Goal: Task Accomplishment & Management: Use online tool/utility

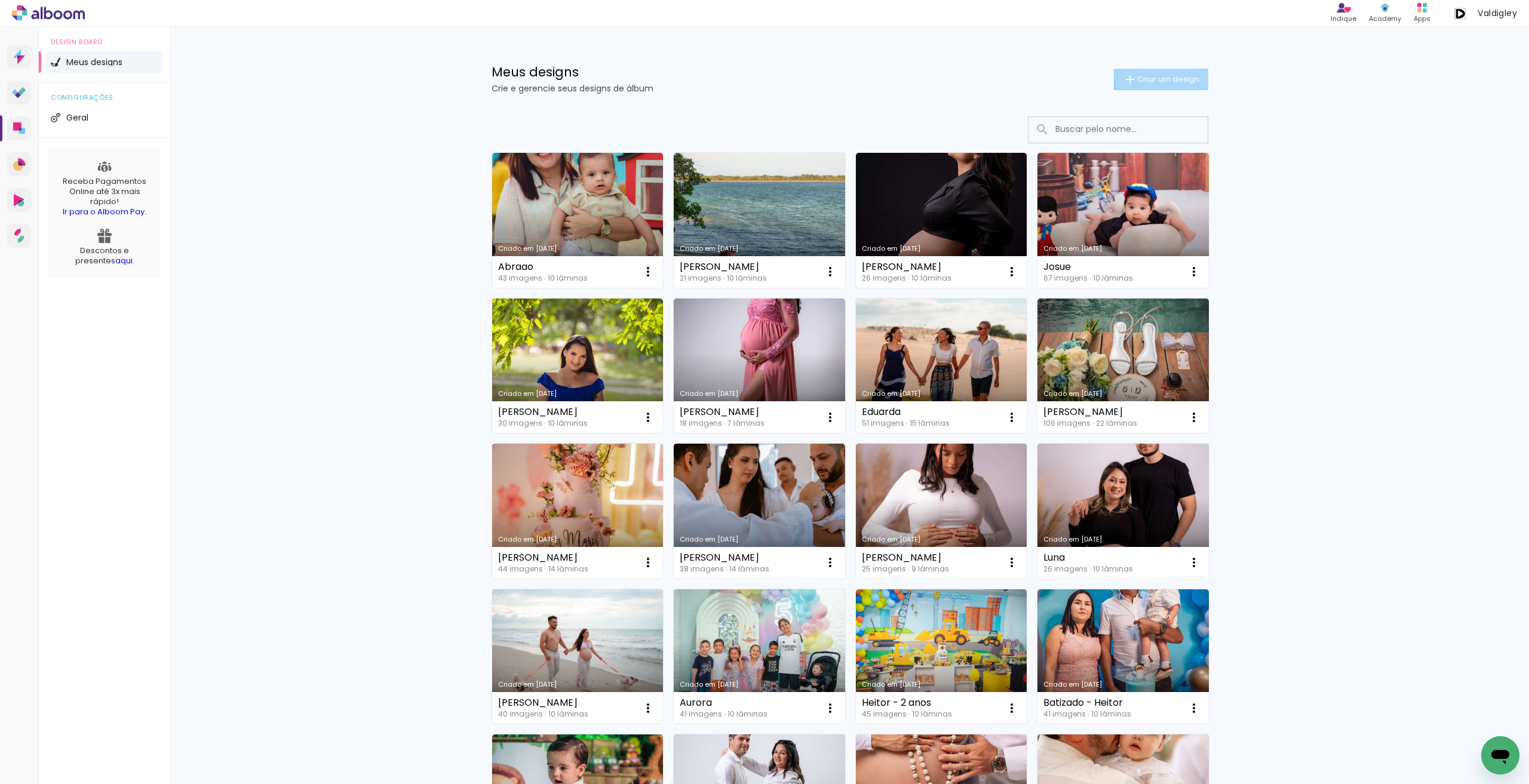
click at [1168, 75] on span "Criar um design" at bounding box center [1168, 79] width 62 height 8
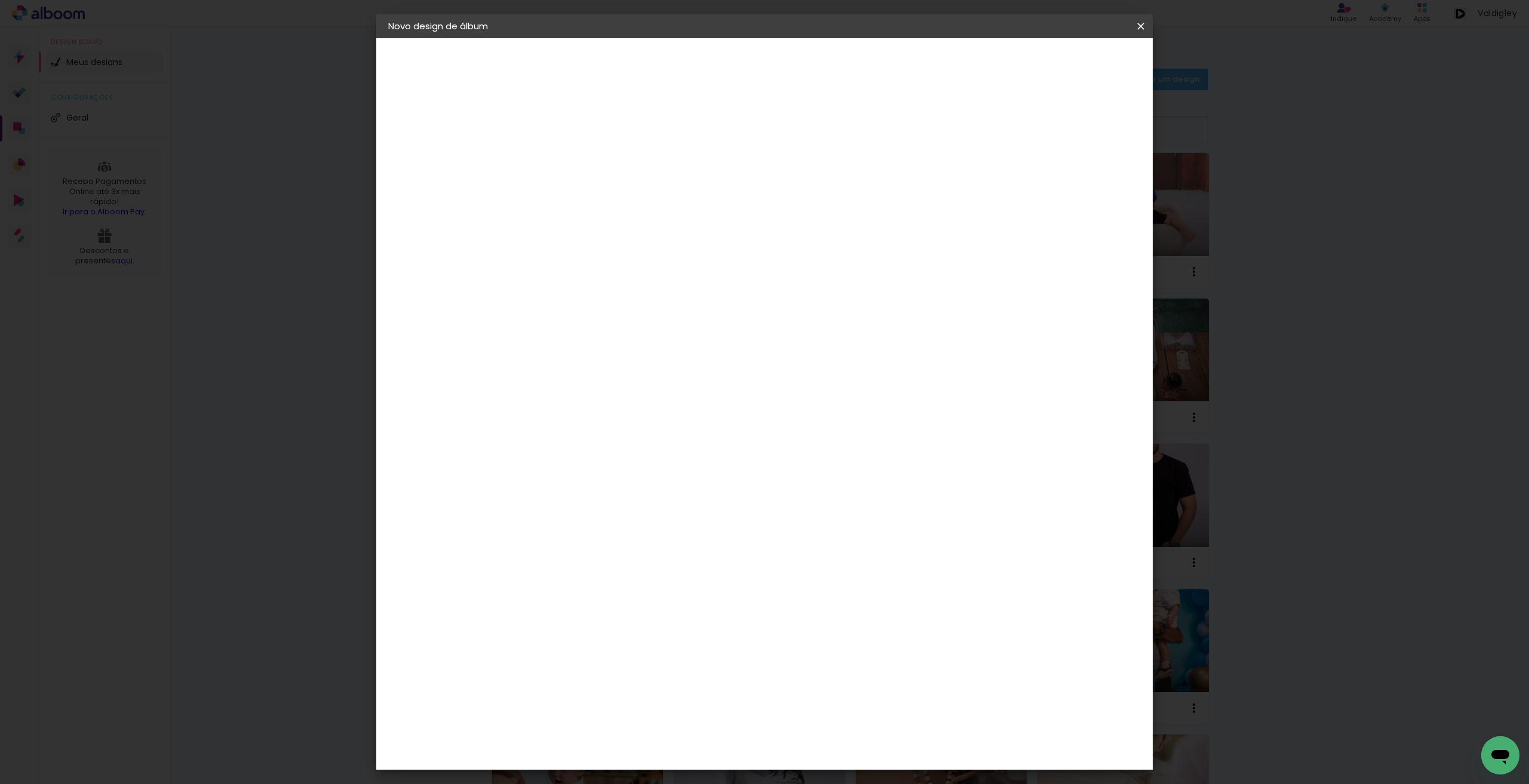
click at [583, 153] on input at bounding box center [583, 160] width 0 height 19
type input "Glenda"
type paper-input "Glenda"
drag, startPoint x: 1107, startPoint y: 49, endPoint x: 1101, endPoint y: 60, distance: 12.5
click at [635, 60] on header "Informações Dê um título ao seu álbum. Avançar" at bounding box center [583, 74] width 104 height 71
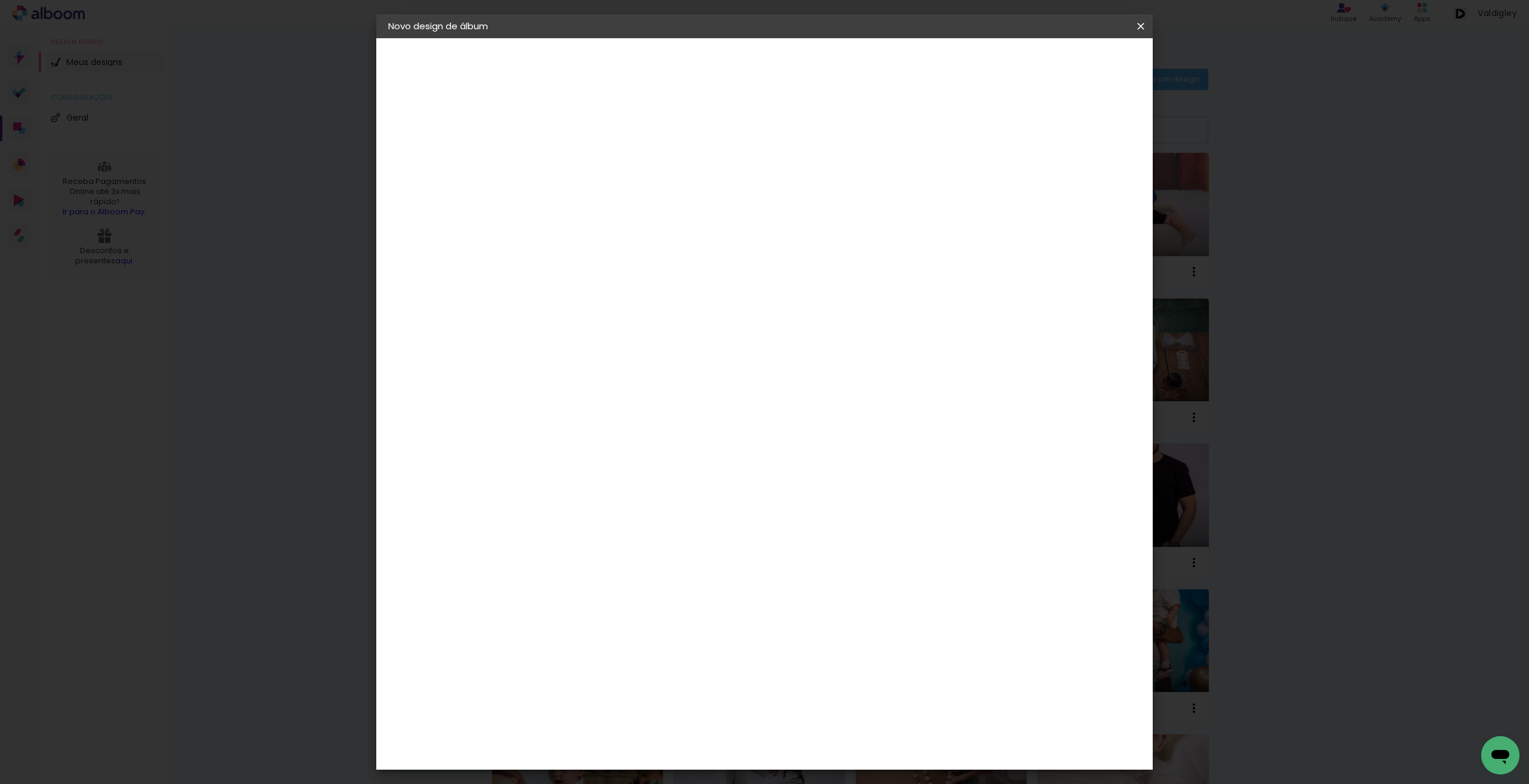
click at [0, 0] on slot "Avançar" at bounding box center [0, 0] width 0 height 0
click at [708, 656] on span "30 × 30 cm" at bounding box center [686, 668] width 44 height 24
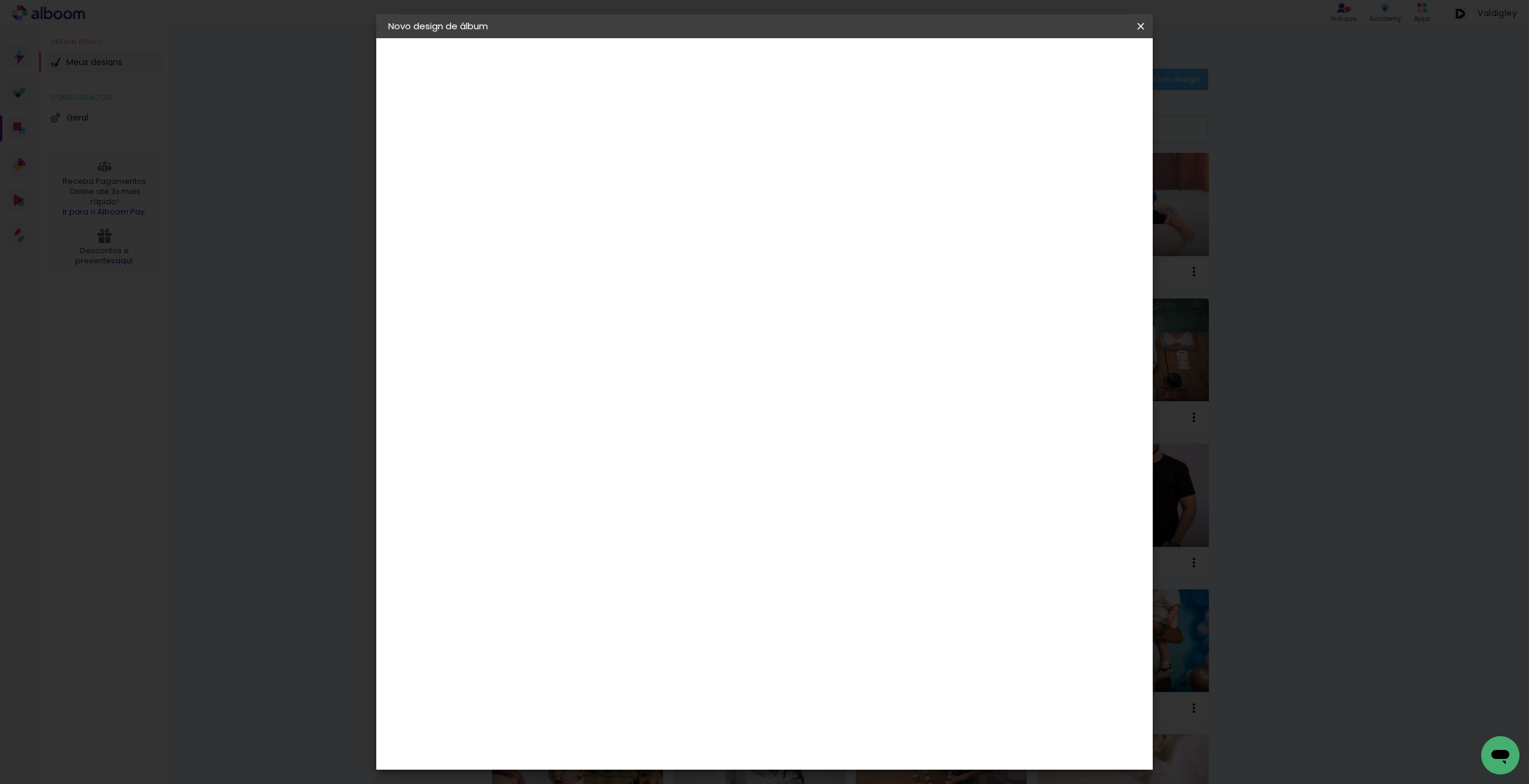
click at [778, 53] on paper-button "Avançar" at bounding box center [749, 63] width 59 height 20
click at [1077, 53] on paper-button "Iniciar design" at bounding box center [1038, 63] width 78 height 20
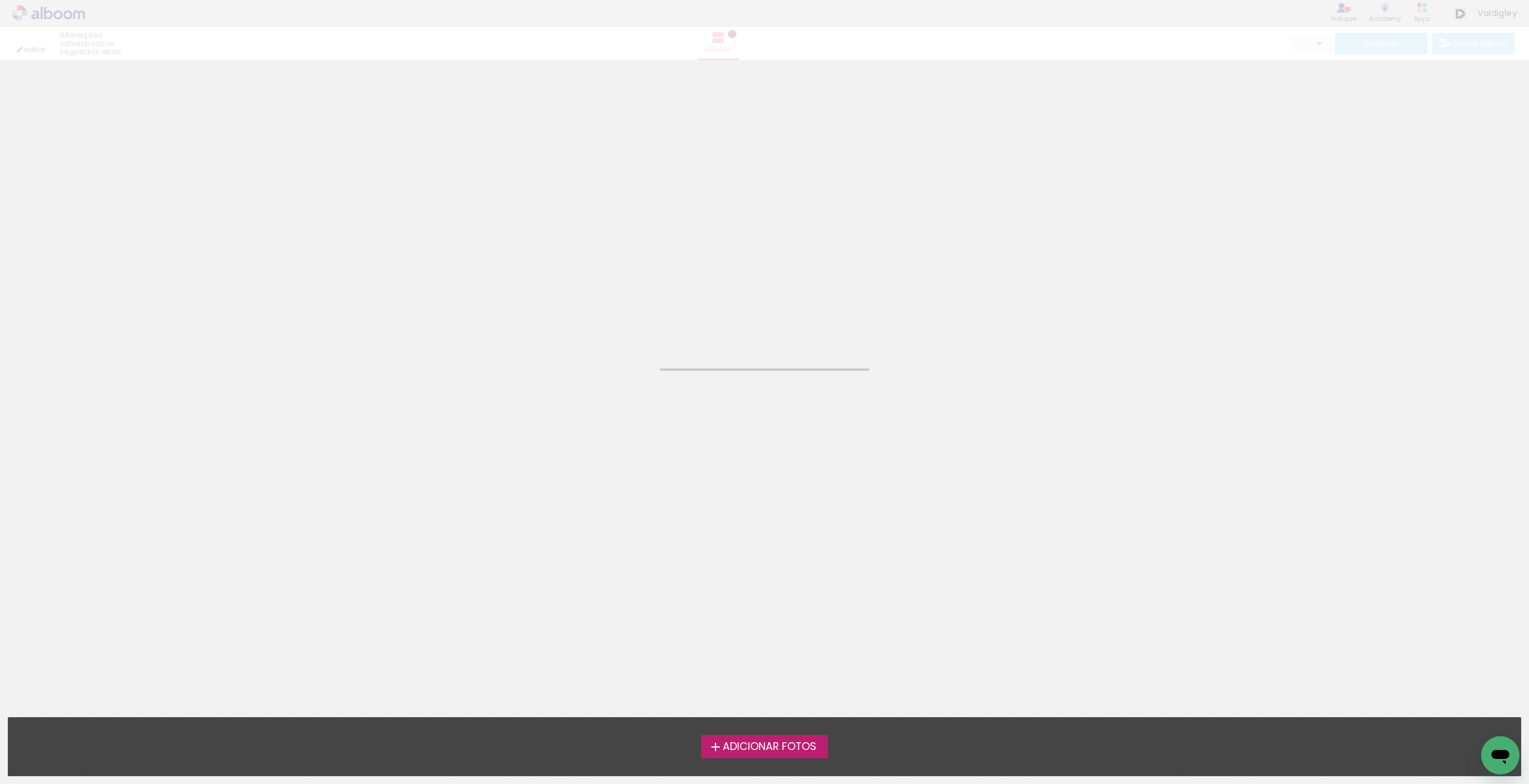
click at [749, 749] on span "Adicionar Fotos" at bounding box center [769, 746] width 93 height 10
click at [0, 0] on input "file" at bounding box center [0, 0] width 0 height 0
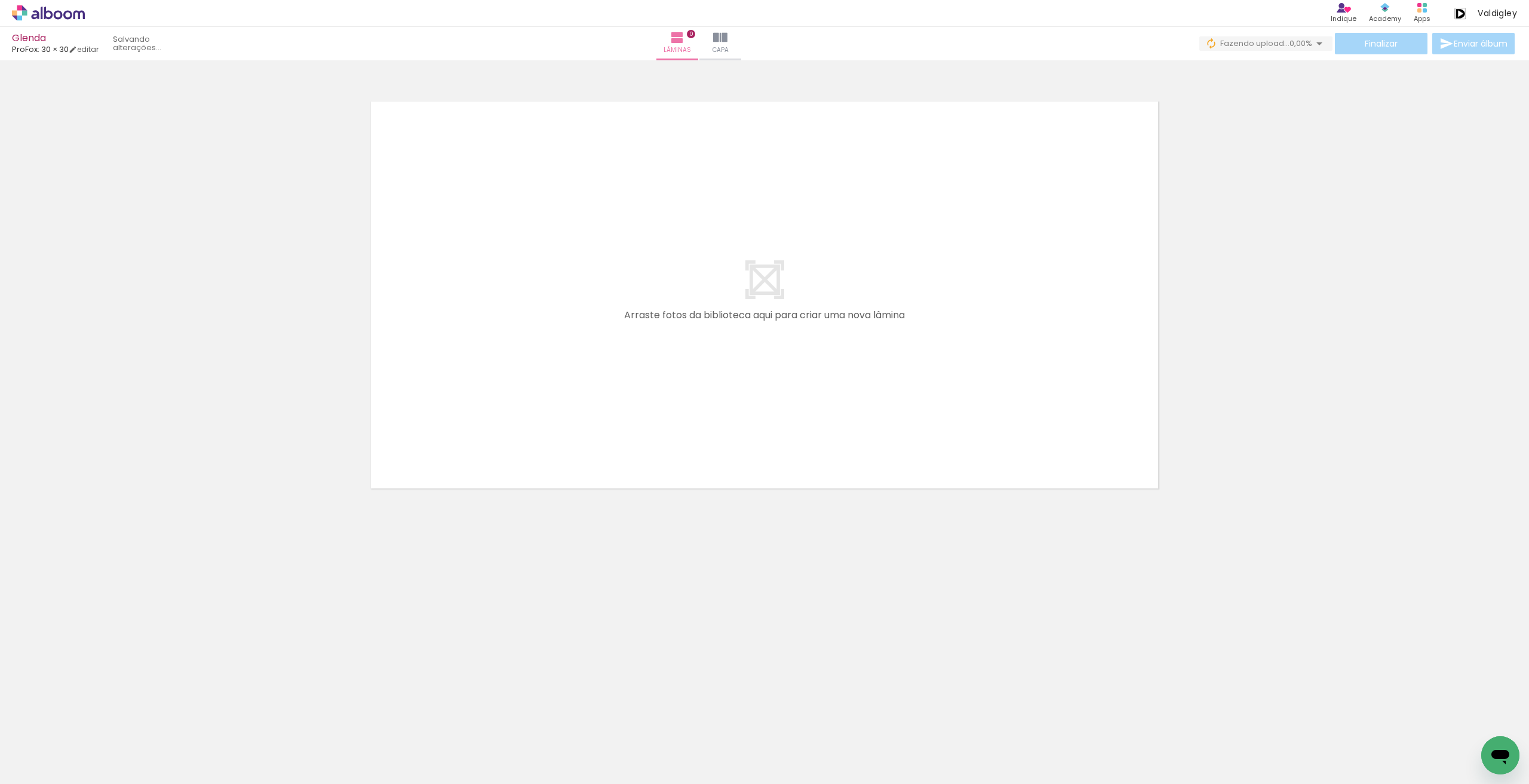
scroll to position [0, 1002]
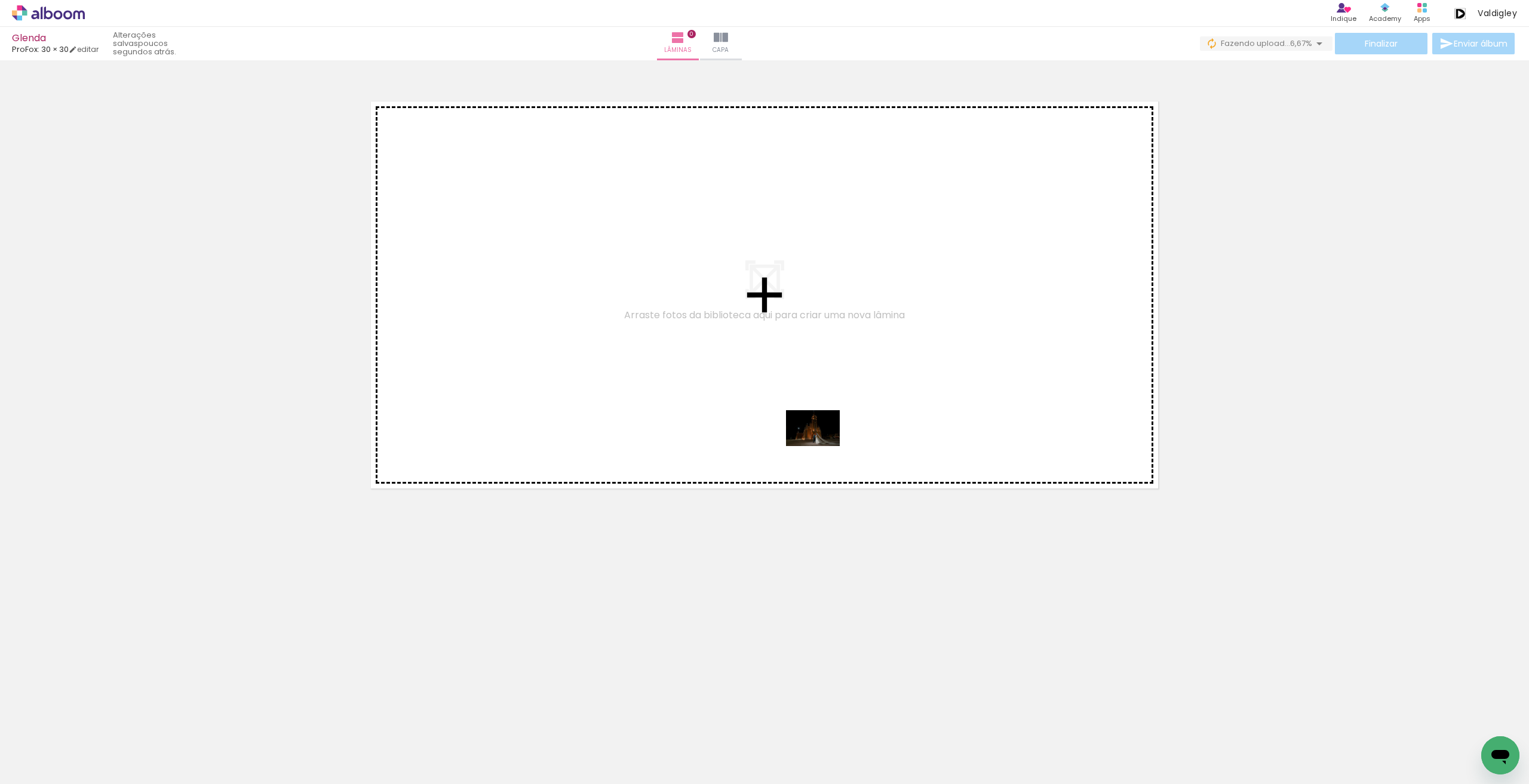
drag, startPoint x: 787, startPoint y: 742, endPoint x: 822, endPoint y: 446, distance: 298.1
click at [822, 446] on quentale-workspace at bounding box center [764, 392] width 1529 height 784
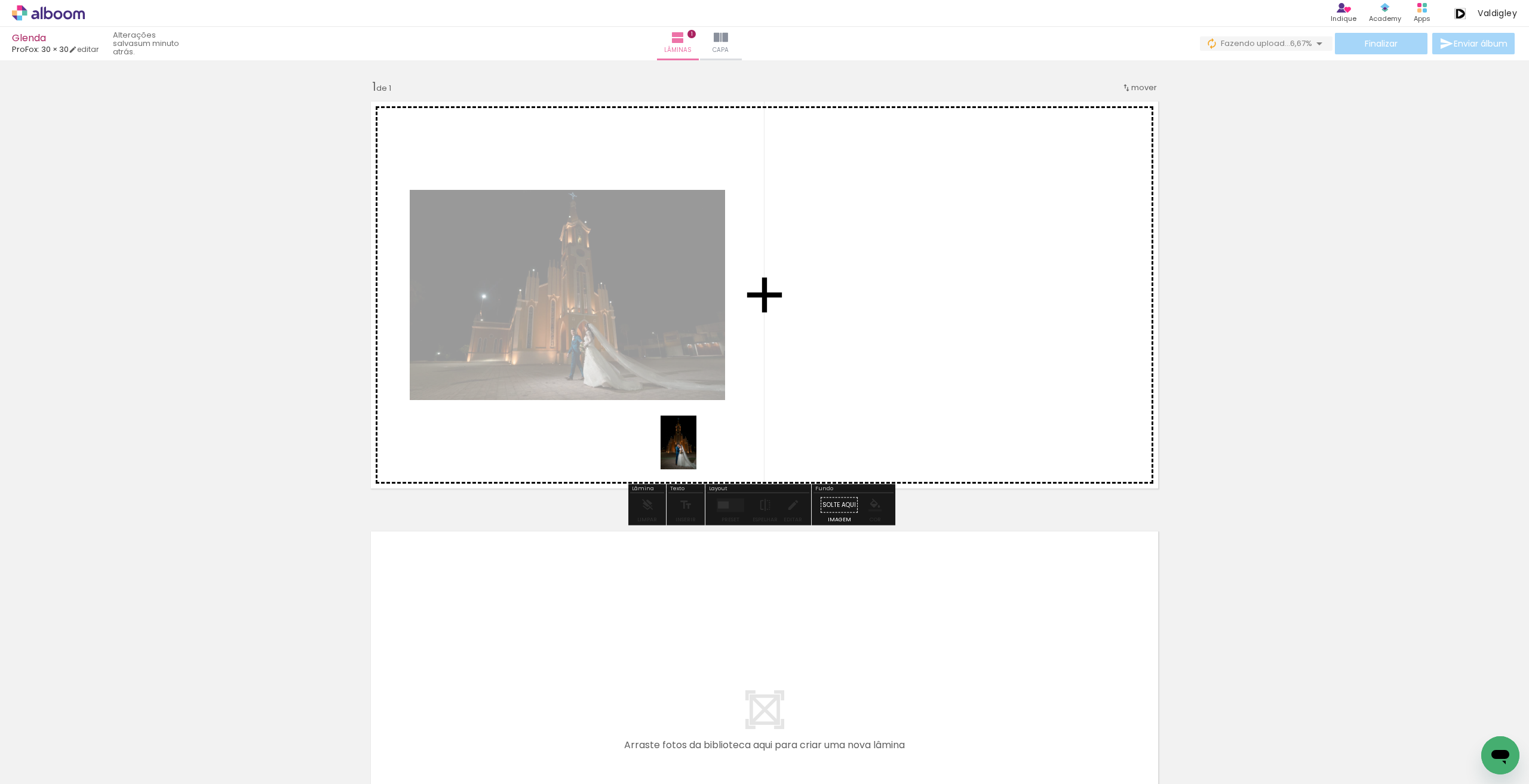
drag, startPoint x: 733, startPoint y: 762, endPoint x: 696, endPoint y: 451, distance: 313.2
click at [696, 451] on quentale-workspace at bounding box center [764, 392] width 1529 height 784
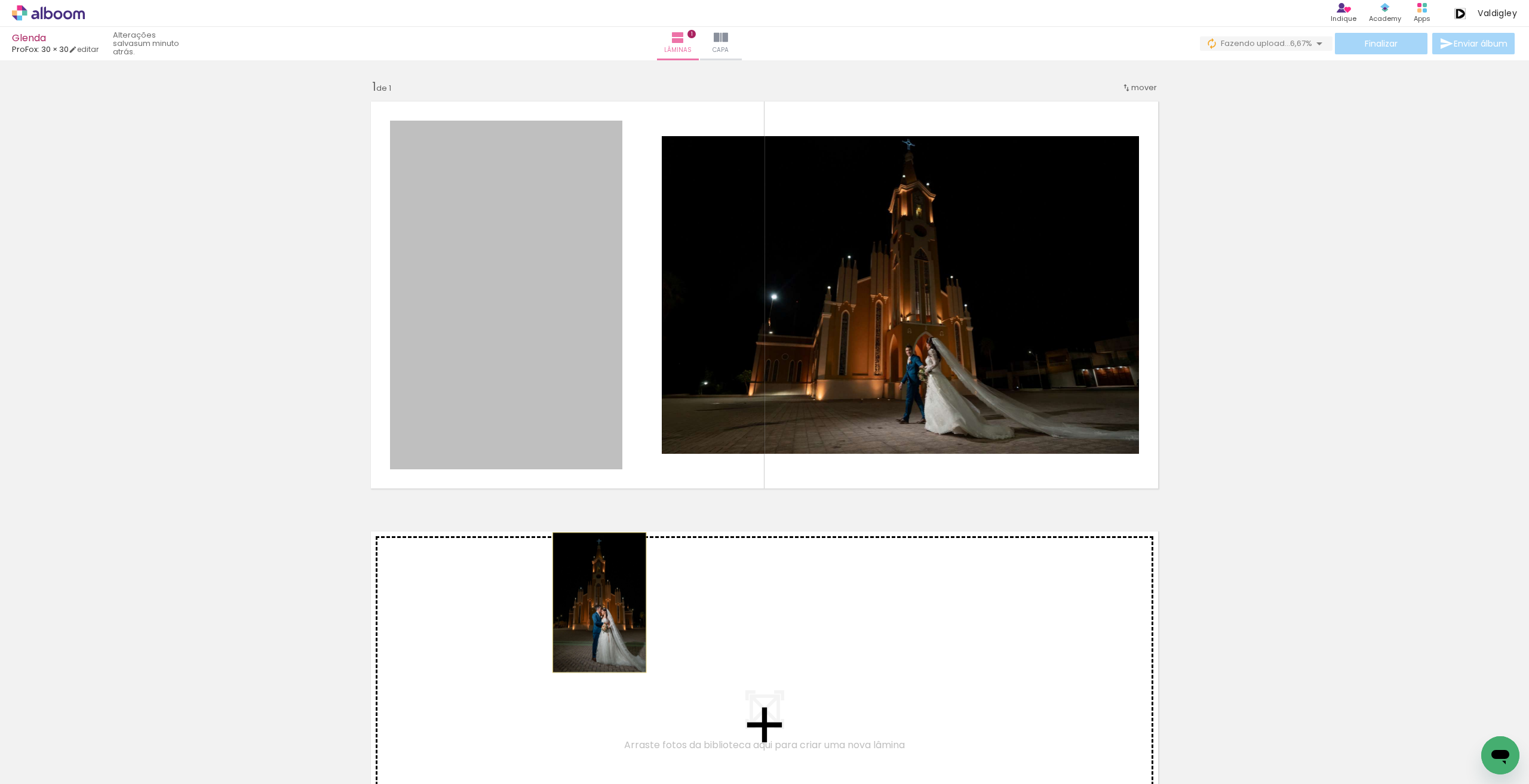
drag, startPoint x: 573, startPoint y: 425, endPoint x: 595, endPoint y: 603, distance: 179.4
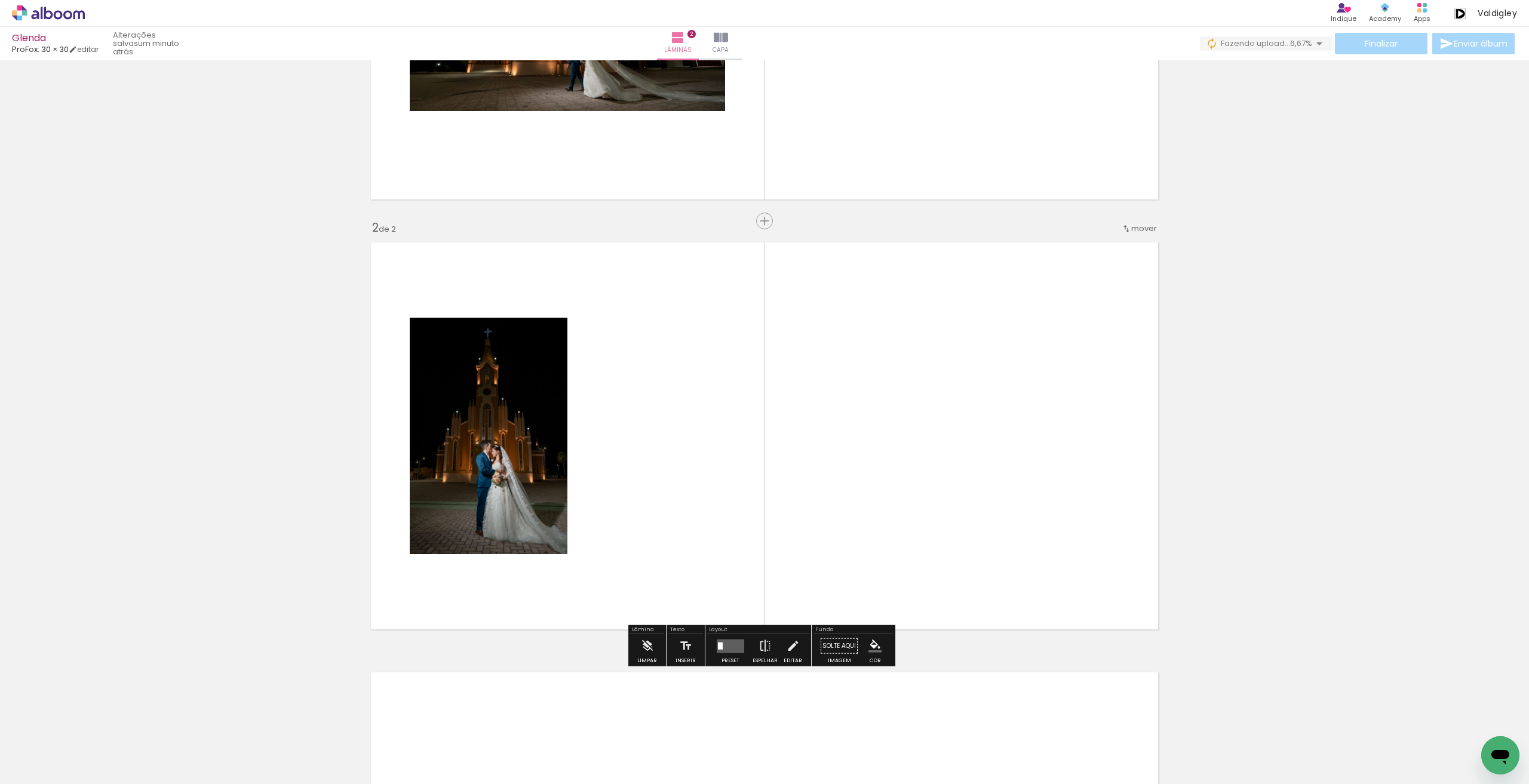
scroll to position [340, 0]
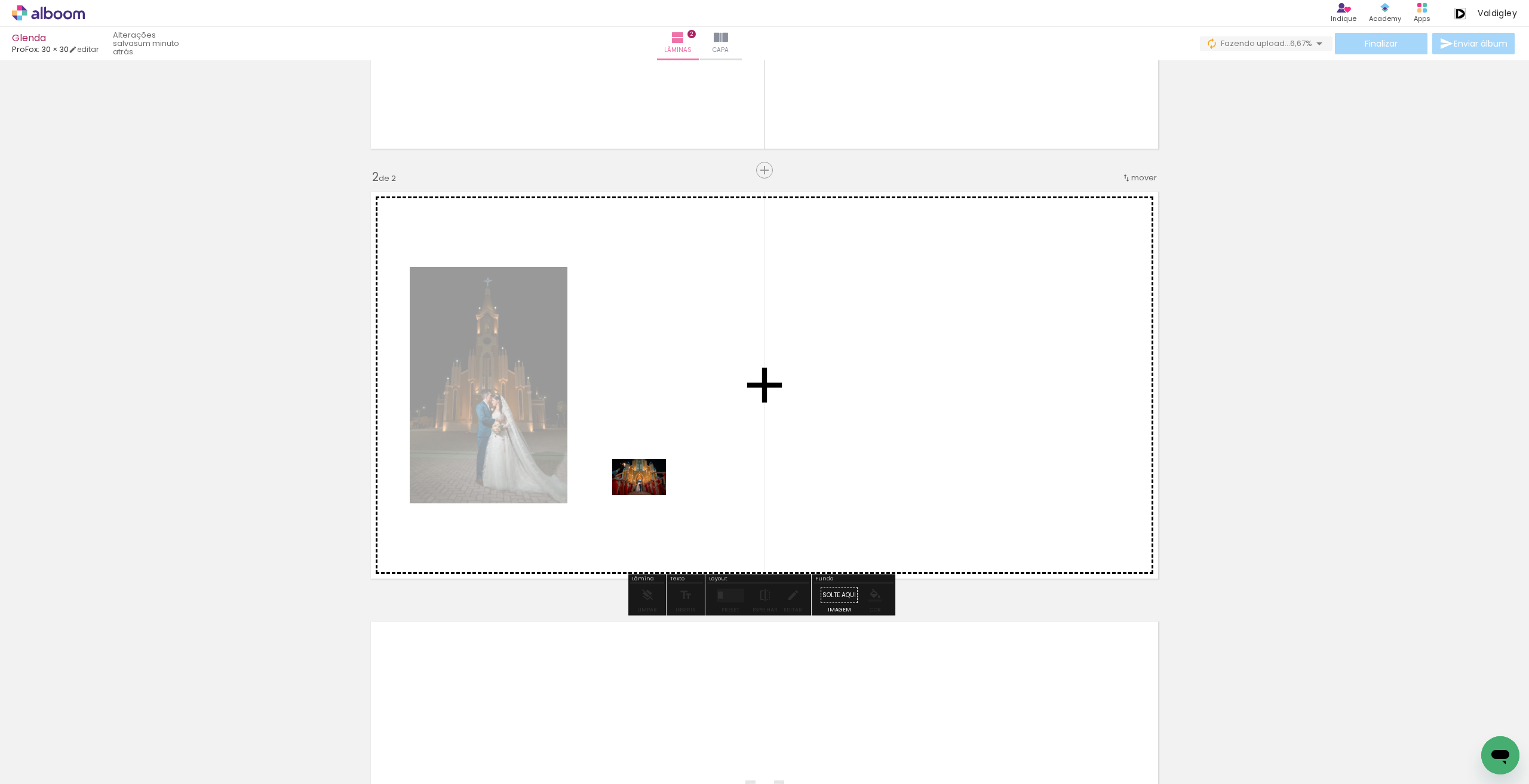
drag, startPoint x: 675, startPoint y: 674, endPoint x: 646, endPoint y: 488, distance: 188.2
click at [646, 488] on quentale-workspace at bounding box center [764, 392] width 1529 height 784
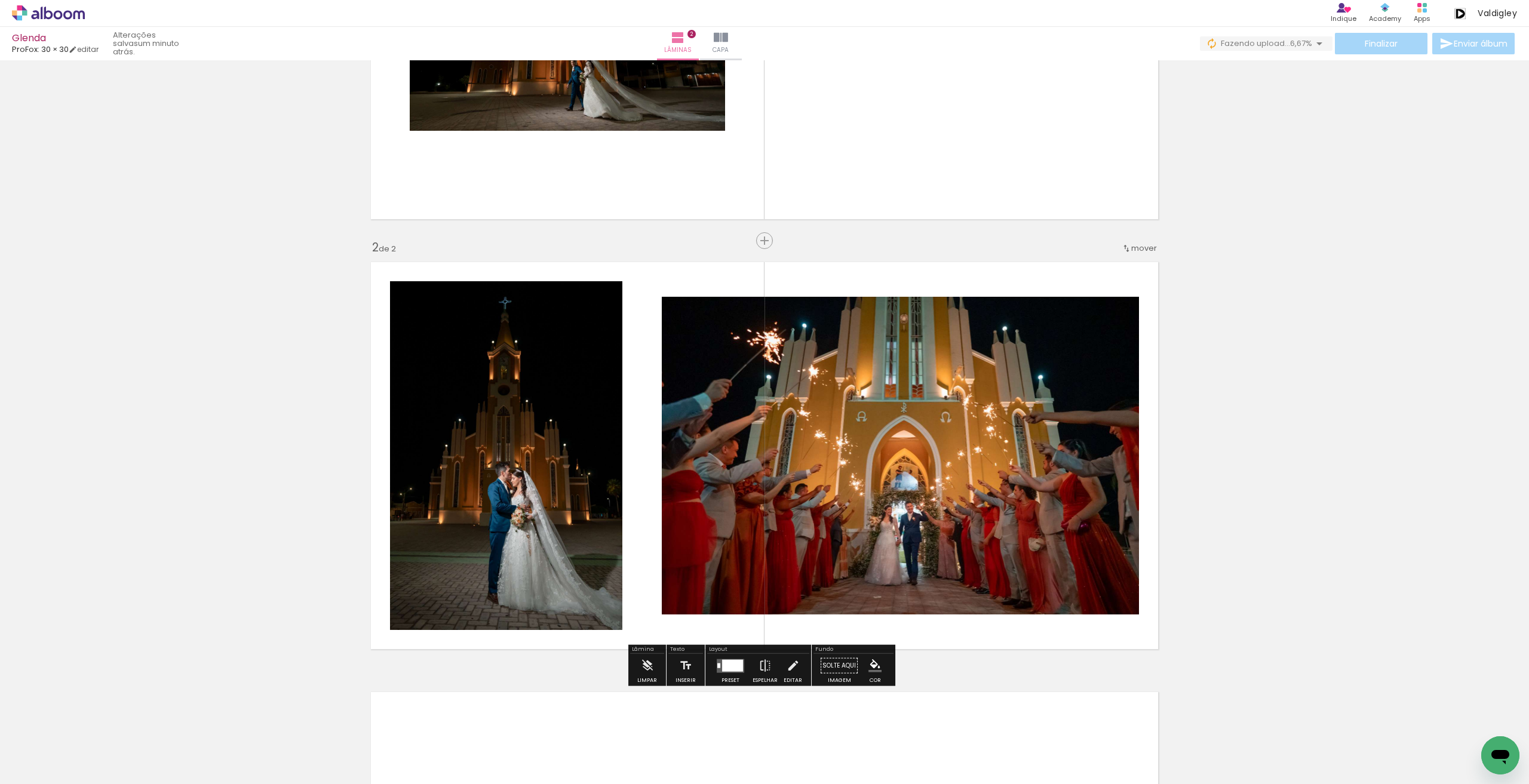
scroll to position [0, 0]
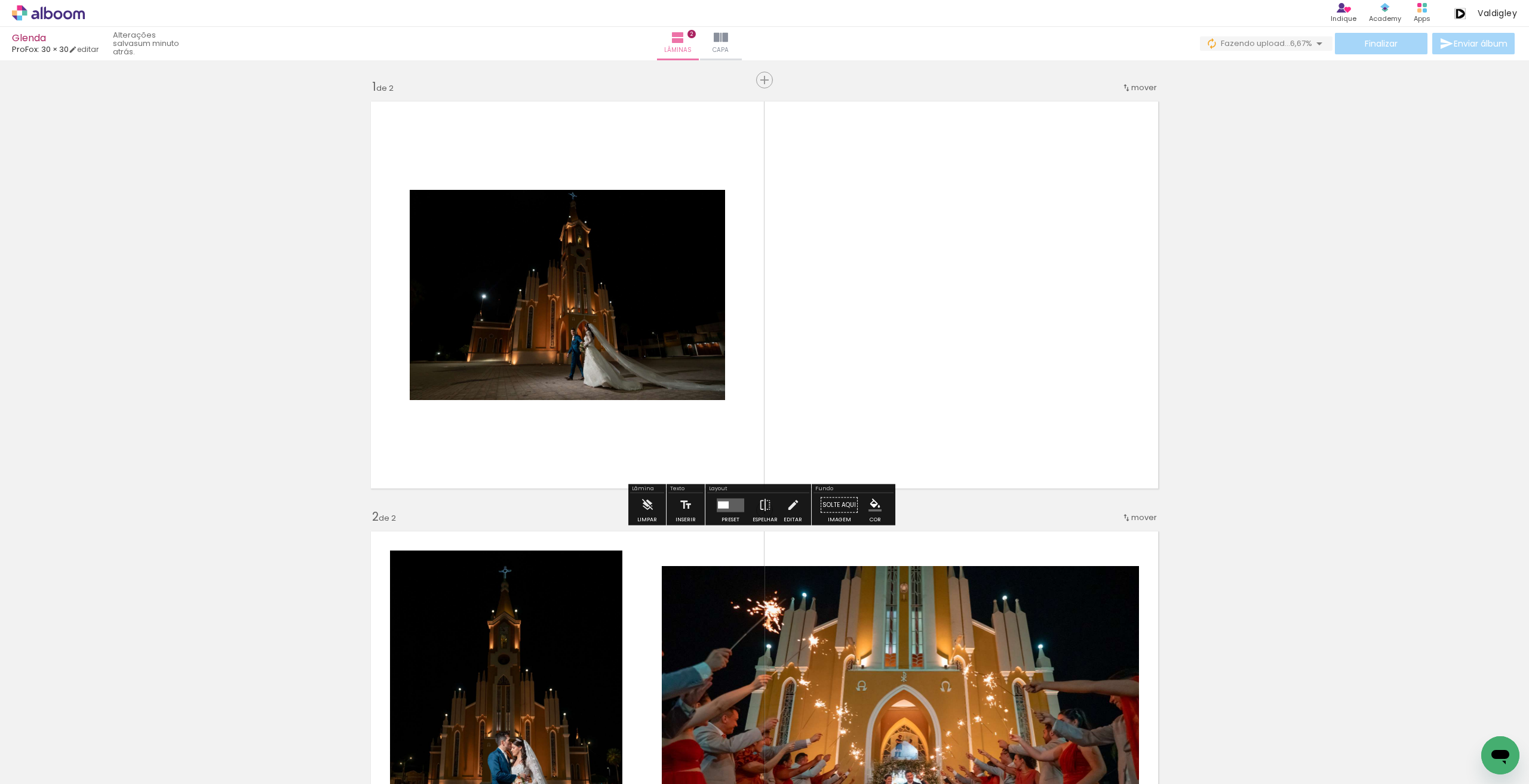
click at [724, 513] on div at bounding box center [730, 505] width 32 height 24
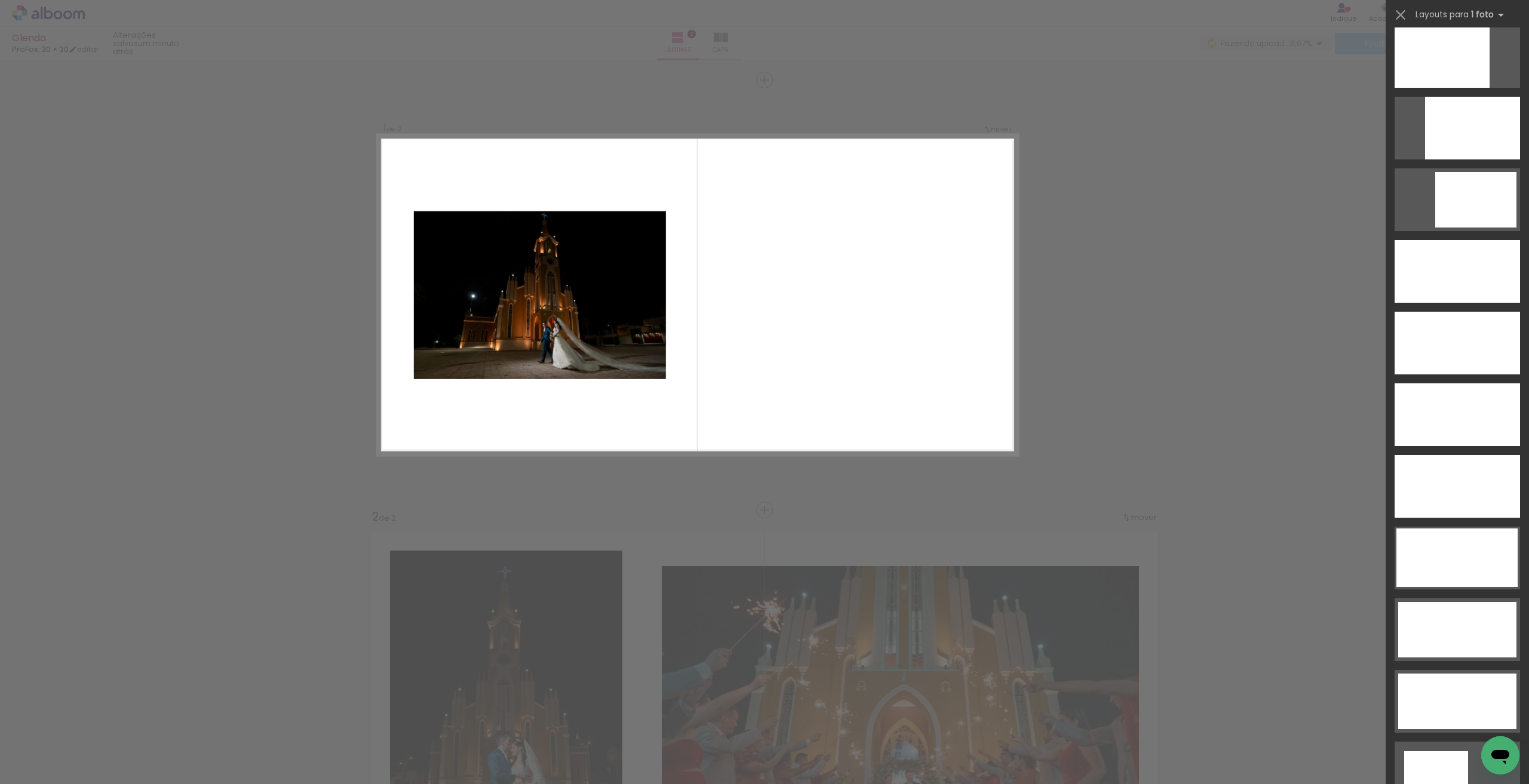
scroll to position [3268, 0]
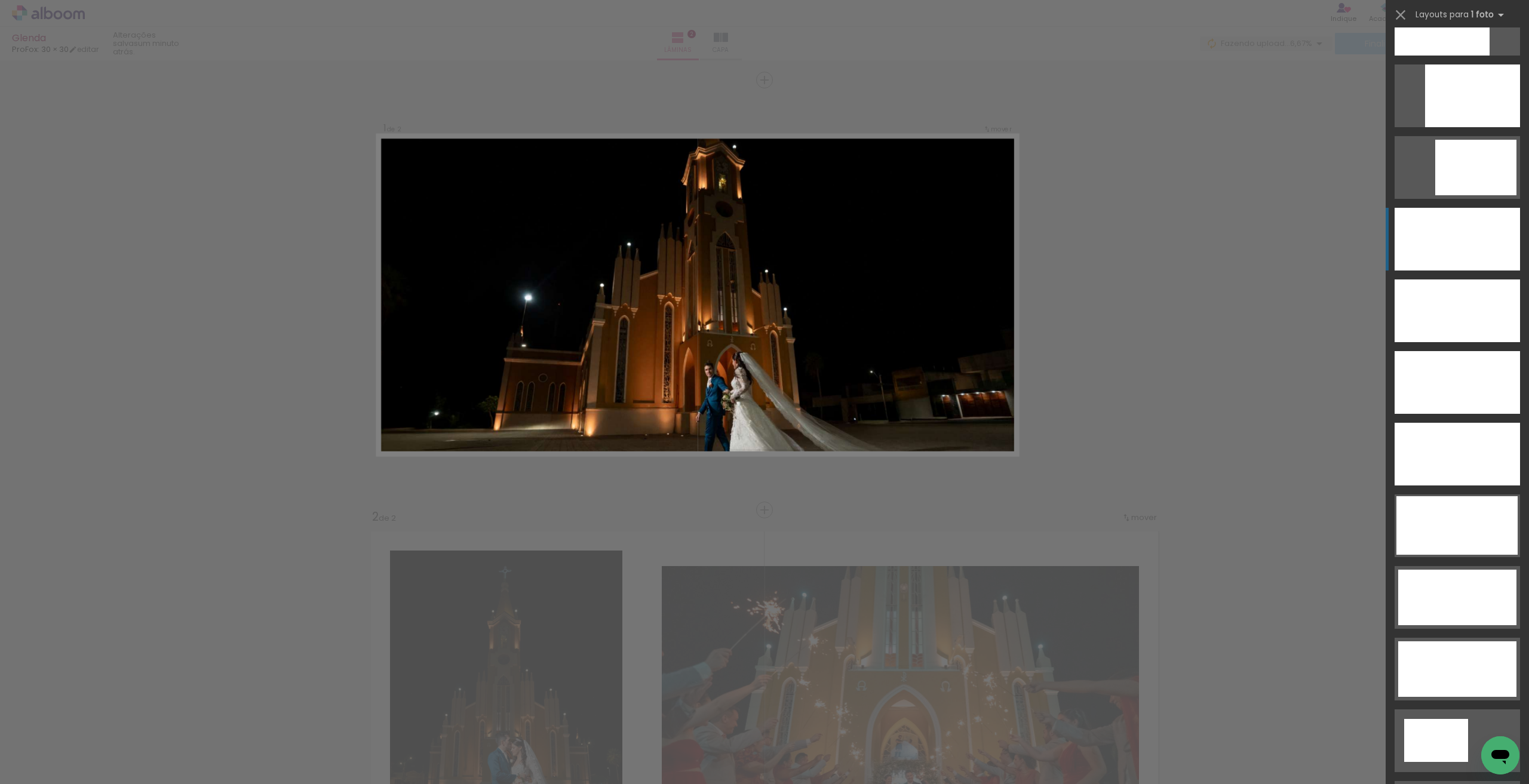
click at [1454, 262] on div at bounding box center [1457, 239] width 126 height 63
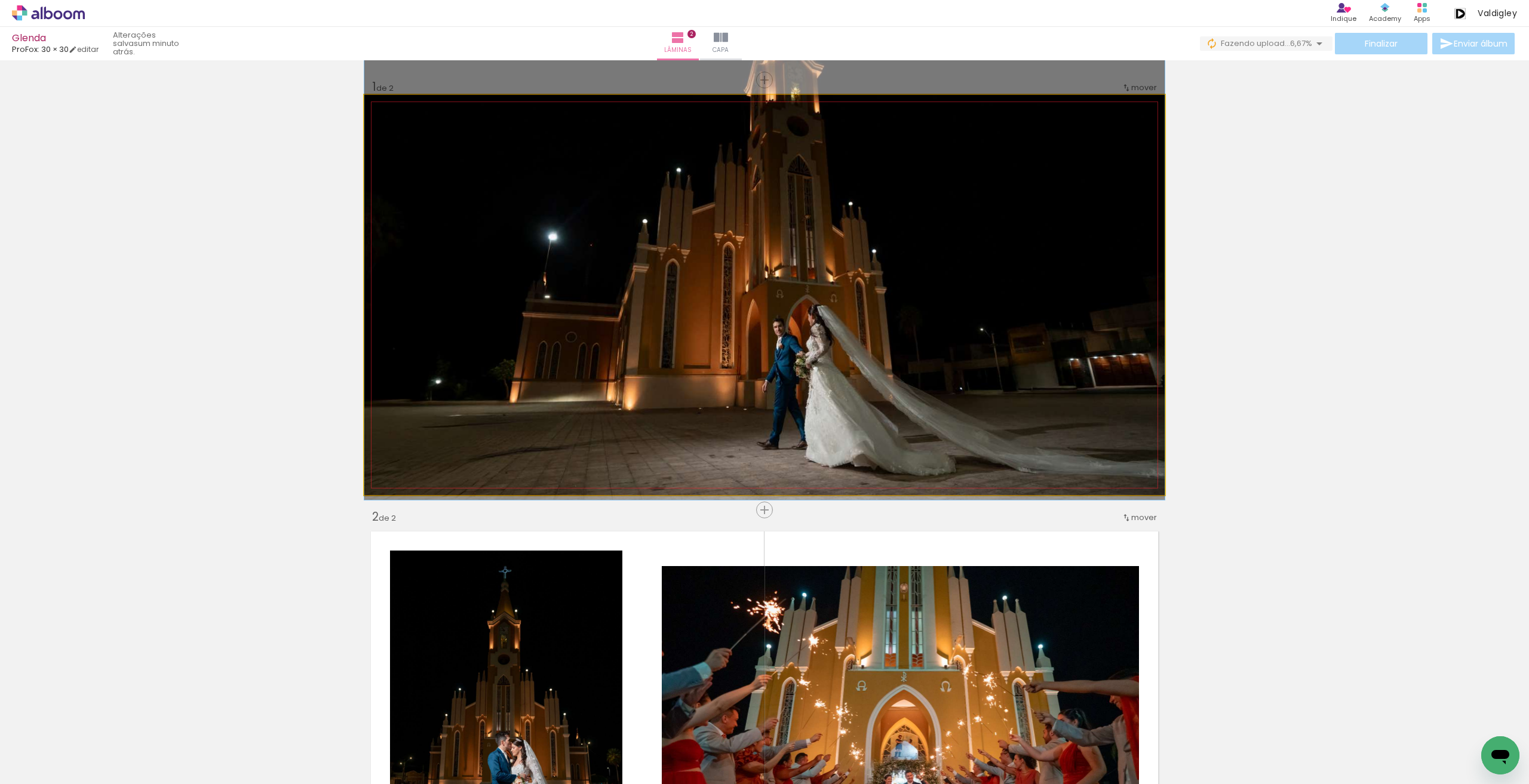
drag, startPoint x: 922, startPoint y: 440, endPoint x: 921, endPoint y: 379, distance: 61.0
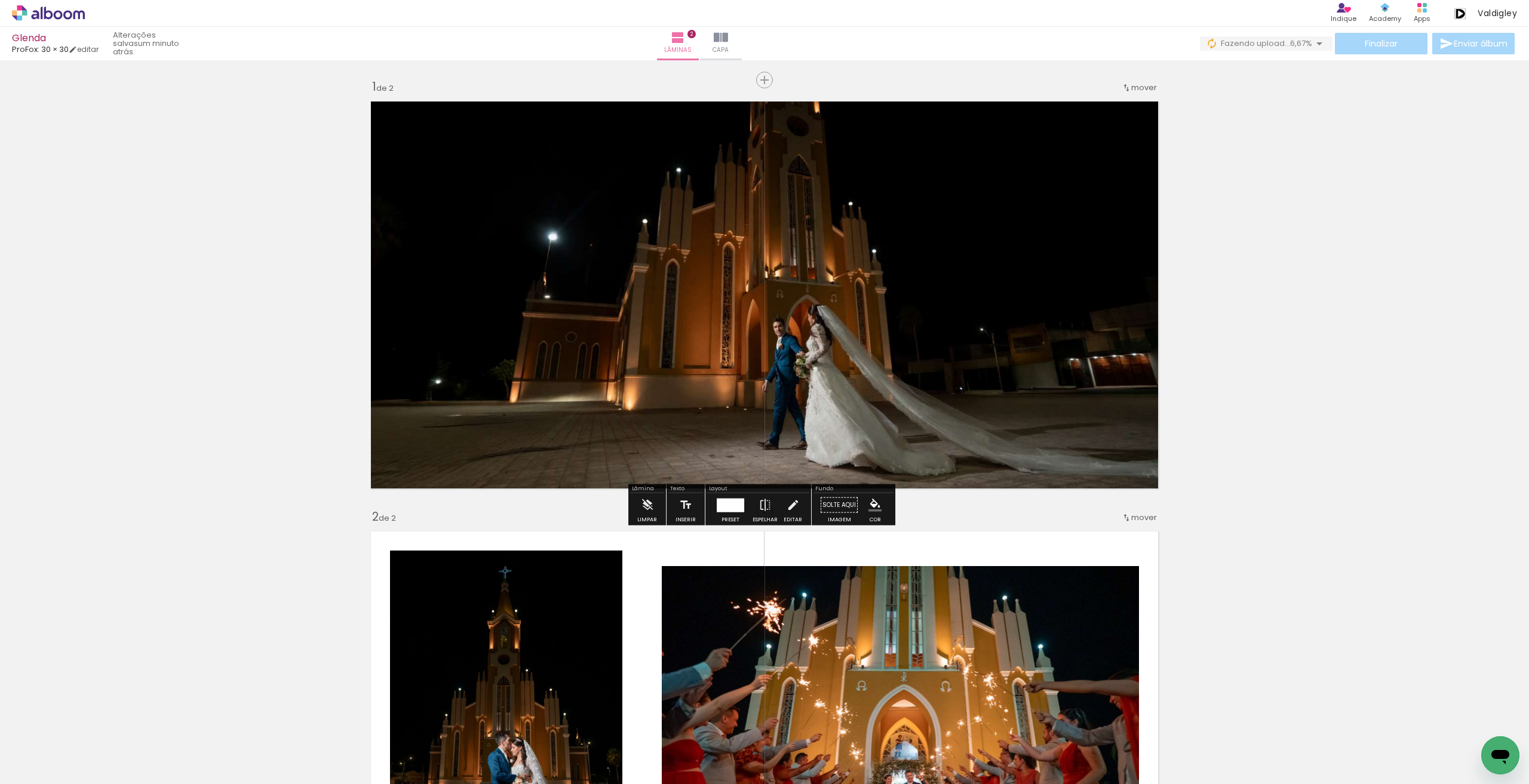
click at [731, 502] on div at bounding box center [730, 505] width 27 height 14
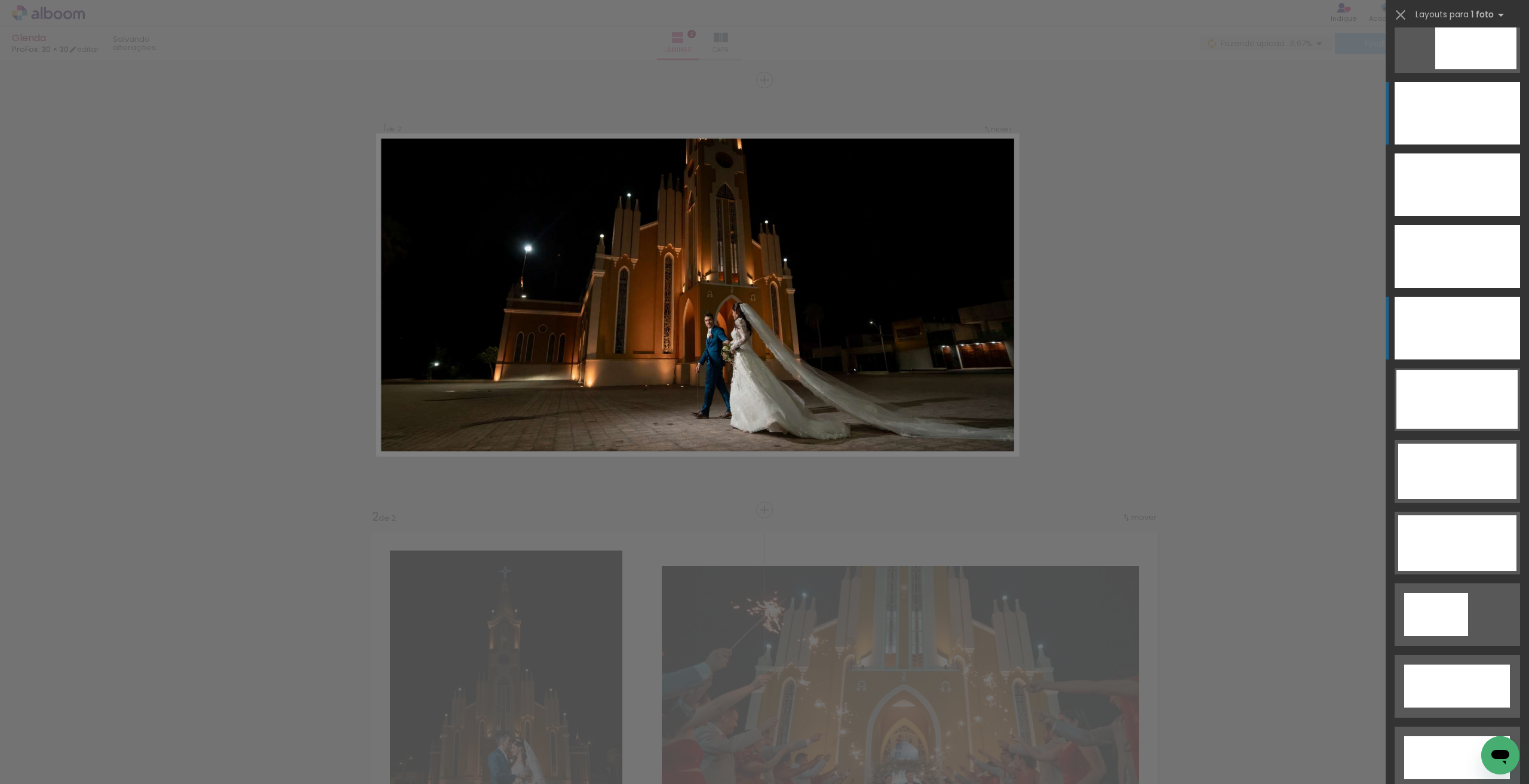
scroll to position [3379, 0]
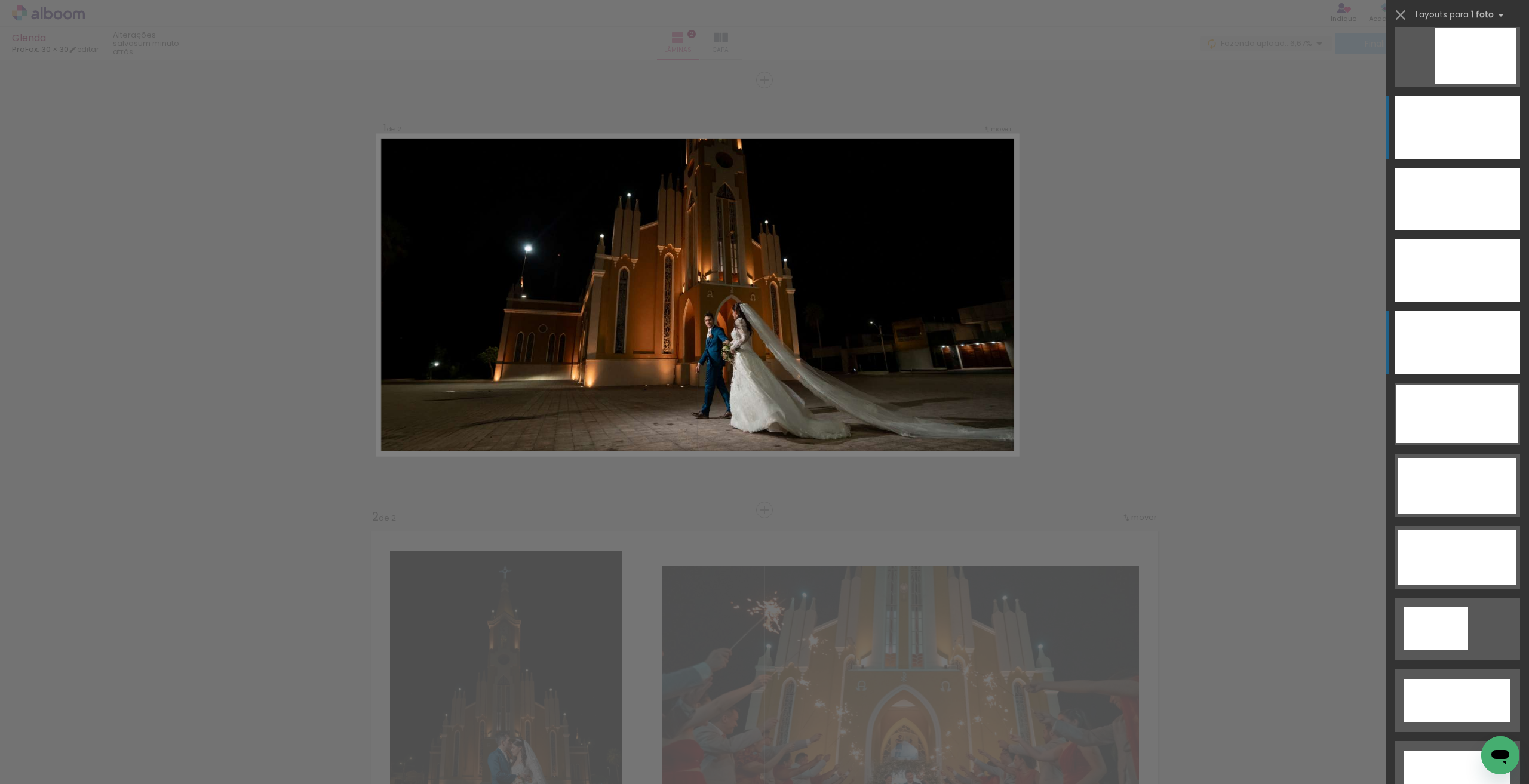
click at [1454, 329] on div at bounding box center [1457, 342] width 126 height 63
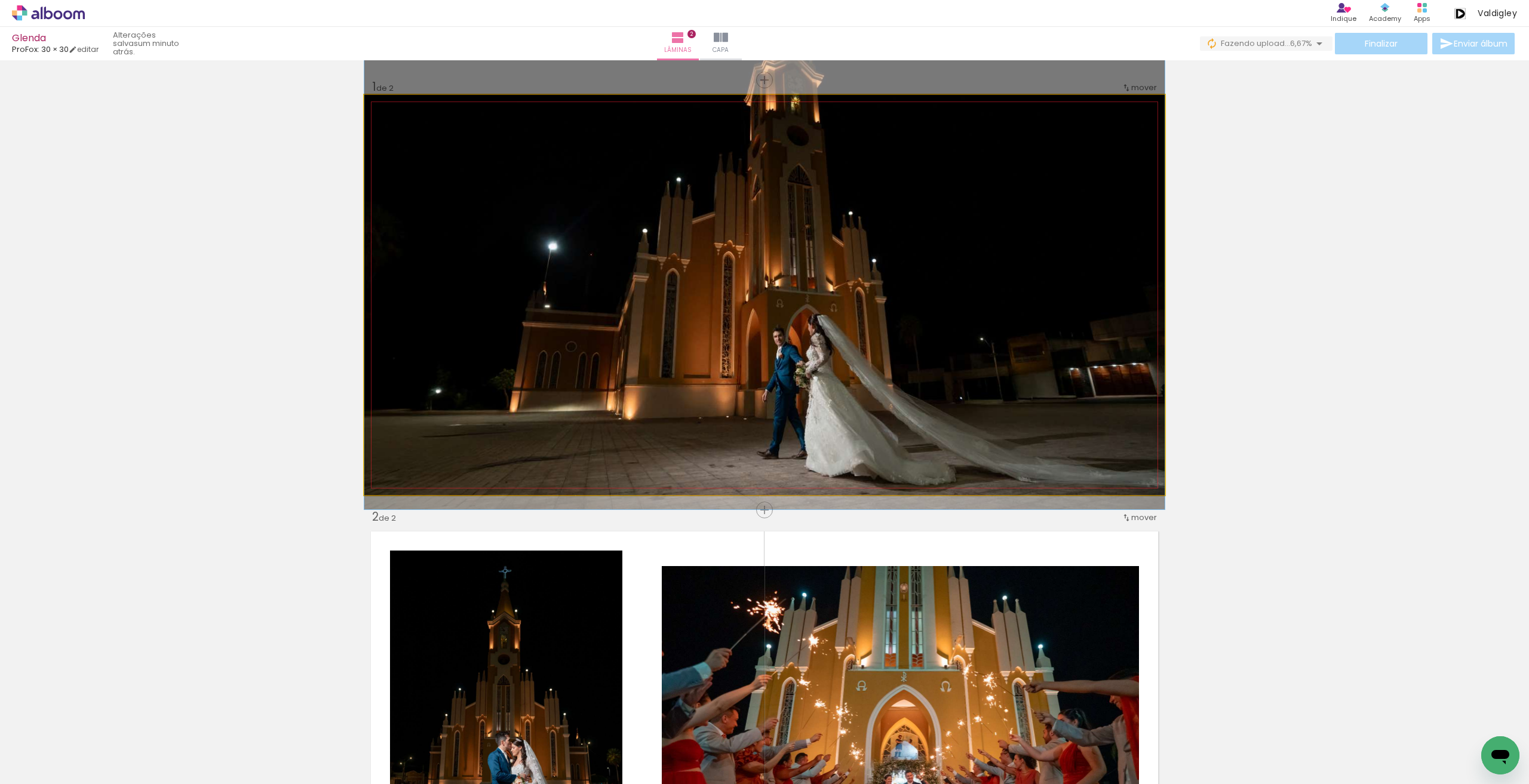
drag, startPoint x: 977, startPoint y: 340, endPoint x: 978, endPoint y: 347, distance: 7.1
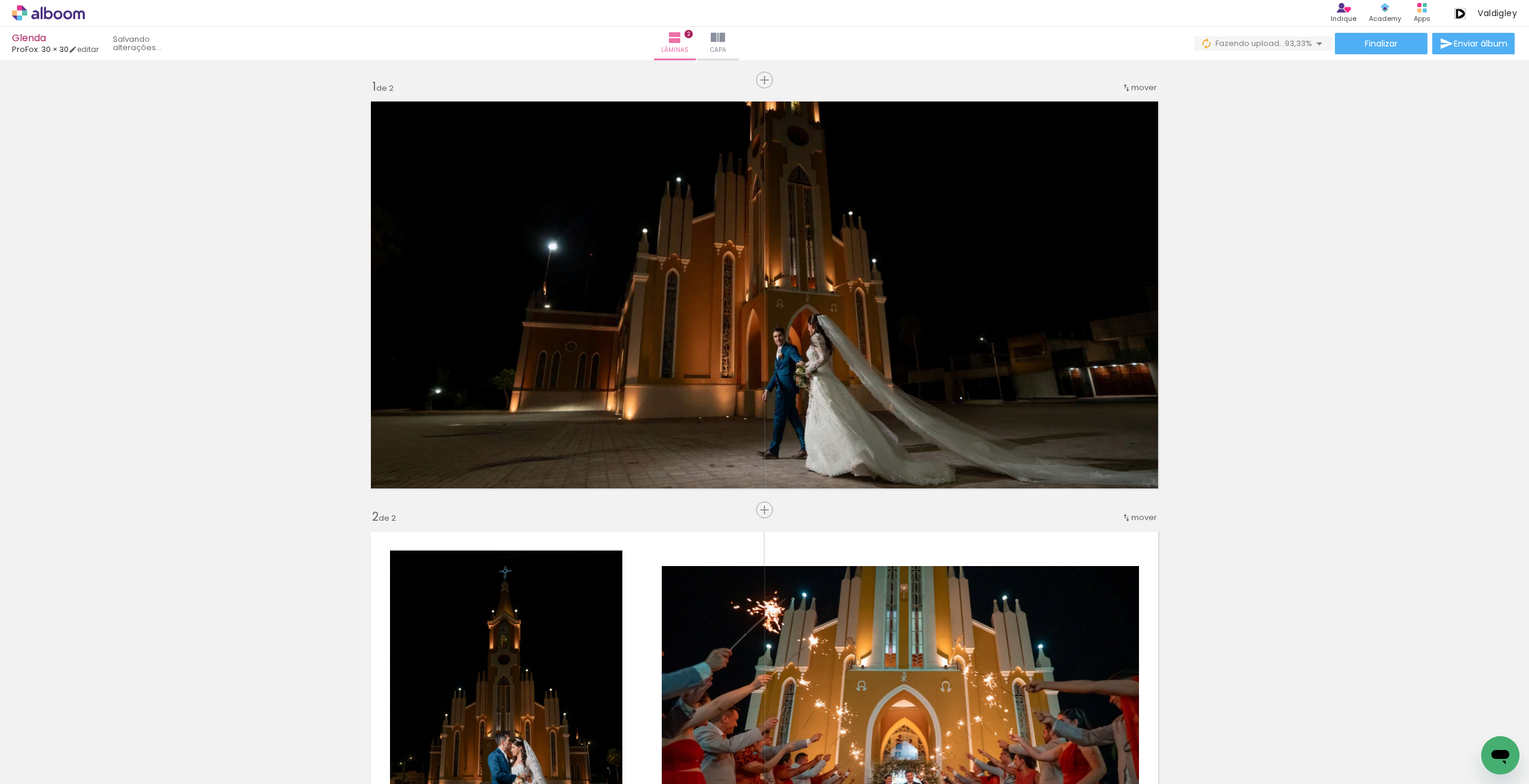
click at [29, 770] on span "Adicionar Fotos" at bounding box center [42, 767] width 36 height 13
click at [0, 0] on input "file" at bounding box center [0, 0] width 0 height 0
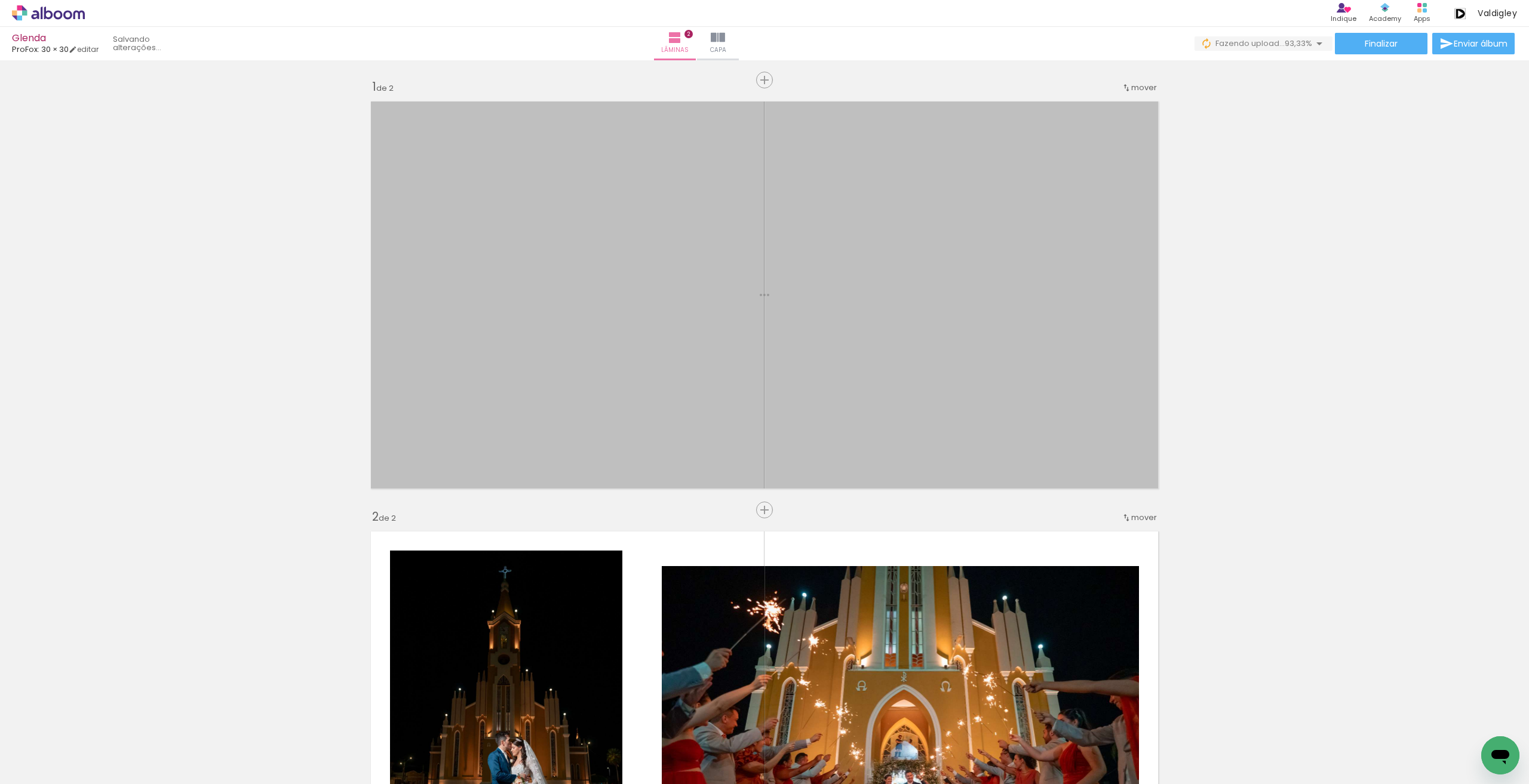
scroll to position [0, 0]
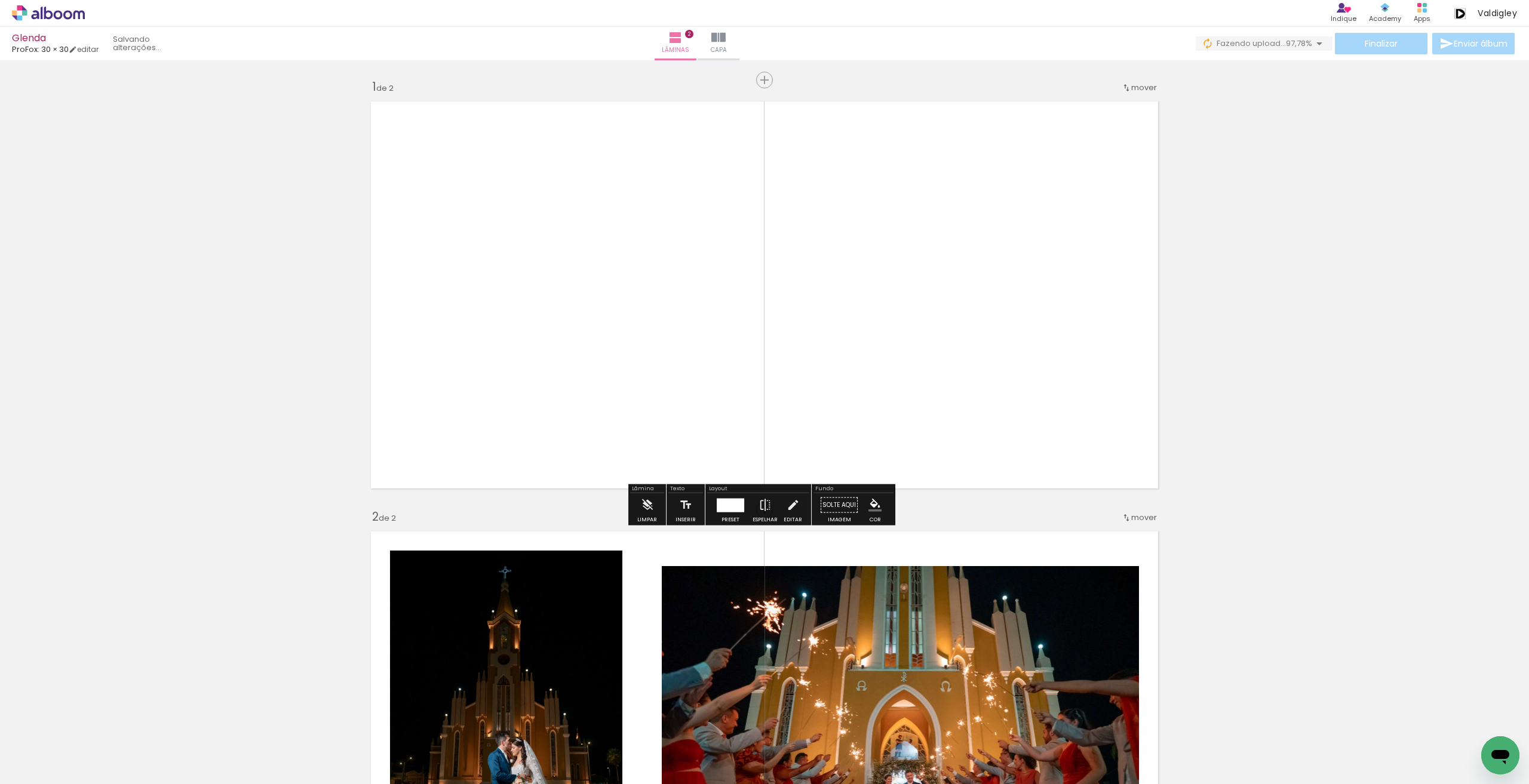
click at [728, 503] on div at bounding box center [730, 505] width 27 height 14
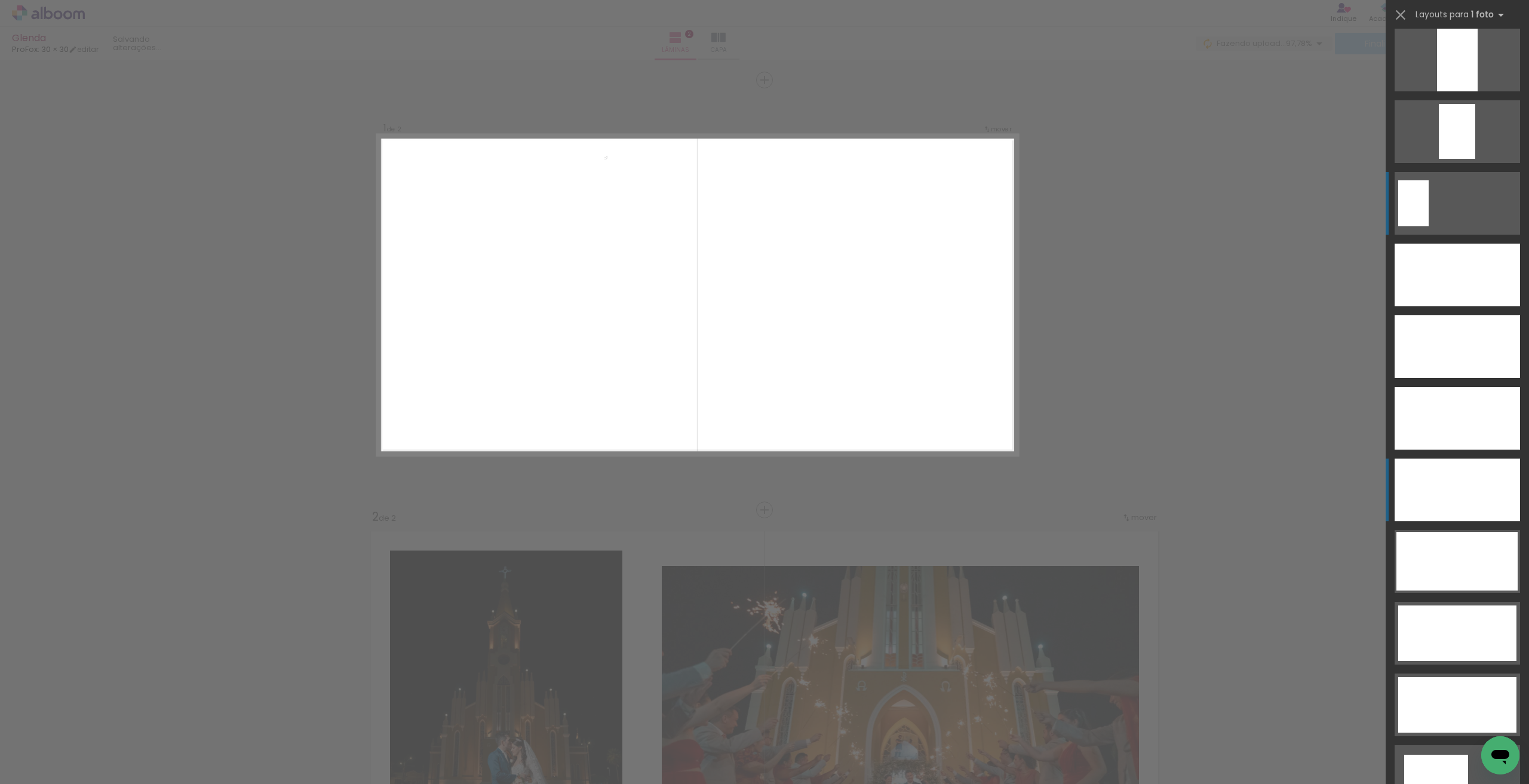
scroll to position [3232, 0]
click at [1459, 247] on div at bounding box center [1457, 276] width 126 height 63
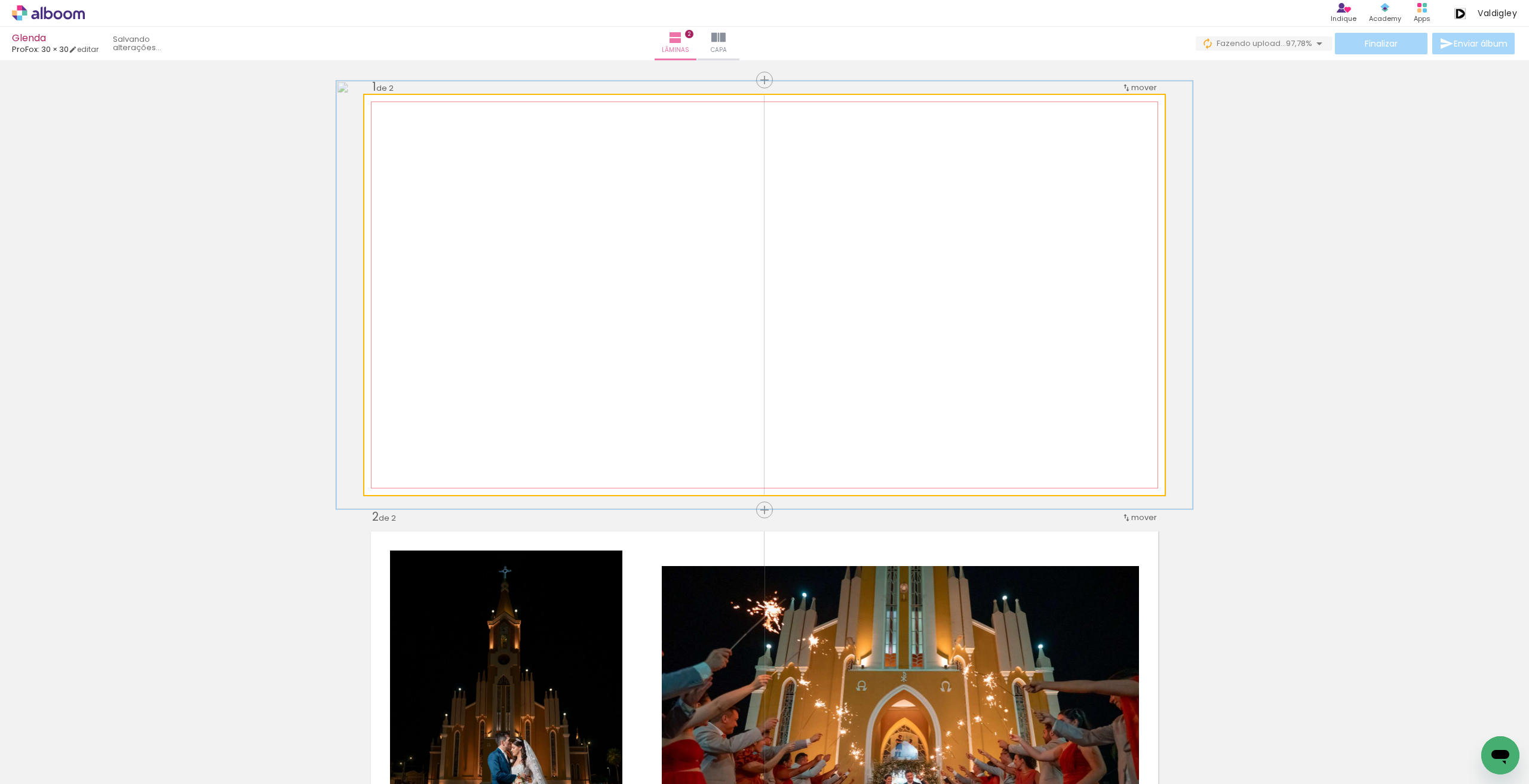
click at [386, 110] on div at bounding box center [395, 107] width 19 height 19
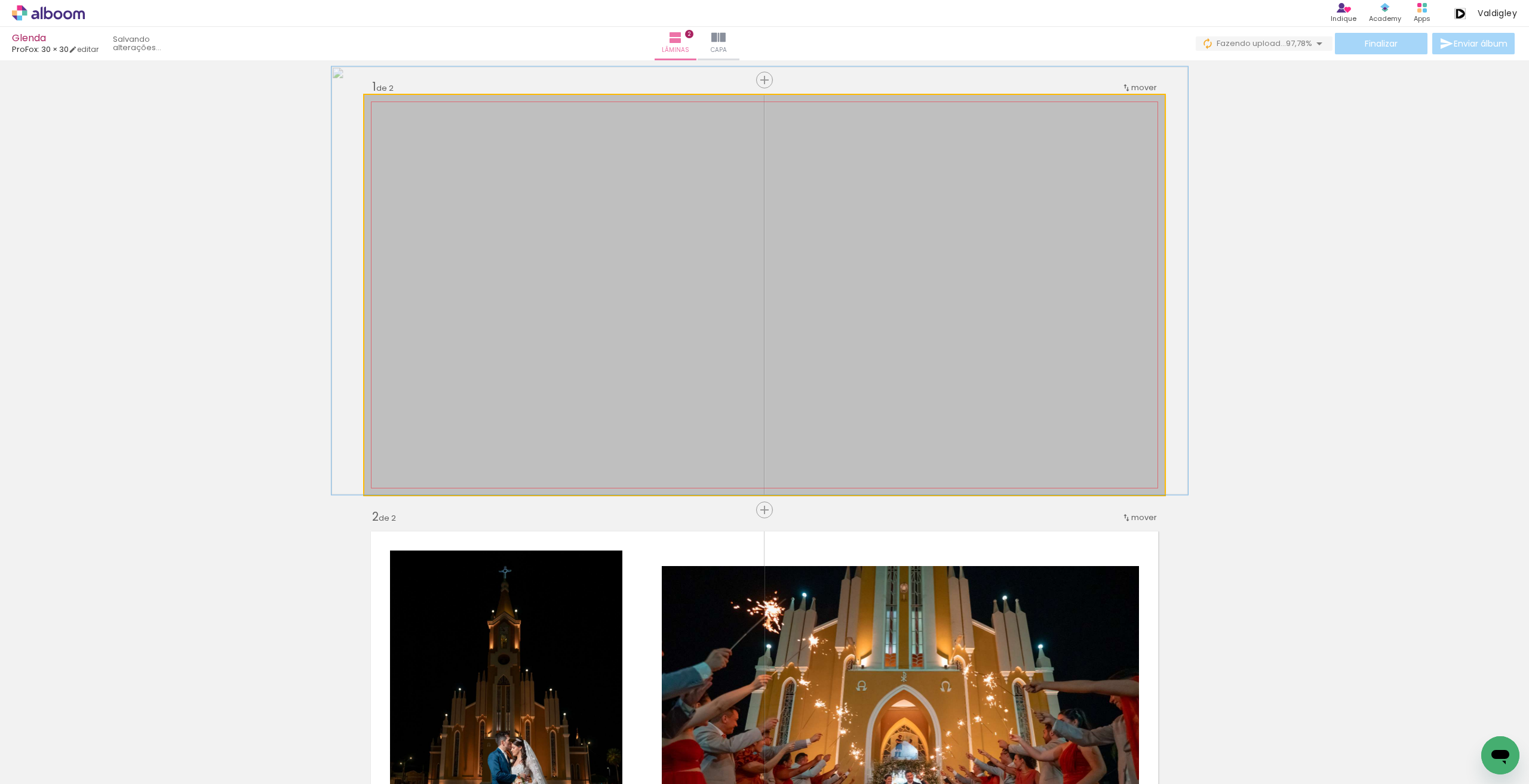
drag, startPoint x: 635, startPoint y: 195, endPoint x: 631, endPoint y: 181, distance: 14.6
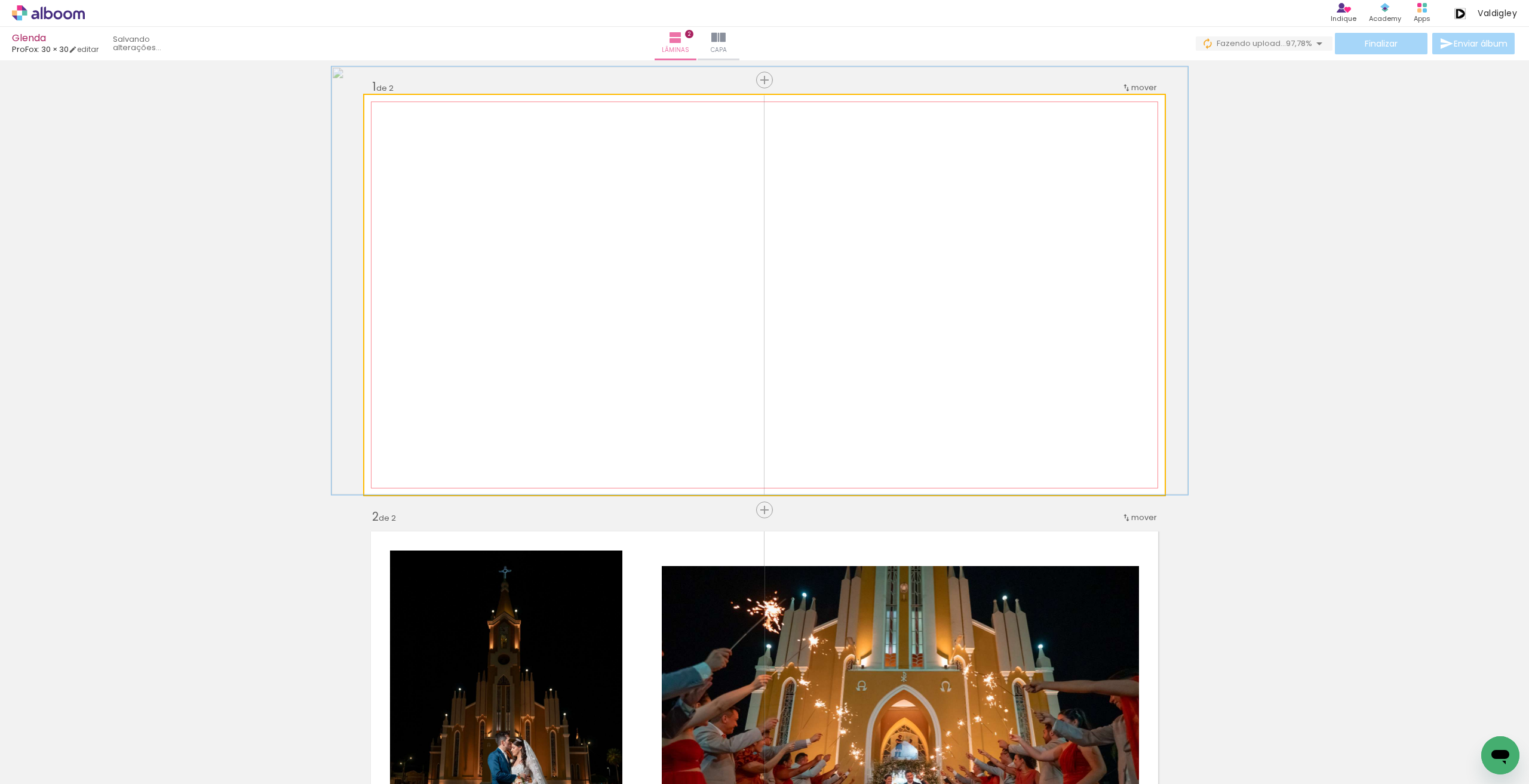
click at [393, 111] on div at bounding box center [395, 107] width 19 height 19
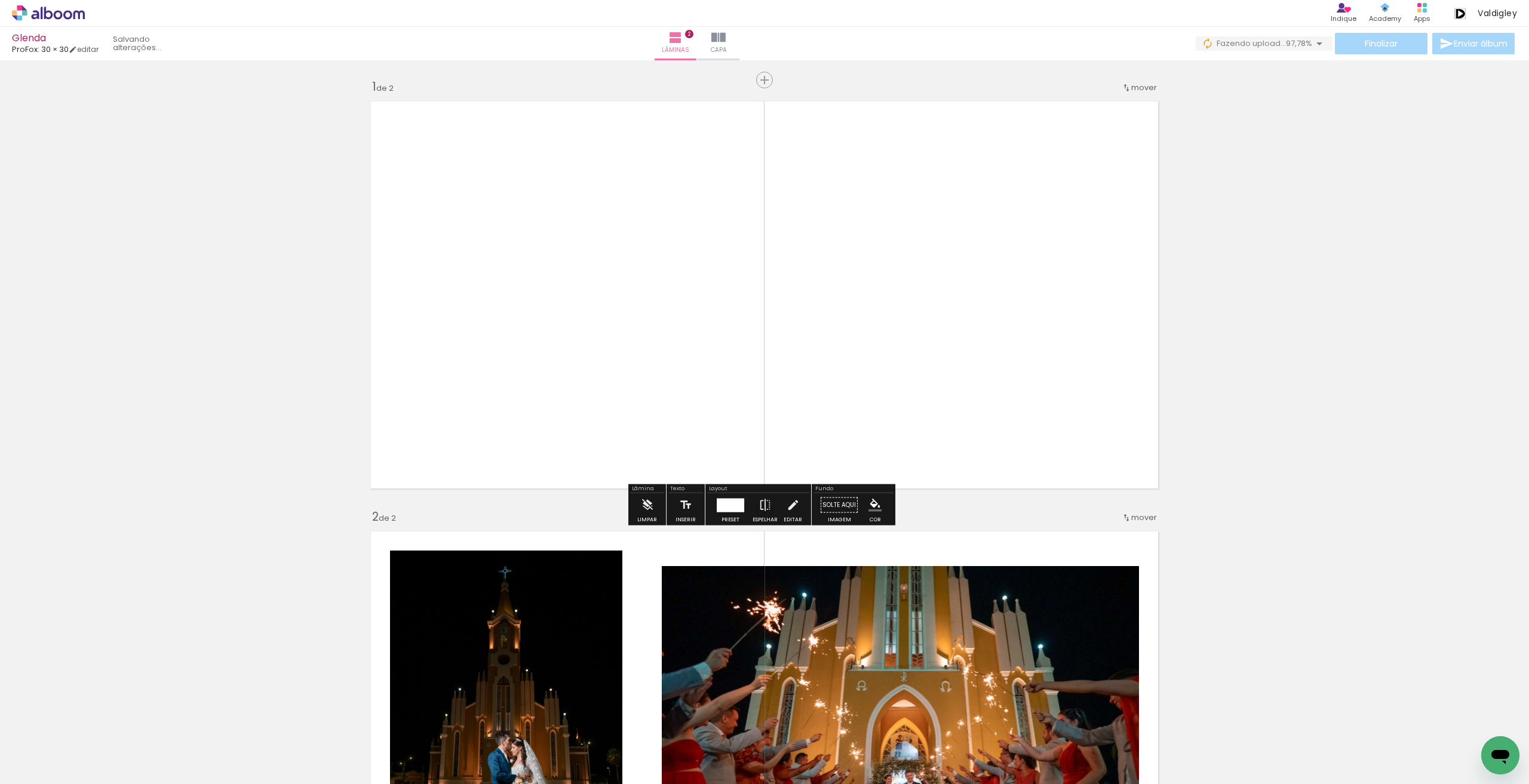
type paper-slider "105"
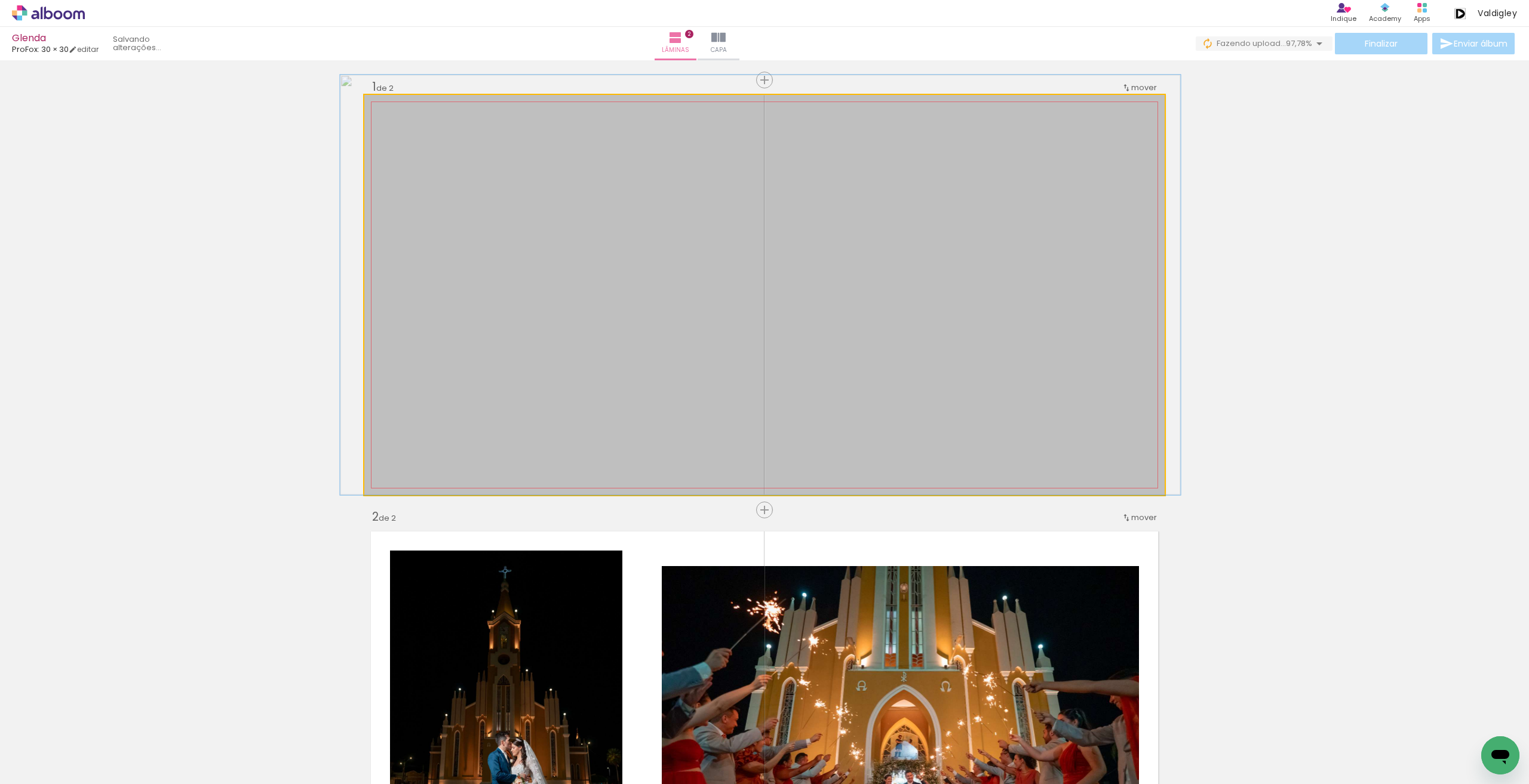
drag, startPoint x: 794, startPoint y: 305, endPoint x: 795, endPoint y: 297, distance: 8.1
drag, startPoint x: 914, startPoint y: 348, endPoint x: 924, endPoint y: 347, distance: 10.0
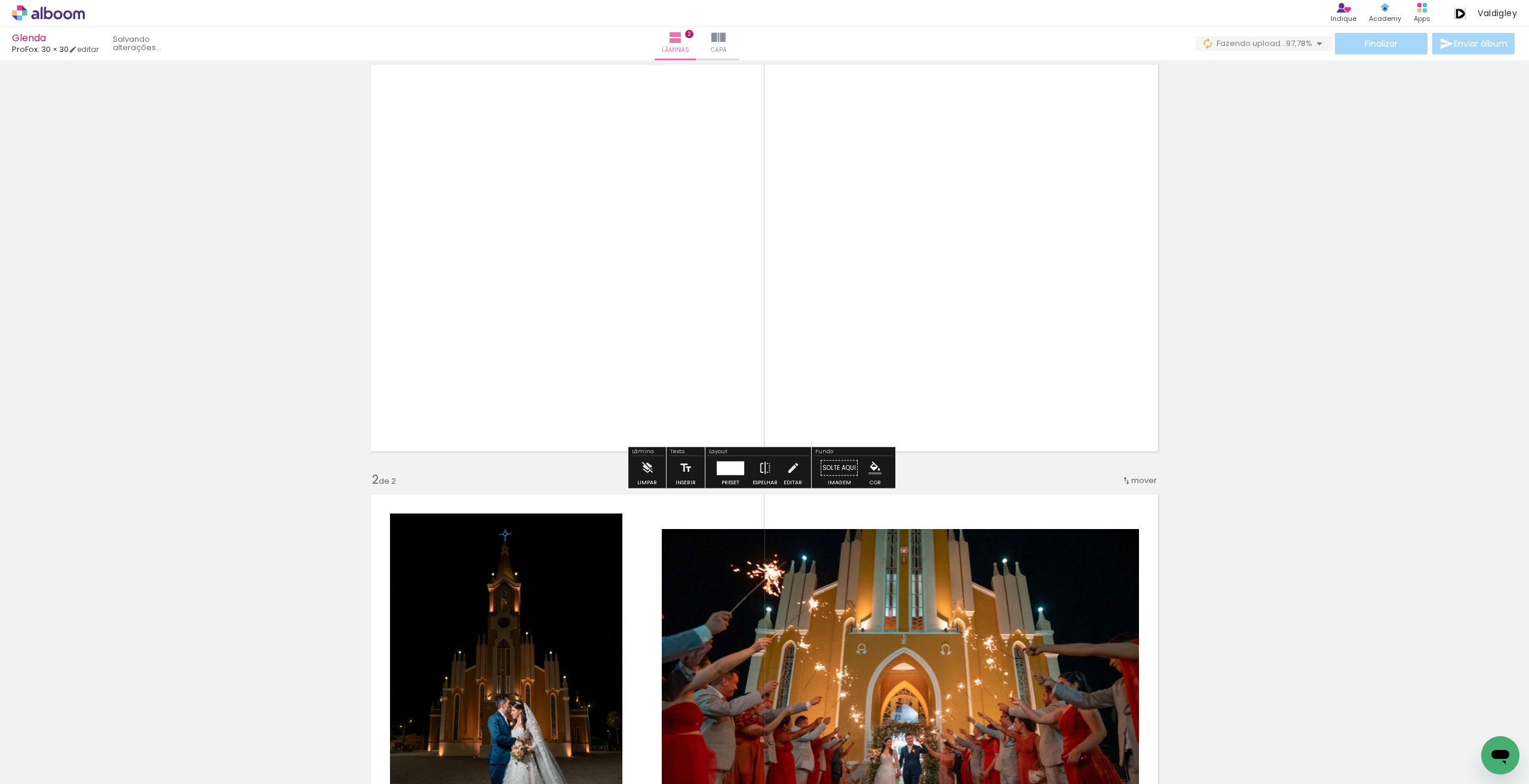
scroll to position [0, 0]
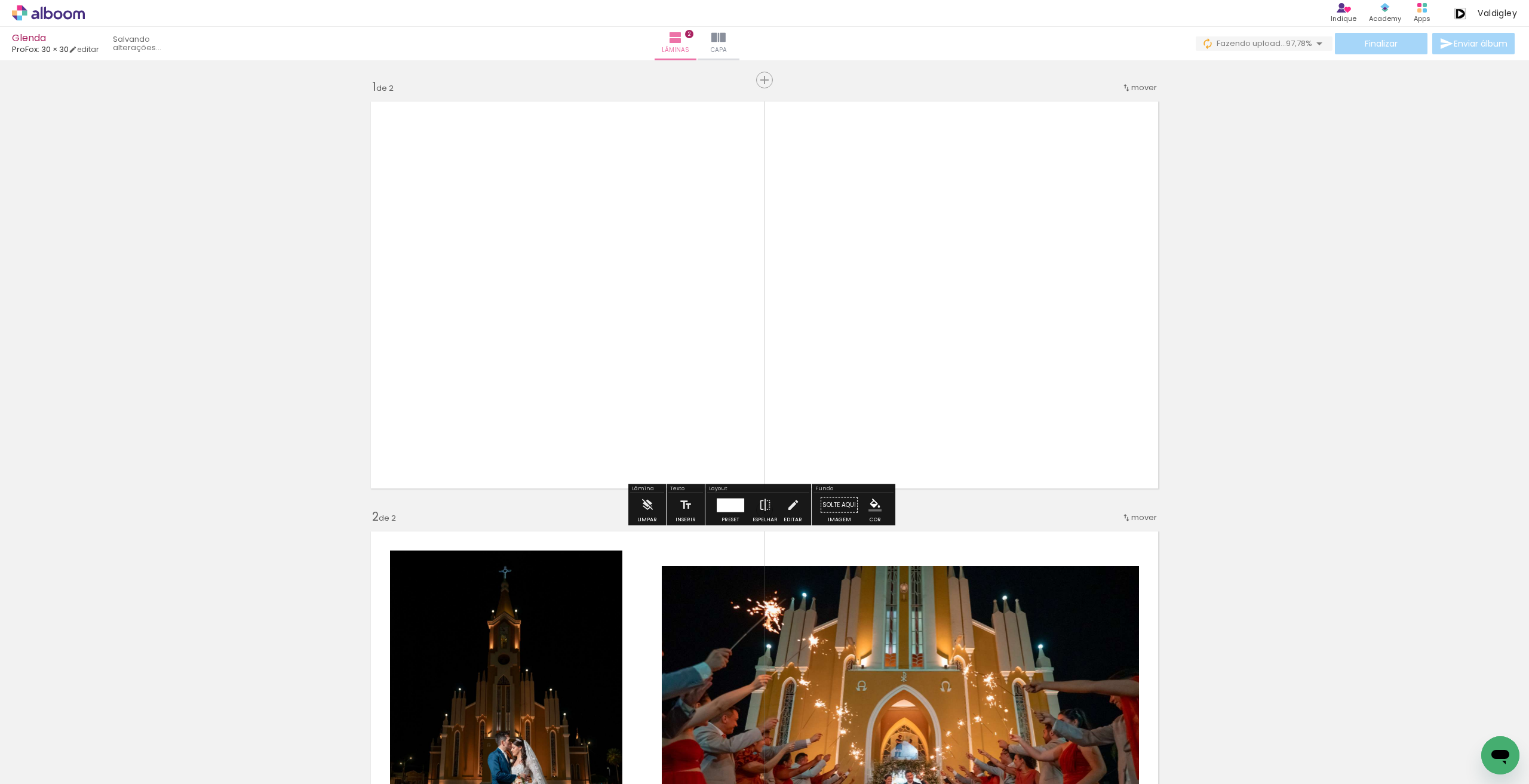
click at [1139, 86] on span "mover" at bounding box center [1143, 87] width 26 height 11
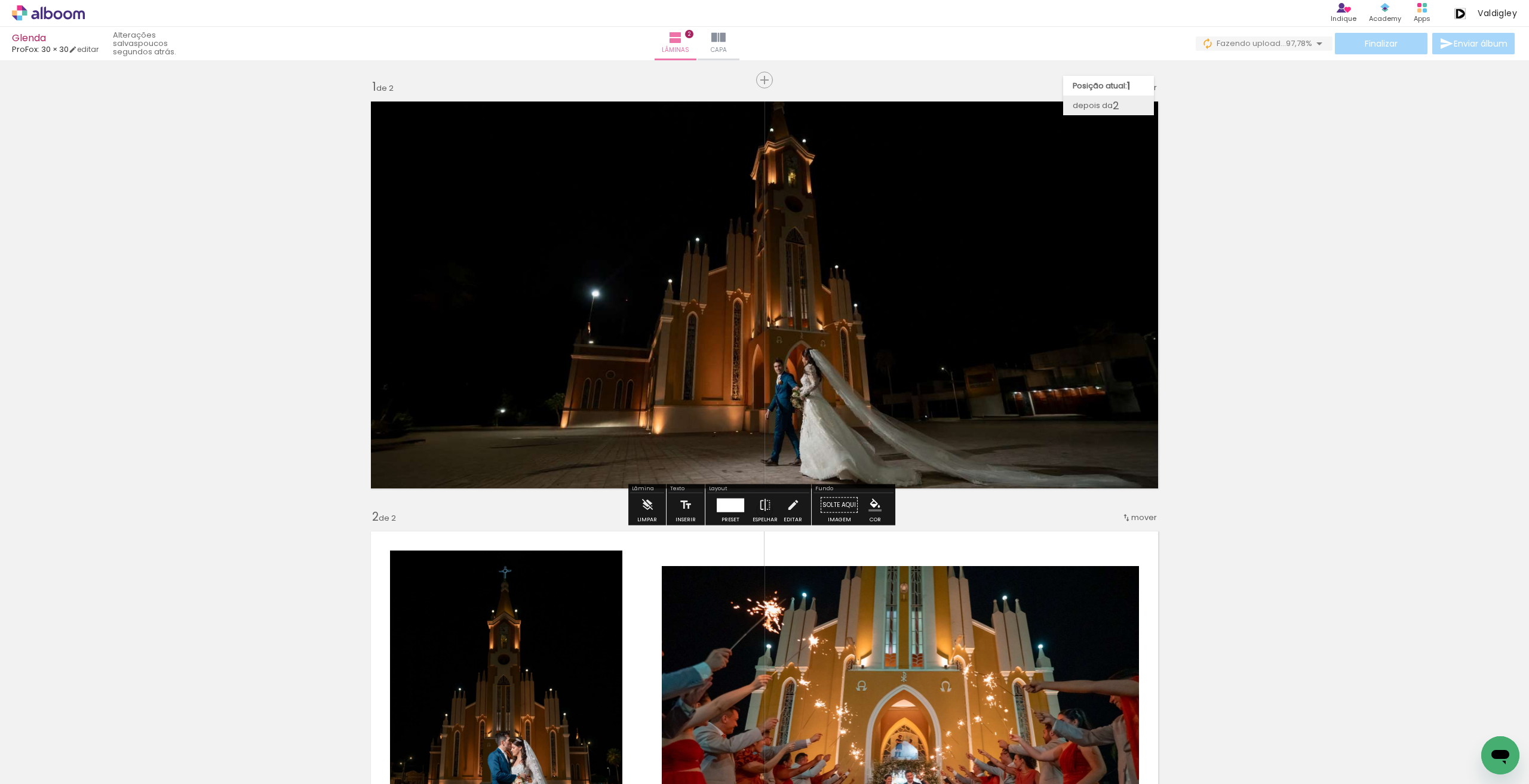
click at [1122, 106] on paper-item "depois da 2" at bounding box center [1108, 105] width 91 height 20
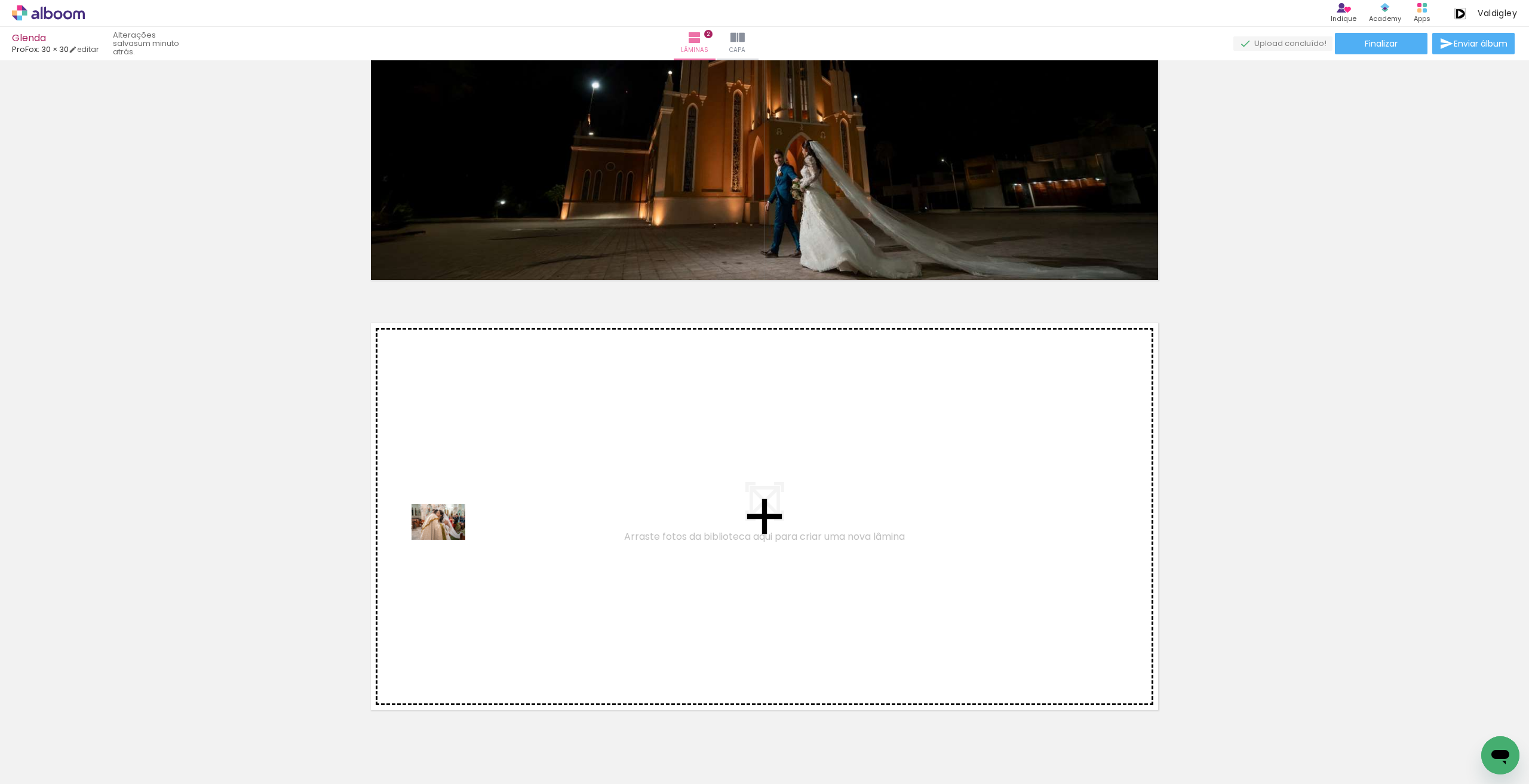
drag, startPoint x: 123, startPoint y: 753, endPoint x: 448, endPoint y: 539, distance: 389.1
click at [448, 539] on quentale-workspace at bounding box center [764, 392] width 1529 height 784
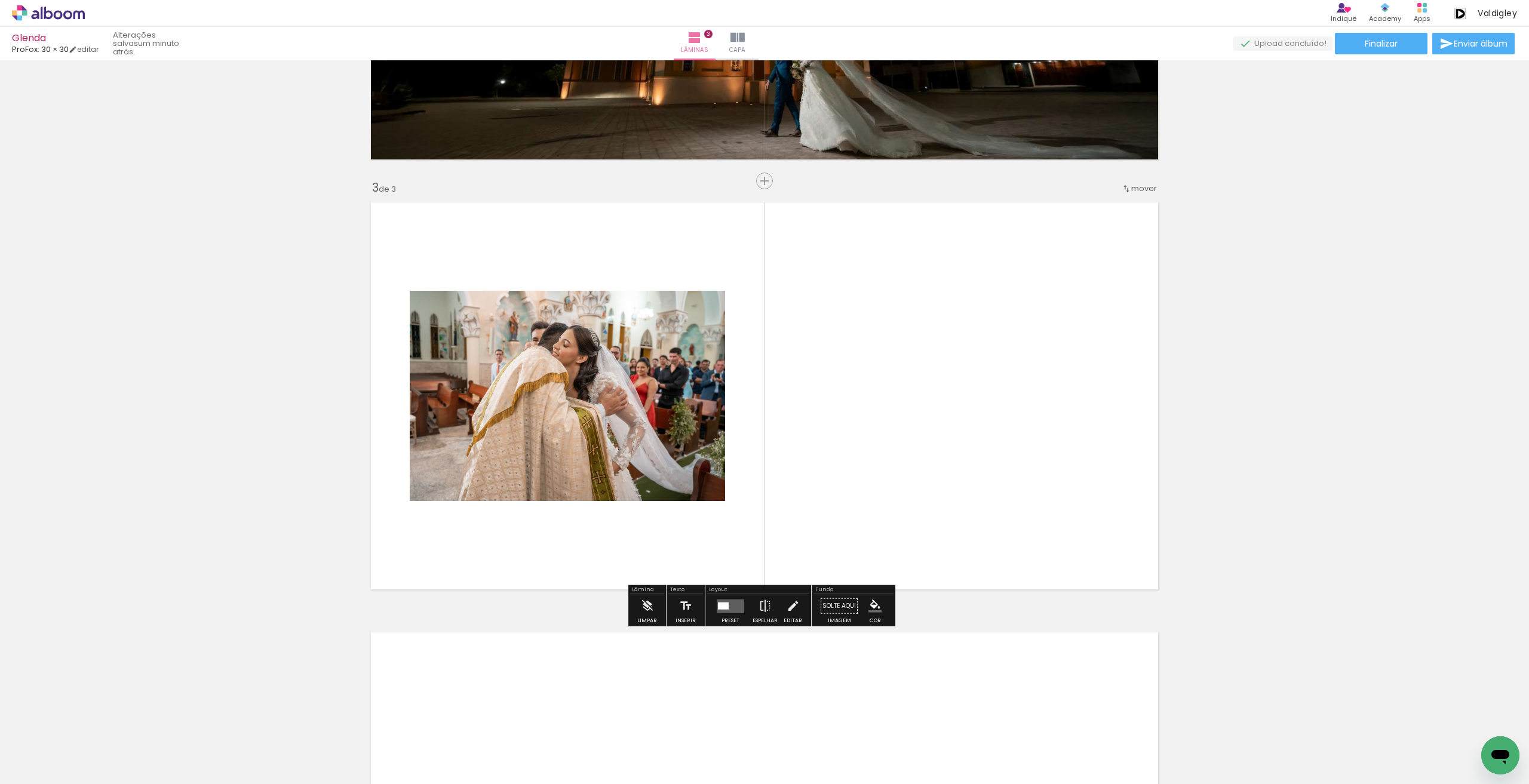
scroll to position [769, 0]
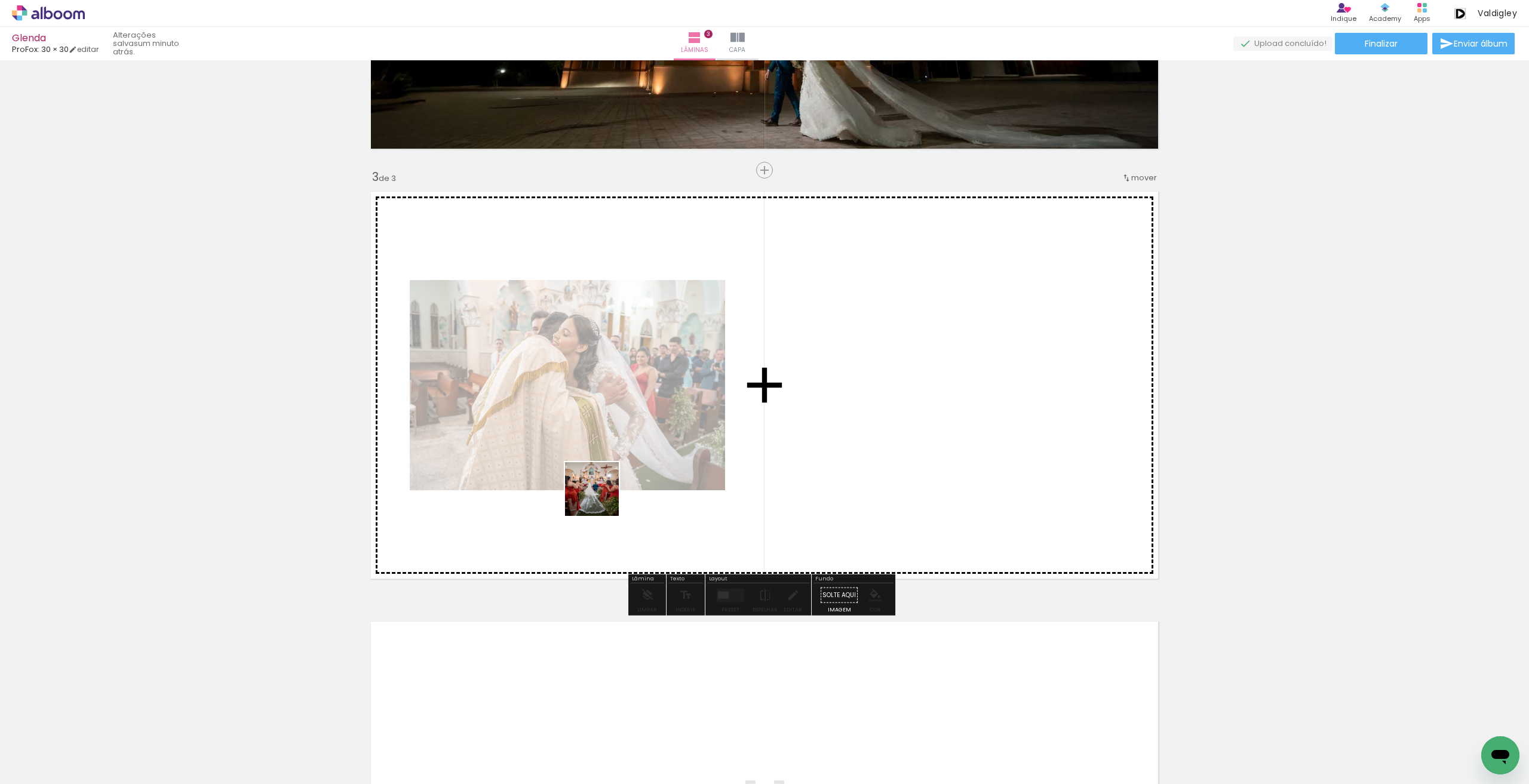
drag, startPoint x: 190, startPoint y: 748, endPoint x: 649, endPoint y: 476, distance: 533.5
click at [649, 476] on quentale-workspace at bounding box center [764, 392] width 1529 height 784
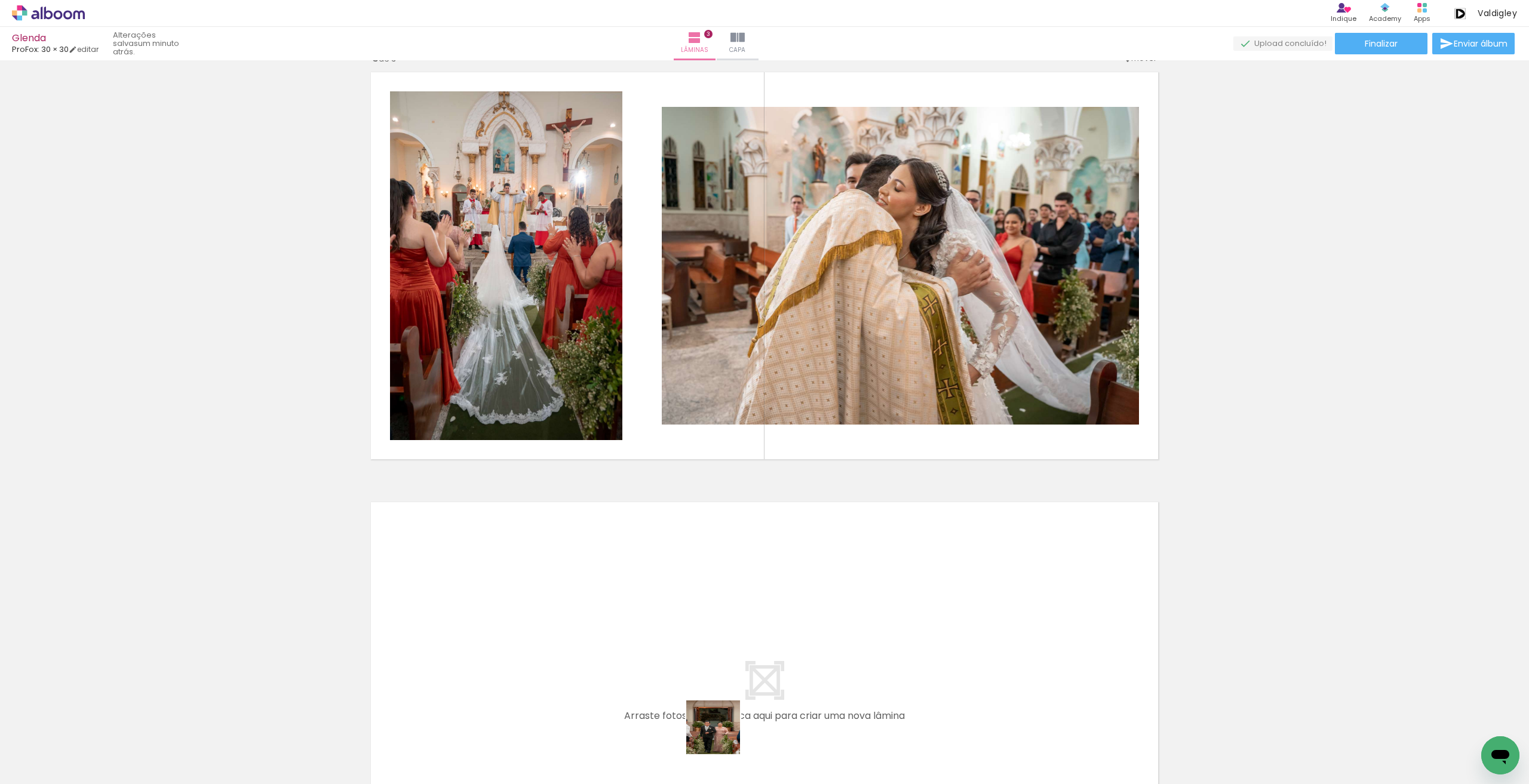
drag, startPoint x: 722, startPoint y: 737, endPoint x: 691, endPoint y: 658, distance: 84.9
click at [691, 658] on quentale-workspace at bounding box center [764, 392] width 1529 height 784
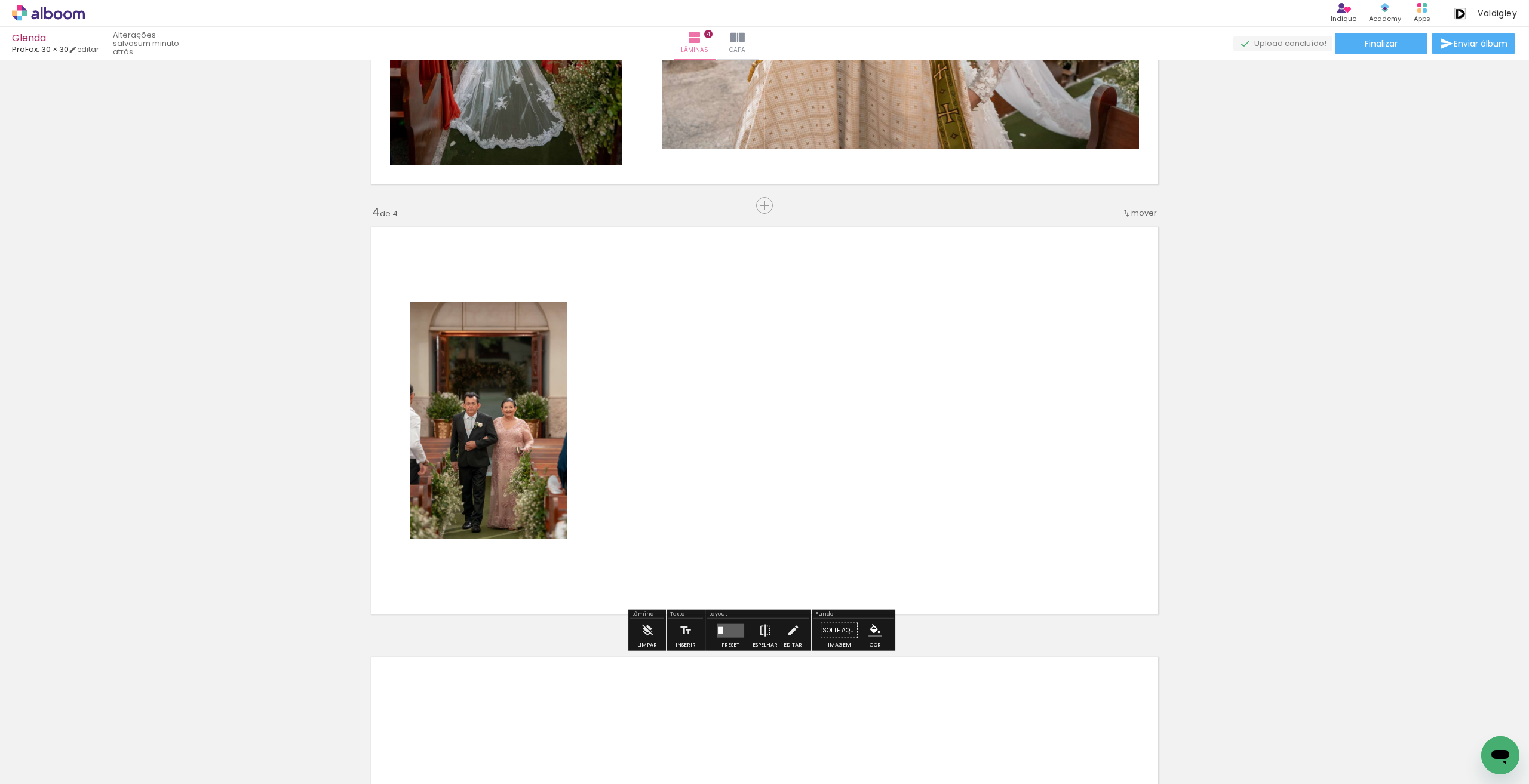
scroll to position [1200, 0]
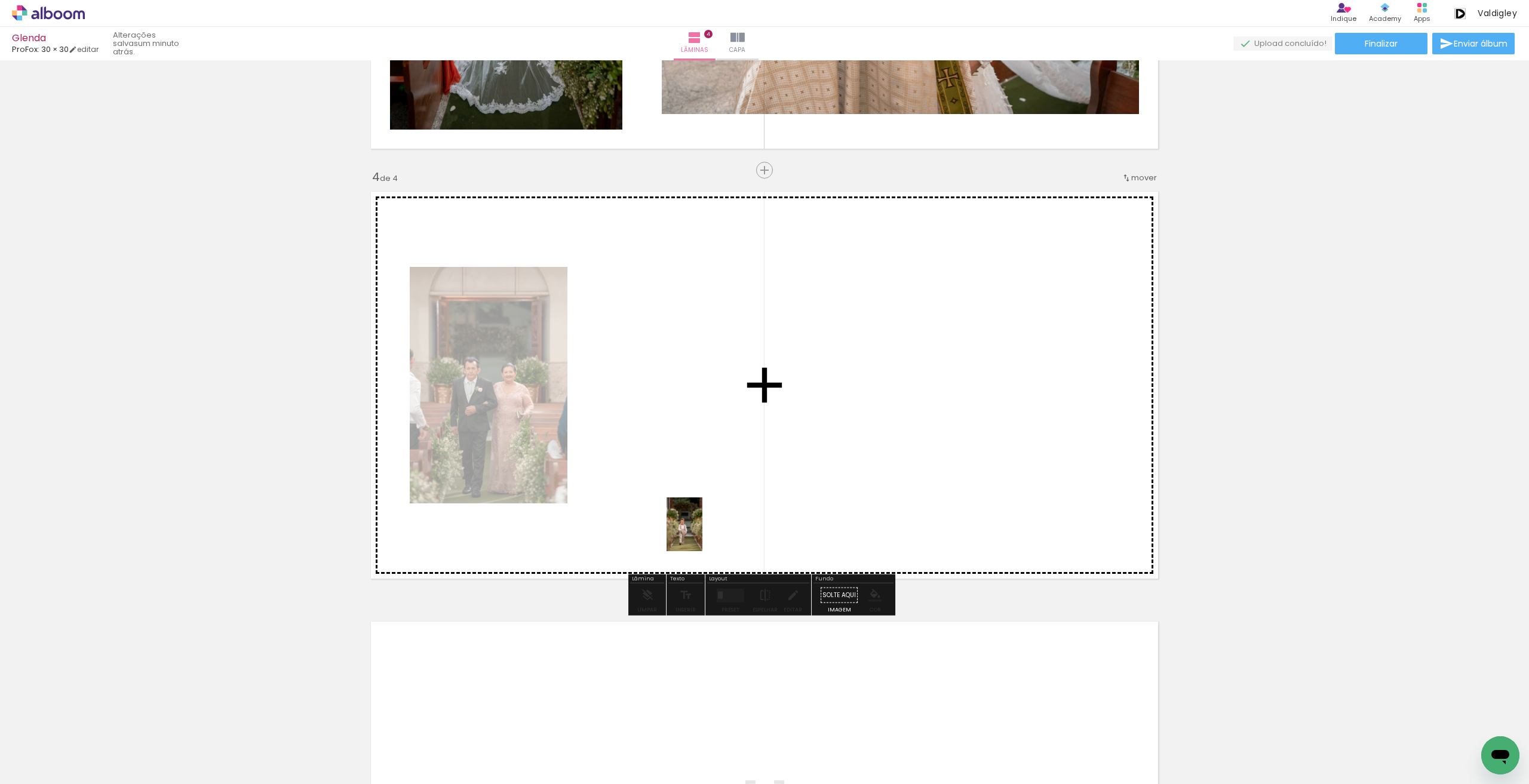
drag, startPoint x: 793, startPoint y: 754, endPoint x: 691, endPoint y: 511, distance: 263.5
click at [691, 511] on quentale-workspace at bounding box center [764, 392] width 1529 height 784
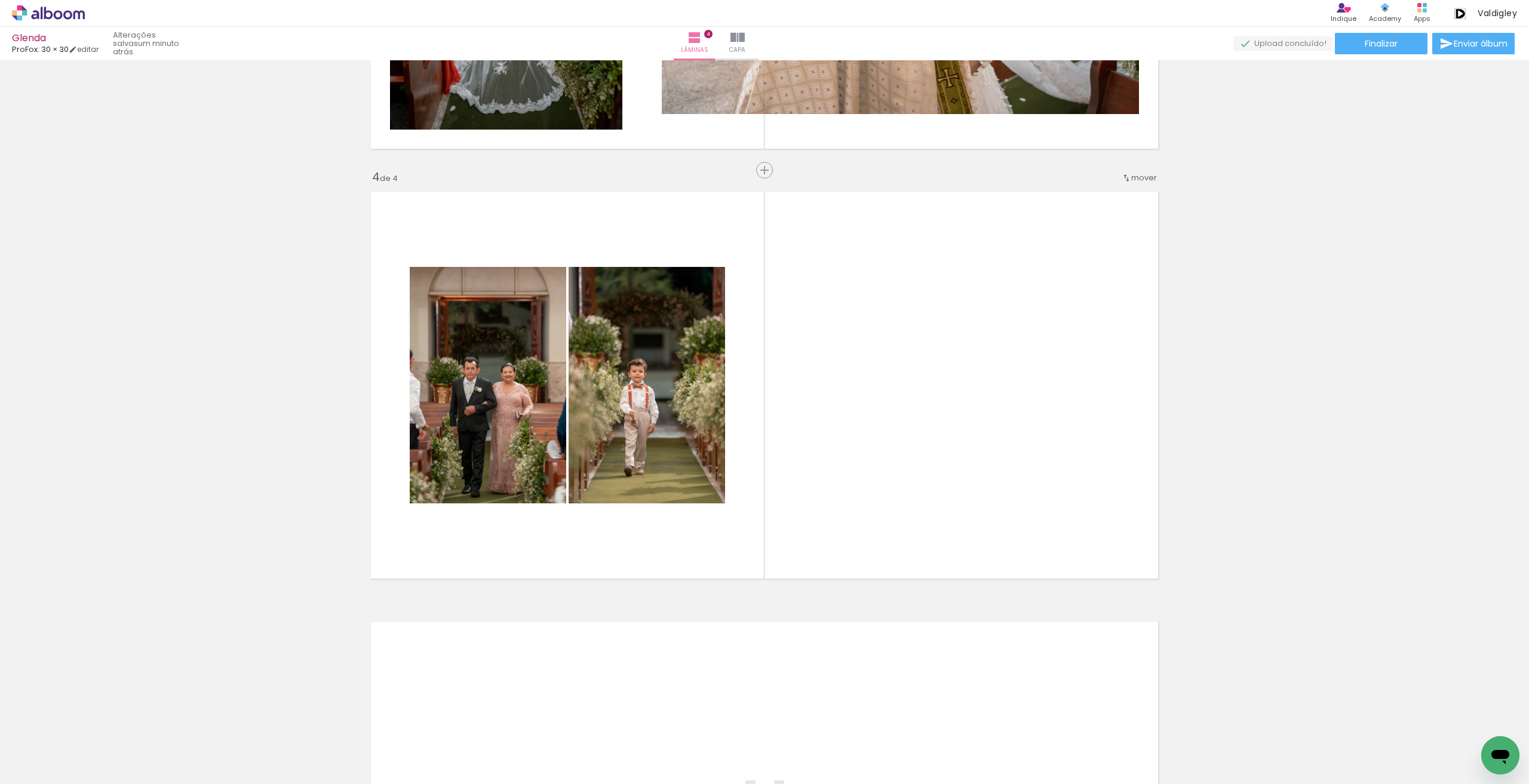
scroll to position [0, 434]
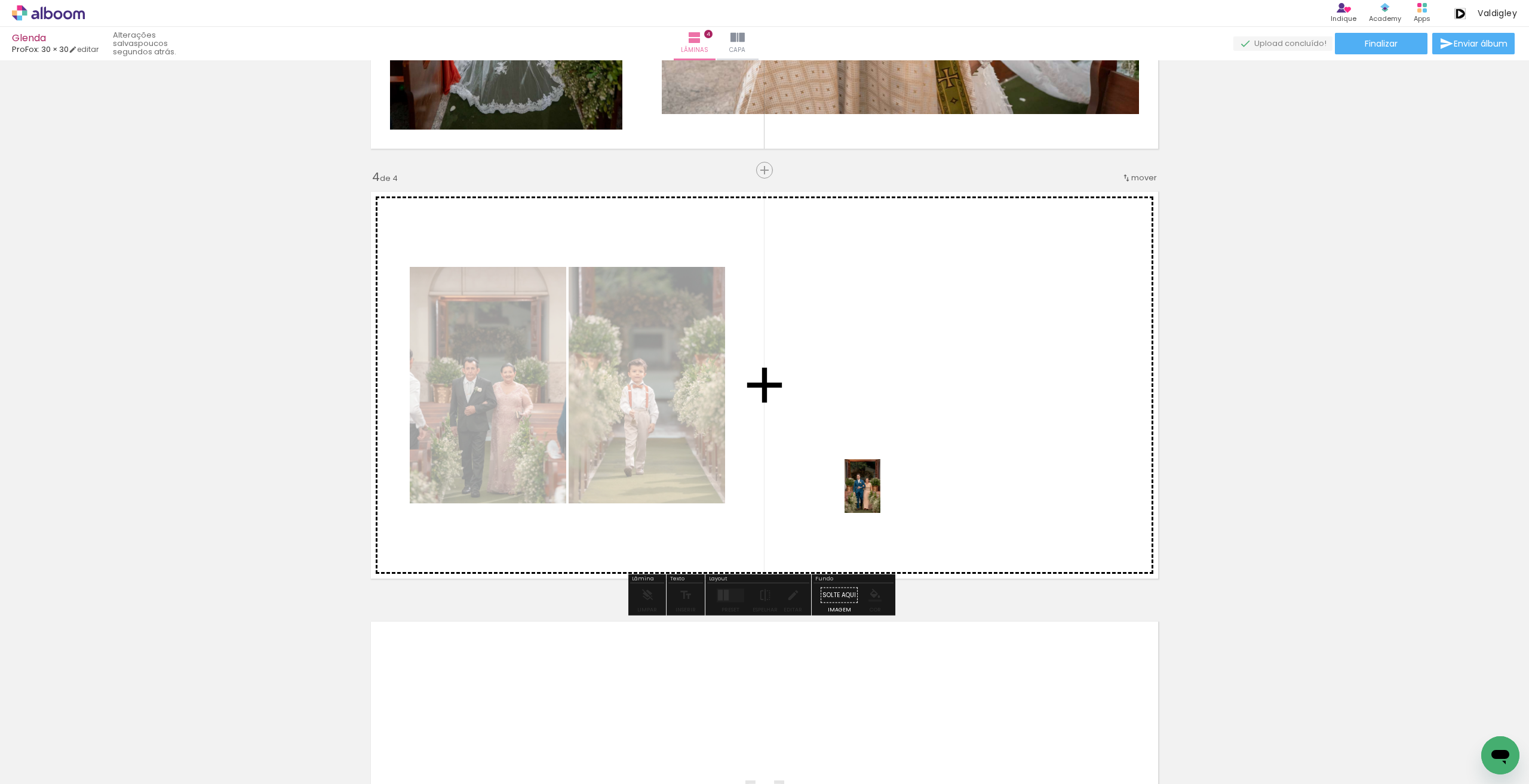
drag, startPoint x: 426, startPoint y: 741, endPoint x: 880, endPoint y: 495, distance: 516.4
click at [880, 495] on quentale-workspace at bounding box center [764, 392] width 1529 height 784
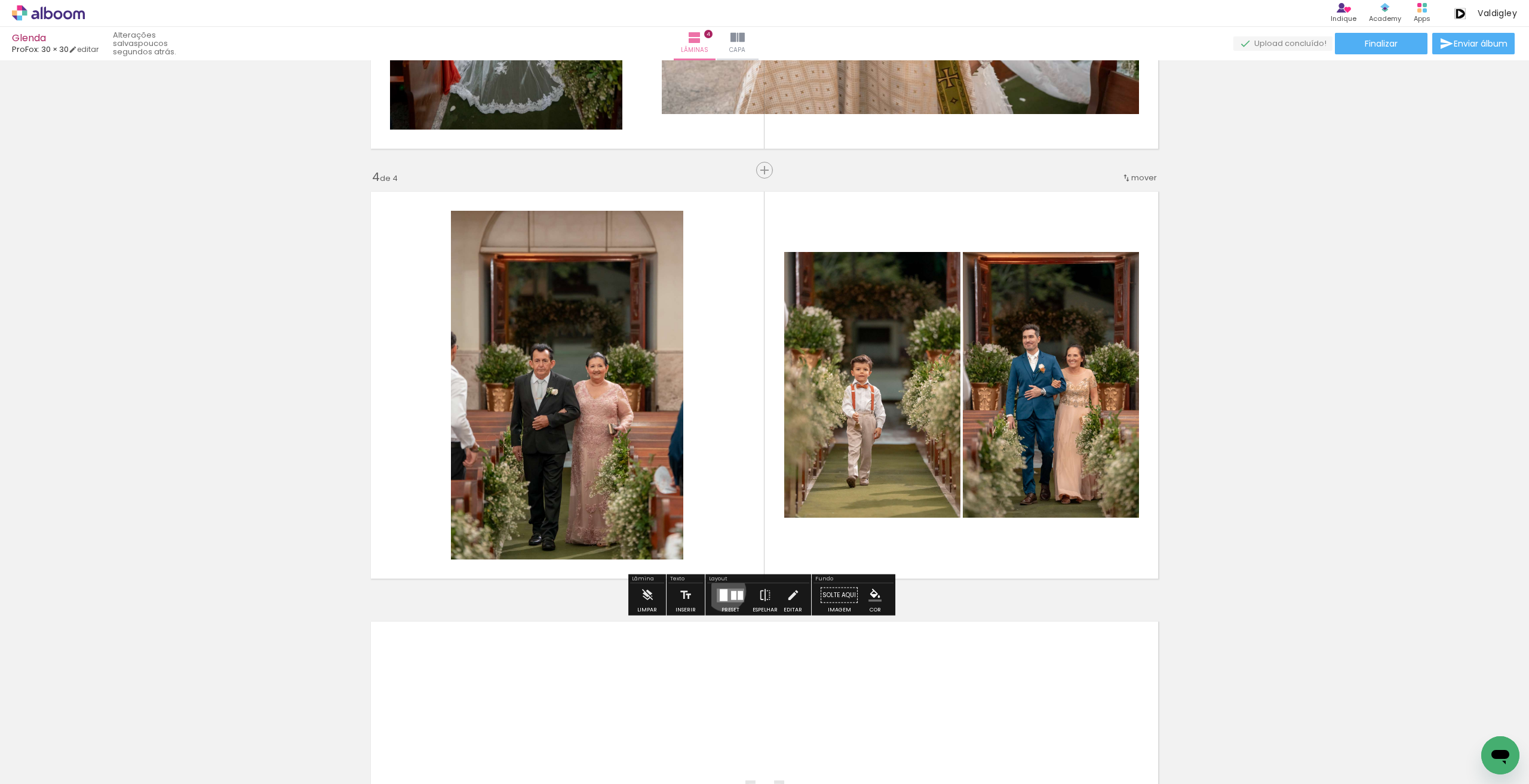
click at [723, 591] on div at bounding box center [723, 594] width 8 height 12
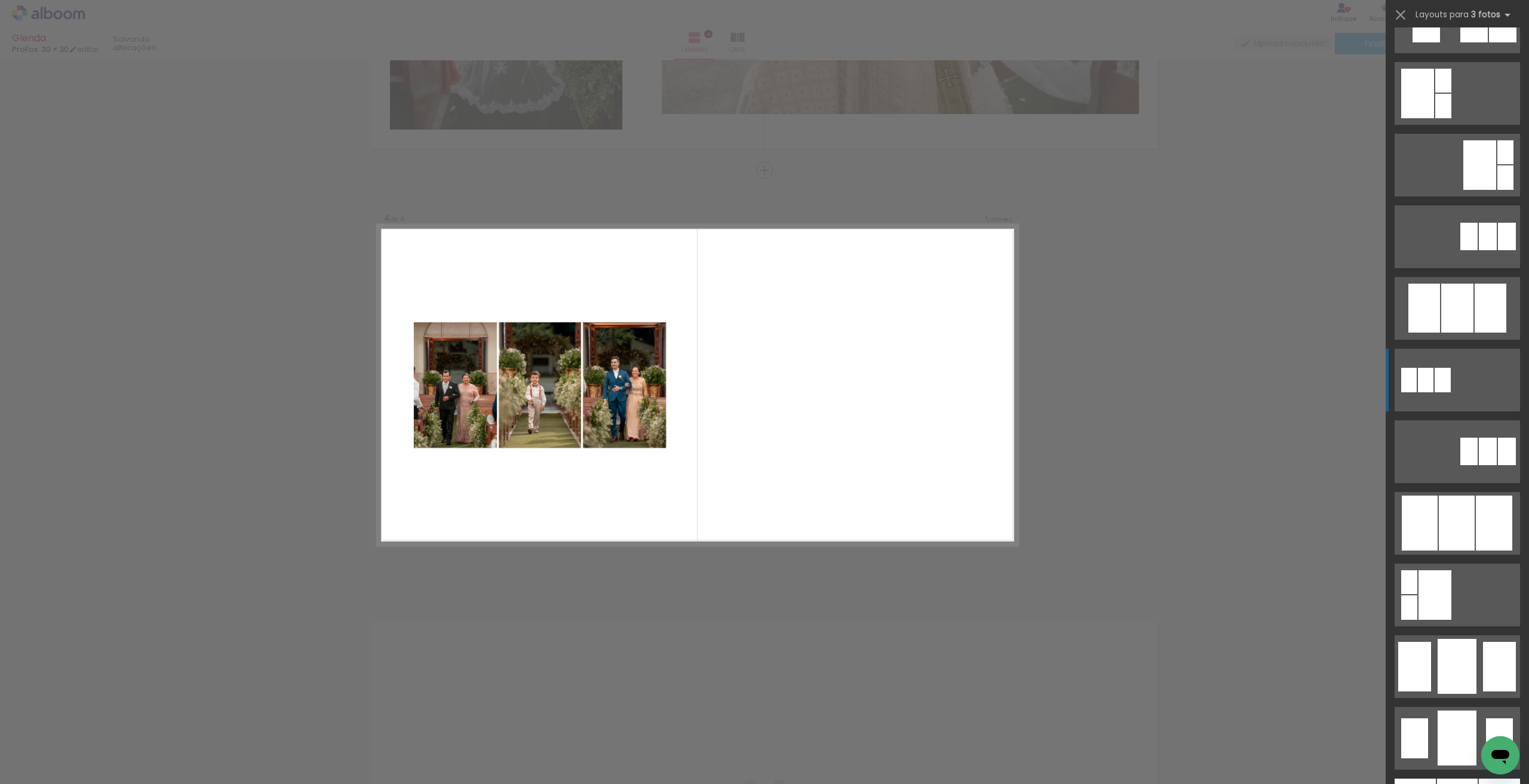
scroll to position [359, 0]
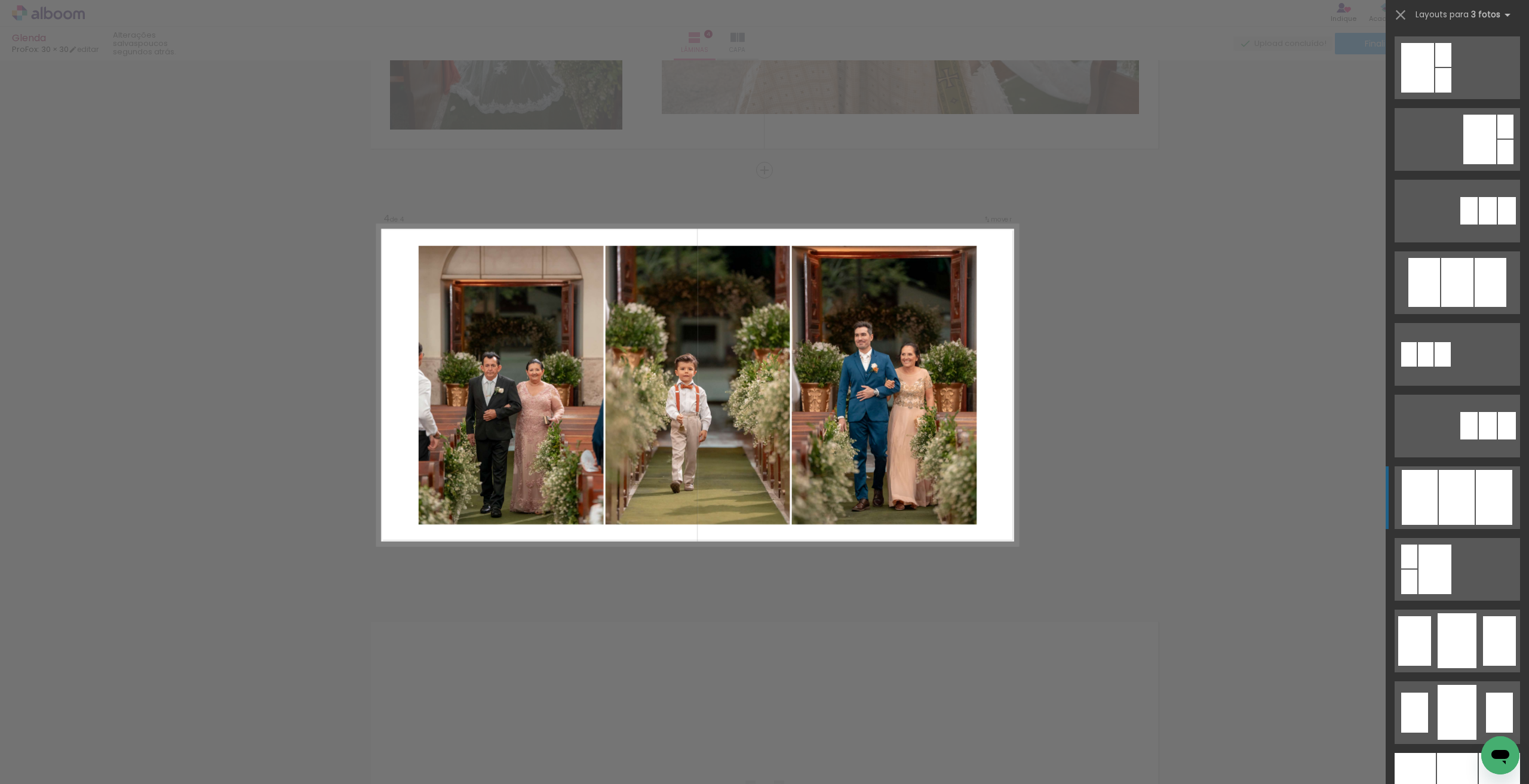
click at [1457, 492] on div at bounding box center [1456, 497] width 36 height 55
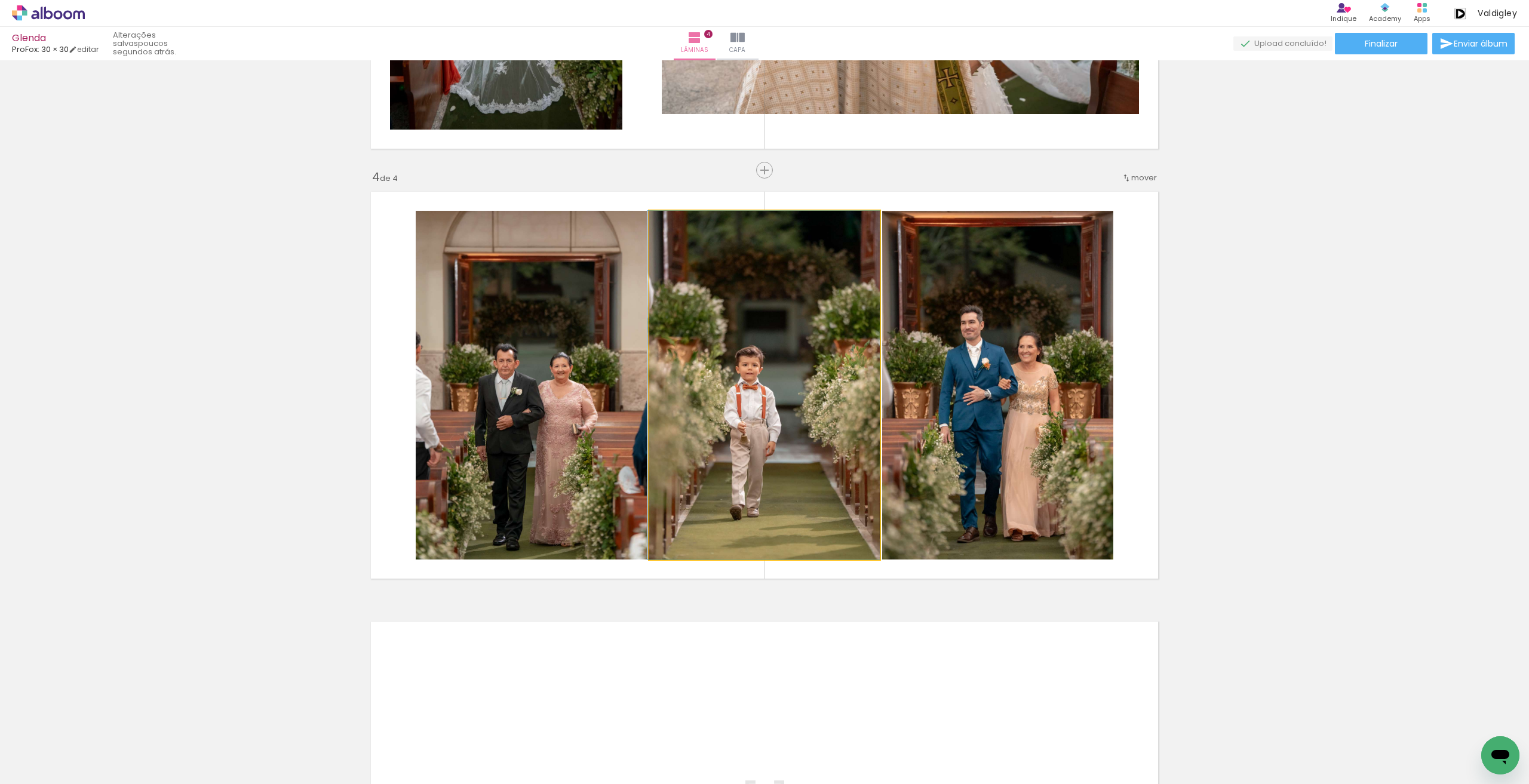
drag, startPoint x: 756, startPoint y: 488, endPoint x: 750, endPoint y: 488, distance: 6.0
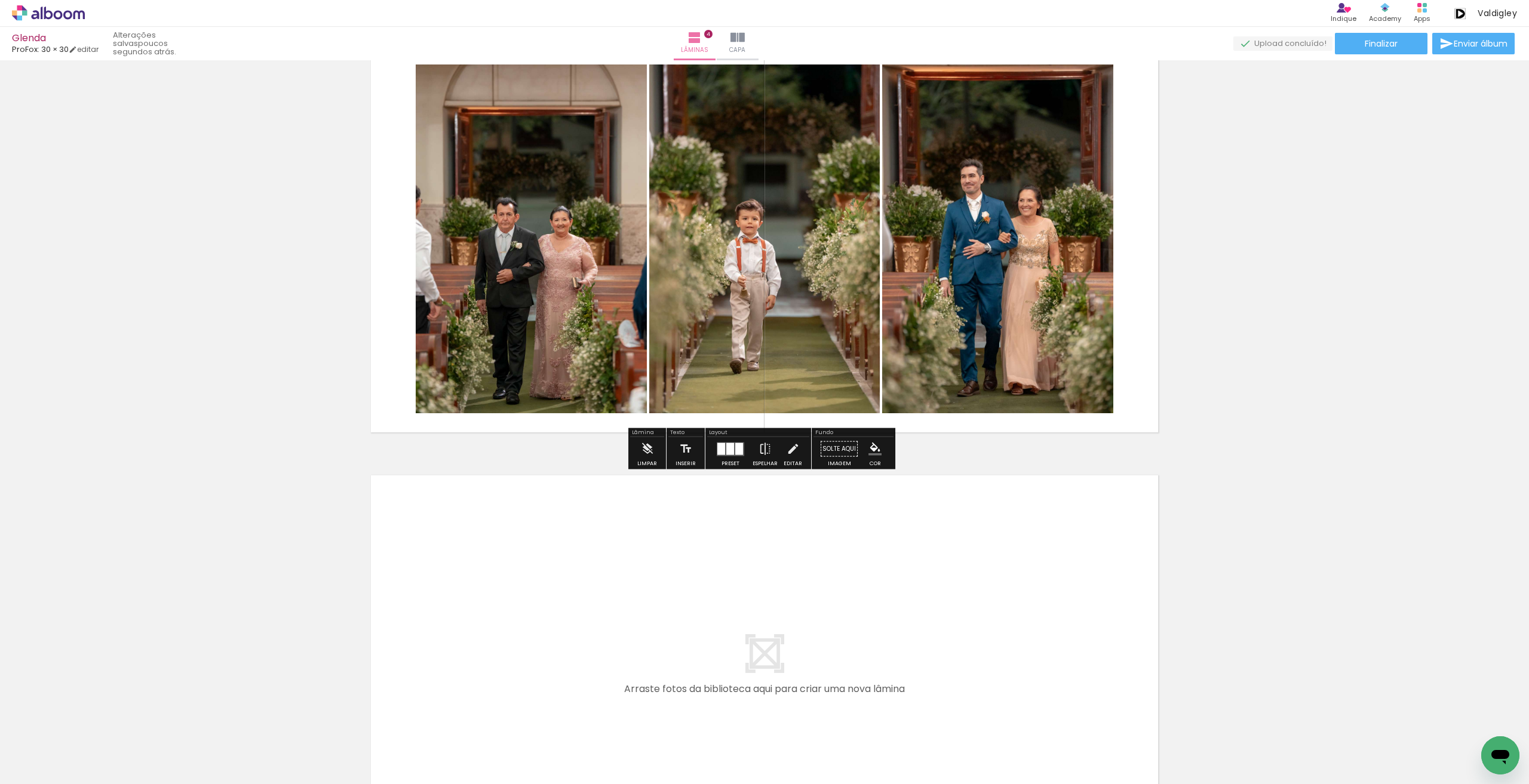
scroll to position [1379, 0]
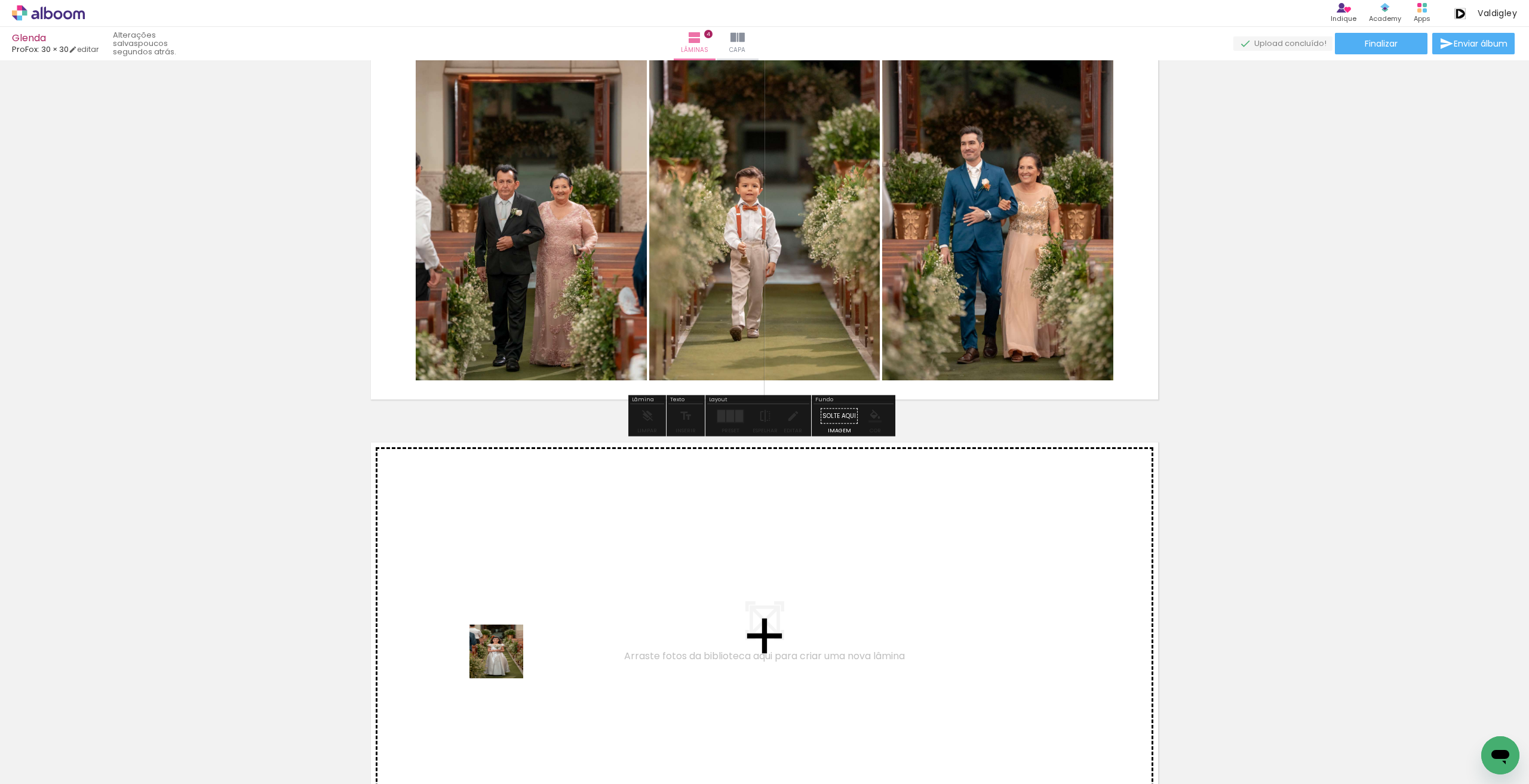
drag, startPoint x: 492, startPoint y: 736, endPoint x: 511, endPoint y: 631, distance: 106.7
click at [511, 631] on quentale-workspace at bounding box center [764, 392] width 1529 height 784
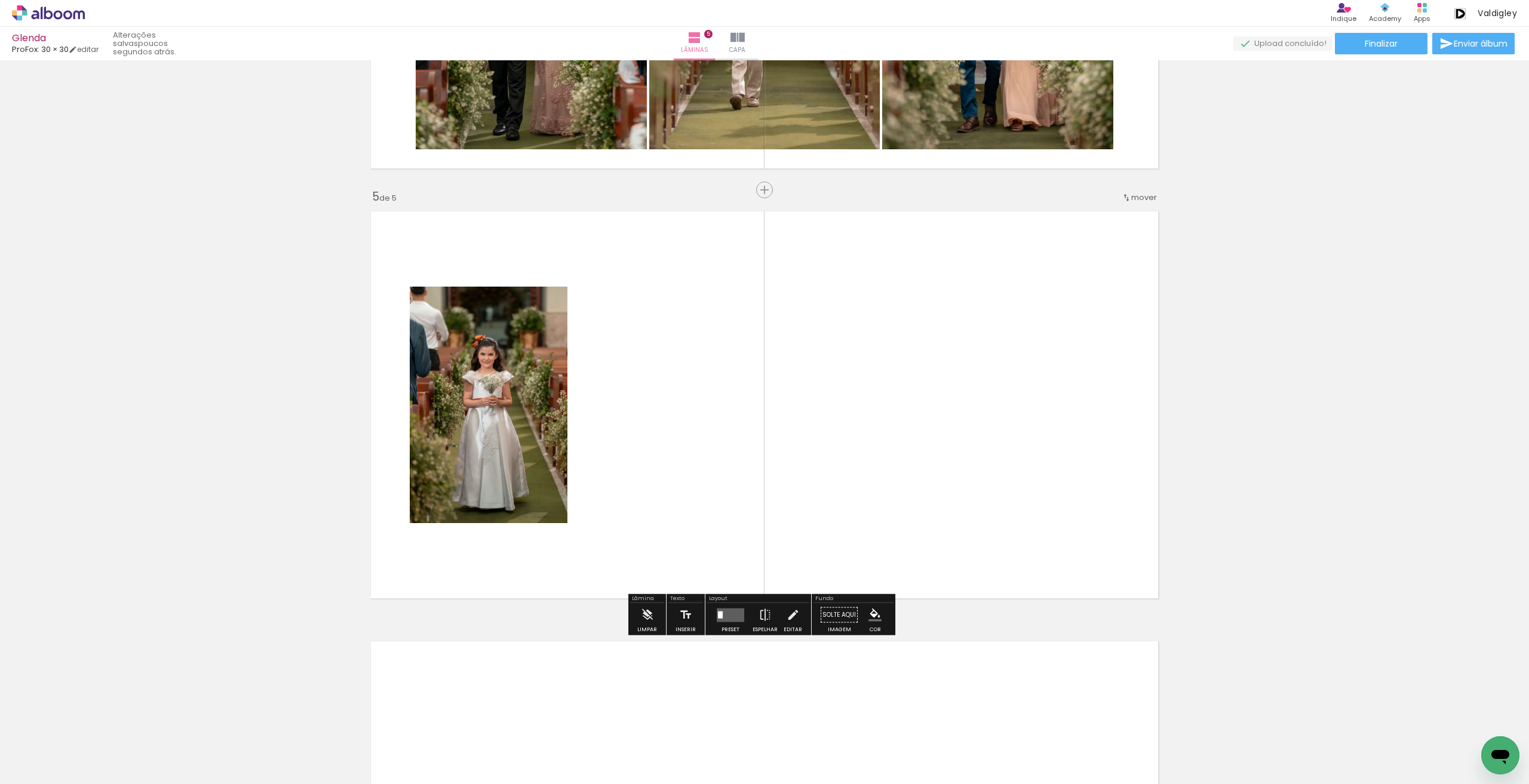
scroll to position [1629, 0]
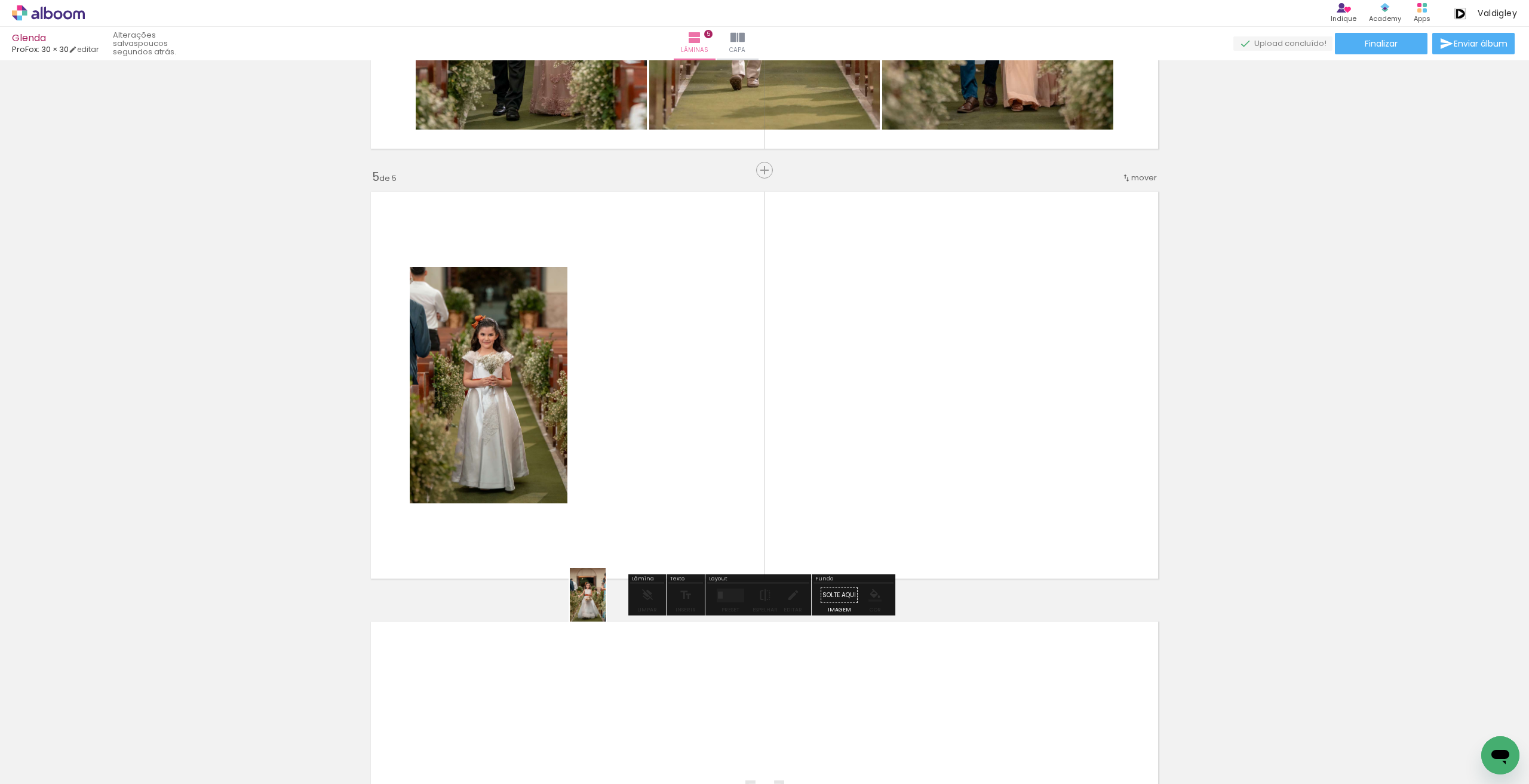
drag, startPoint x: 564, startPoint y: 745, endPoint x: 605, endPoint y: 603, distance: 147.8
click at [605, 603] on quentale-workspace at bounding box center [764, 392] width 1529 height 784
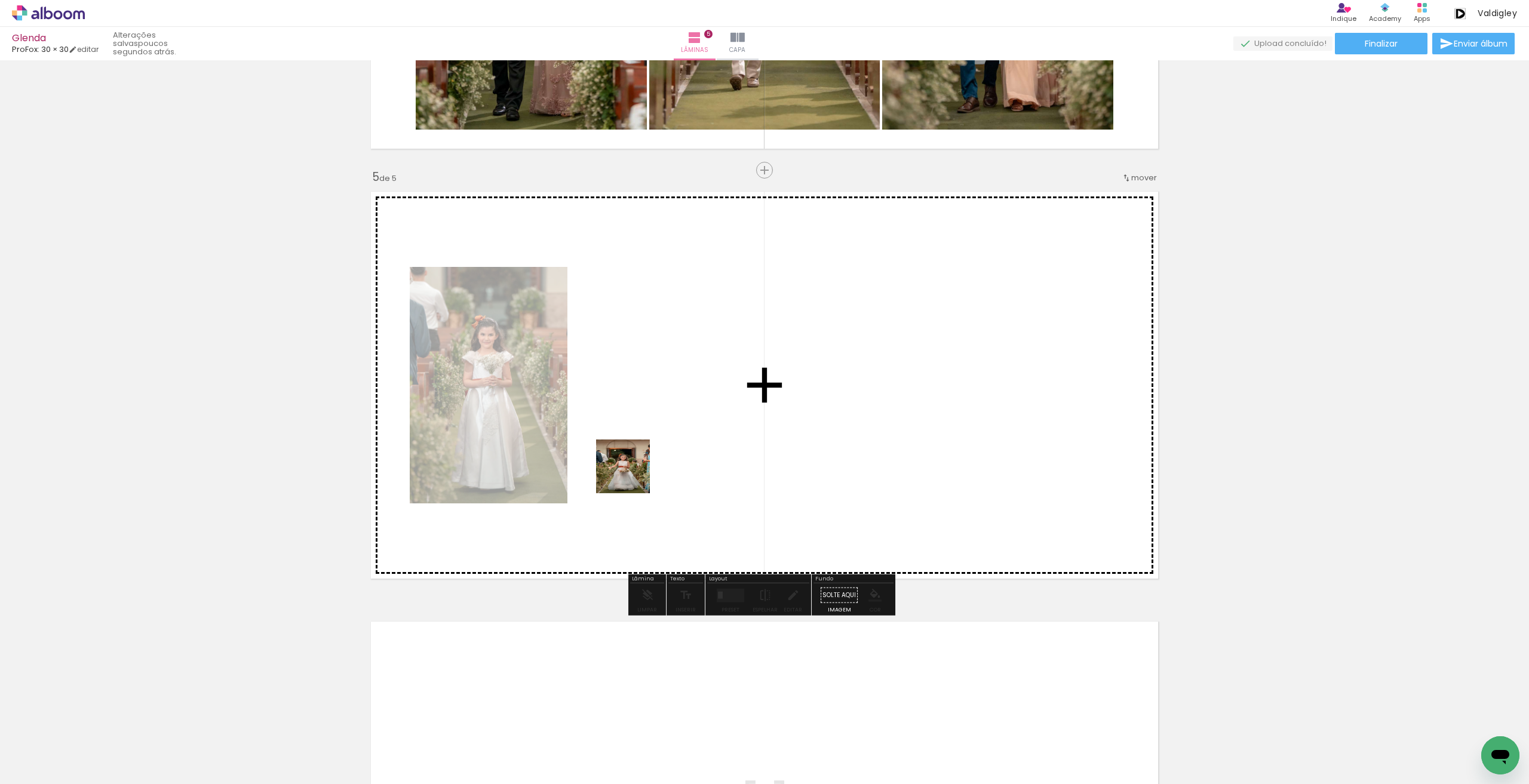
drag, startPoint x: 575, startPoint y: 754, endPoint x: 635, endPoint y: 467, distance: 293.2
click at [635, 467] on quentale-workspace at bounding box center [764, 392] width 1529 height 784
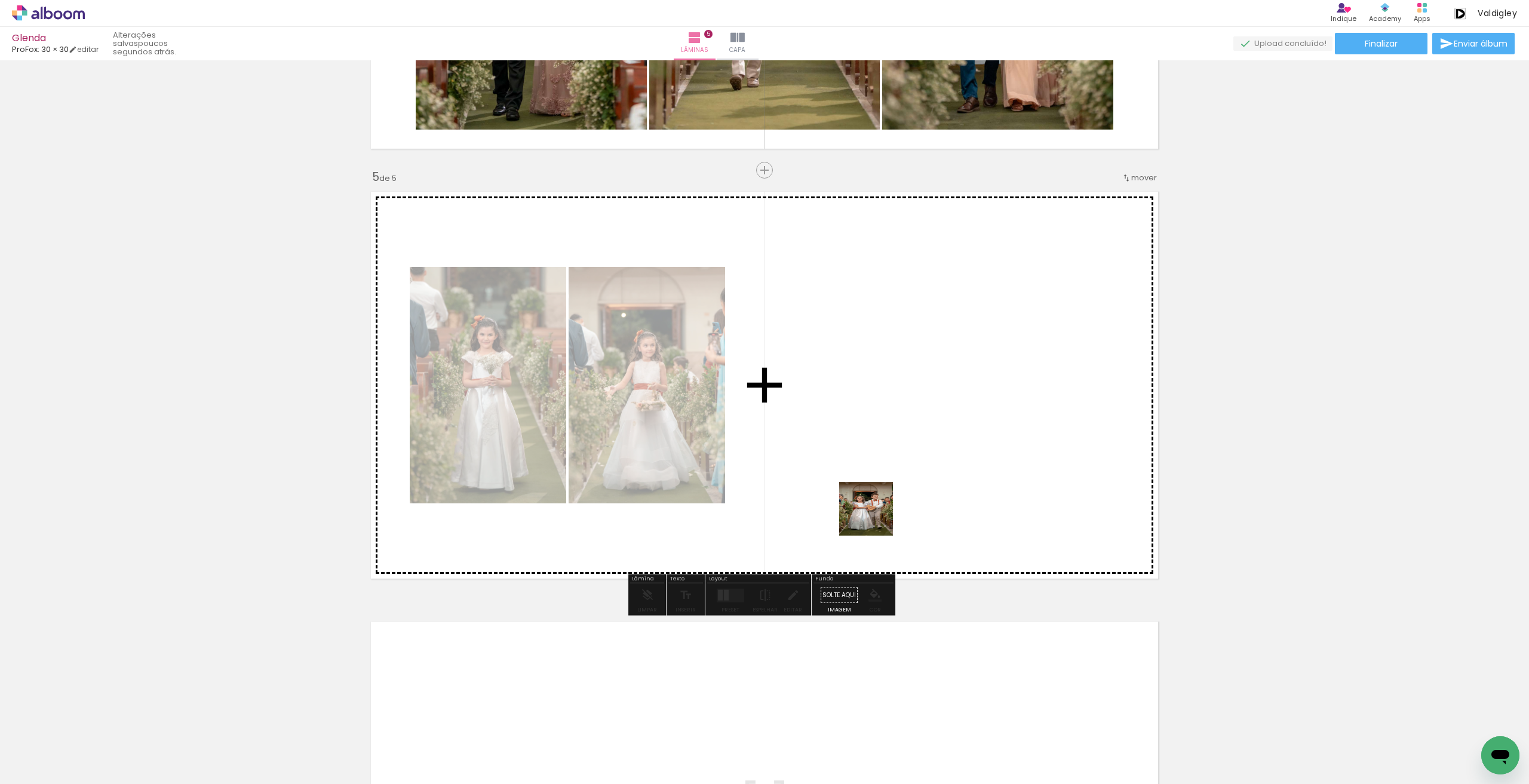
drag, startPoint x: 828, startPoint y: 749, endPoint x: 880, endPoint y: 484, distance: 270.1
click at [880, 484] on quentale-workspace at bounding box center [764, 392] width 1529 height 784
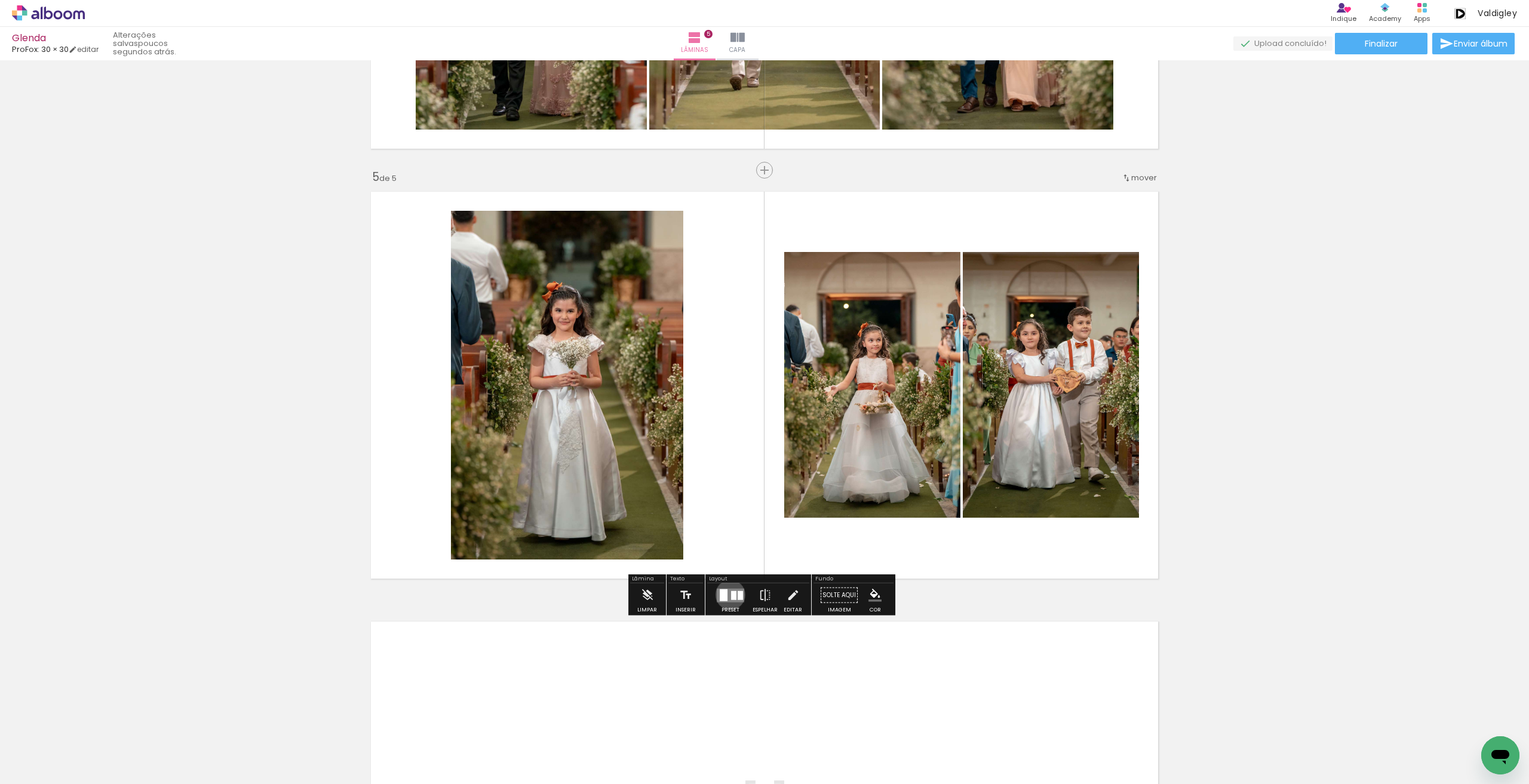
click at [731, 594] on div at bounding box center [734, 595] width 6 height 9
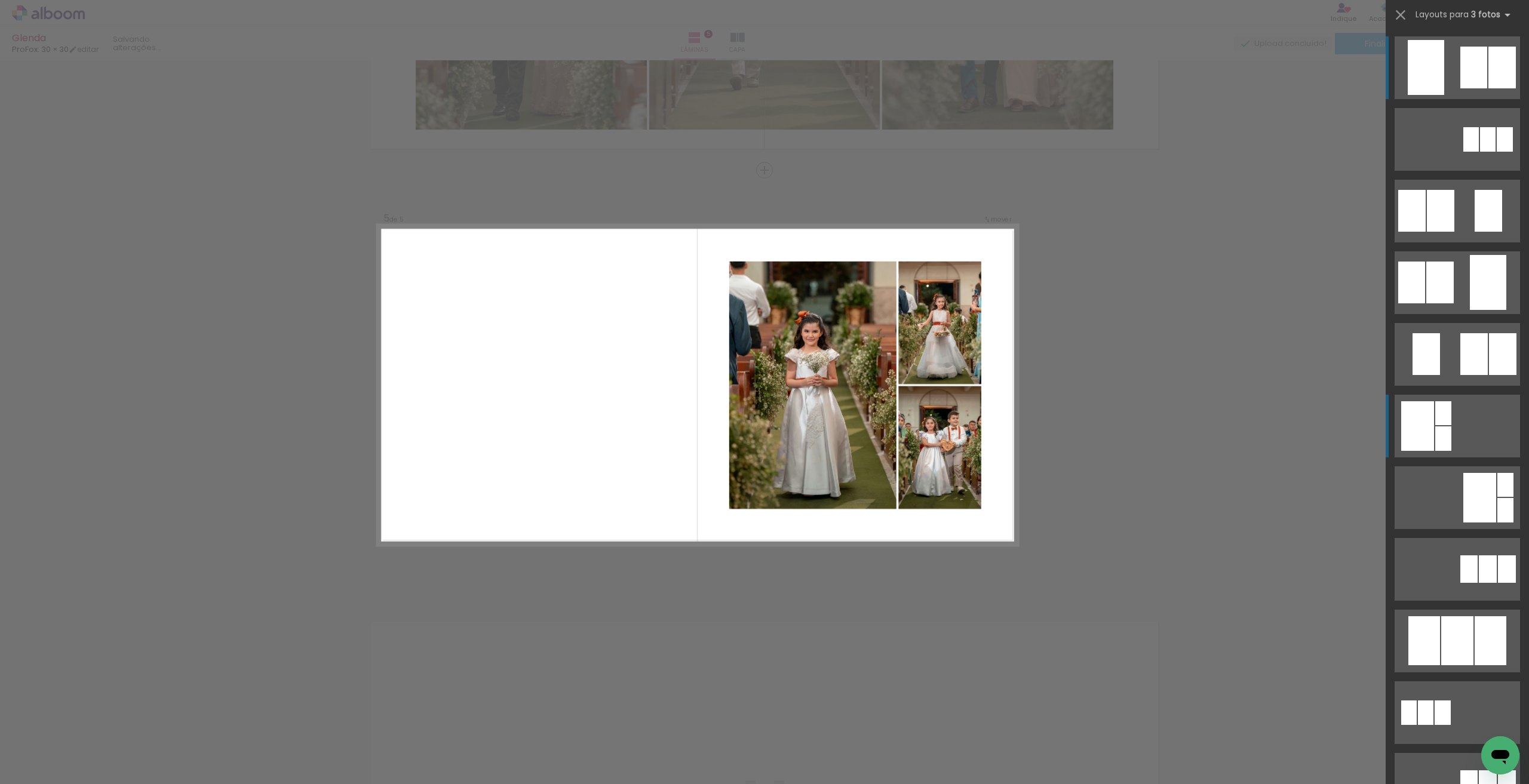
scroll to position [359, 0]
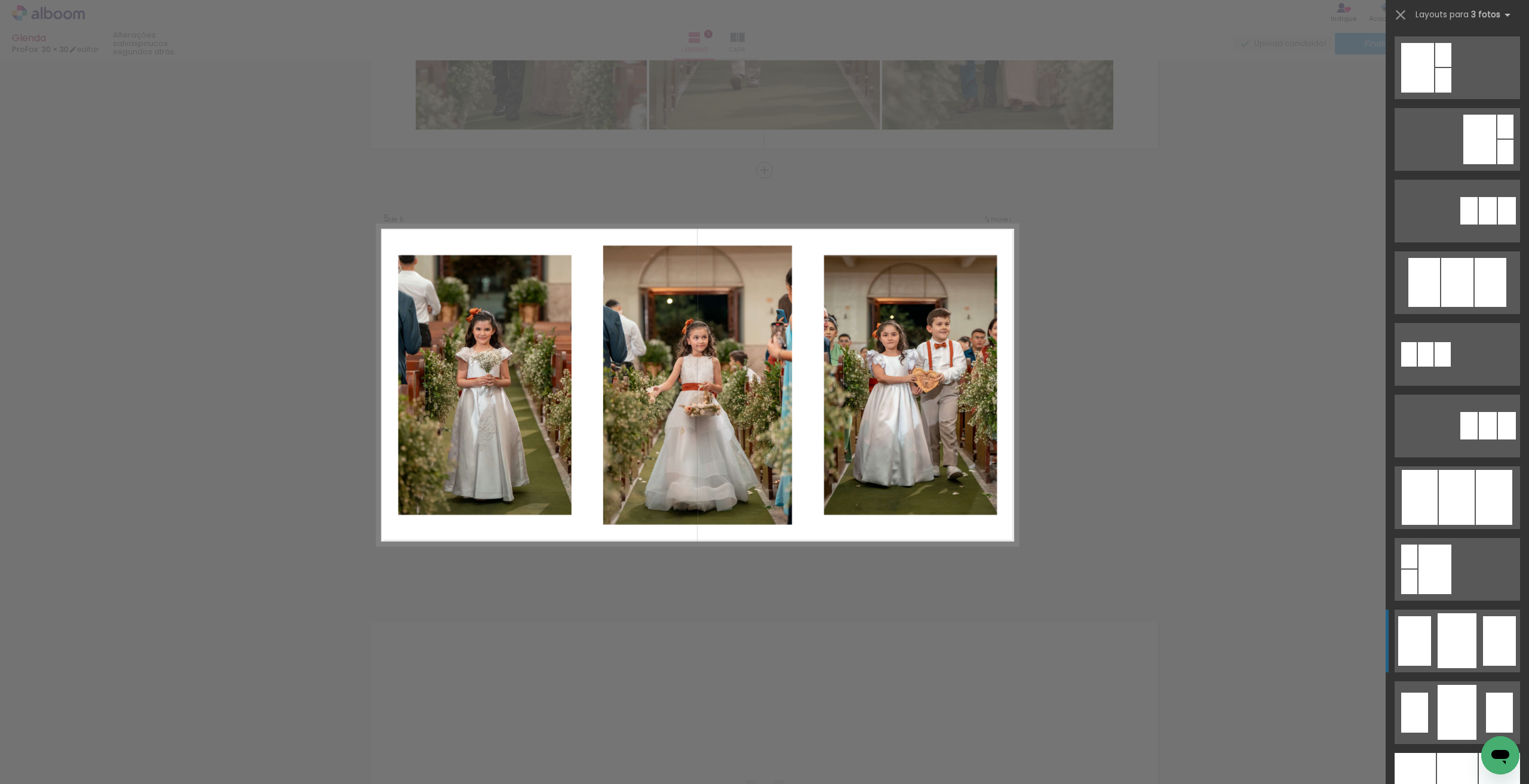
drag, startPoint x: 1436, startPoint y: 496, endPoint x: 1466, endPoint y: 632, distance: 139.3
click at [0, 0] on slot at bounding box center [0, 0] width 0 height 0
click at [1431, 644] on quentale-layouter at bounding box center [1457, 641] width 126 height 63
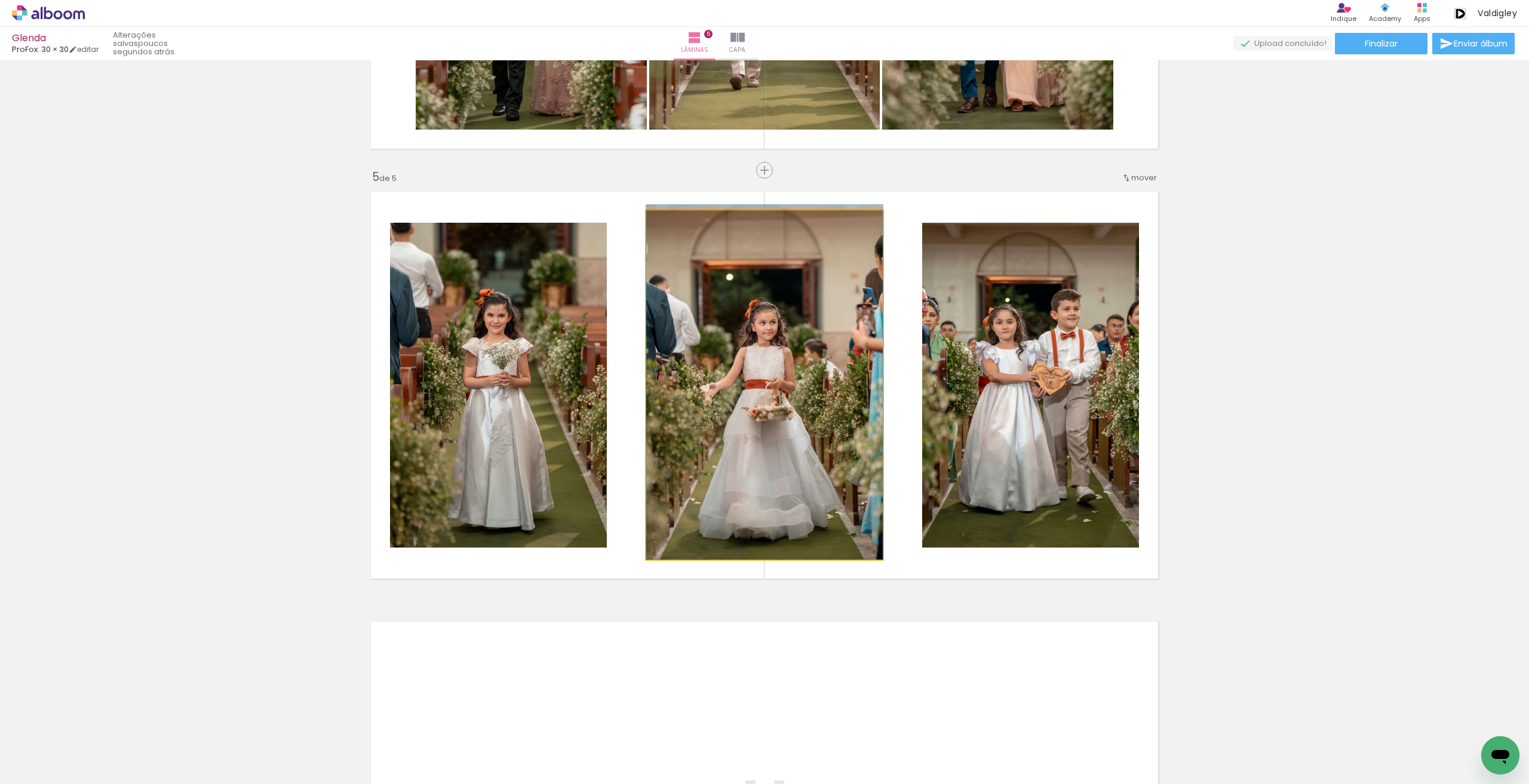
drag, startPoint x: 723, startPoint y: 391, endPoint x: 762, endPoint y: 370, distance: 44.3
click at [675, 223] on div at bounding box center [674, 223] width 19 height 19
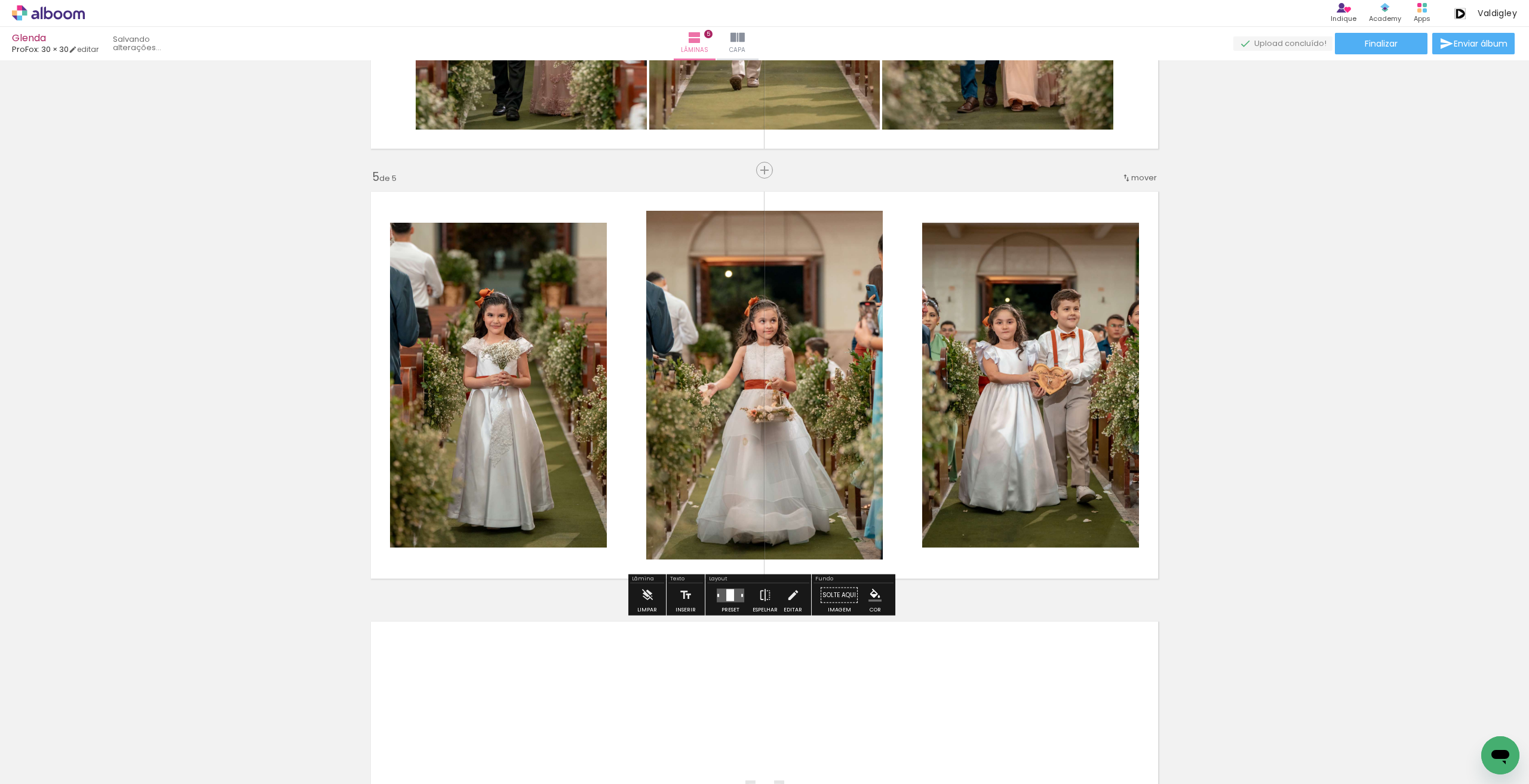
type paper-slider "105"
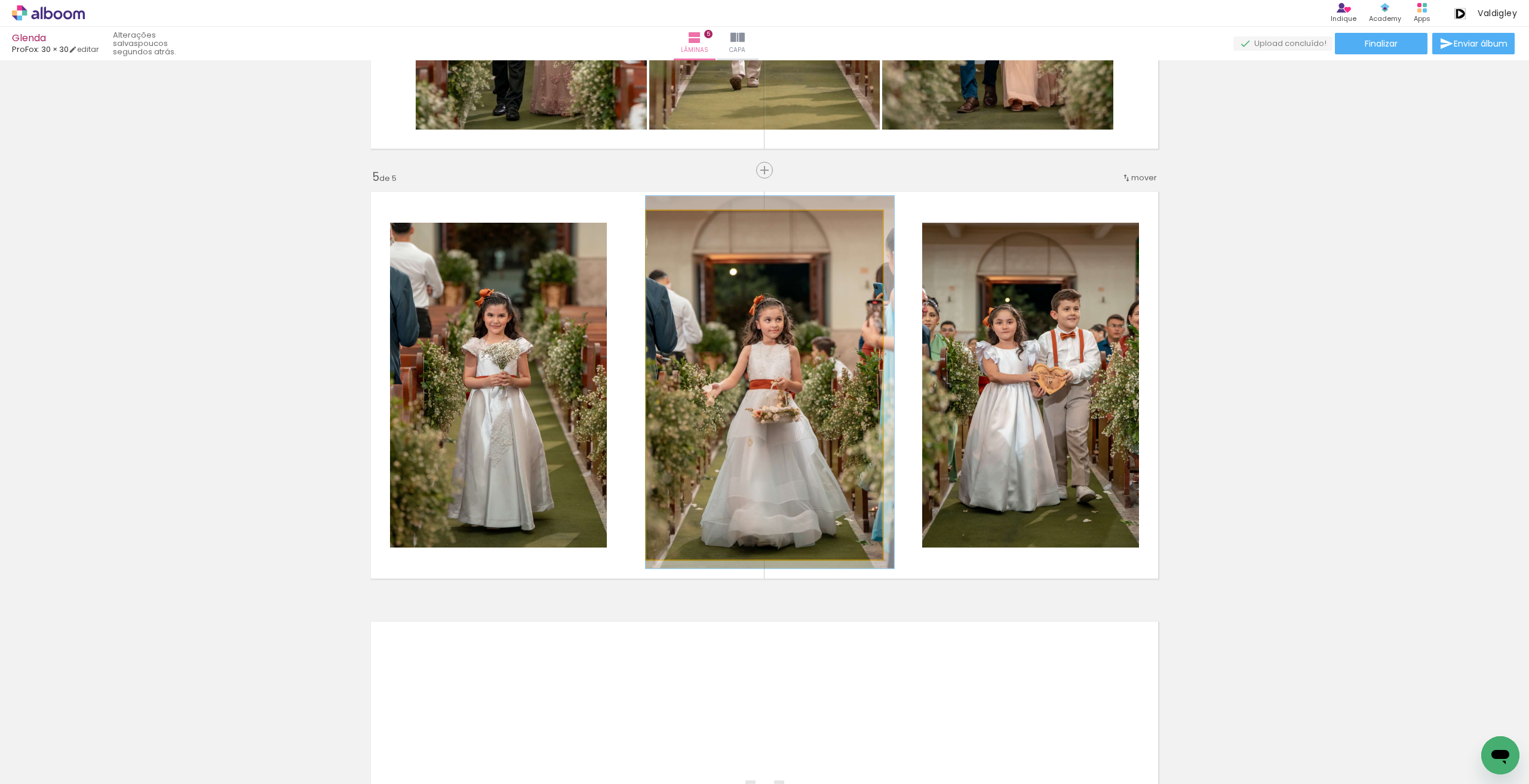
drag, startPoint x: 793, startPoint y: 367, endPoint x: 803, endPoint y: 367, distance: 10.0
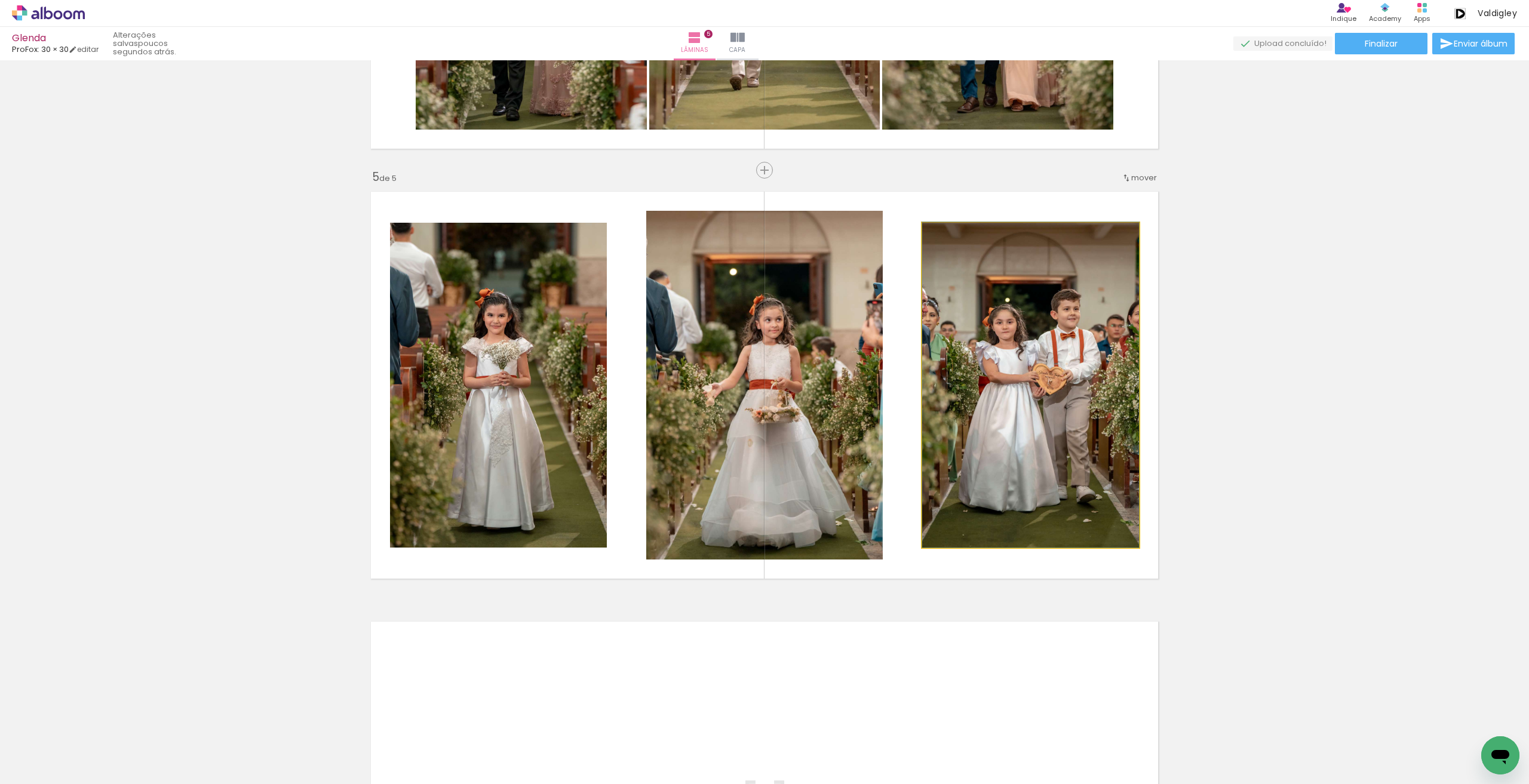
click at [1009, 380] on quentale-photo at bounding box center [1030, 385] width 217 height 325
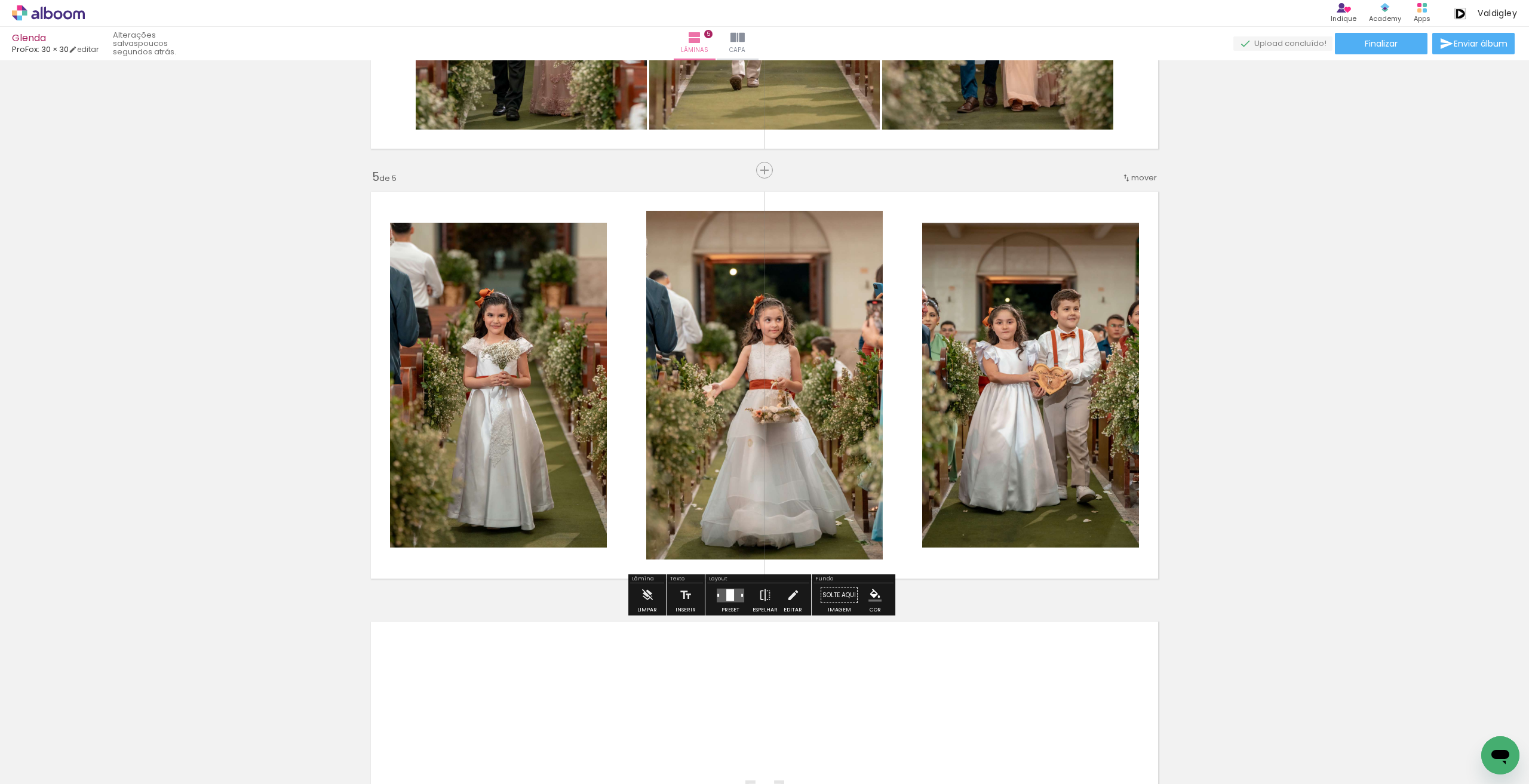
click at [950, 417] on quentale-photo at bounding box center [1030, 385] width 217 height 325
click at [926, 401] on quentale-photo at bounding box center [1030, 385] width 217 height 325
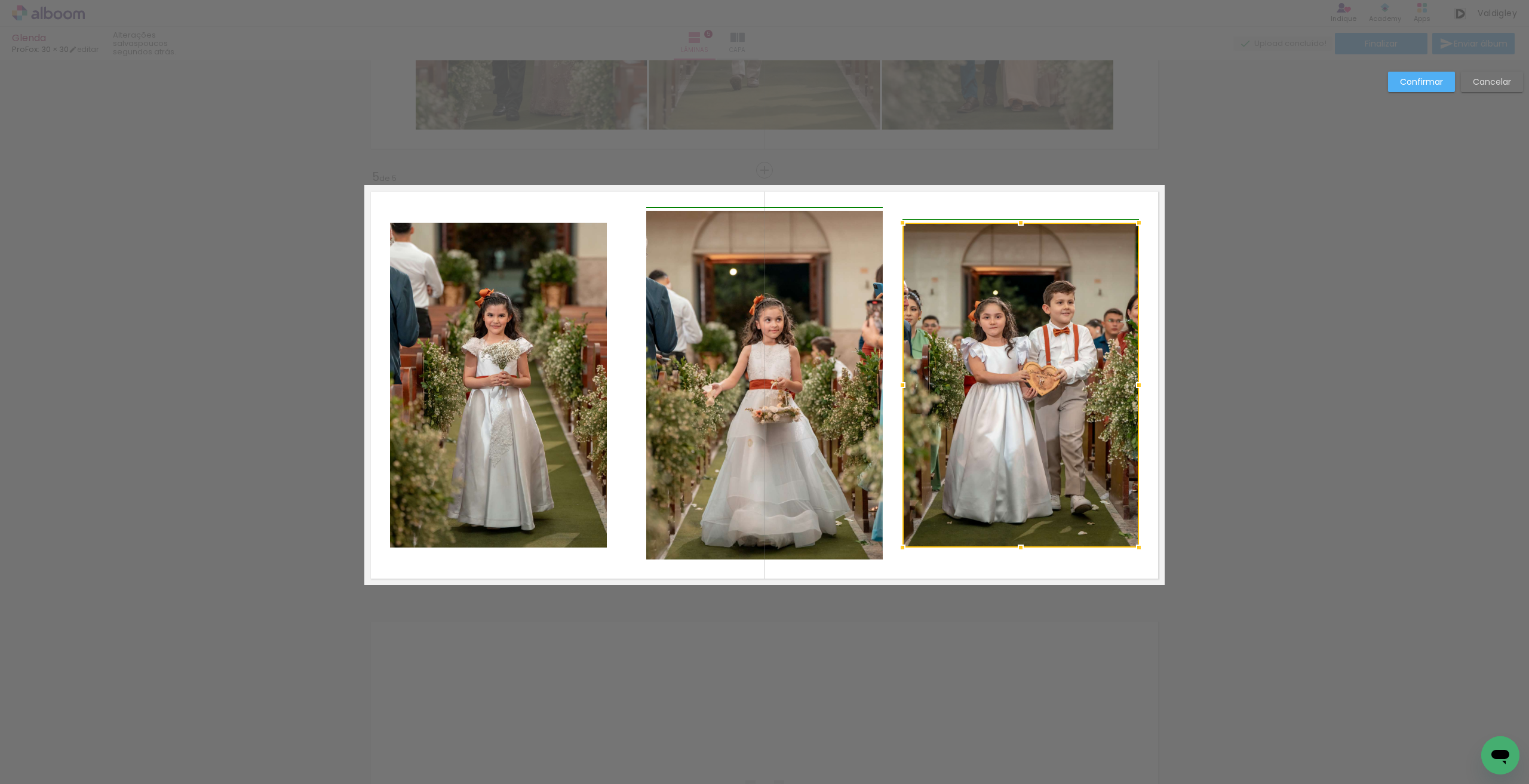
drag, startPoint x: 919, startPoint y: 385, endPoint x: 901, endPoint y: 388, distance: 18.2
click at [901, 388] on div at bounding box center [902, 385] width 24 height 24
click at [507, 340] on quentale-photo at bounding box center [498, 385] width 217 height 325
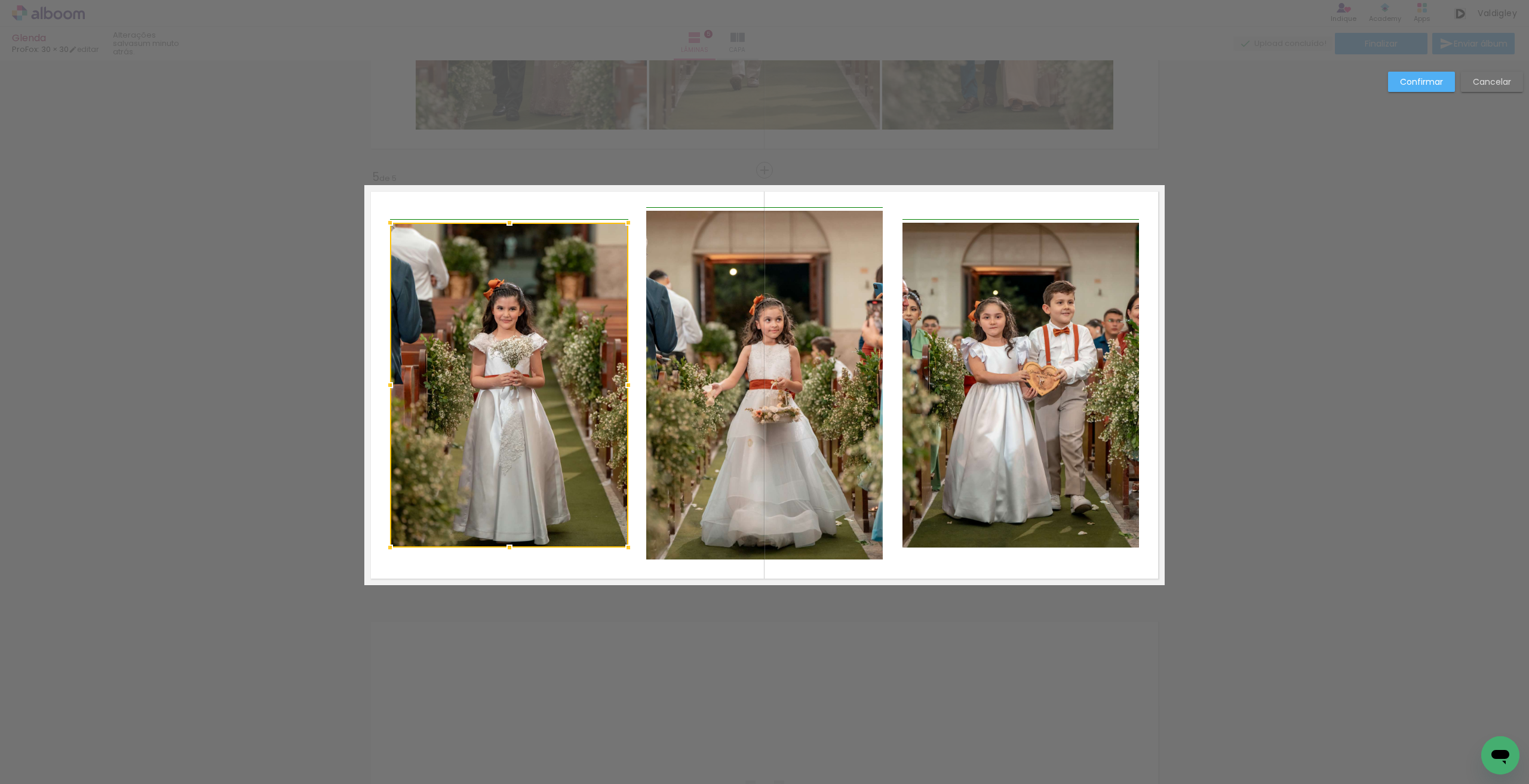
drag, startPoint x: 603, startPoint y: 377, endPoint x: 619, endPoint y: 377, distance: 16.0
click at [619, 377] on div at bounding box center [628, 385] width 24 height 24
click at [0, 0] on slot "Confirmar" at bounding box center [0, 0] width 0 height 0
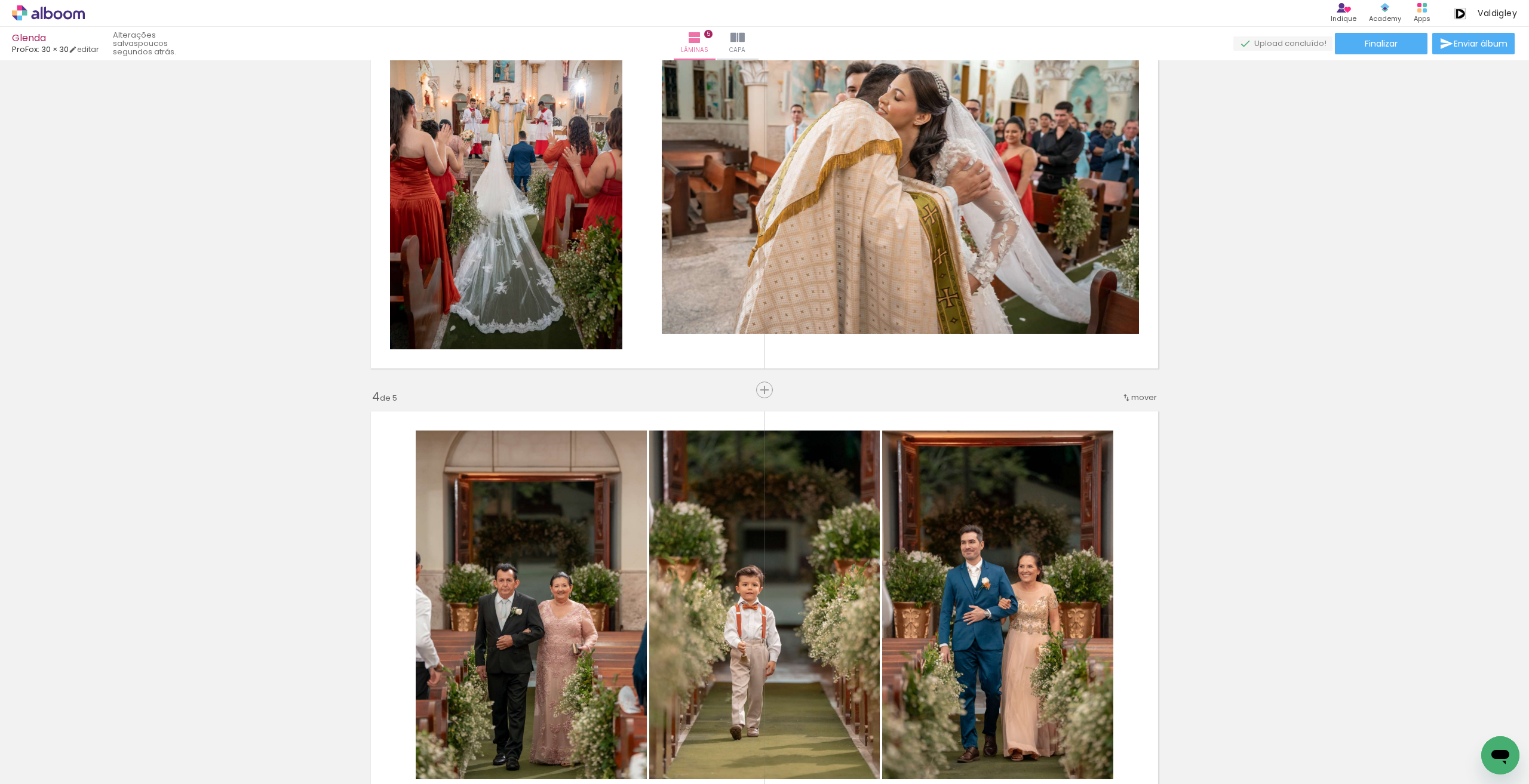
scroll to position [973, 0]
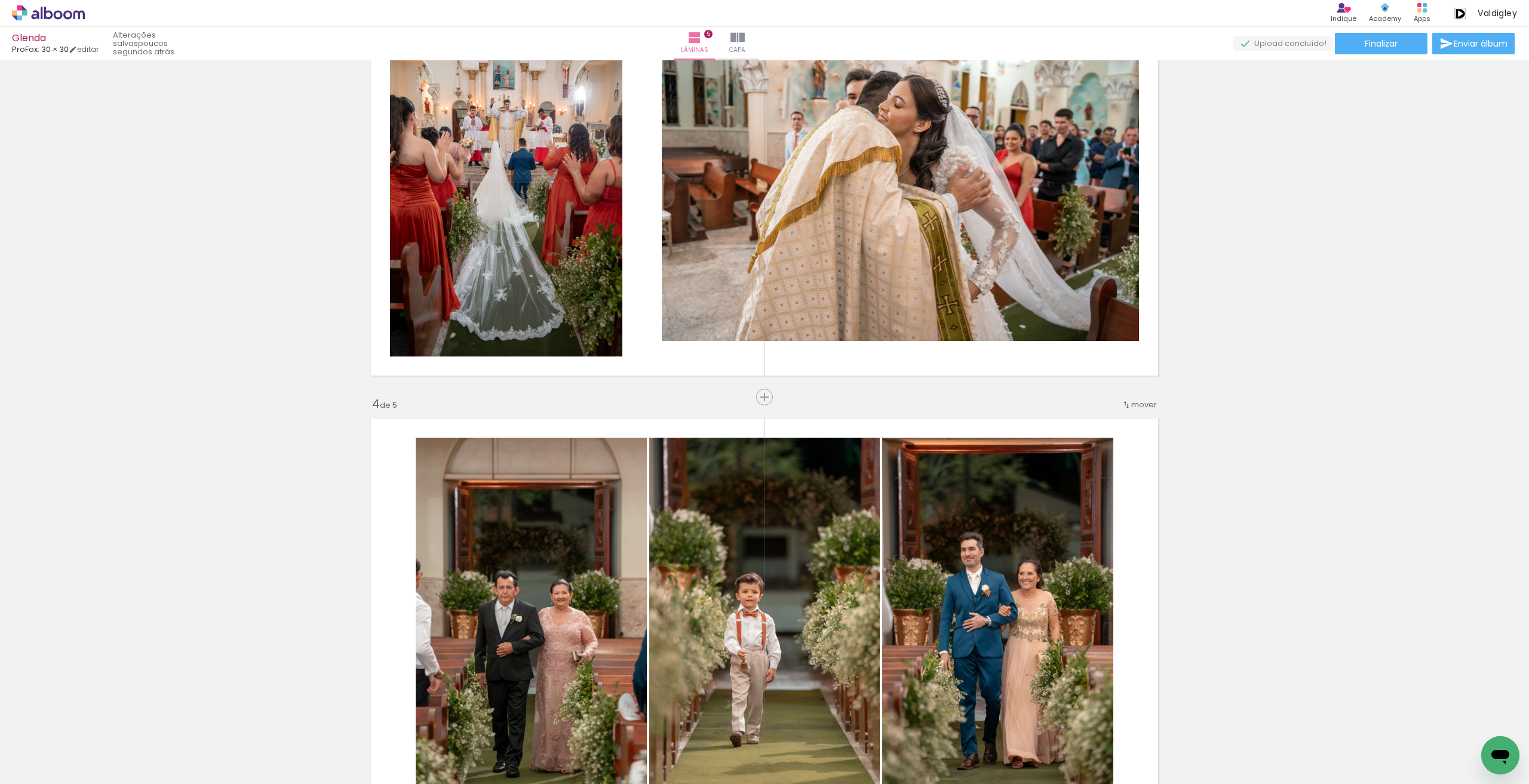
click at [1139, 402] on span "mover" at bounding box center [1143, 405] width 26 height 11
click at [1109, 411] on span "1" at bounding box center [1108, 402] width 3 height 20
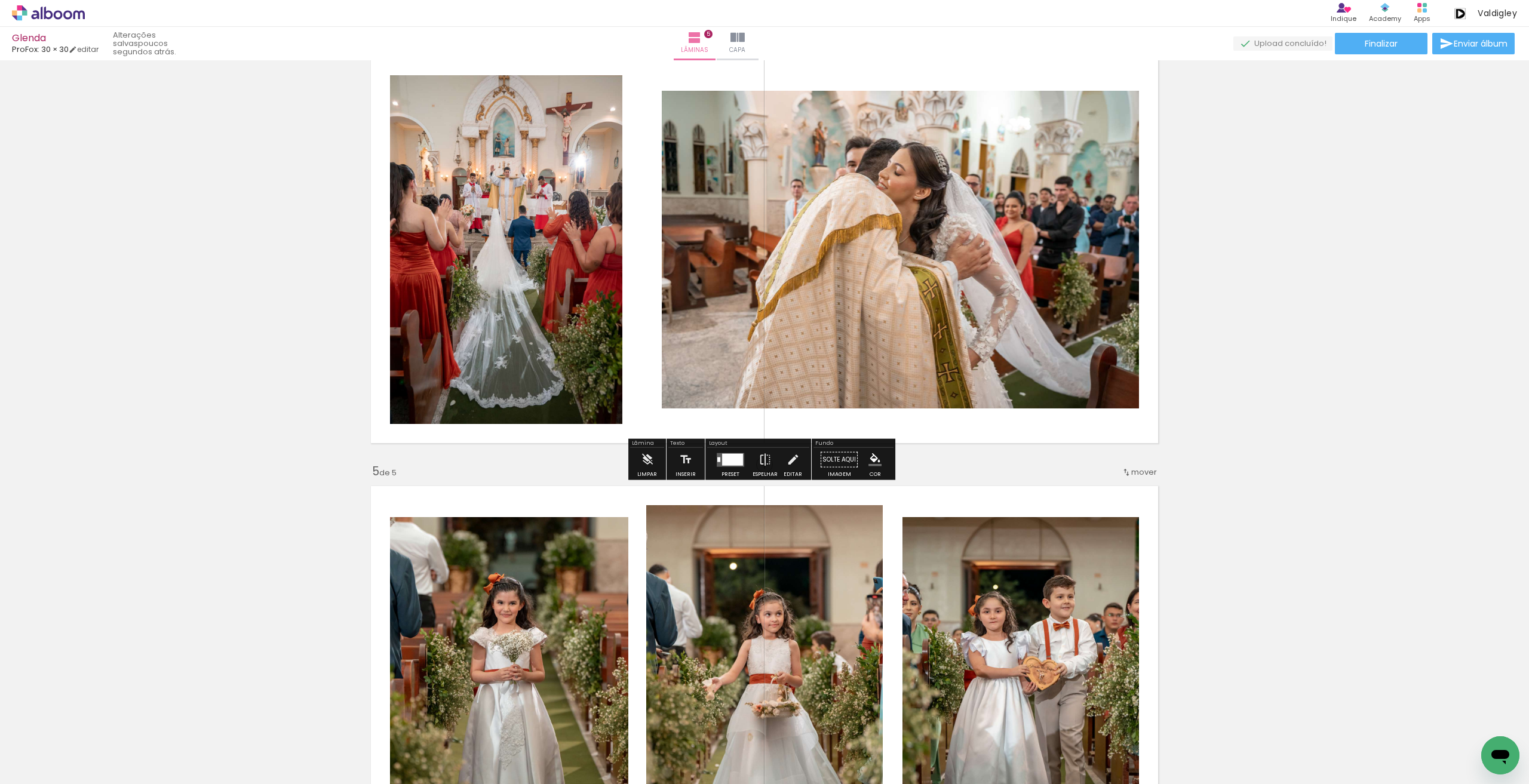
scroll to position [1433, 0]
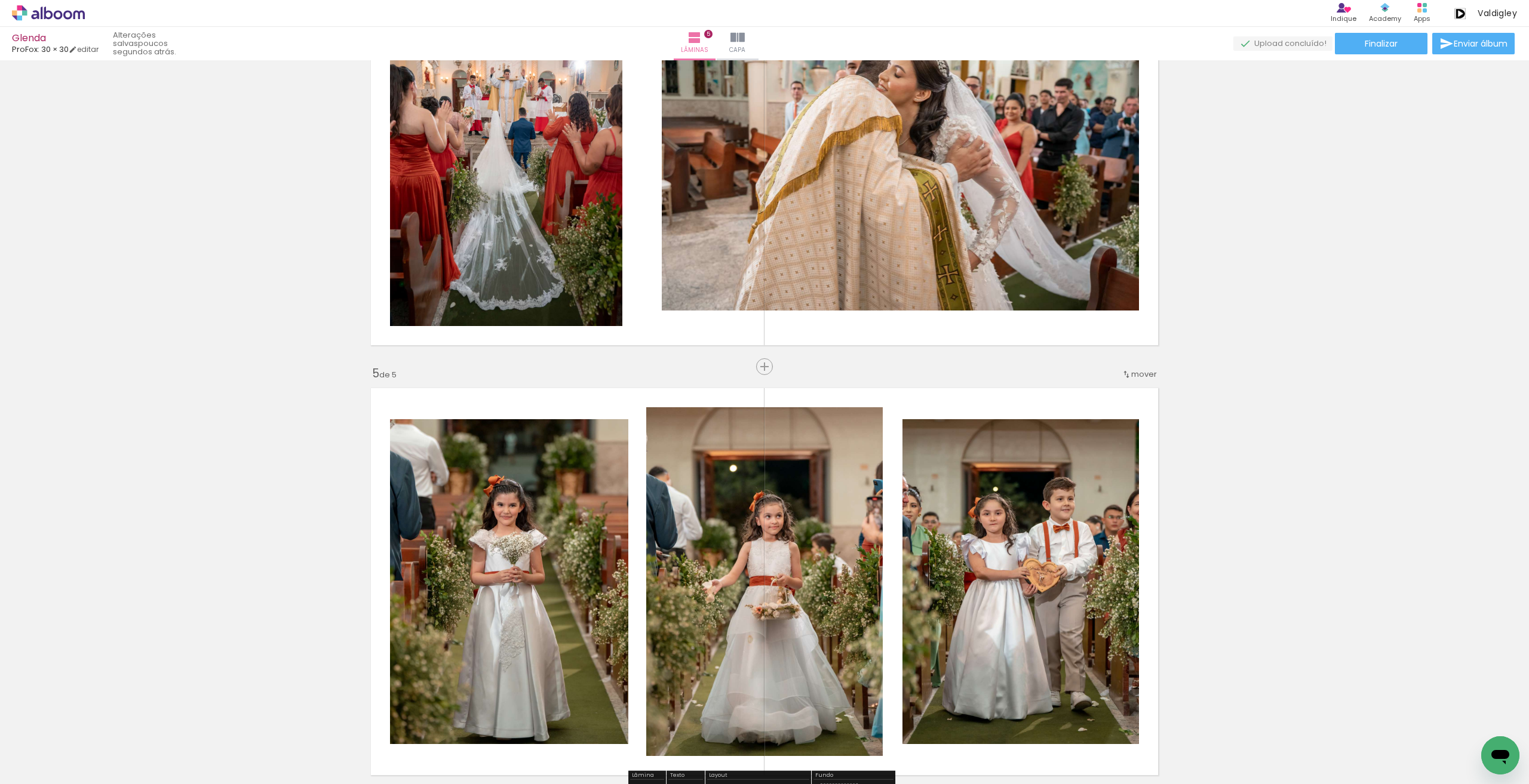
click at [1132, 379] on div "mover" at bounding box center [1139, 374] width 36 height 20
click at [1107, 395] on span "2" at bounding box center [1110, 392] width 6 height 20
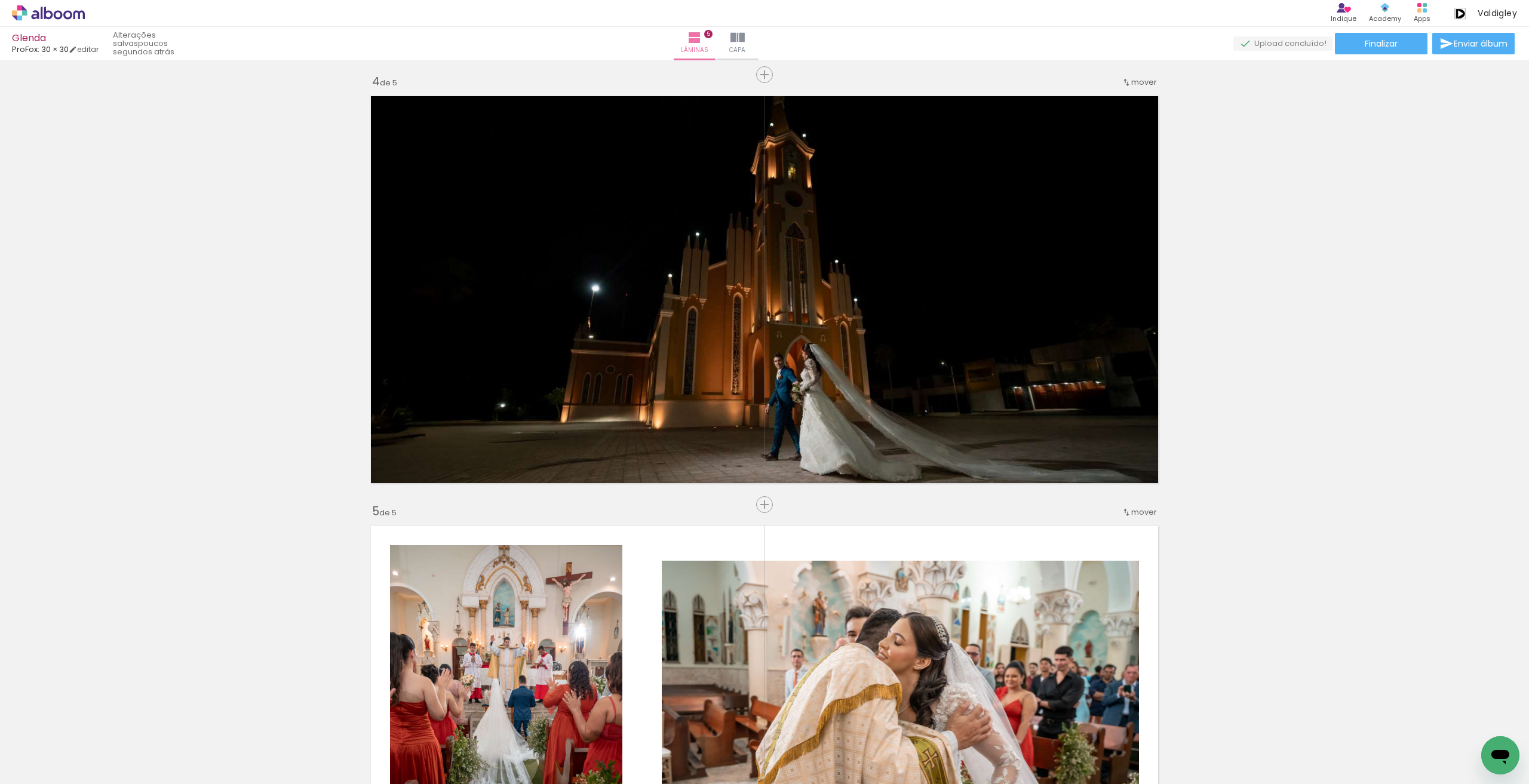
scroll to position [1534, 0]
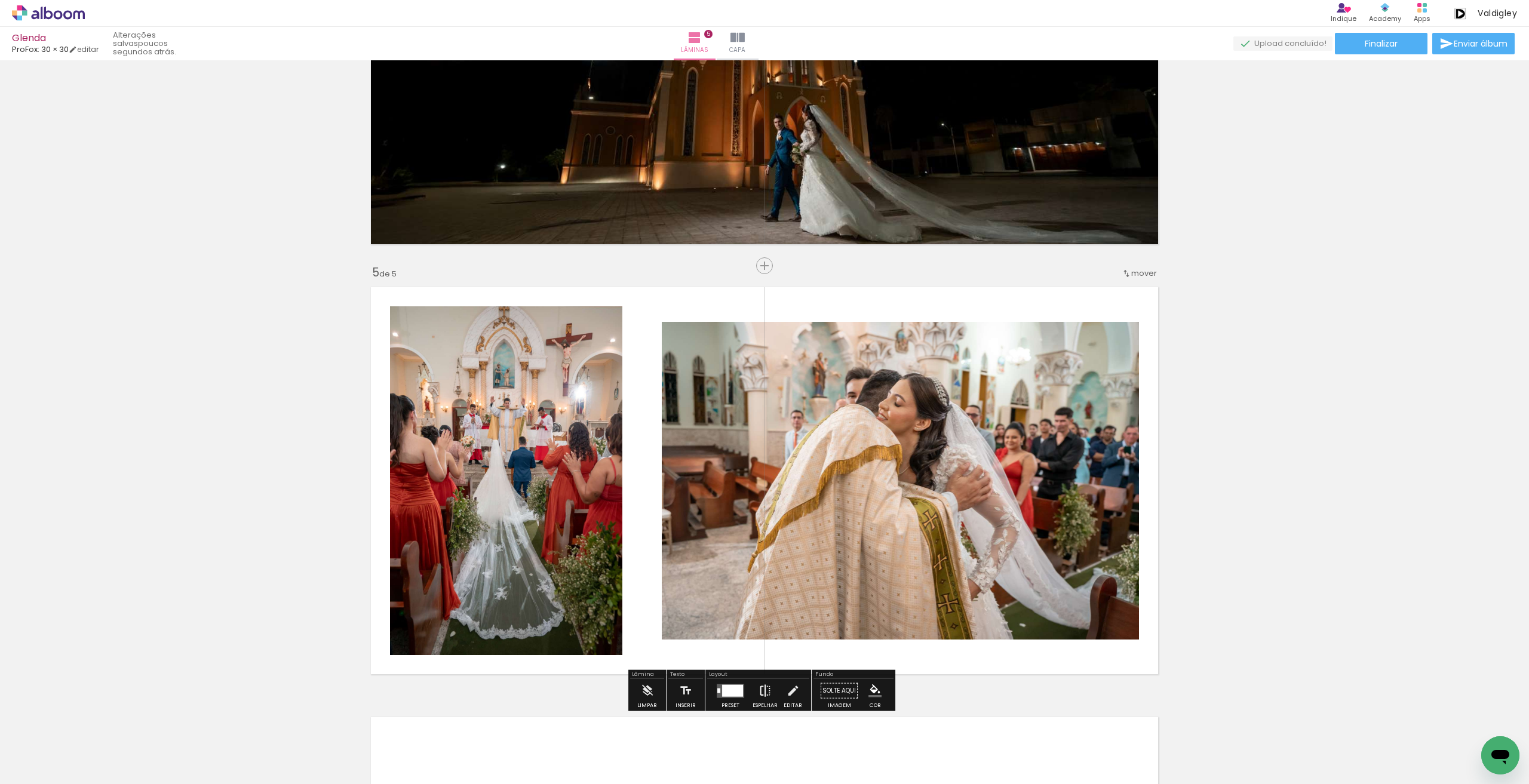
click at [768, 691] on iron-icon at bounding box center [764, 691] width 13 height 24
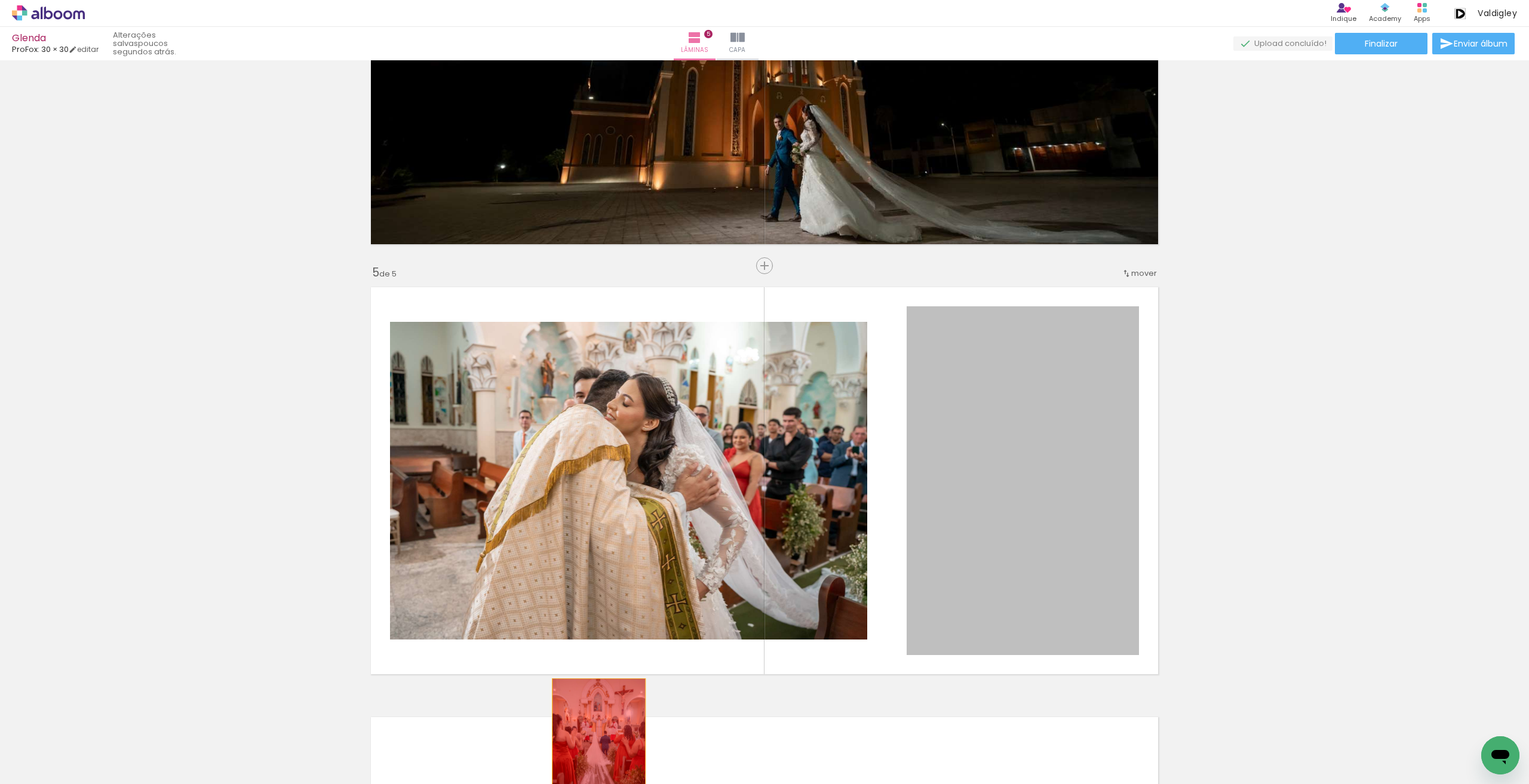
drag, startPoint x: 986, startPoint y: 510, endPoint x: 589, endPoint y: 774, distance: 476.8
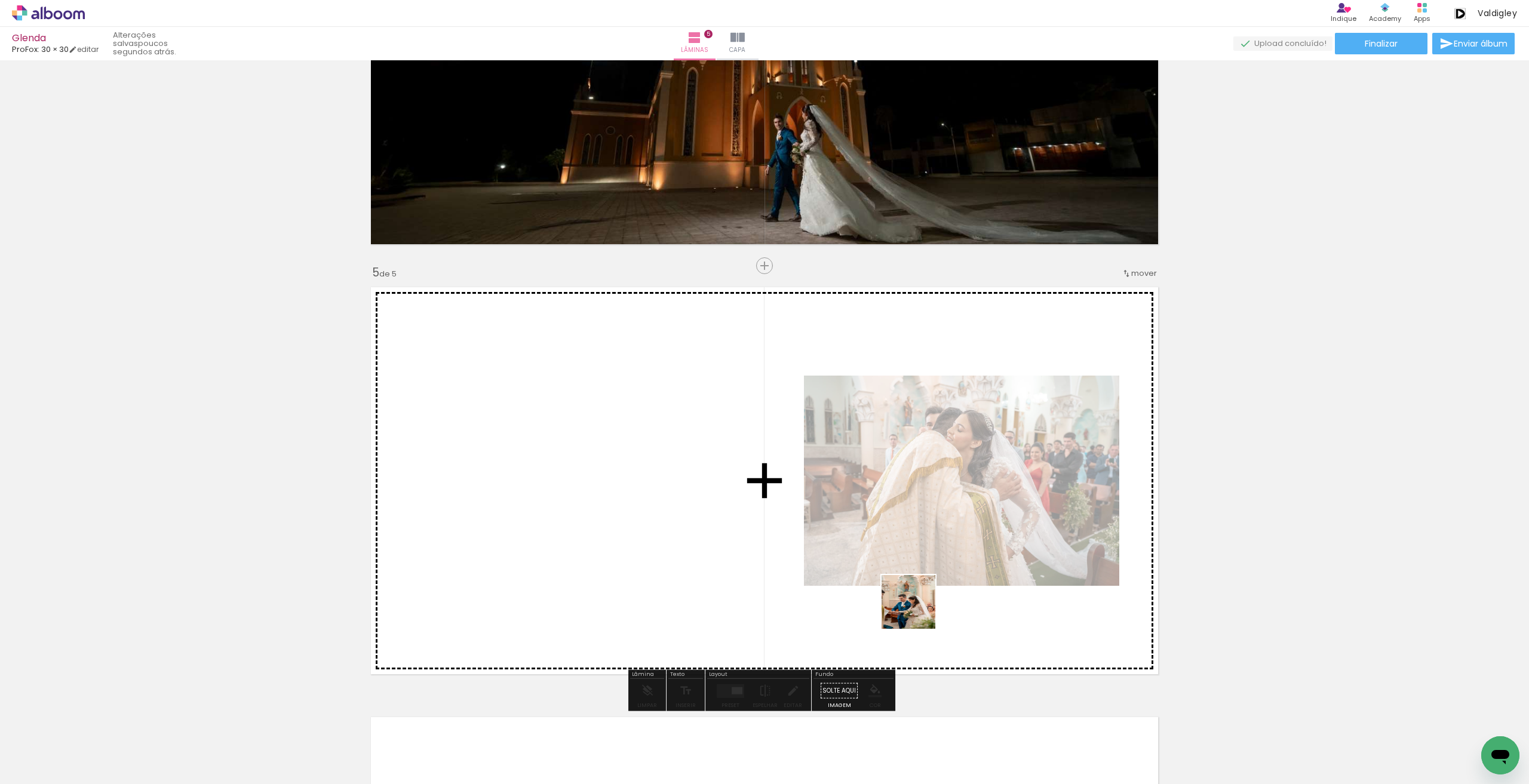
drag, startPoint x: 626, startPoint y: 741, endPoint x: 974, endPoint y: 579, distance: 383.9
click at [974, 579] on quentale-workspace at bounding box center [764, 392] width 1529 height 784
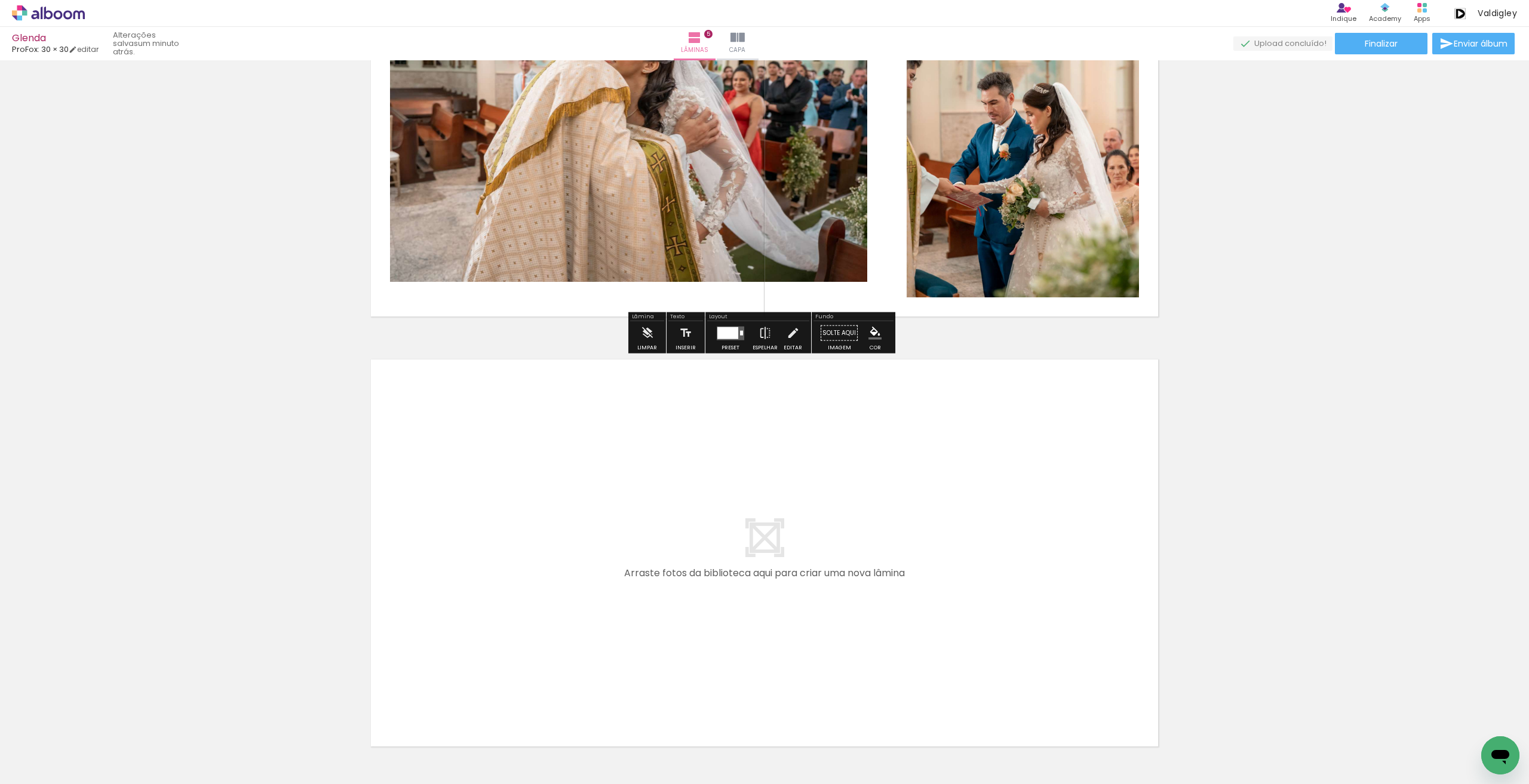
scroll to position [1892, 0]
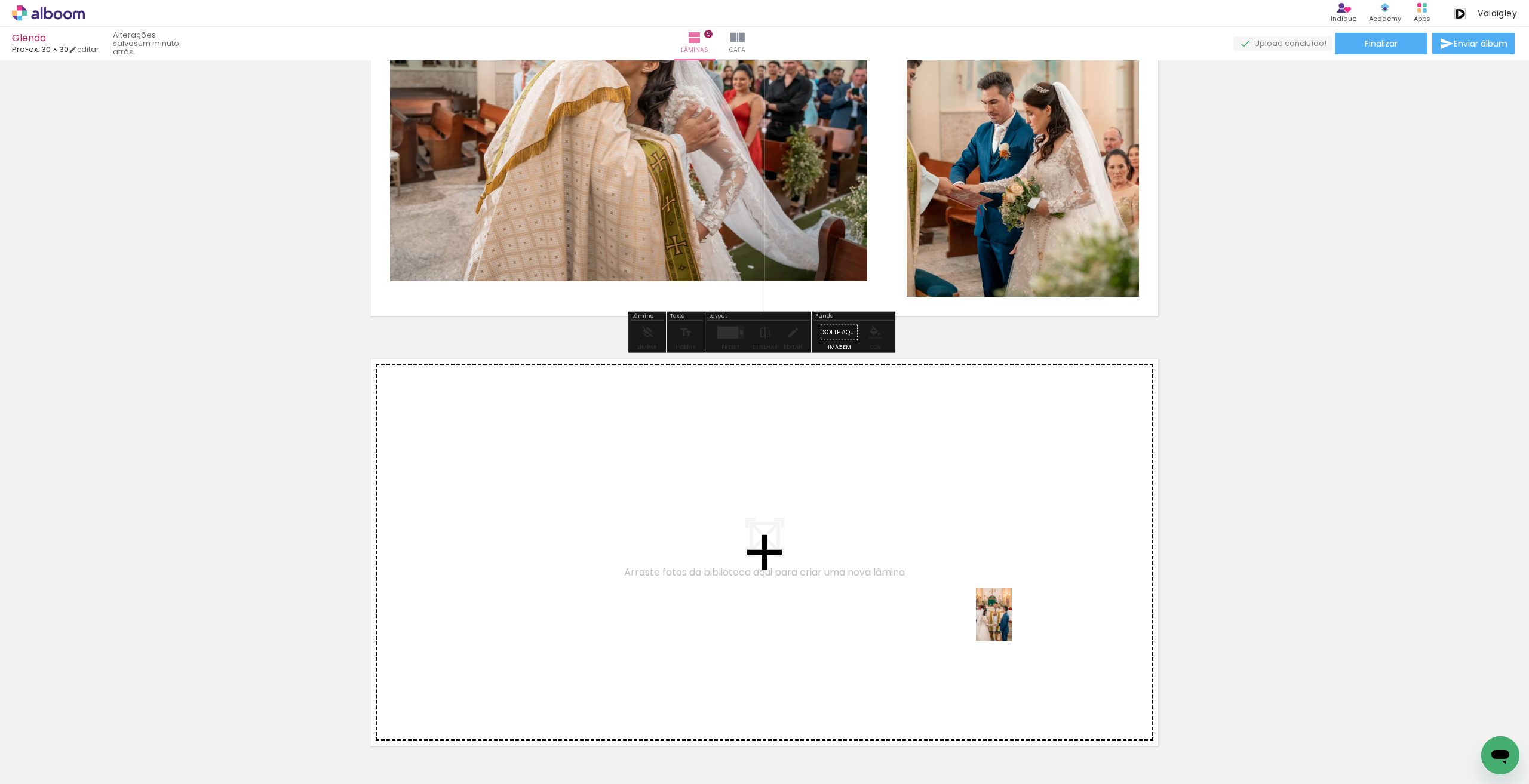
drag, startPoint x: 1106, startPoint y: 752, endPoint x: 1006, endPoint y: 616, distance: 168.8
click at [1006, 616] on quentale-workspace at bounding box center [764, 392] width 1529 height 784
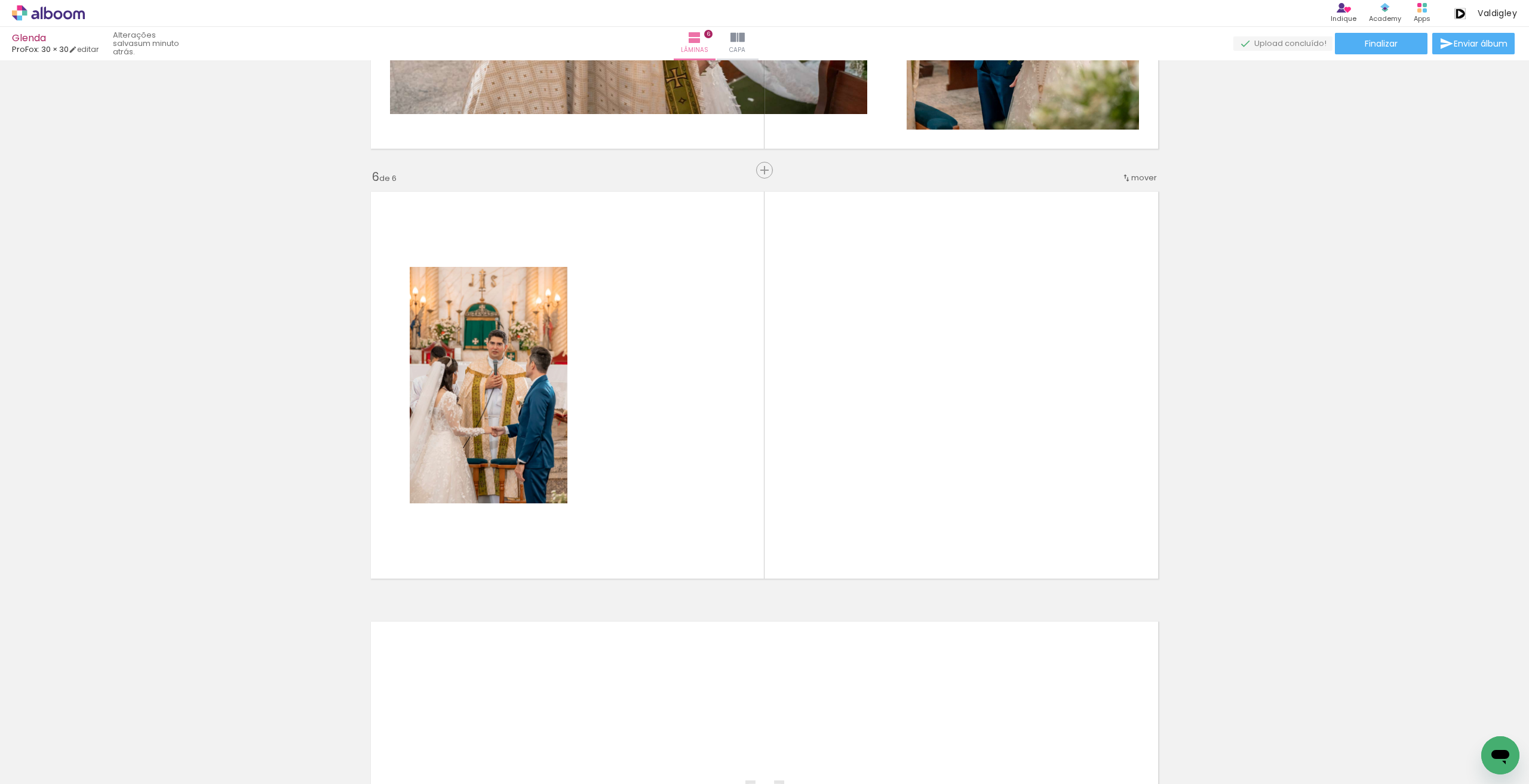
scroll to position [0, 0]
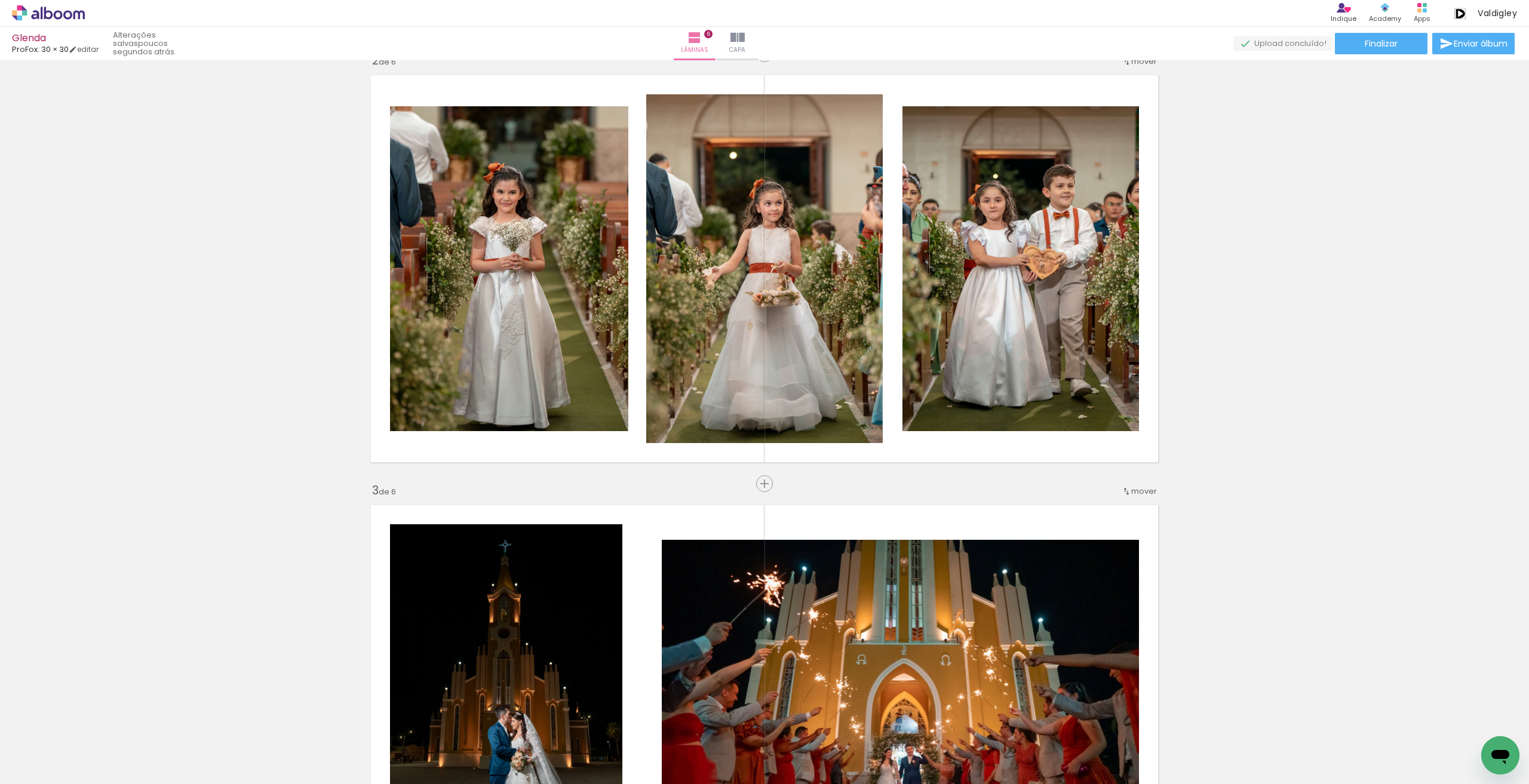
scroll to position [447, 0]
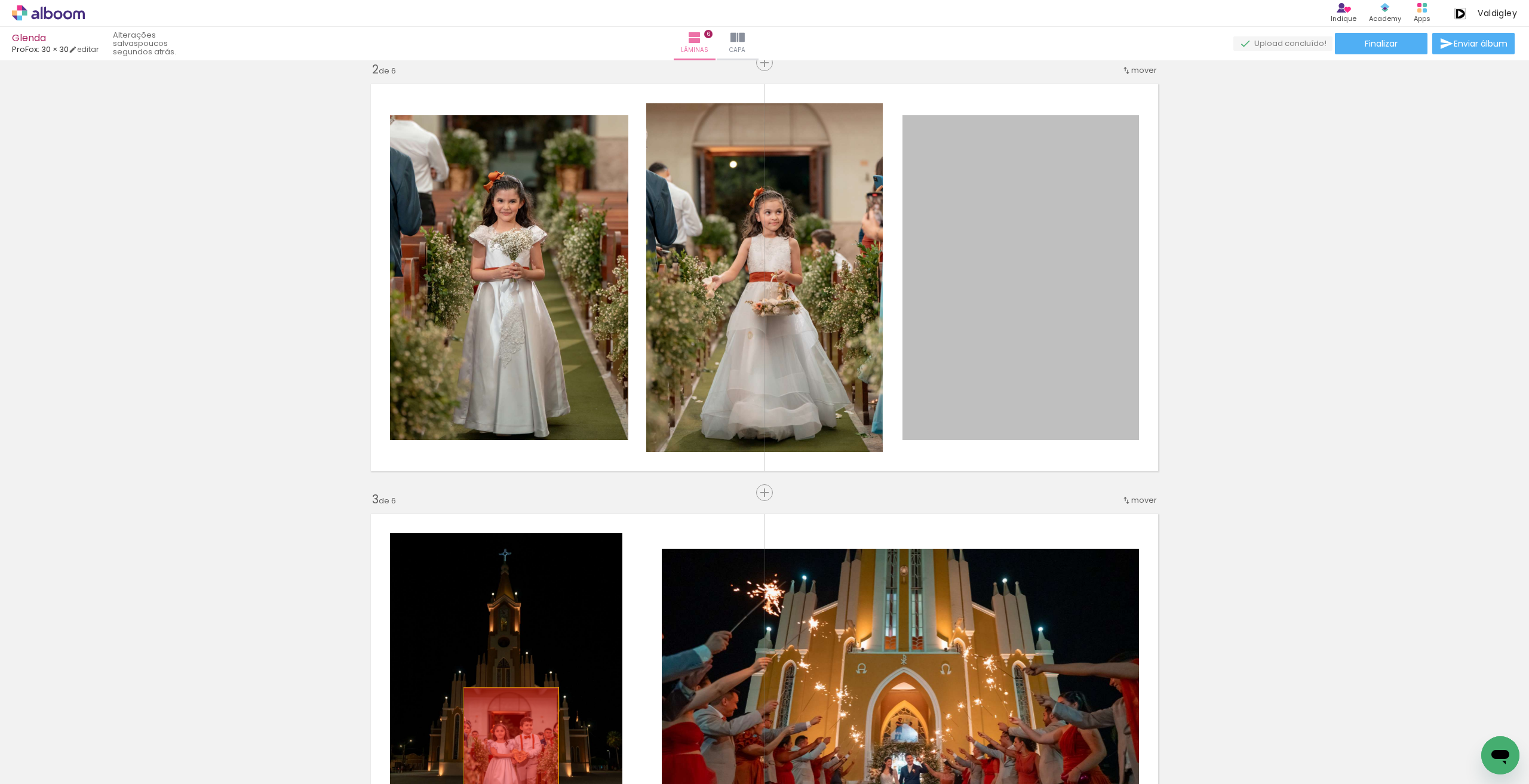
drag, startPoint x: 1069, startPoint y: 291, endPoint x: 507, endPoint y: 754, distance: 728.2
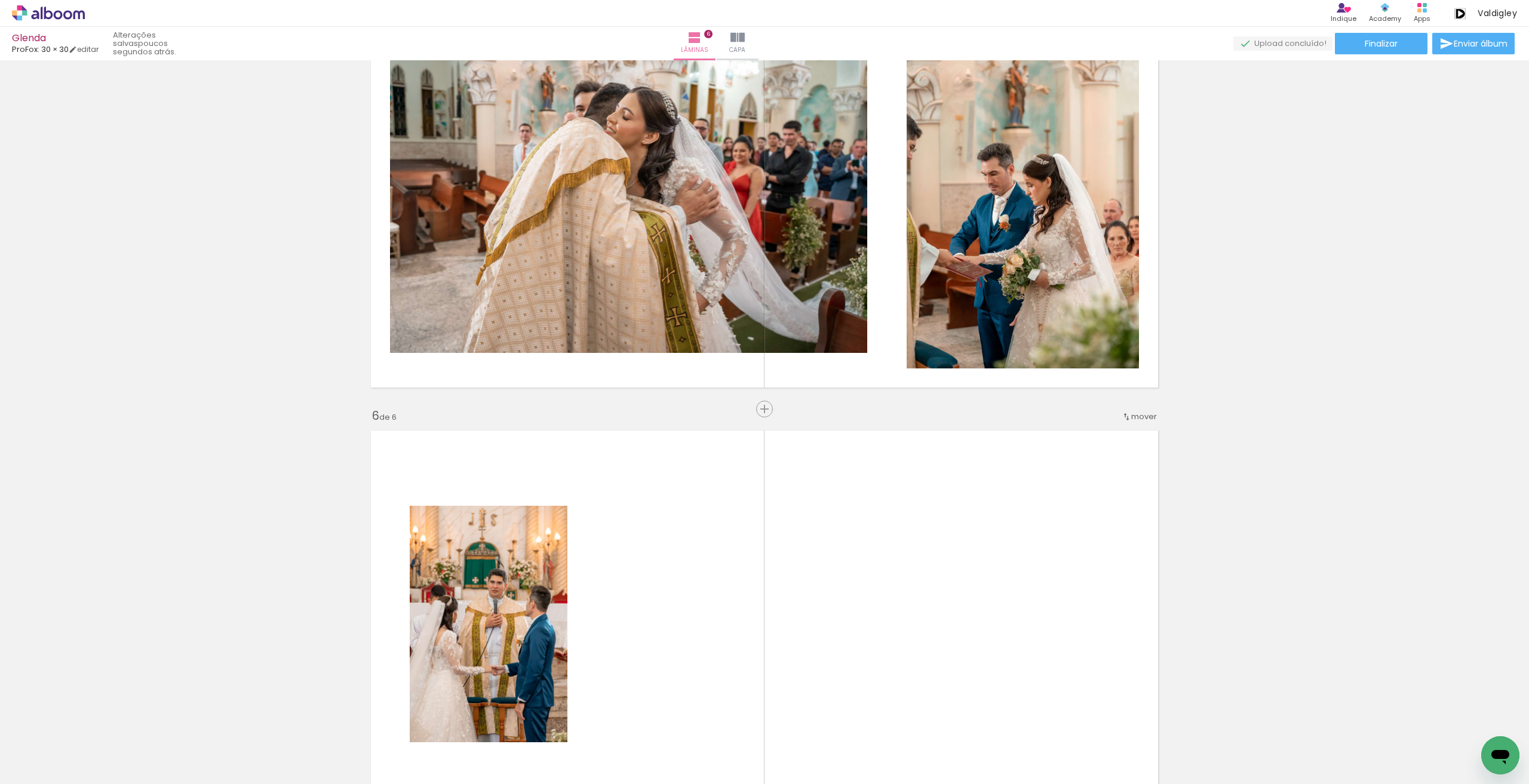
scroll to position [0, 353]
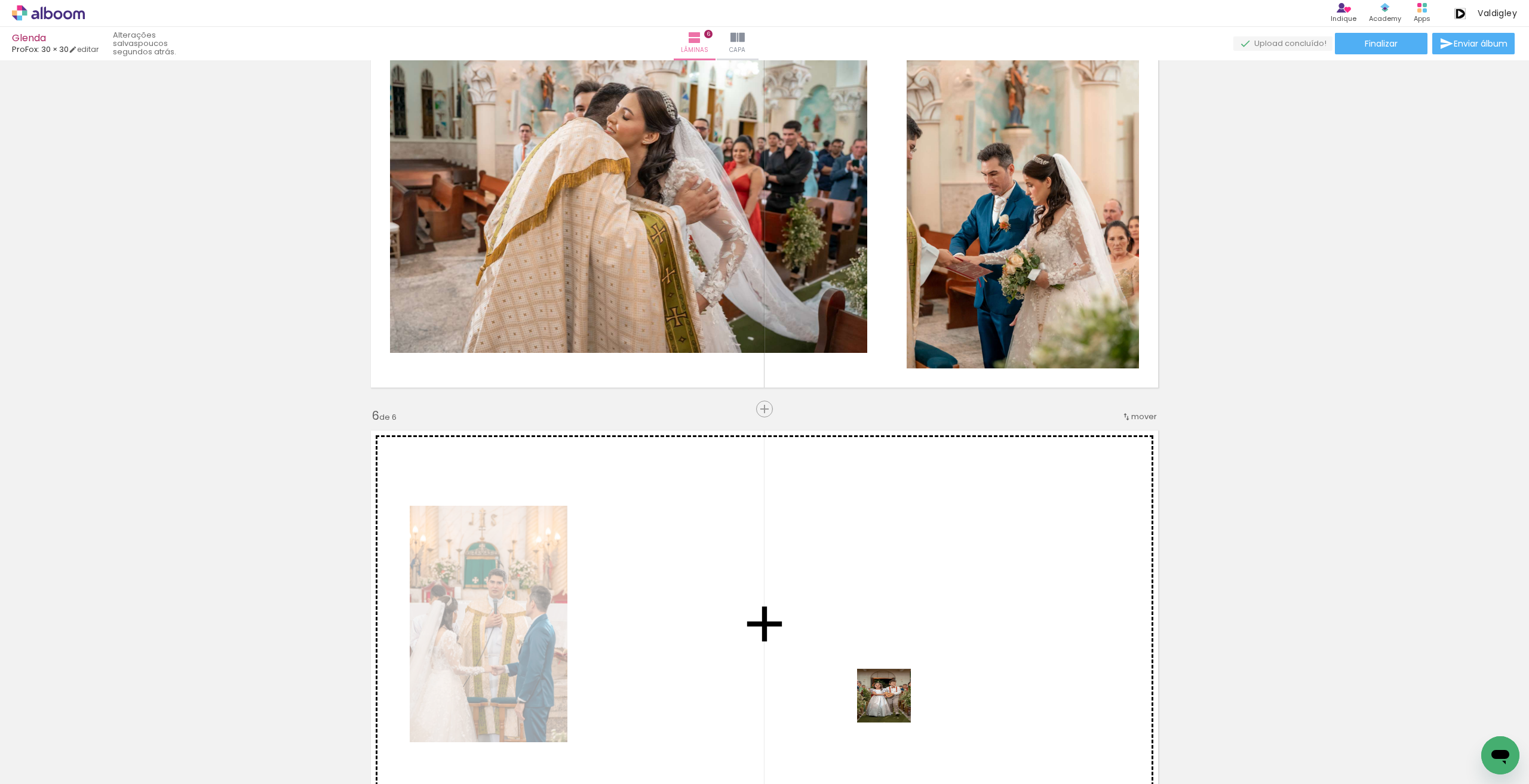
drag, startPoint x: 910, startPoint y: 754, endPoint x: 895, endPoint y: 675, distance: 80.4
click at [874, 658] on quentale-workspace at bounding box center [764, 392] width 1529 height 784
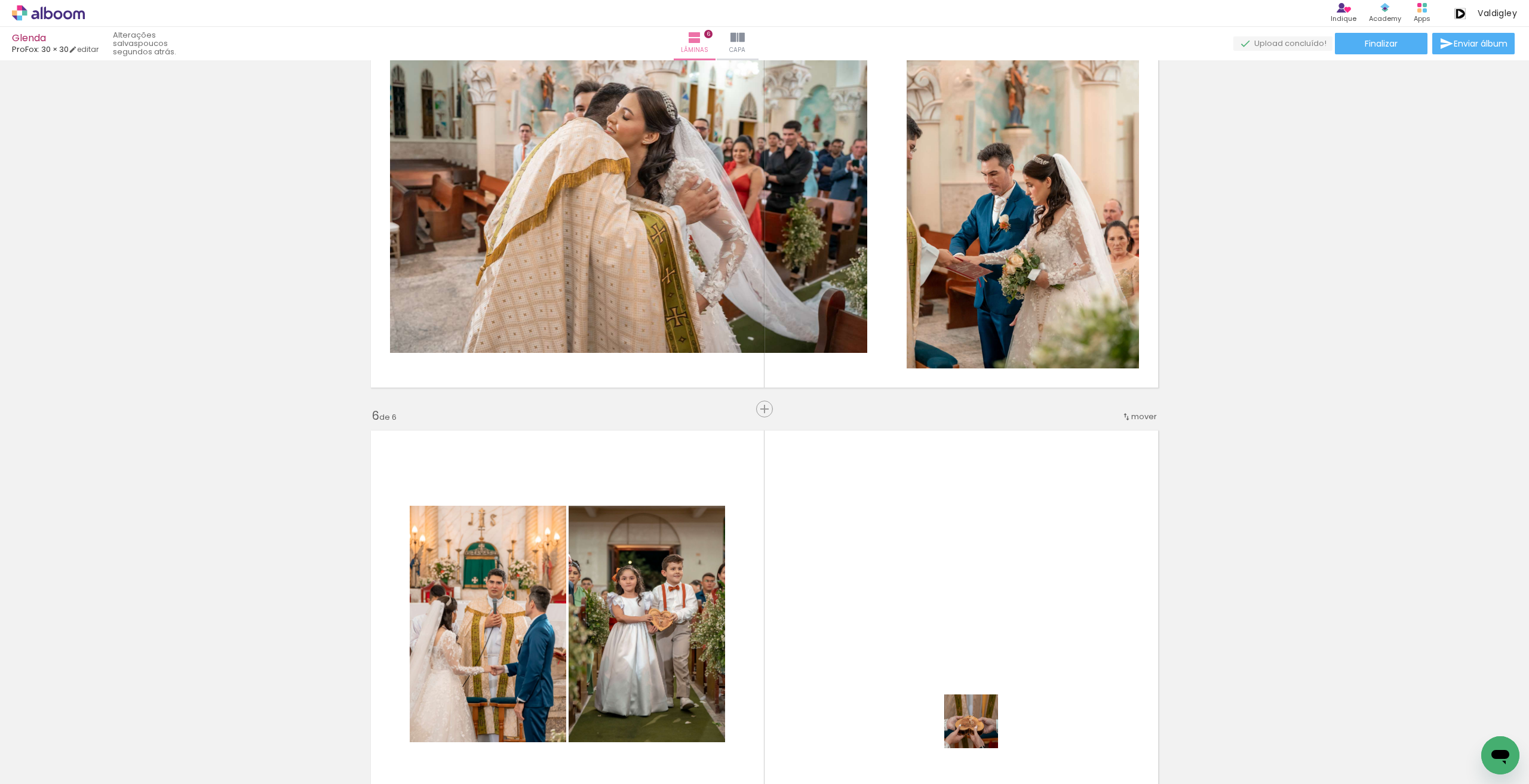
drag, startPoint x: 981, startPoint y: 737, endPoint x: 968, endPoint y: 673, distance: 65.3
click at [968, 673] on quentale-workspace at bounding box center [764, 392] width 1529 height 784
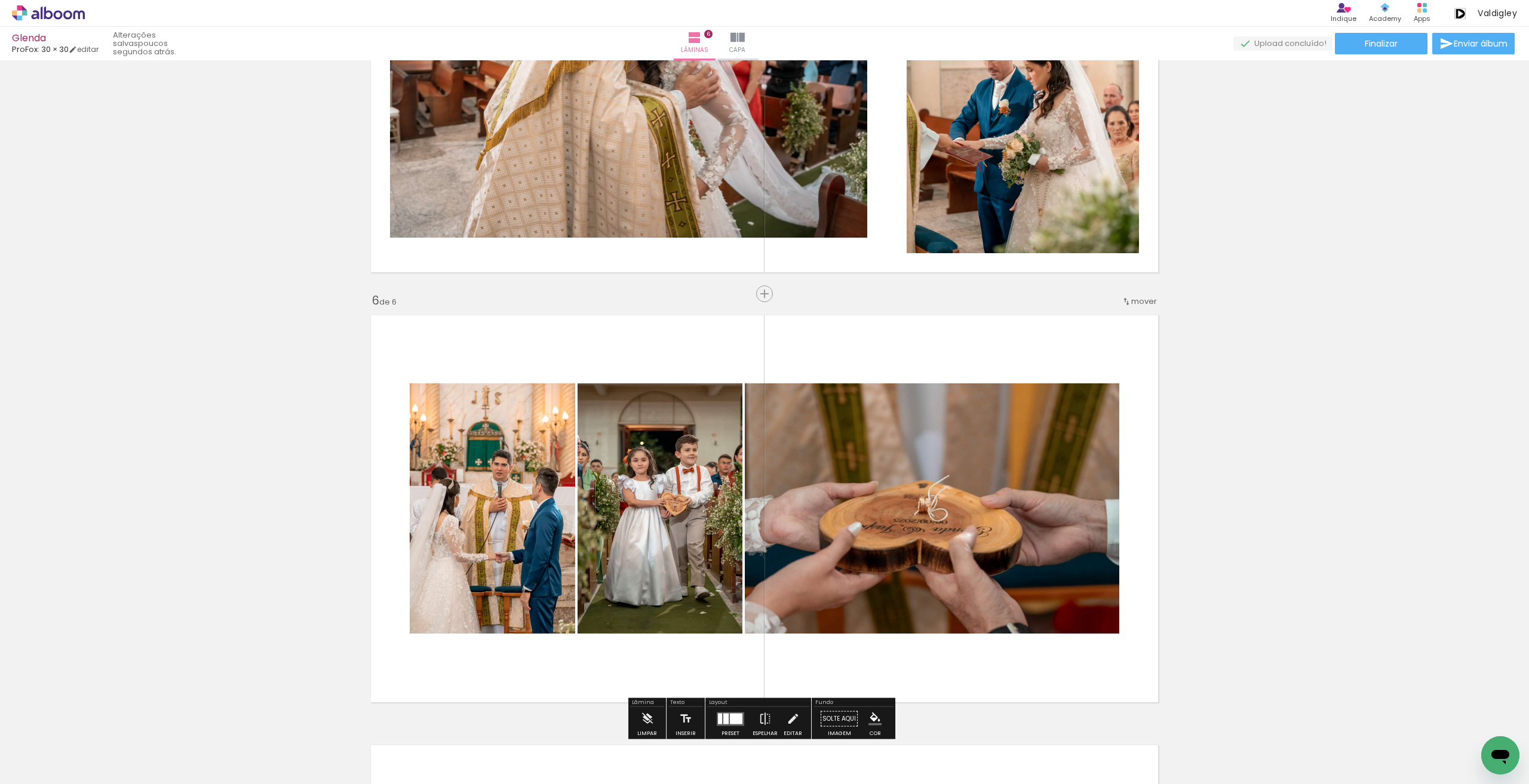
scroll to position [1940, 0]
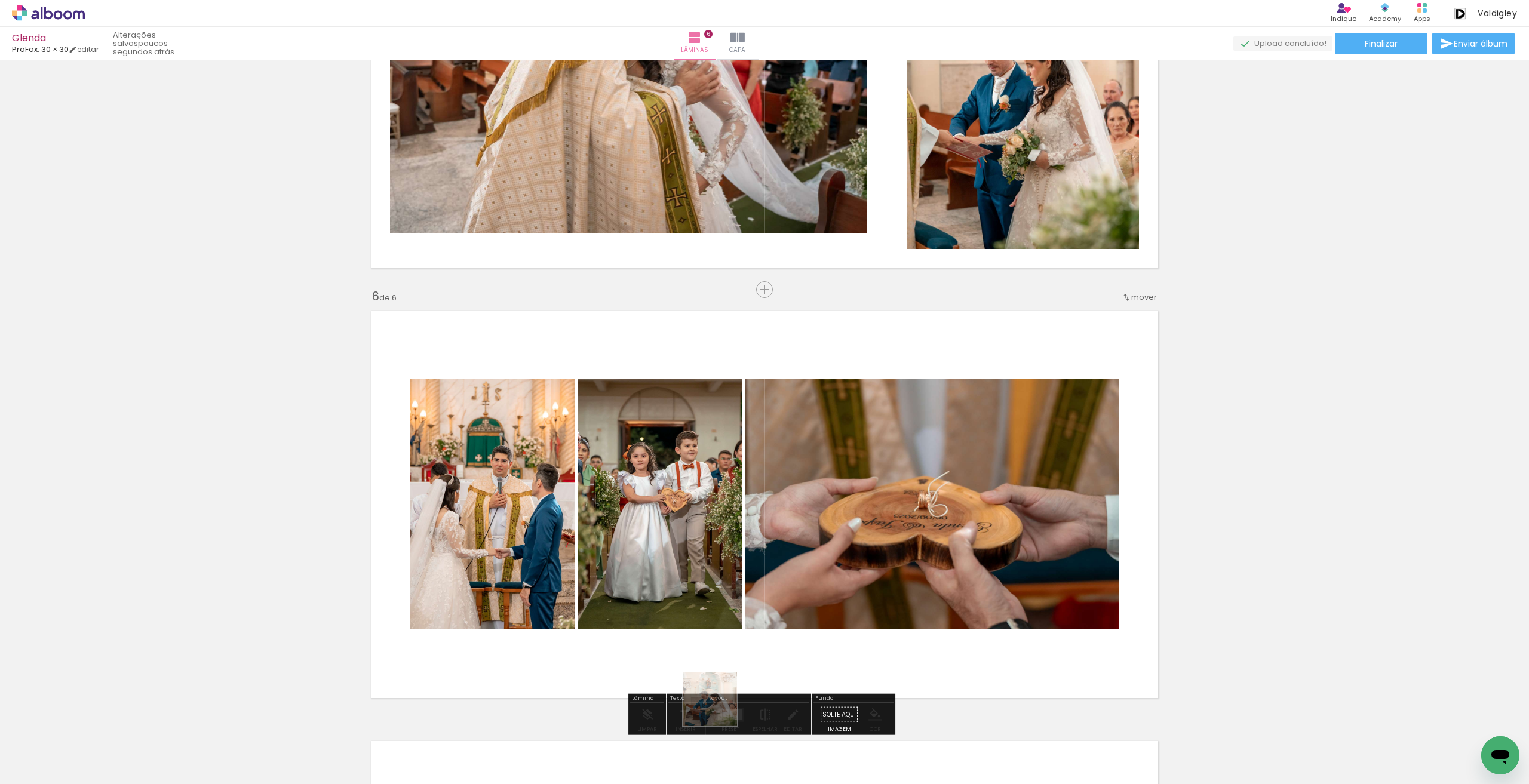
drag, startPoint x: 713, startPoint y: 711, endPoint x: 719, endPoint y: 708, distance: 6.7
click at [719, 708] on quentale-workspace at bounding box center [764, 392] width 1529 height 784
click at [720, 707] on quentale-layouter at bounding box center [730, 714] width 27 height 14
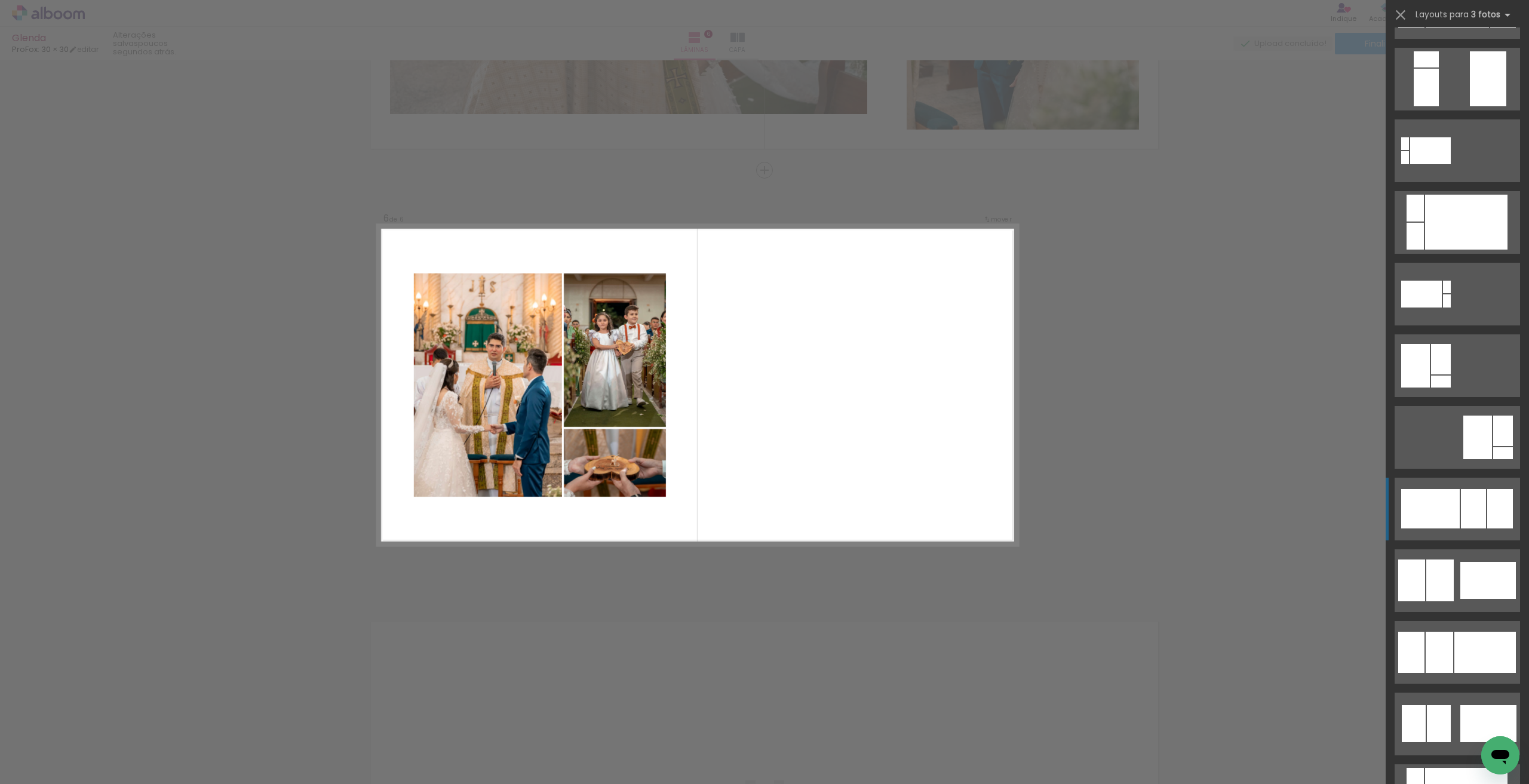
scroll to position [478, 0]
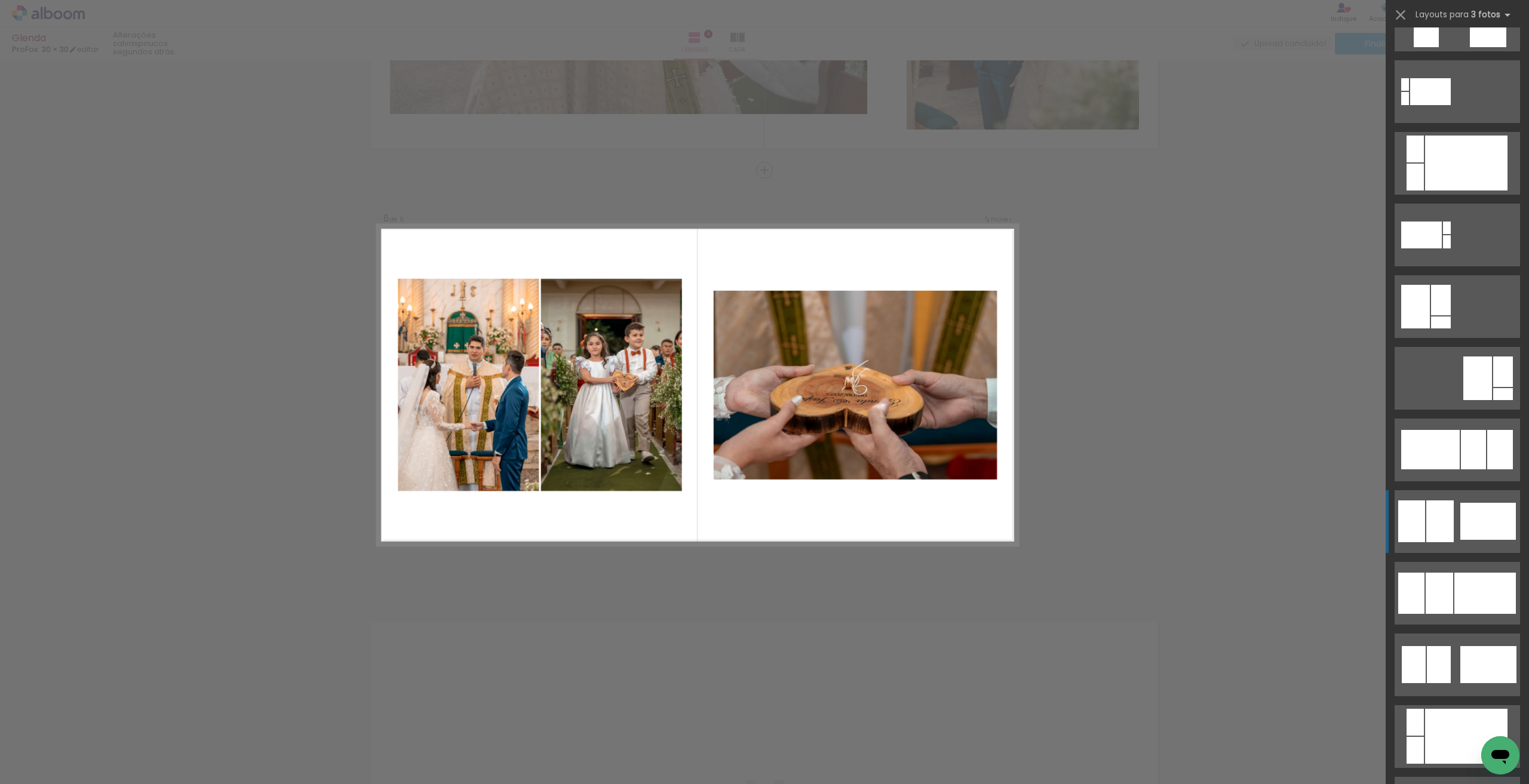
click at [1479, 520] on div at bounding box center [1488, 521] width 56 height 37
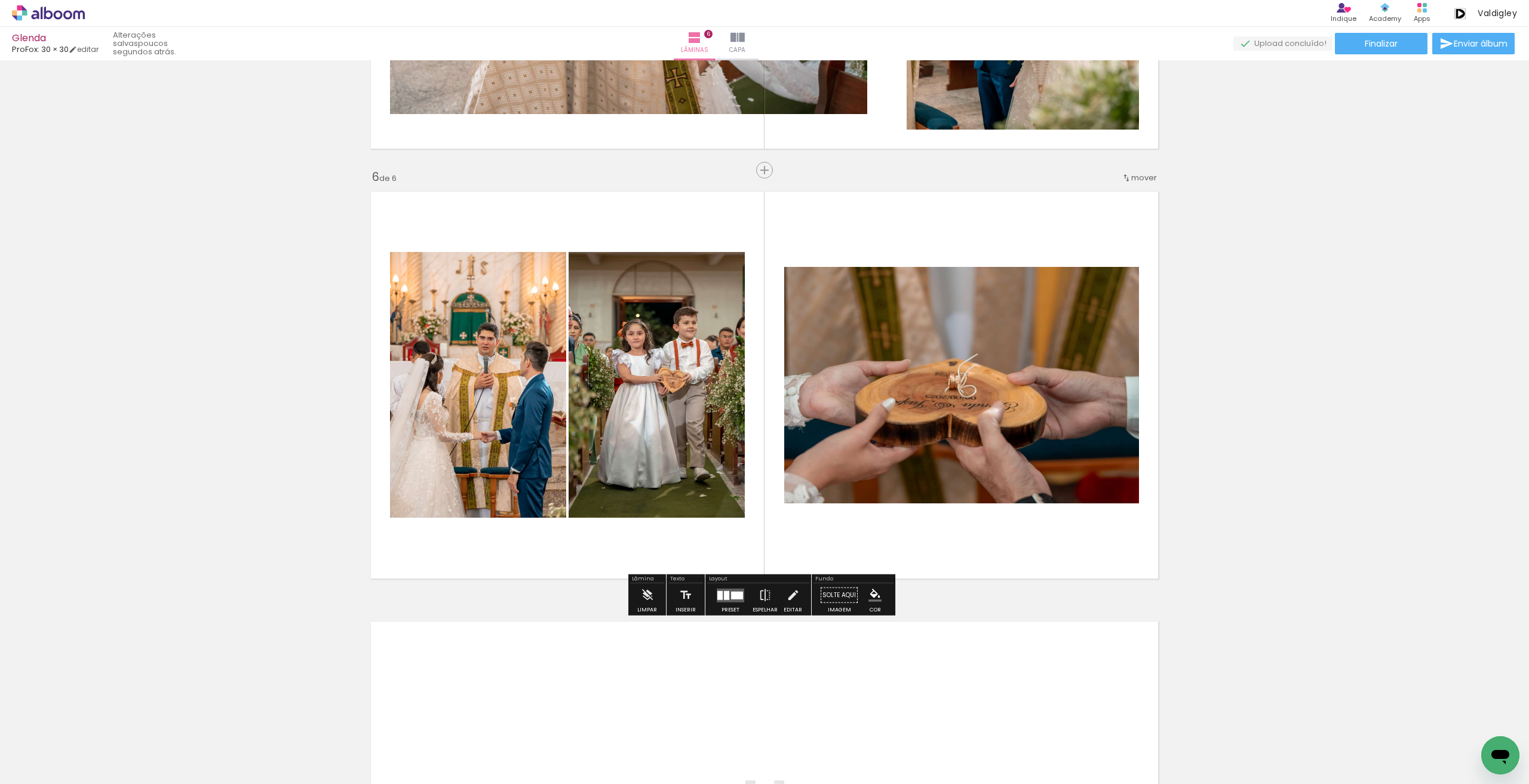
click at [672, 385] on quentale-photo at bounding box center [656, 384] width 176 height 266
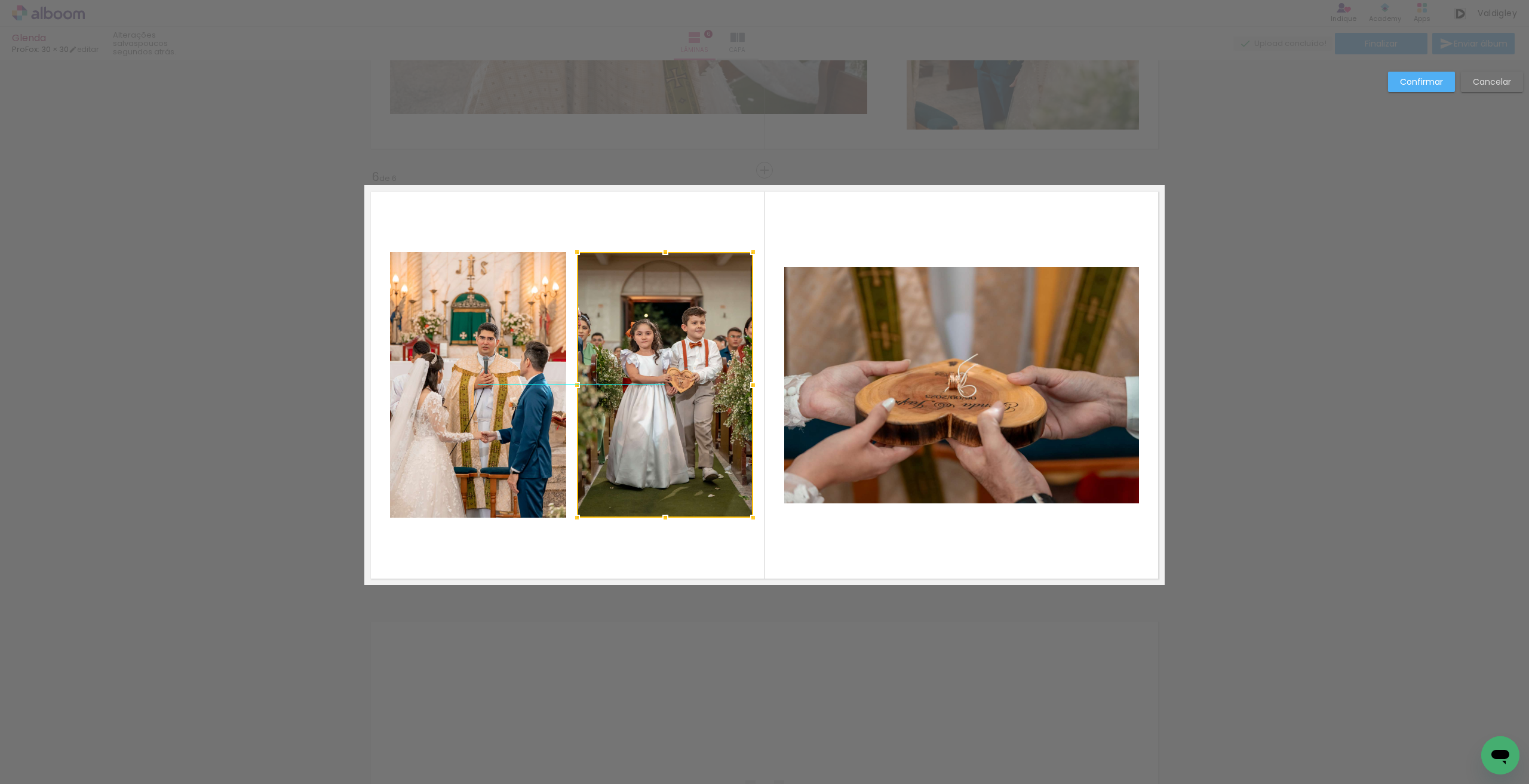
drag, startPoint x: 675, startPoint y: 386, endPoint x: 683, endPoint y: 386, distance: 8.0
click at [683, 386] on div at bounding box center [665, 384] width 176 height 266
click at [549, 399] on quentale-photo at bounding box center [478, 384] width 176 height 266
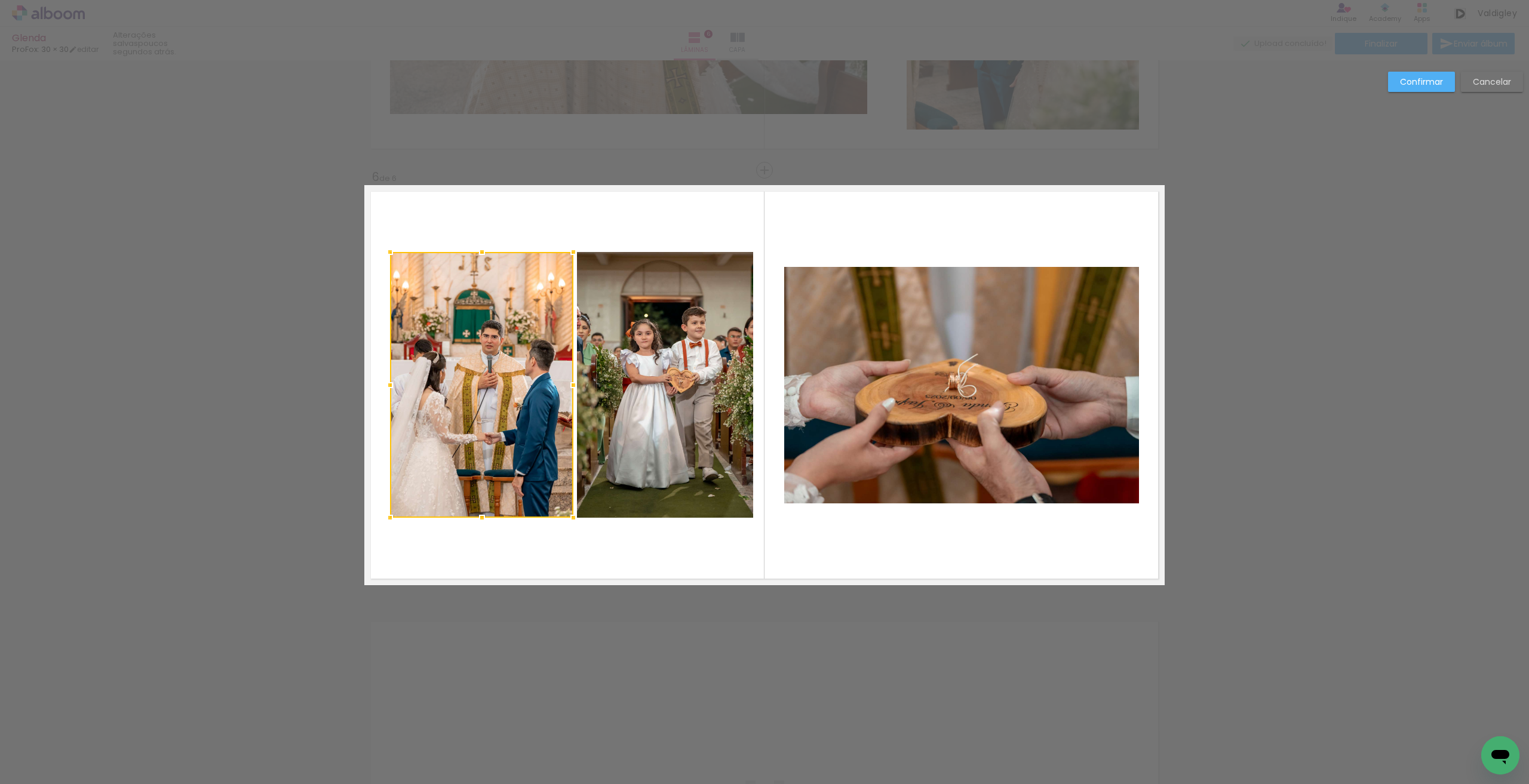
drag, startPoint x: 557, startPoint y: 386, endPoint x: 564, endPoint y: 386, distance: 7.0
click at [564, 386] on div at bounding box center [573, 385] width 24 height 24
click at [0, 0] on slot "Confirmar" at bounding box center [0, 0] width 0 height 0
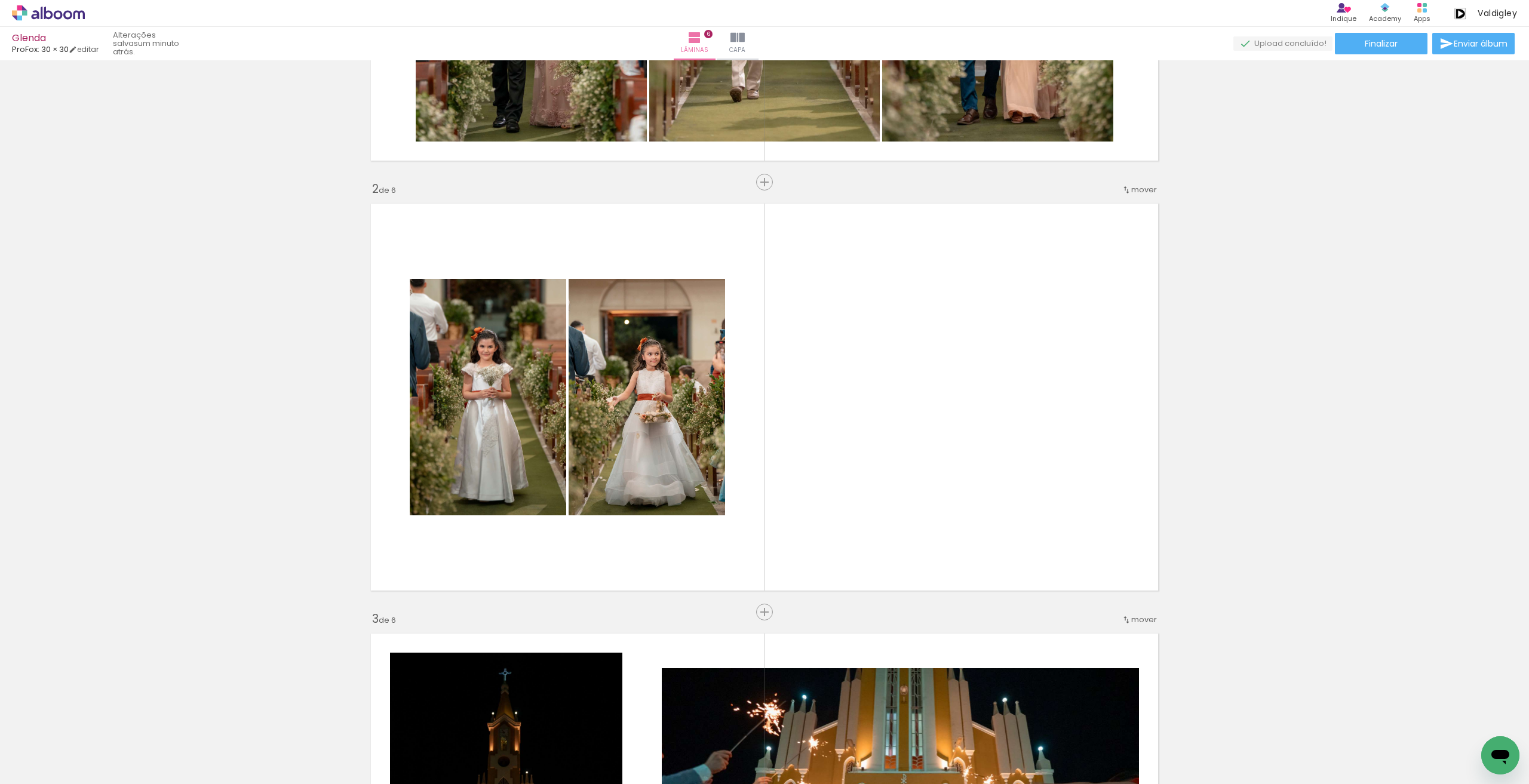
scroll to position [0, 0]
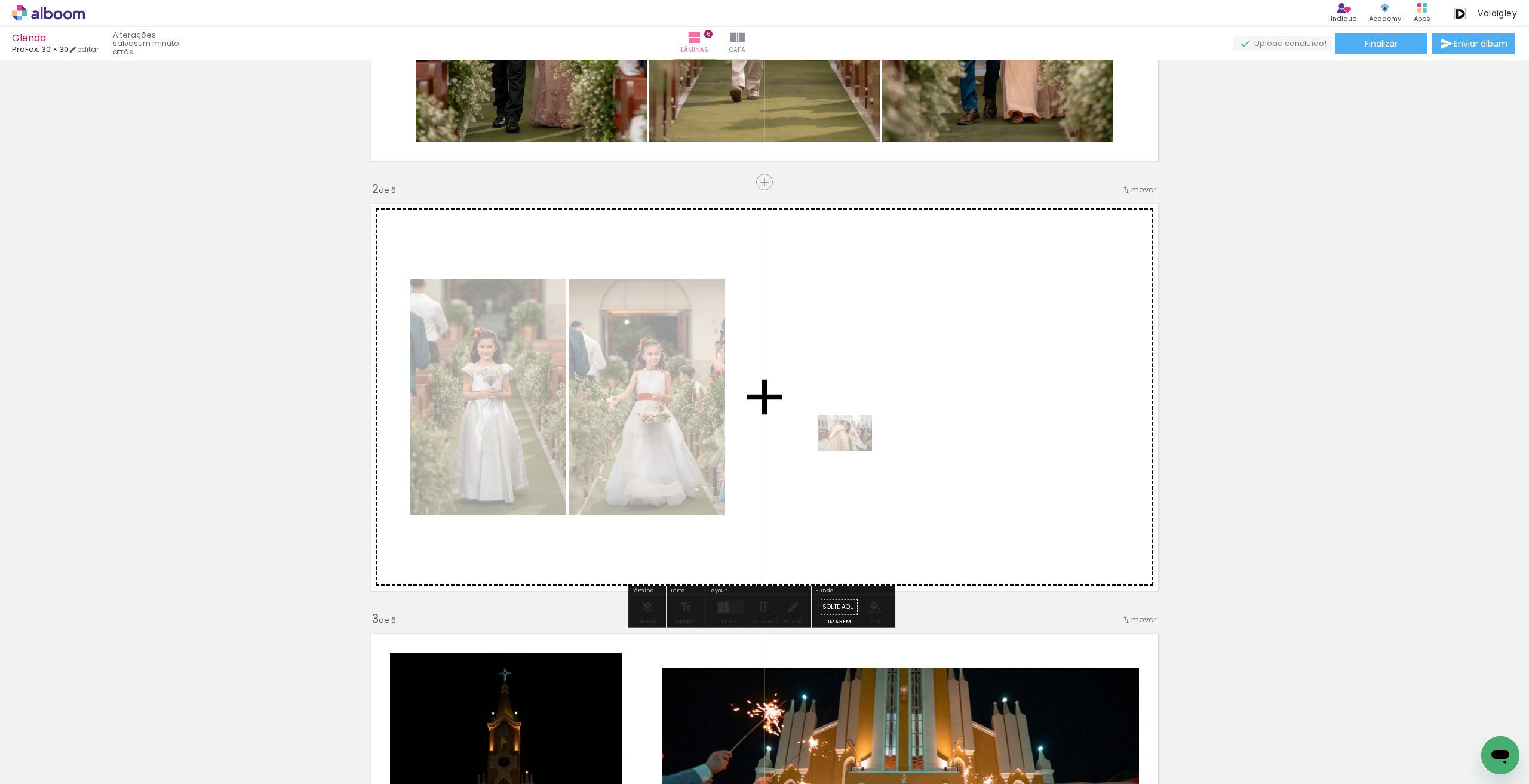
drag, startPoint x: 126, startPoint y: 737, endPoint x: 854, endPoint y: 451, distance: 782.2
click at [854, 451] on quentale-workspace at bounding box center [764, 392] width 1529 height 784
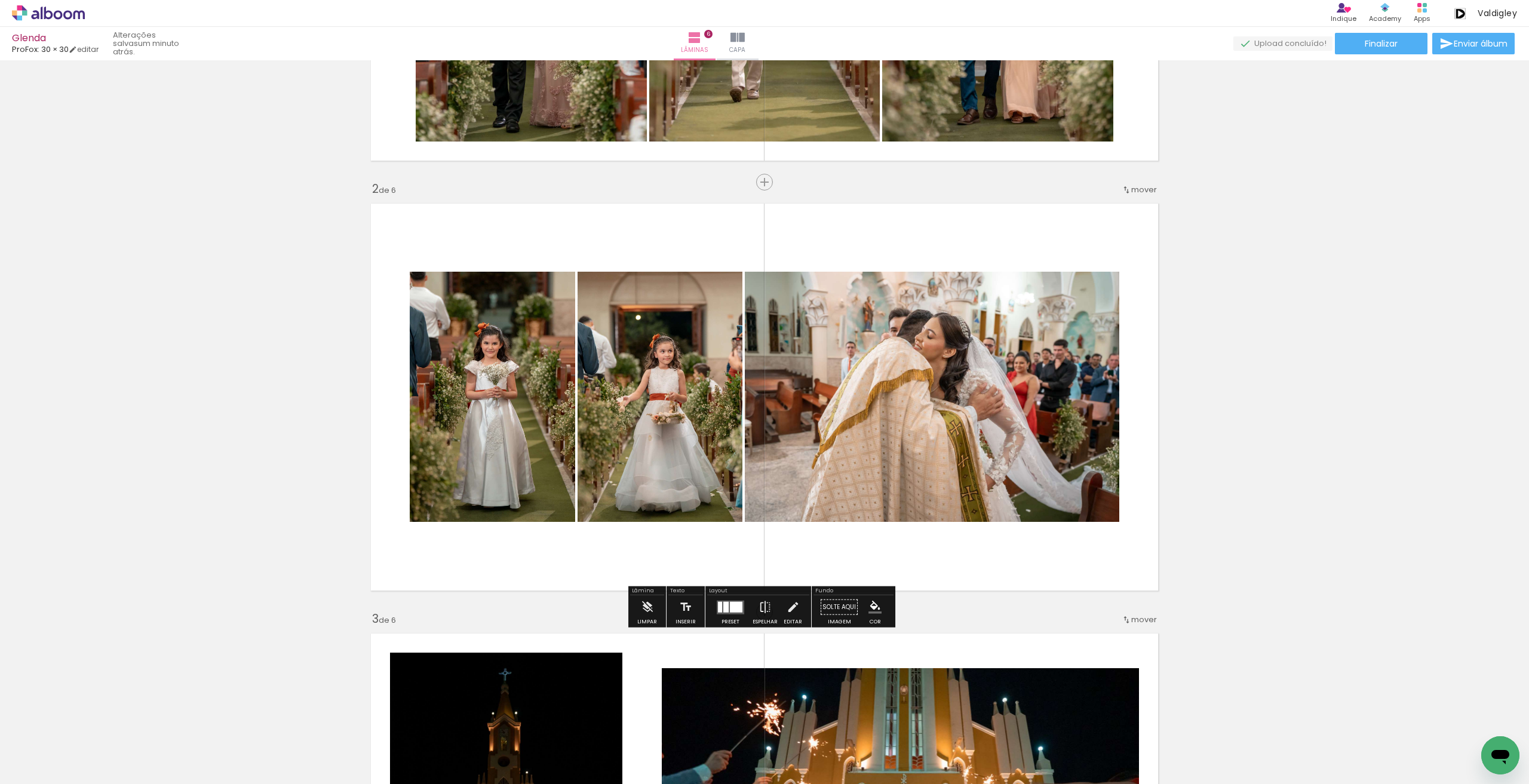
drag, startPoint x: 721, startPoint y: 613, endPoint x: 898, endPoint y: 603, distance: 177.3
click at [721, 613] on quentale-layouter at bounding box center [730, 607] width 27 height 14
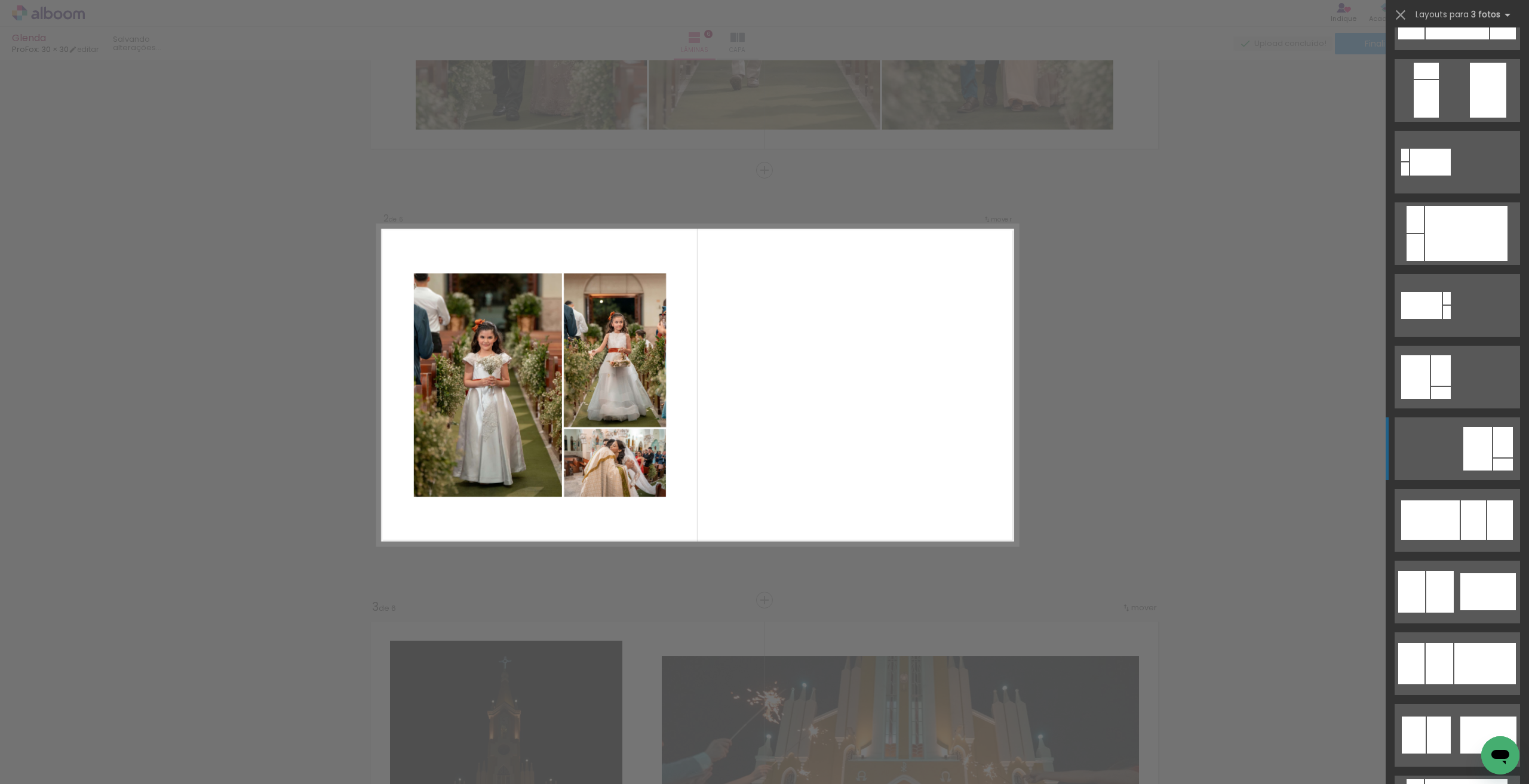
scroll to position [418, 0]
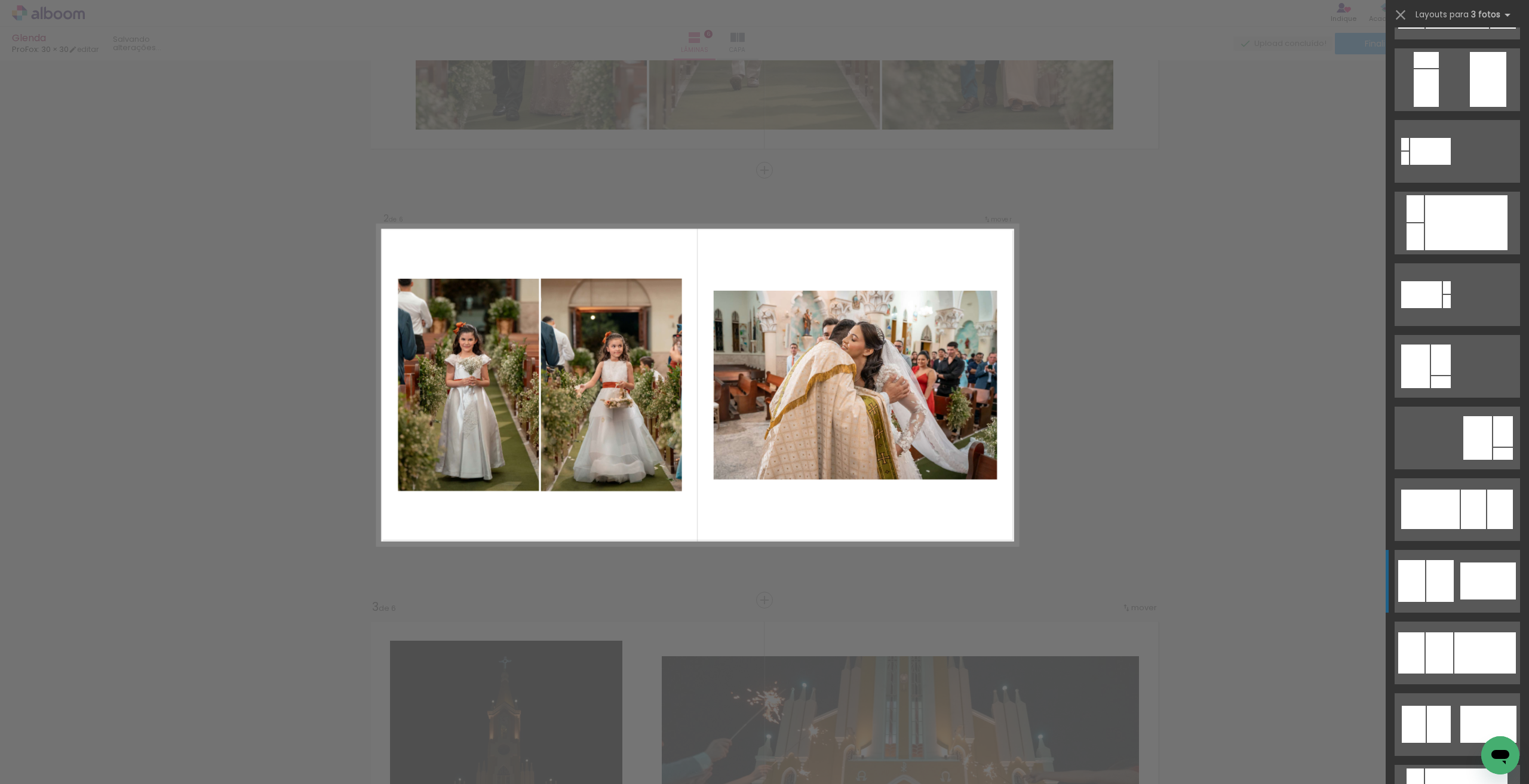
click at [1462, 578] on div at bounding box center [1488, 580] width 56 height 37
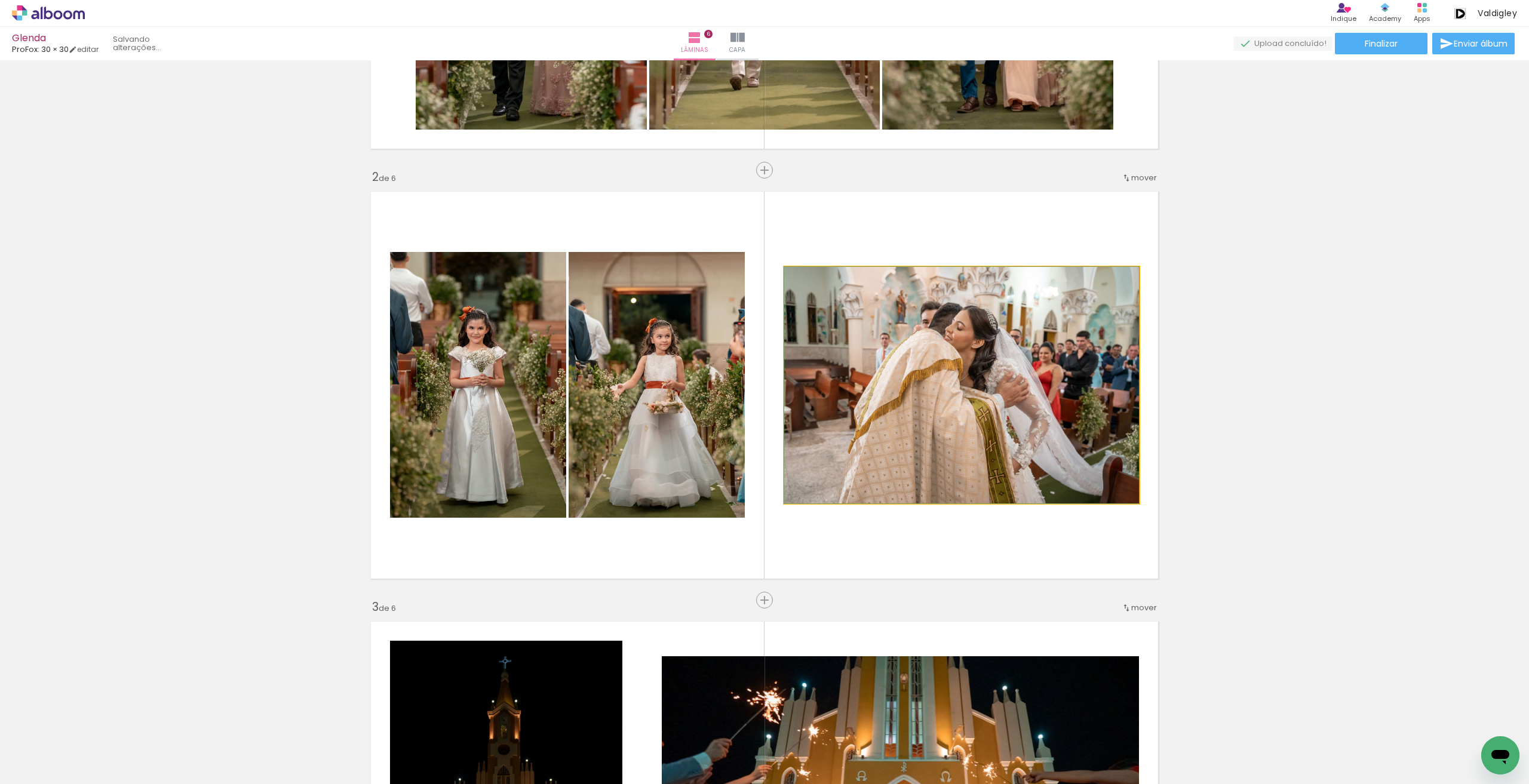
click at [897, 451] on quentale-photo at bounding box center [961, 385] width 355 height 236
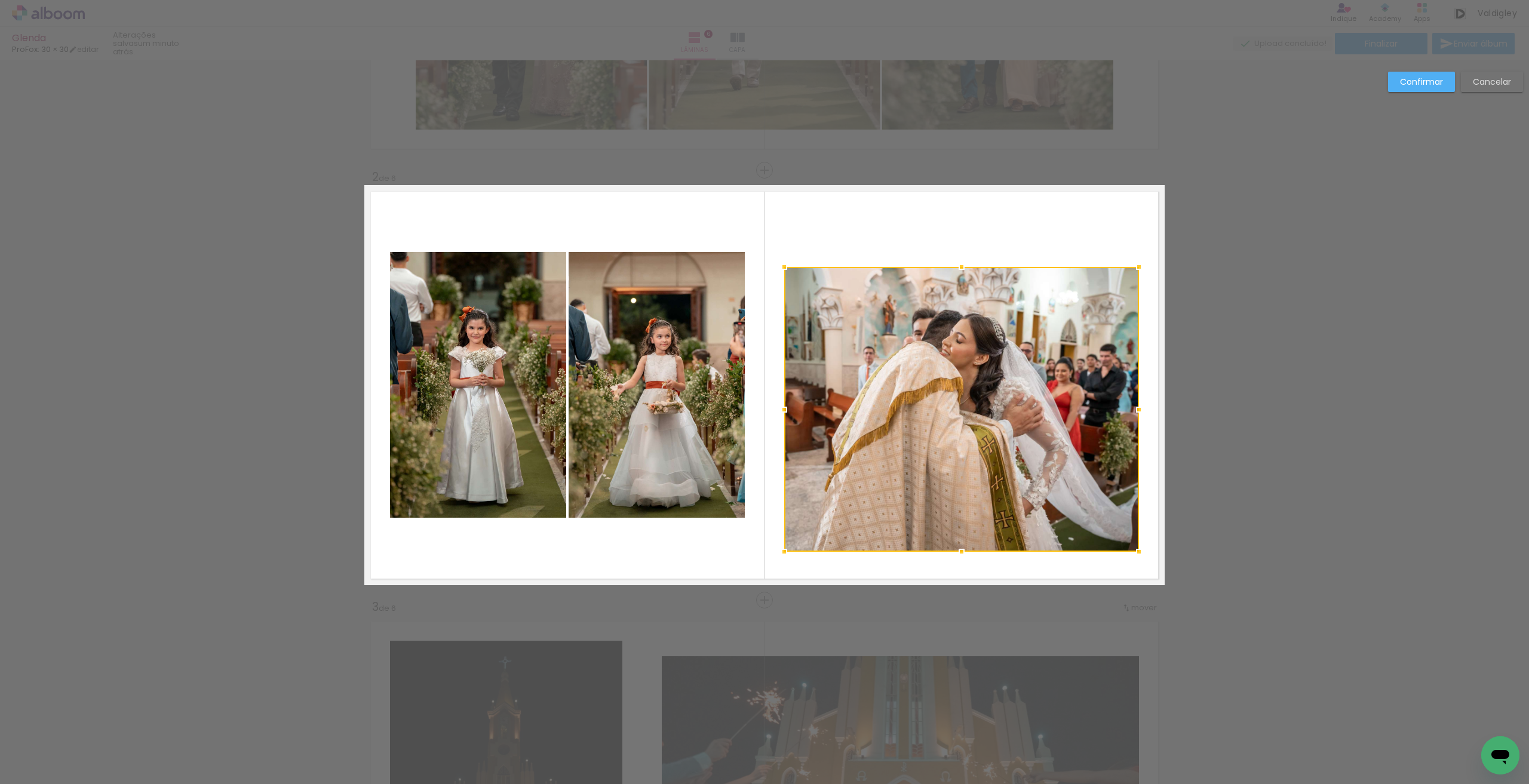
drag, startPoint x: 956, startPoint y: 500, endPoint x: 952, endPoint y: 548, distance: 48.2
click at [952, 548] on div at bounding box center [961, 552] width 24 height 24
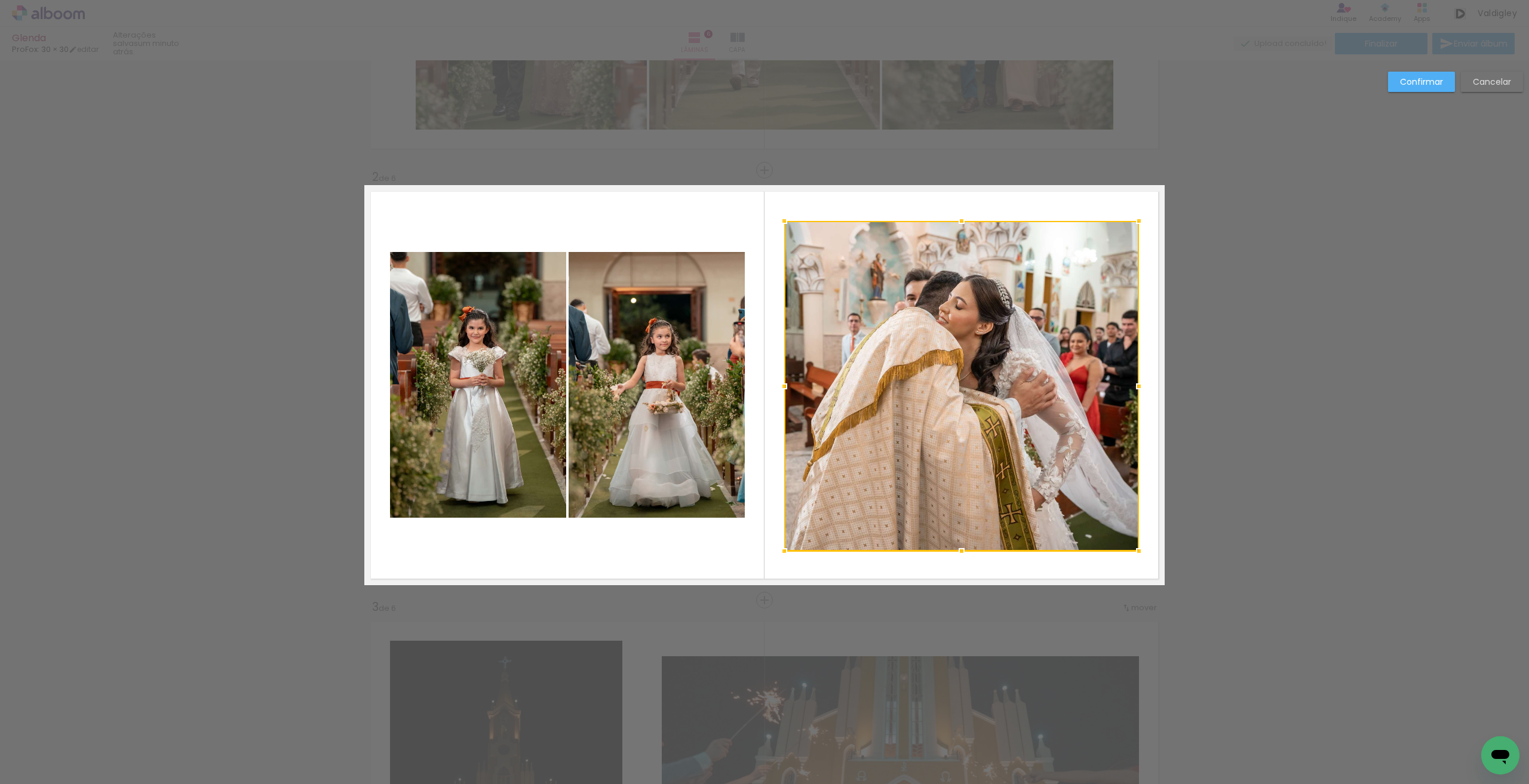
drag, startPoint x: 954, startPoint y: 264, endPoint x: 956, endPoint y: 220, distance: 44.0
click at [956, 220] on div at bounding box center [961, 221] width 24 height 24
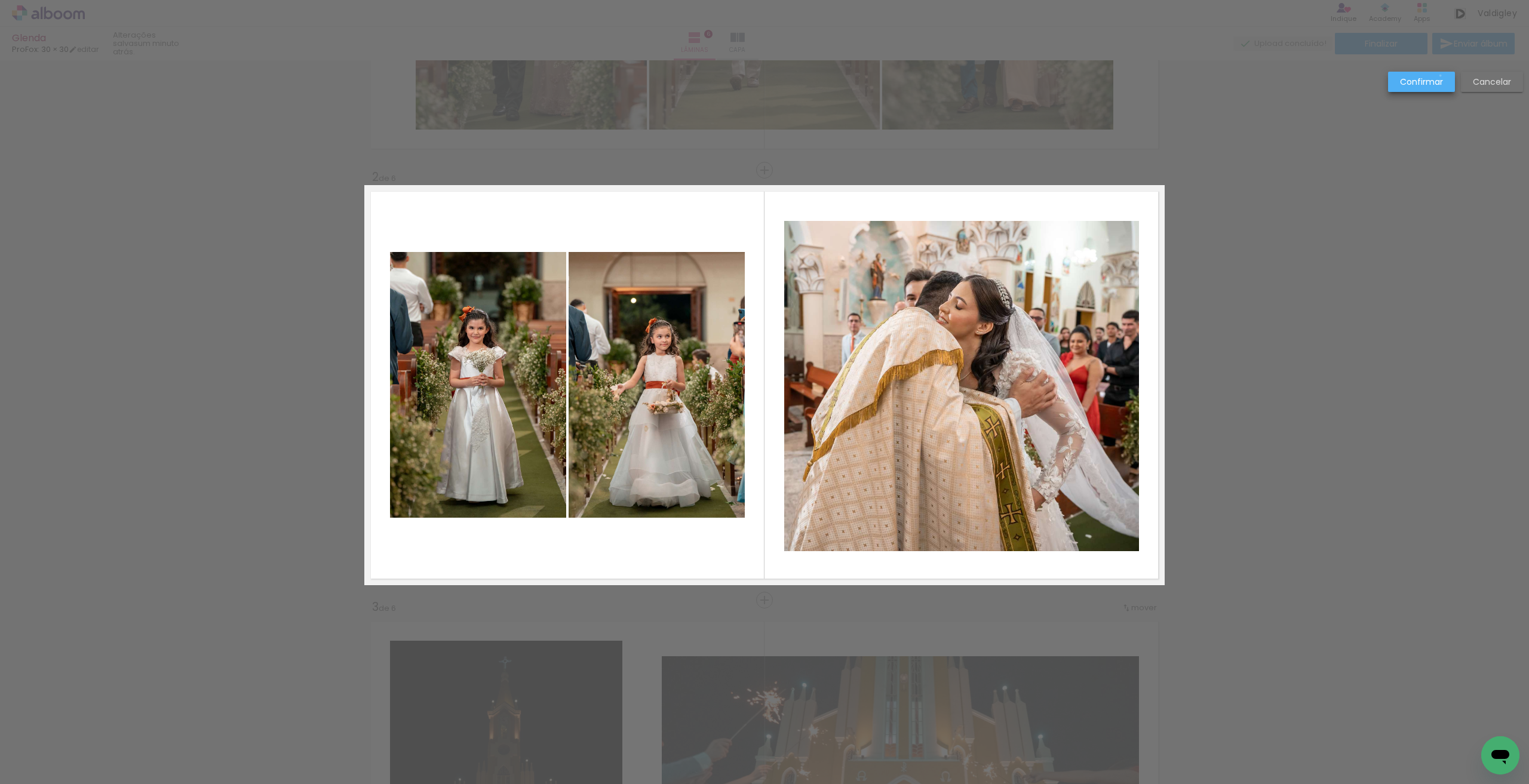
drag, startPoint x: 1440, startPoint y: 76, endPoint x: 1262, endPoint y: 189, distance: 210.8
click at [0, 0] on slot "Confirmar" at bounding box center [0, 0] width 0 height 0
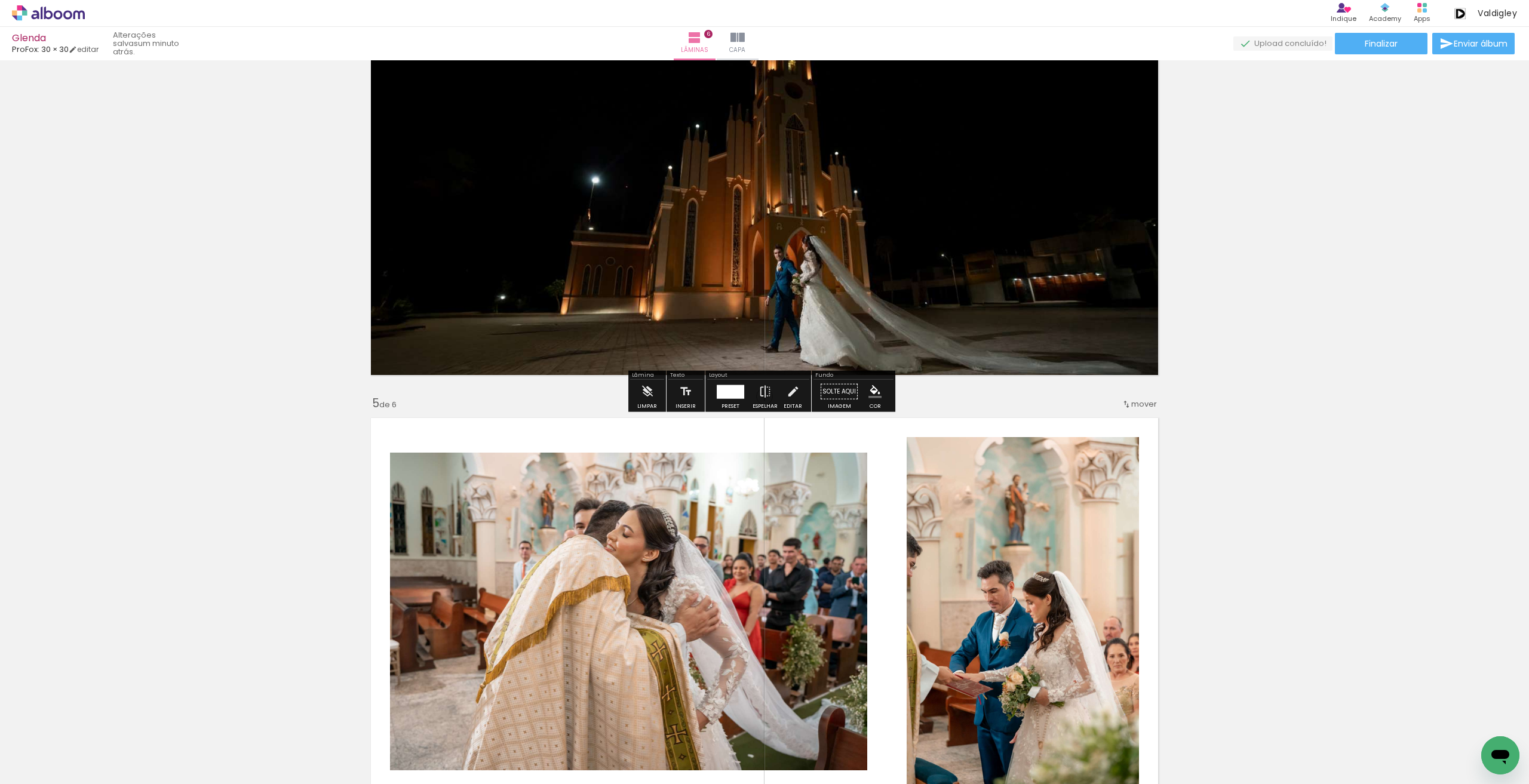
scroll to position [1415, 0]
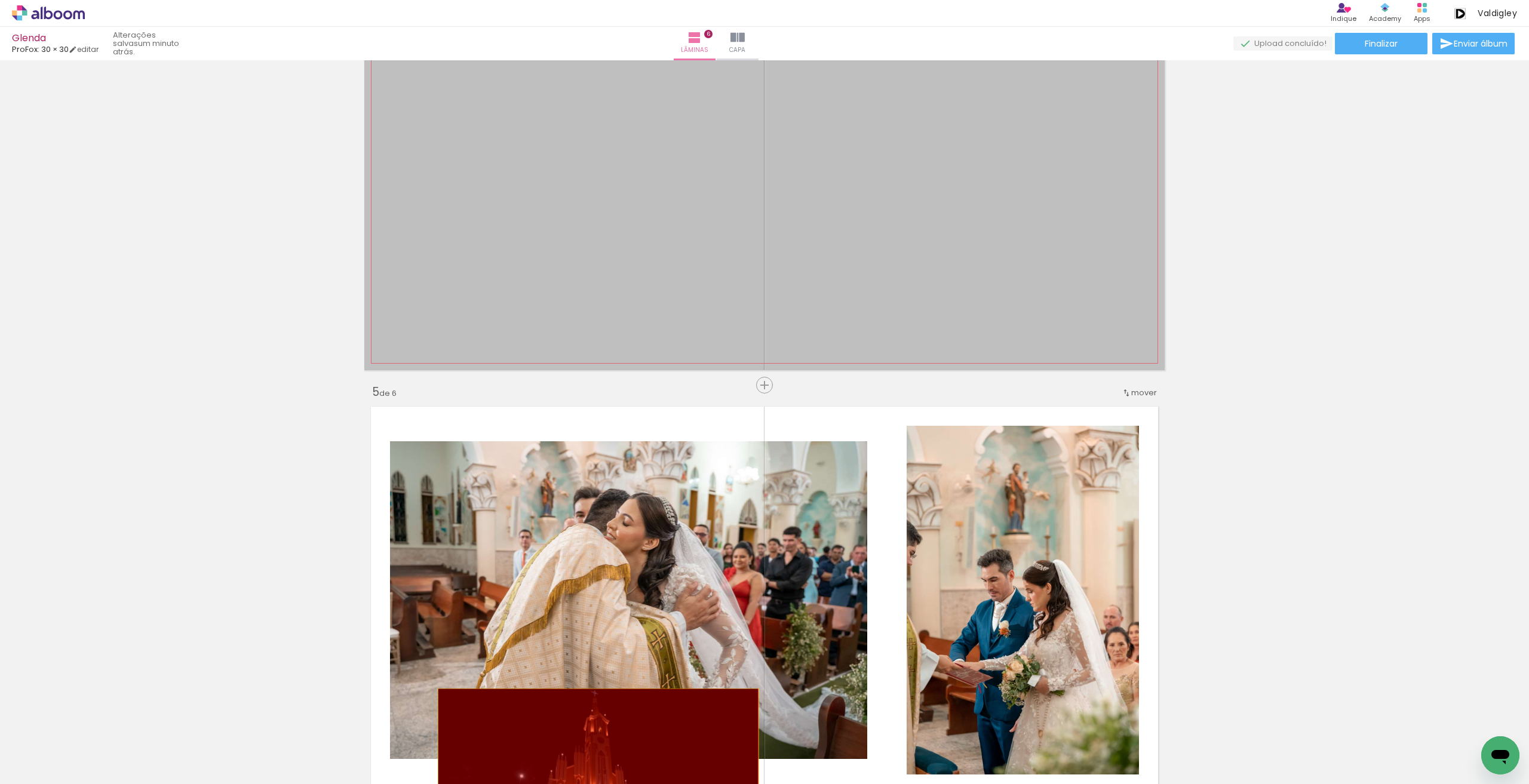
drag, startPoint x: 864, startPoint y: 220, endPoint x: 596, endPoint y: 774, distance: 615.4
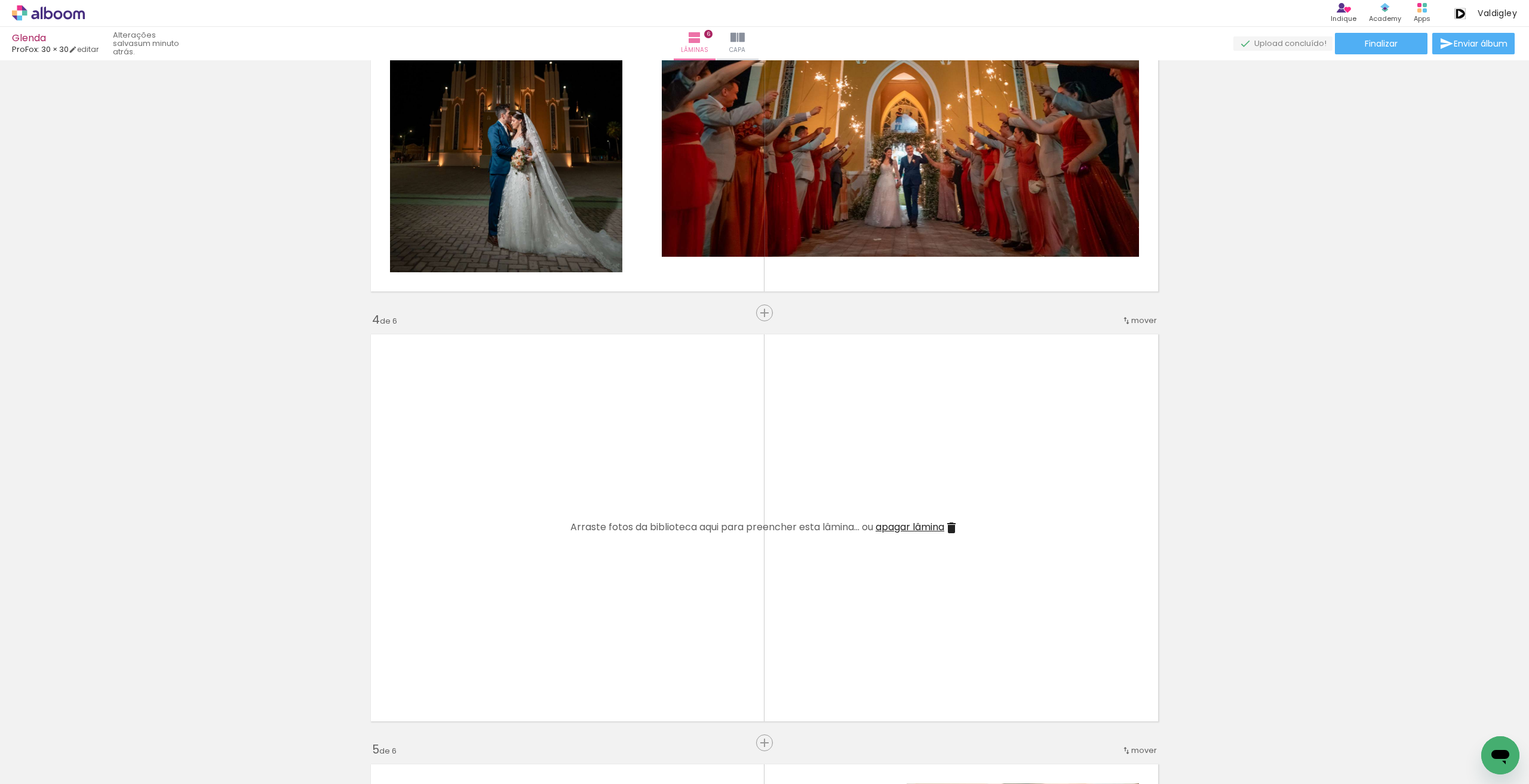
scroll to position [1056, 0]
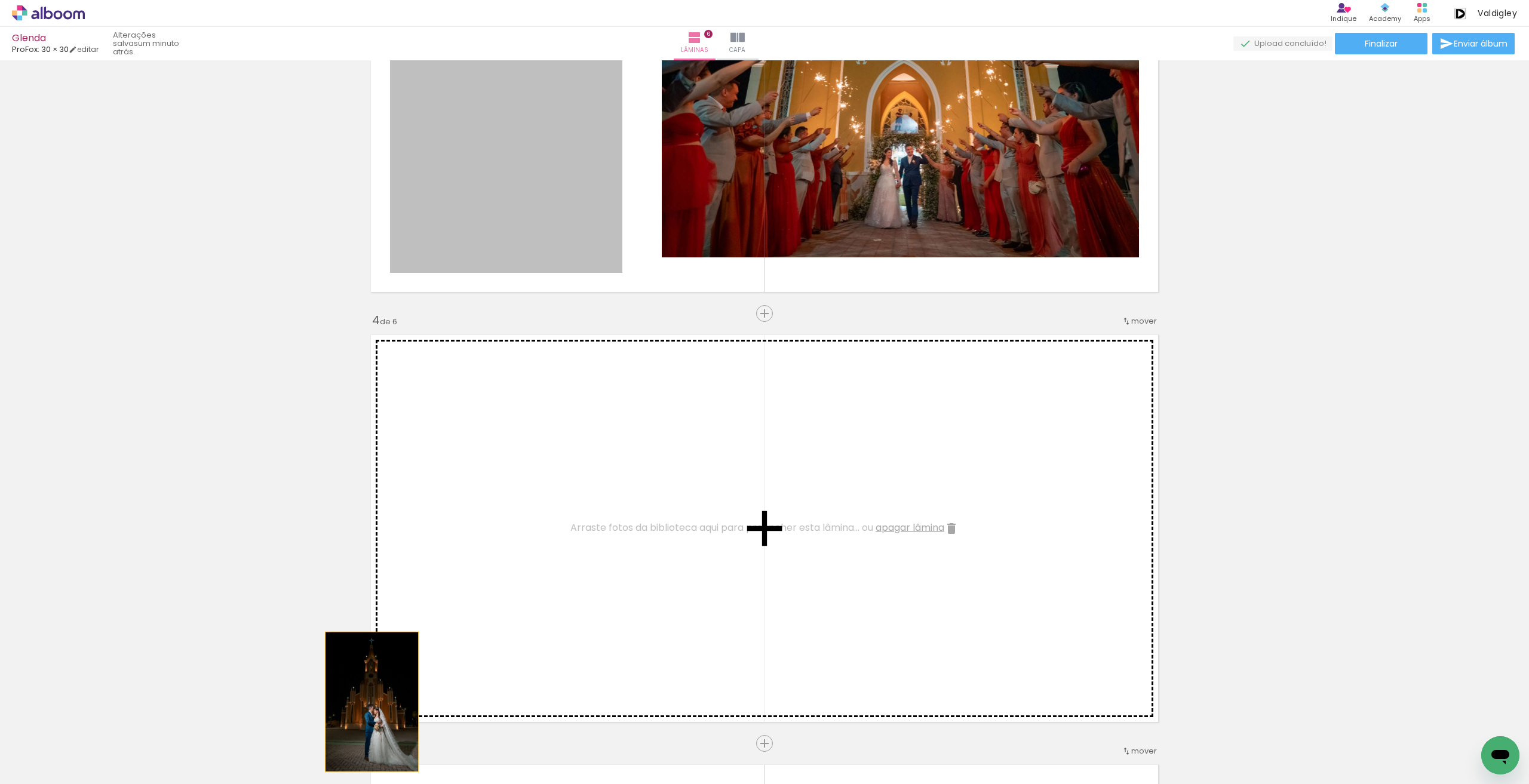
drag, startPoint x: 568, startPoint y: 204, endPoint x: 361, endPoint y: 721, distance: 556.9
click at [361, 721] on quentale-workspace at bounding box center [764, 392] width 1529 height 784
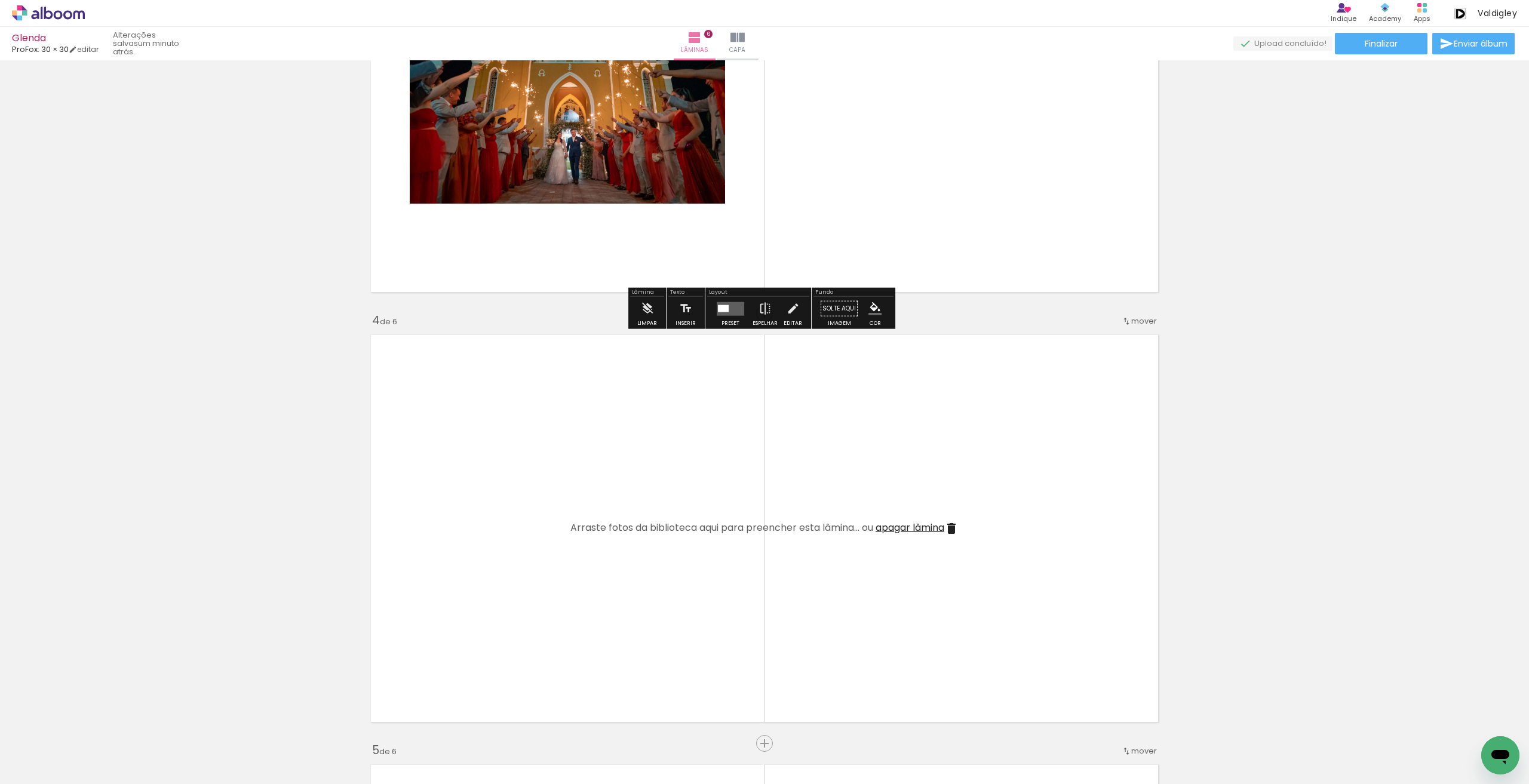
drag, startPoint x: 827, startPoint y: 186, endPoint x: 696, endPoint y: 146, distance: 137.0
click at [810, 213] on quentale-layouter at bounding box center [764, 98] width 800 height 400
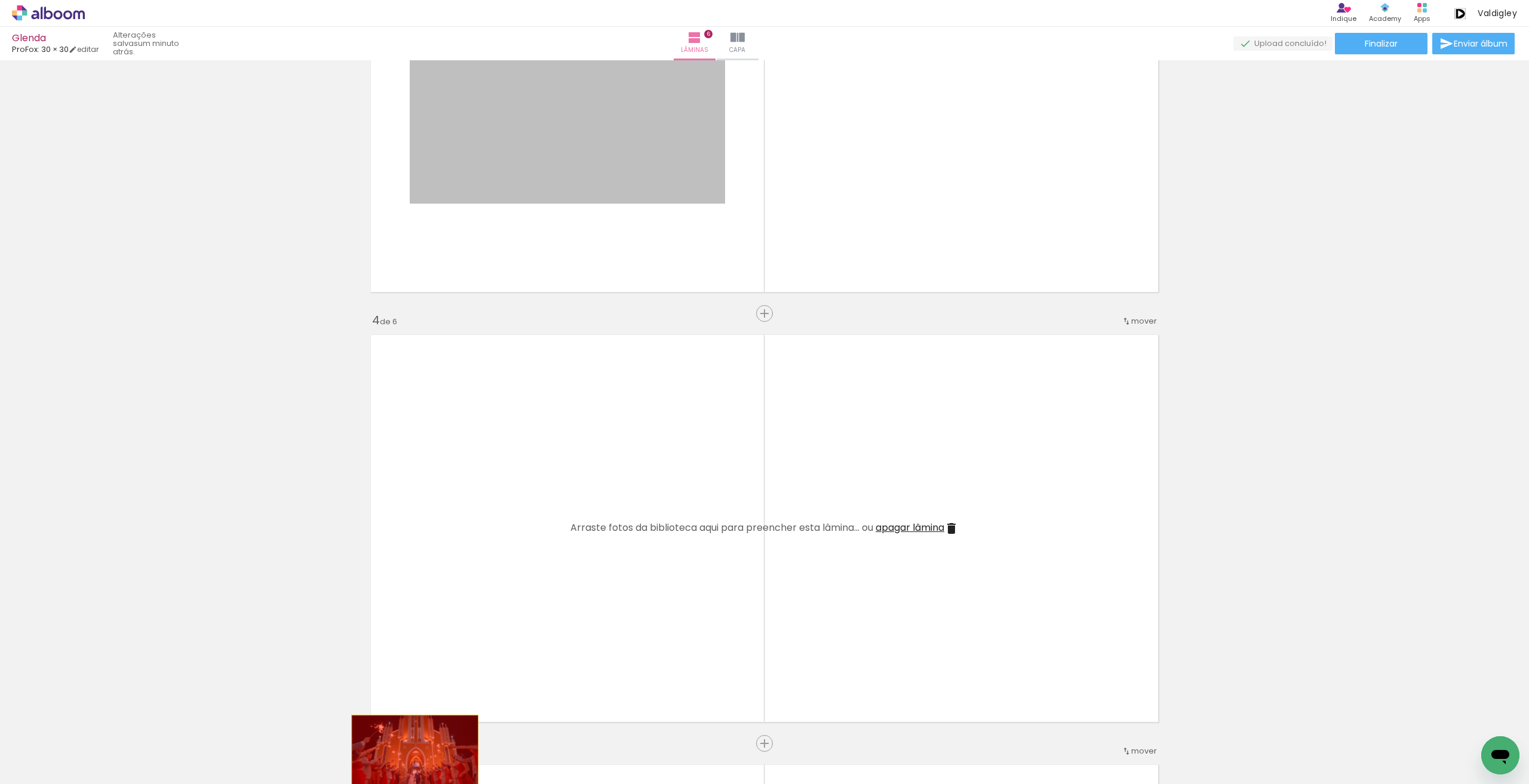
drag, startPoint x: 663, startPoint y: 132, endPoint x: 409, endPoint y: 759, distance: 676.5
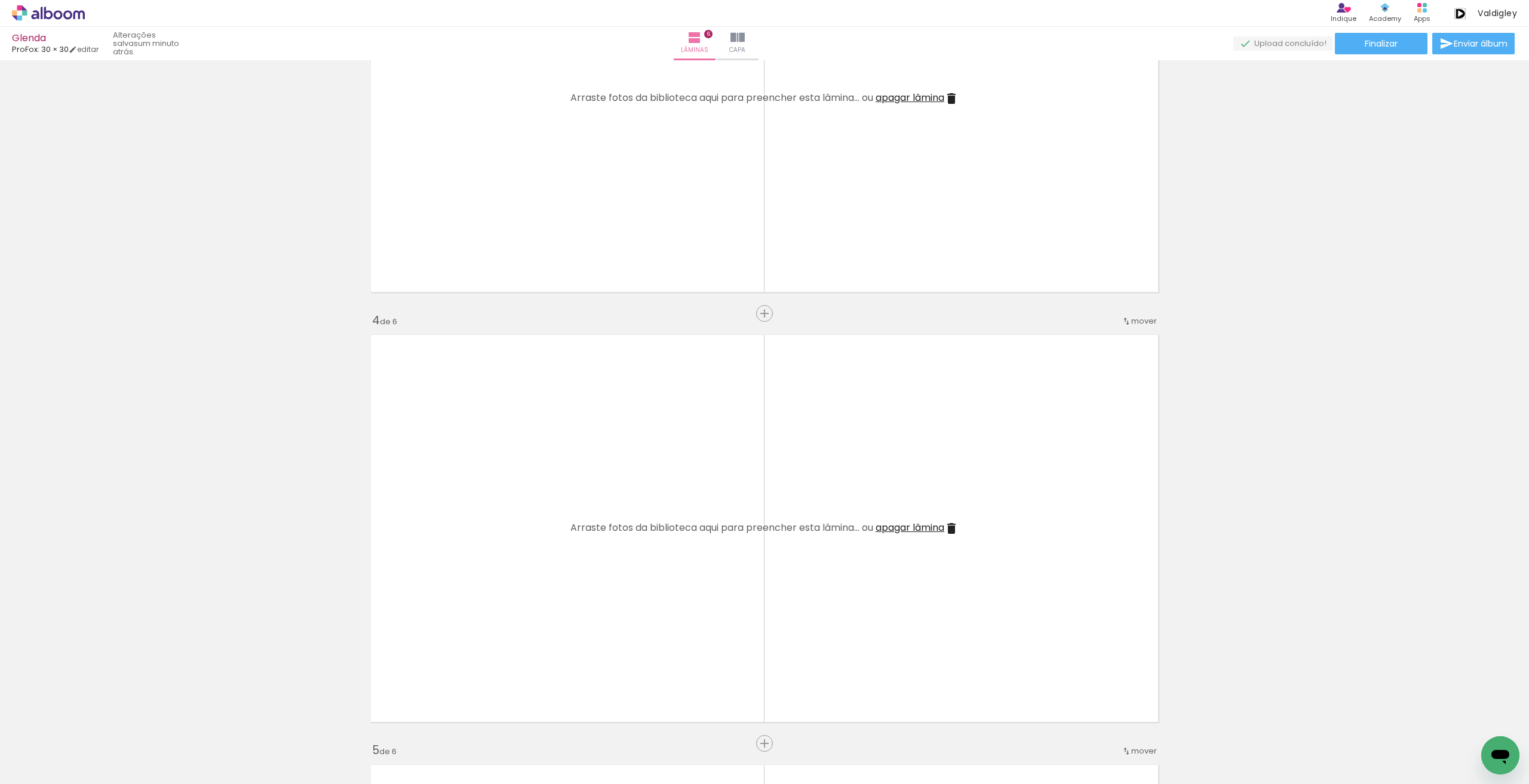
click at [934, 529] on span "apagar lâmina" at bounding box center [910, 527] width 68 height 14
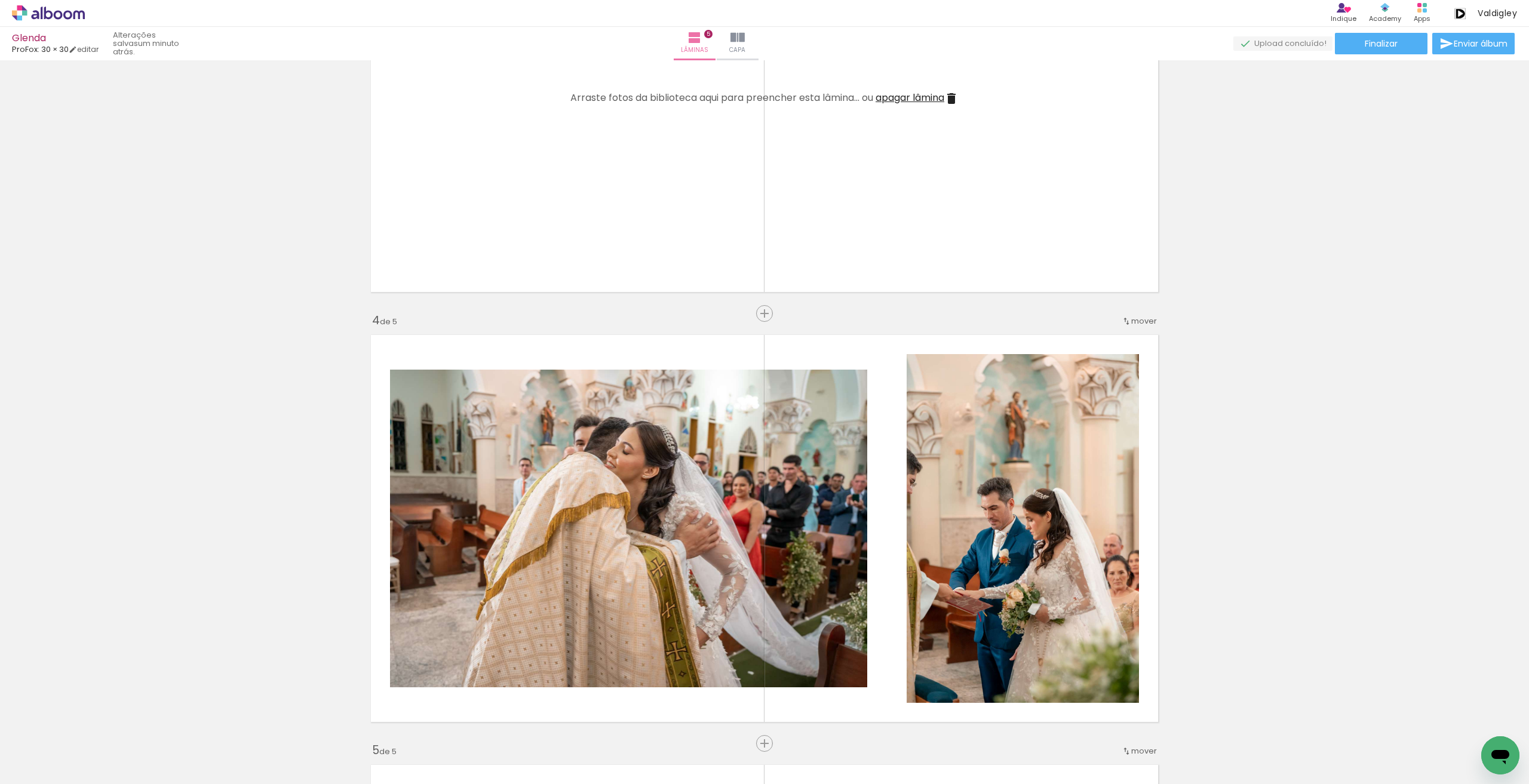
click at [927, 95] on span "apagar lâmina" at bounding box center [910, 98] width 68 height 14
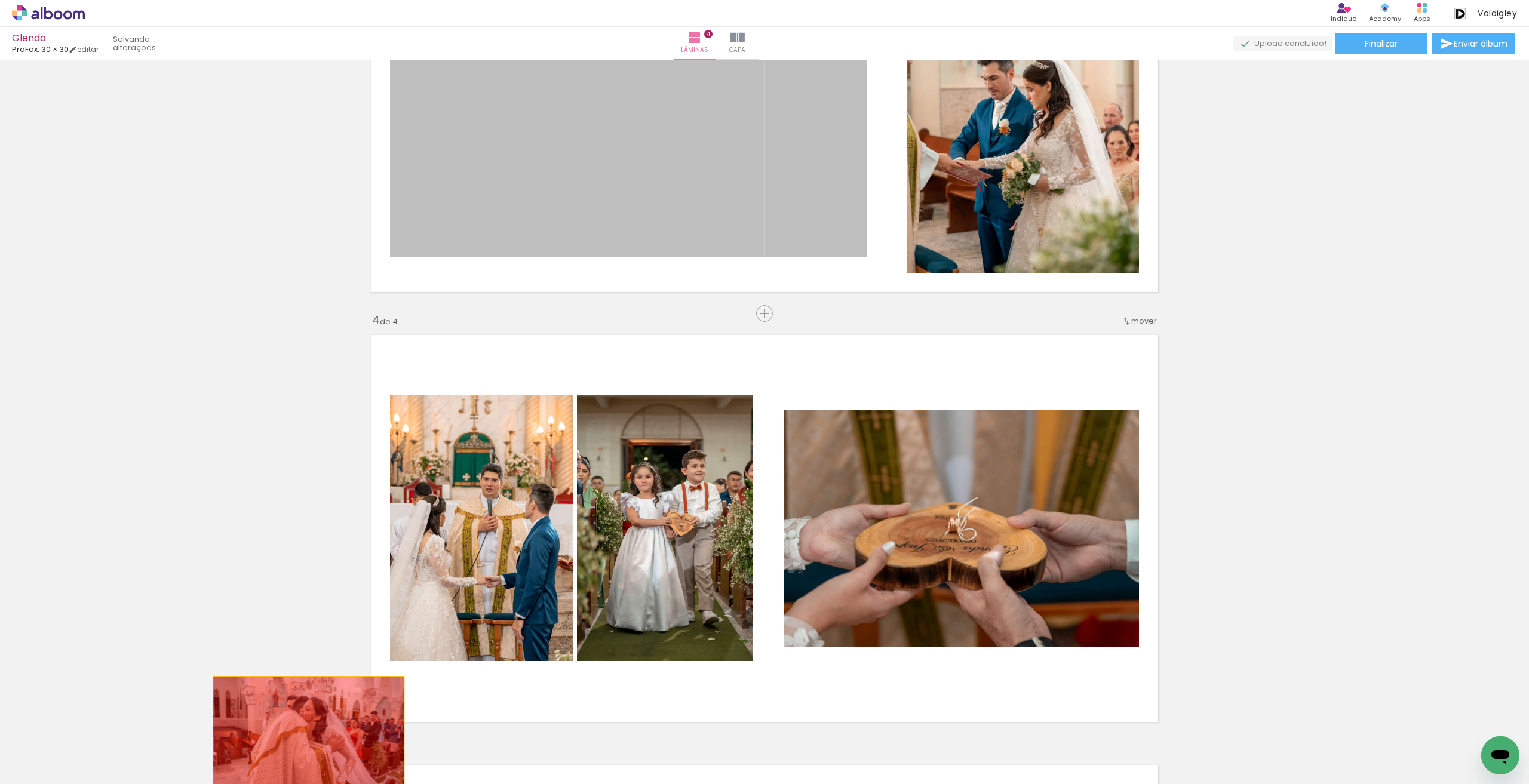
drag, startPoint x: 713, startPoint y: 184, endPoint x: 300, endPoint y: 745, distance: 696.6
click at [300, 745] on quentale-workspace at bounding box center [764, 392] width 1529 height 784
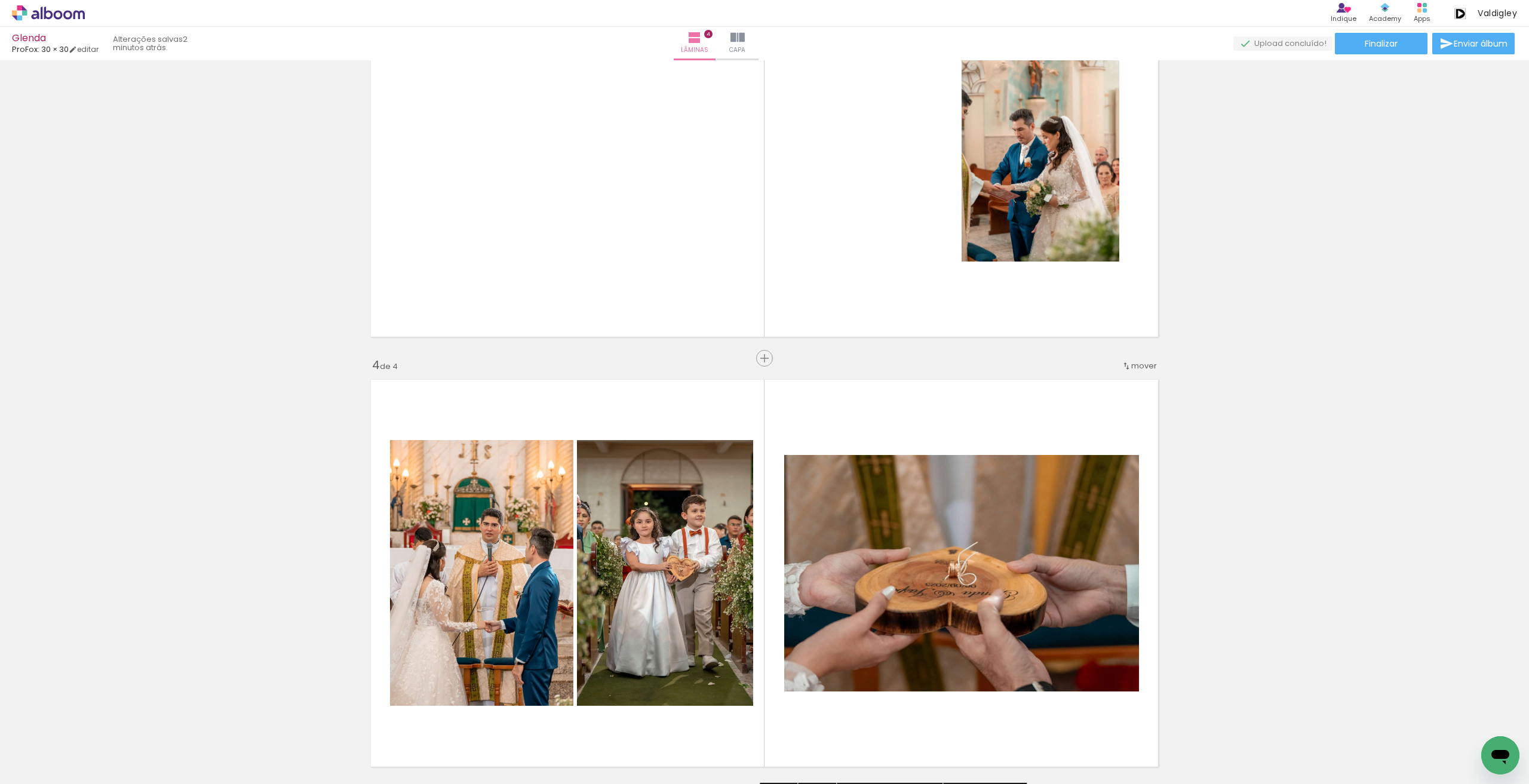
scroll to position [877, 0]
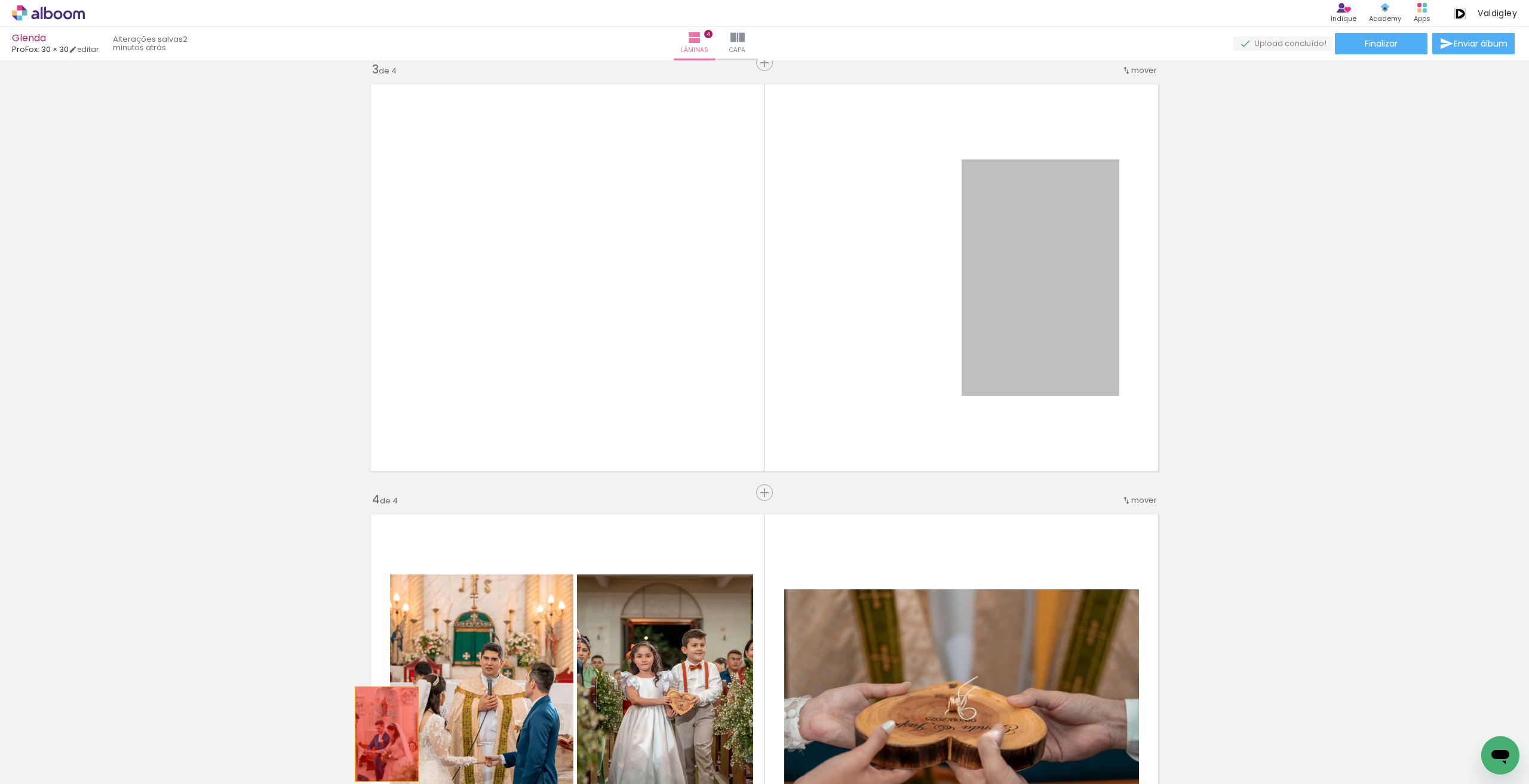
drag, startPoint x: 1031, startPoint y: 286, endPoint x: 325, endPoint y: 787, distance: 865.7
click at [325, 783] on html "link( href="../../bower_components/polymer/polymer.html" rel="import" ) picture…" at bounding box center [764, 392] width 1529 height 784
drag, startPoint x: 997, startPoint y: 286, endPoint x: 336, endPoint y: 748, distance: 806.5
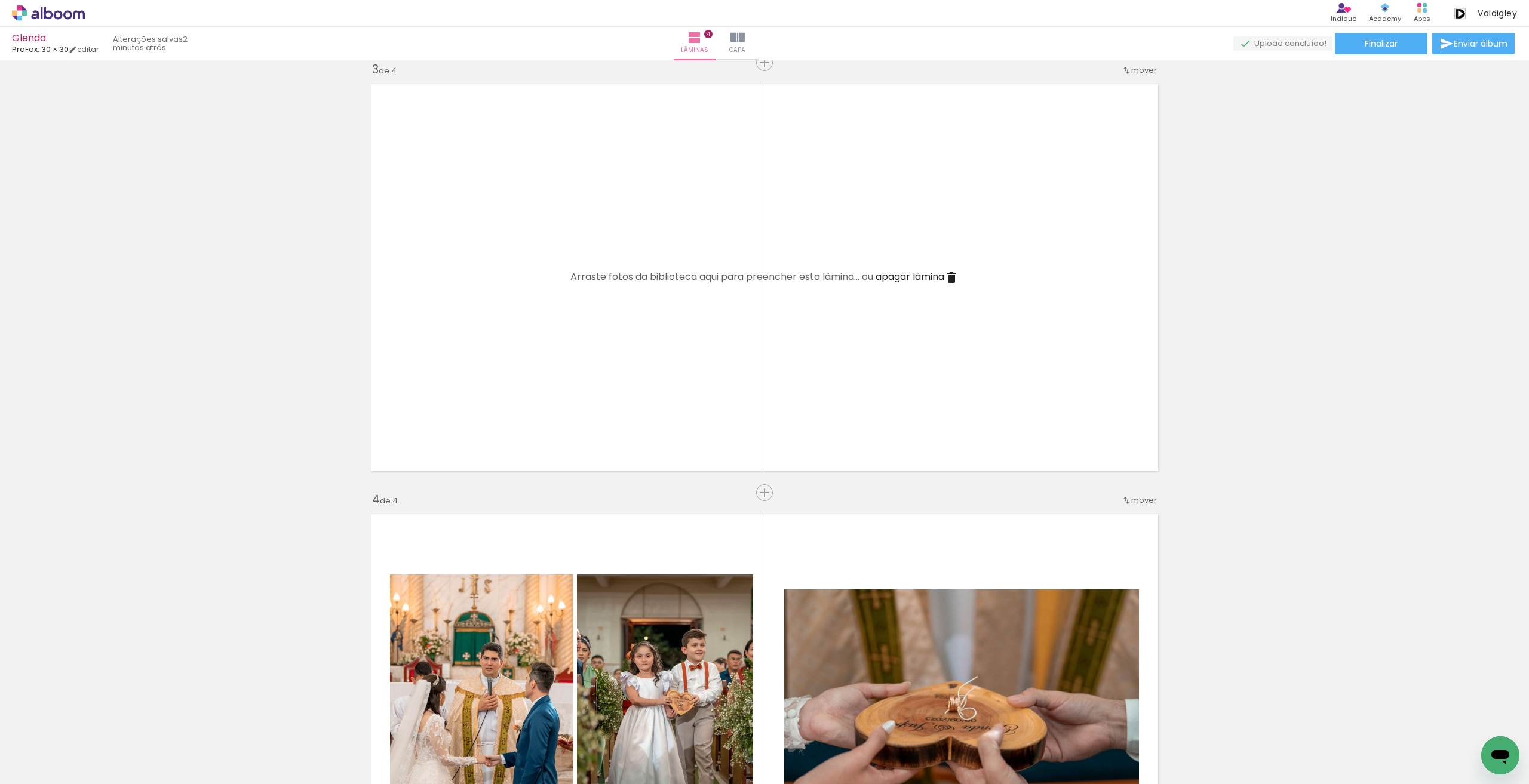
click at [948, 279] on iron-icon at bounding box center [951, 278] width 15 height 15
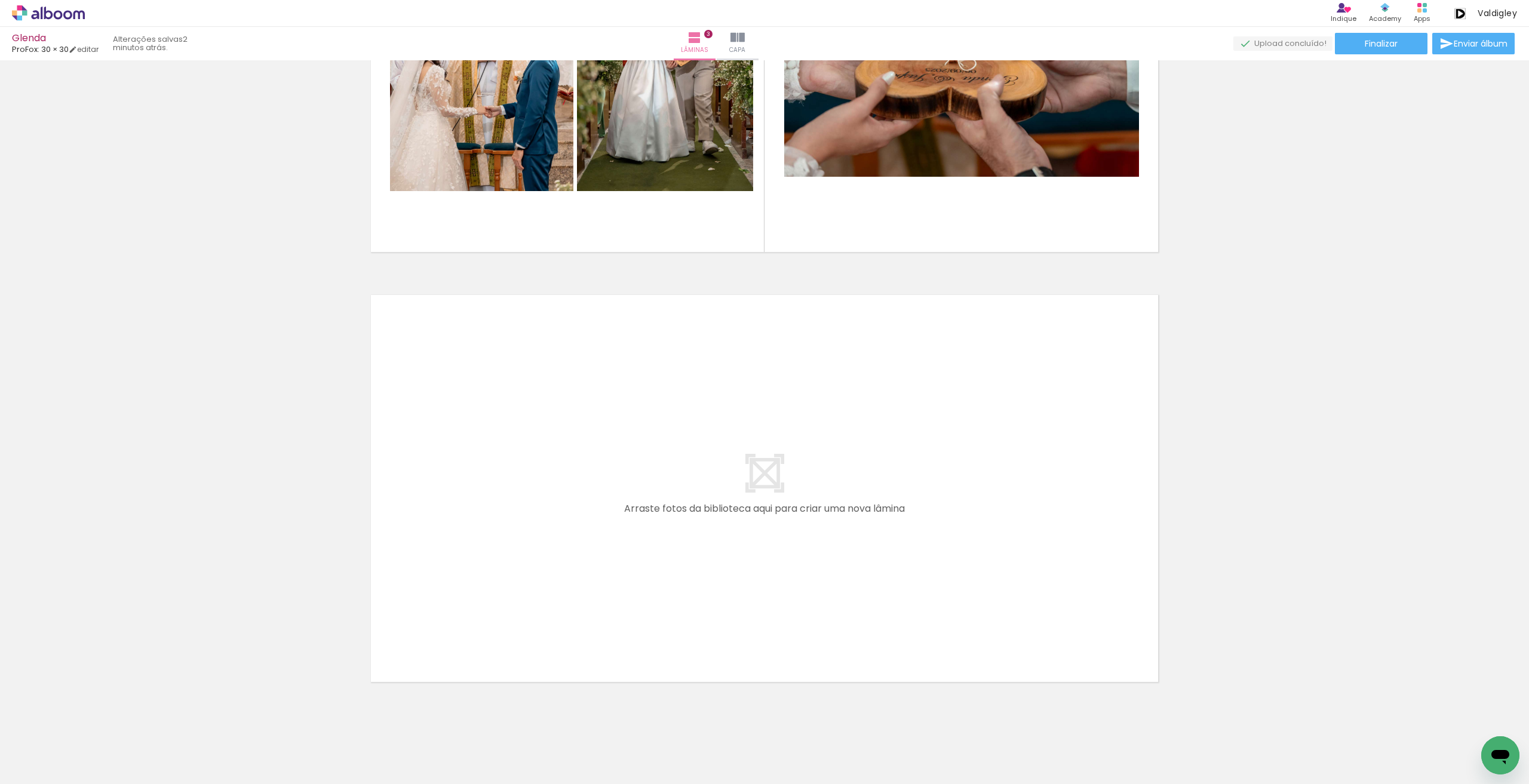
scroll to position [1117, 0]
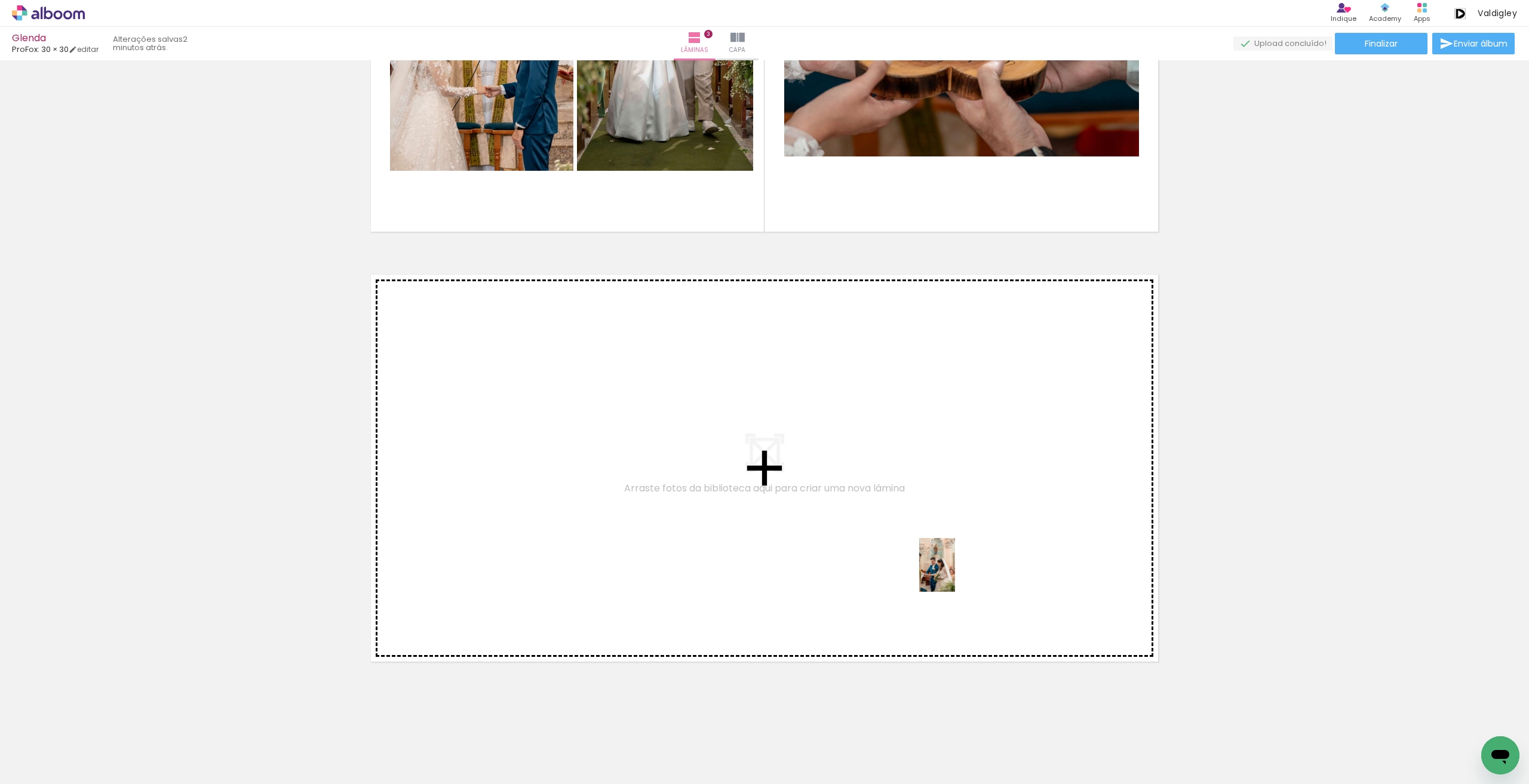
drag, startPoint x: 1053, startPoint y: 755, endPoint x: 955, endPoint y: 574, distance: 205.8
click at [955, 574] on quentale-workspace at bounding box center [764, 392] width 1529 height 784
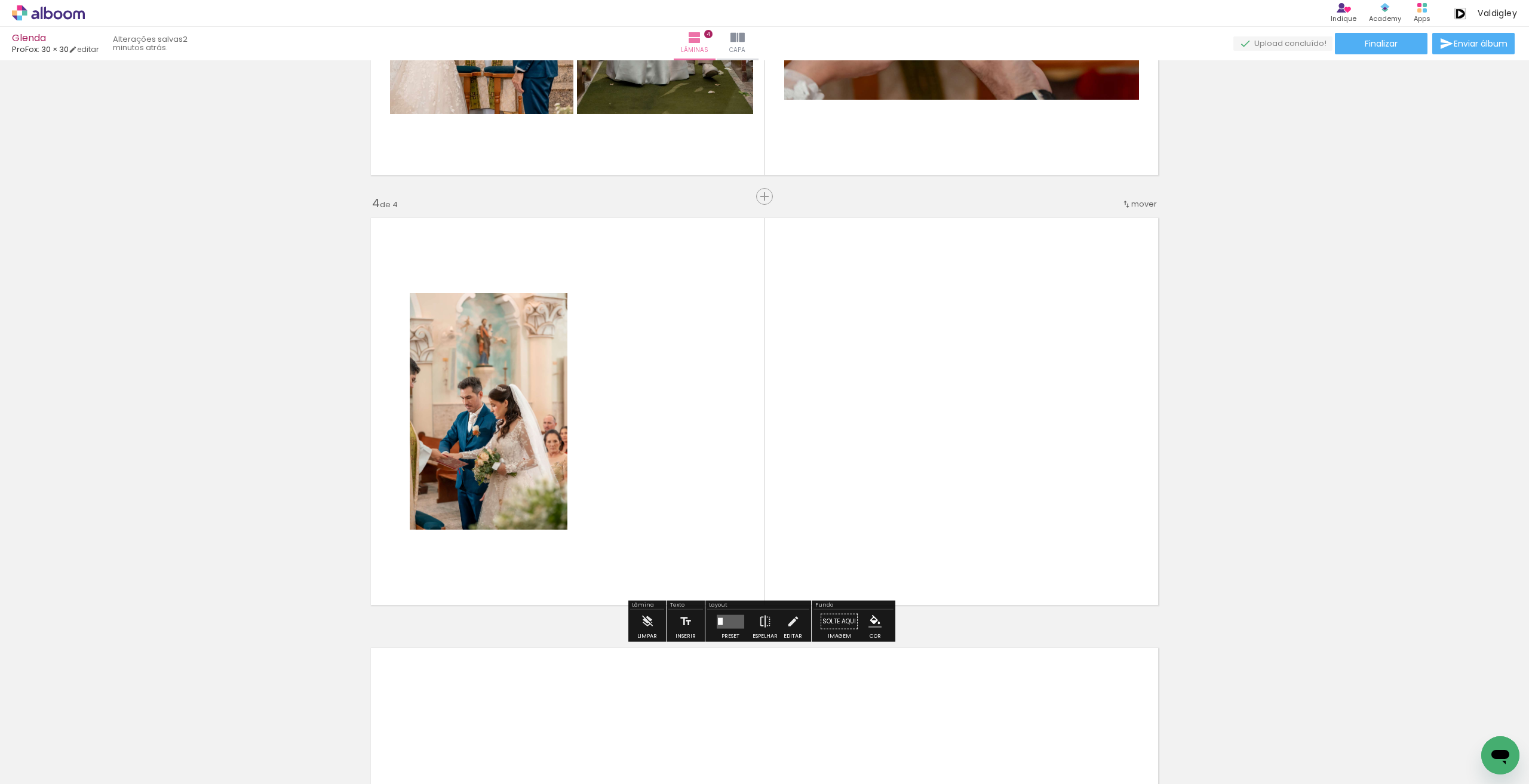
scroll to position [1200, 0]
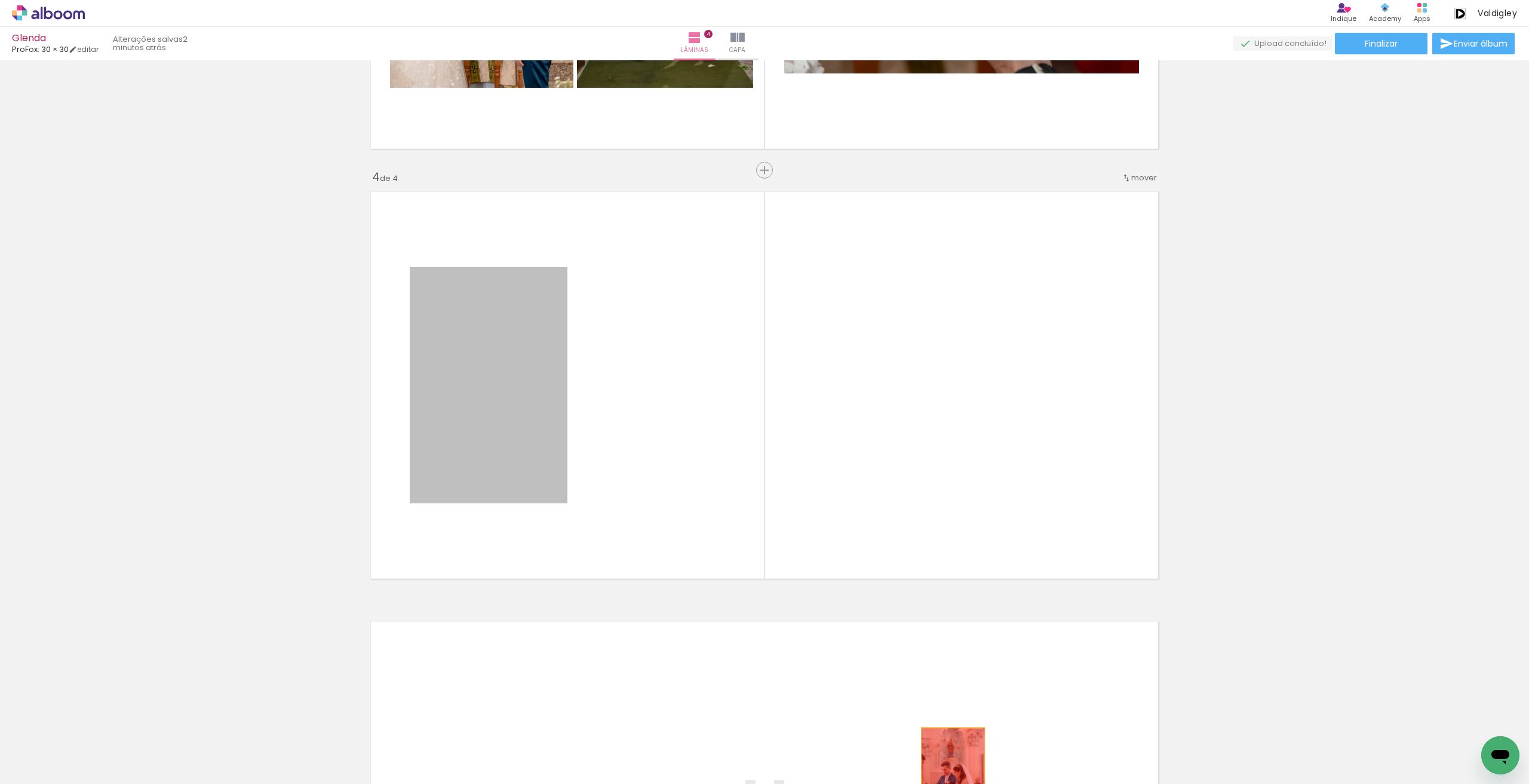
drag, startPoint x: 488, startPoint y: 417, endPoint x: 965, endPoint y: 787, distance: 603.7
click at [965, 783] on html "link( href="../../bower_components/polymer/polymer.html" rel="import" ) picture…" at bounding box center [764, 392] width 1529 height 784
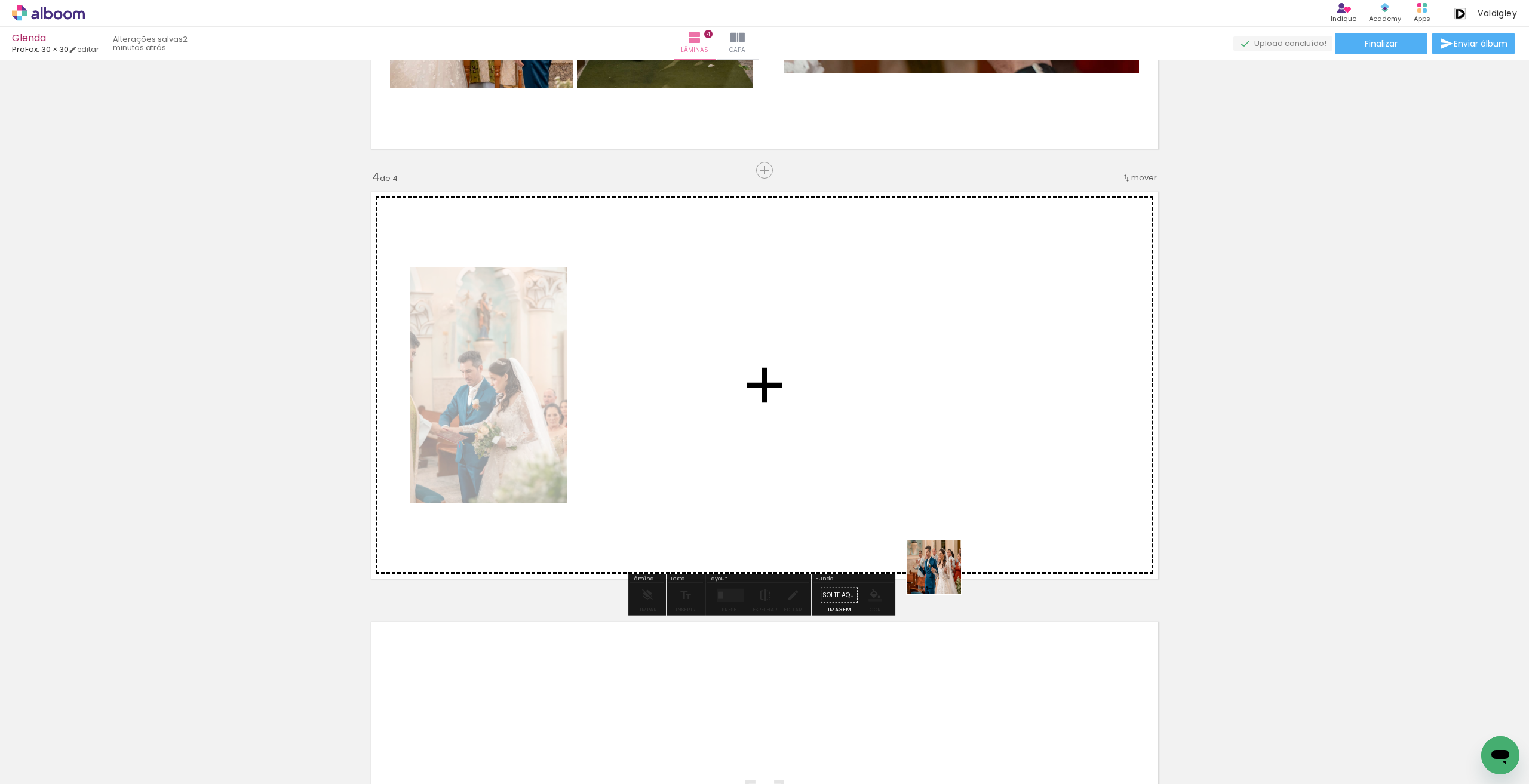
drag, startPoint x: 1396, startPoint y: 742, endPoint x: 867, endPoint y: 544, distance: 564.8
click at [867, 544] on quentale-workspace at bounding box center [764, 392] width 1529 height 784
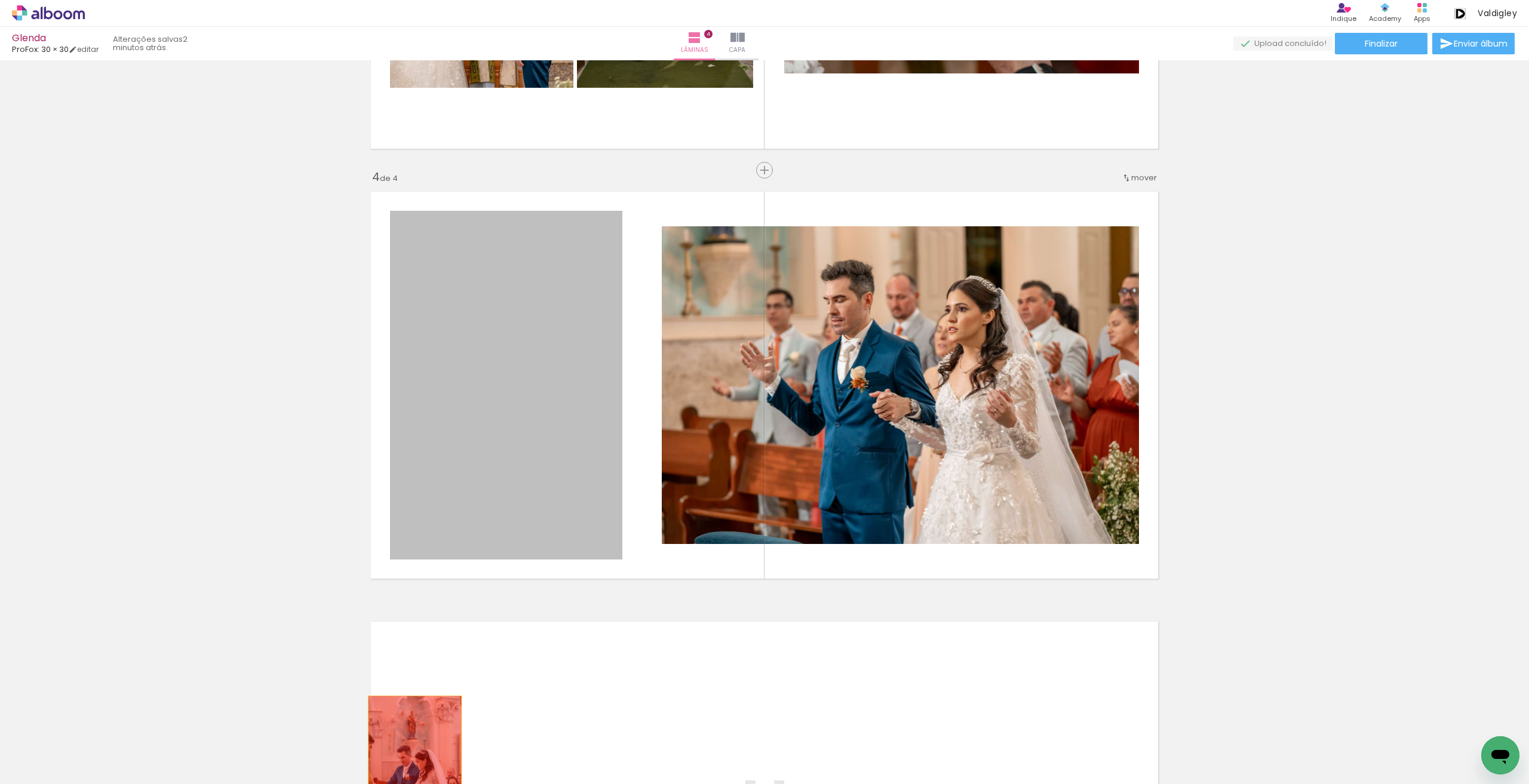
drag, startPoint x: 488, startPoint y: 405, endPoint x: 410, endPoint y: 765, distance: 368.4
click at [410, 765] on quentale-workspace at bounding box center [764, 392] width 1529 height 784
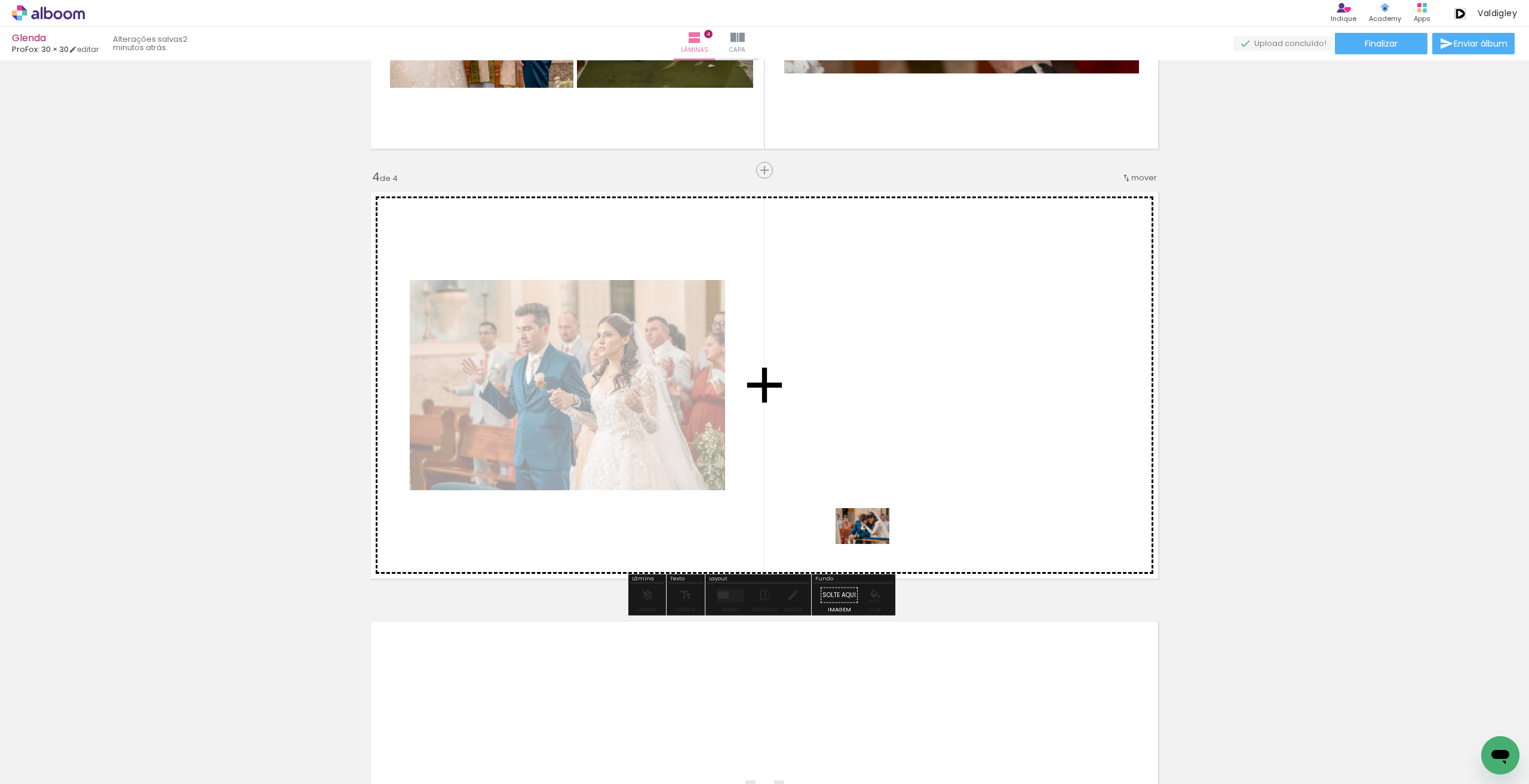
drag, startPoint x: 1463, startPoint y: 741, endPoint x: 861, endPoint y: 541, distance: 634.4
click at [866, 537] on quentale-workspace at bounding box center [764, 392] width 1529 height 784
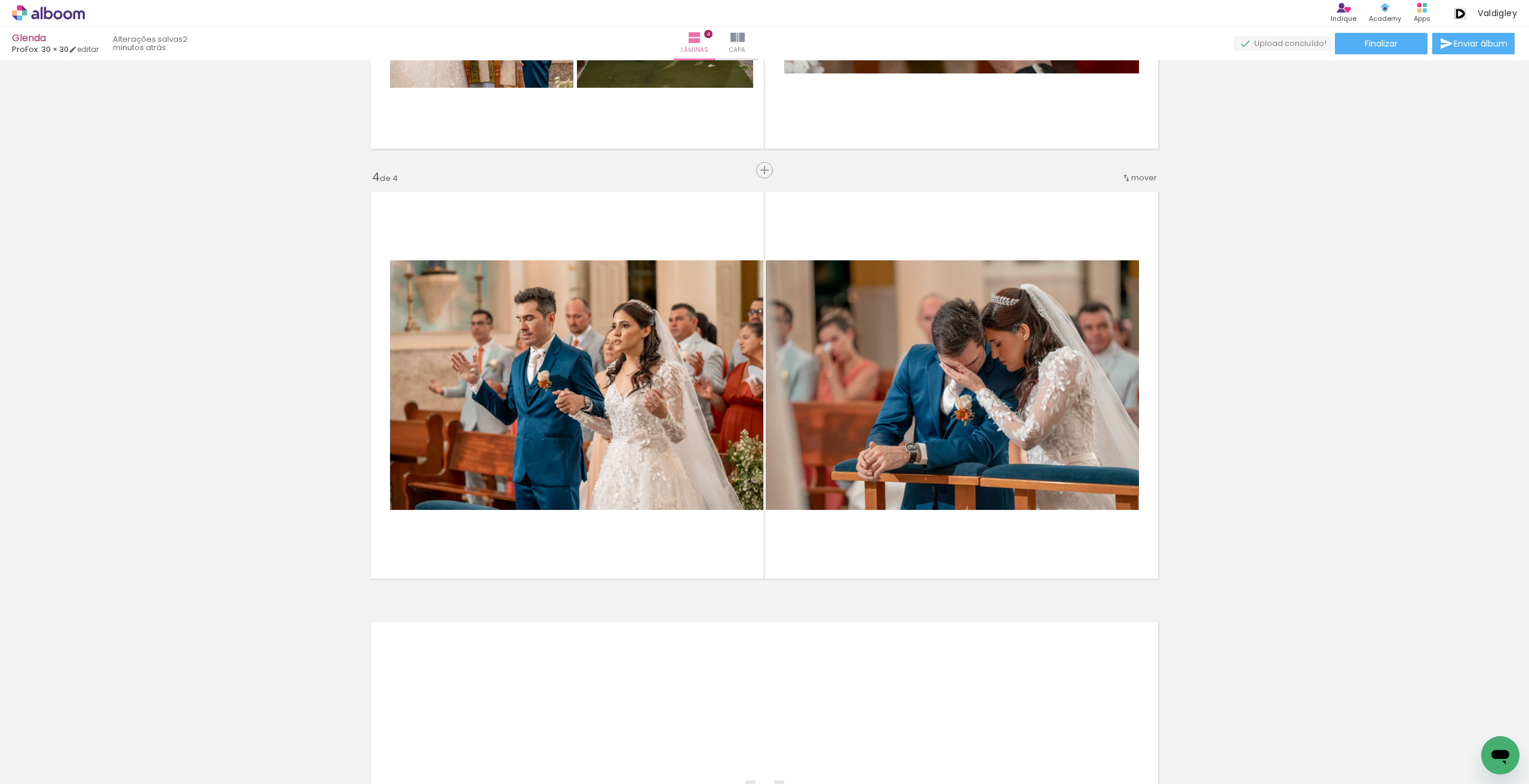
scroll to position [0, 481]
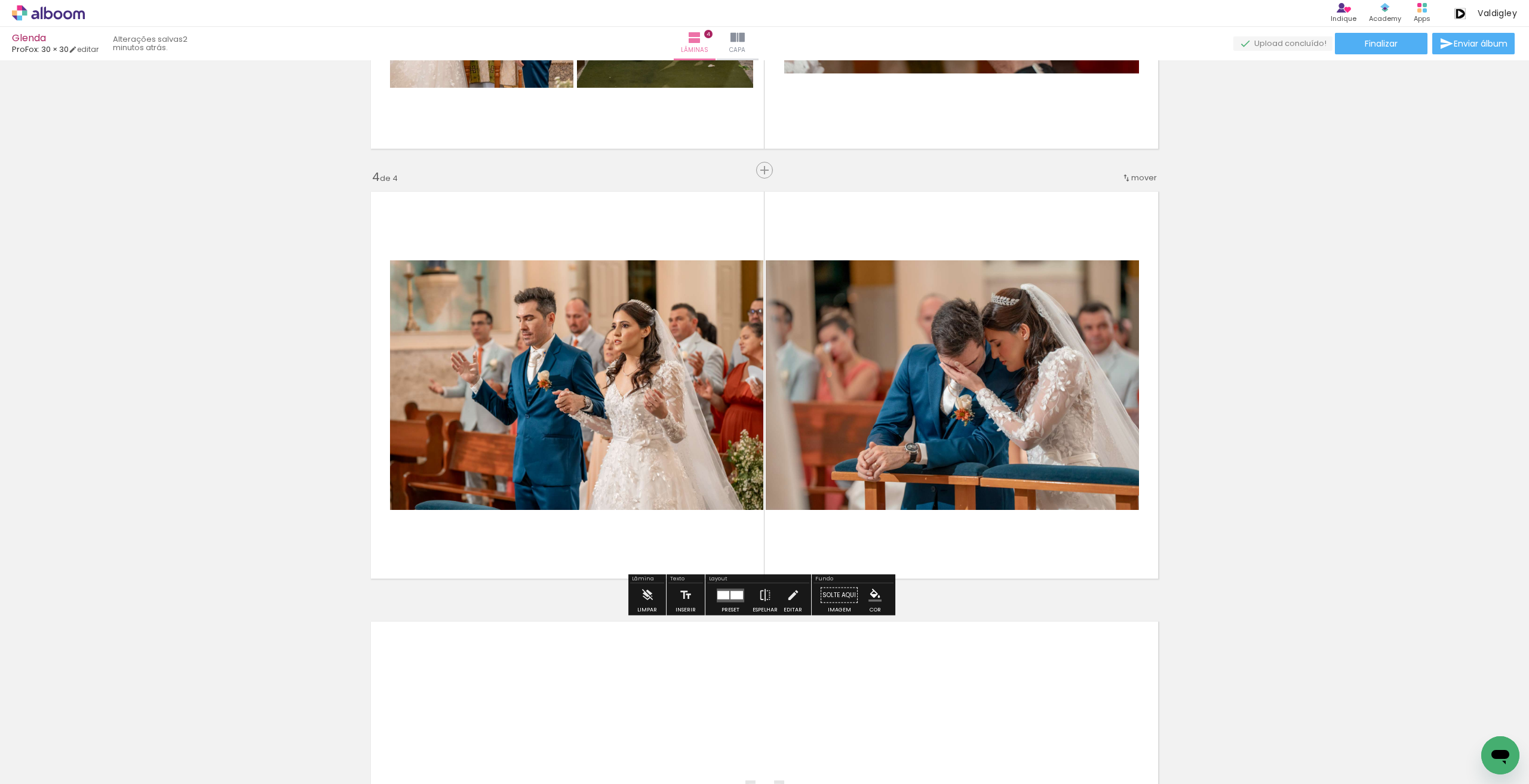
click at [718, 594] on div at bounding box center [723, 595] width 12 height 8
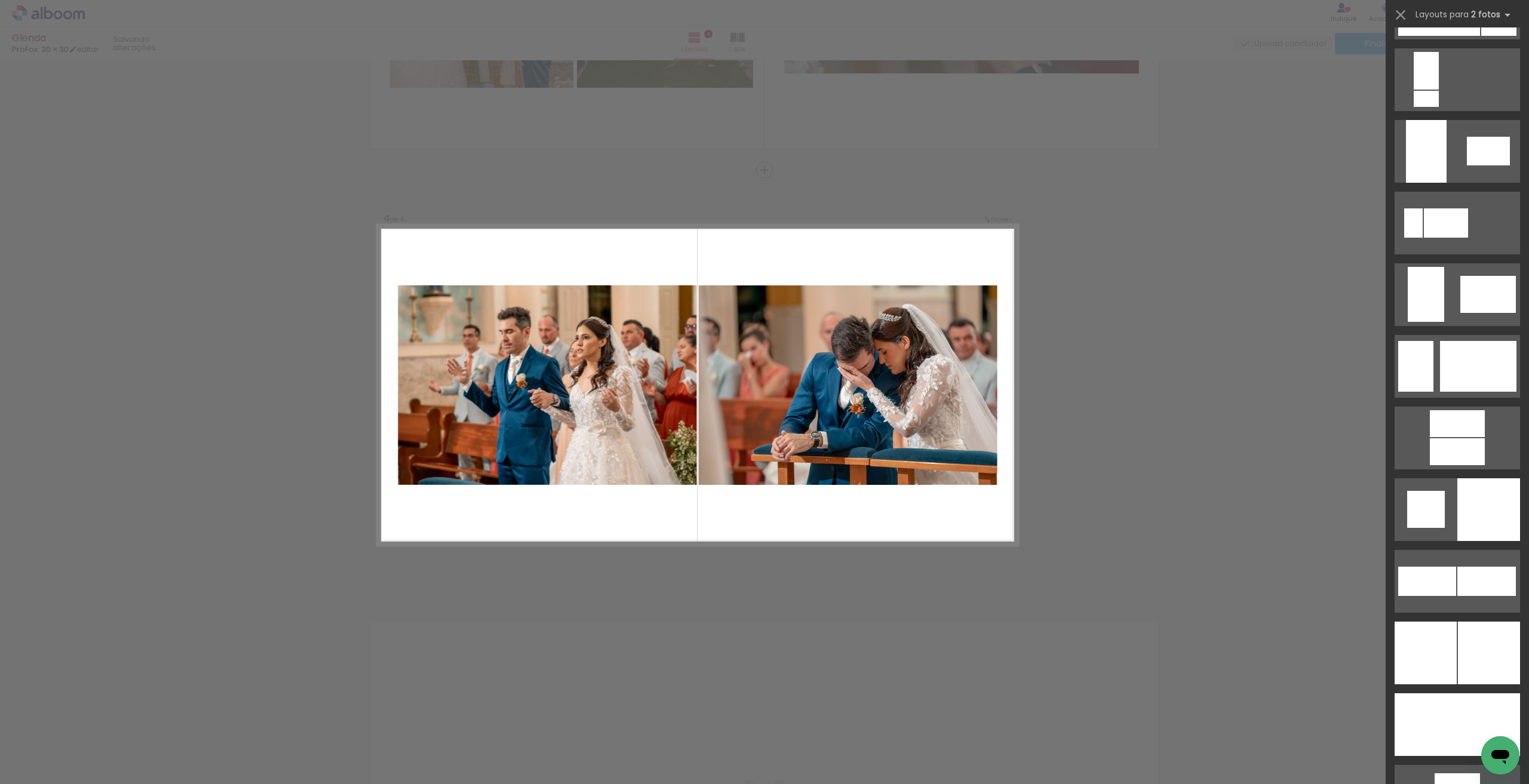
scroll to position [2985, 0]
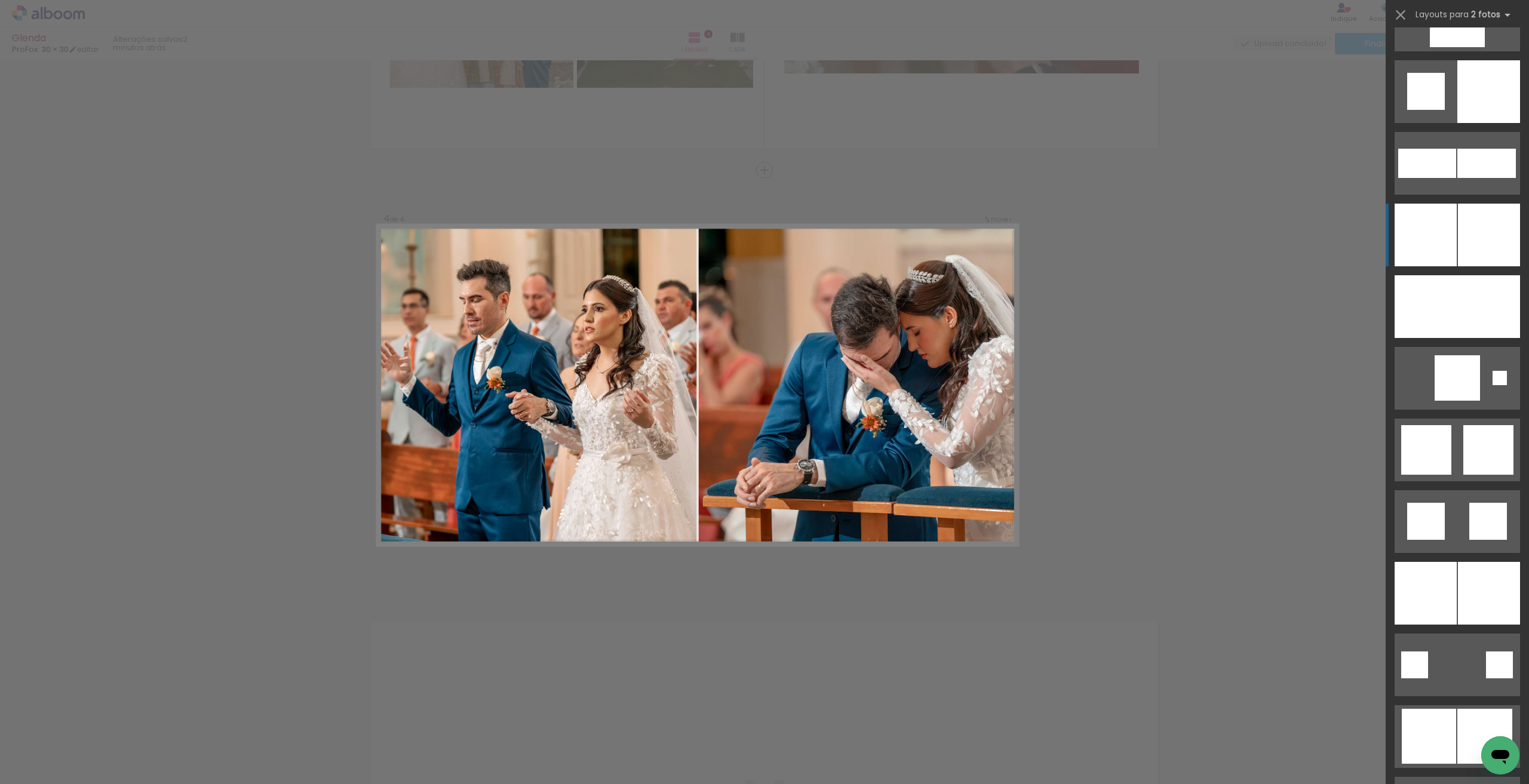
click at [1479, 243] on div at bounding box center [1489, 235] width 62 height 63
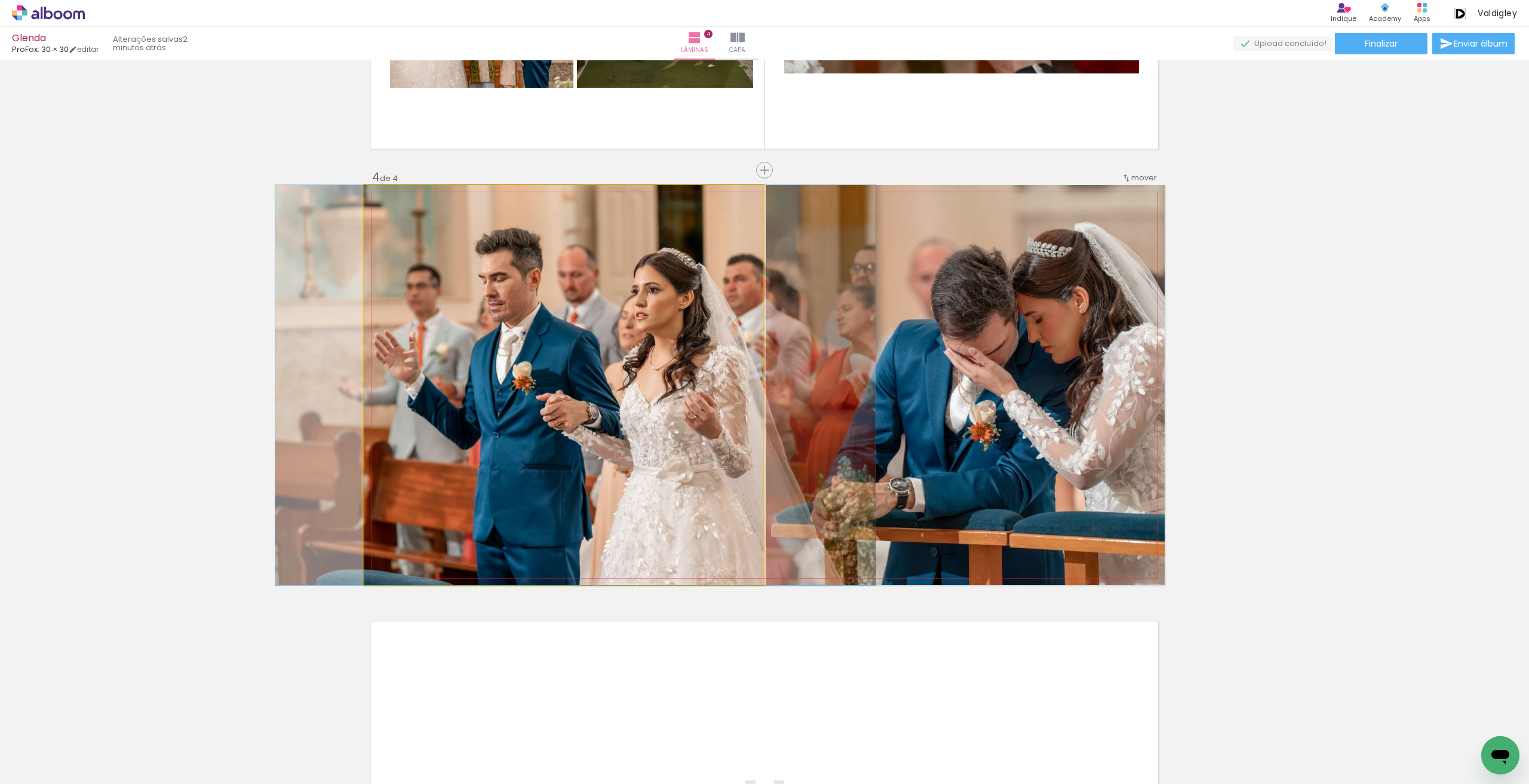
drag, startPoint x: 659, startPoint y: 378, endPoint x: 671, endPoint y: 379, distance: 12.0
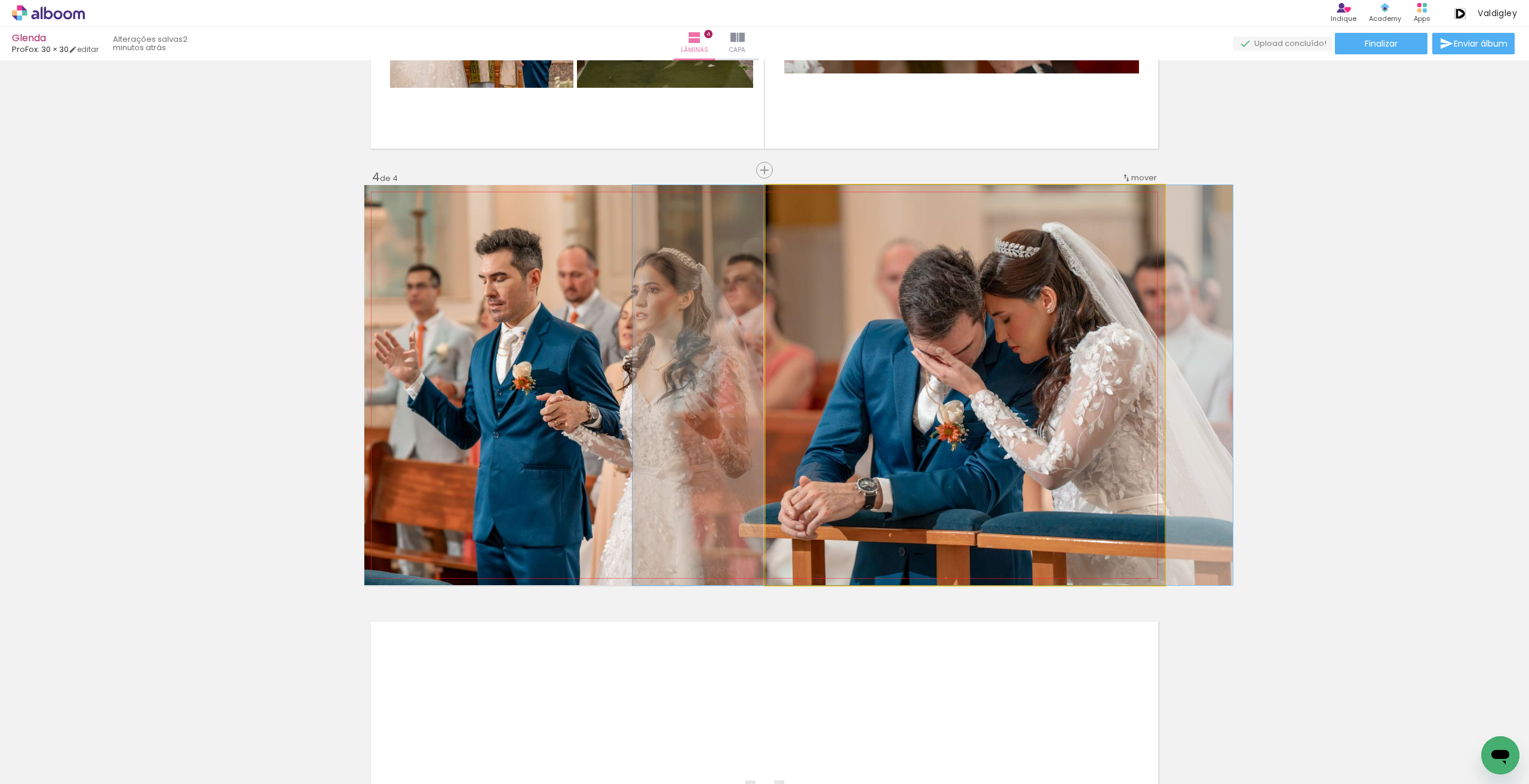
drag, startPoint x: 1003, startPoint y: 379, endPoint x: 971, endPoint y: 379, distance: 32.0
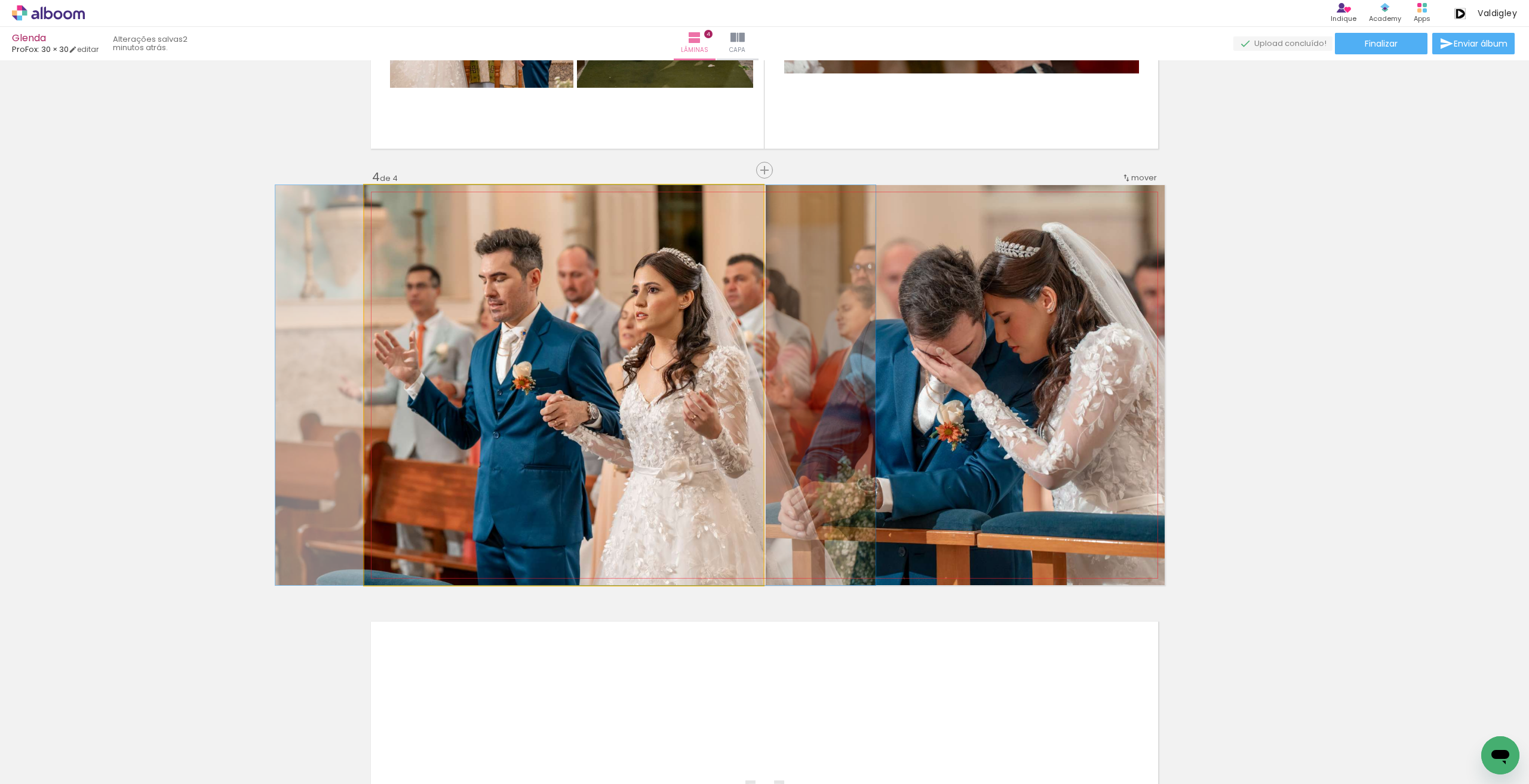
click at [691, 371] on quentale-photo at bounding box center [564, 385] width 399 height 400
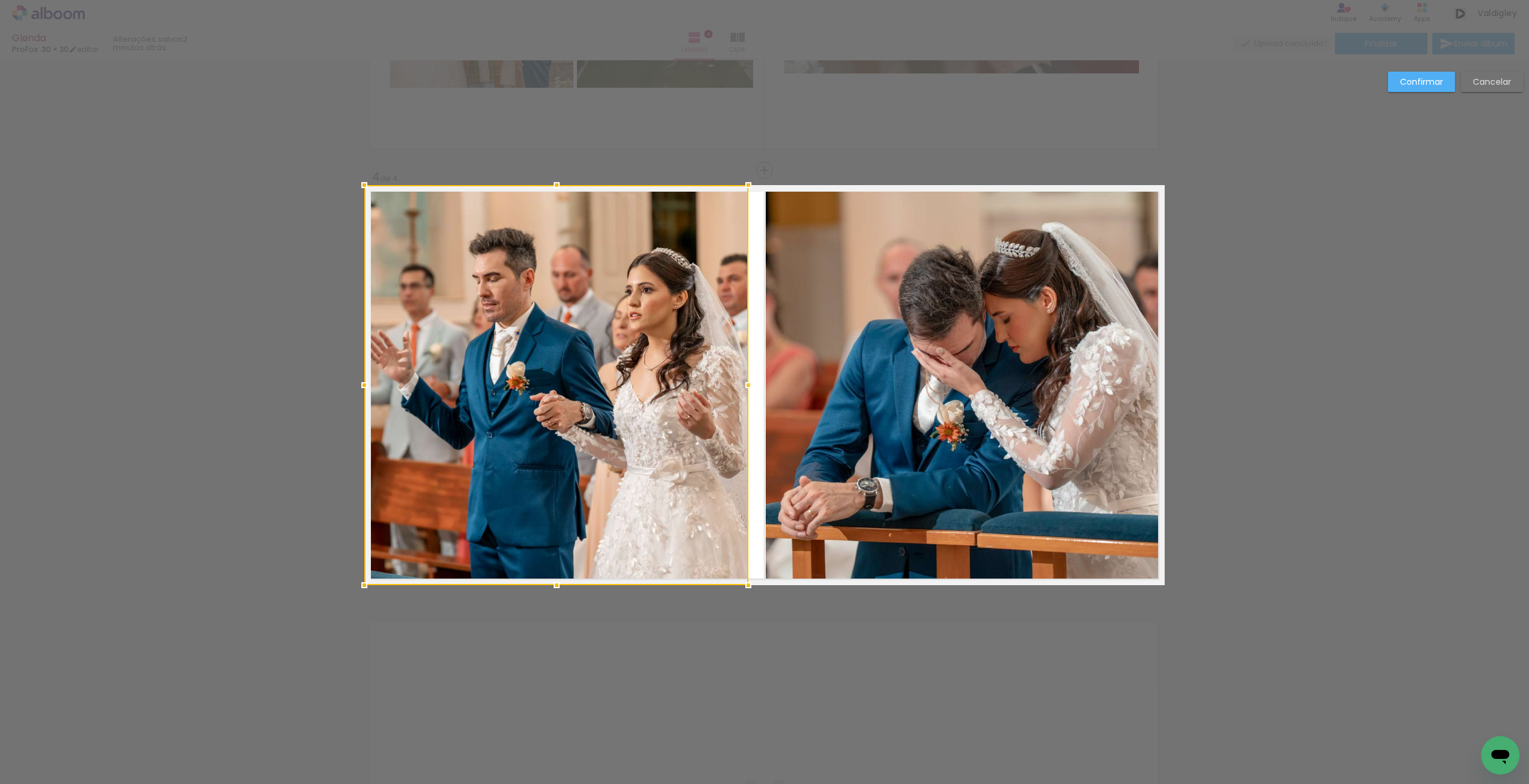
drag, startPoint x: 758, startPoint y: 387, endPoint x: 743, endPoint y: 385, distance: 15.1
click at [743, 385] on div at bounding box center [748, 385] width 24 height 24
click at [0, 0] on slot "Cancelar" at bounding box center [0, 0] width 0 height 0
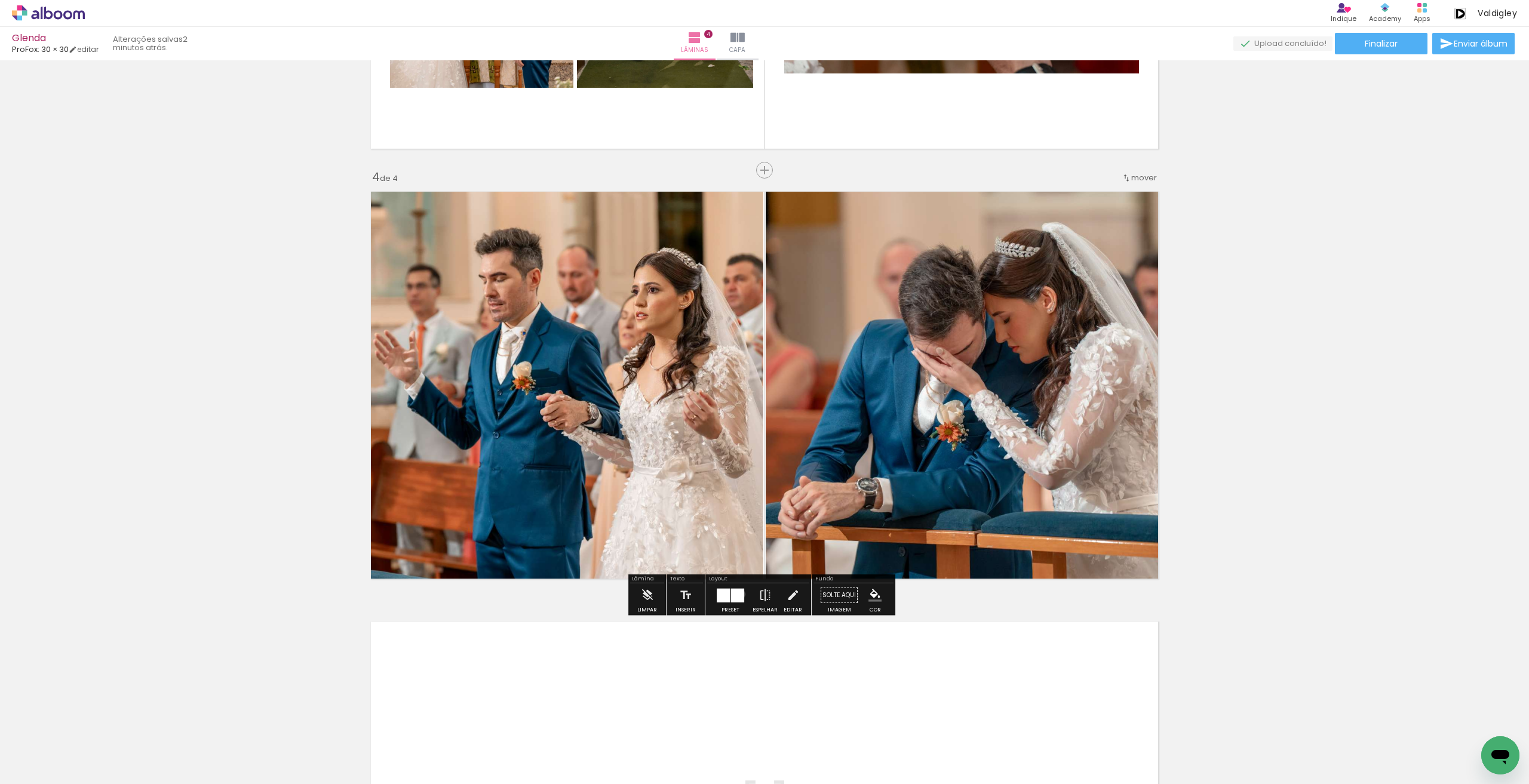
click at [738, 594] on div at bounding box center [737, 595] width 13 height 14
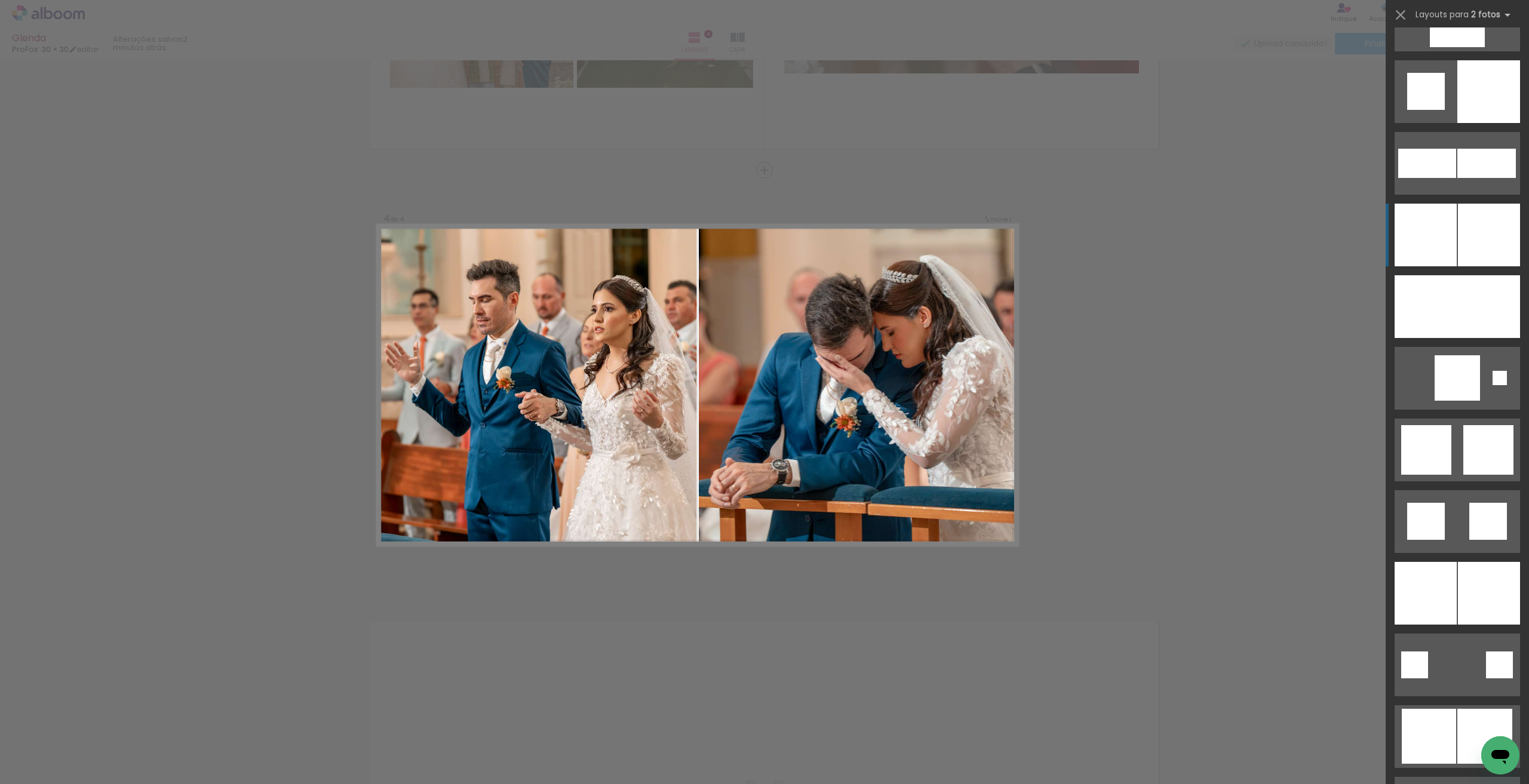
scroll to position [3153, 0]
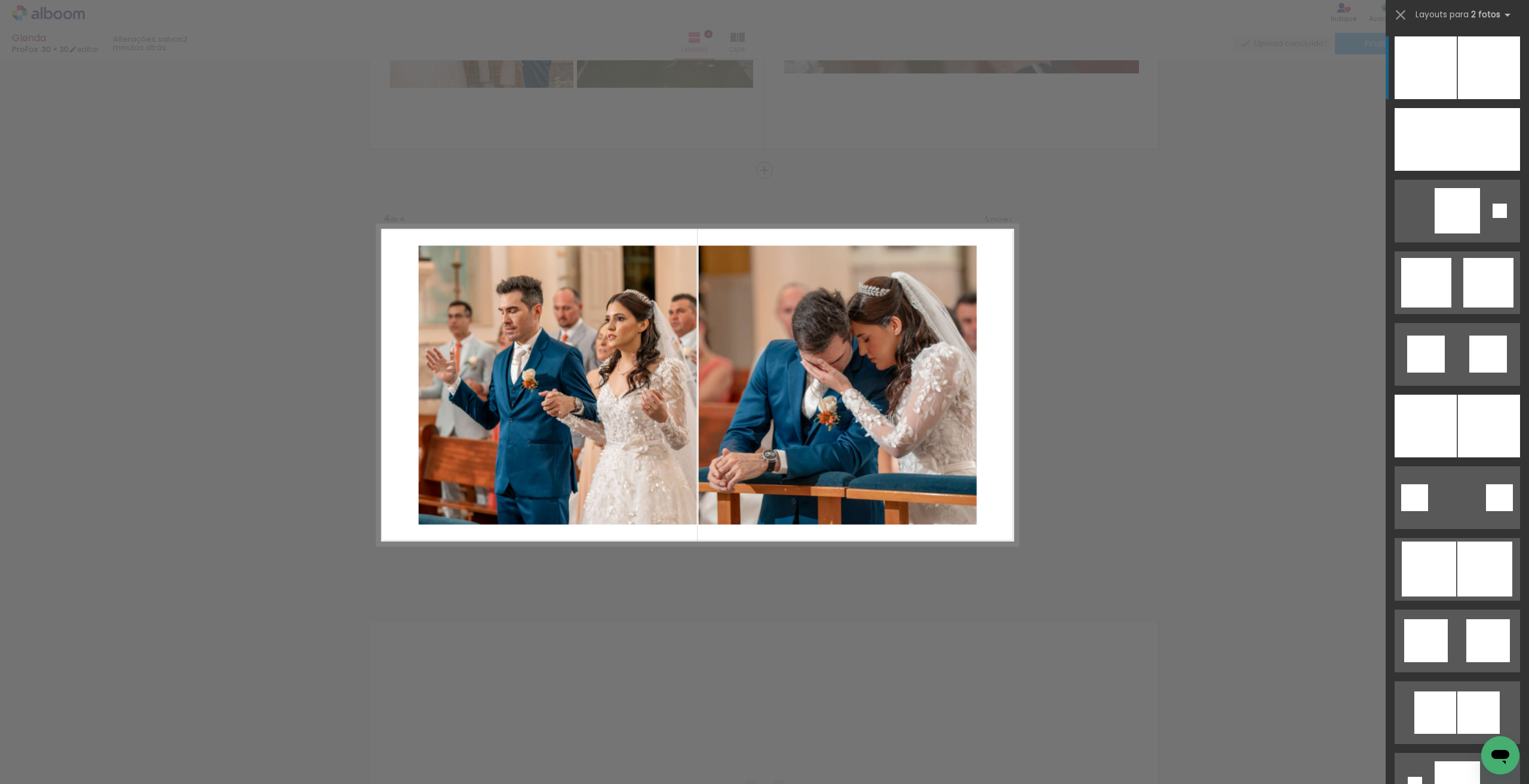
drag, startPoint x: 1444, startPoint y: 583, endPoint x: 1377, endPoint y: 551, distance: 74.2
click at [1445, 582] on div at bounding box center [1429, 568] width 54 height 55
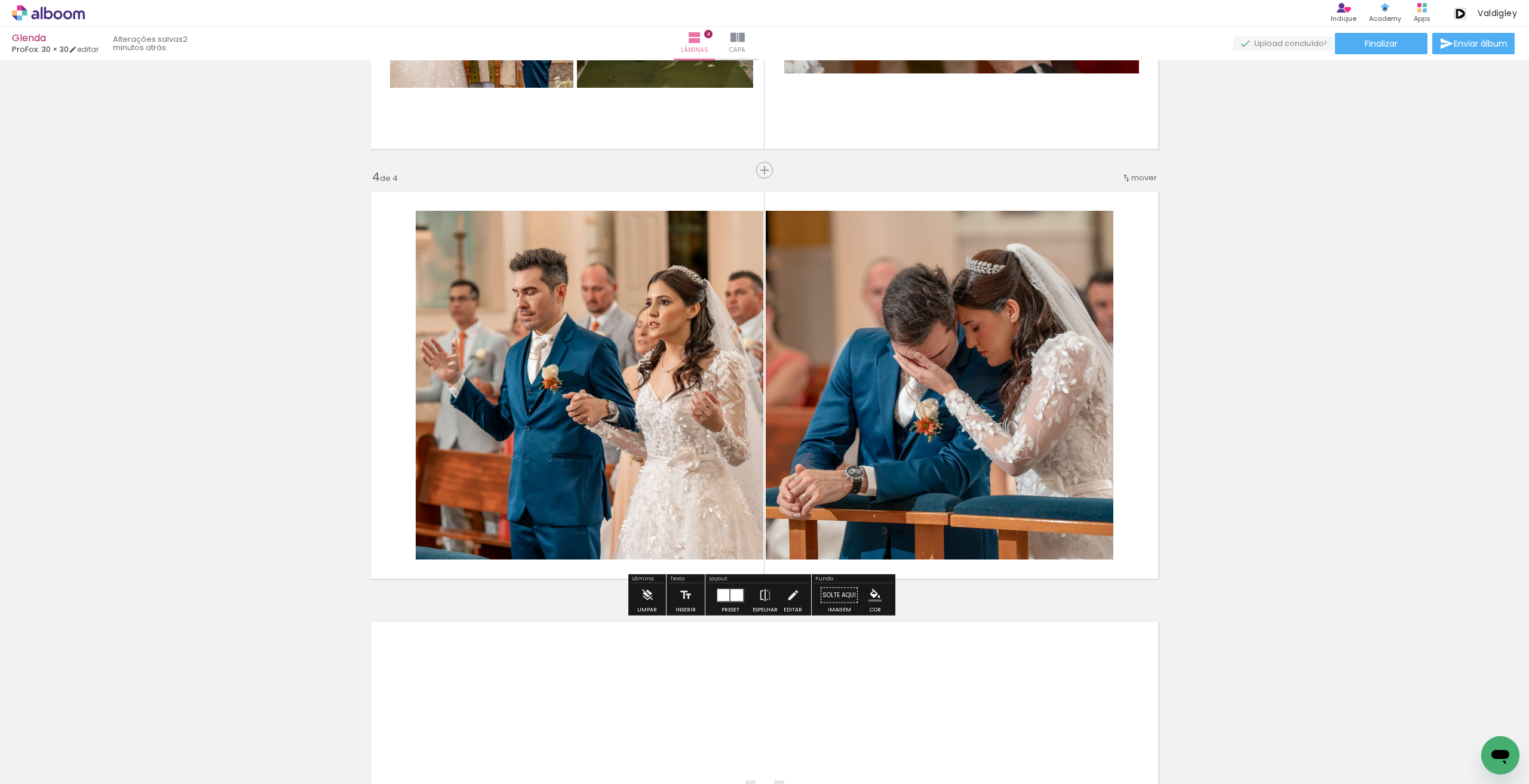
click at [497, 370] on quentale-photo at bounding box center [589, 385] width 347 height 349
click at [438, 370] on quentale-photo at bounding box center [589, 385] width 347 height 349
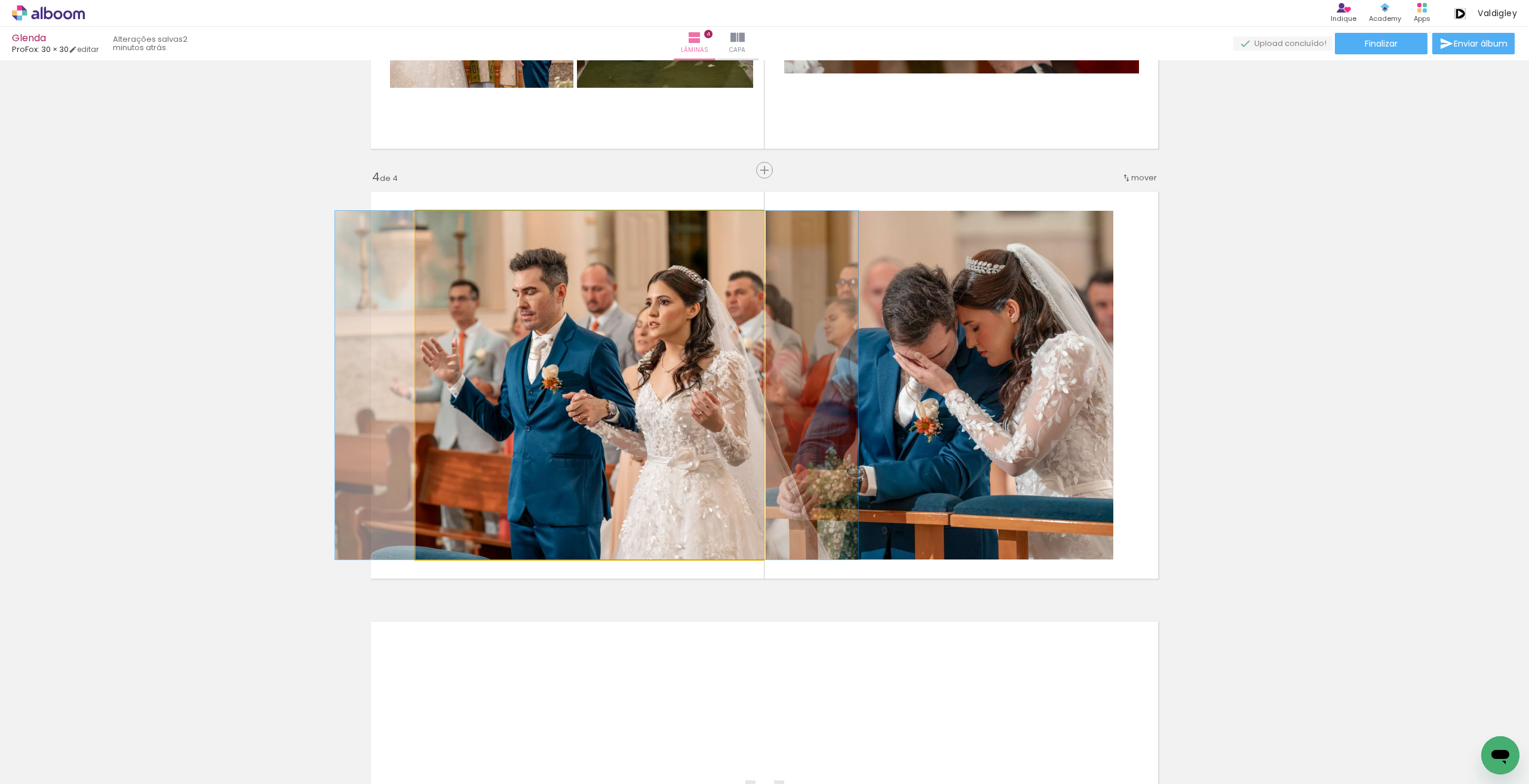
click at [438, 370] on quentale-photo at bounding box center [589, 385] width 347 height 349
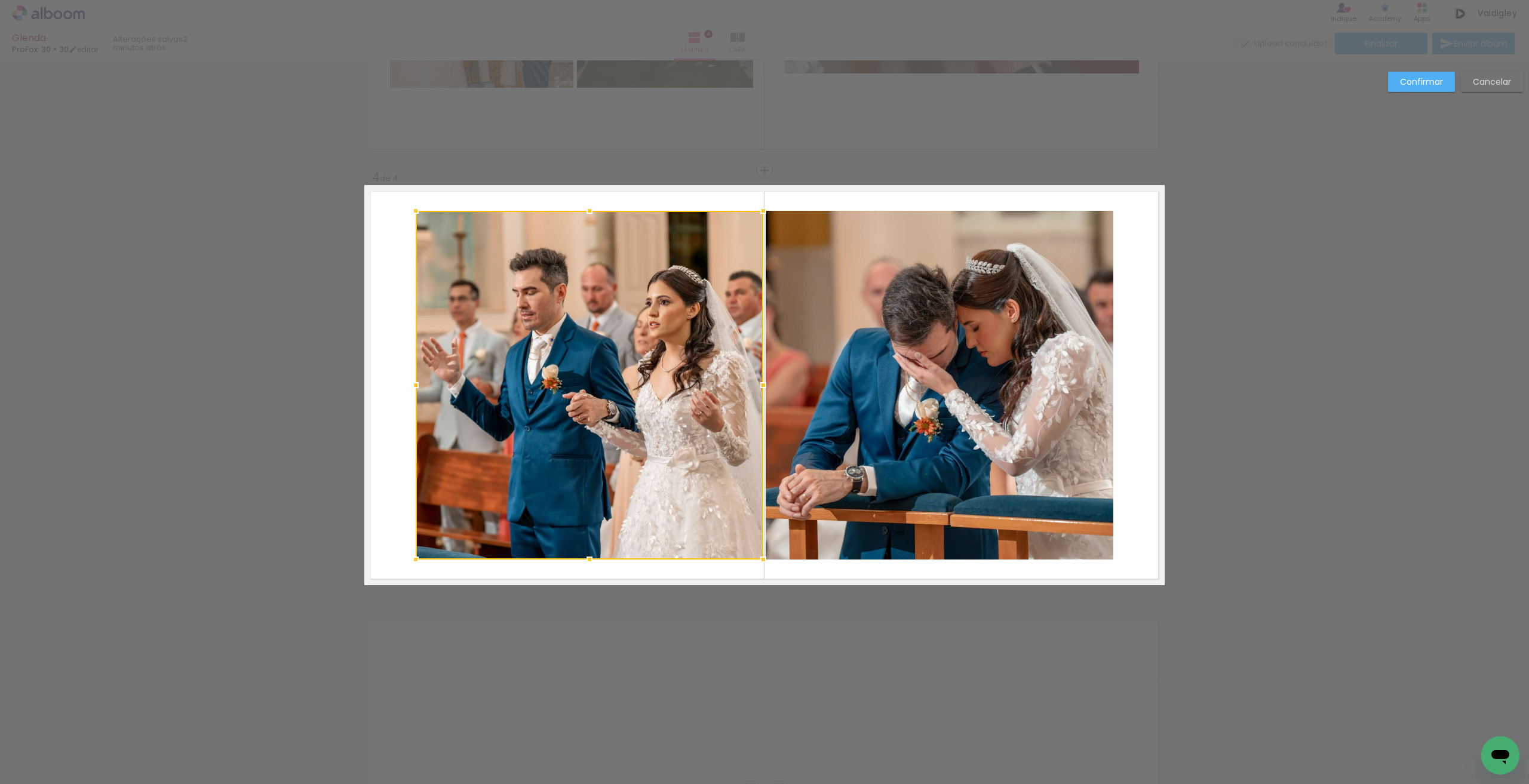
click at [438, 370] on div at bounding box center [589, 385] width 347 height 349
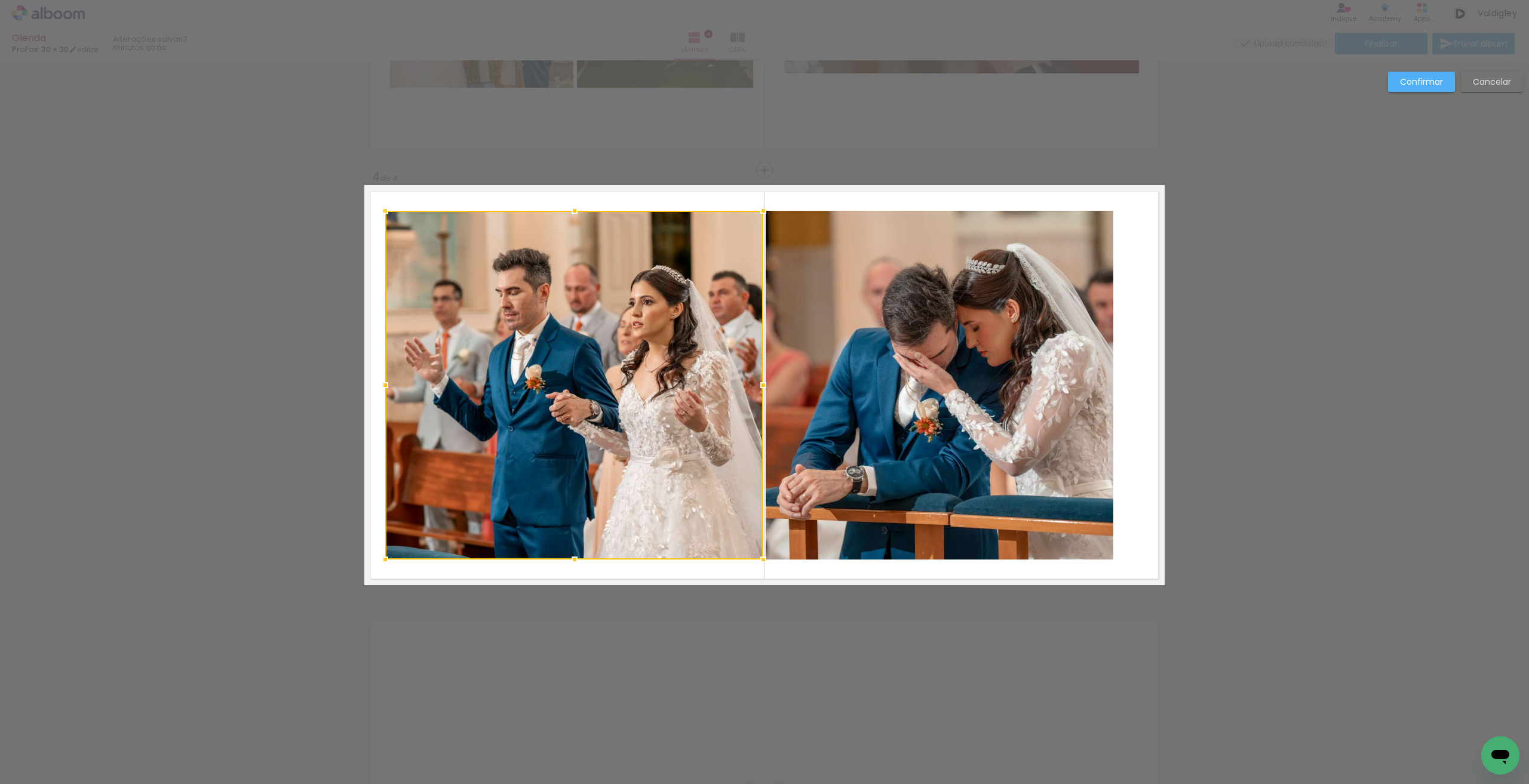
drag, startPoint x: 406, startPoint y: 382, endPoint x: 375, endPoint y: 379, distance: 31.1
click at [375, 379] on div at bounding box center [385, 385] width 24 height 24
click at [842, 395] on quentale-photo at bounding box center [939, 385] width 347 height 349
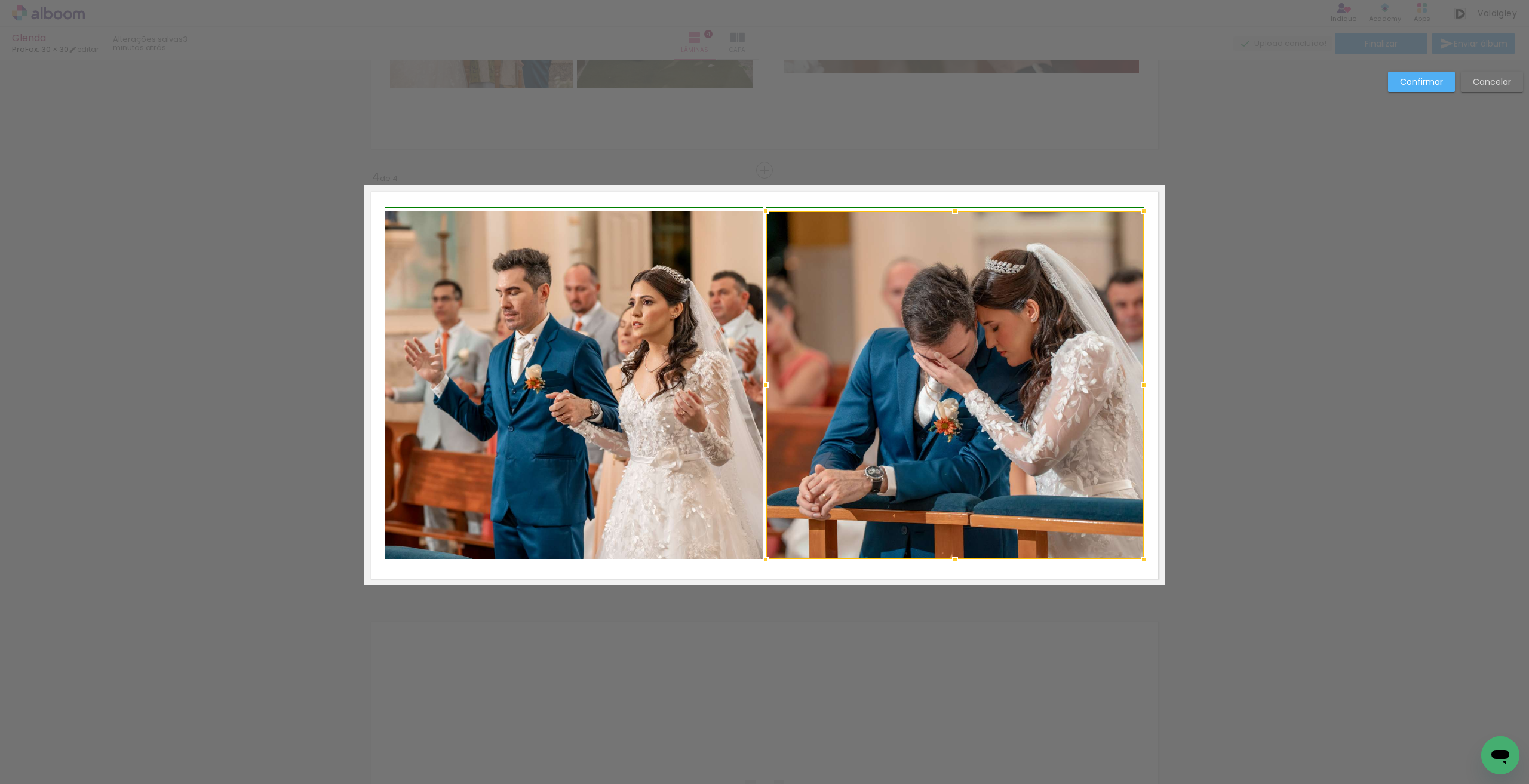
drag, startPoint x: 1111, startPoint y: 385, endPoint x: 1139, endPoint y: 385, distance: 28.0
click at [1139, 385] on div at bounding box center [1143, 385] width 24 height 24
click at [0, 0] on slot "Confirmar" at bounding box center [0, 0] width 0 height 0
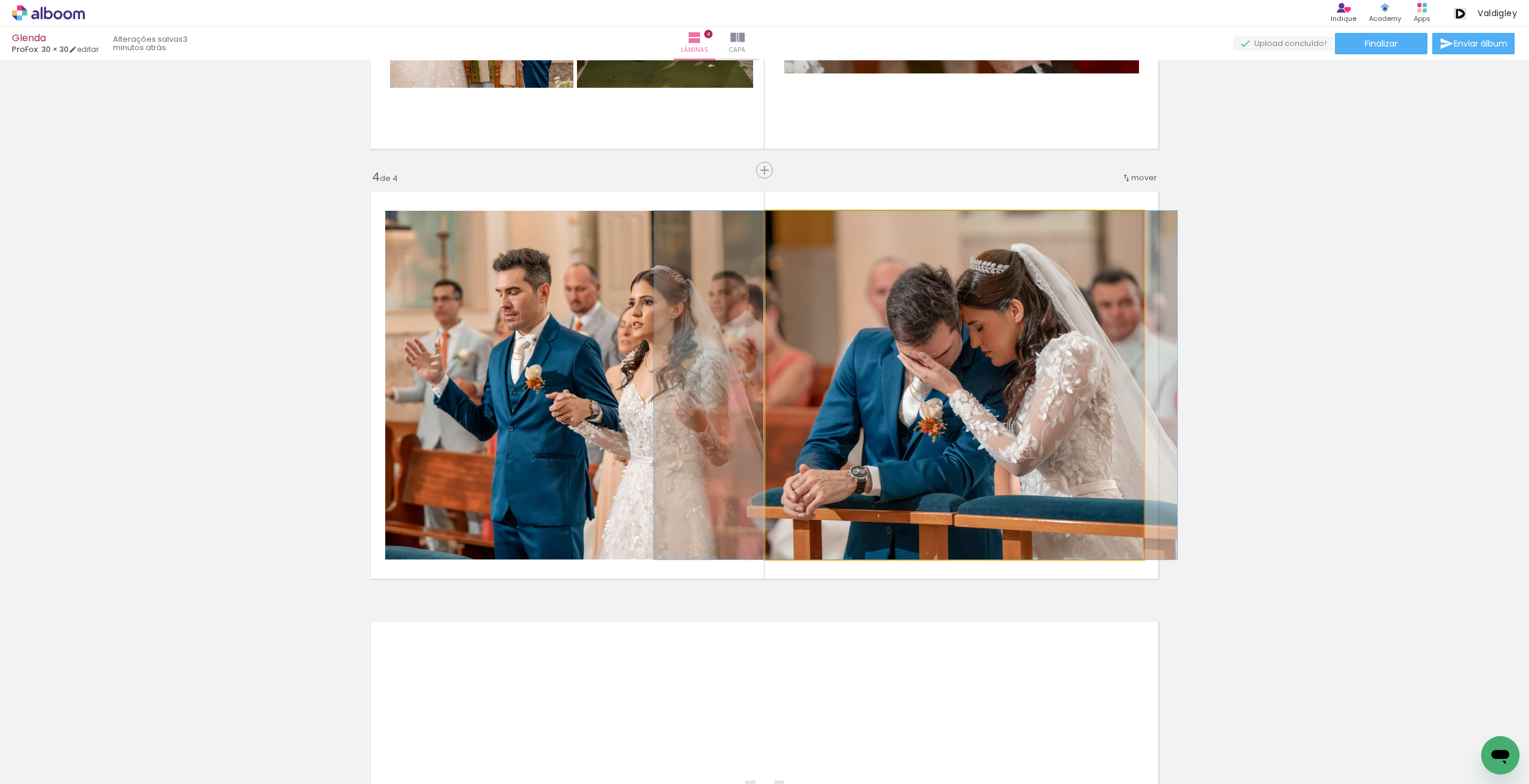
drag, startPoint x: 971, startPoint y: 308, endPoint x: 956, endPoint y: 305, distance: 15.3
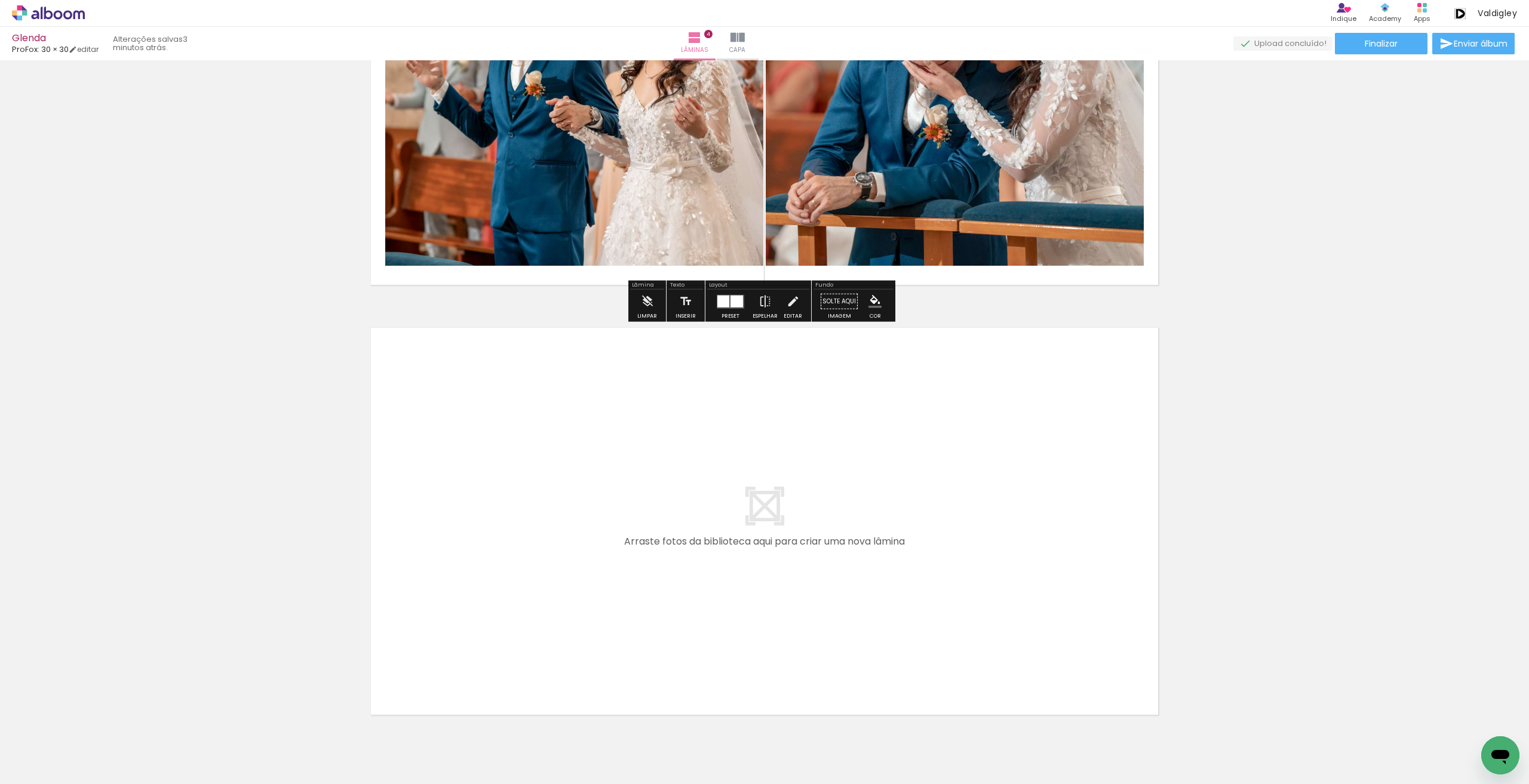
scroll to position [1498, 0]
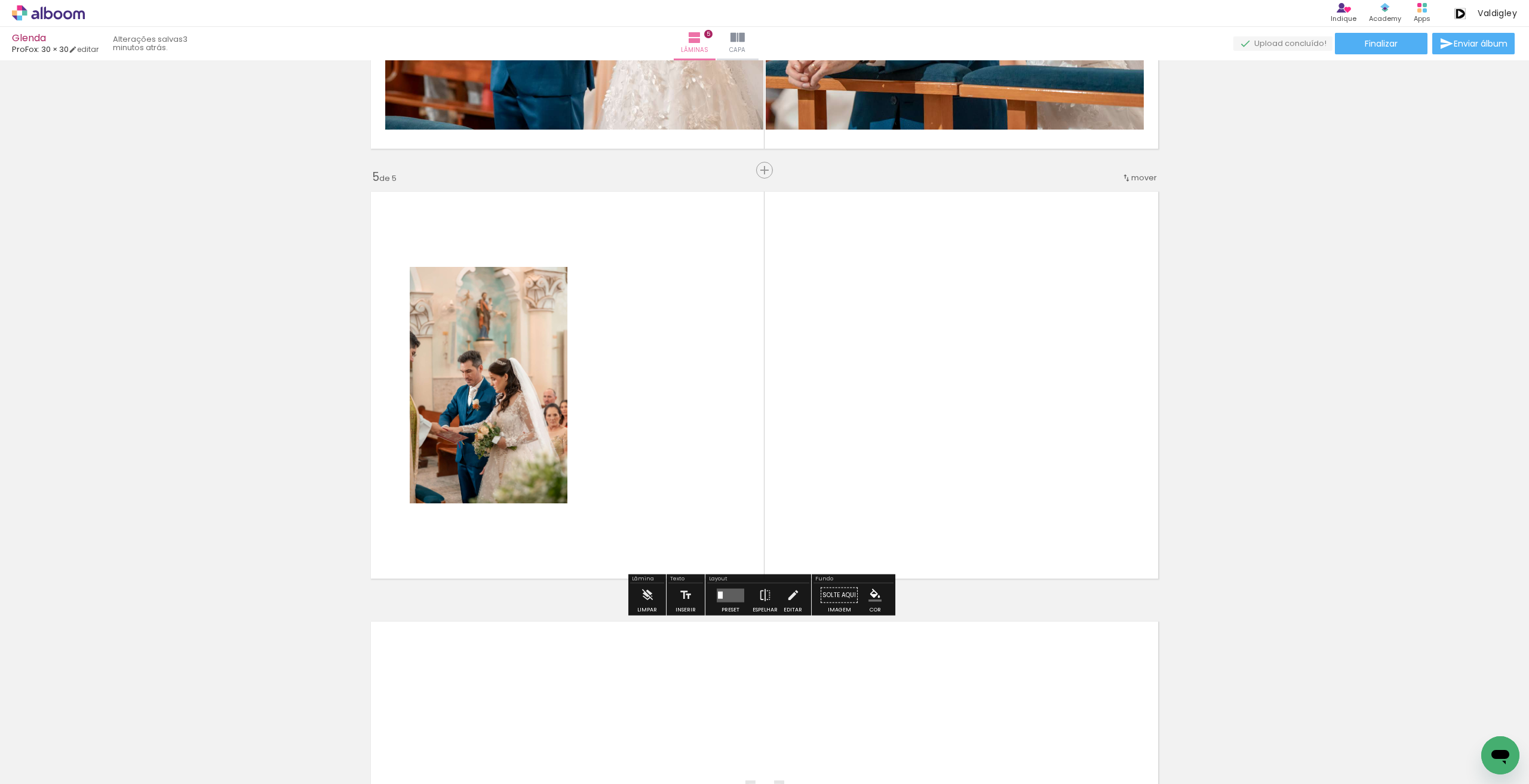
scroll to position [0, 481]
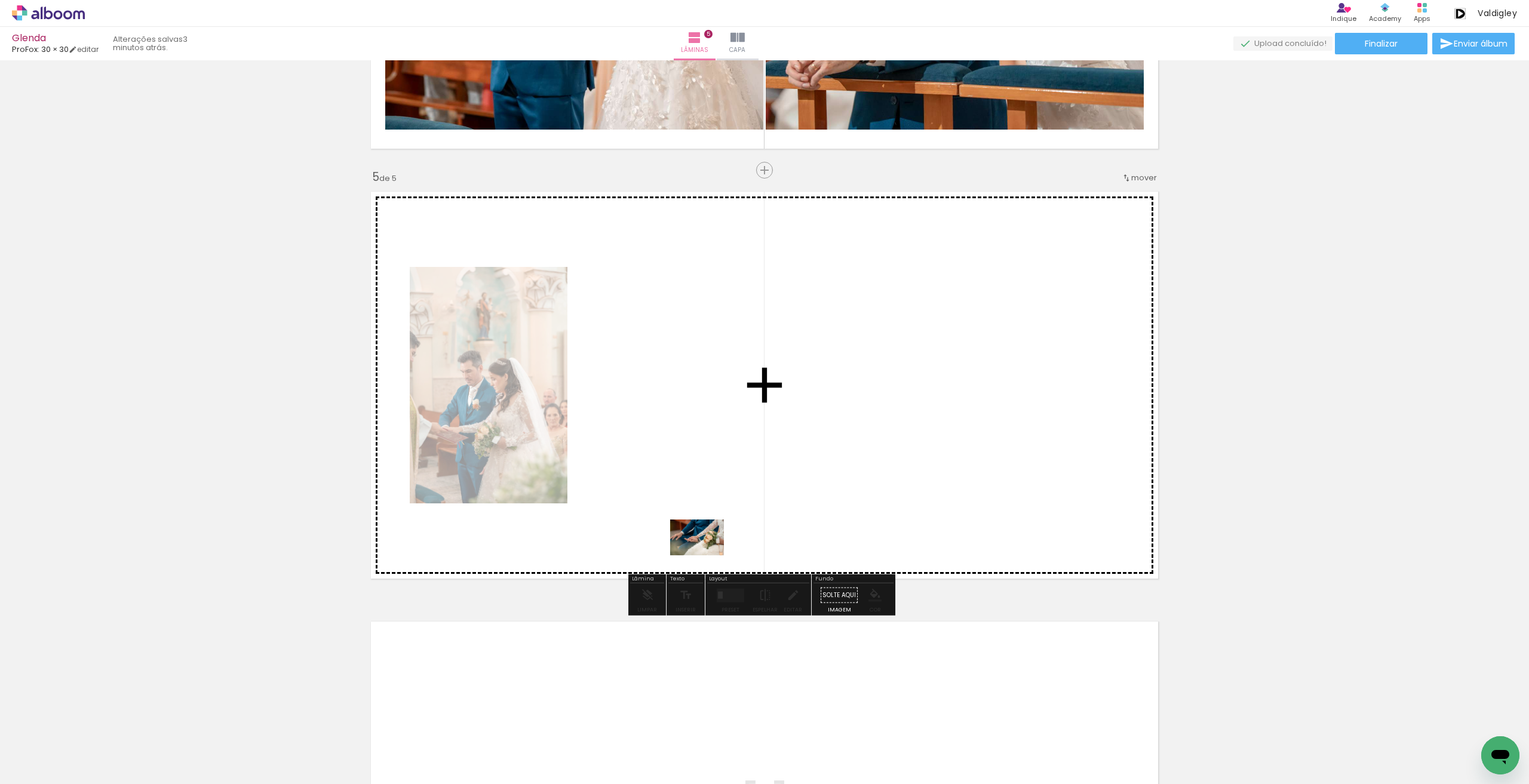
drag, startPoint x: 645, startPoint y: 749, endPoint x: 705, endPoint y: 548, distance: 209.8
click at [705, 550] on quentale-workspace at bounding box center [764, 392] width 1529 height 784
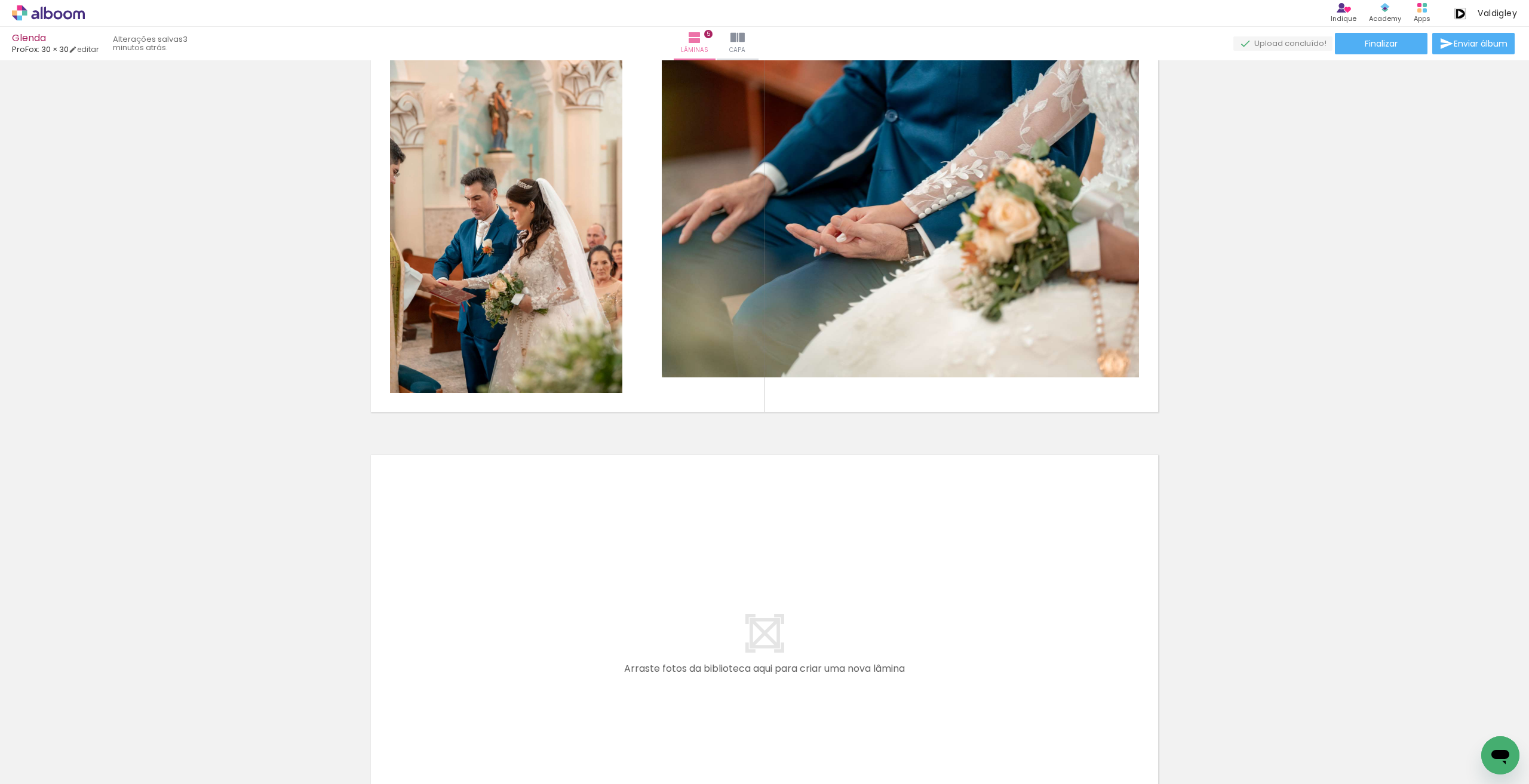
scroll to position [1809, 0]
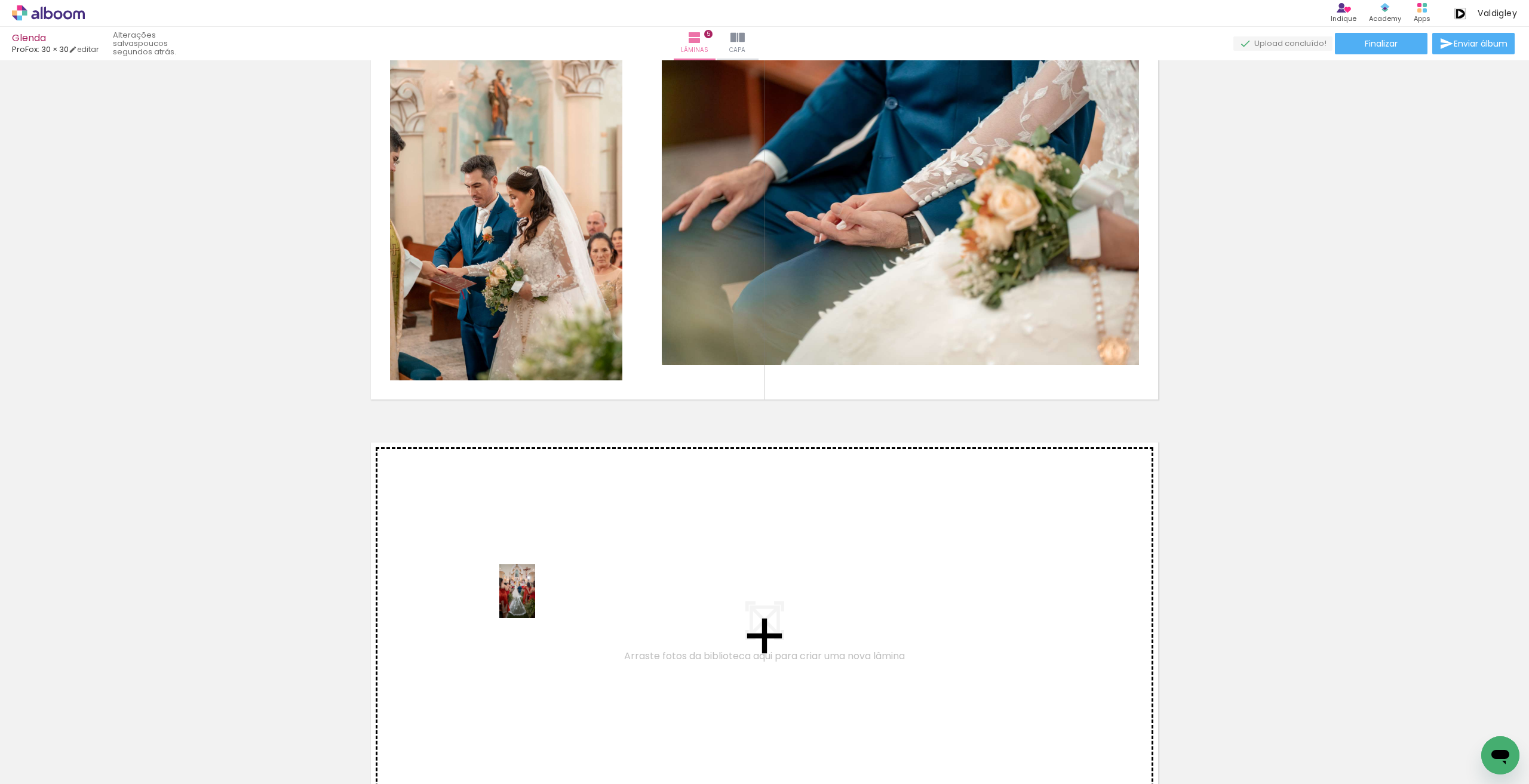
drag, startPoint x: 193, startPoint y: 752, endPoint x: 535, endPoint y: 600, distance: 374.3
click at [535, 600] on quentale-workspace at bounding box center [764, 392] width 1529 height 784
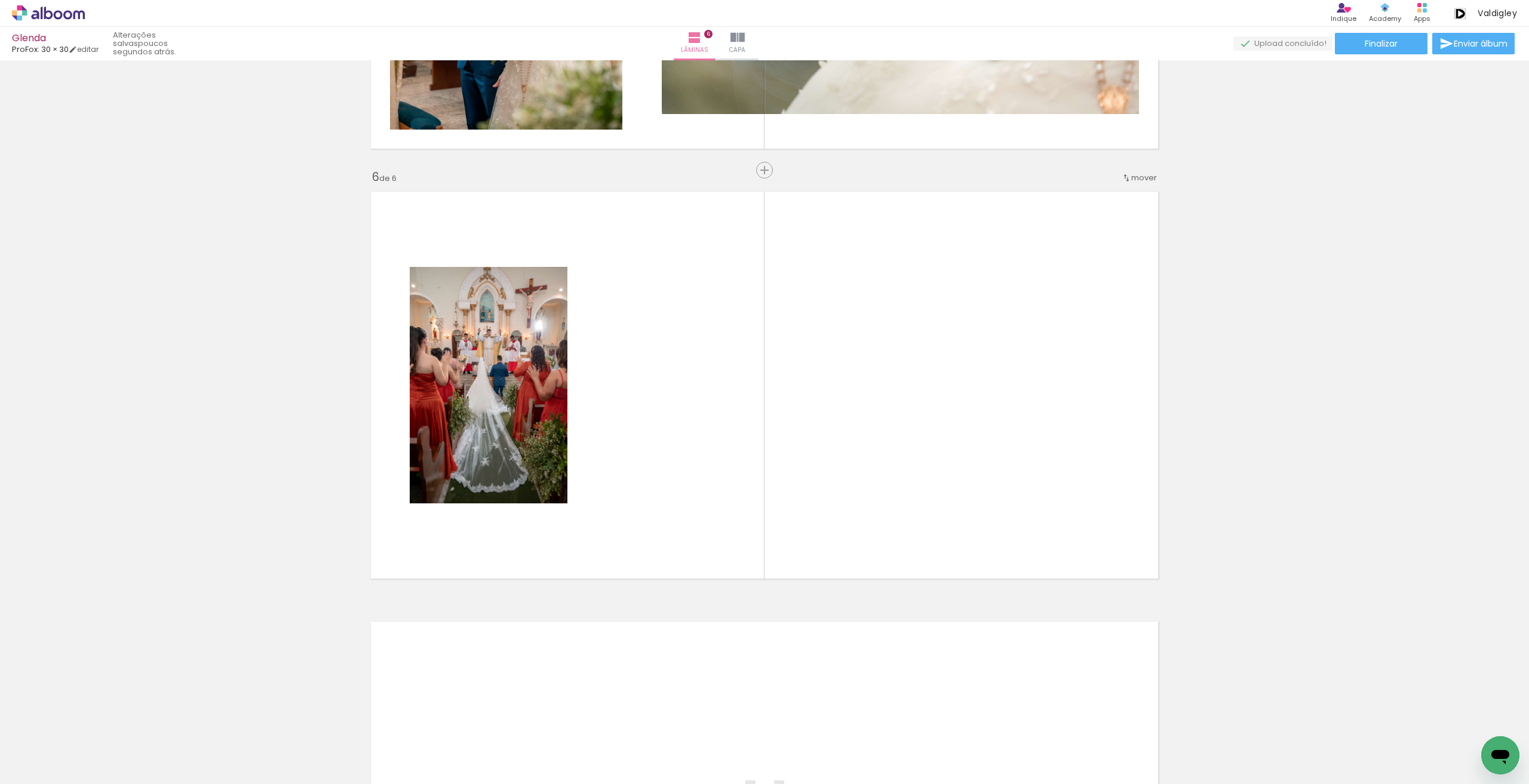
scroll to position [0, 738]
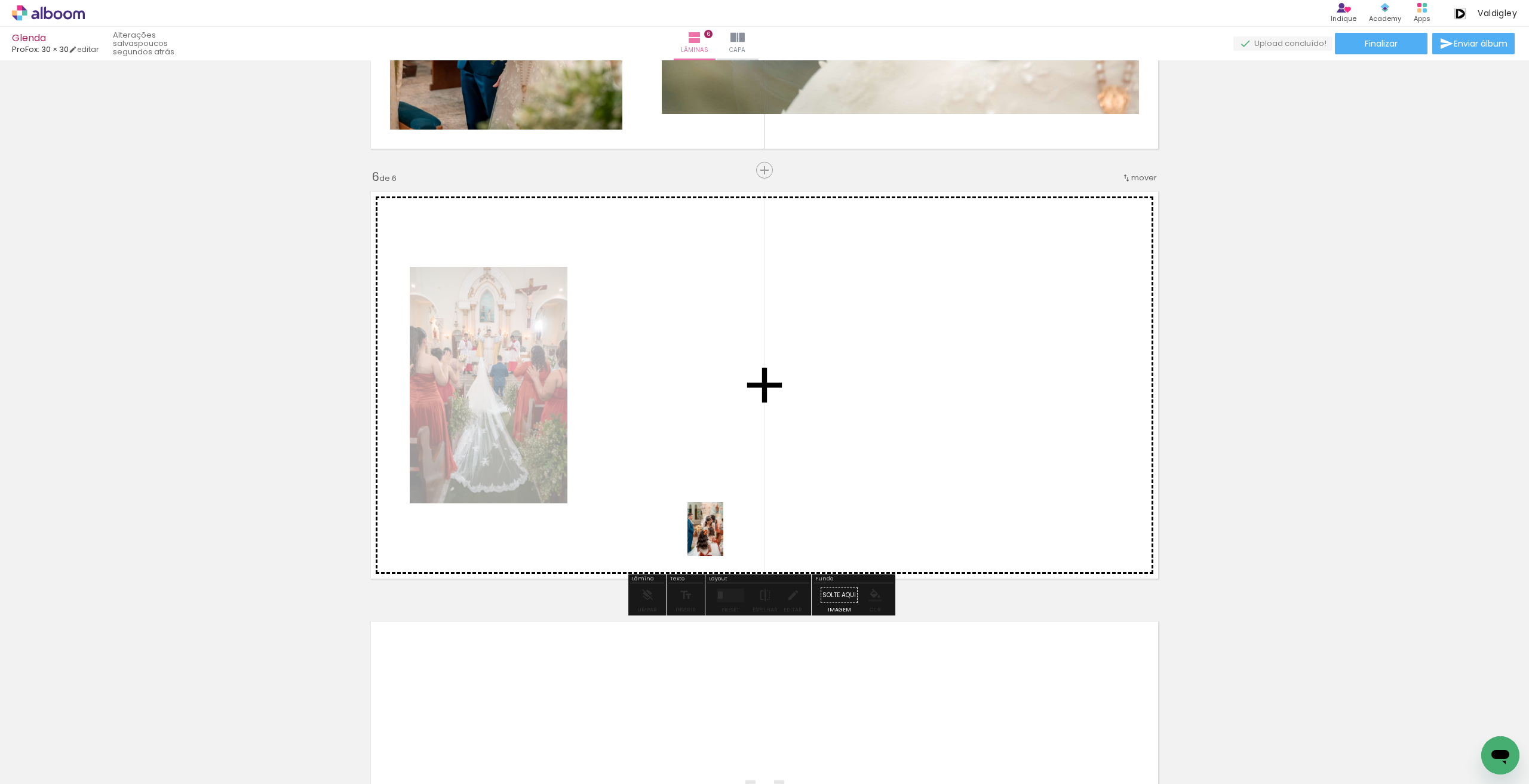
drag, startPoint x: 780, startPoint y: 718, endPoint x: 723, endPoint y: 538, distance: 188.8
click at [723, 538] on quentale-workspace at bounding box center [764, 392] width 1529 height 784
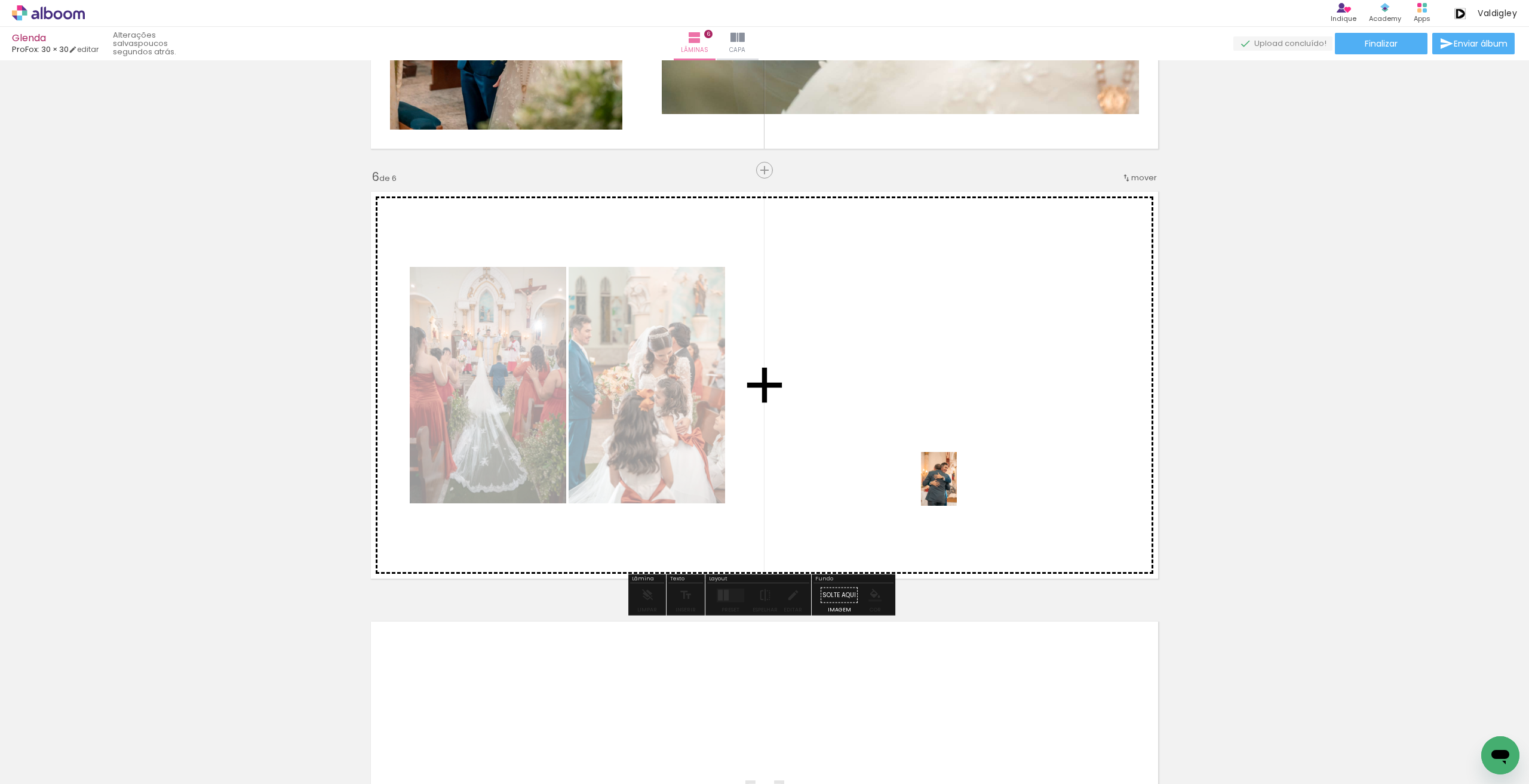
drag, startPoint x: 857, startPoint y: 747, endPoint x: 956, endPoint y: 488, distance: 277.3
click at [956, 488] on quentale-workspace at bounding box center [764, 392] width 1529 height 784
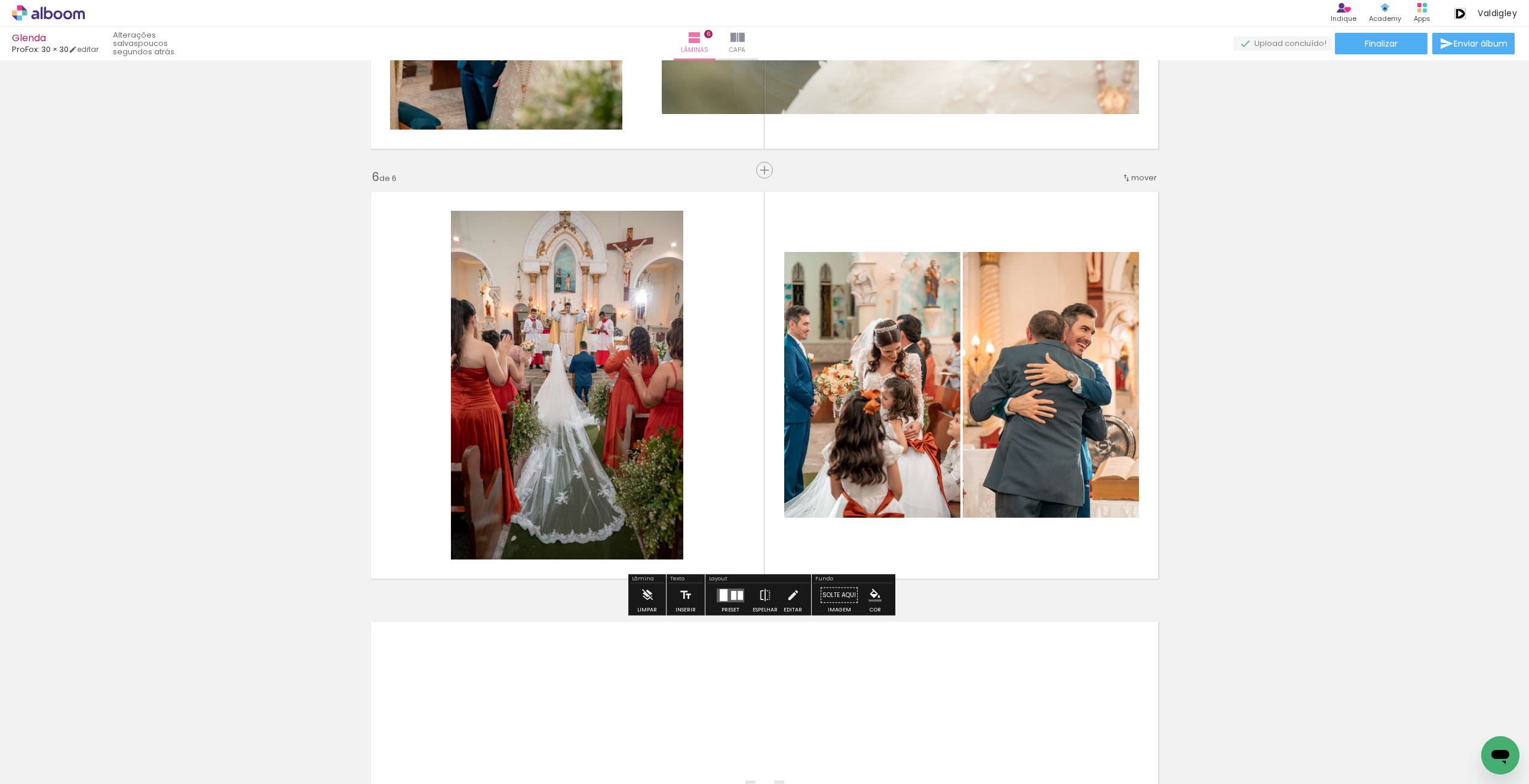
click at [720, 600] on div at bounding box center [723, 594] width 8 height 12
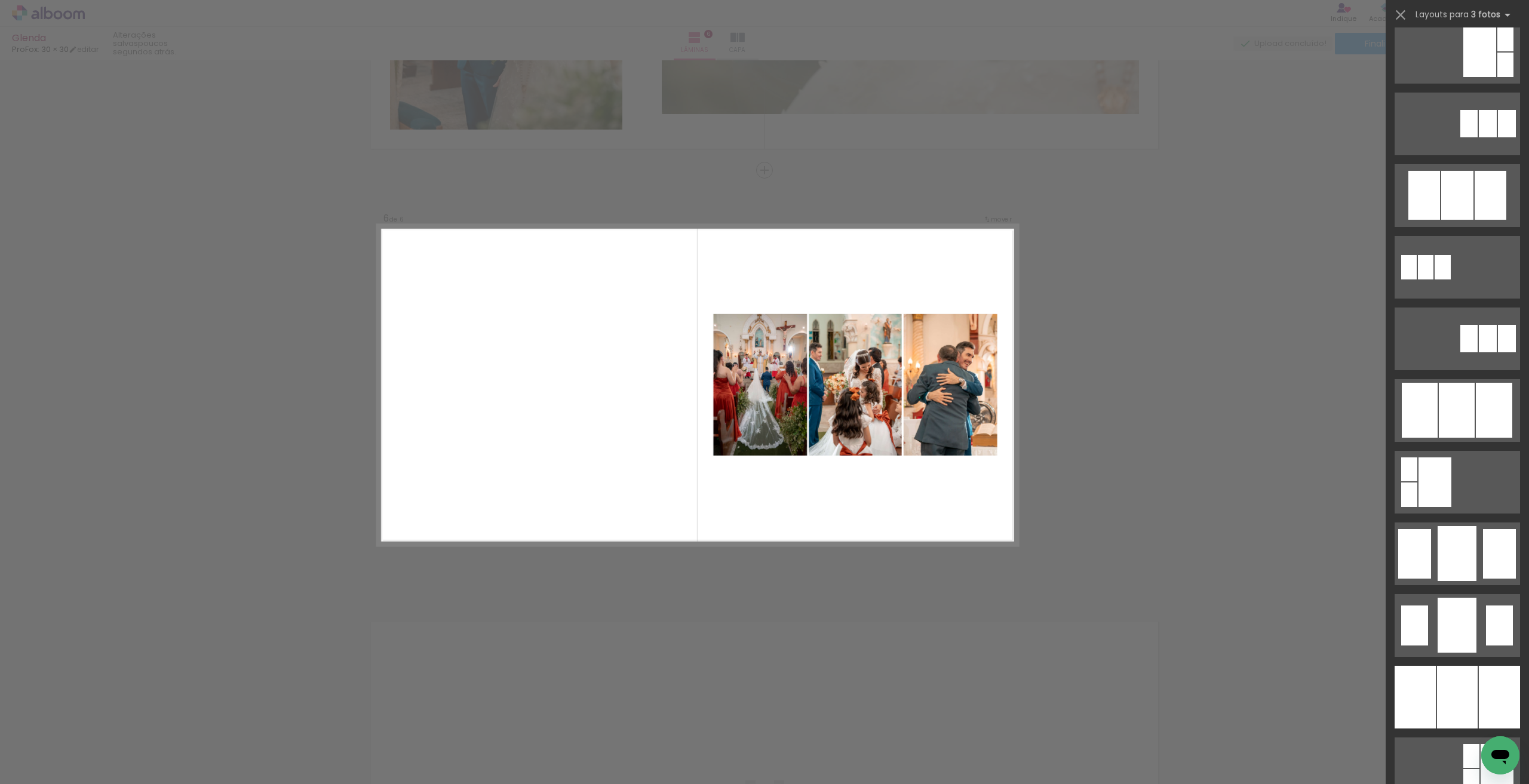
scroll to position [597, 0]
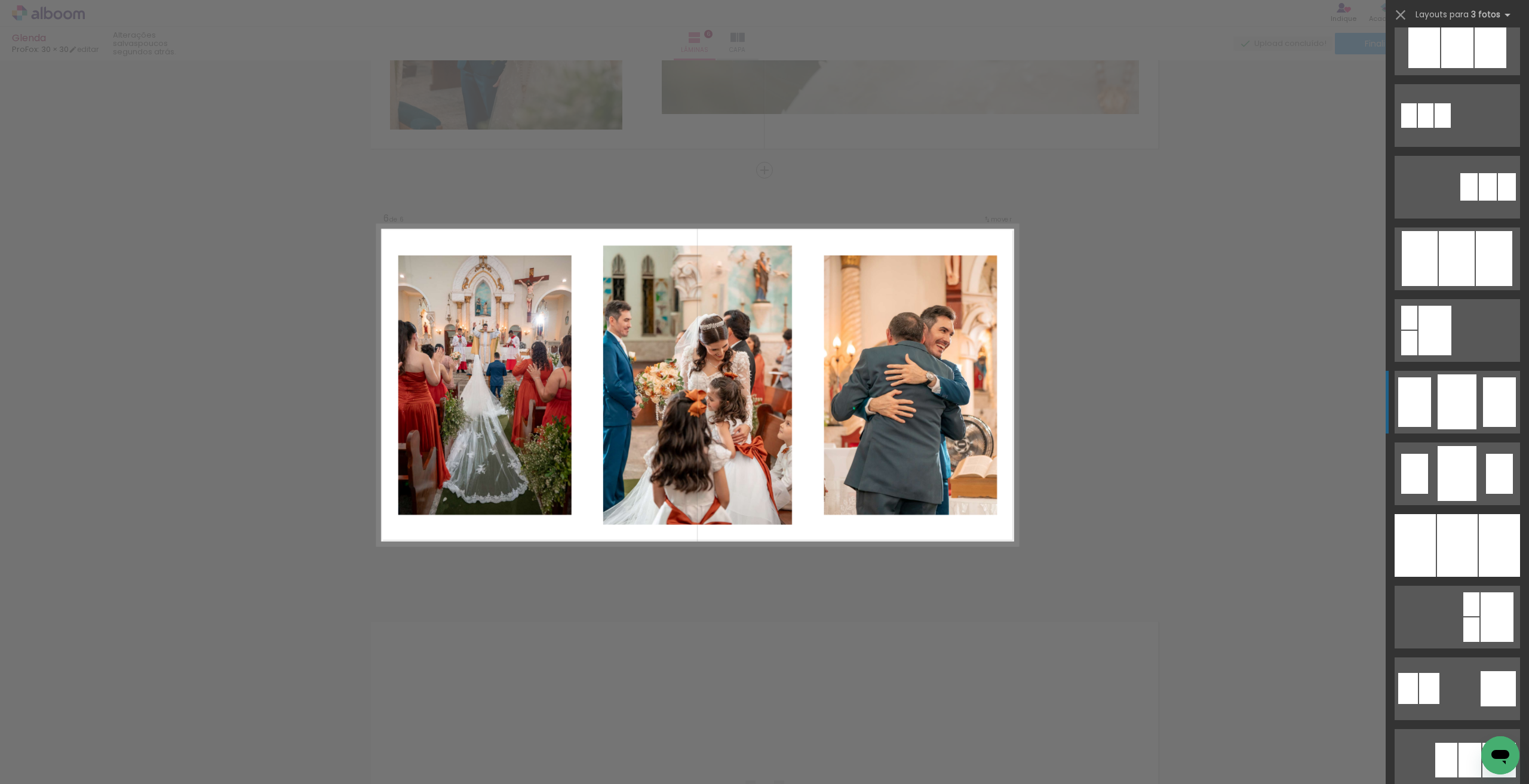
click at [1444, 398] on div at bounding box center [1457, 402] width 39 height 55
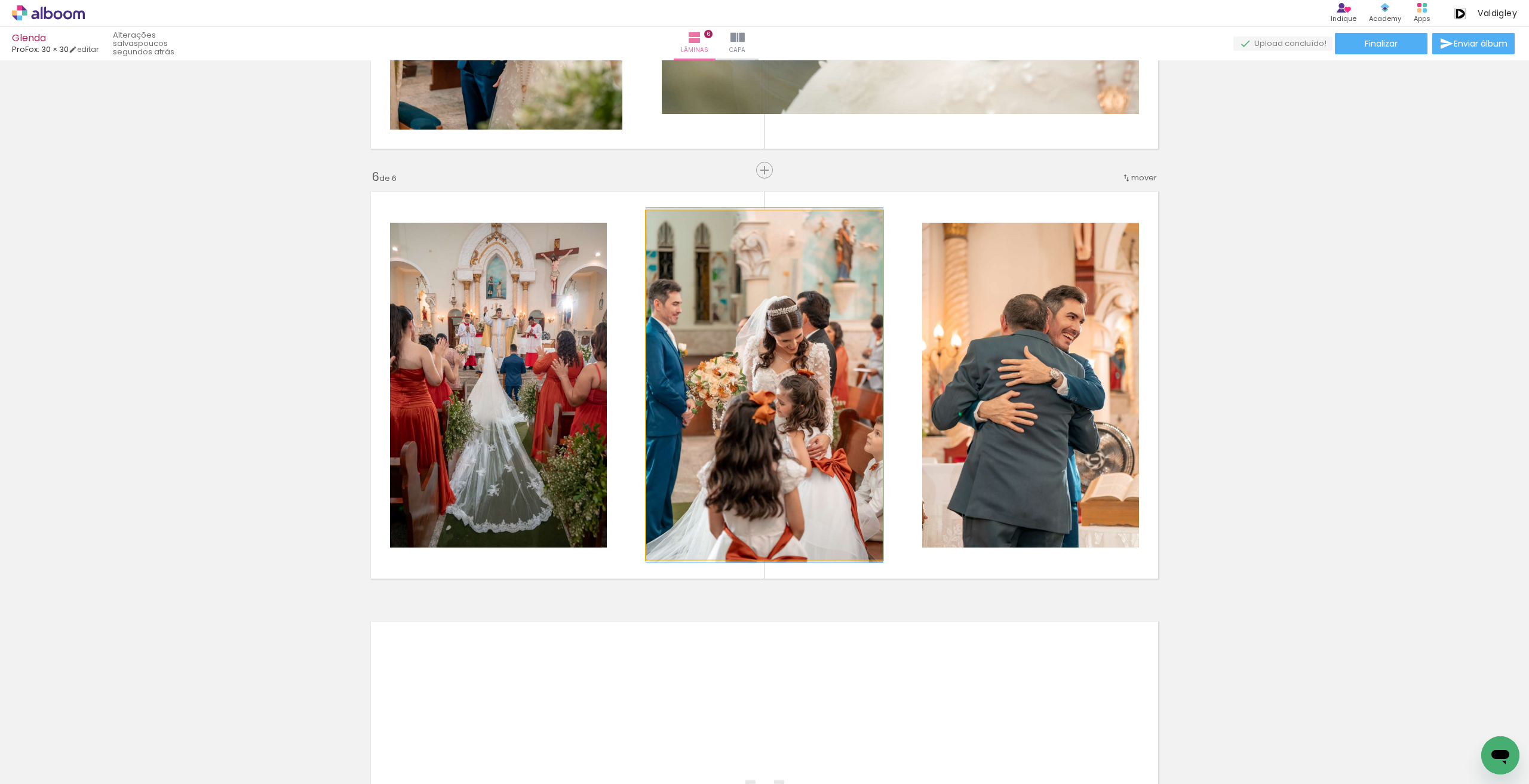
drag, startPoint x: 825, startPoint y: 398, endPoint x: 835, endPoint y: 398, distance: 10.0
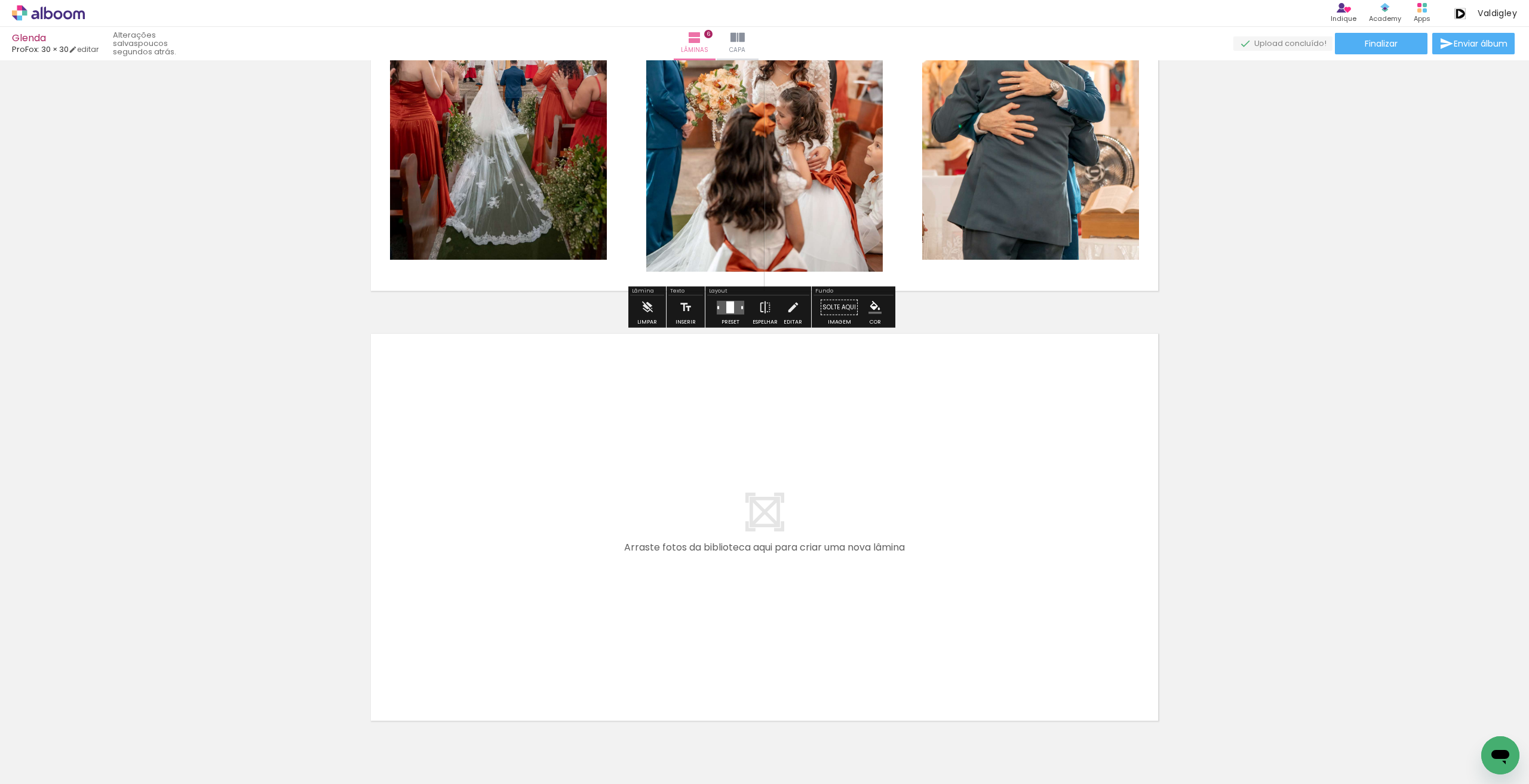
scroll to position [2358, 0]
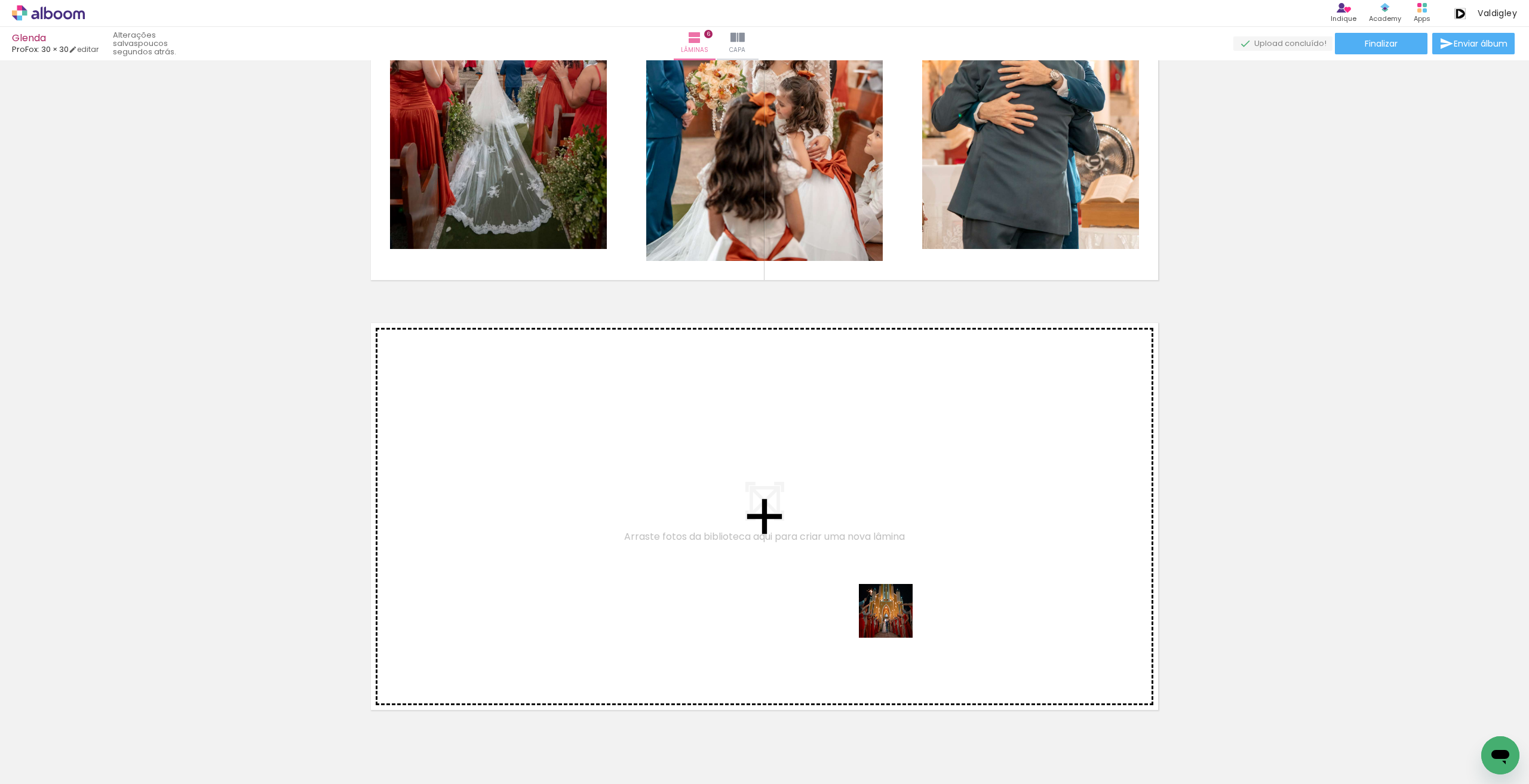
drag, startPoint x: 923, startPoint y: 746, endPoint x: 894, endPoint y: 618, distance: 131.2
click at [894, 618] on quentale-workspace at bounding box center [764, 392] width 1529 height 784
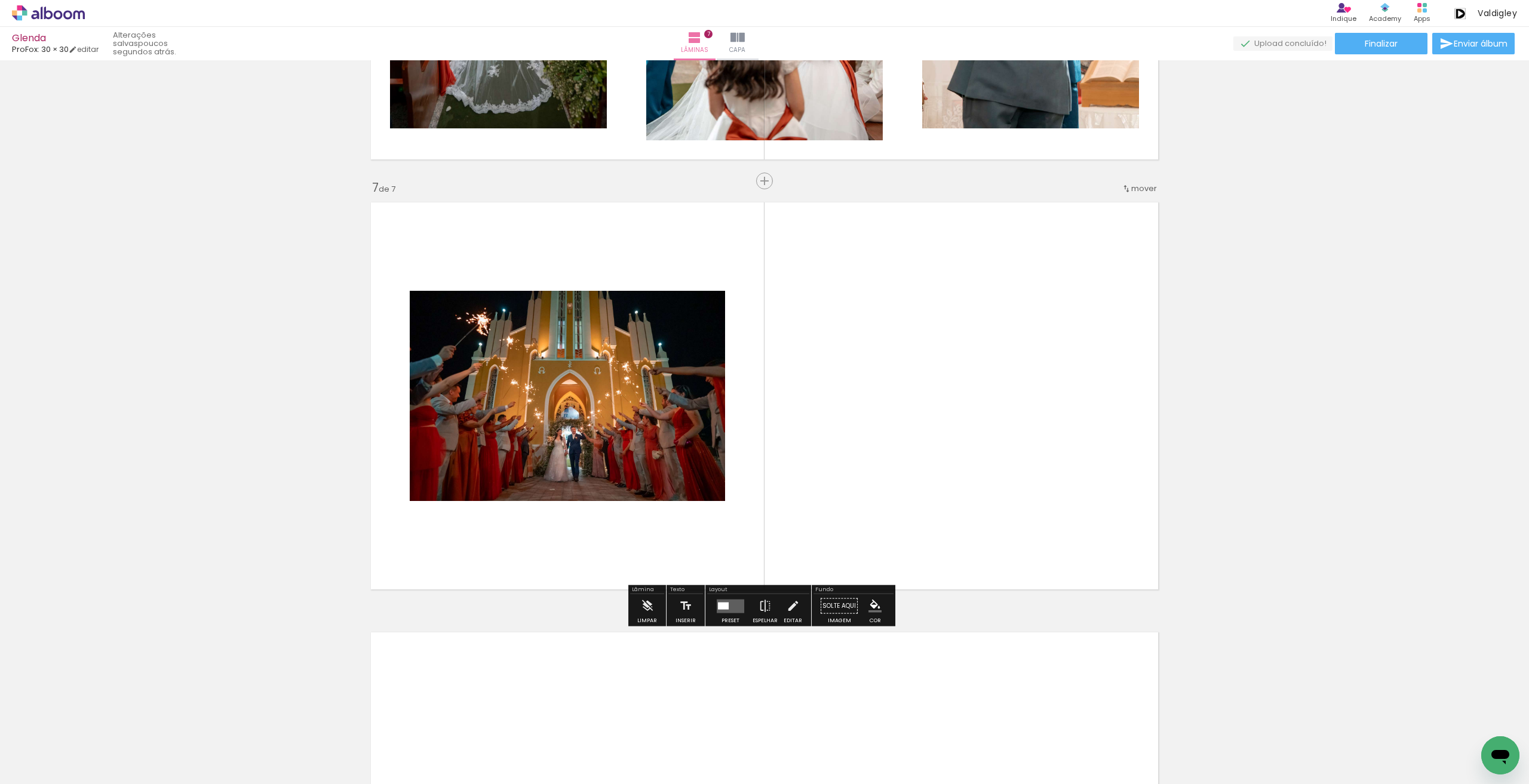
scroll to position [2489, 0]
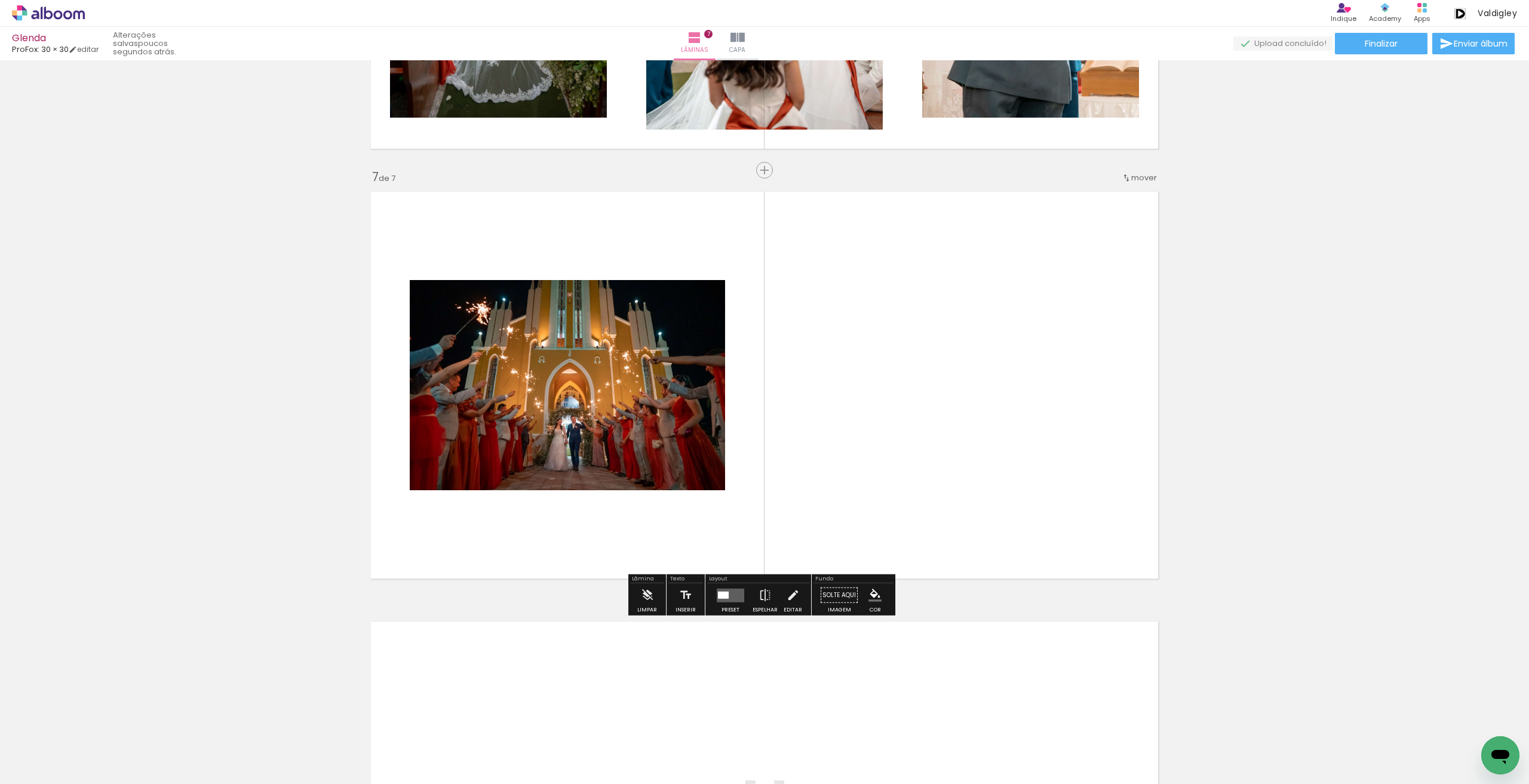
click at [984, 741] on div at bounding box center [986, 744] width 40 height 59
click at [724, 600] on quentale-layouter at bounding box center [730, 595] width 27 height 14
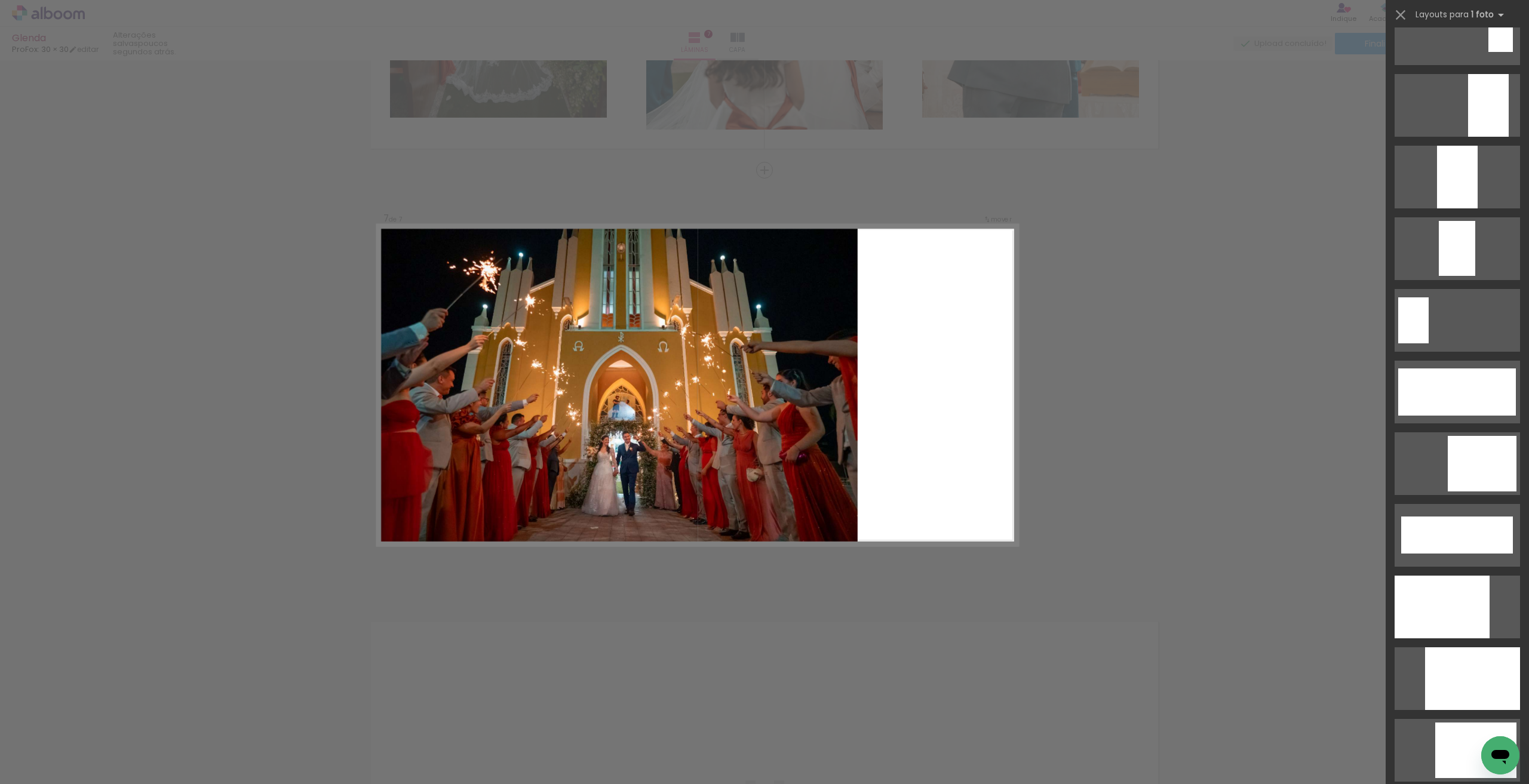
scroll to position [3043, 0]
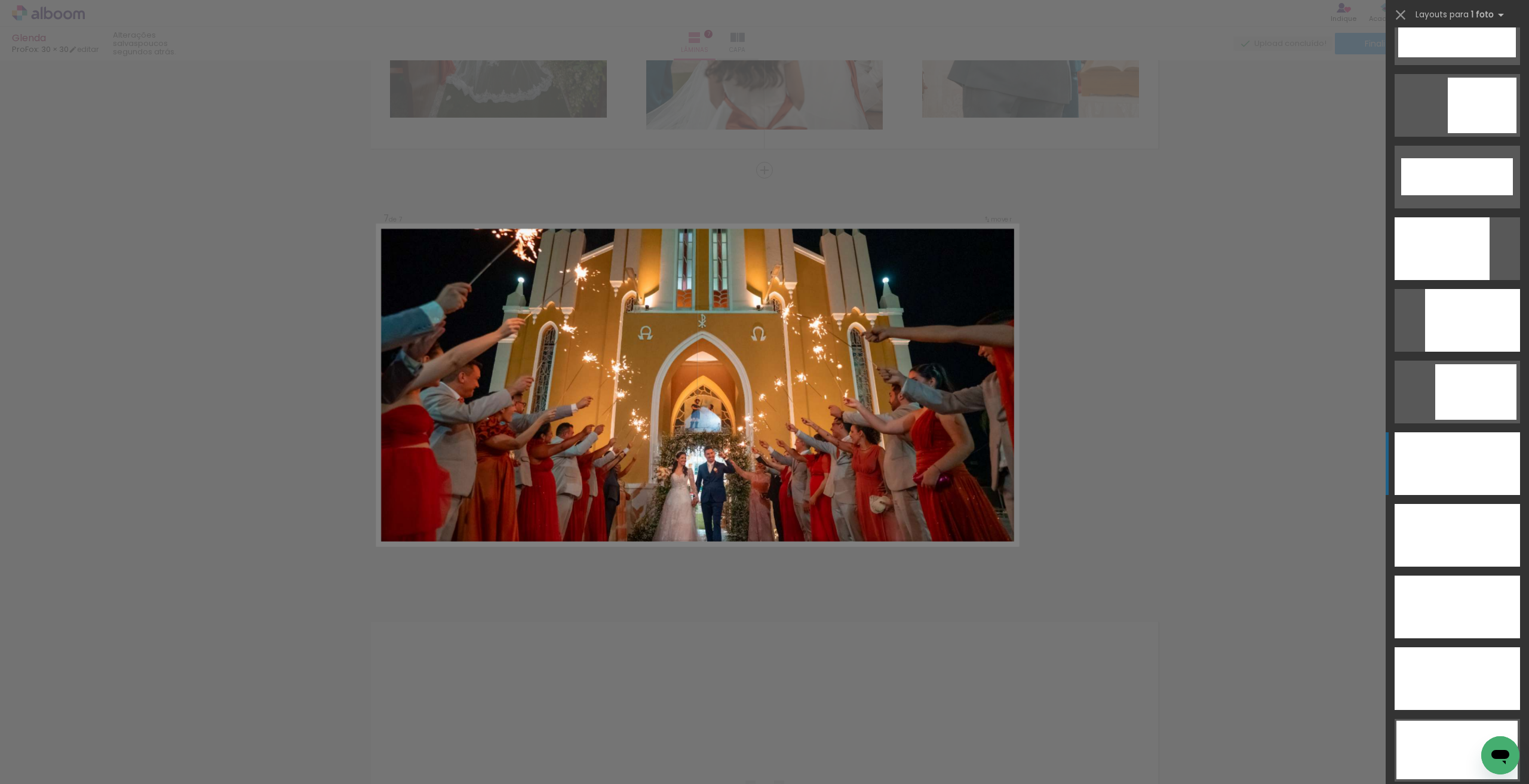
click at [1442, 470] on div at bounding box center [1457, 464] width 126 height 63
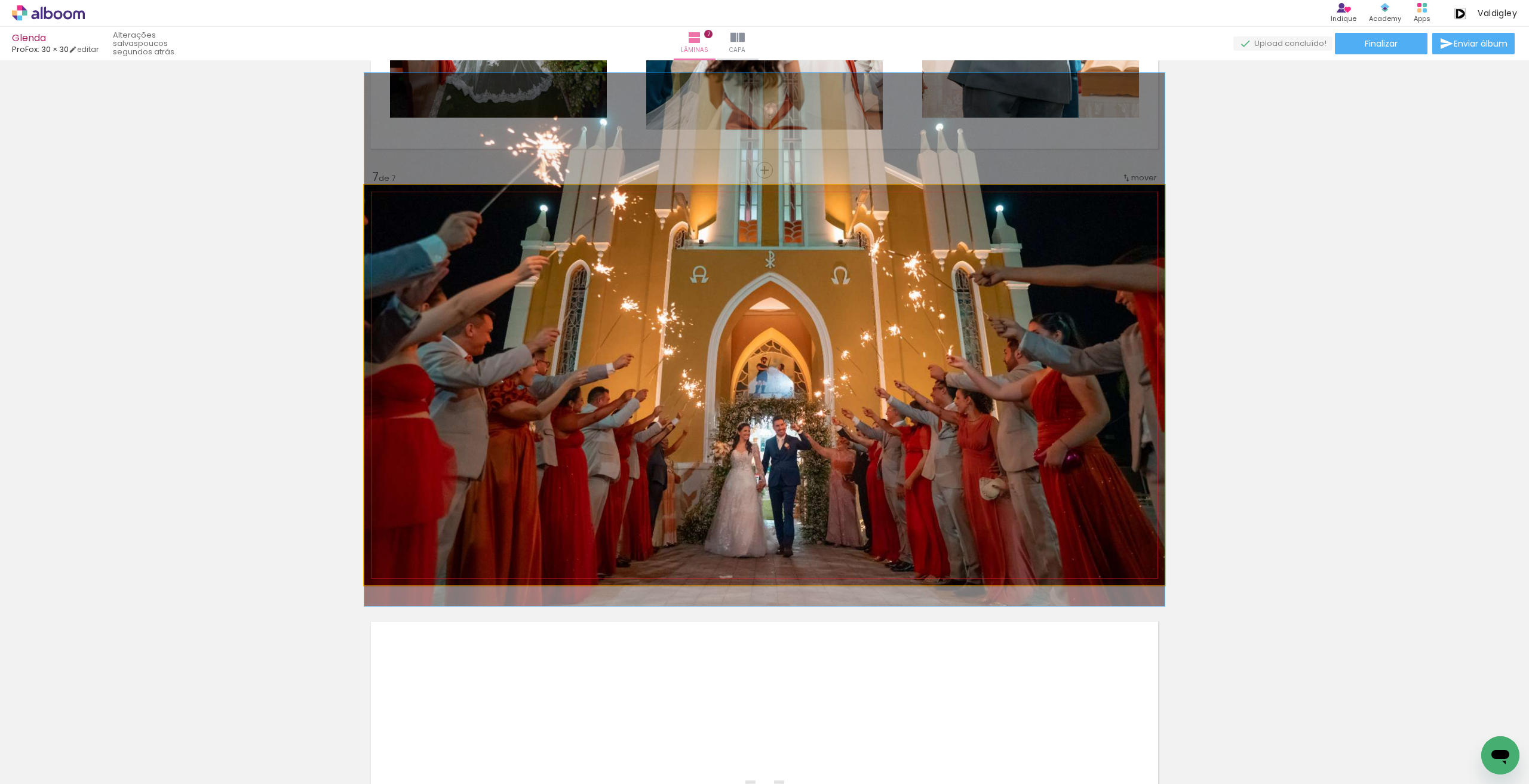
drag, startPoint x: 967, startPoint y: 497, endPoint x: 941, endPoint y: 451, distance: 52.8
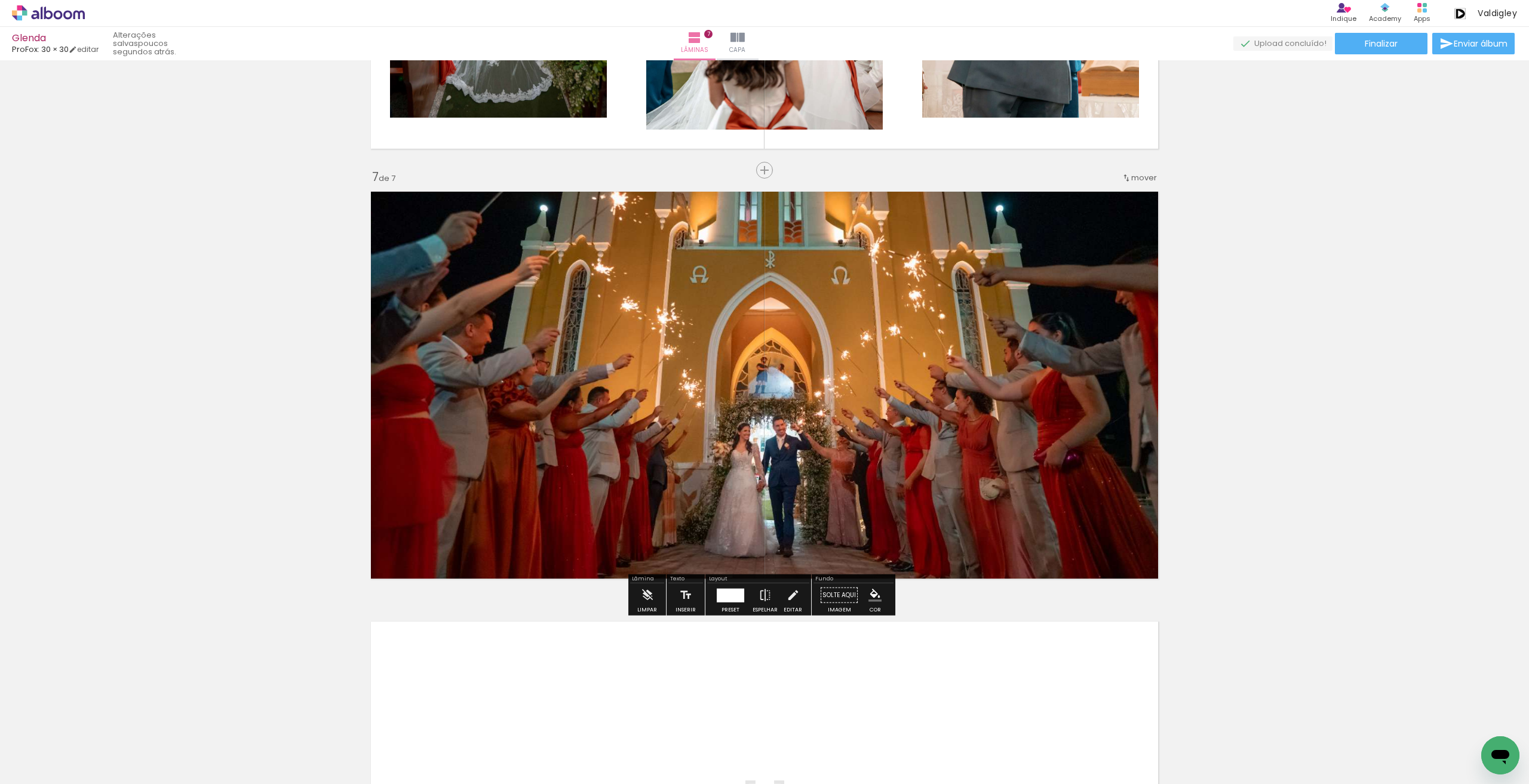
scroll to position [2788, 0]
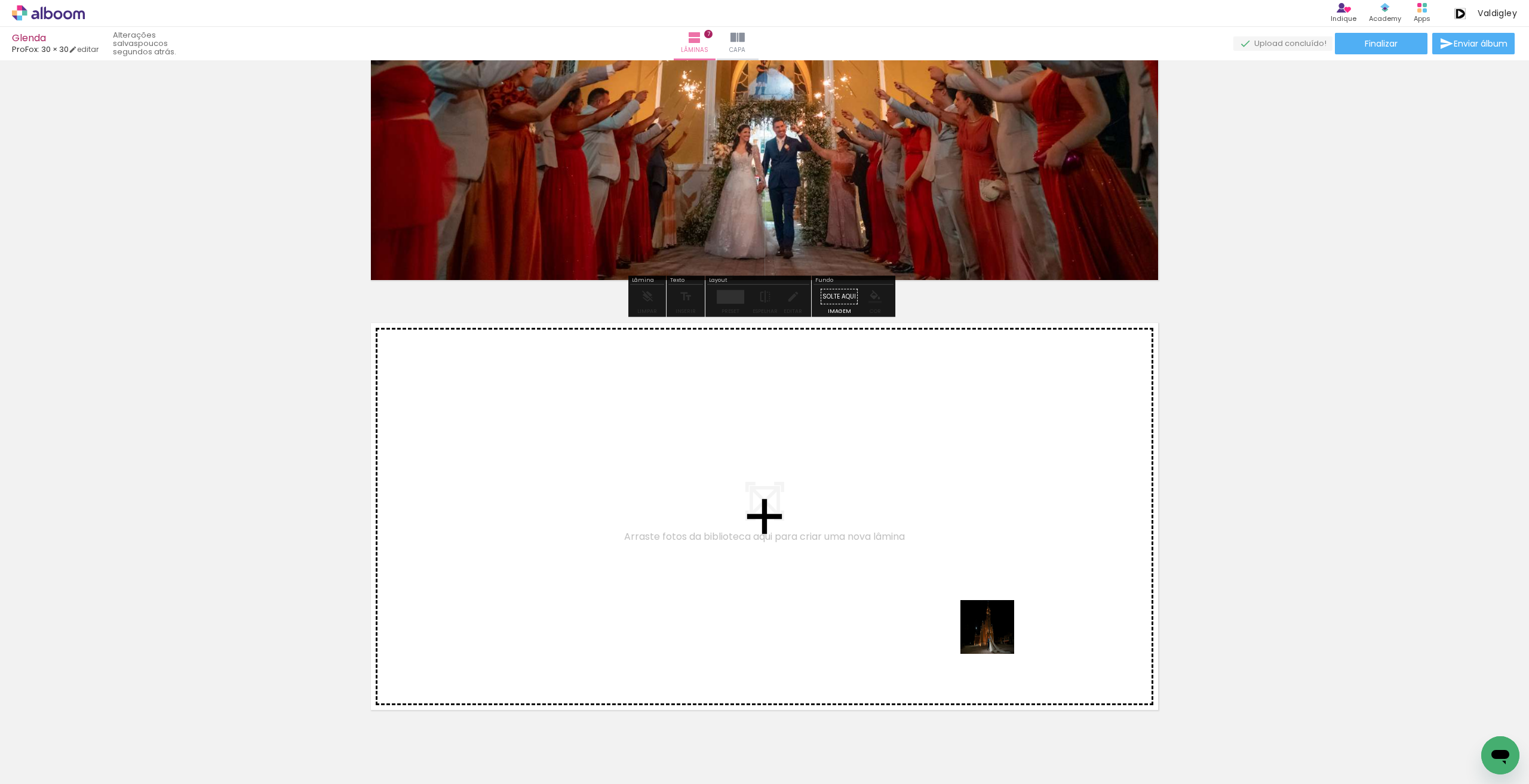
drag, startPoint x: 1043, startPoint y: 749, endPoint x: 981, endPoint y: 737, distance: 63.2
click at [996, 635] on quentale-workspace at bounding box center [764, 392] width 1529 height 784
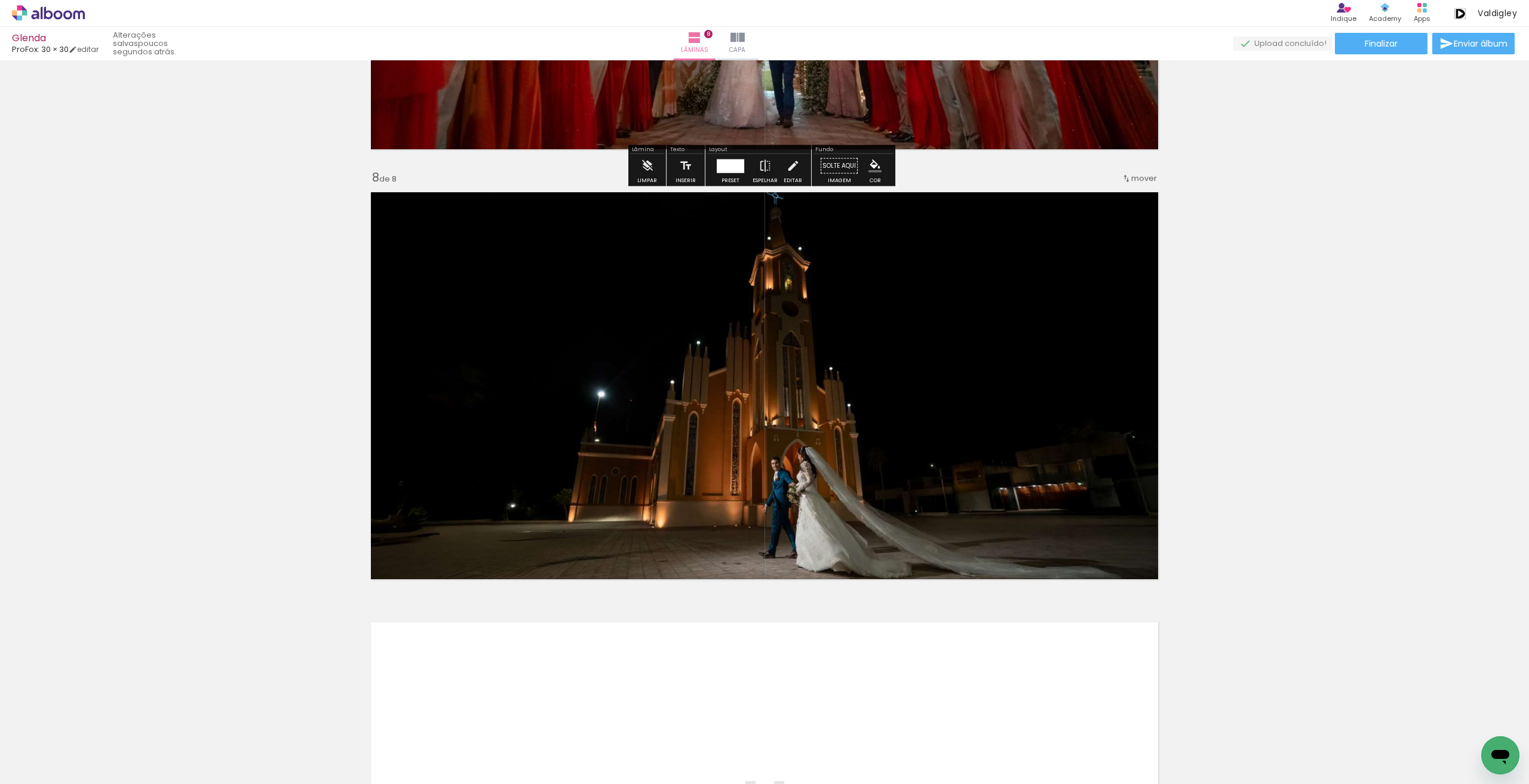
scroll to position [2919, 0]
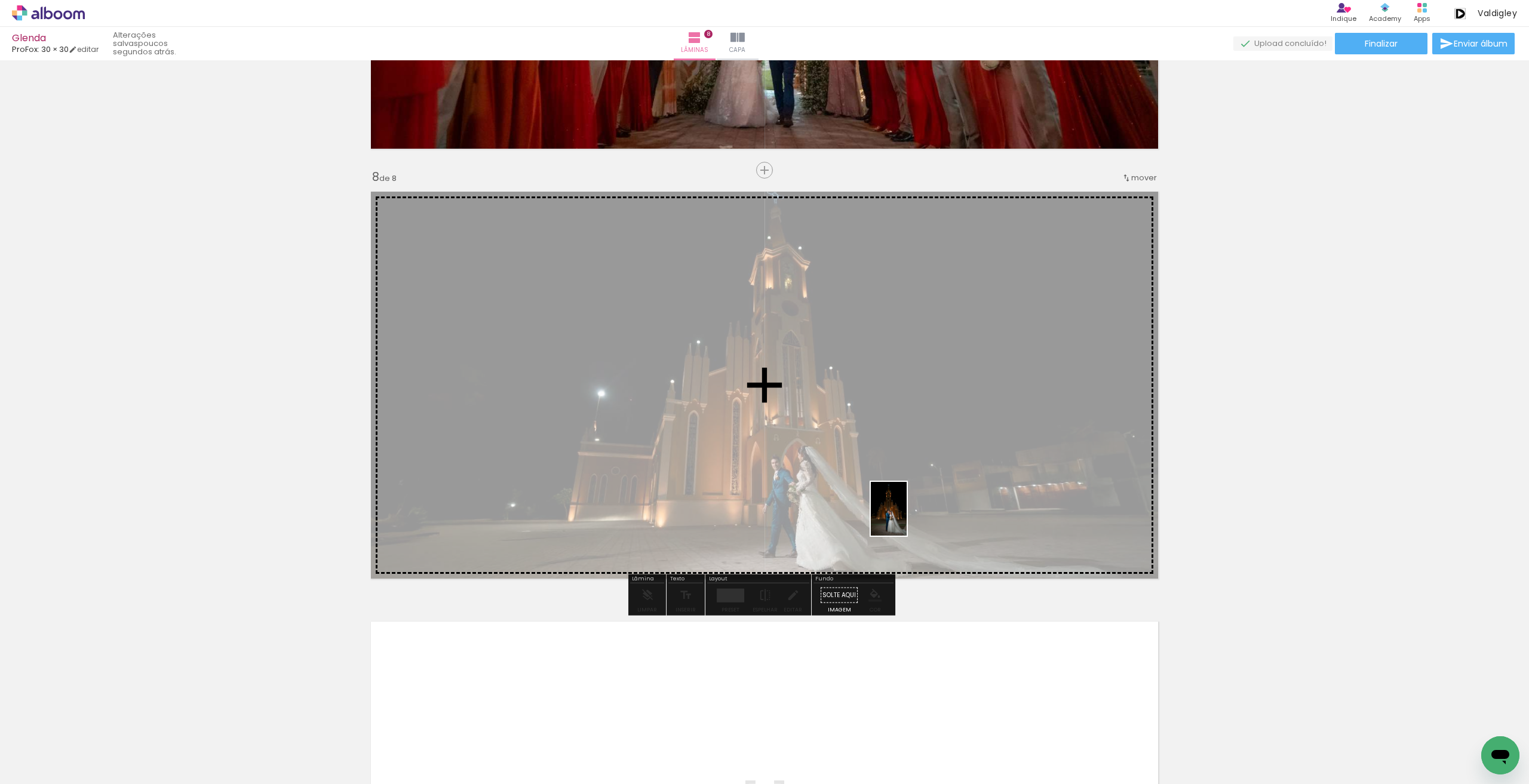
drag, startPoint x: 984, startPoint y: 754, endPoint x: 907, endPoint y: 518, distance: 248.2
click at [907, 518] on quentale-workspace at bounding box center [764, 392] width 1529 height 784
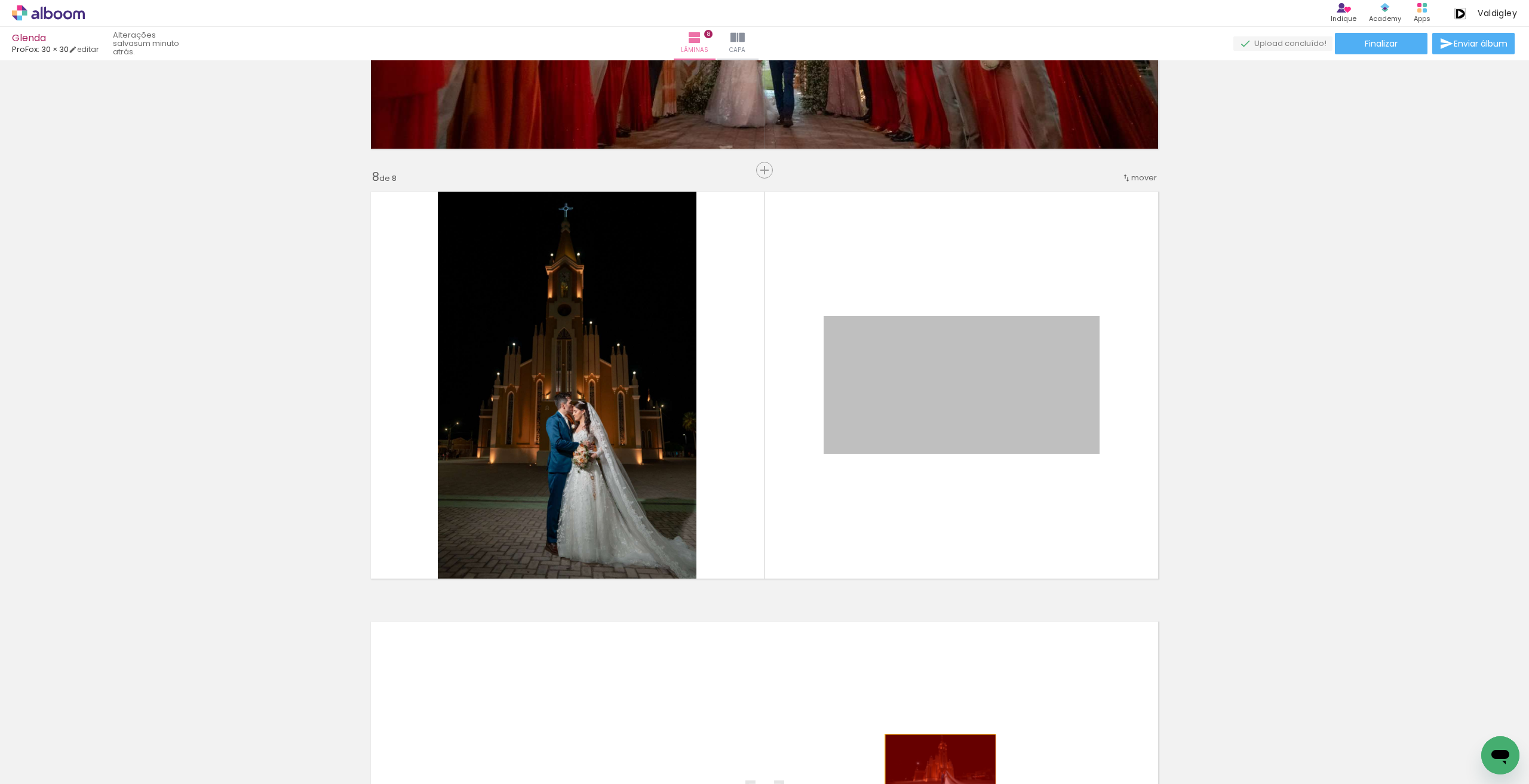
drag, startPoint x: 1009, startPoint y: 391, endPoint x: 733, endPoint y: 754, distance: 456.0
click at [934, 761] on quentale-workspace at bounding box center [764, 392] width 1529 height 784
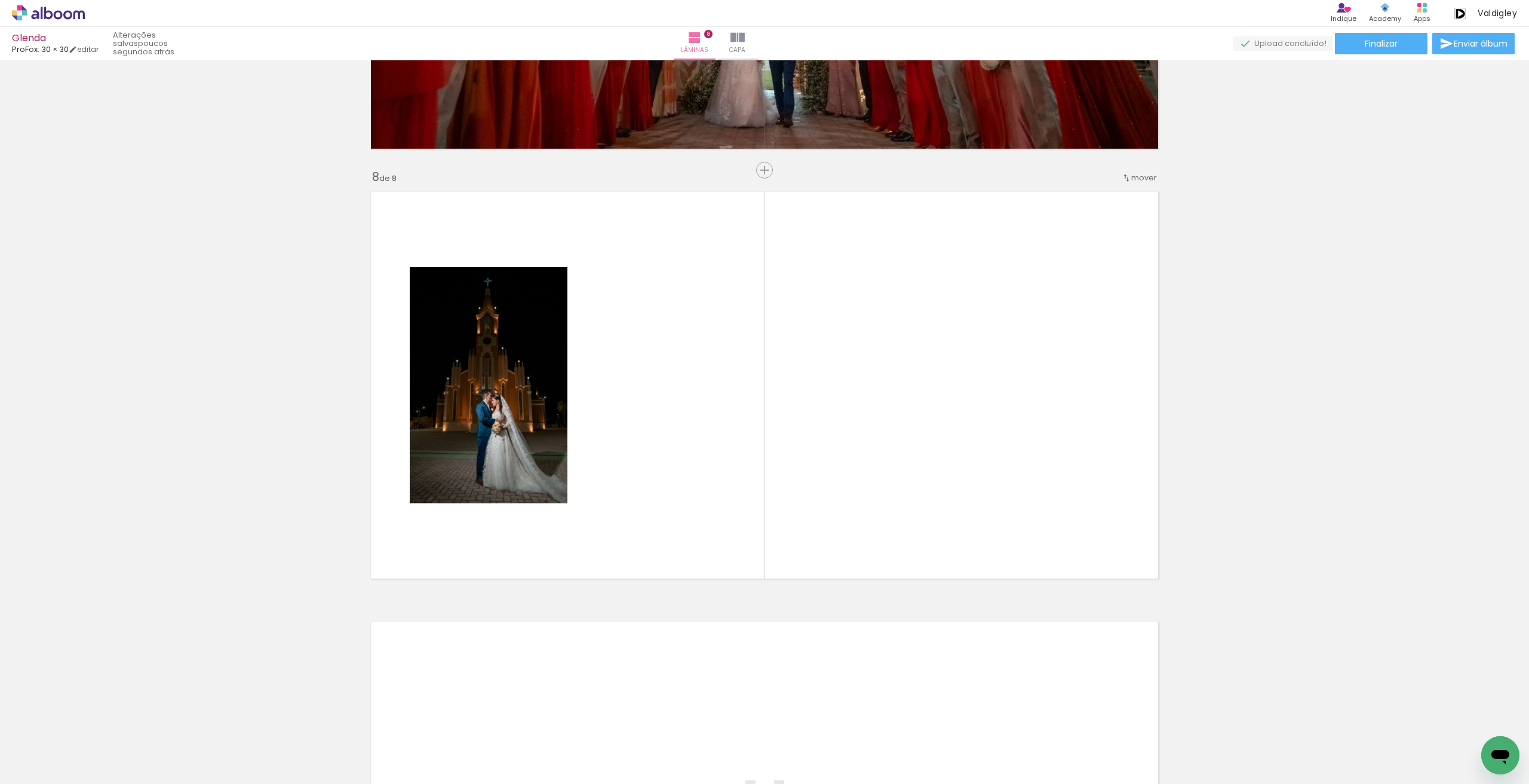
click at [52, 762] on span "Adicionar Fotos" at bounding box center [42, 767] width 36 height 13
click at [0, 0] on input "file" at bounding box center [0, 0] width 0 height 0
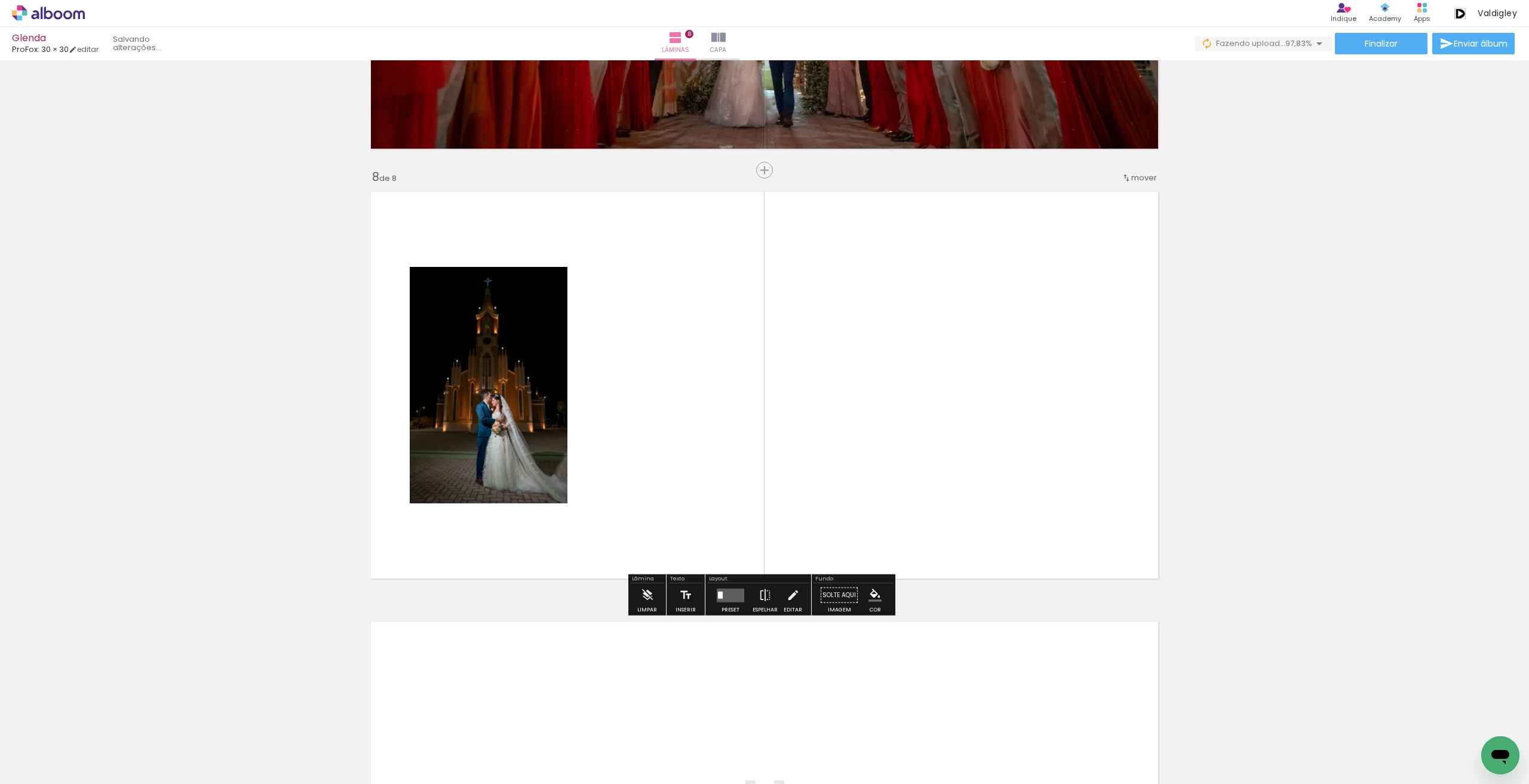
scroll to position [0, 1649]
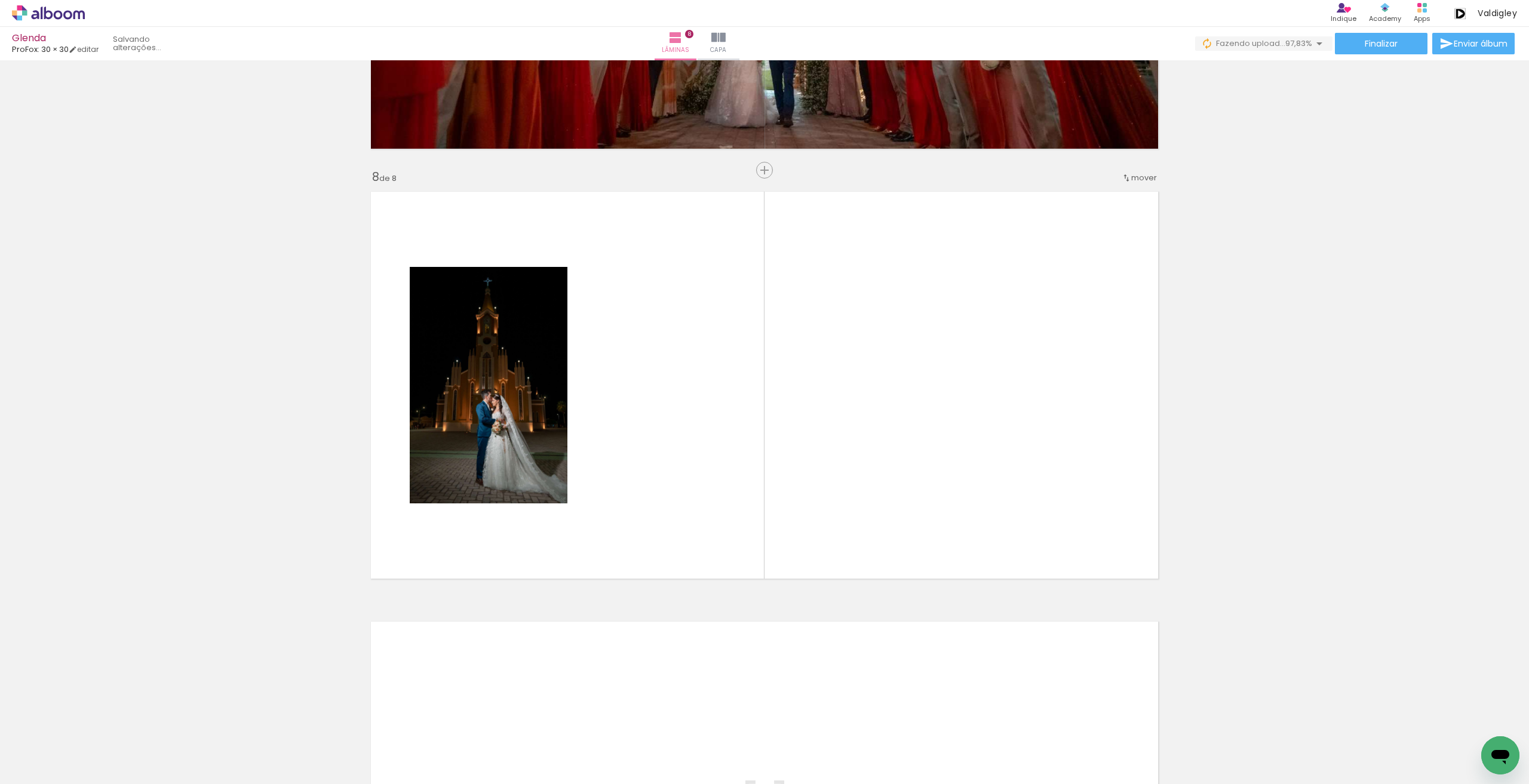
drag, startPoint x: 1039, startPoint y: 782, endPoint x: 1, endPoint y: 26, distance: 1284.1
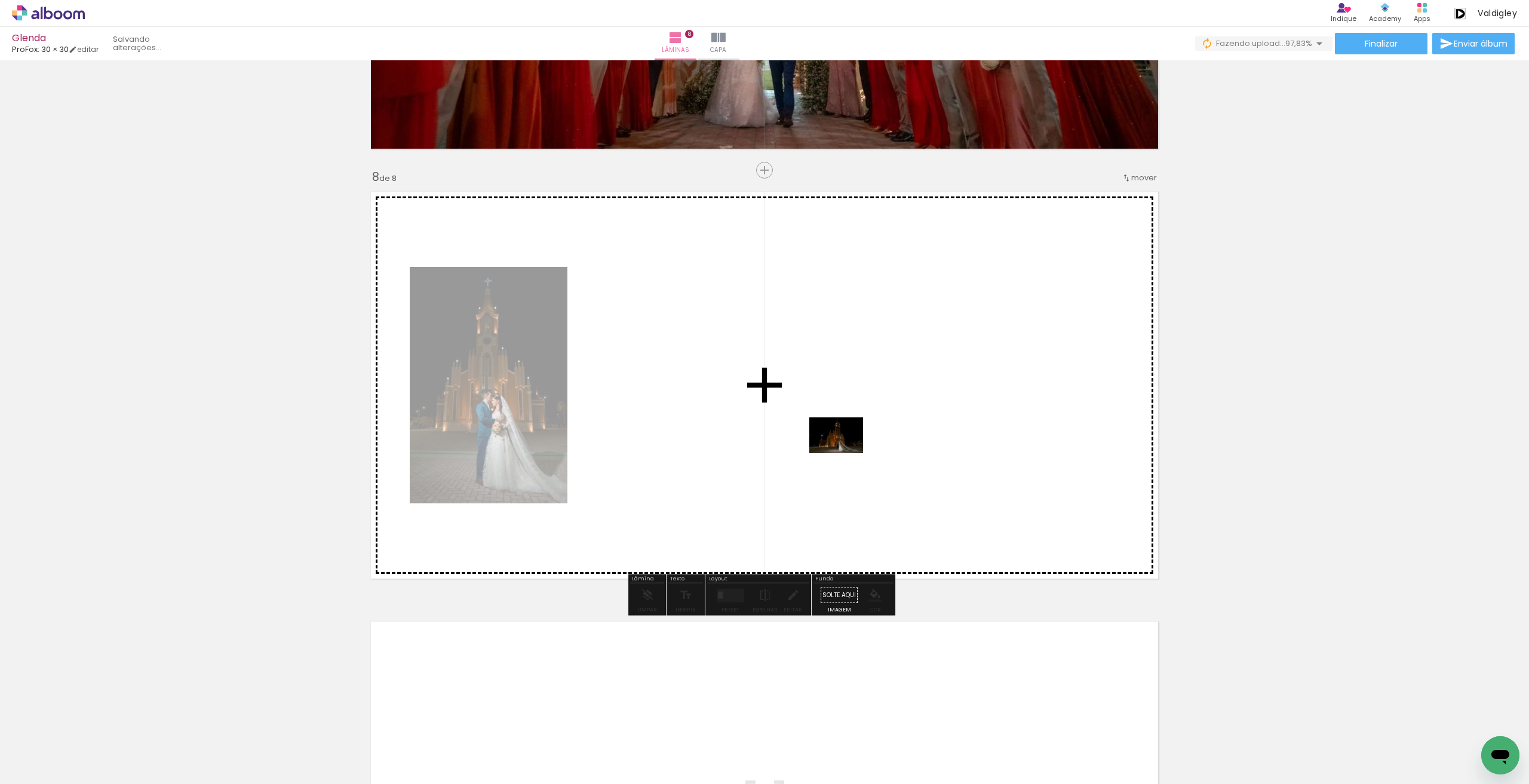
drag, startPoint x: 1475, startPoint y: 741, endPoint x: 845, endPoint y: 453, distance: 692.7
click at [845, 453] on quentale-workspace at bounding box center [764, 392] width 1529 height 784
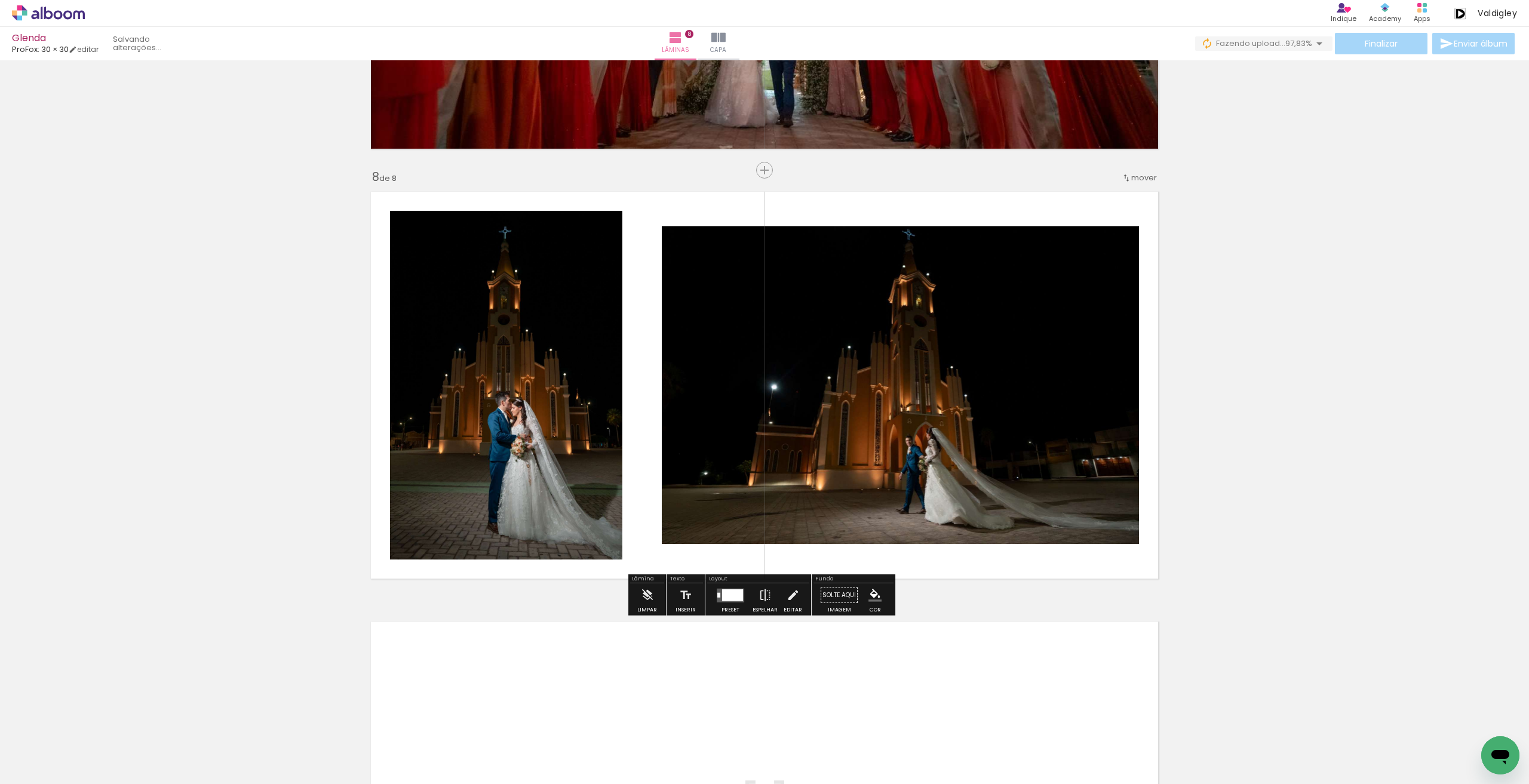
click at [518, 344] on quentale-photo at bounding box center [506, 385] width 232 height 349
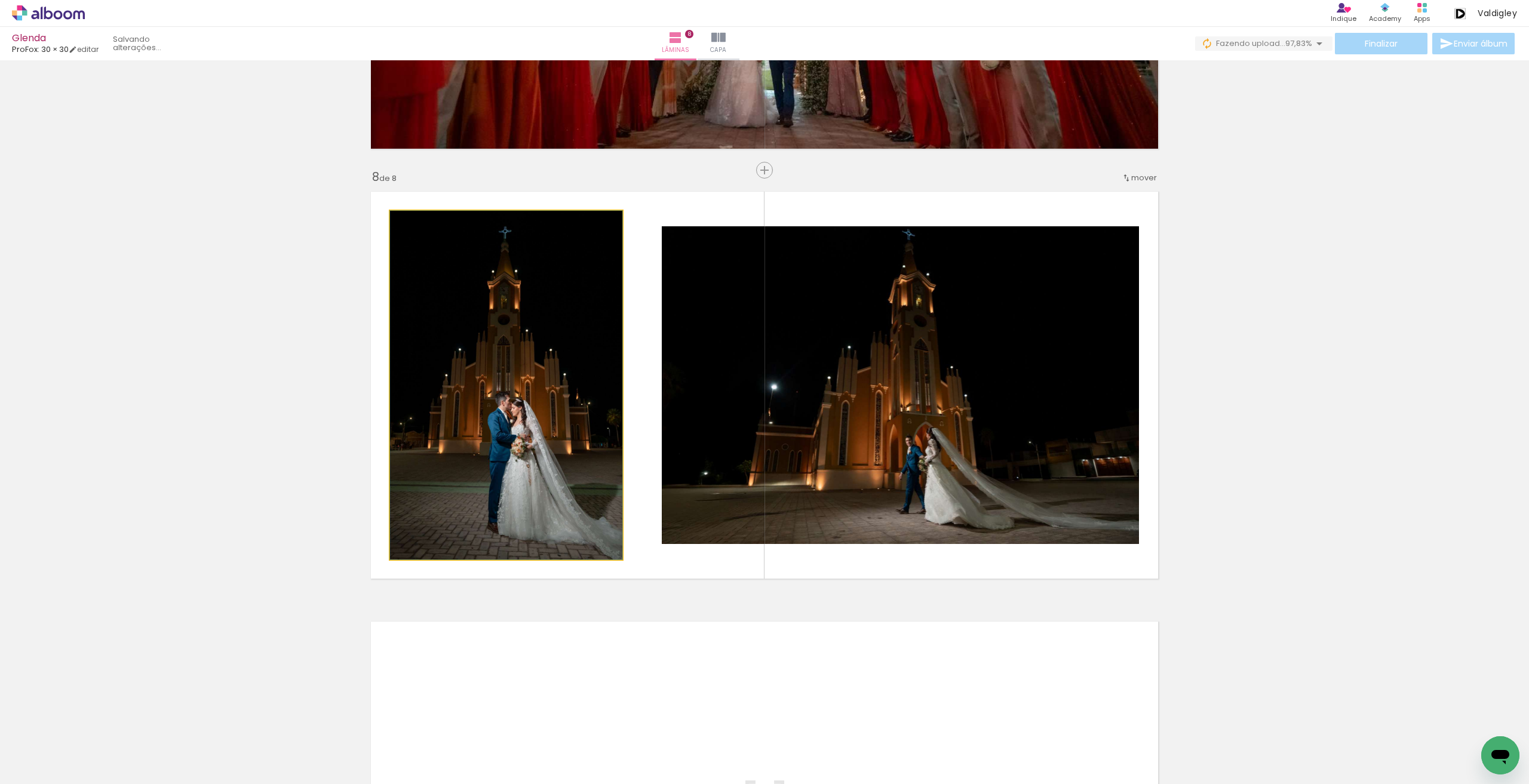
click at [518, 344] on quentale-photo at bounding box center [506, 385] width 232 height 349
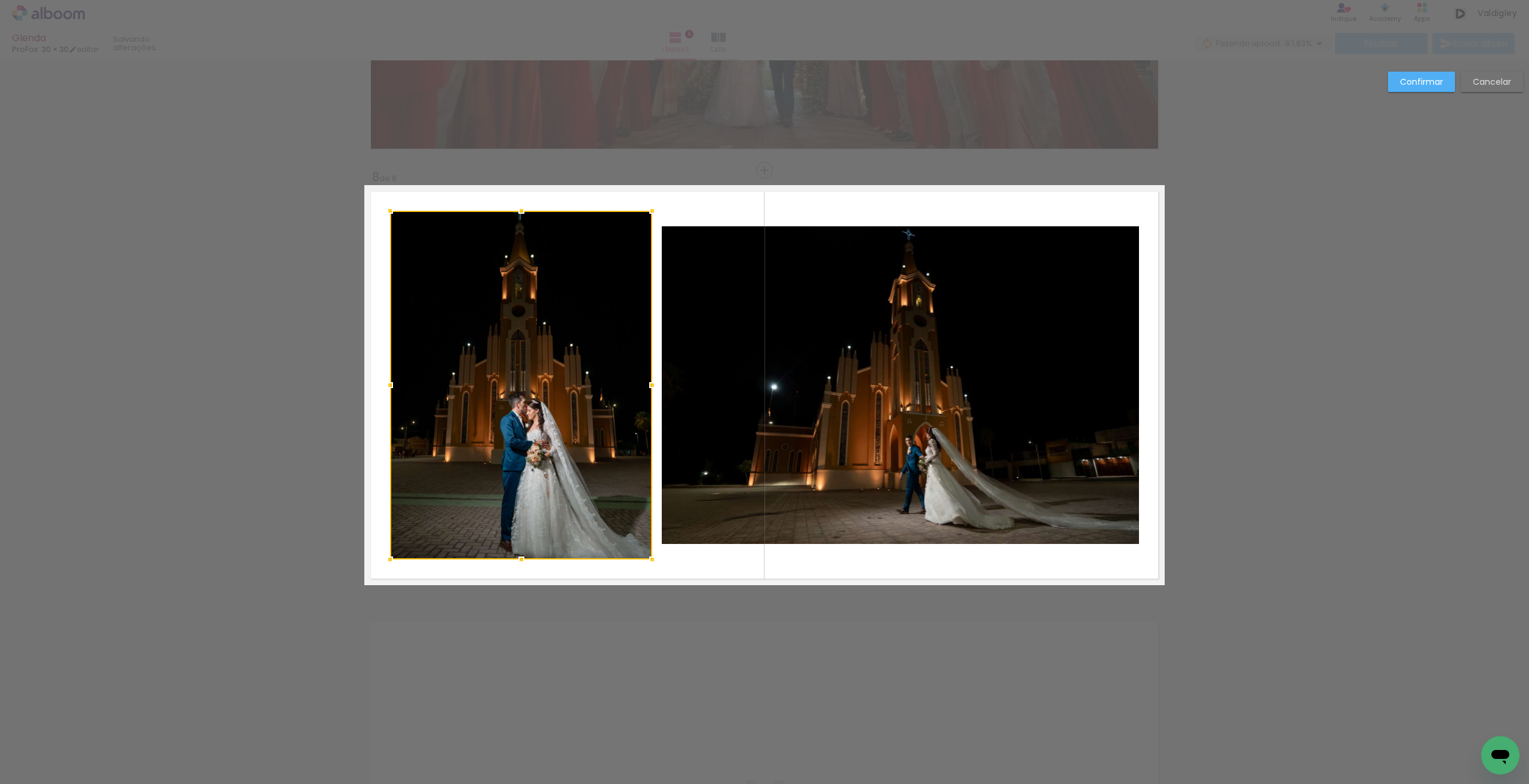
drag, startPoint x: 612, startPoint y: 390, endPoint x: 645, endPoint y: 389, distance: 33.0
click at [645, 389] on div at bounding box center [652, 385] width 24 height 24
click at [0, 0] on slot "Confirmar" at bounding box center [0, 0] width 0 height 0
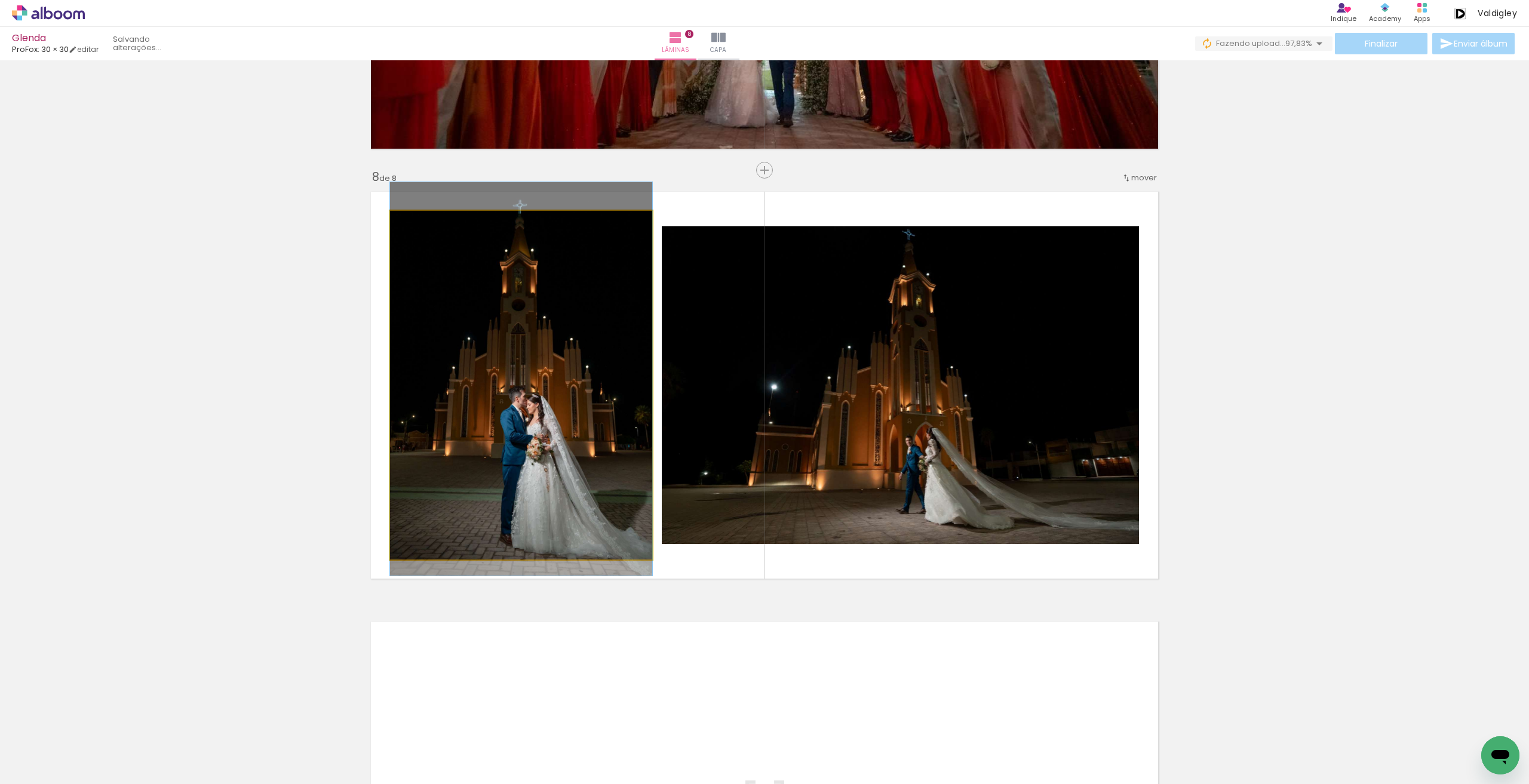
drag, startPoint x: 550, startPoint y: 428, endPoint x: 543, endPoint y: 422, distance: 9.2
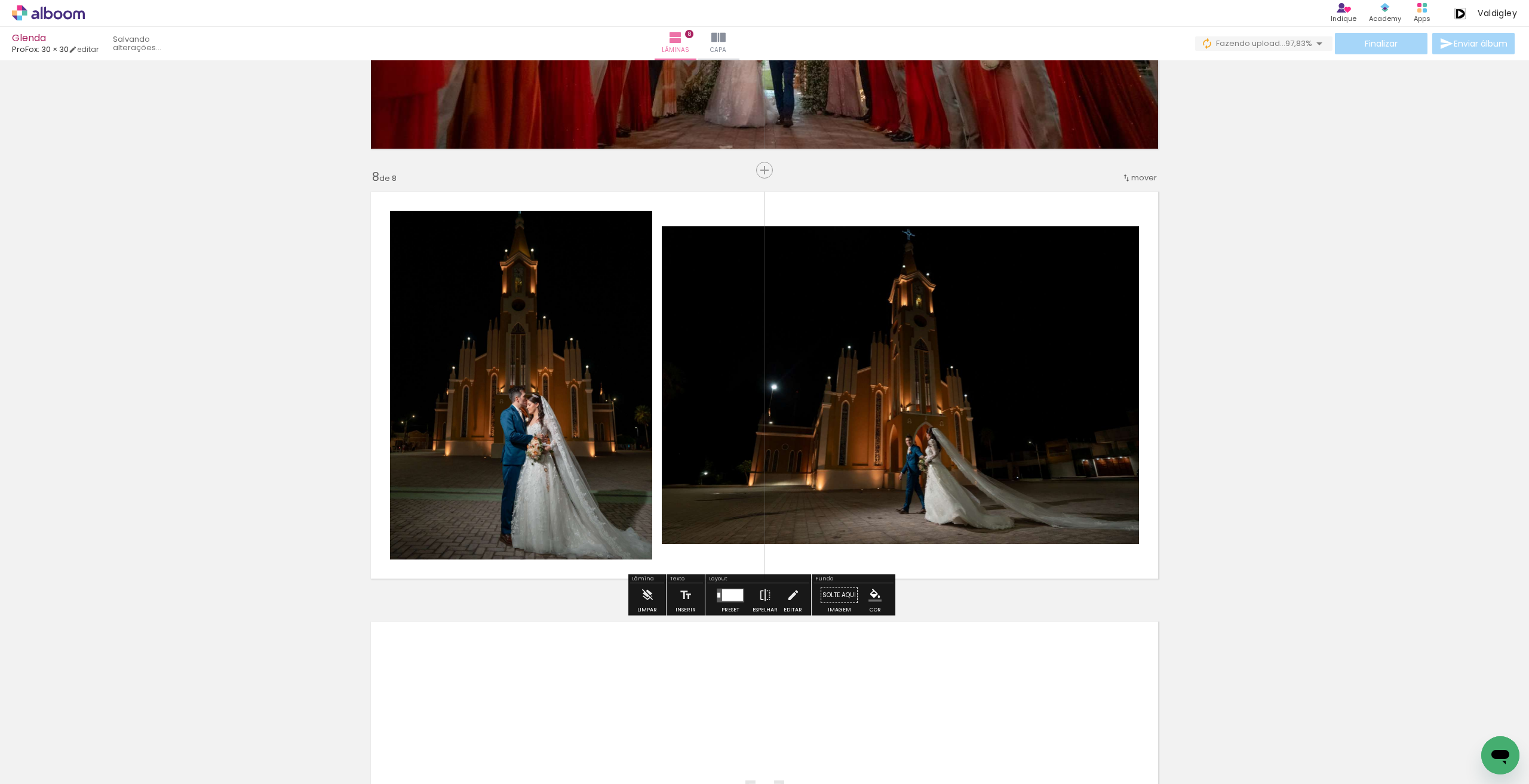
click at [716, 598] on quentale-layouter at bounding box center [730, 595] width 27 height 14
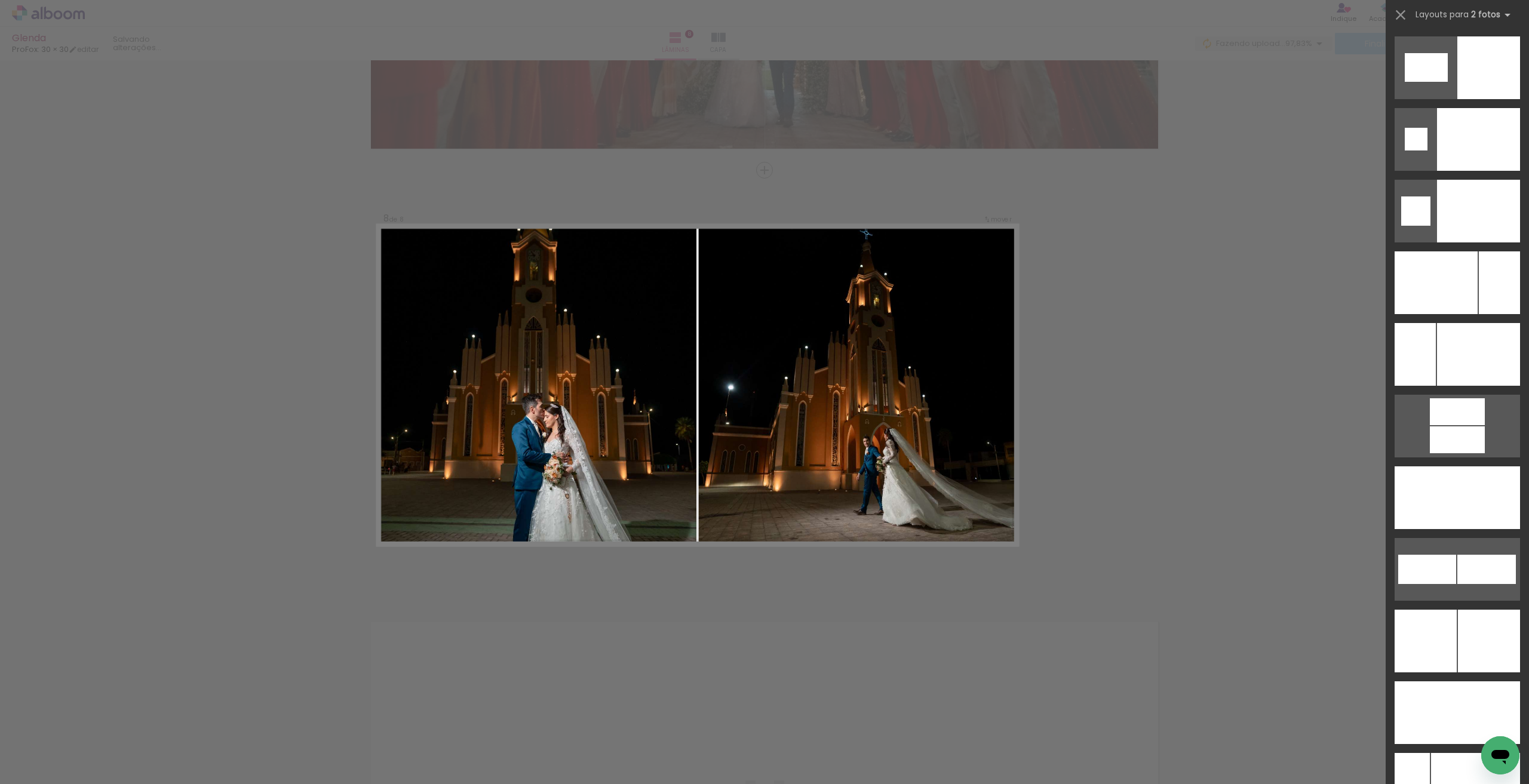
scroll to position [5494, 0]
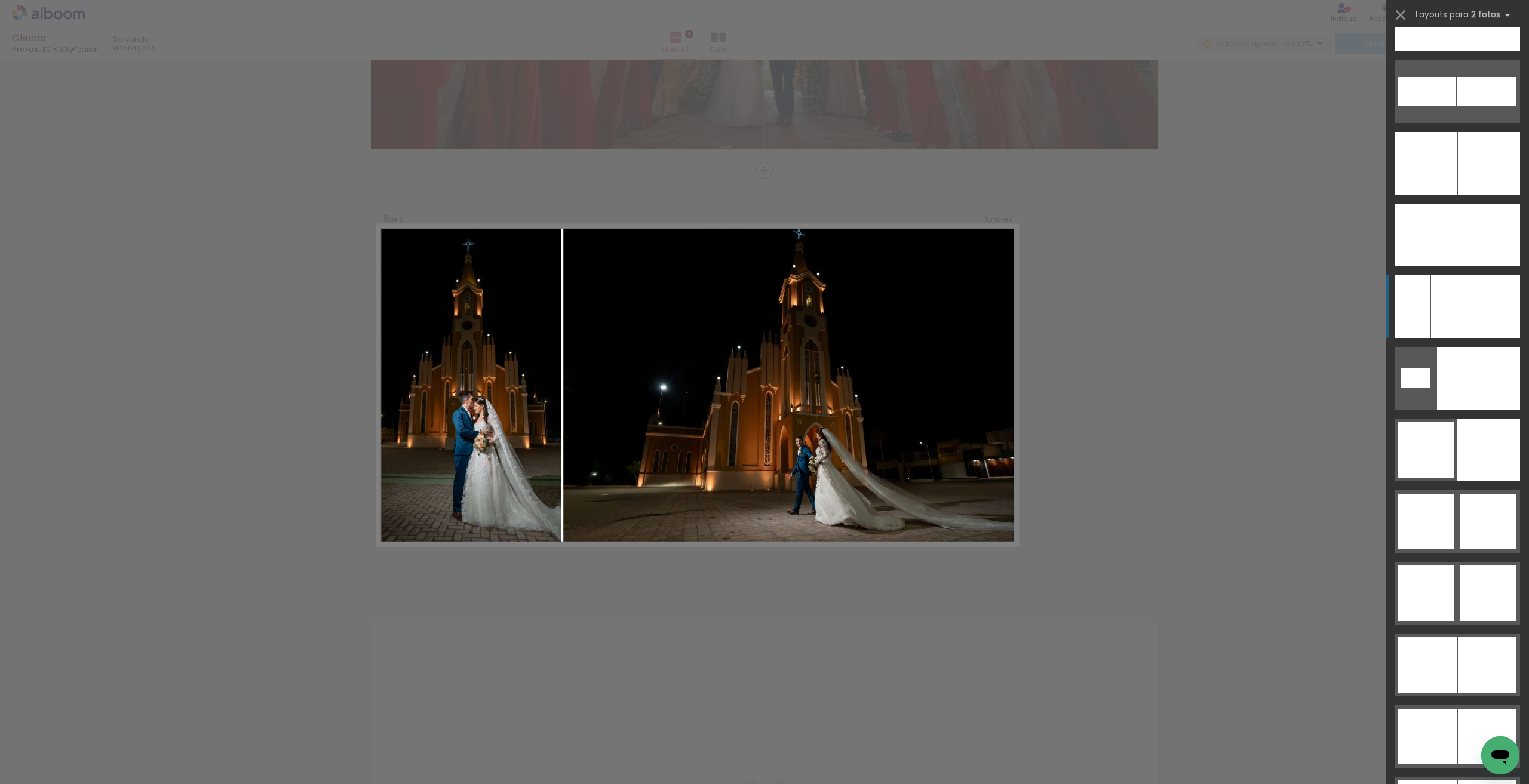
click at [1475, 314] on div at bounding box center [1475, 307] width 89 height 63
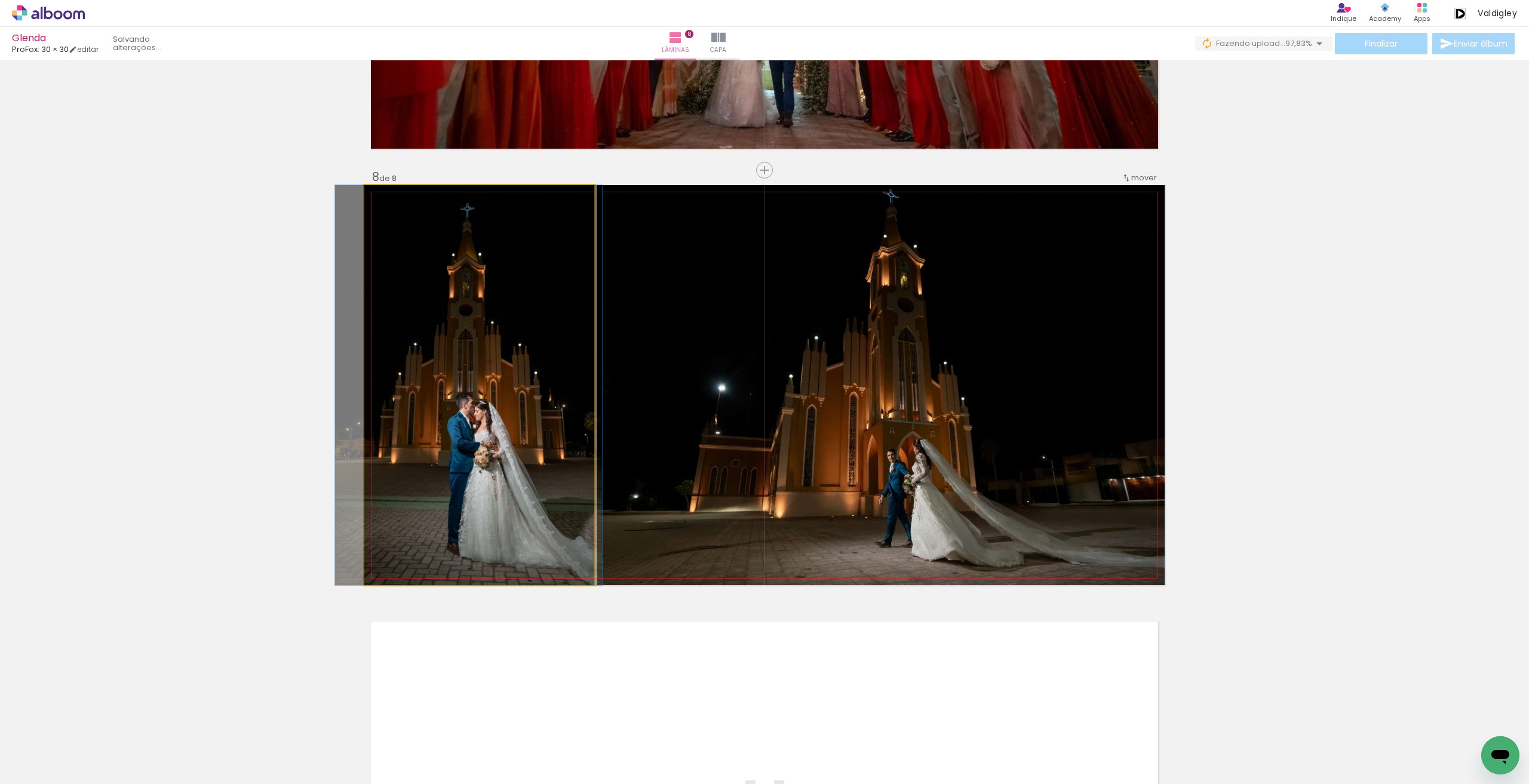
drag, startPoint x: 529, startPoint y: 337, endPoint x: 518, endPoint y: 336, distance: 11.0
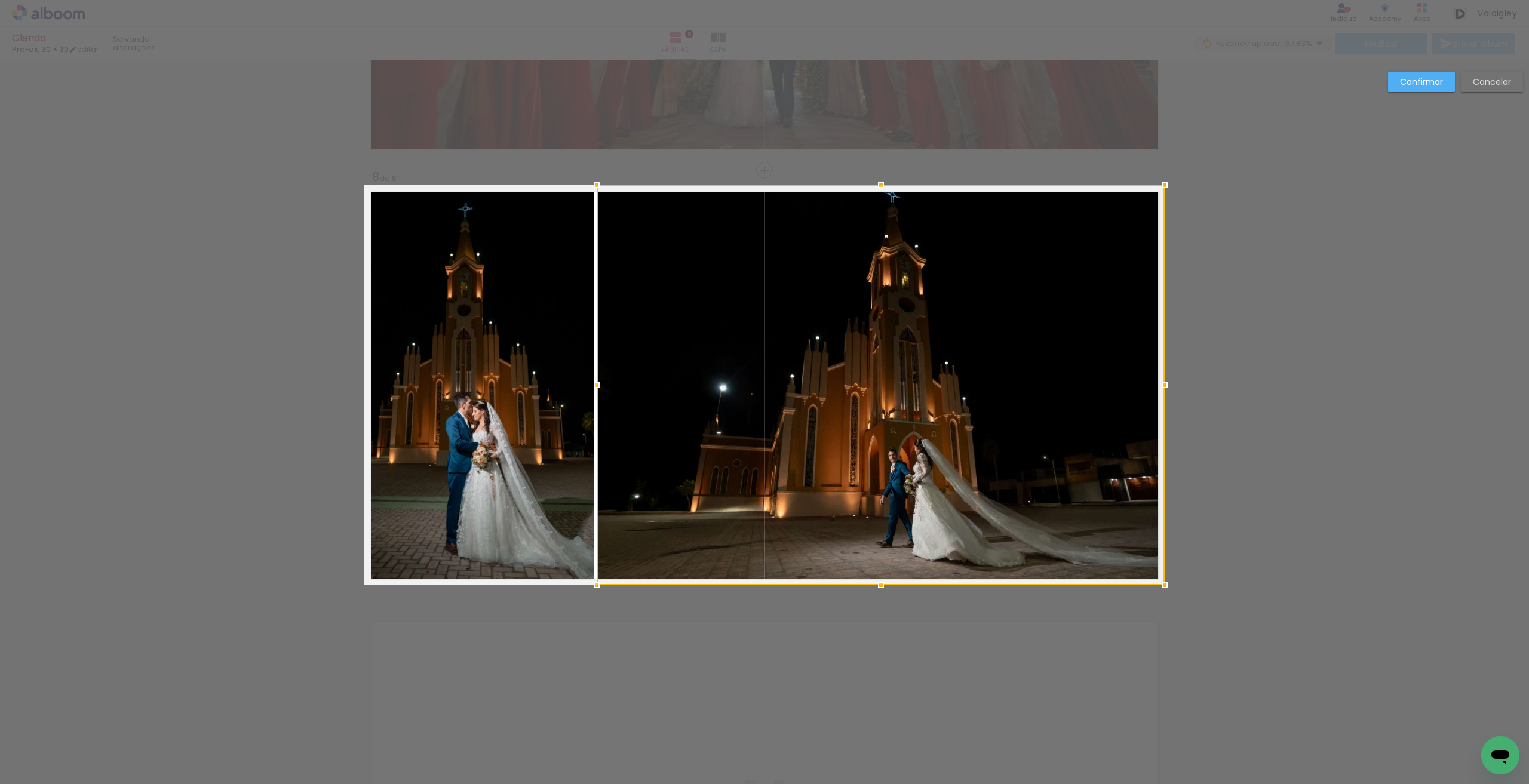
scroll to position [0, 1649]
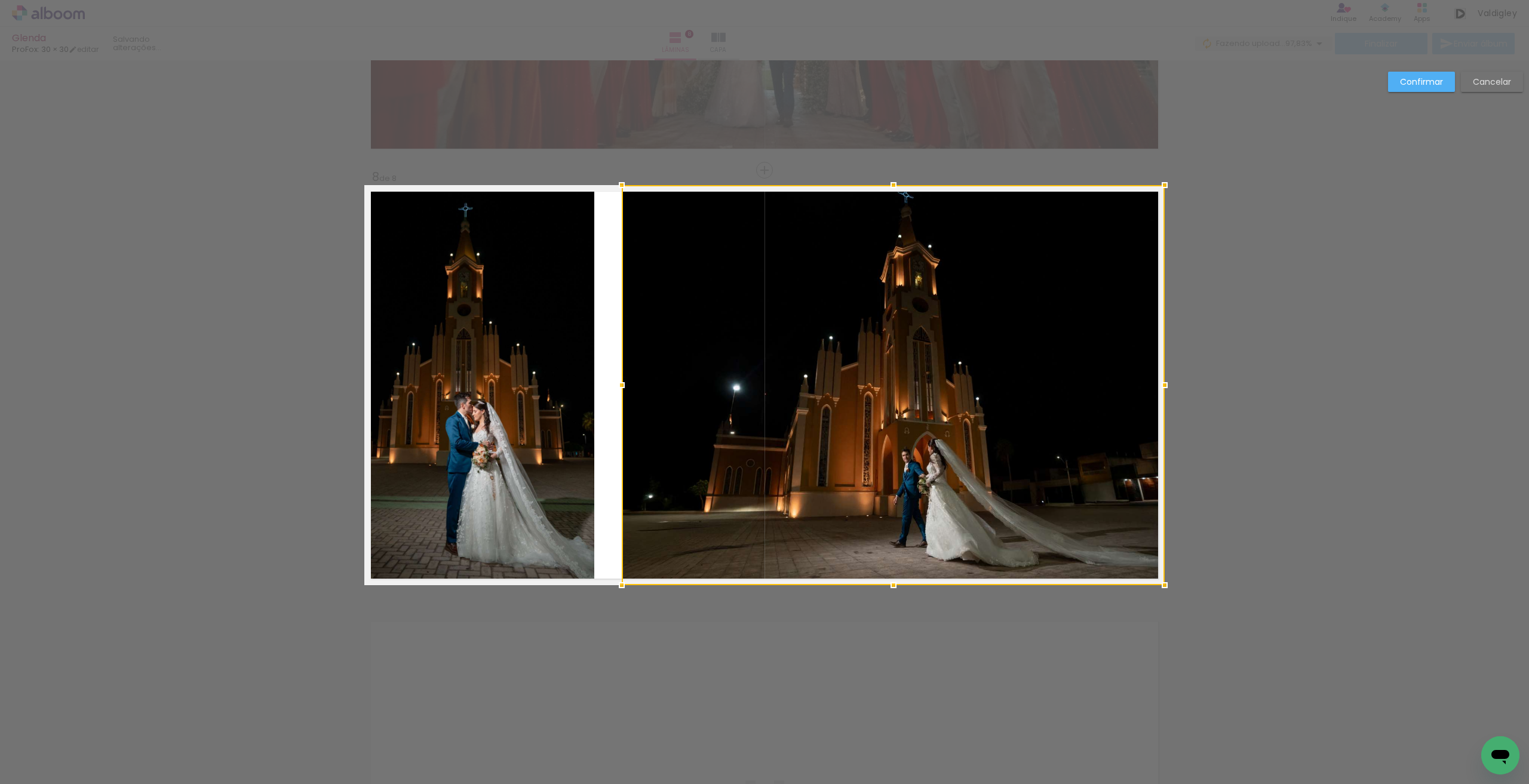
drag, startPoint x: 599, startPoint y: 379, endPoint x: 624, endPoint y: 379, distance: 25.0
click at [624, 379] on div at bounding box center [622, 385] width 24 height 24
click at [541, 383] on quentale-photo at bounding box center [479, 385] width 230 height 400
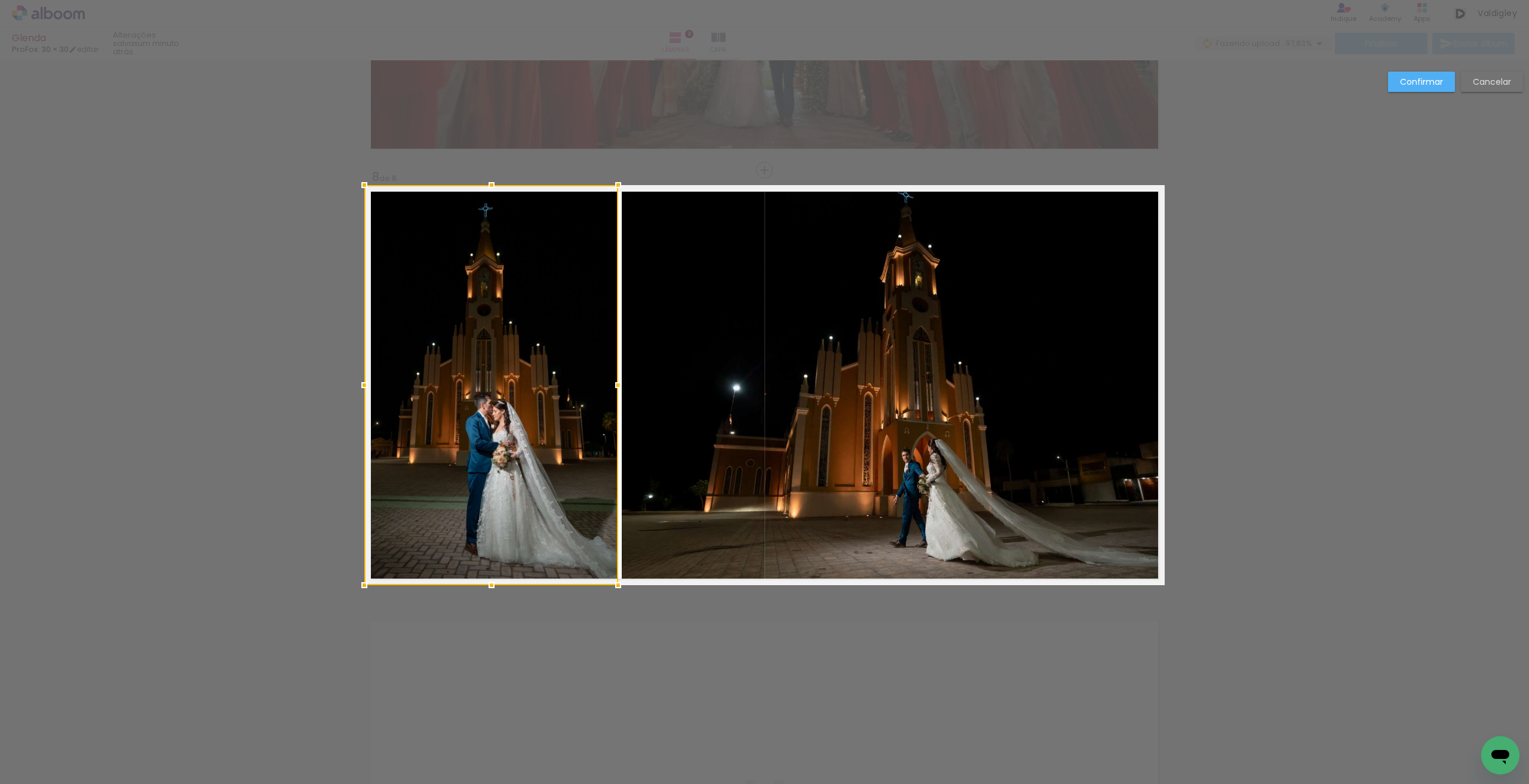
drag, startPoint x: 591, startPoint y: 383, endPoint x: 615, endPoint y: 384, distance: 24.0
click at [615, 384] on div at bounding box center [618, 385] width 24 height 24
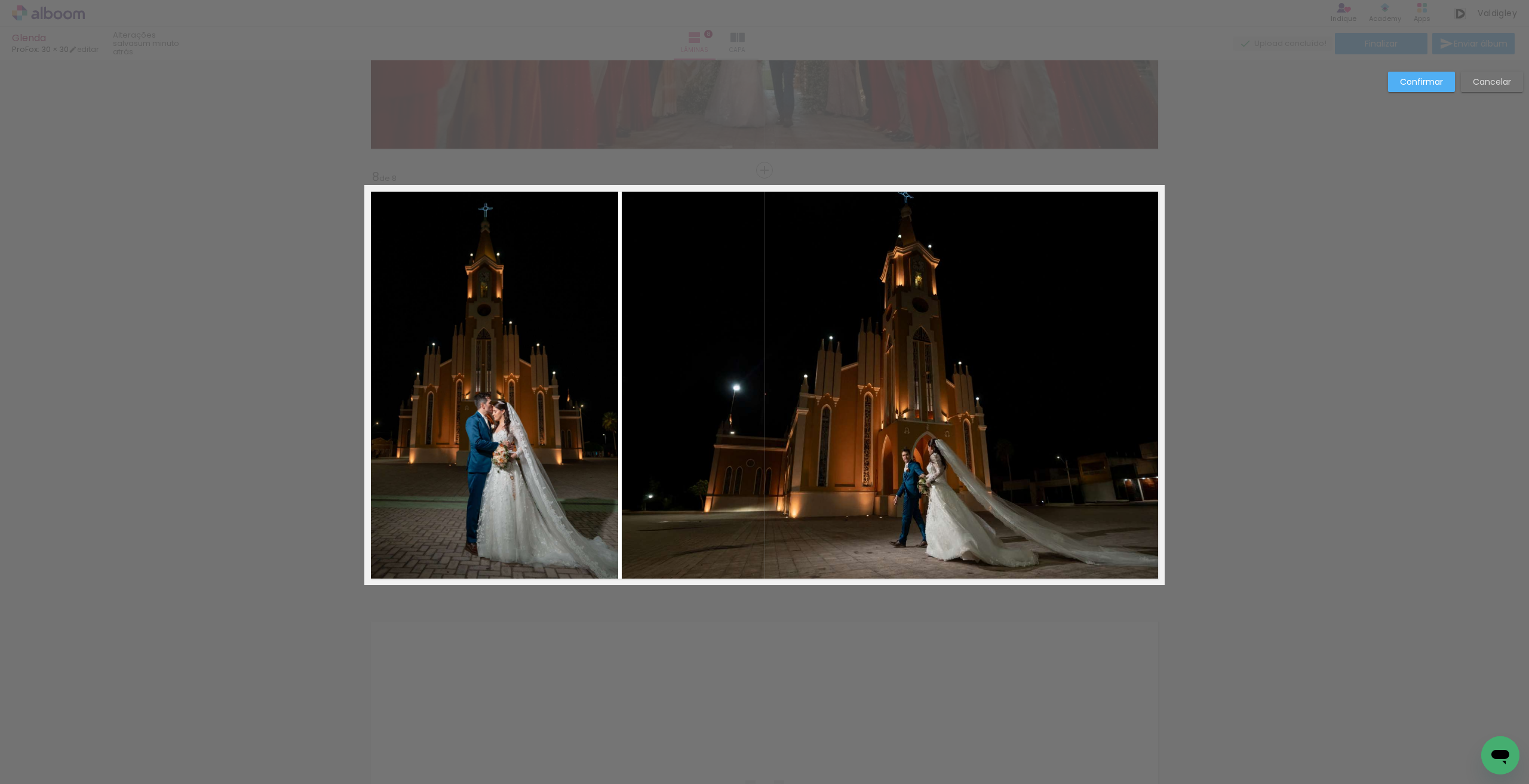
click at [637, 378] on quentale-photo at bounding box center [893, 385] width 543 height 400
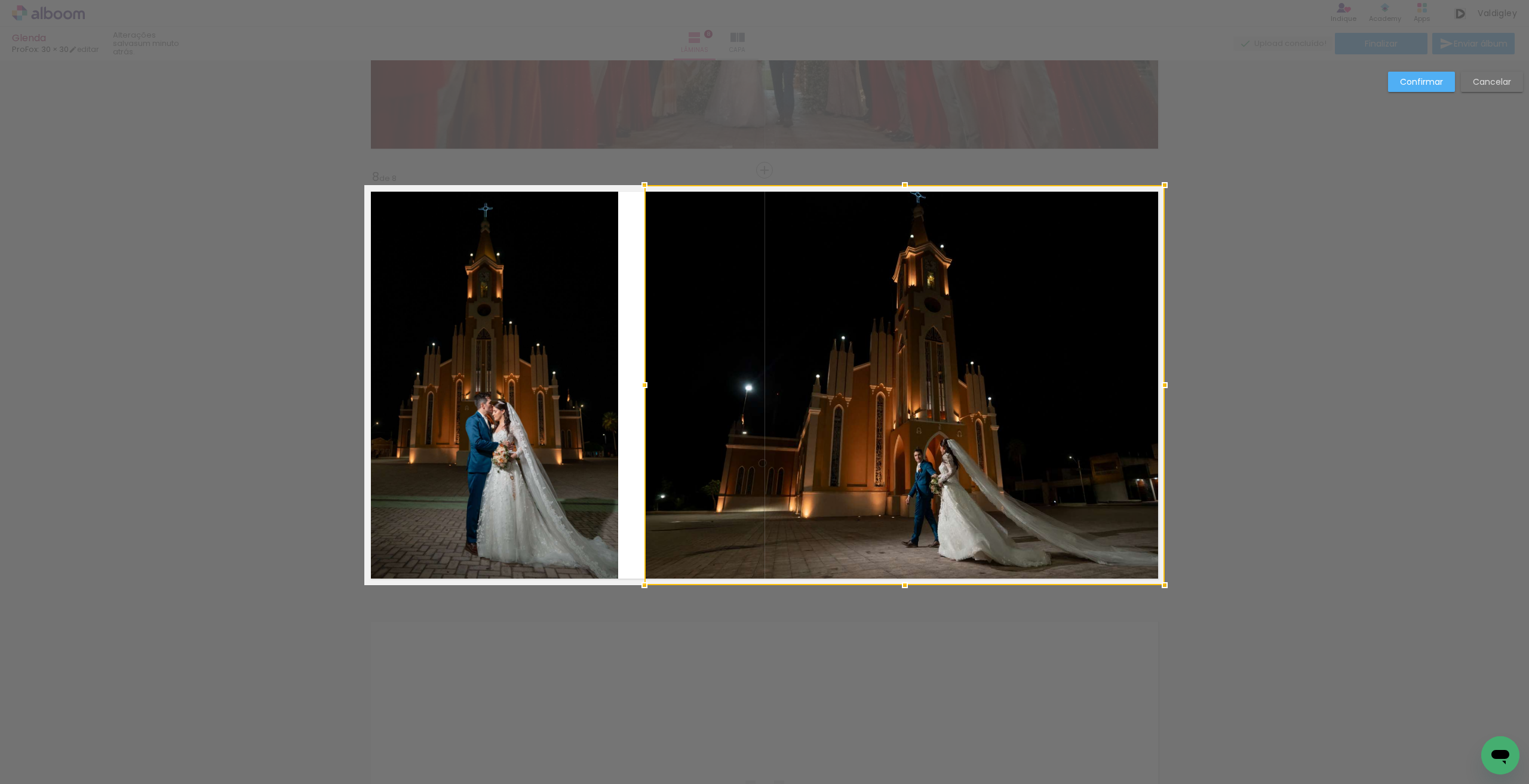
drag, startPoint x: 624, startPoint y: 384, endPoint x: 642, endPoint y: 384, distance: 18.0
click at [642, 384] on div at bounding box center [645, 385] width 24 height 24
click at [592, 388] on quentale-photo at bounding box center [491, 385] width 254 height 400
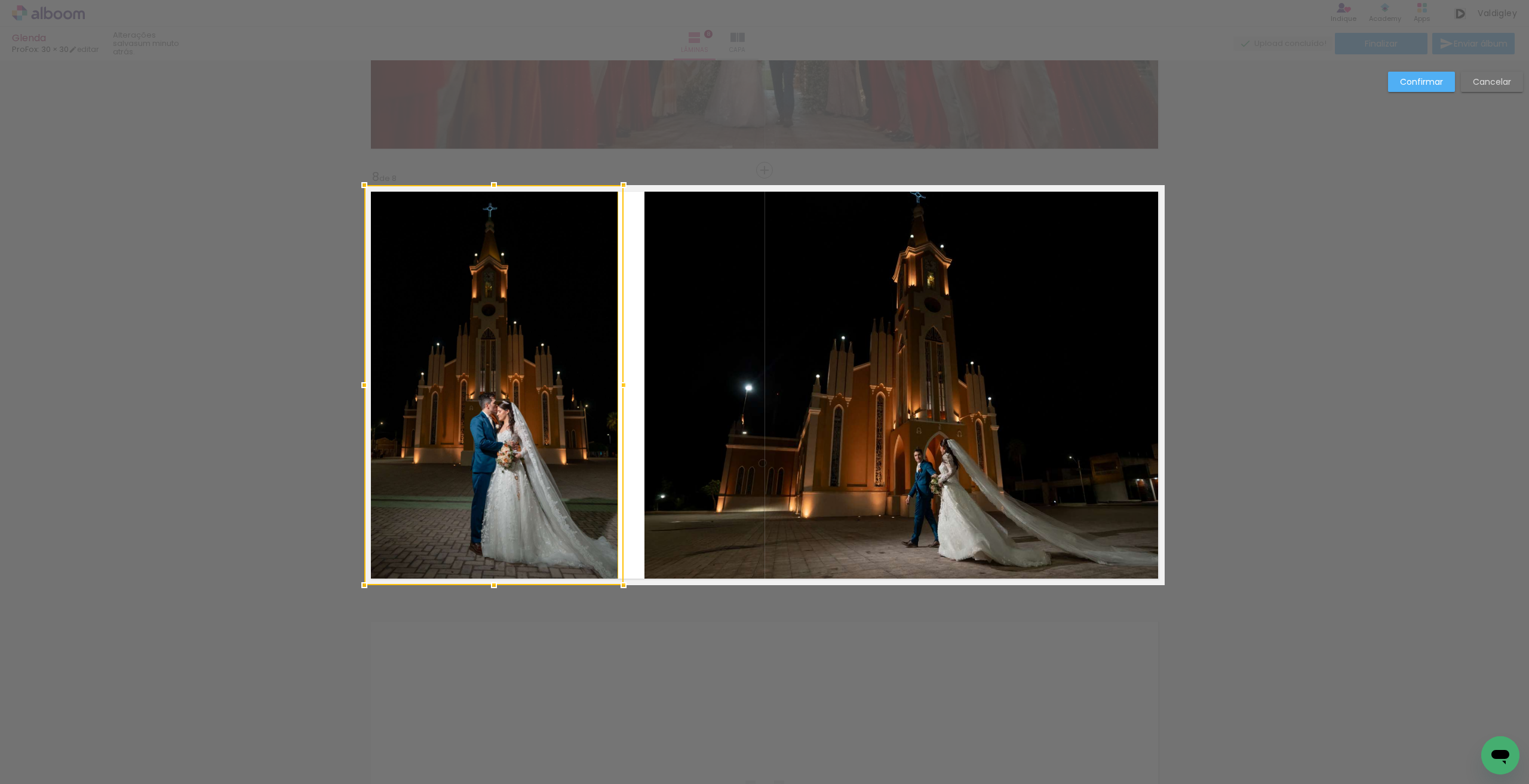
drag, startPoint x: 608, startPoint y: 392, endPoint x: 635, endPoint y: 392, distance: 27.0
click at [635, 392] on album-spread "8 de 8" at bounding box center [764, 385] width 800 height 400
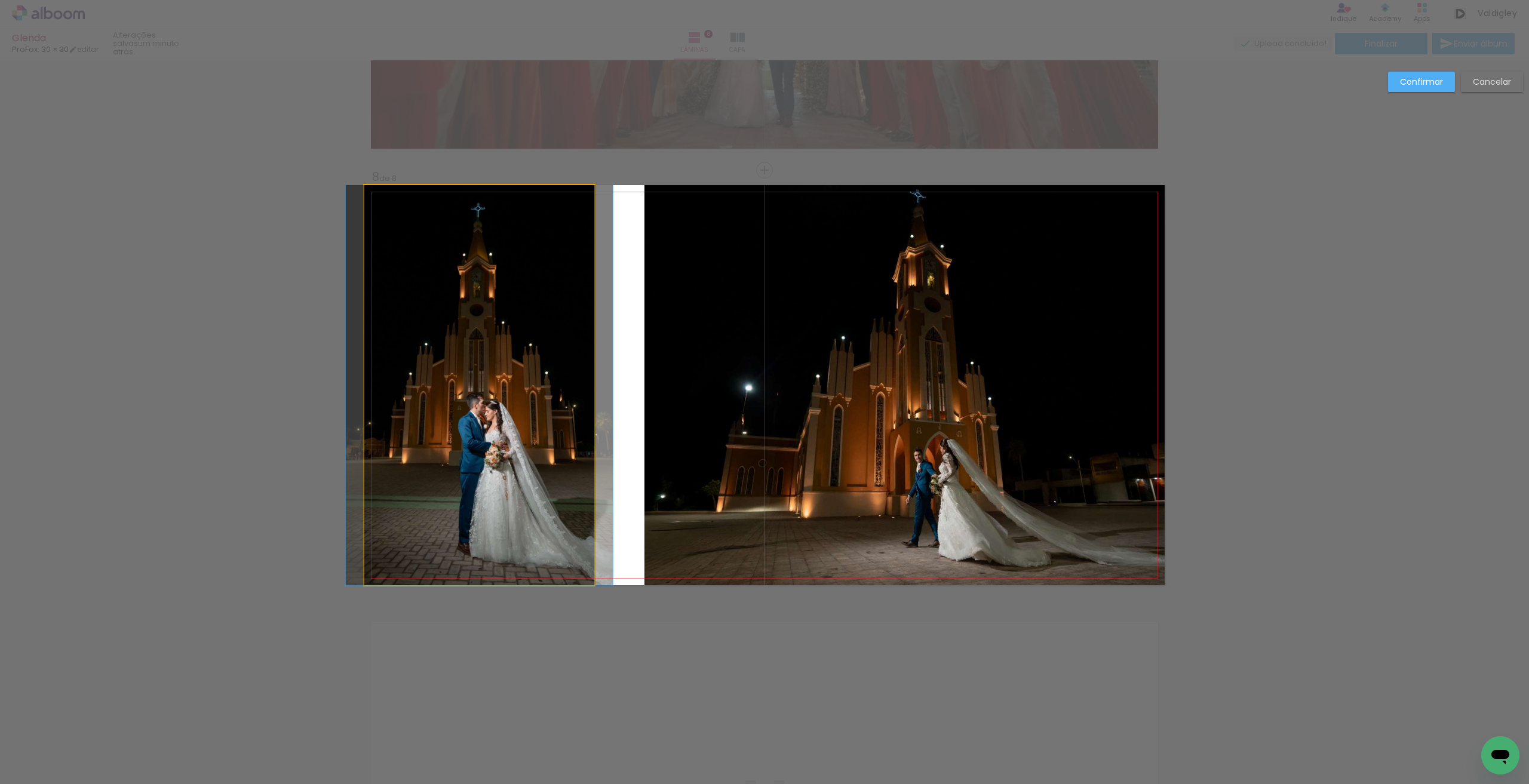
drag, startPoint x: 568, startPoint y: 367, endPoint x: 586, endPoint y: 378, distance: 21.1
click at [568, 367] on quentale-photo at bounding box center [479, 385] width 230 height 400
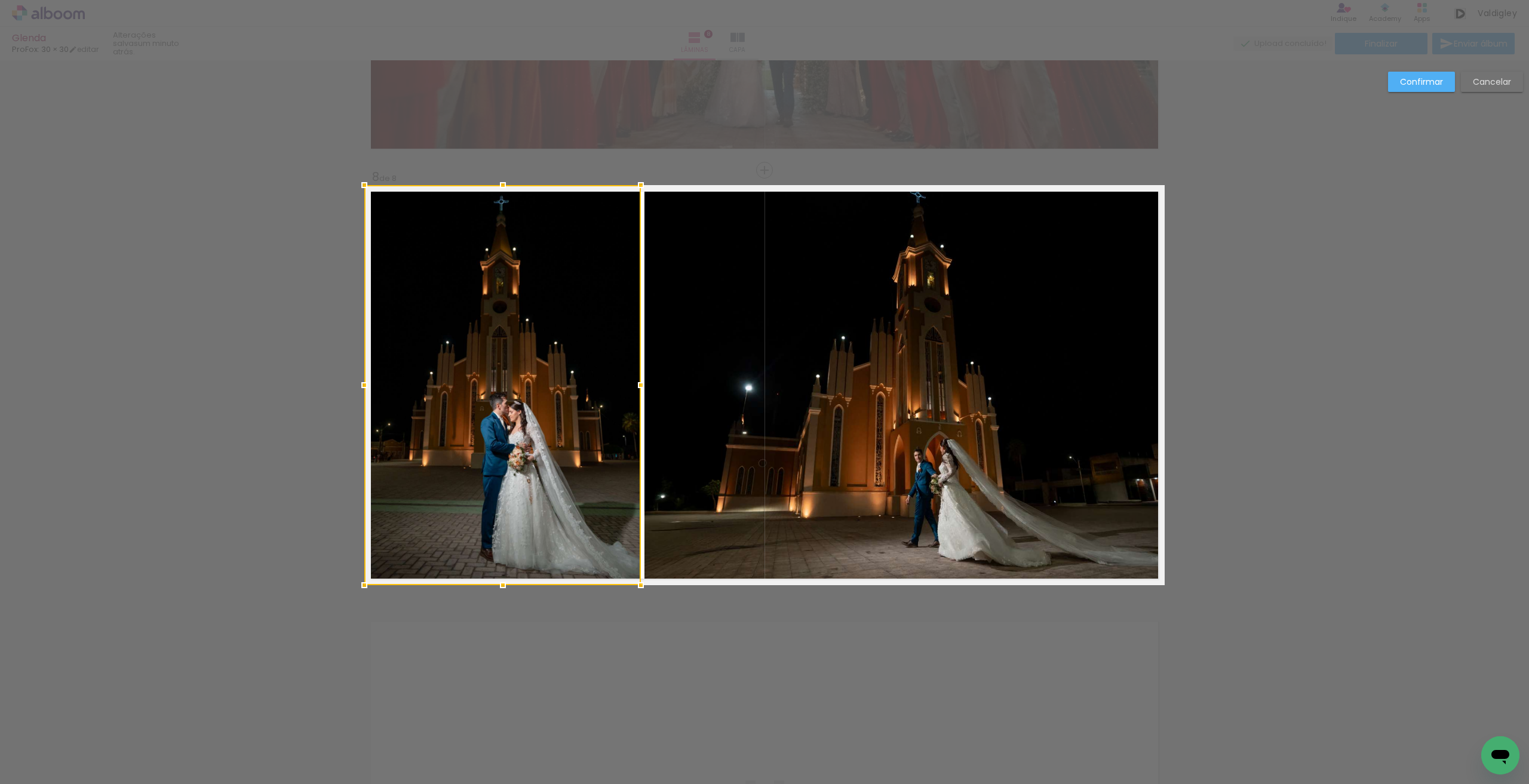
drag, startPoint x: 591, startPoint y: 380, endPoint x: 637, endPoint y: 384, distance: 46.2
click at [637, 384] on div at bounding box center [640, 385] width 24 height 24
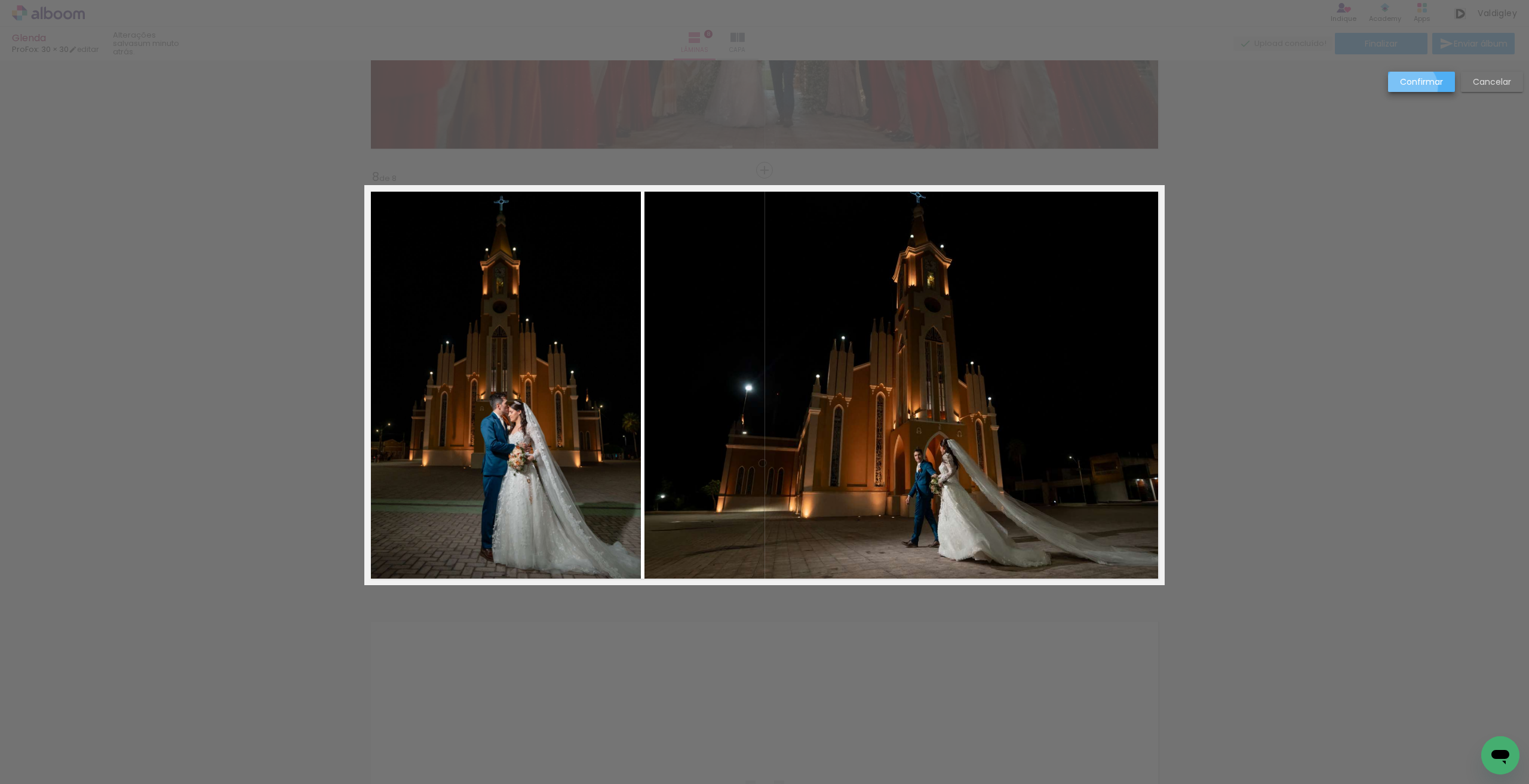
click at [0, 0] on slot "Confirmar" at bounding box center [0, 0] width 0 height 0
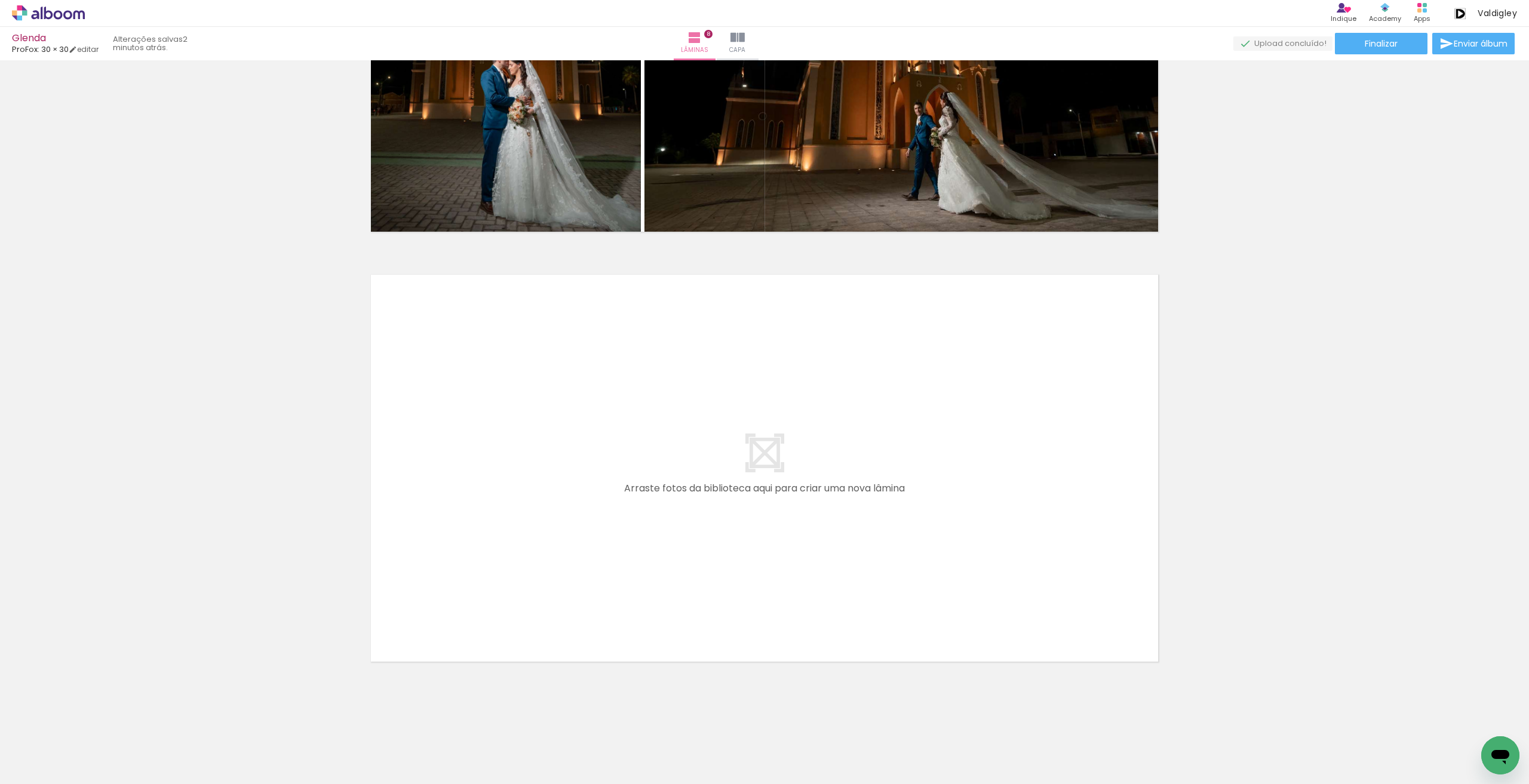
scroll to position [0, 0]
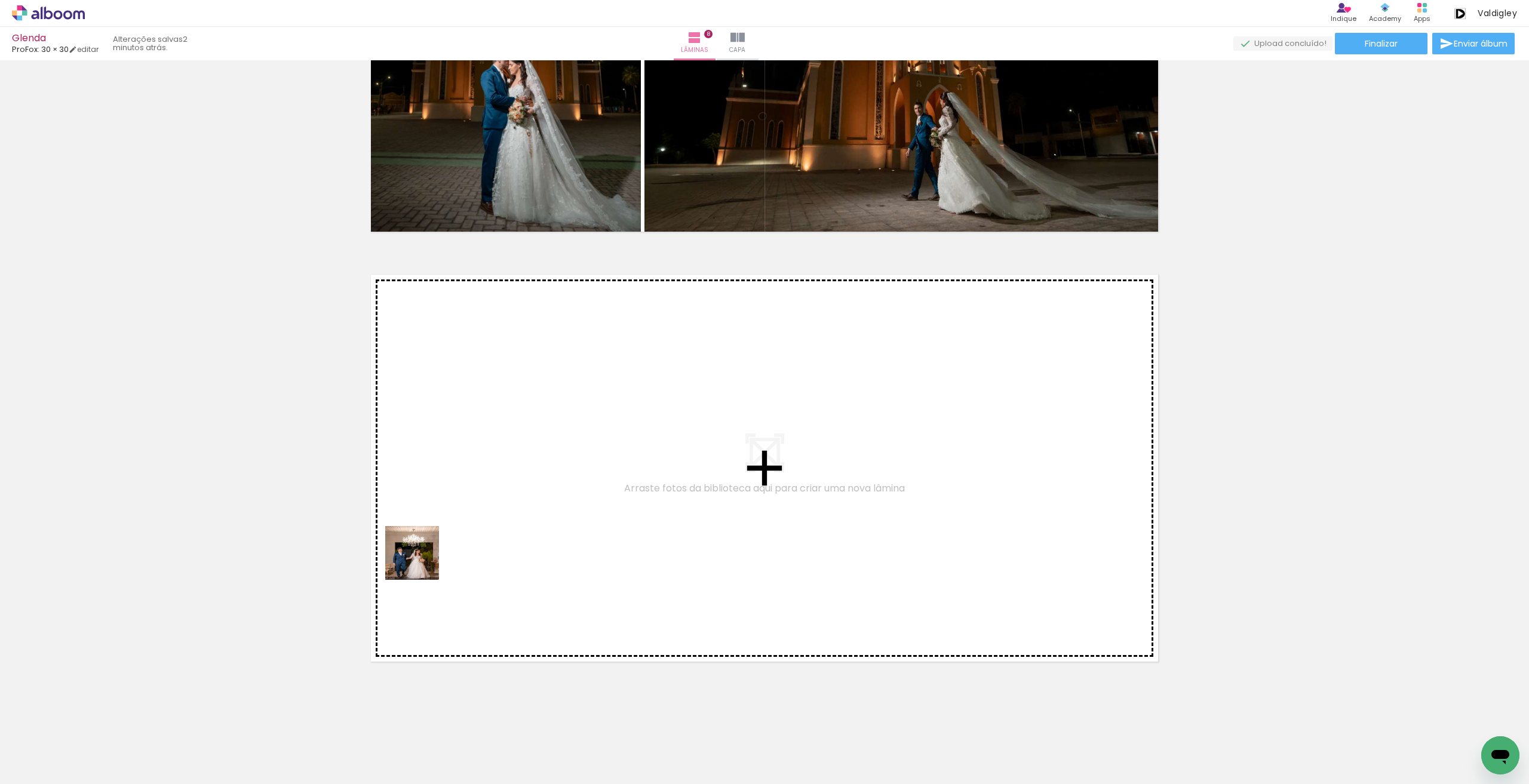
drag, startPoint x: 264, startPoint y: 734, endPoint x: 462, endPoint y: 527, distance: 286.4
click at [462, 527] on quentale-workspace at bounding box center [764, 392] width 1529 height 784
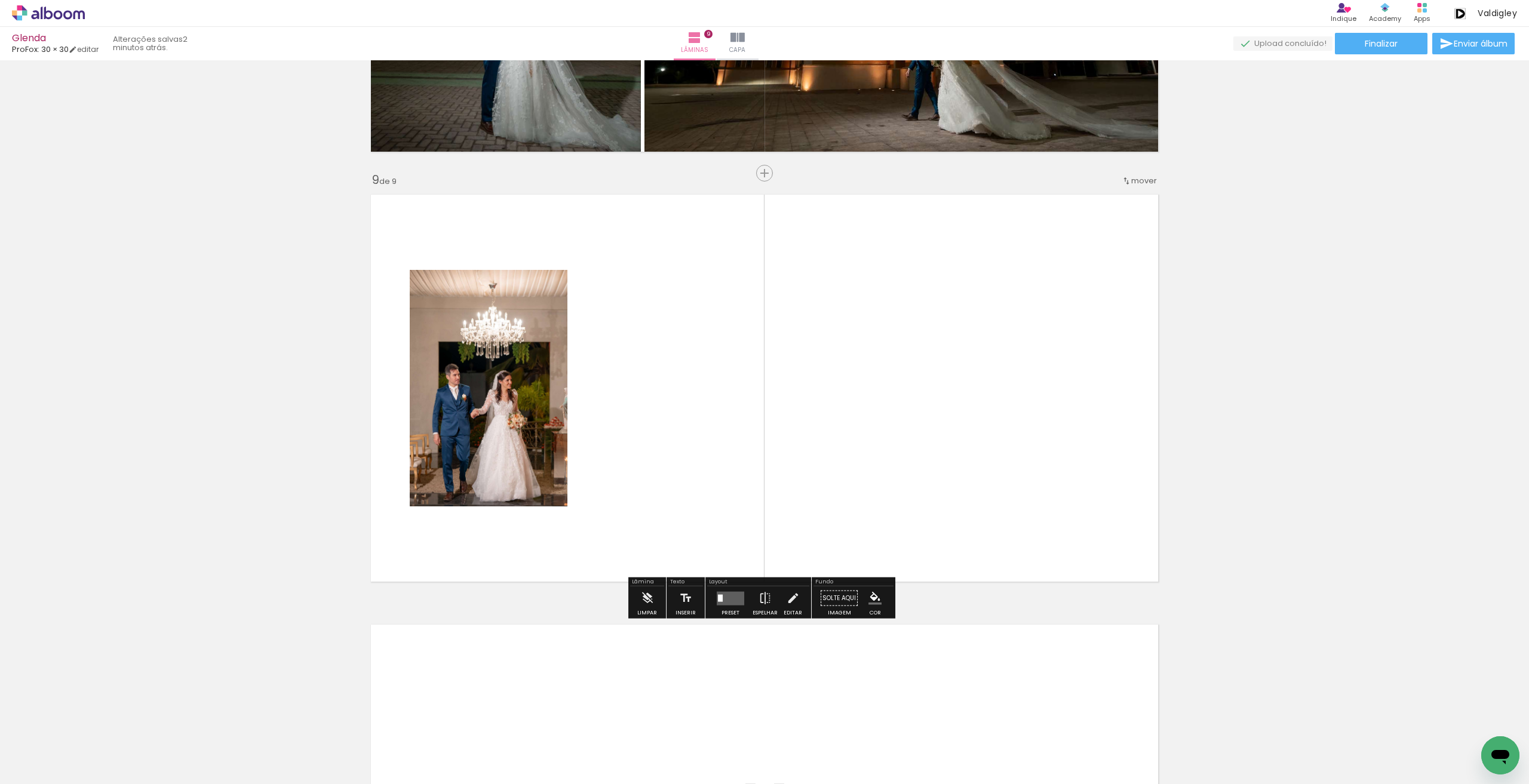
scroll to position [3349, 0]
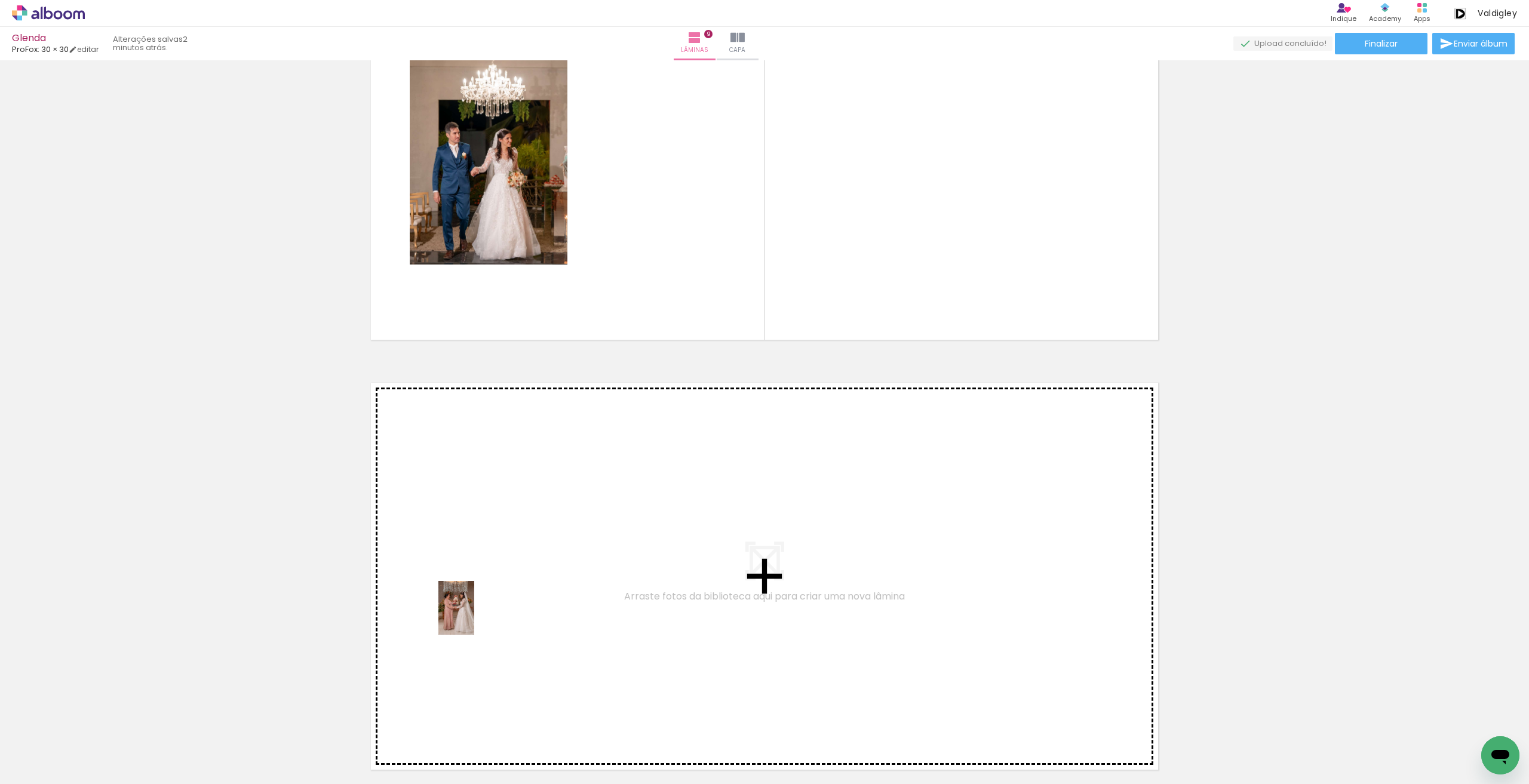
drag, startPoint x: 320, startPoint y: 744, endPoint x: 474, endPoint y: 617, distance: 199.6
click at [474, 617] on quentale-workspace at bounding box center [764, 392] width 1529 height 784
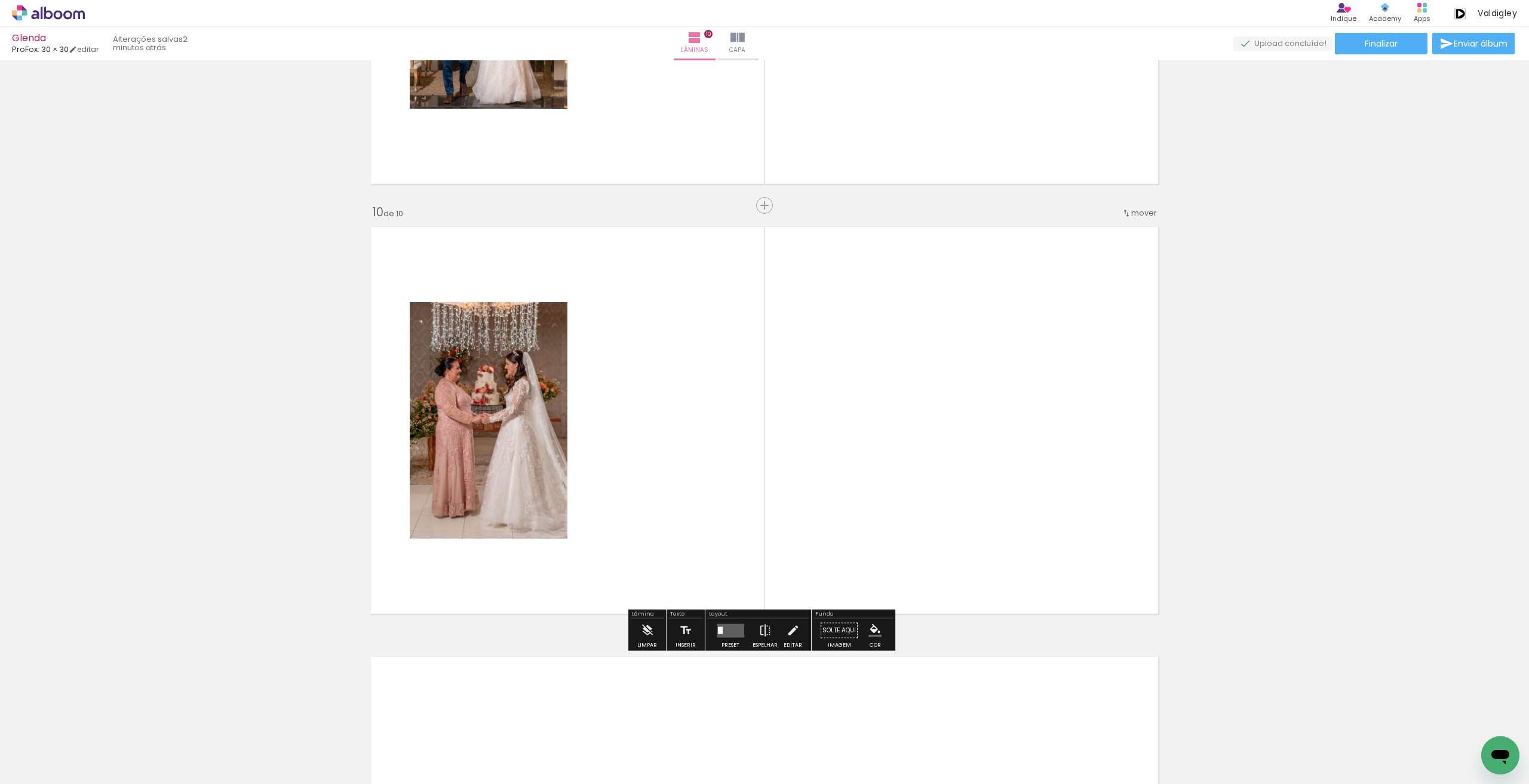
scroll to position [3779, 0]
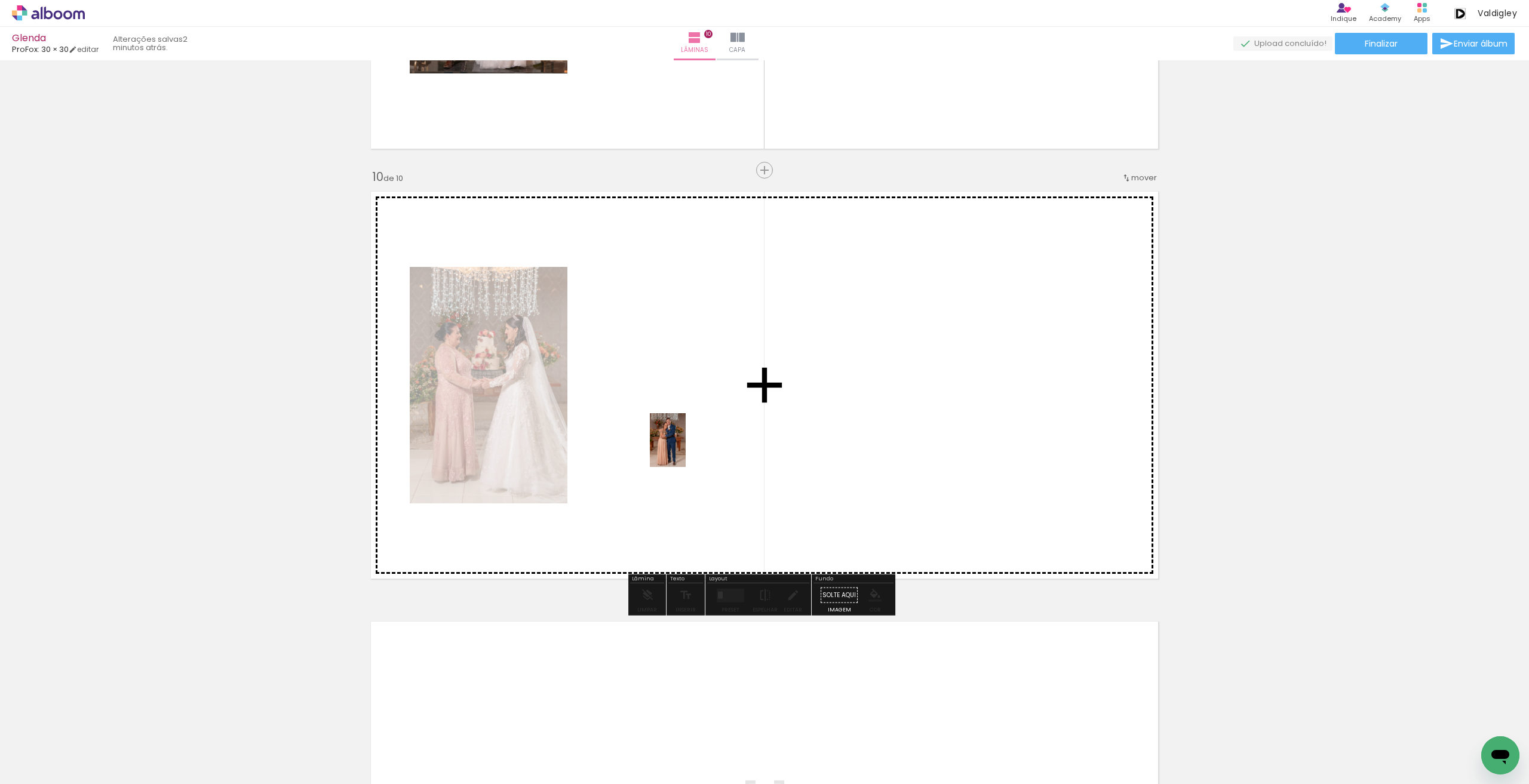
drag, startPoint x: 406, startPoint y: 741, endPoint x: 686, endPoint y: 449, distance: 404.6
click at [686, 449] on quentale-workspace at bounding box center [764, 392] width 1529 height 784
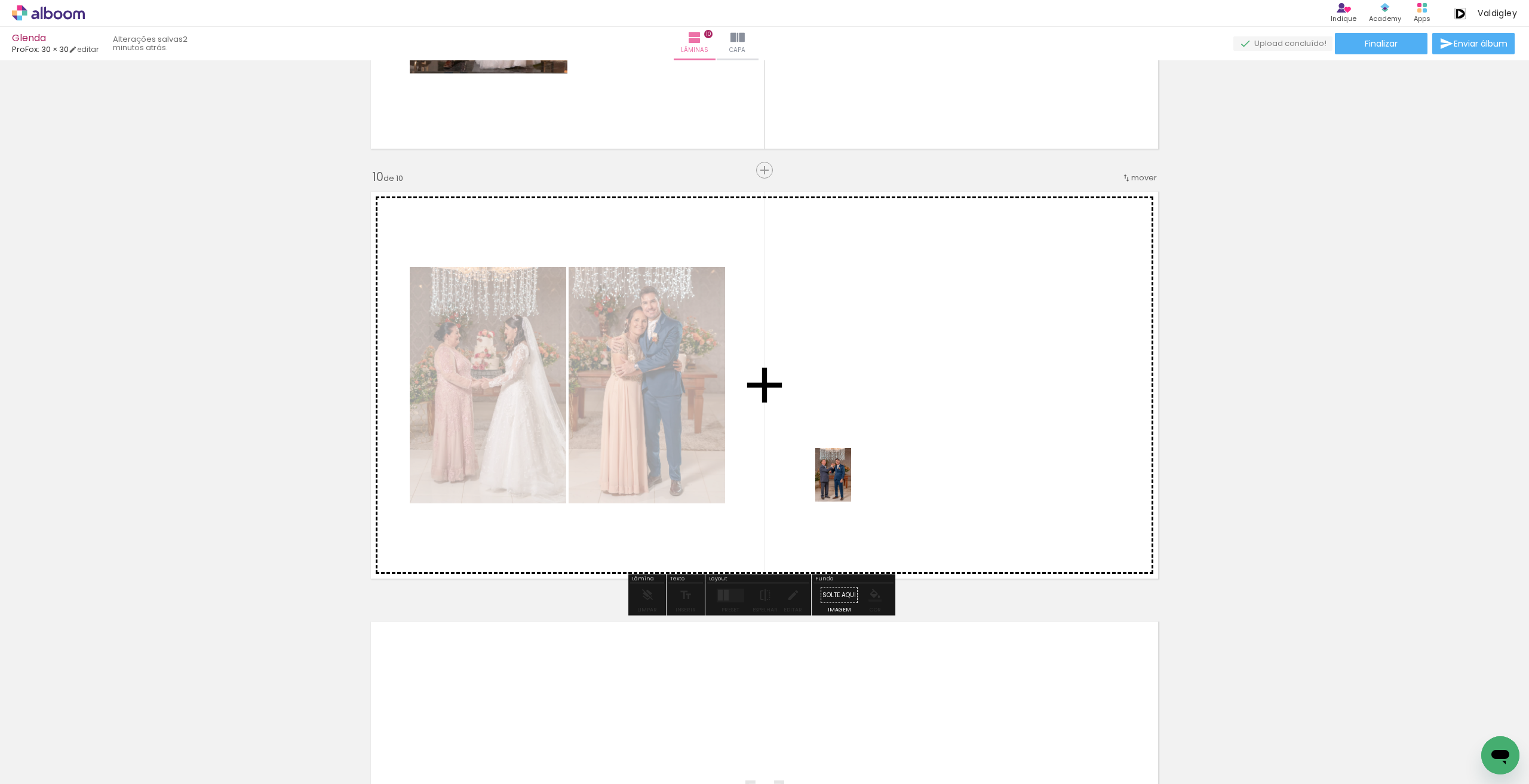
drag, startPoint x: 462, startPoint y: 746, endPoint x: 851, endPoint y: 483, distance: 469.6
click at [851, 483] on quentale-workspace at bounding box center [764, 392] width 1529 height 784
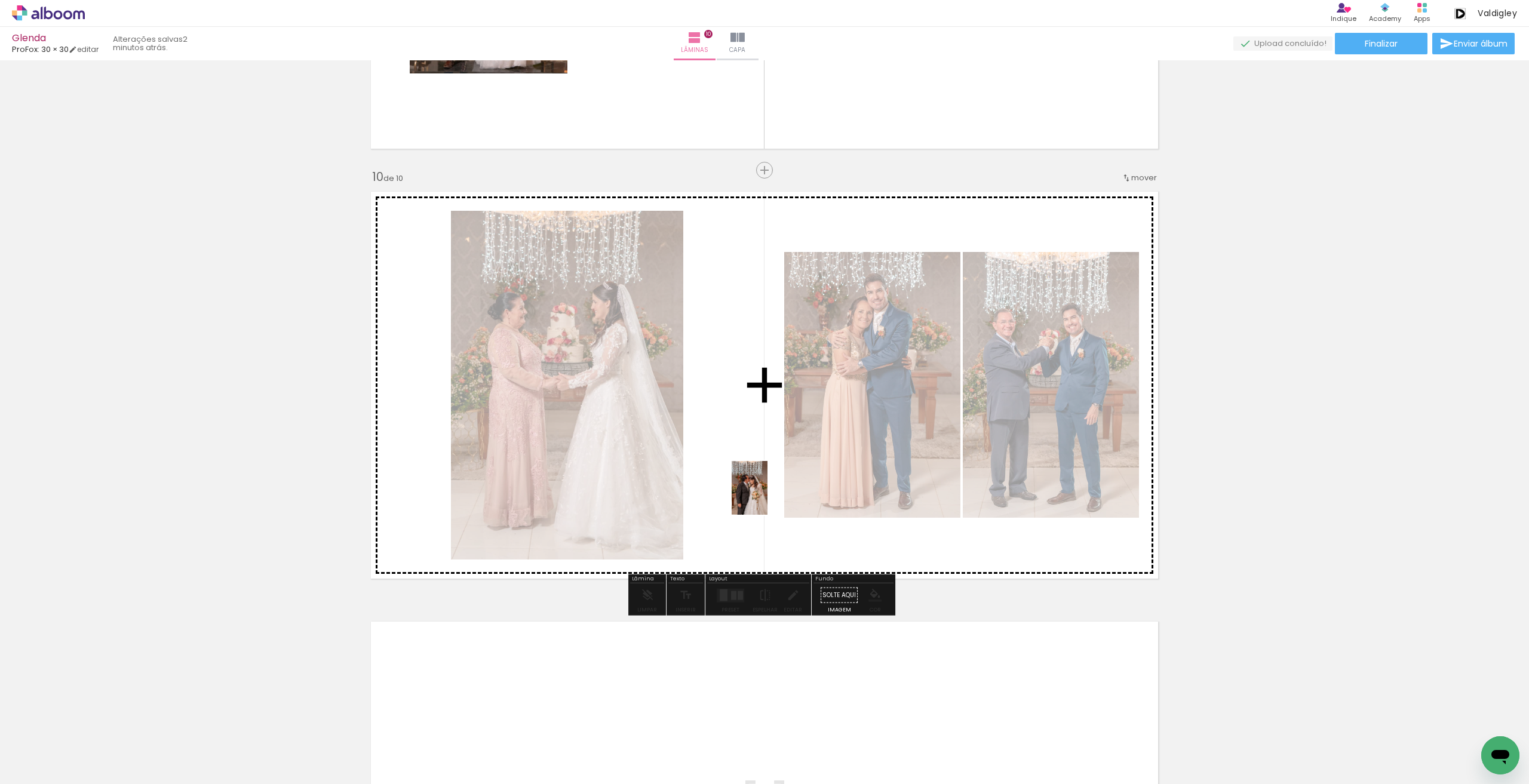
drag, startPoint x: 529, startPoint y: 749, endPoint x: 767, endPoint y: 497, distance: 346.6
click at [767, 497] on quentale-workspace at bounding box center [764, 392] width 1529 height 784
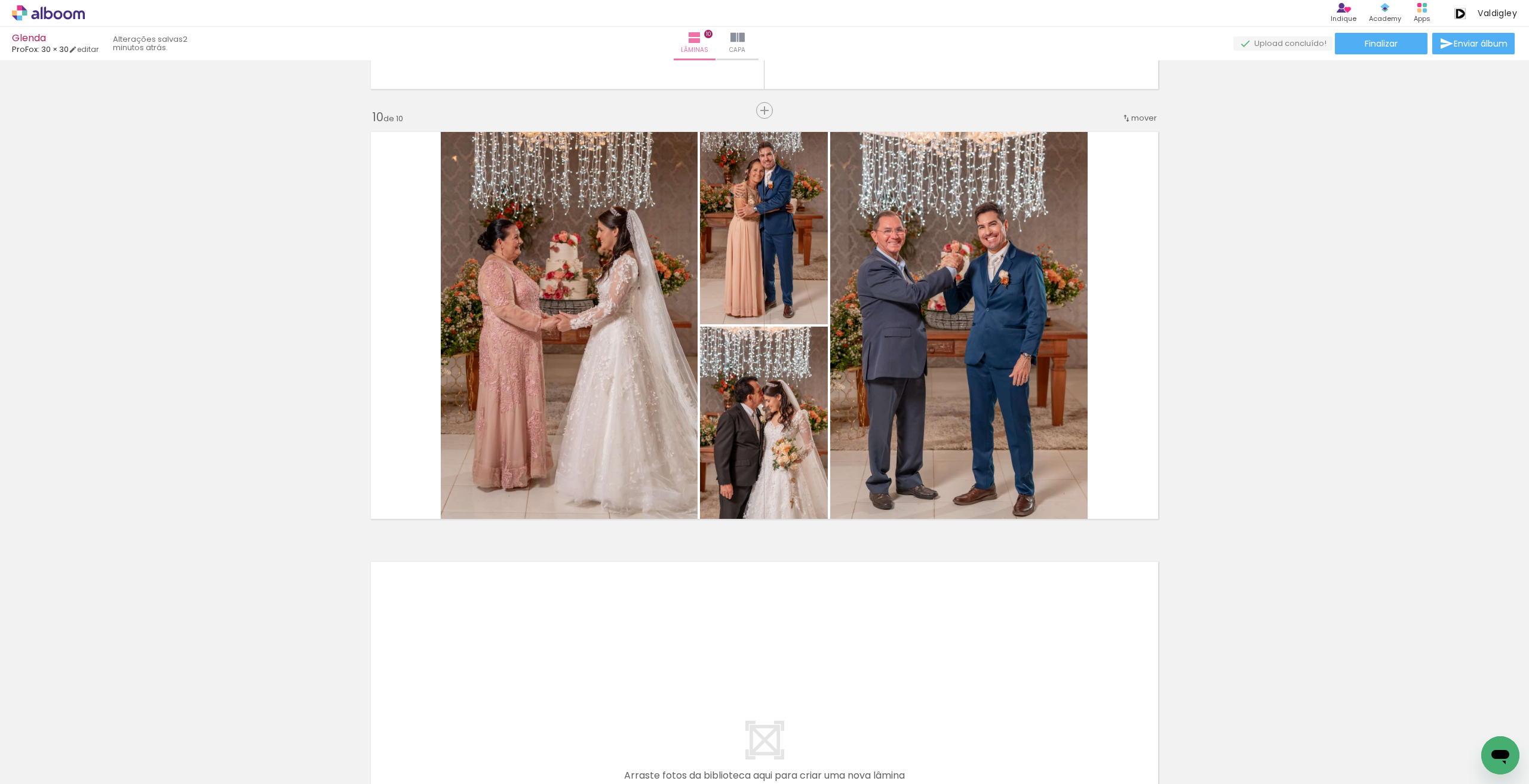
scroll to position [0, 1096]
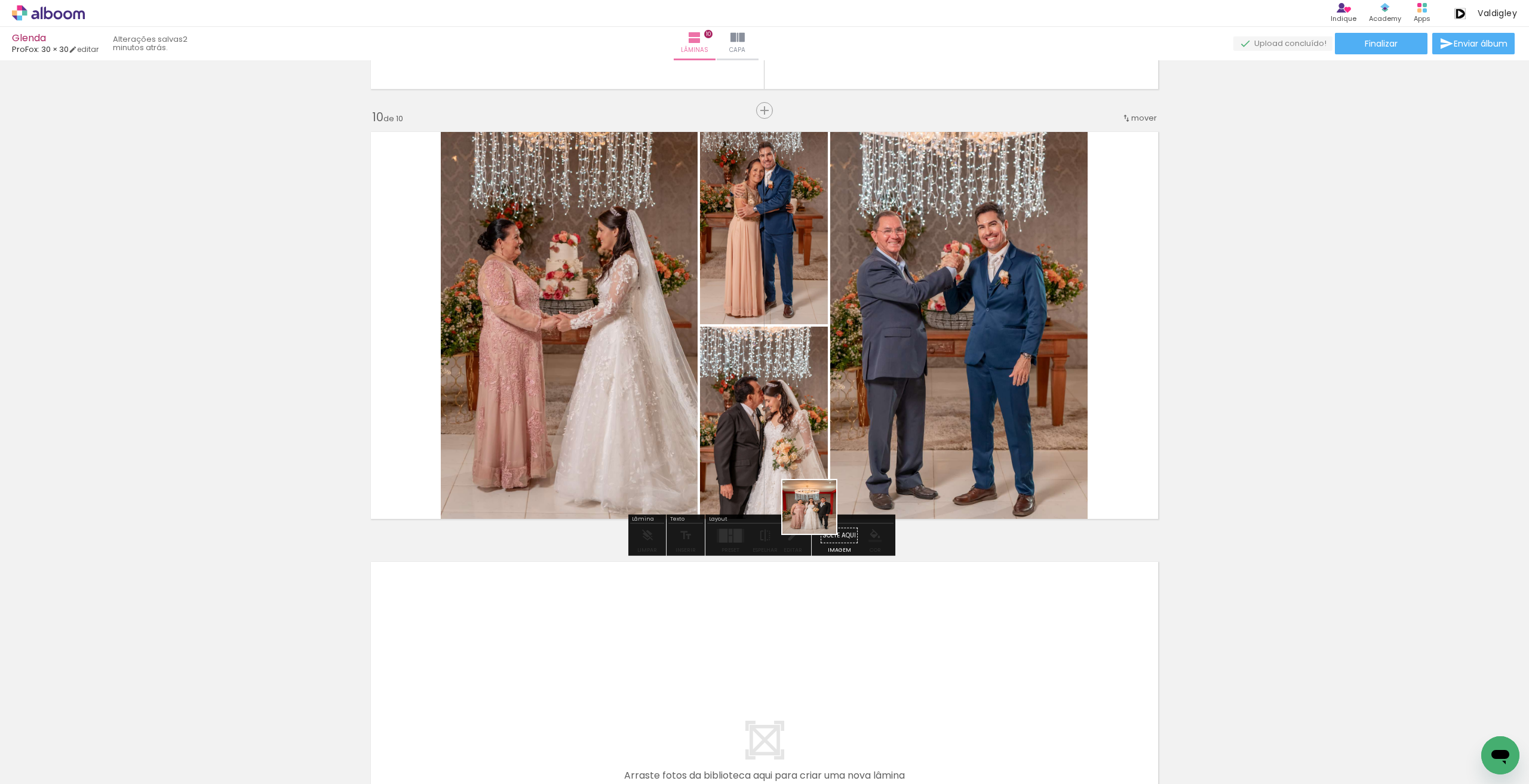
drag, startPoint x: 831, startPoint y: 746, endPoint x: 807, endPoint y: 467, distance: 280.0
click at [807, 467] on quentale-workspace at bounding box center [764, 392] width 1529 height 784
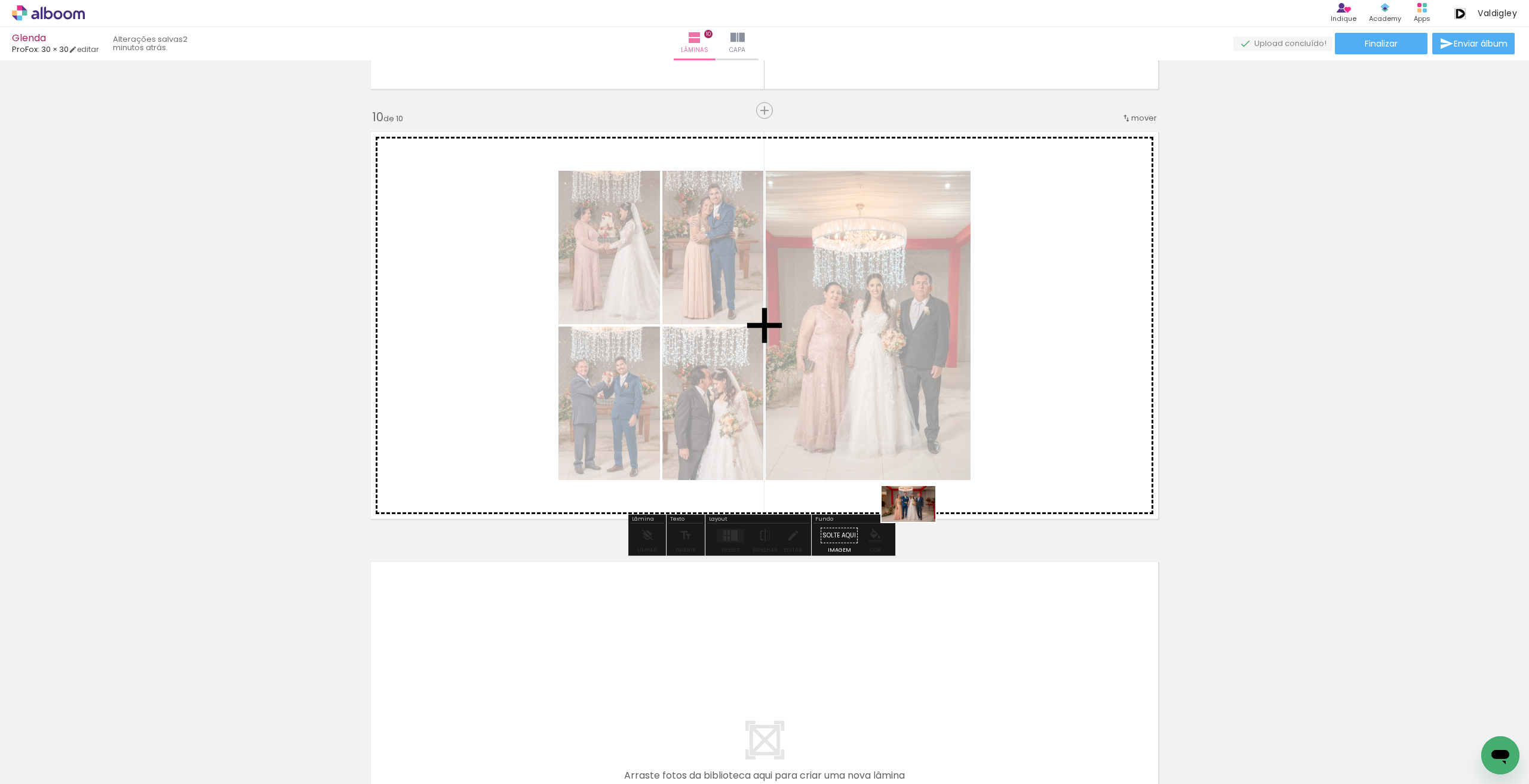
drag, startPoint x: 903, startPoint y: 751, endPoint x: 917, endPoint y: 522, distance: 229.4
click at [917, 522] on quentale-workspace at bounding box center [764, 392] width 1529 height 784
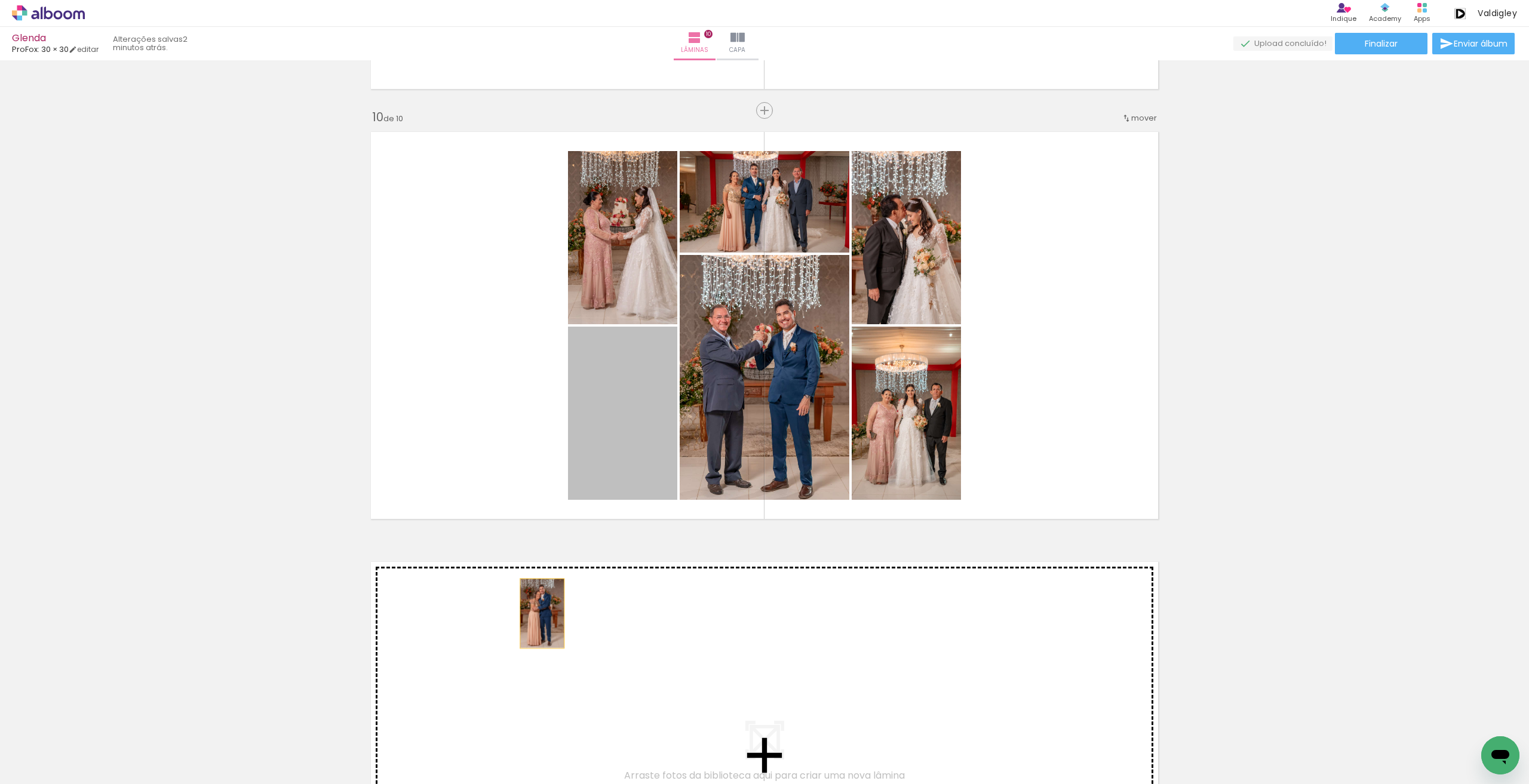
drag, startPoint x: 633, startPoint y: 415, endPoint x: 537, endPoint y: 613, distance: 220.0
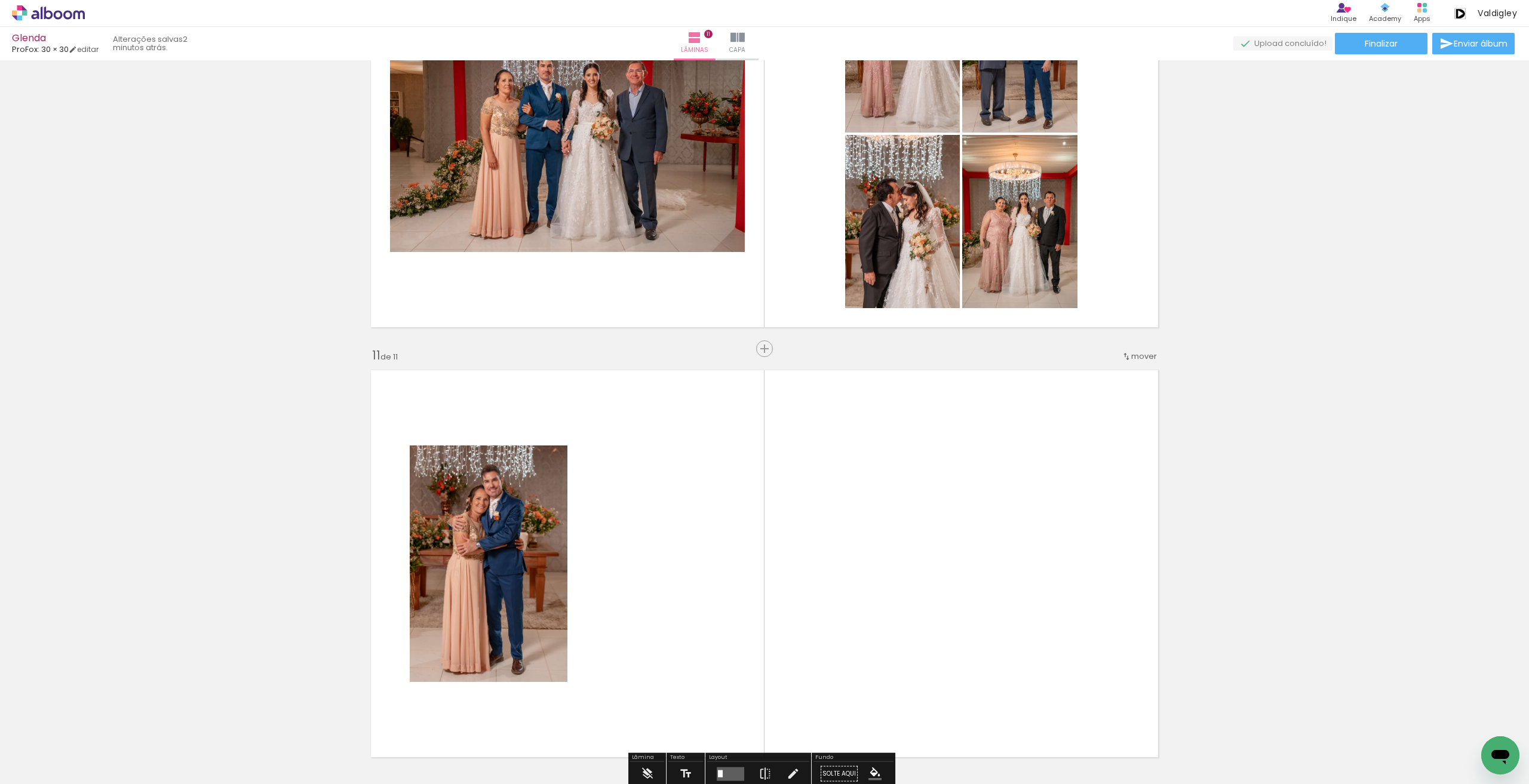
scroll to position [4030, 0]
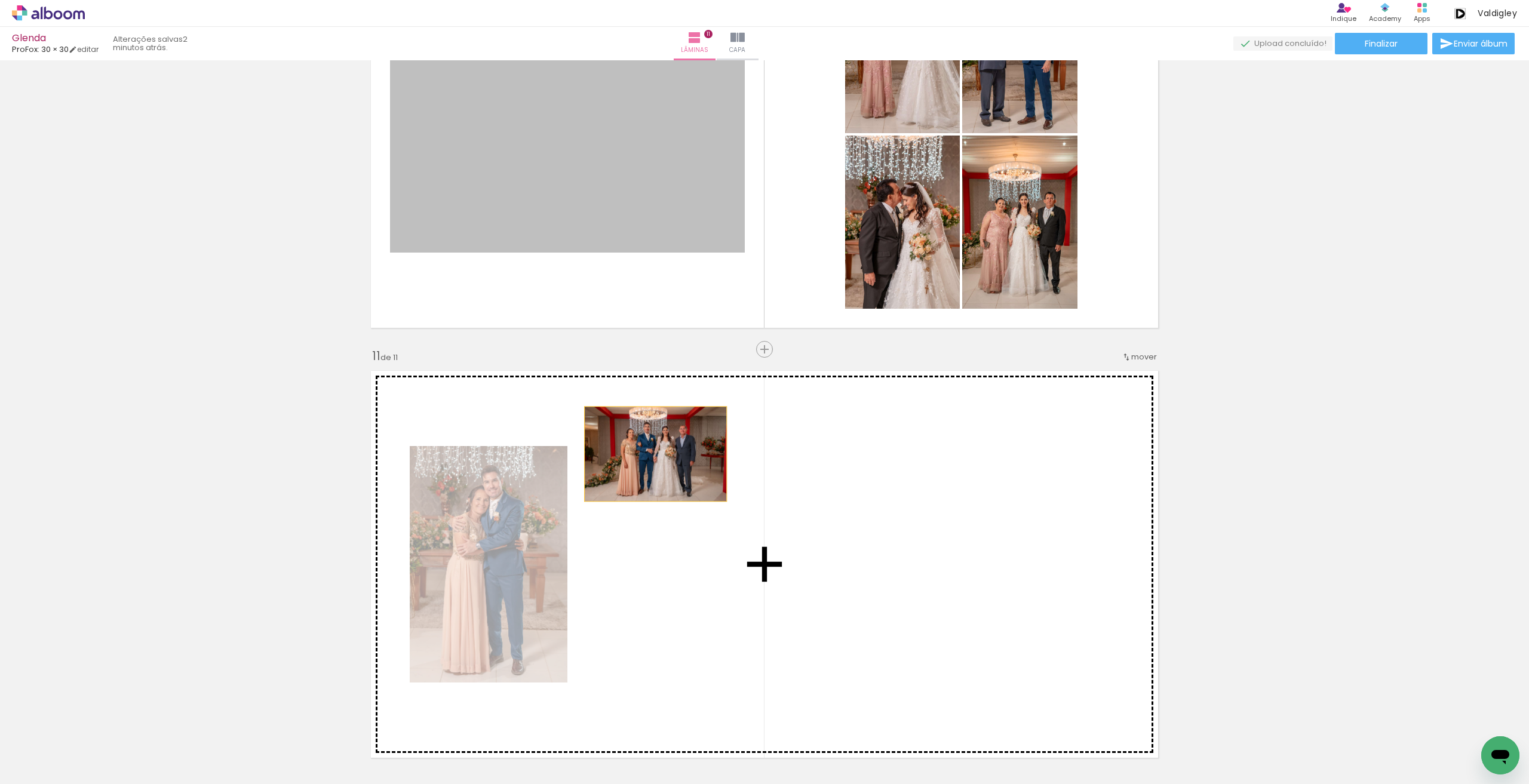
drag, startPoint x: 592, startPoint y: 193, endPoint x: 663, endPoint y: 474, distance: 289.8
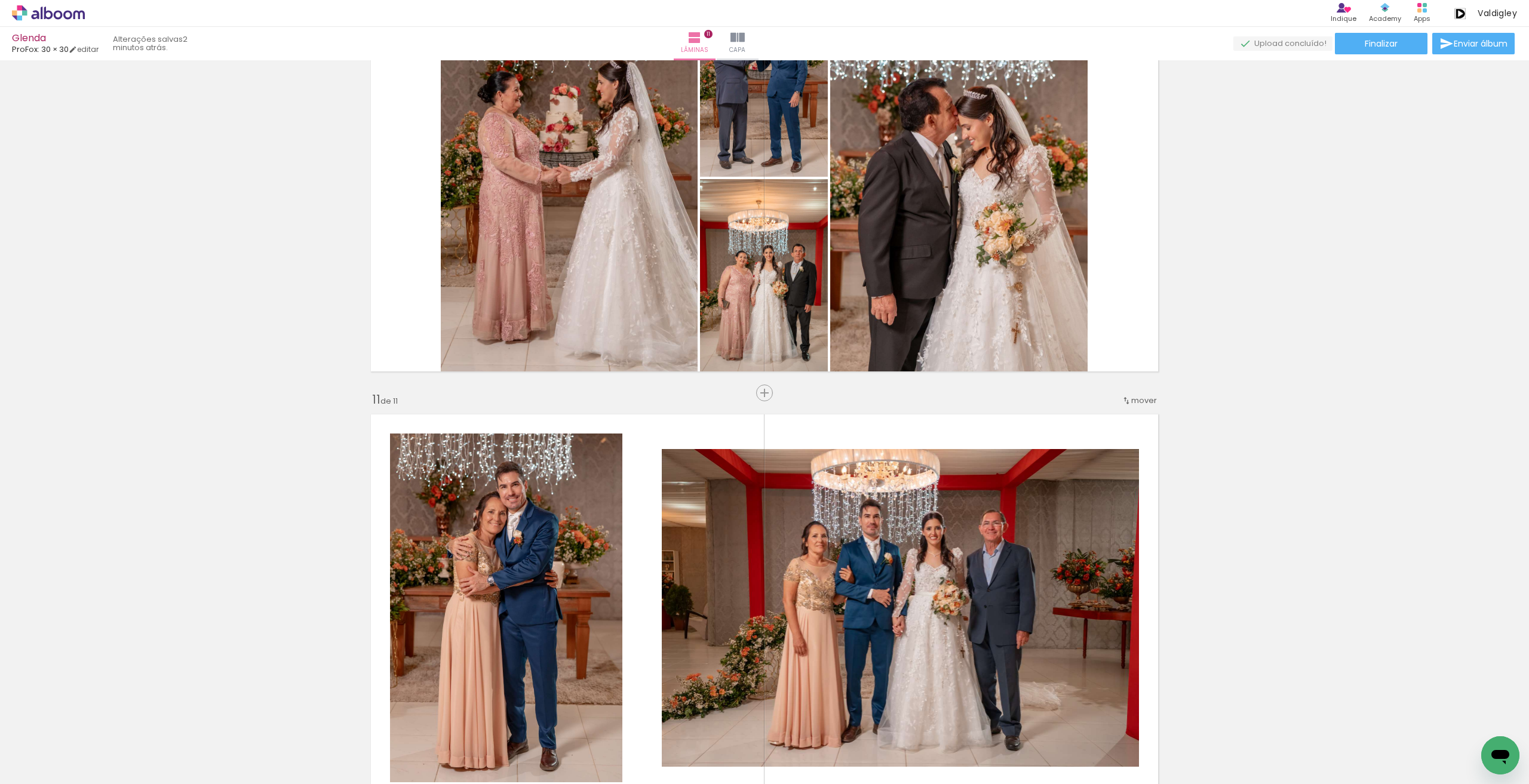
scroll to position [3910, 0]
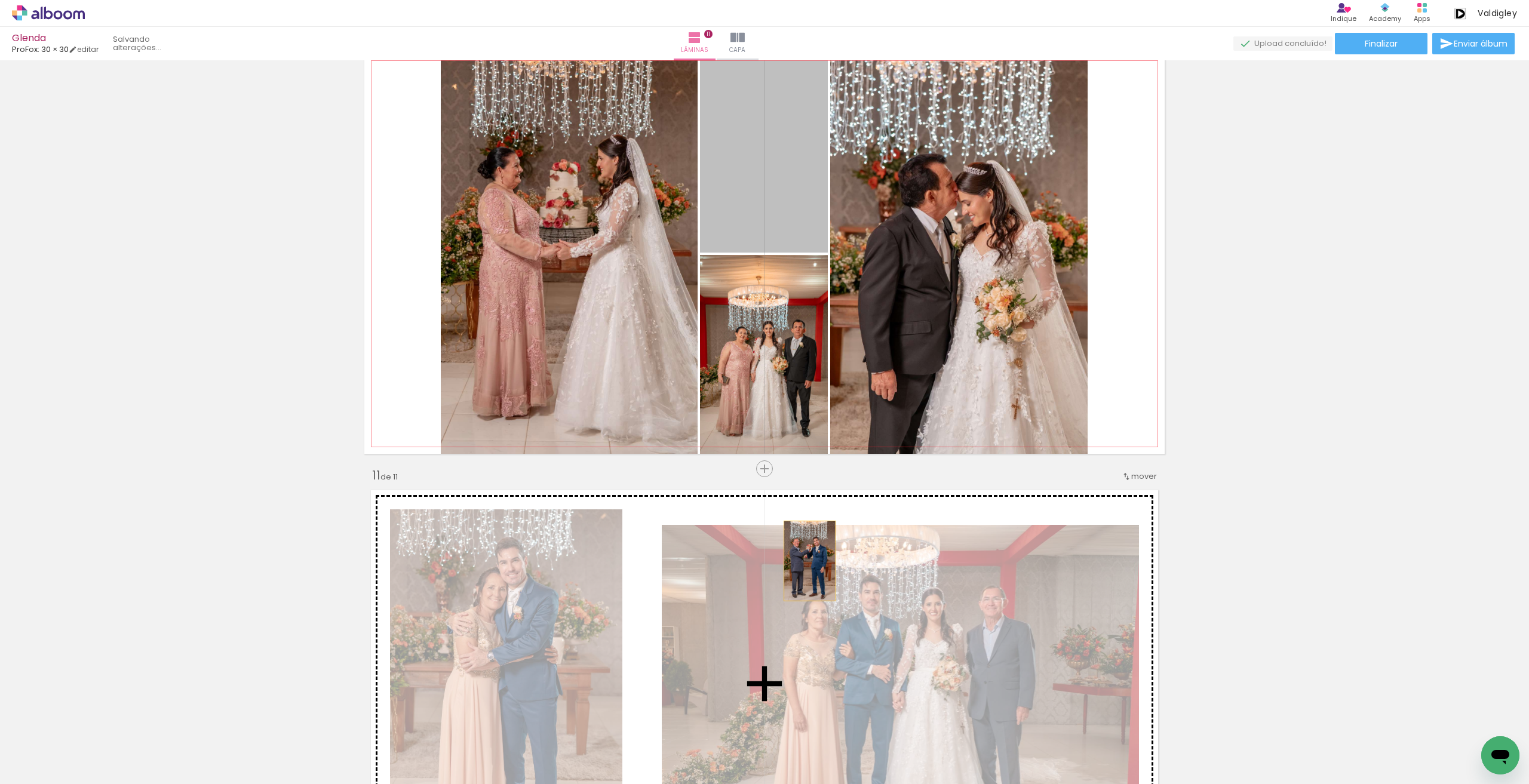
drag, startPoint x: 759, startPoint y: 185, endPoint x: 805, endPoint y: 579, distance: 396.7
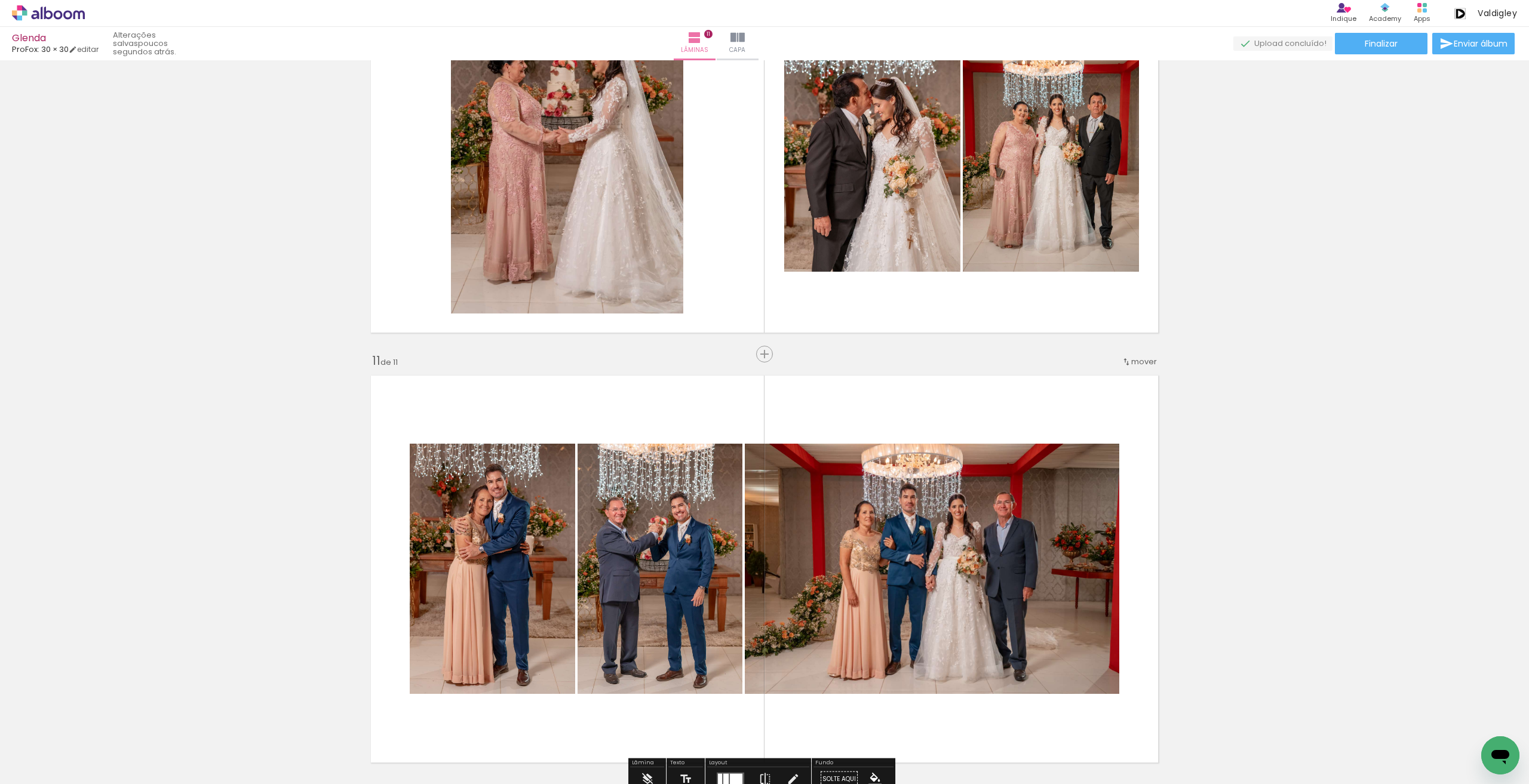
scroll to position [4030, 0]
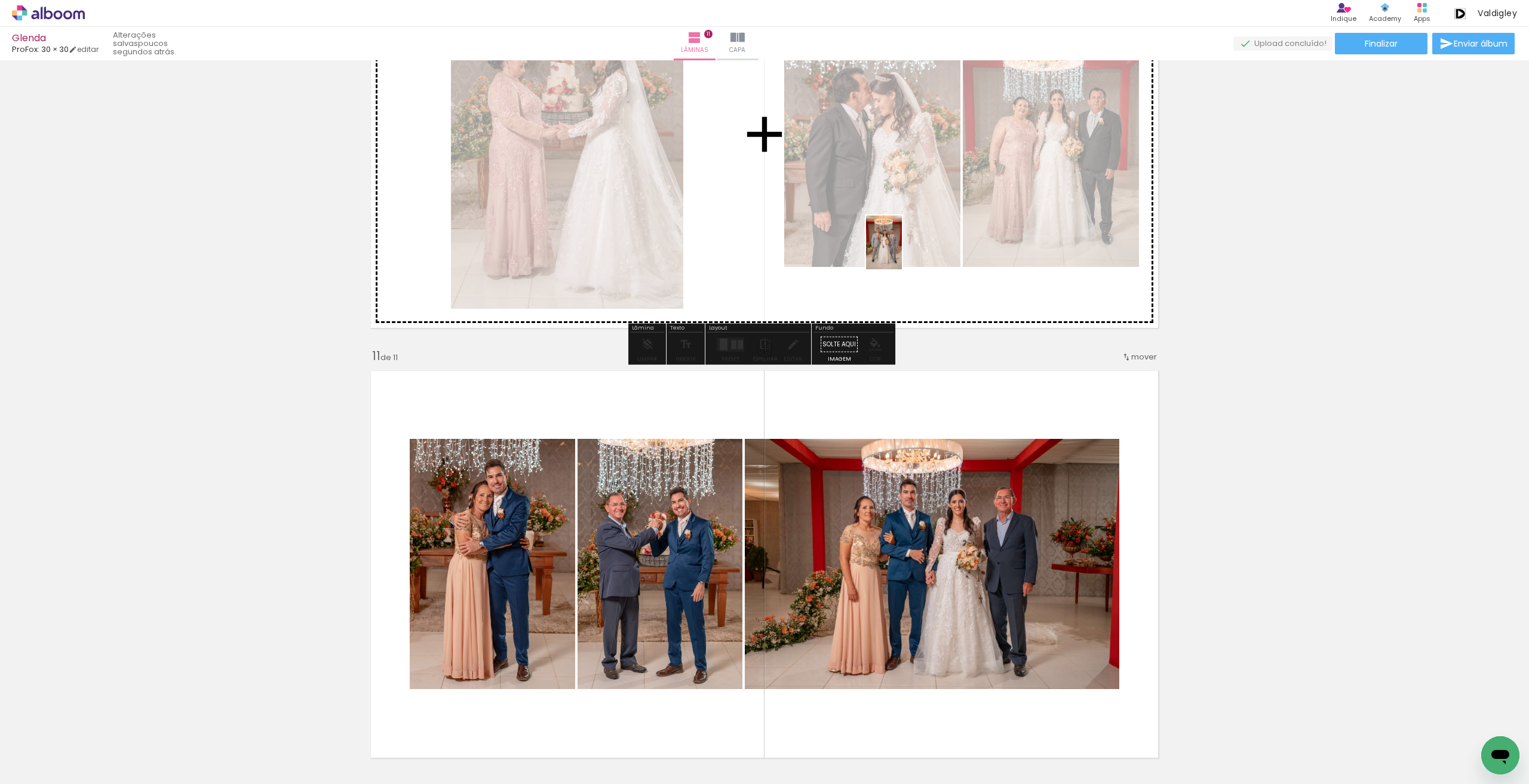
drag, startPoint x: 1031, startPoint y: 757, endPoint x: 902, endPoint y: 251, distance: 522.2
click at [902, 251] on quentale-workspace at bounding box center [764, 392] width 1529 height 784
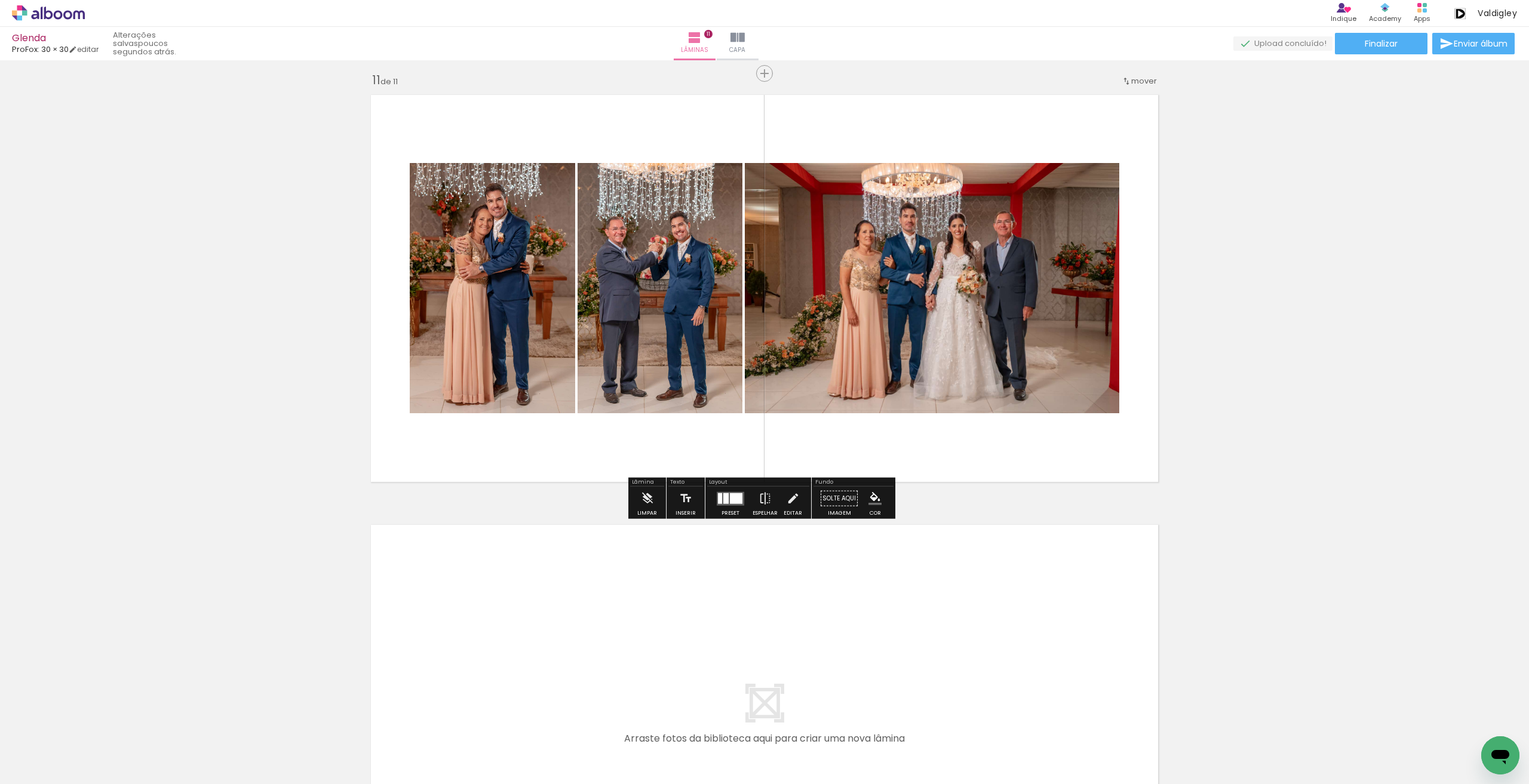
scroll to position [4388, 0]
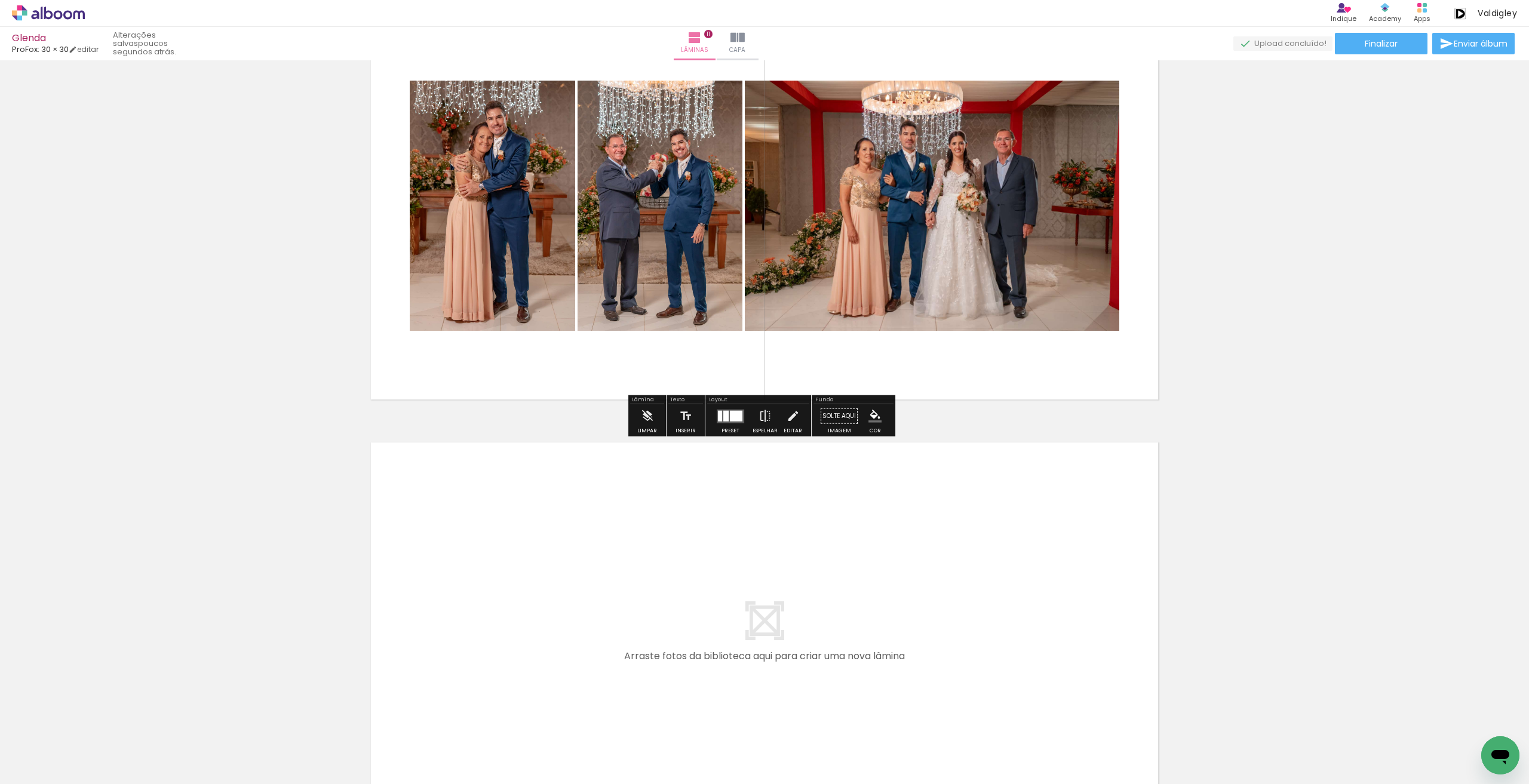
drag, startPoint x: 977, startPoint y: 745, endPoint x: 926, endPoint y: 650, distance: 107.8
click at [926, 650] on quentale-workspace at bounding box center [764, 392] width 1529 height 784
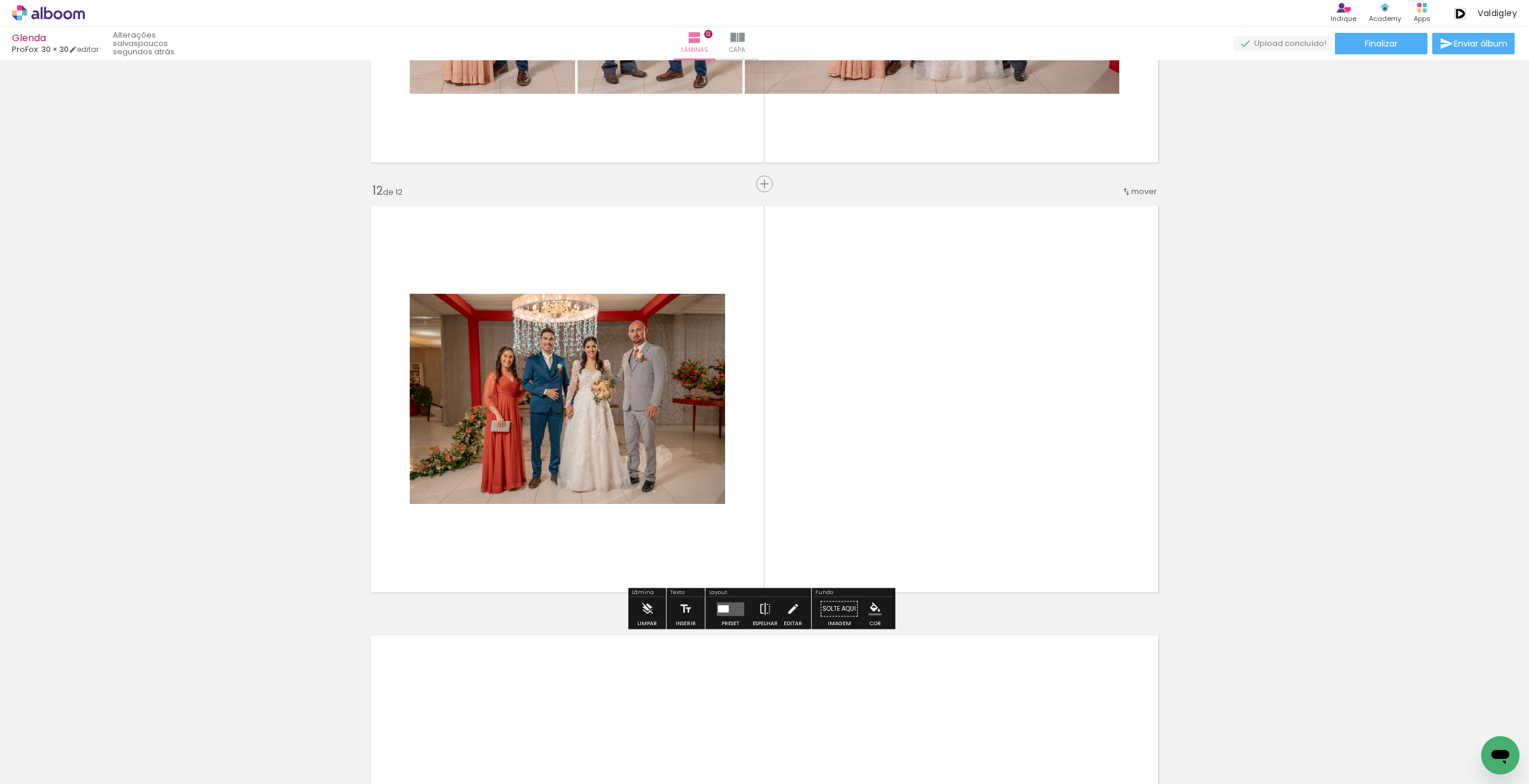
scroll to position [4639, 0]
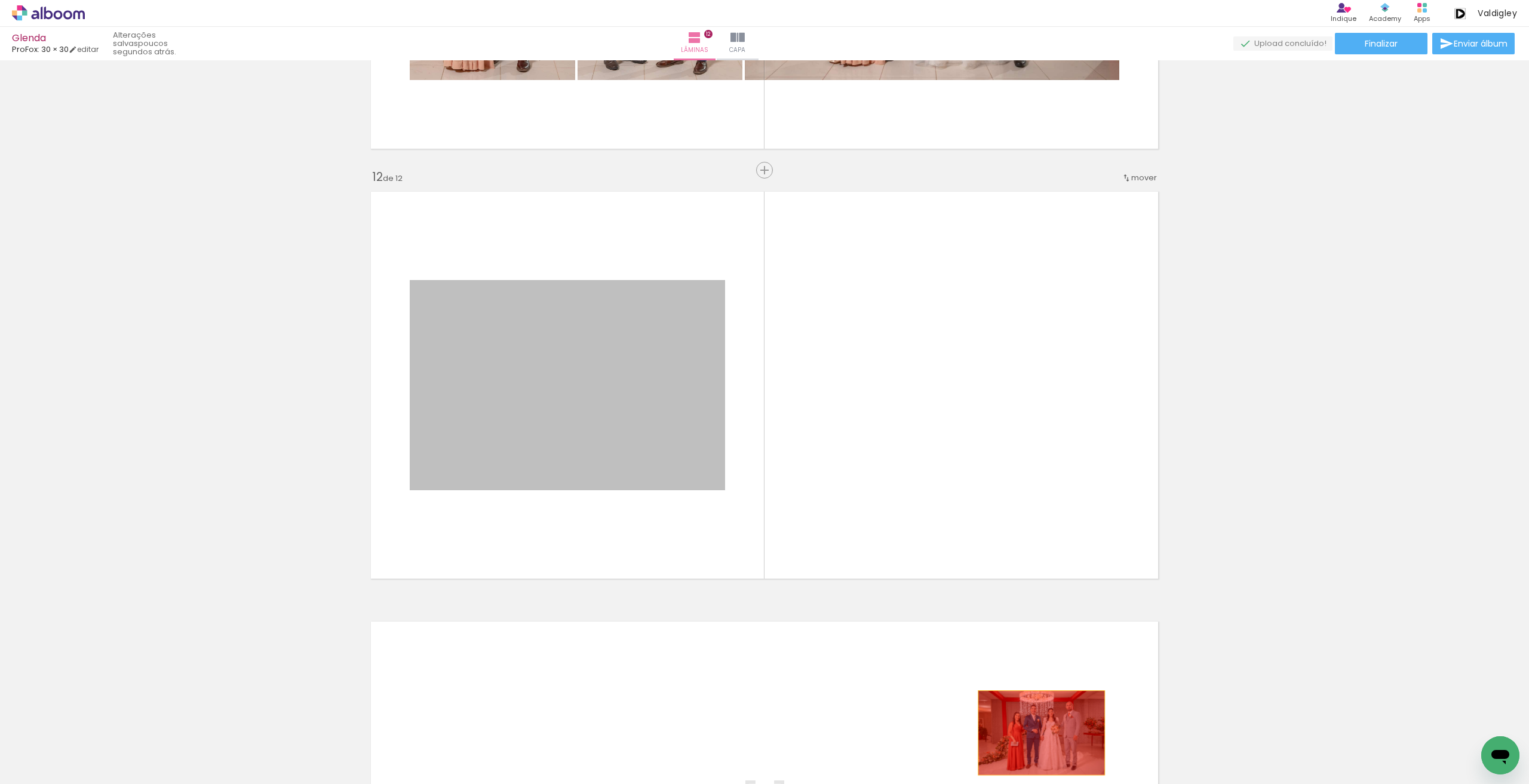
drag, startPoint x: 573, startPoint y: 409, endPoint x: 1037, endPoint y: 732, distance: 565.4
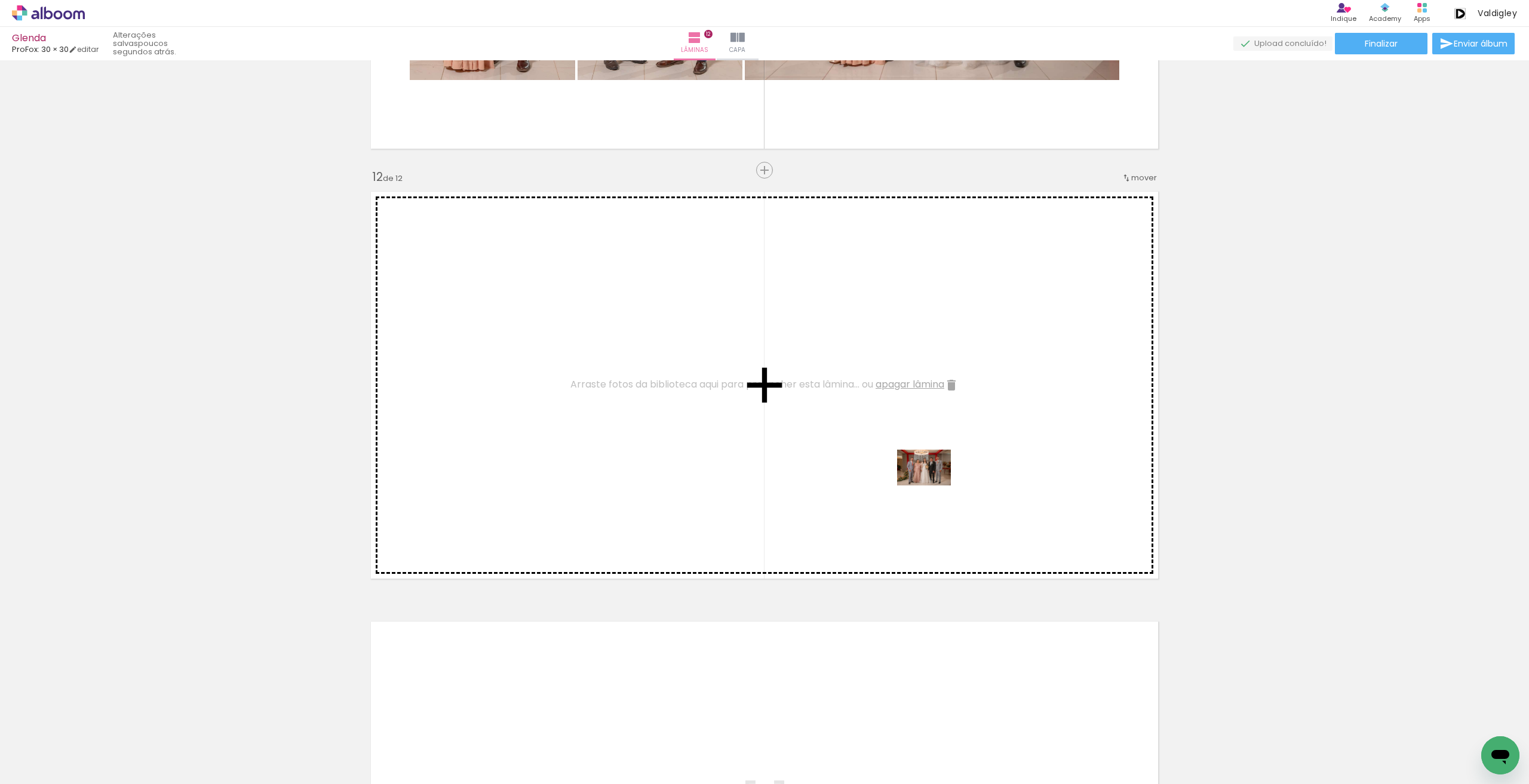
drag, startPoint x: 1101, startPoint y: 740, endPoint x: 933, endPoint y: 485, distance: 305.4
click at [933, 485] on quentale-workspace at bounding box center [764, 392] width 1529 height 784
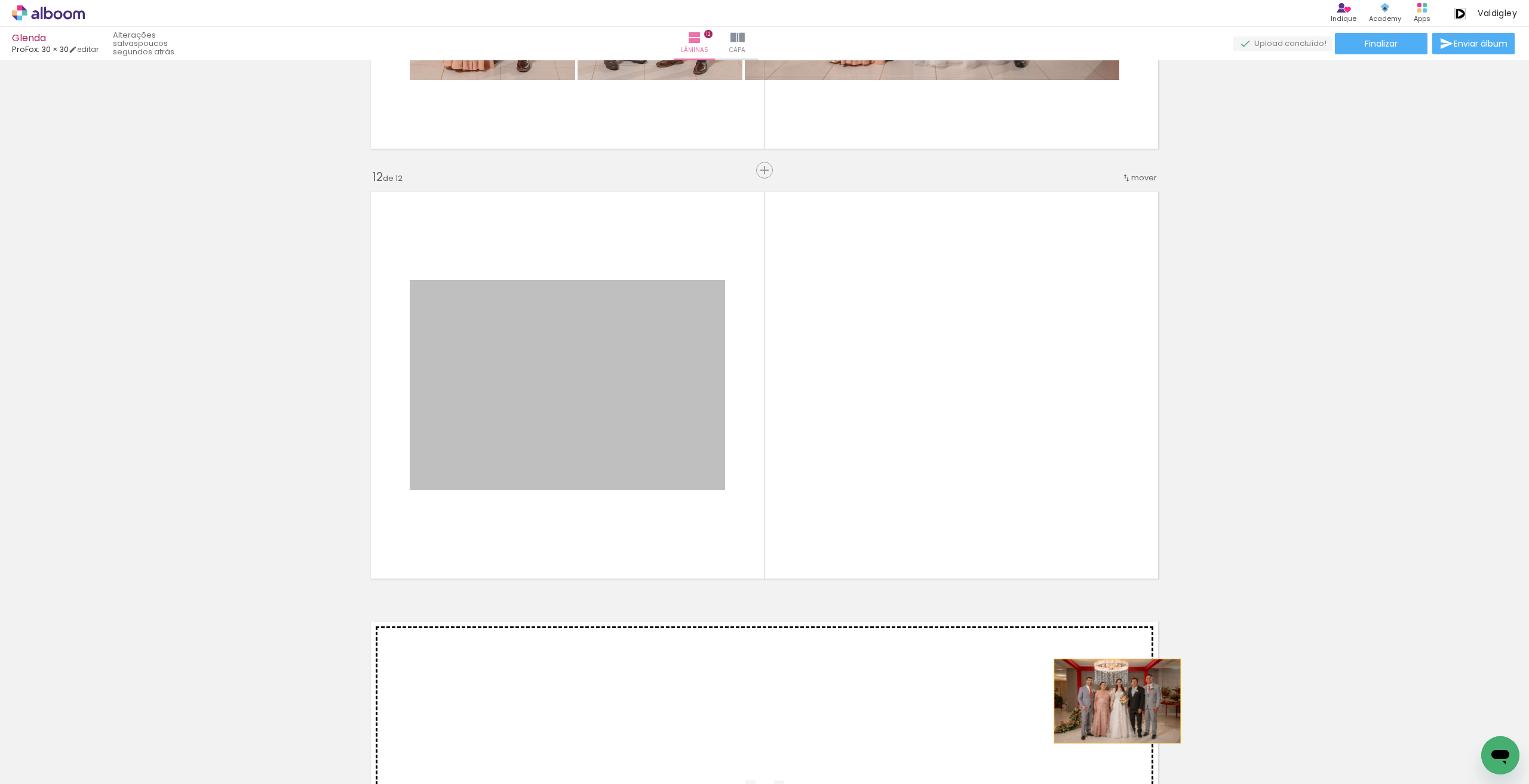
drag, startPoint x: 583, startPoint y: 408, endPoint x: 1108, endPoint y: 721, distance: 611.2
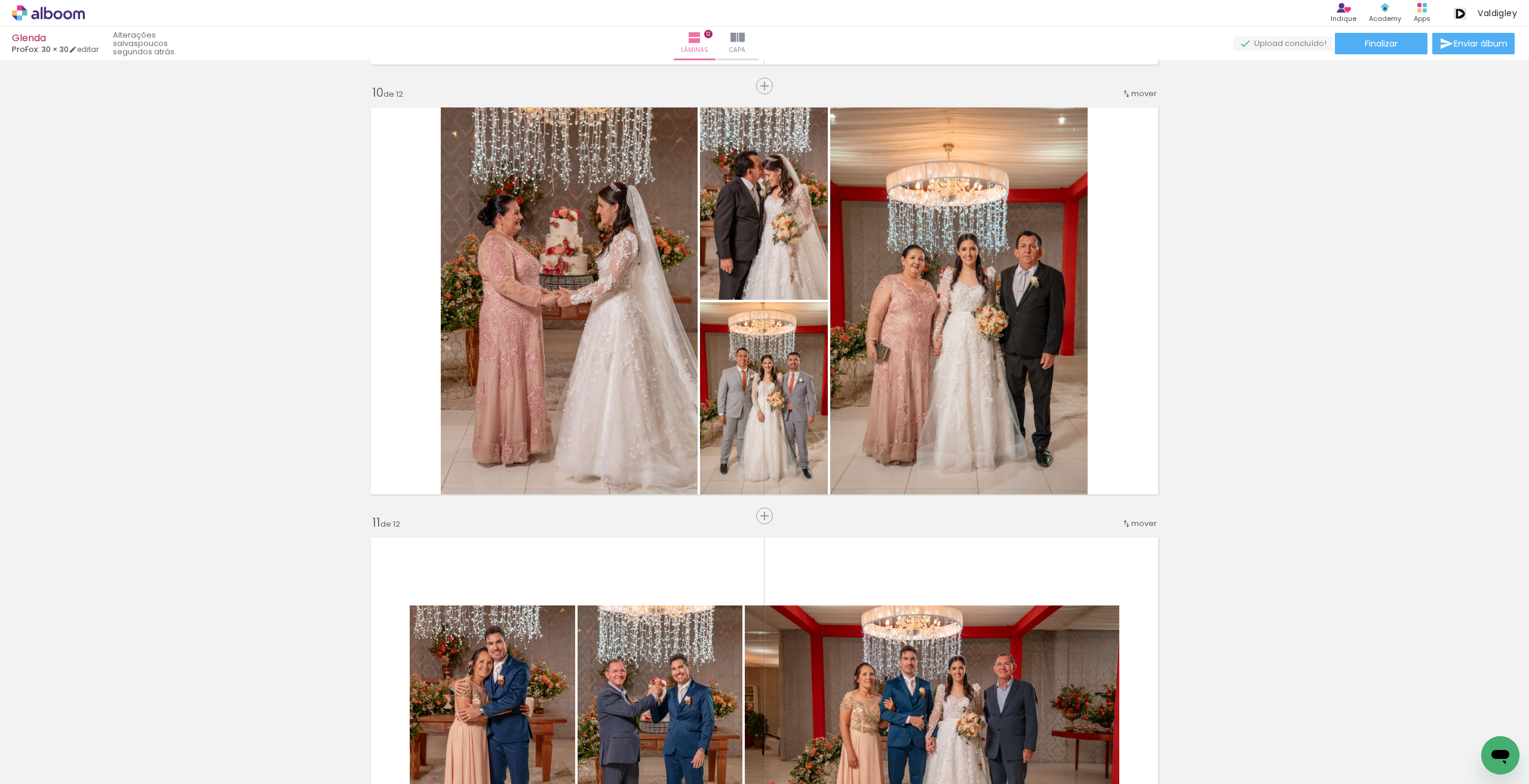
scroll to position [3863, 0]
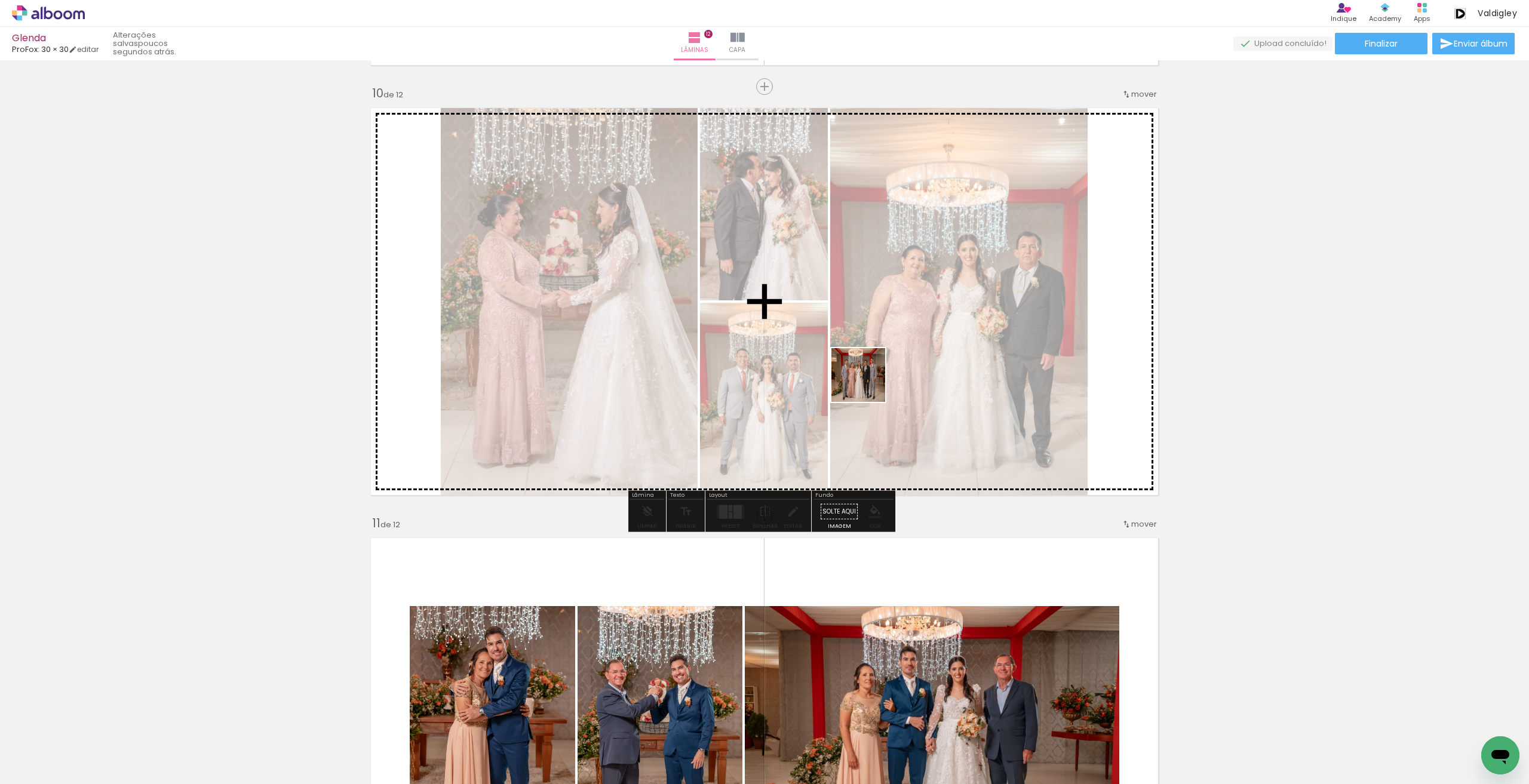
drag, startPoint x: 1097, startPoint y: 746, endPoint x: 848, endPoint y: 359, distance: 460.2
click at [848, 359] on quentale-workspace at bounding box center [764, 392] width 1529 height 784
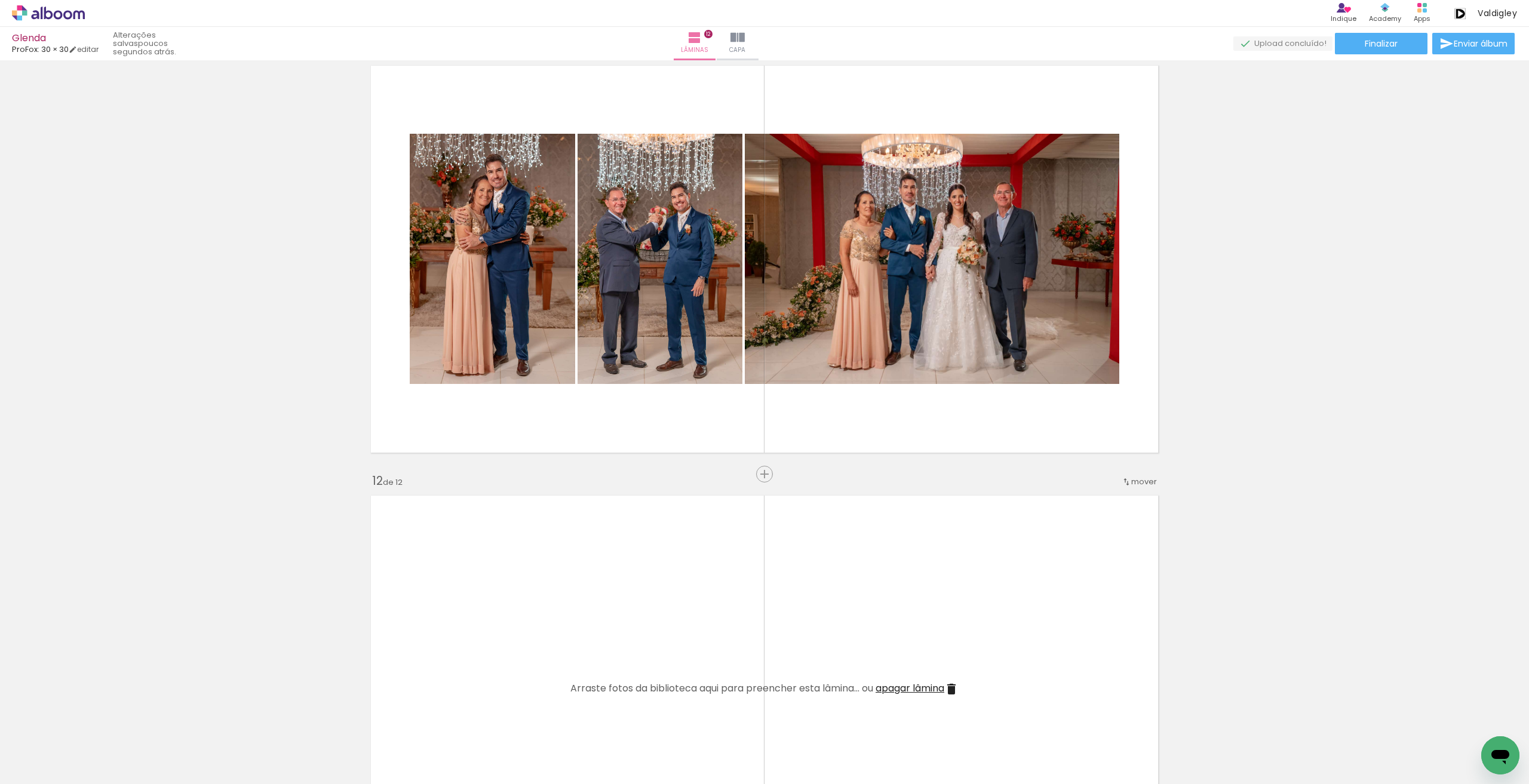
scroll to position [4400, 0]
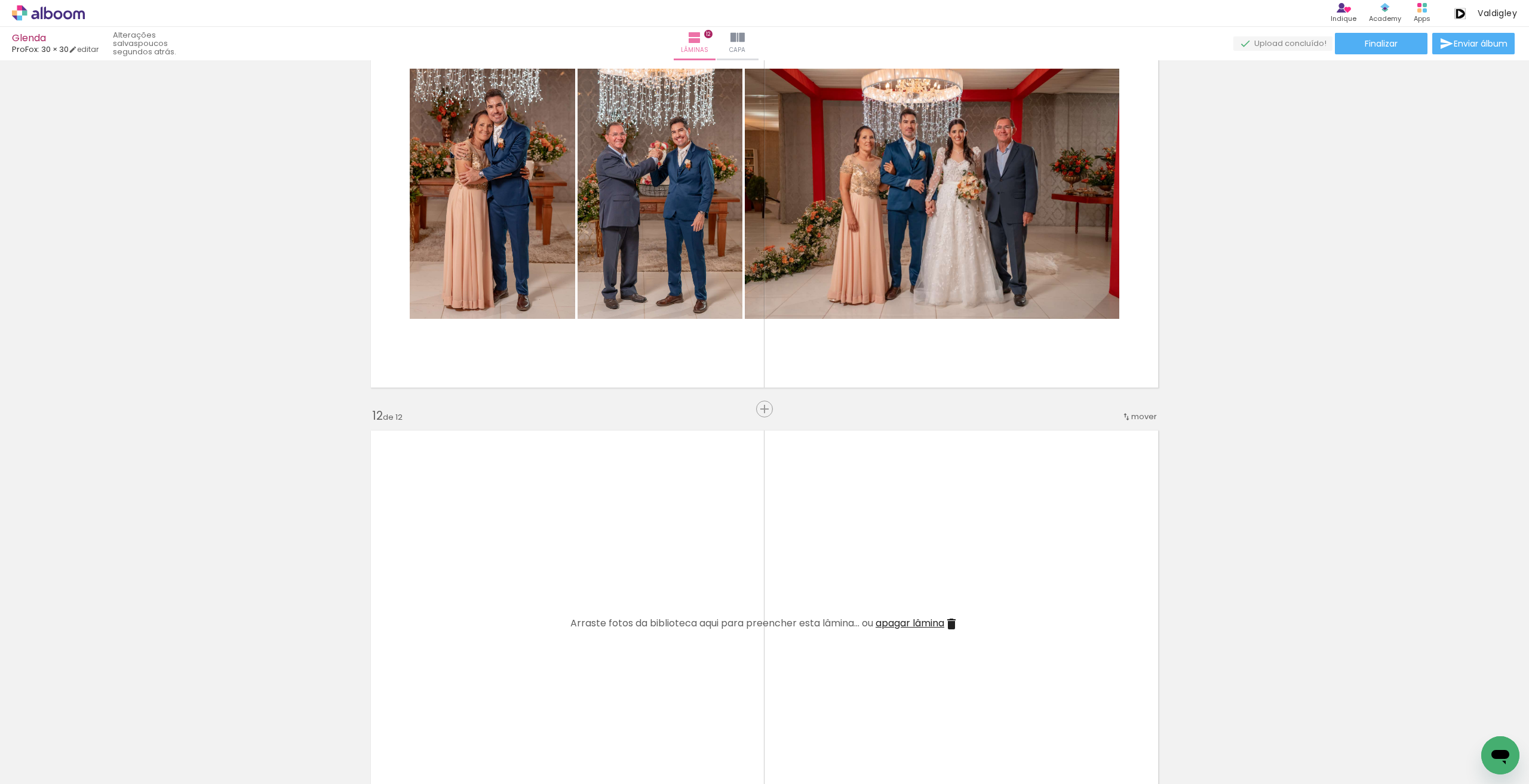
drag, startPoint x: 580, startPoint y: 744, endPoint x: 639, endPoint y: 571, distance: 182.8
click at [639, 571] on quentale-workspace at bounding box center [764, 392] width 1529 height 784
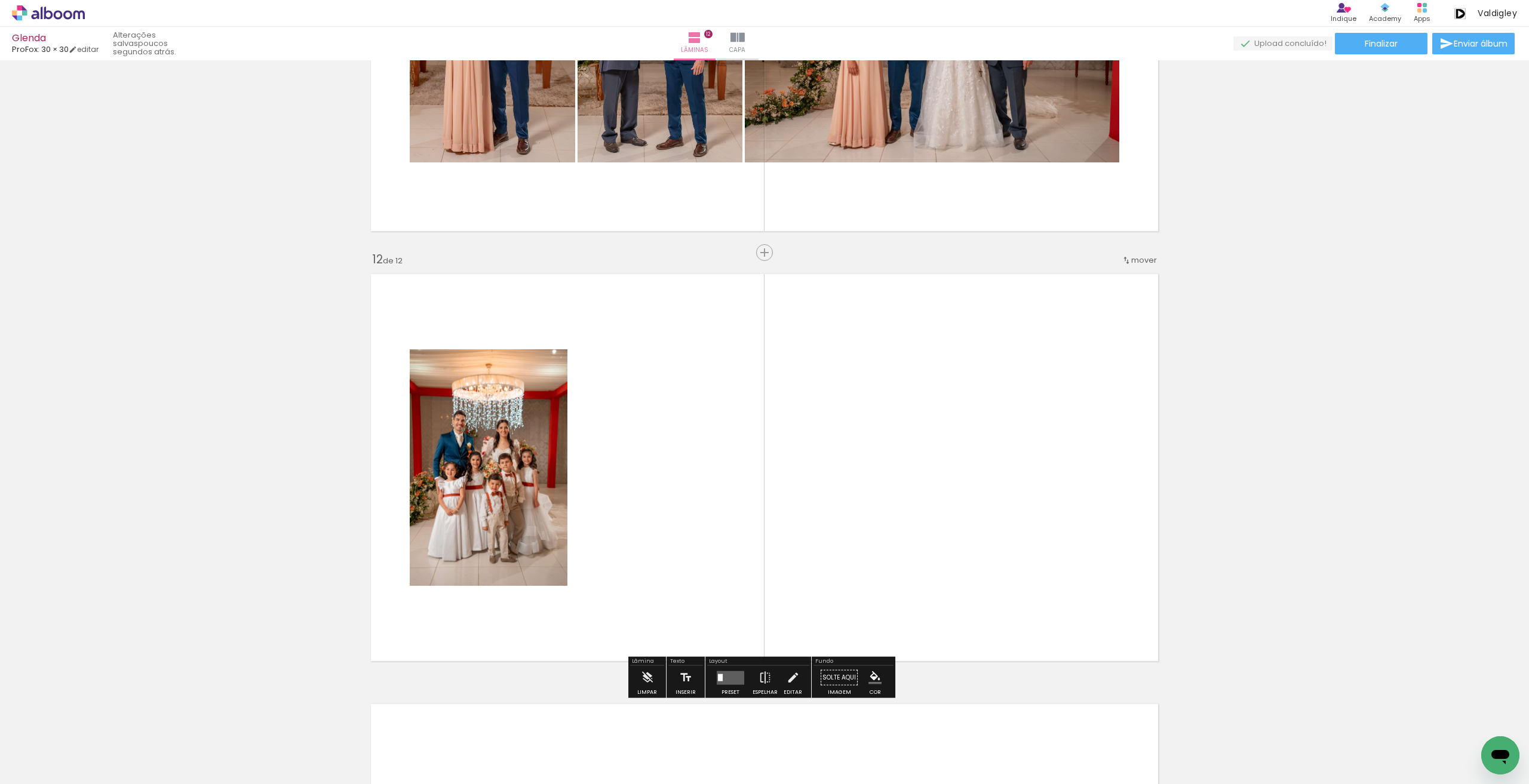
scroll to position [4579, 0]
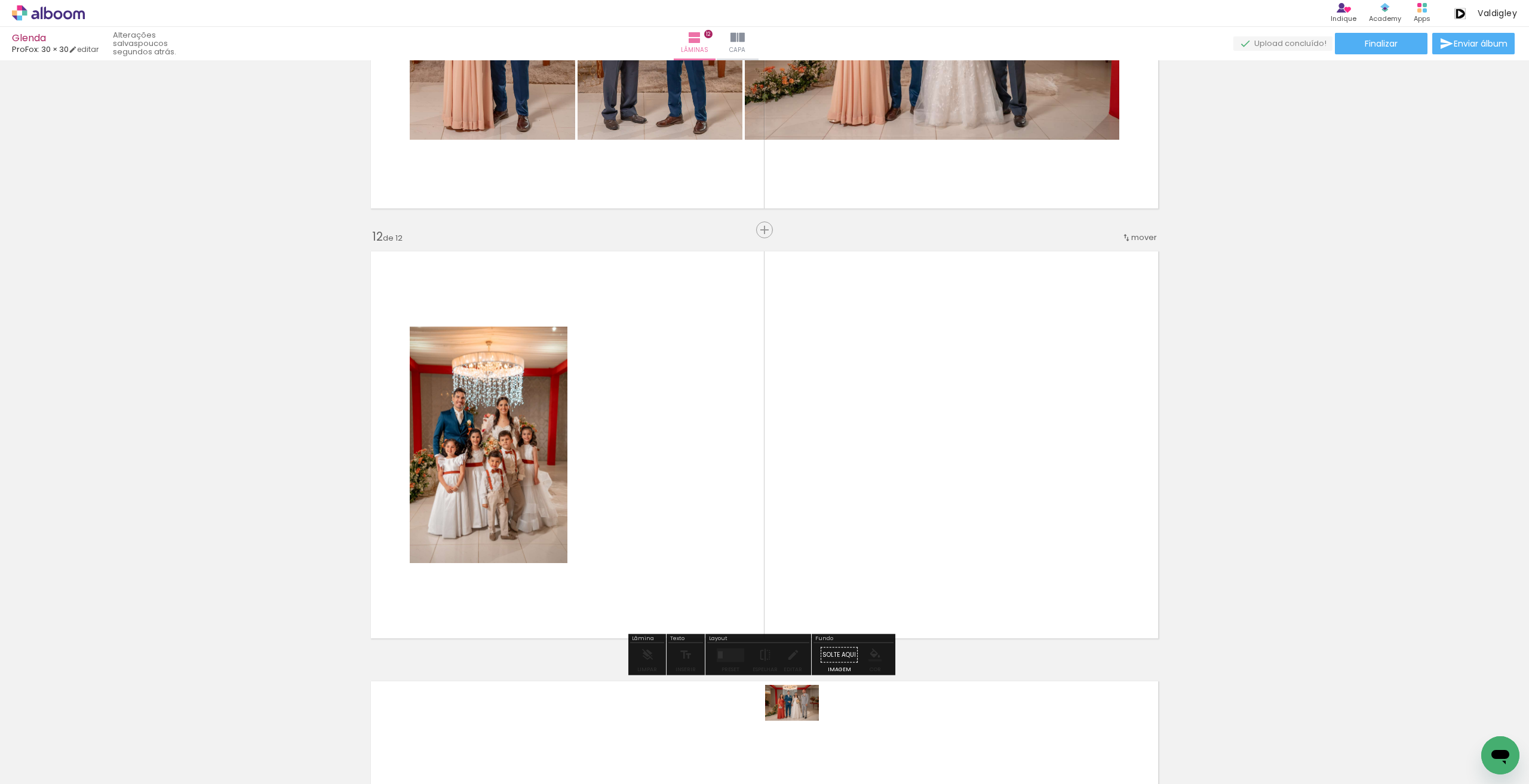
drag, startPoint x: 797, startPoint y: 742, endPoint x: 801, endPoint y: 721, distance: 21.4
click at [801, 724] on div at bounding box center [783, 744] width 59 height 40
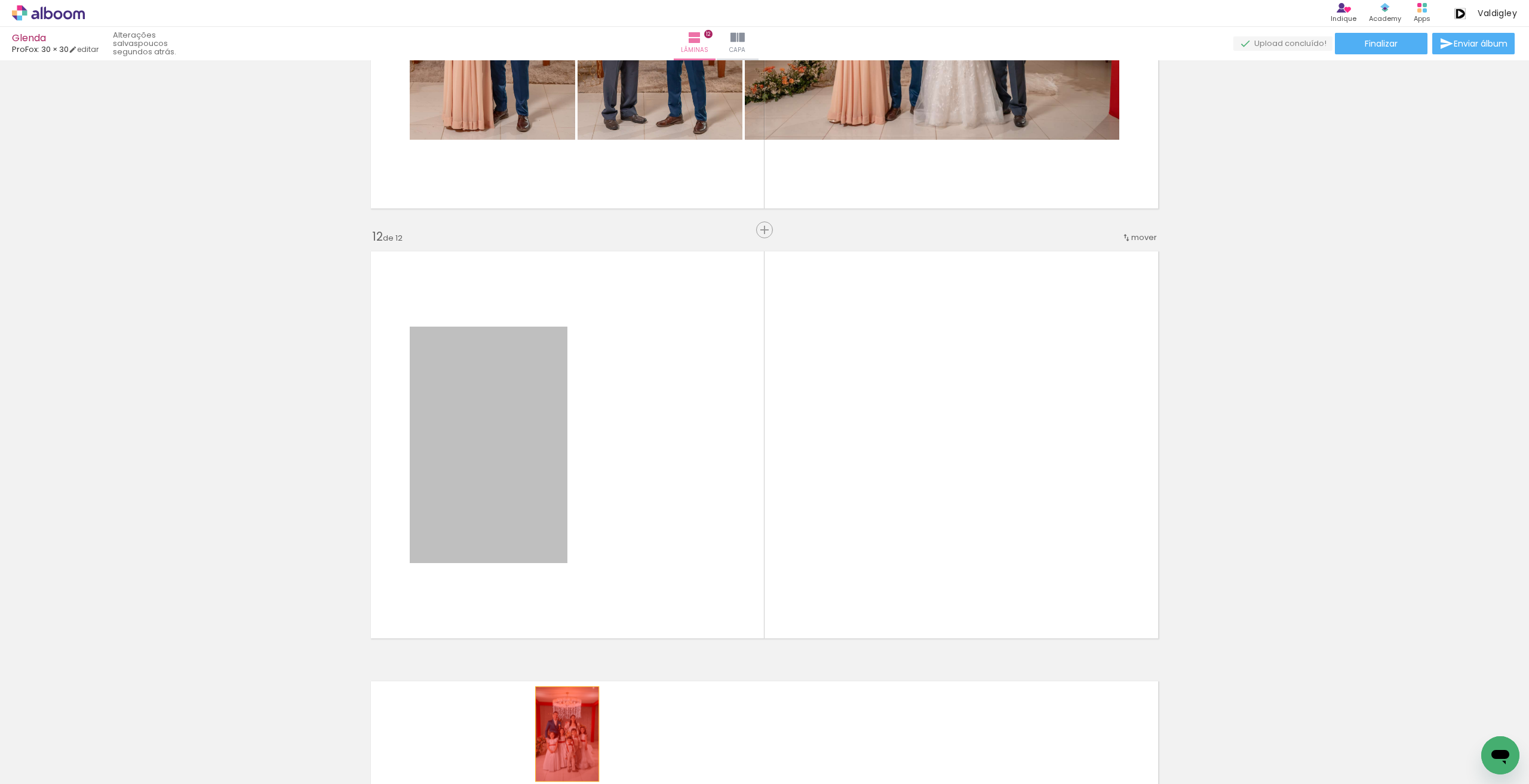
drag, startPoint x: 511, startPoint y: 409, endPoint x: 632, endPoint y: 749, distance: 360.9
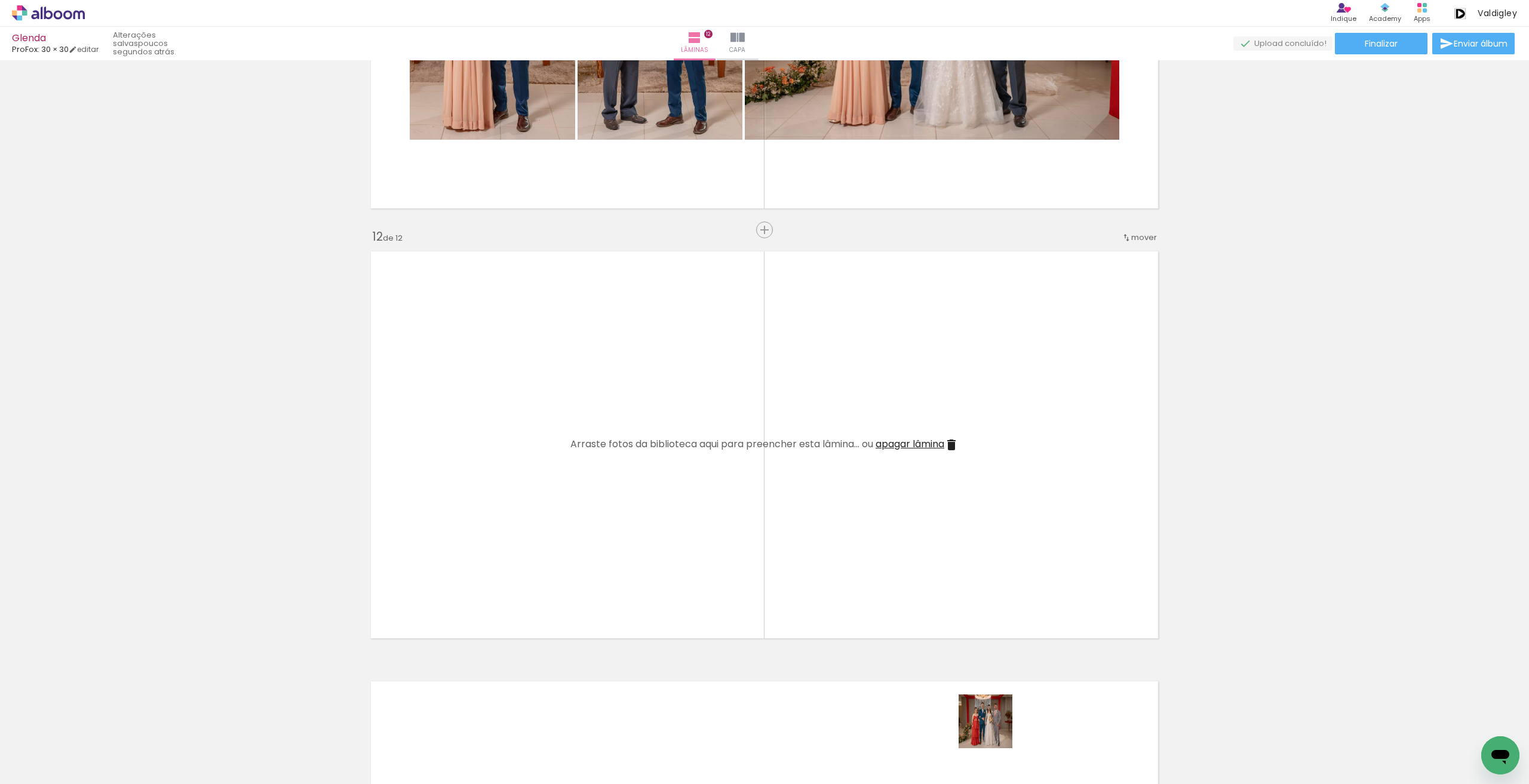
drag, startPoint x: 994, startPoint y: 730, endPoint x: 1048, endPoint y: 735, distance: 54.2
click at [953, 612] on quentale-workspace at bounding box center [764, 392] width 1529 height 784
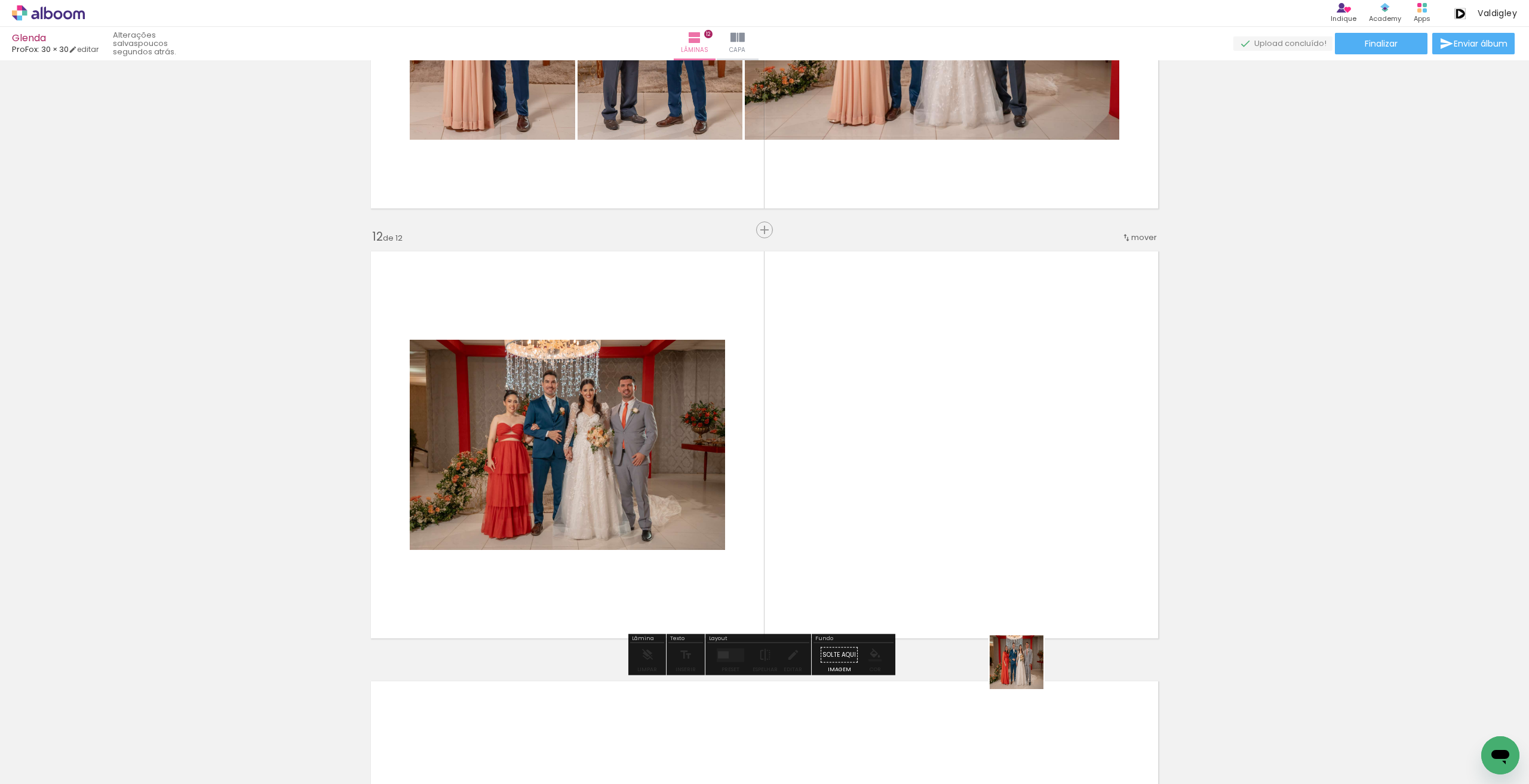
drag, startPoint x: 1062, startPoint y: 748, endPoint x: 940, endPoint y: 554, distance: 229.2
click at [940, 554] on quentale-workspace at bounding box center [764, 392] width 1529 height 784
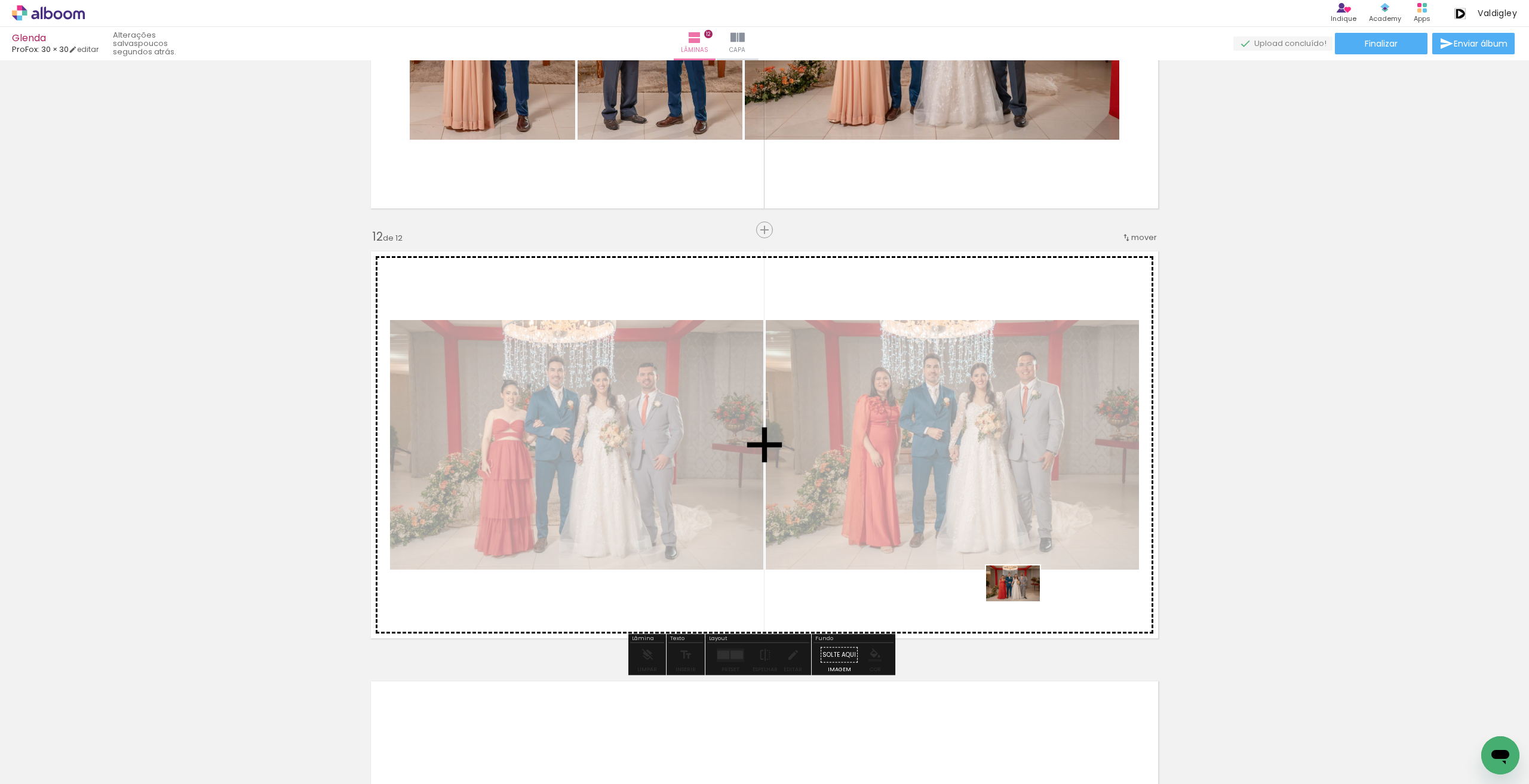
drag, startPoint x: 1114, startPoint y: 746, endPoint x: 1022, endPoint y: 601, distance: 171.7
click at [1022, 601] on quentale-workspace at bounding box center [764, 392] width 1529 height 784
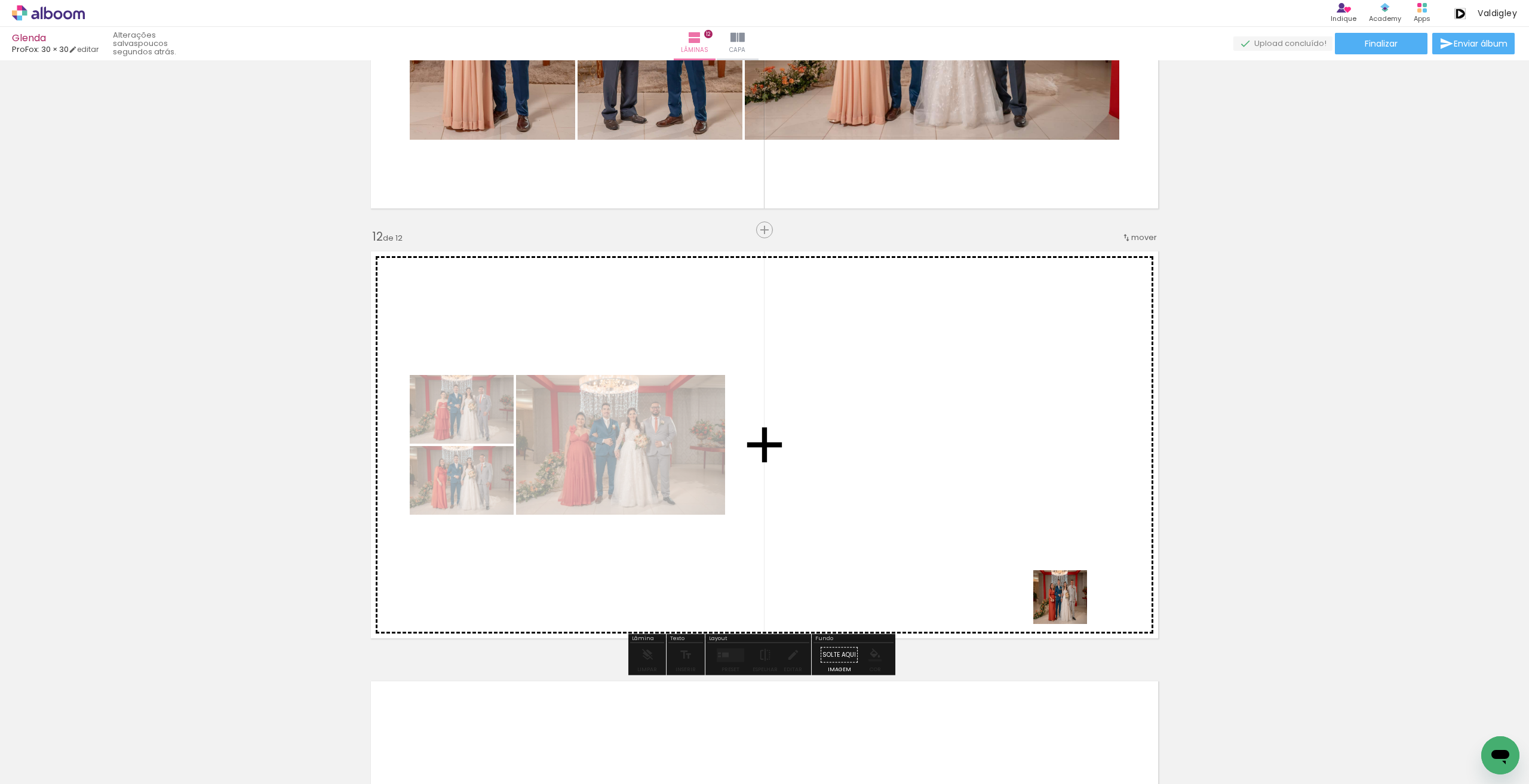
drag, startPoint x: 1192, startPoint y: 744, endPoint x: 1165, endPoint y: 707, distance: 45.8
click at [990, 536] on quentale-workspace at bounding box center [764, 392] width 1529 height 784
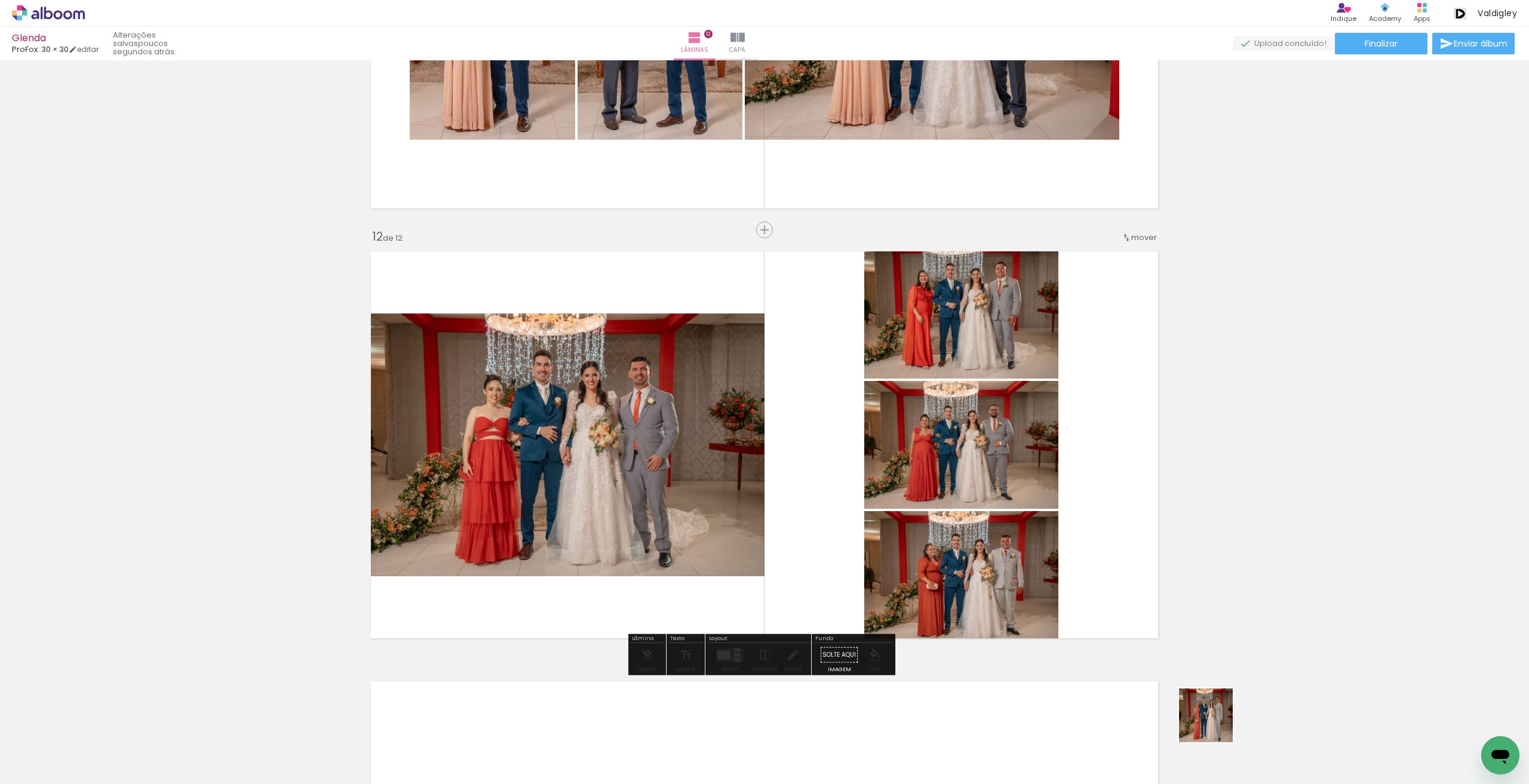
drag, startPoint x: 1238, startPoint y: 744, endPoint x: 1186, endPoint y: 689, distance: 75.7
click at [943, 563] on quentale-workspace at bounding box center [764, 392] width 1529 height 784
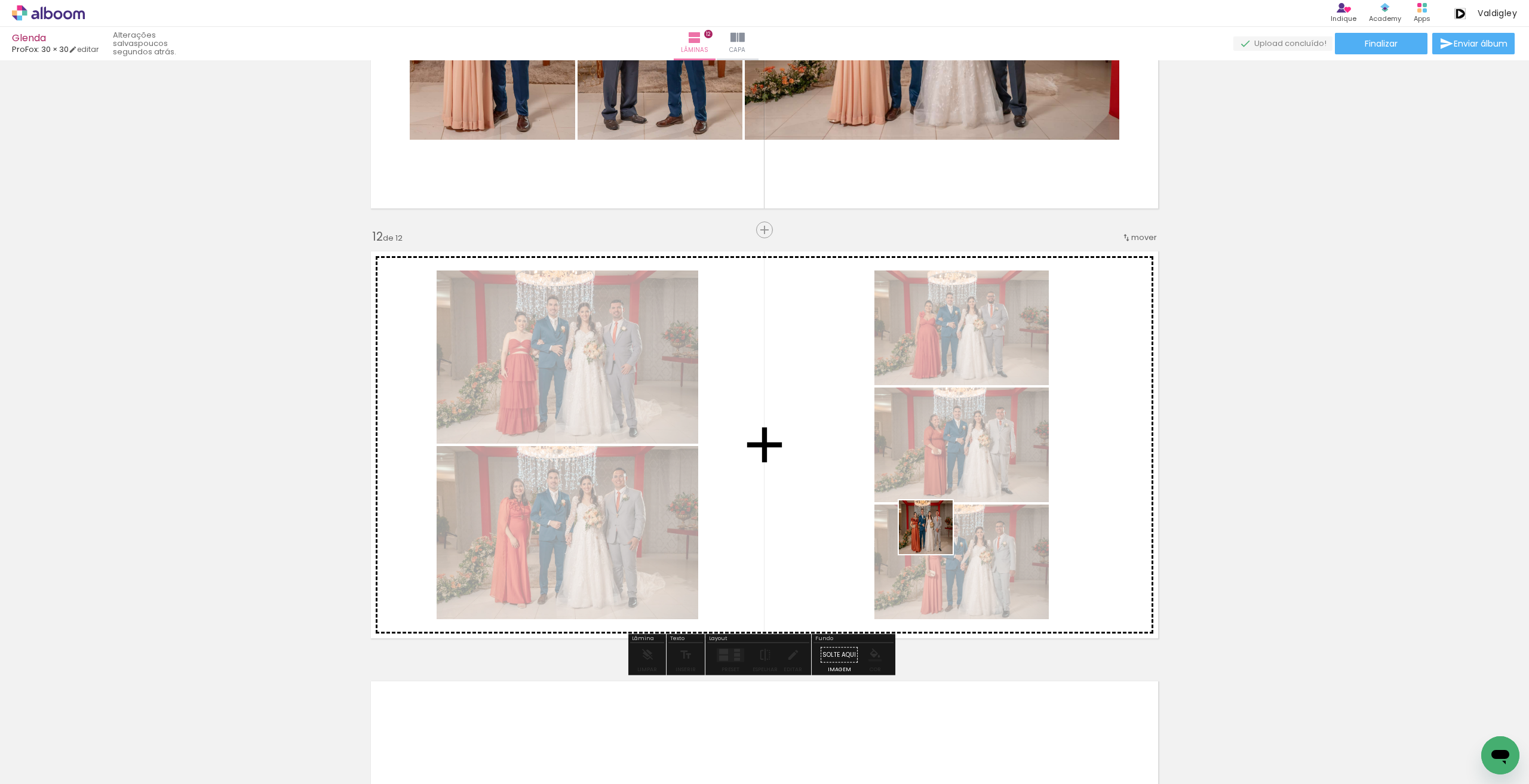
drag, startPoint x: 1296, startPoint y: 725, endPoint x: 1256, endPoint y: 696, distance: 49.4
click at [933, 535] on quentale-workspace at bounding box center [764, 392] width 1529 height 784
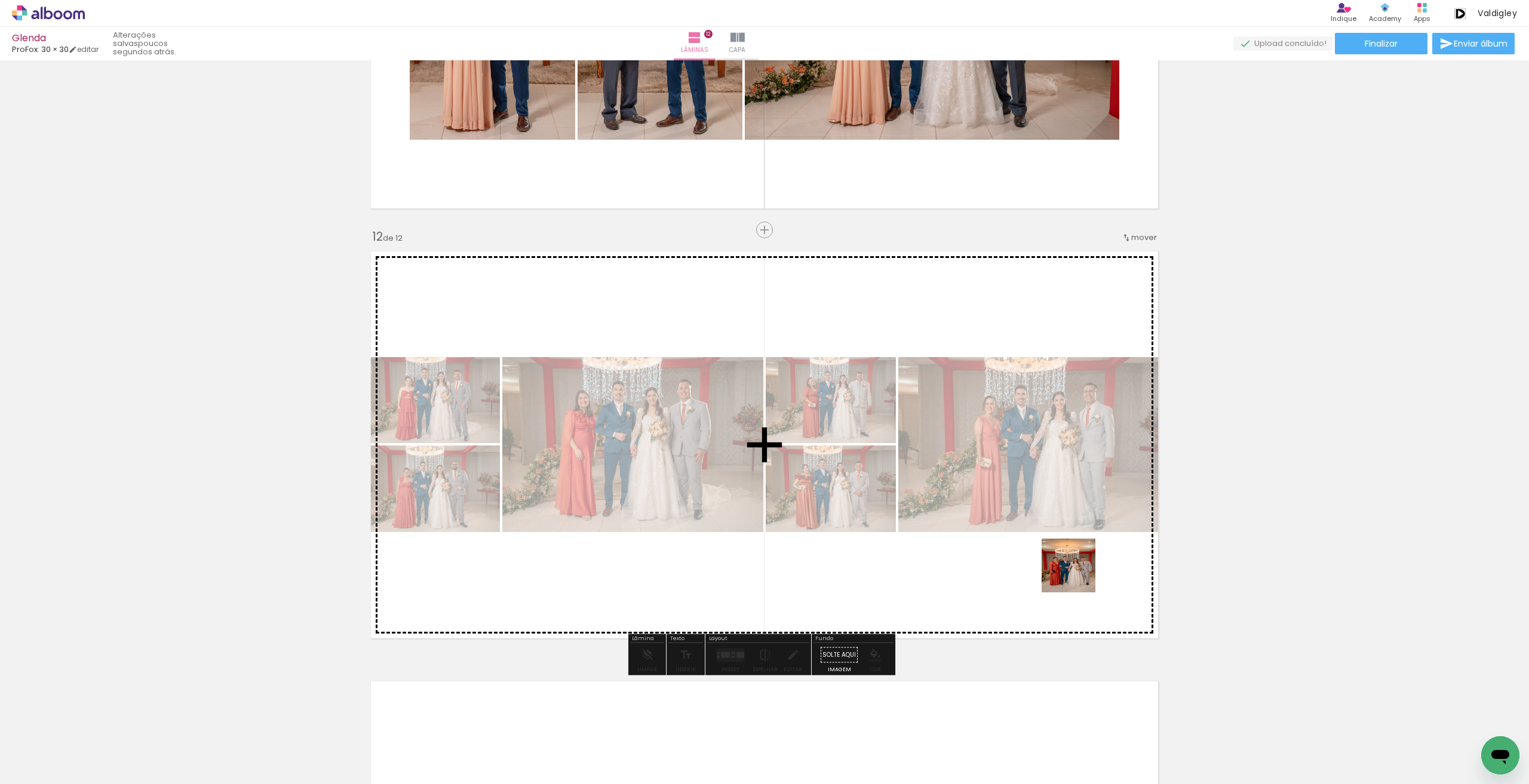
drag, startPoint x: 1379, startPoint y: 740, endPoint x: 1016, endPoint y: 534, distance: 417.4
click at [1026, 550] on quentale-workspace at bounding box center [764, 392] width 1529 height 784
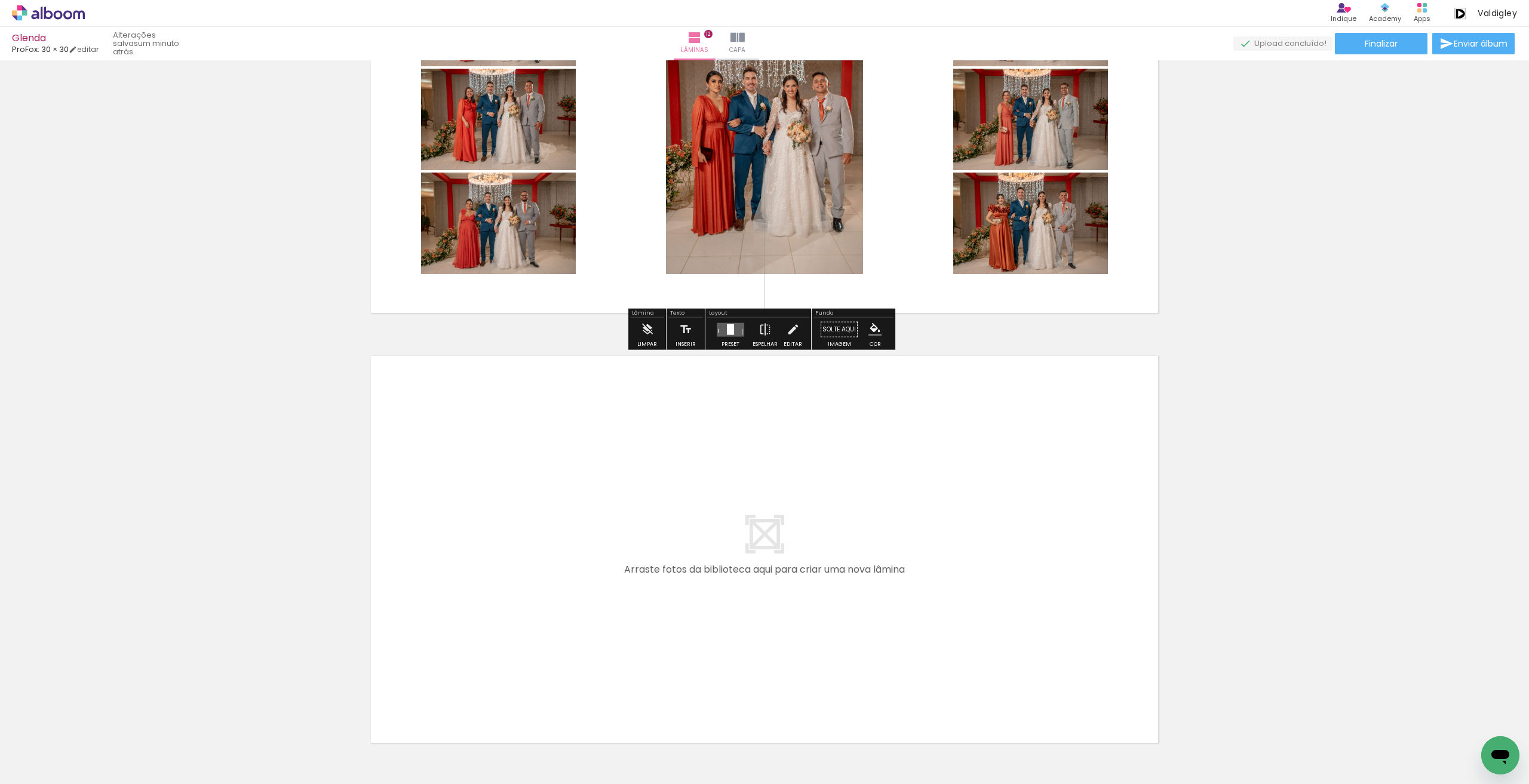
scroll to position [4938, 0]
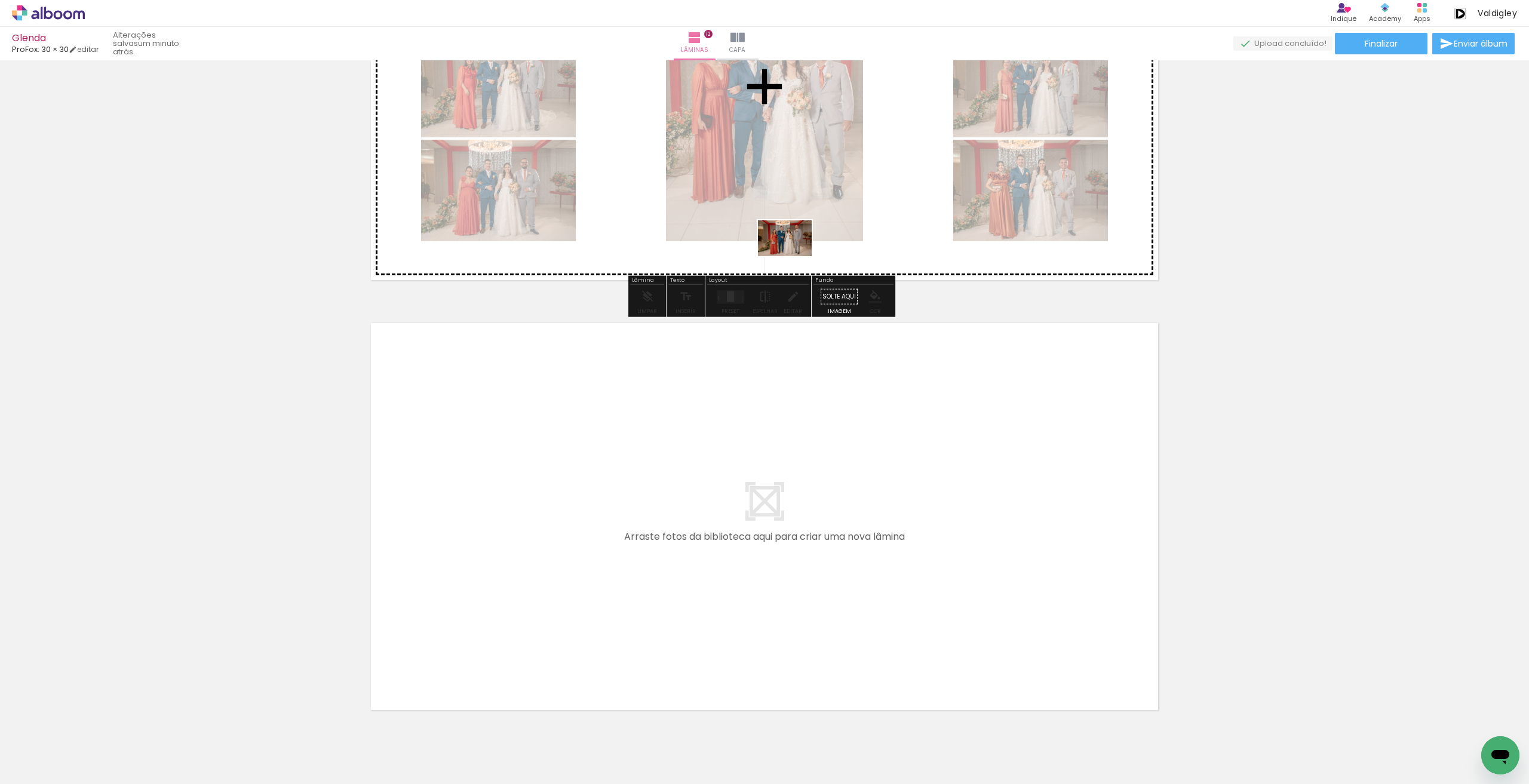
drag, startPoint x: 799, startPoint y: 736, endPoint x: 794, endPoint y: 255, distance: 481.0
click at [794, 255] on quentale-workspace at bounding box center [764, 392] width 1529 height 784
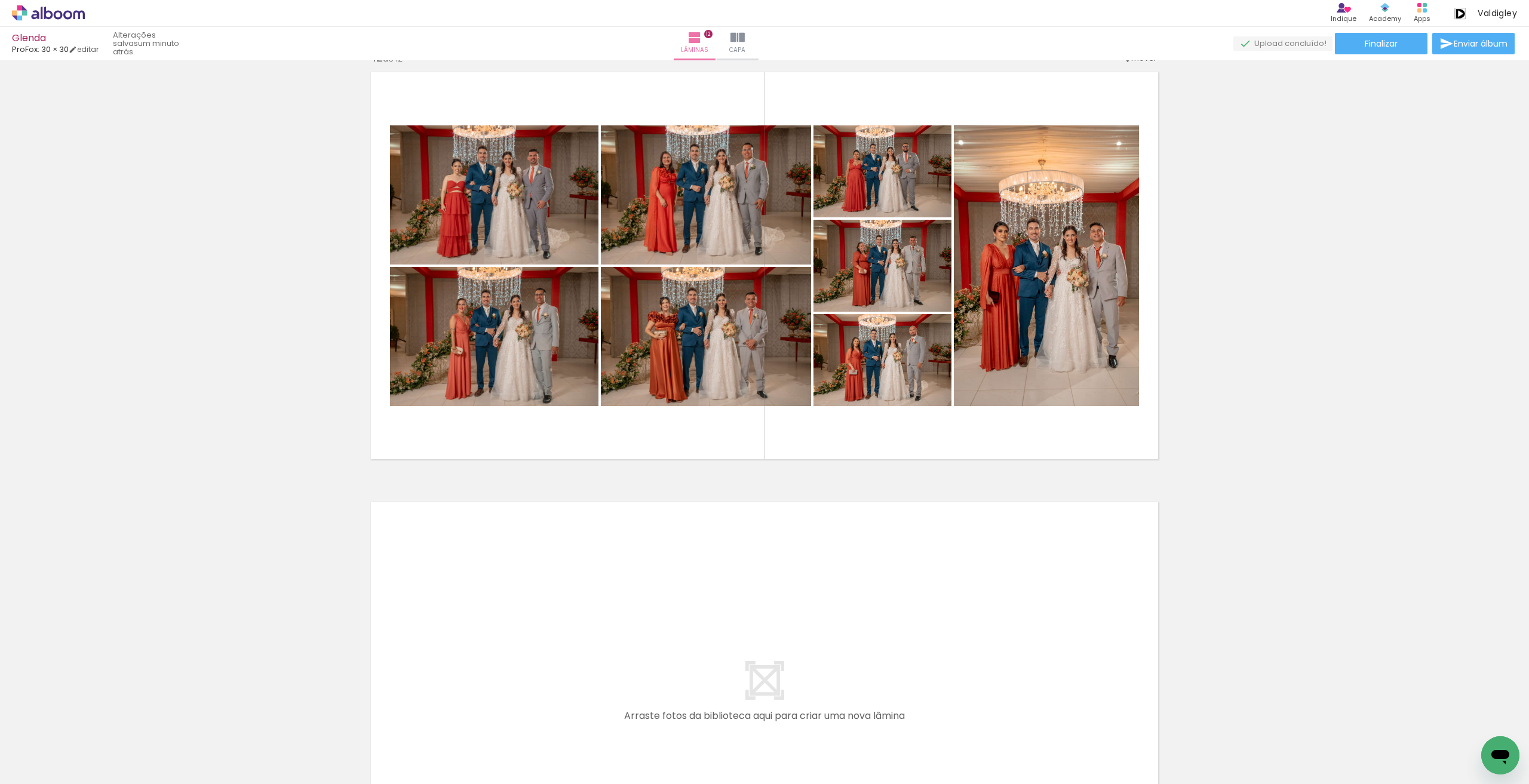
scroll to position [0, 1649]
drag, startPoint x: 1083, startPoint y: 744, endPoint x: 1122, endPoint y: 728, distance: 42.2
click at [1002, 633] on quentale-workspace at bounding box center [764, 392] width 1529 height 784
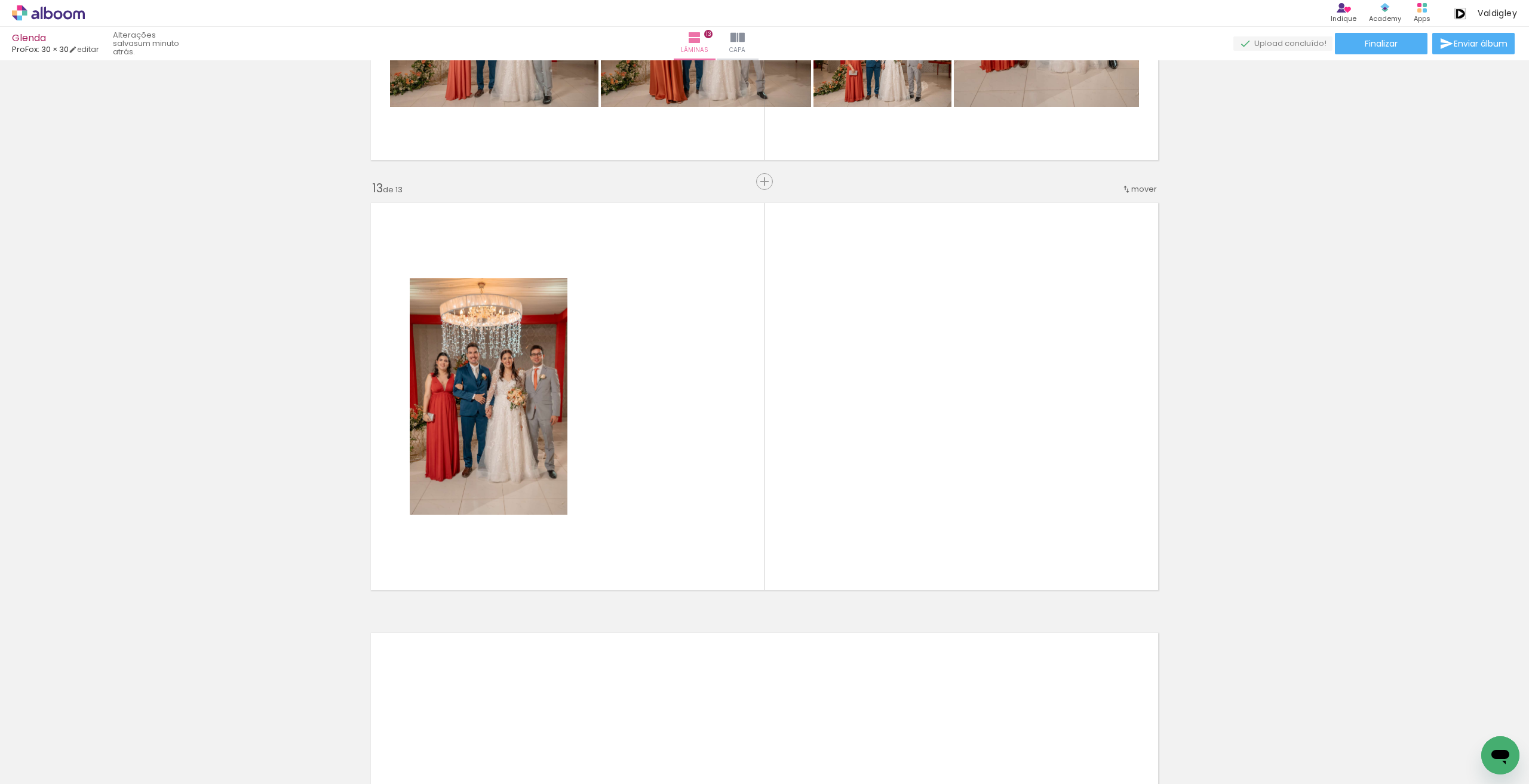
scroll to position [5069, 0]
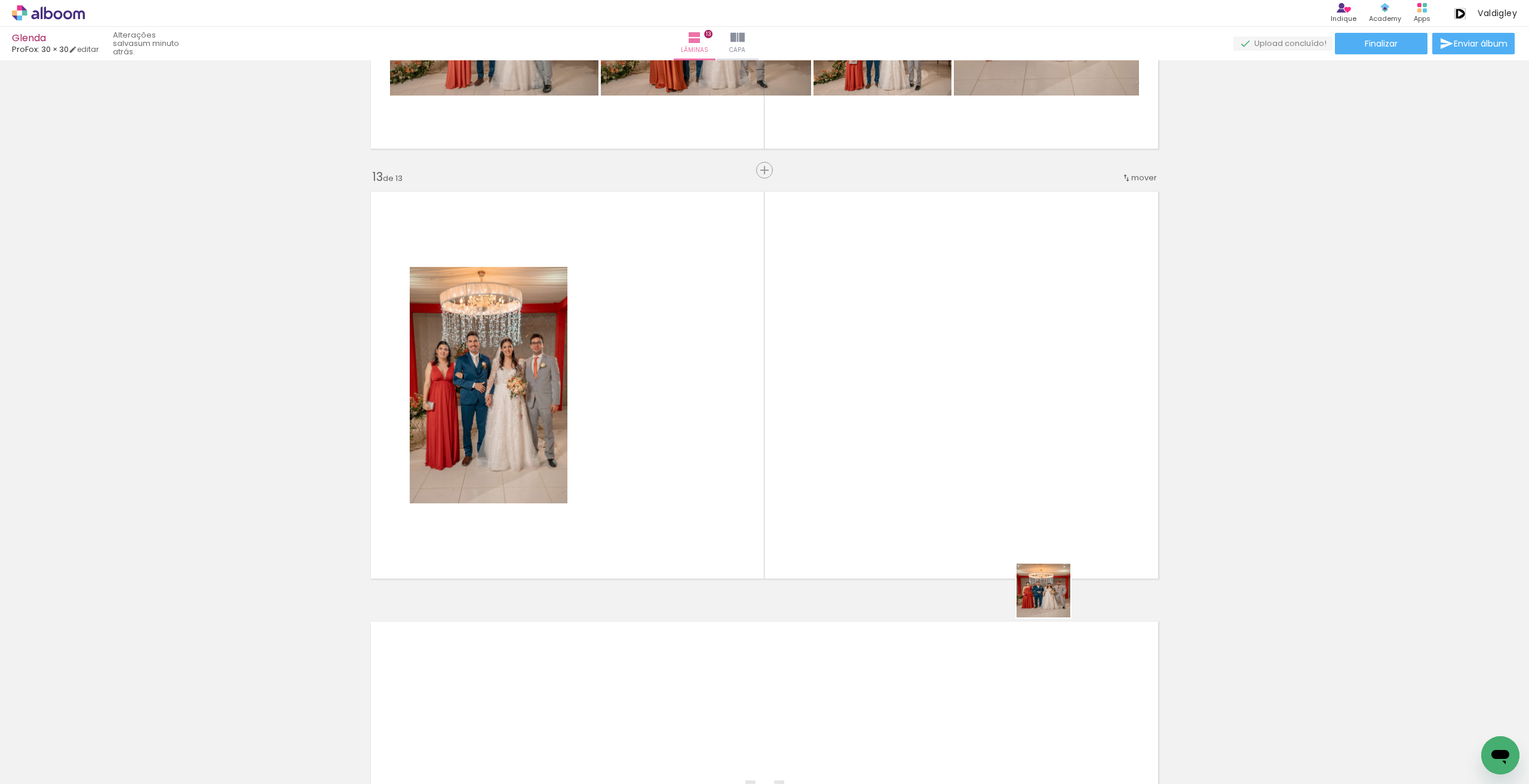
drag, startPoint x: 1142, startPoint y: 735, endPoint x: 1051, endPoint y: 598, distance: 164.5
click at [1051, 598] on quentale-workspace at bounding box center [764, 392] width 1529 height 784
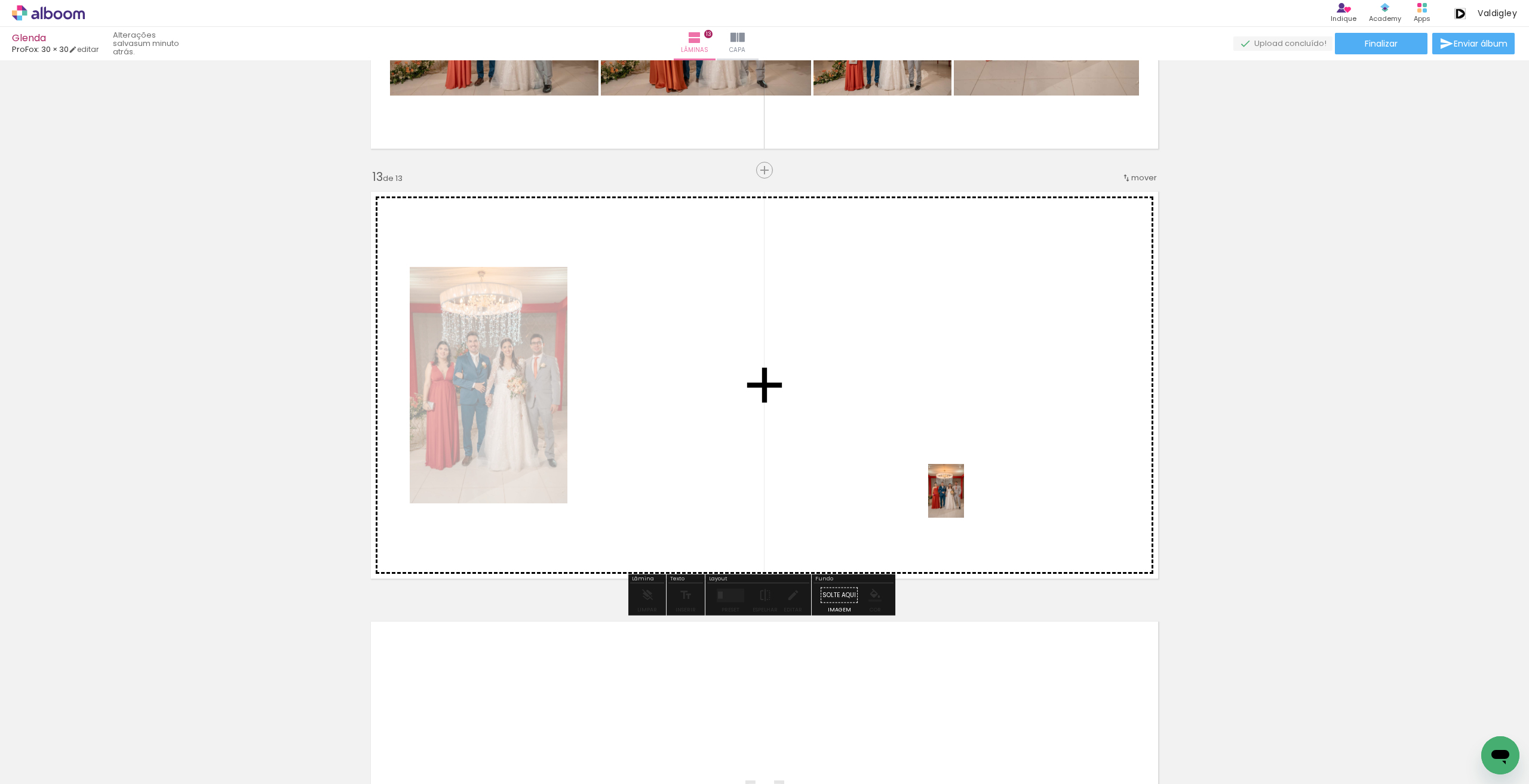
drag, startPoint x: 1152, startPoint y: 748, endPoint x: 964, endPoint y: 500, distance: 311.2
click at [964, 500] on quentale-workspace at bounding box center [764, 392] width 1529 height 784
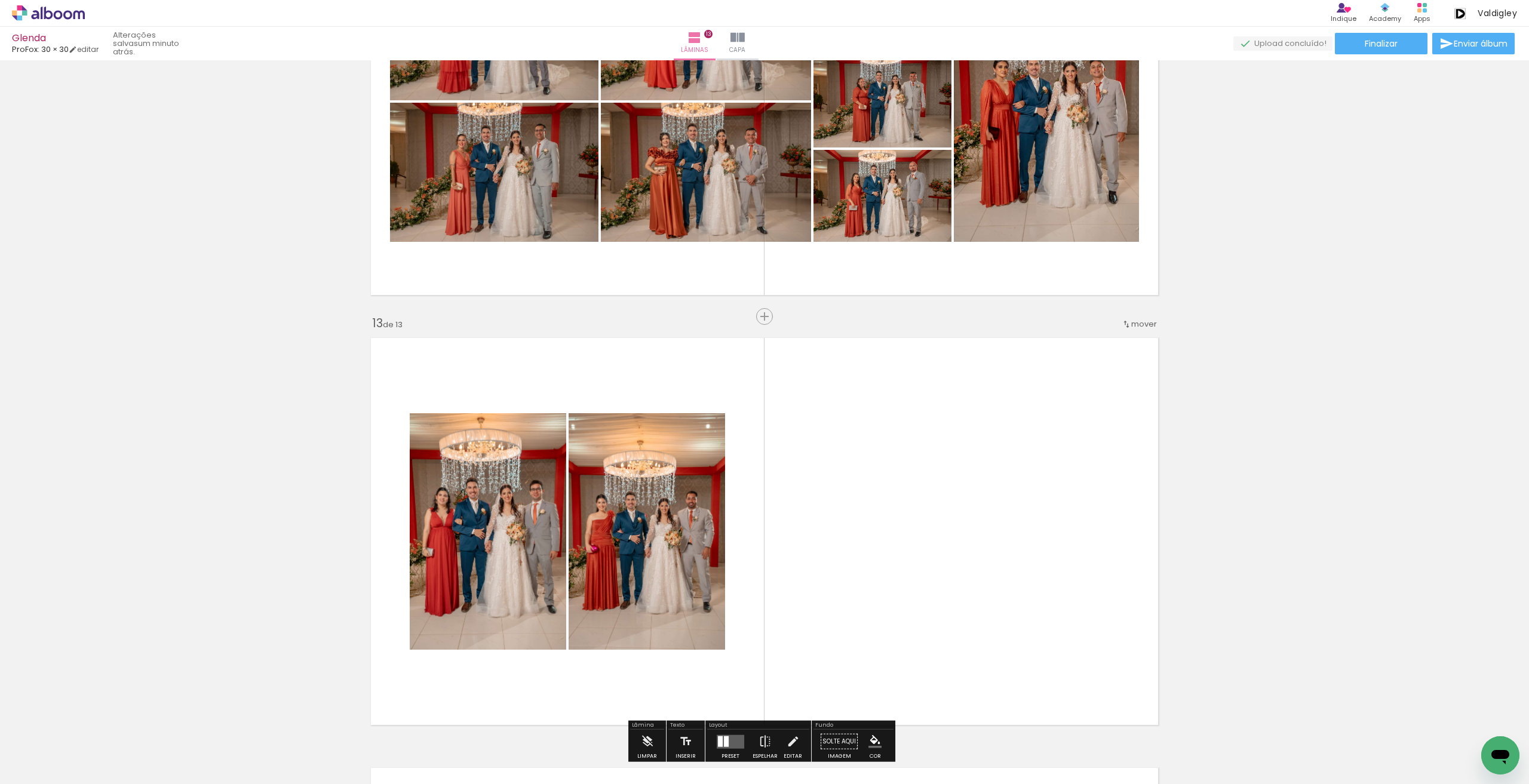
scroll to position [4890, 0]
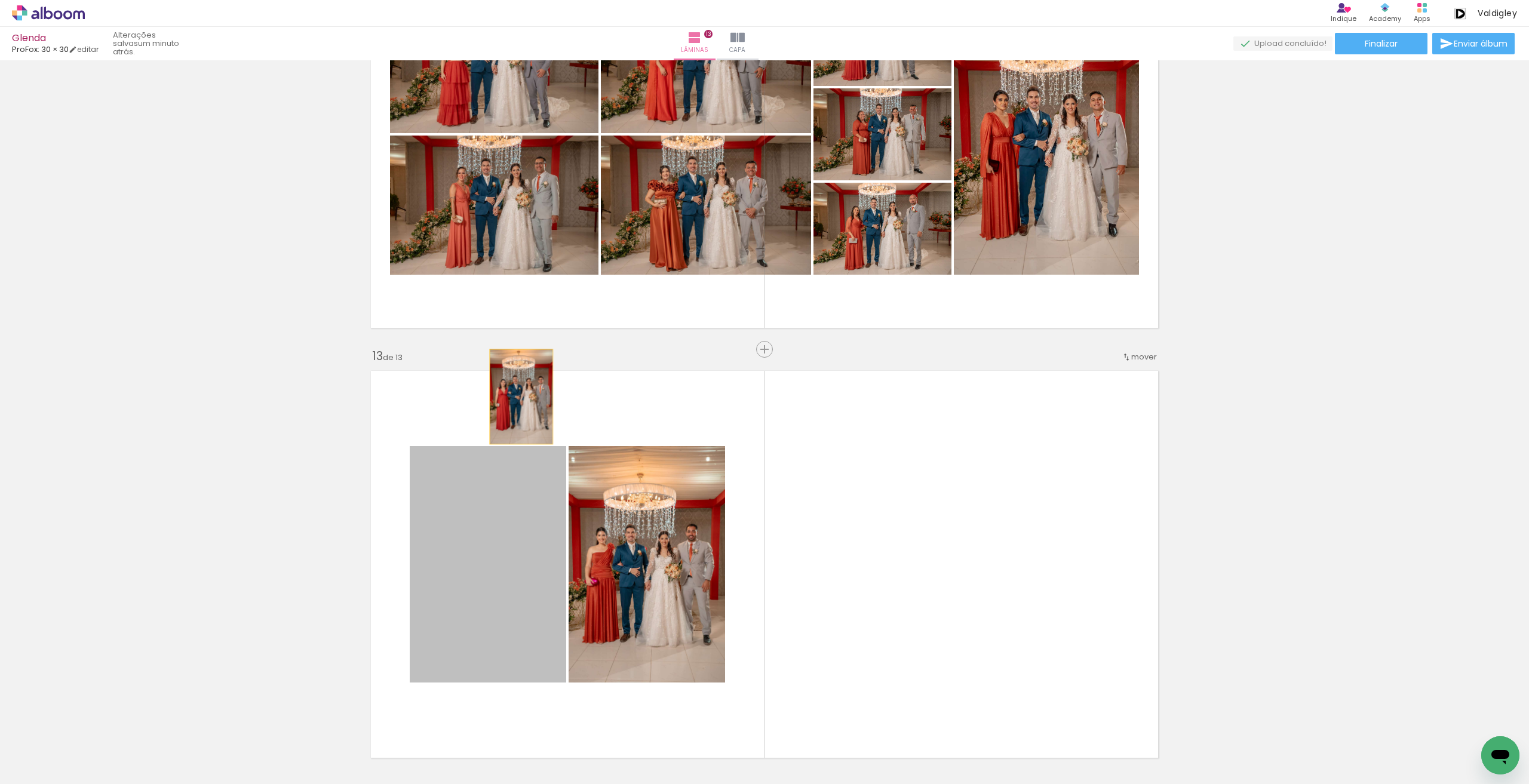
drag, startPoint x: 491, startPoint y: 534, endPoint x: 534, endPoint y: 259, distance: 278.3
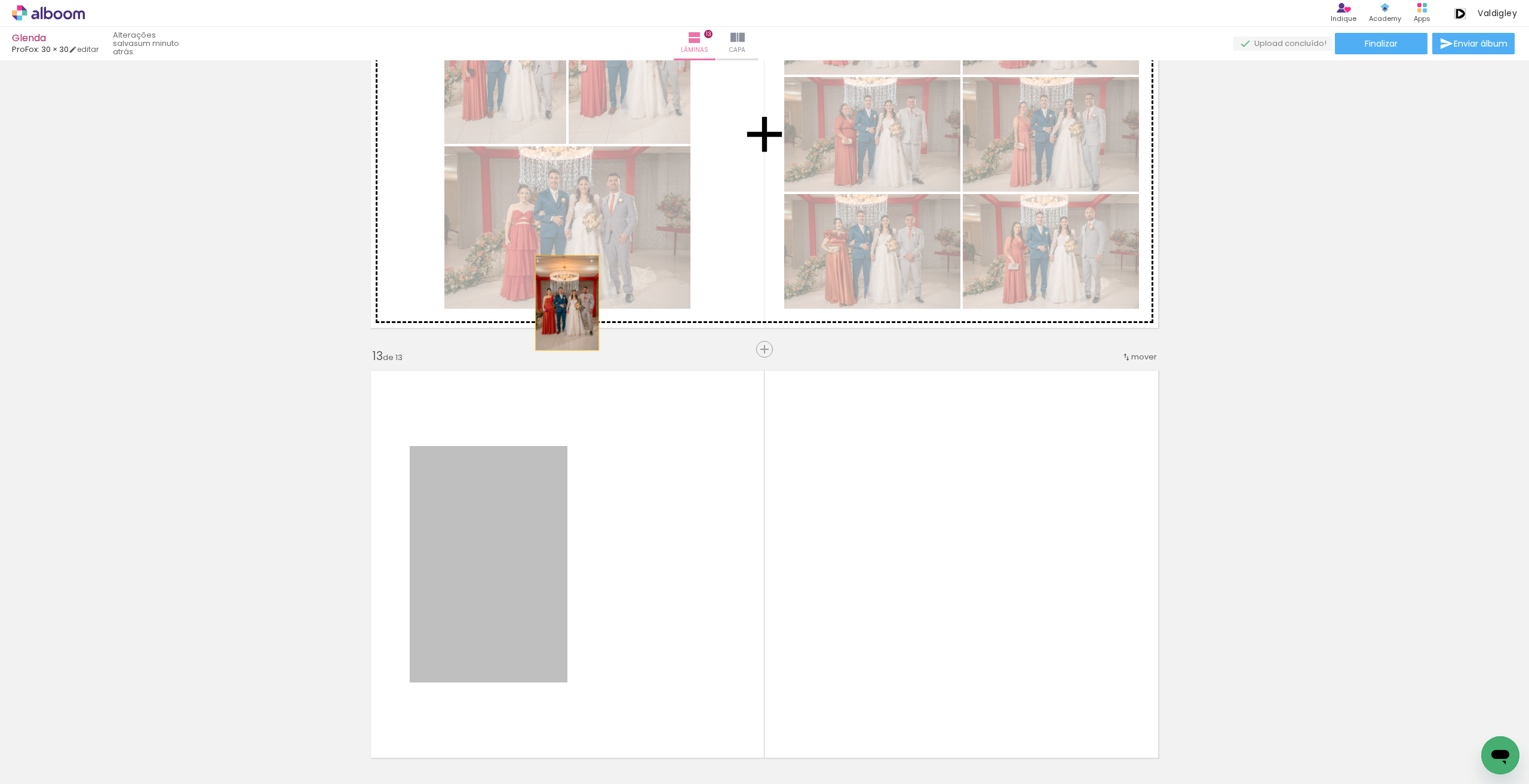
drag, startPoint x: 500, startPoint y: 545, endPoint x: 568, endPoint y: 271, distance: 282.3
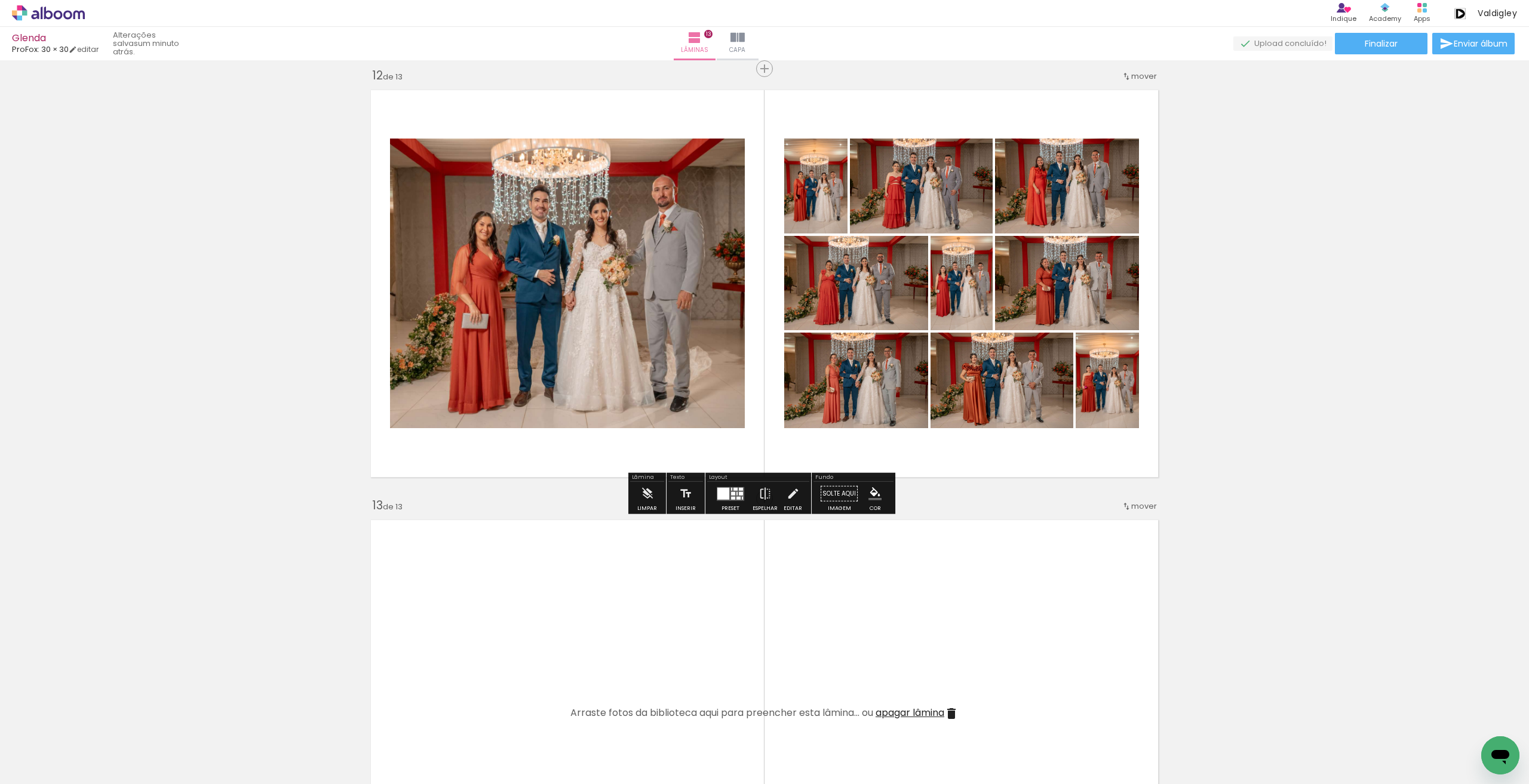
scroll to position [4711, 0]
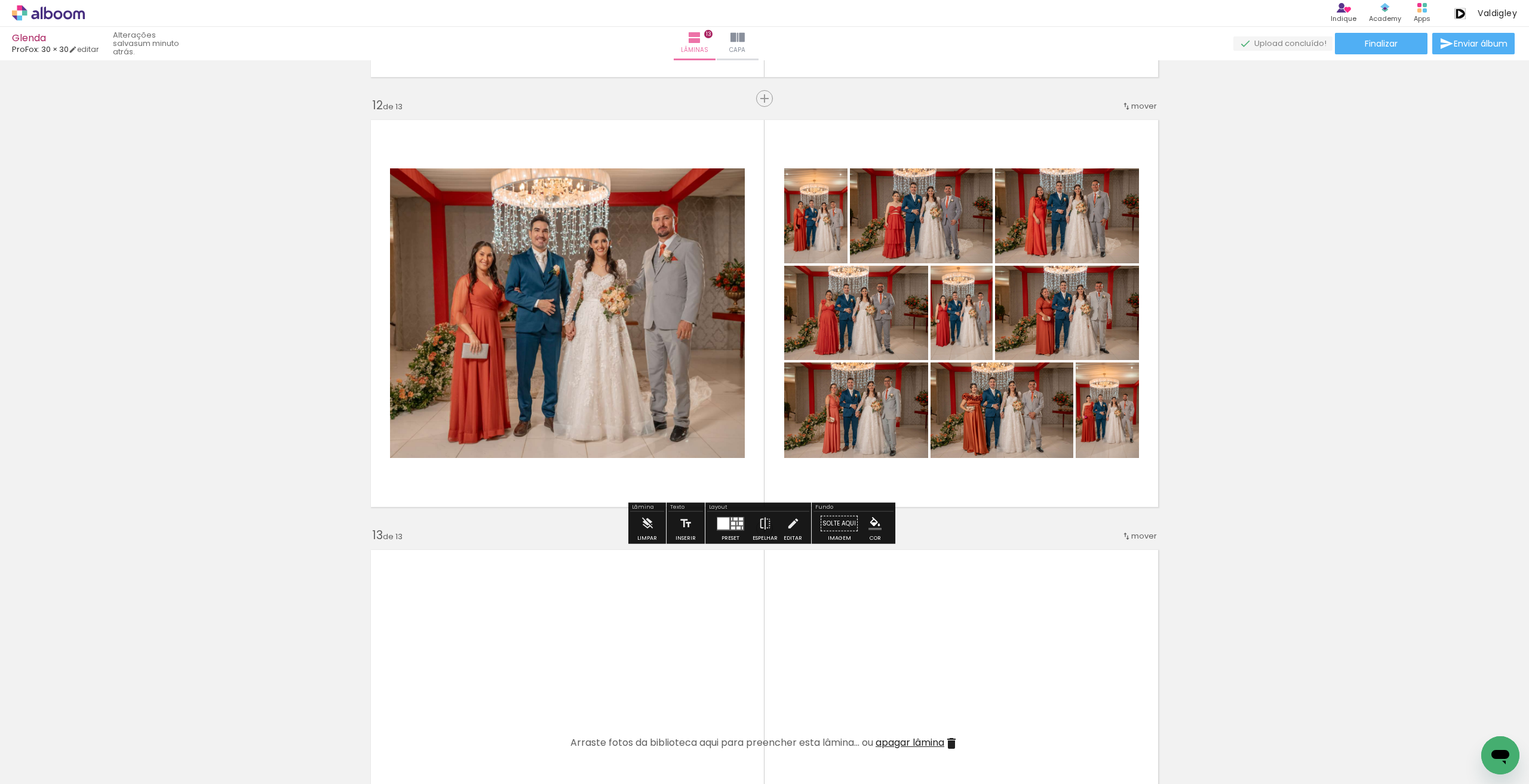
click at [734, 524] on quentale-layouter at bounding box center [730, 524] width 27 height 14
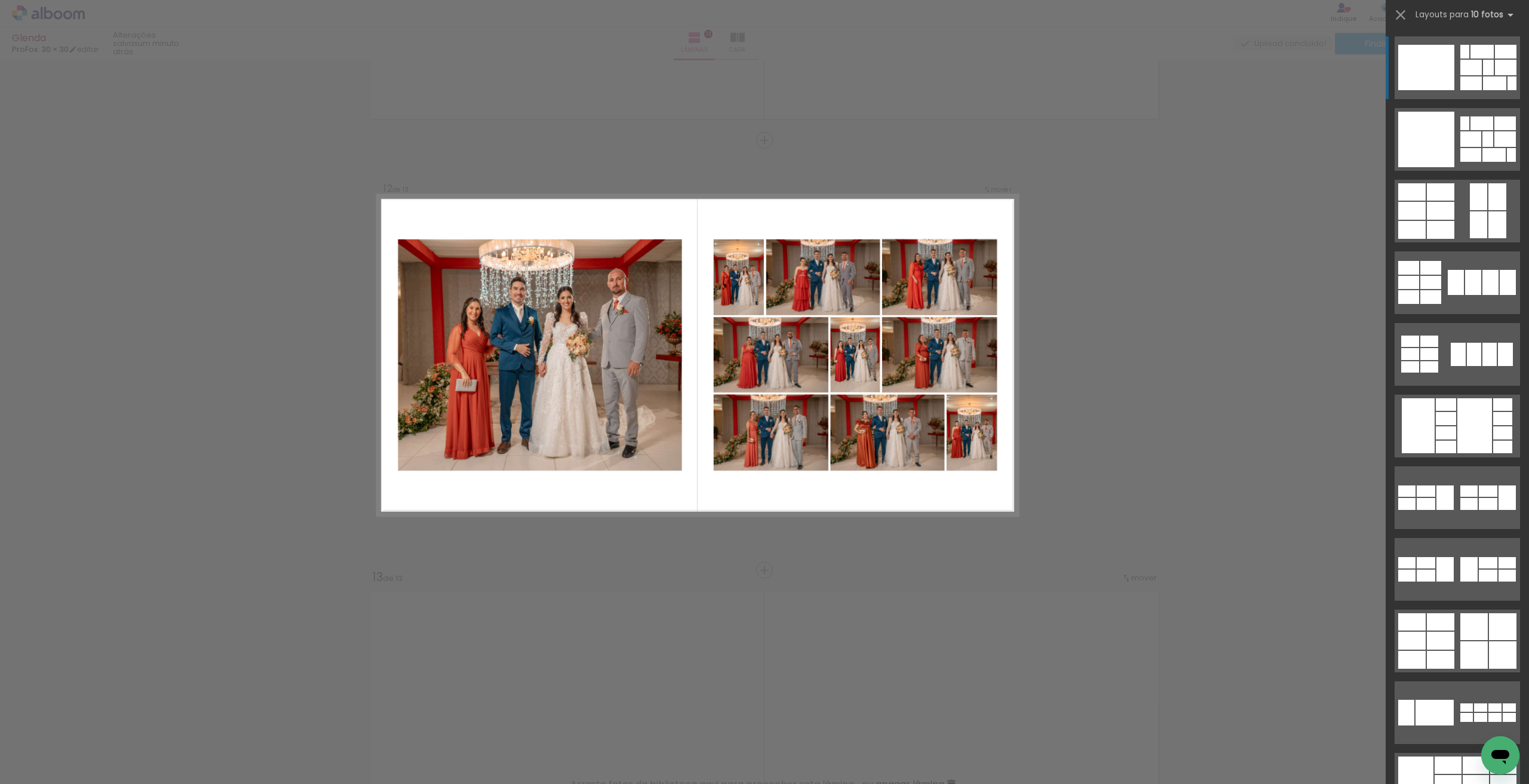
scroll to position [4639, 0]
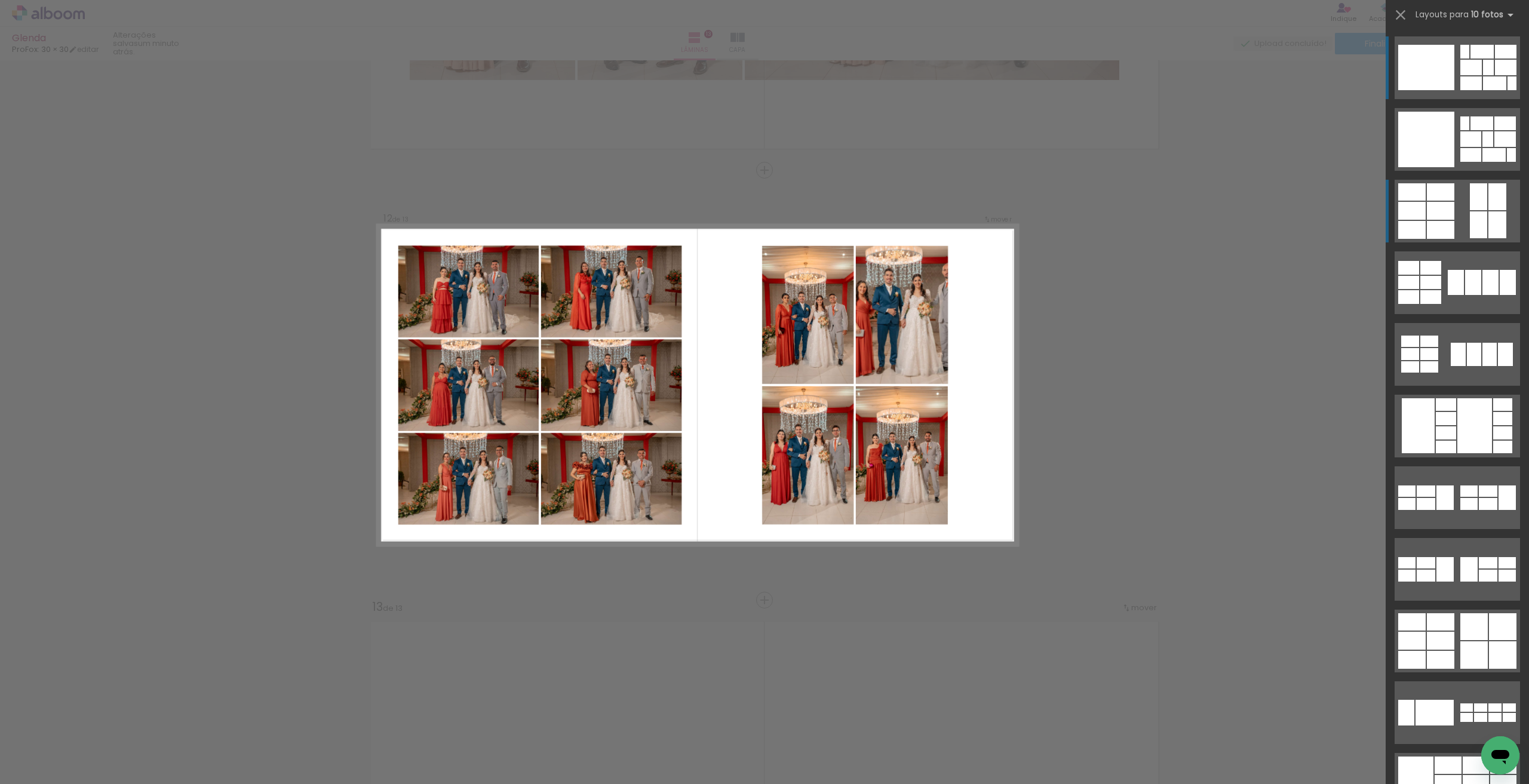
click at [1443, 207] on div at bounding box center [1440, 211] width 27 height 18
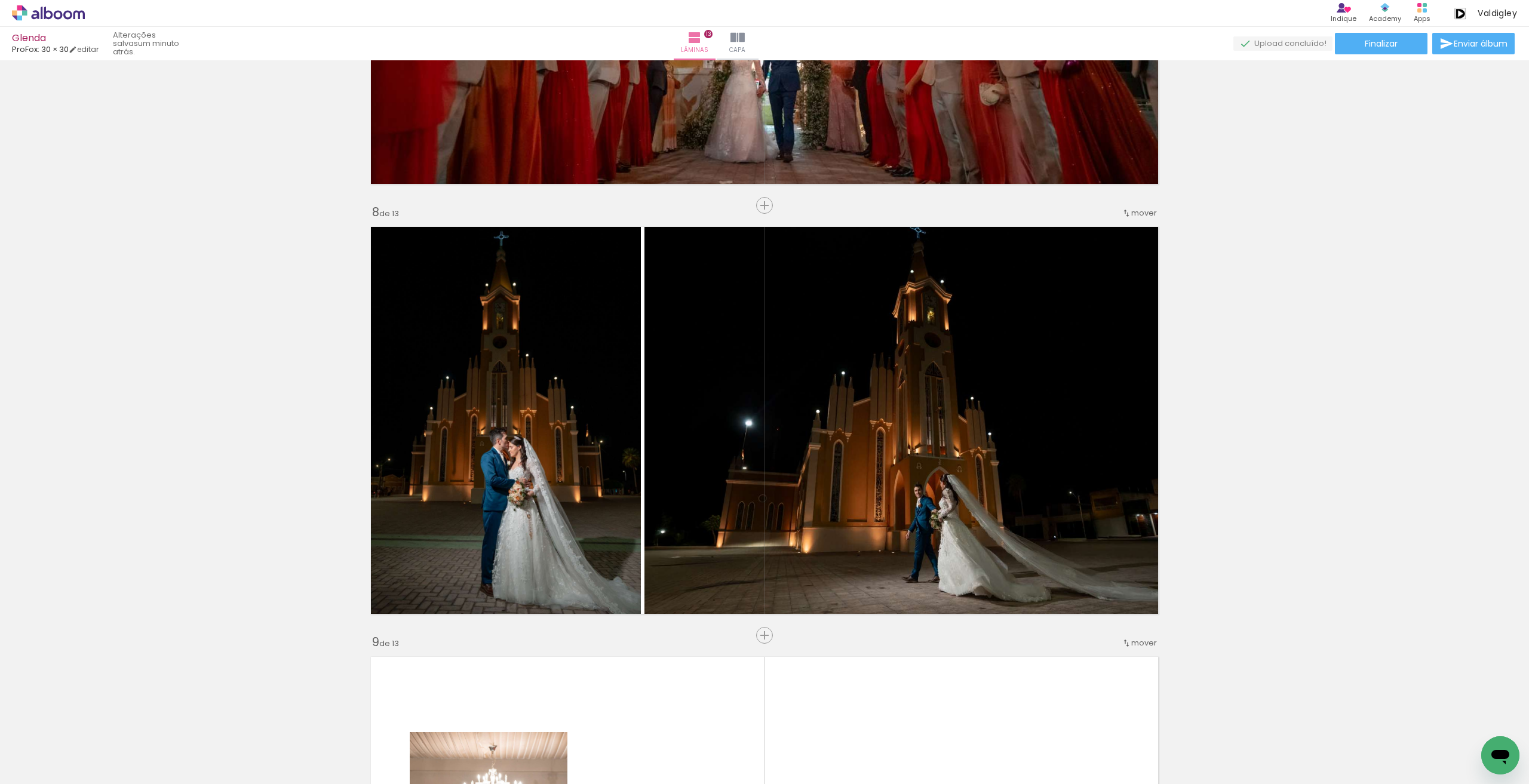
scroll to position [3146, 0]
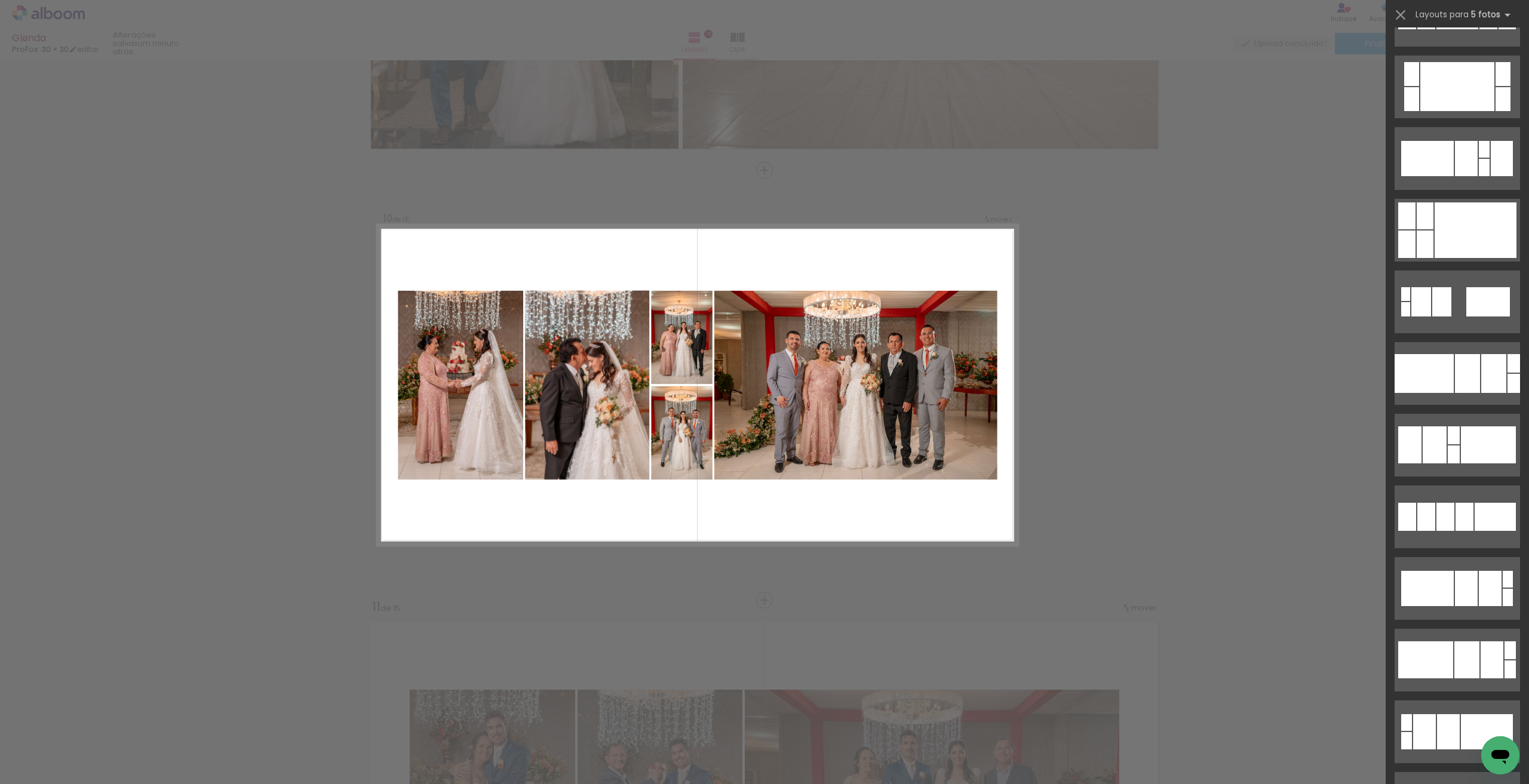
scroll to position [1194, 0]
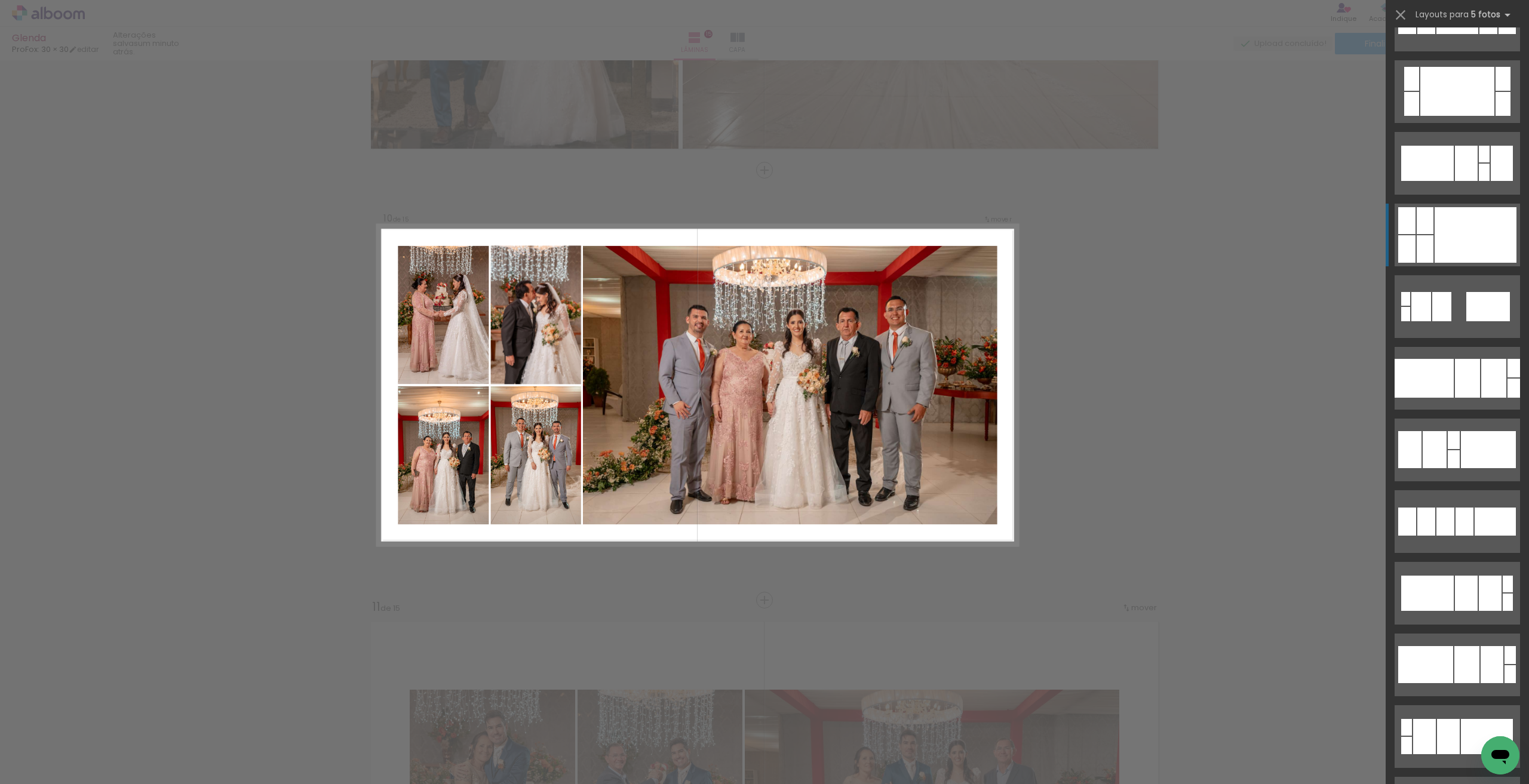
click at [1471, 236] on div at bounding box center [1475, 235] width 82 height 56
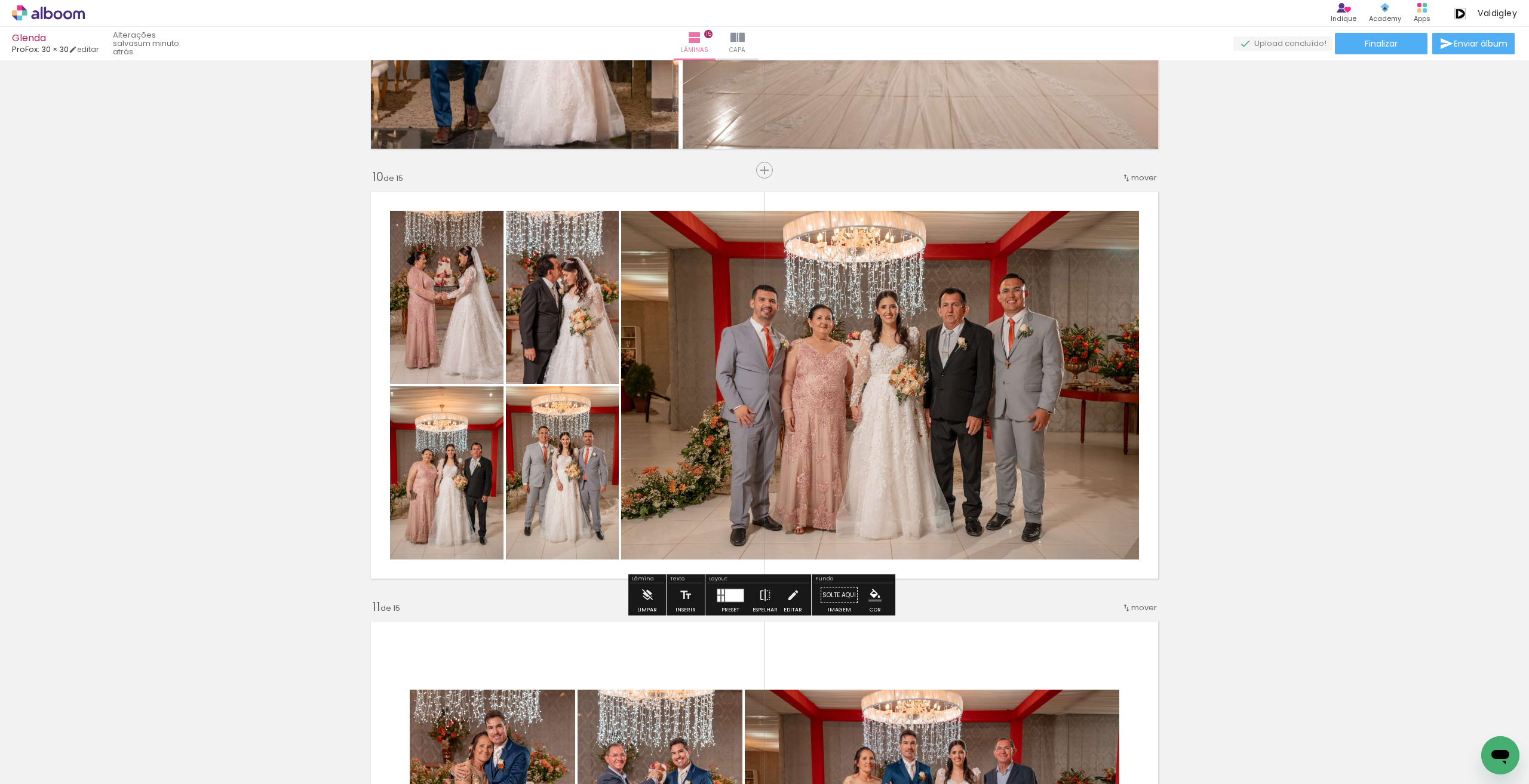
click at [741, 382] on quentale-photo at bounding box center [880, 385] width 518 height 349
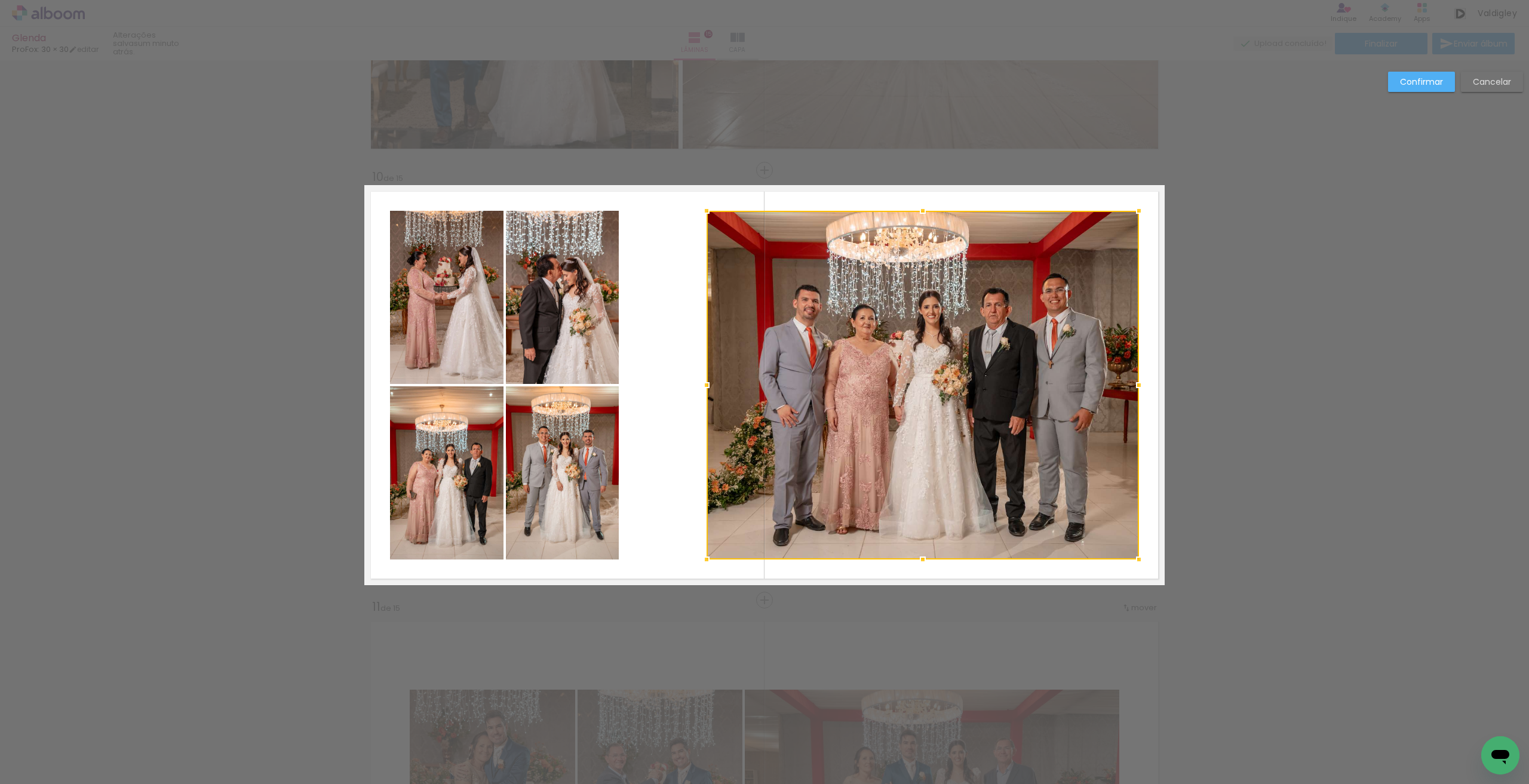
drag, startPoint x: 622, startPoint y: 380, endPoint x: 707, endPoint y: 396, distance: 86.5
click at [707, 396] on div at bounding box center [707, 385] width 24 height 24
click at [582, 325] on quentale-photo at bounding box center [562, 297] width 113 height 173
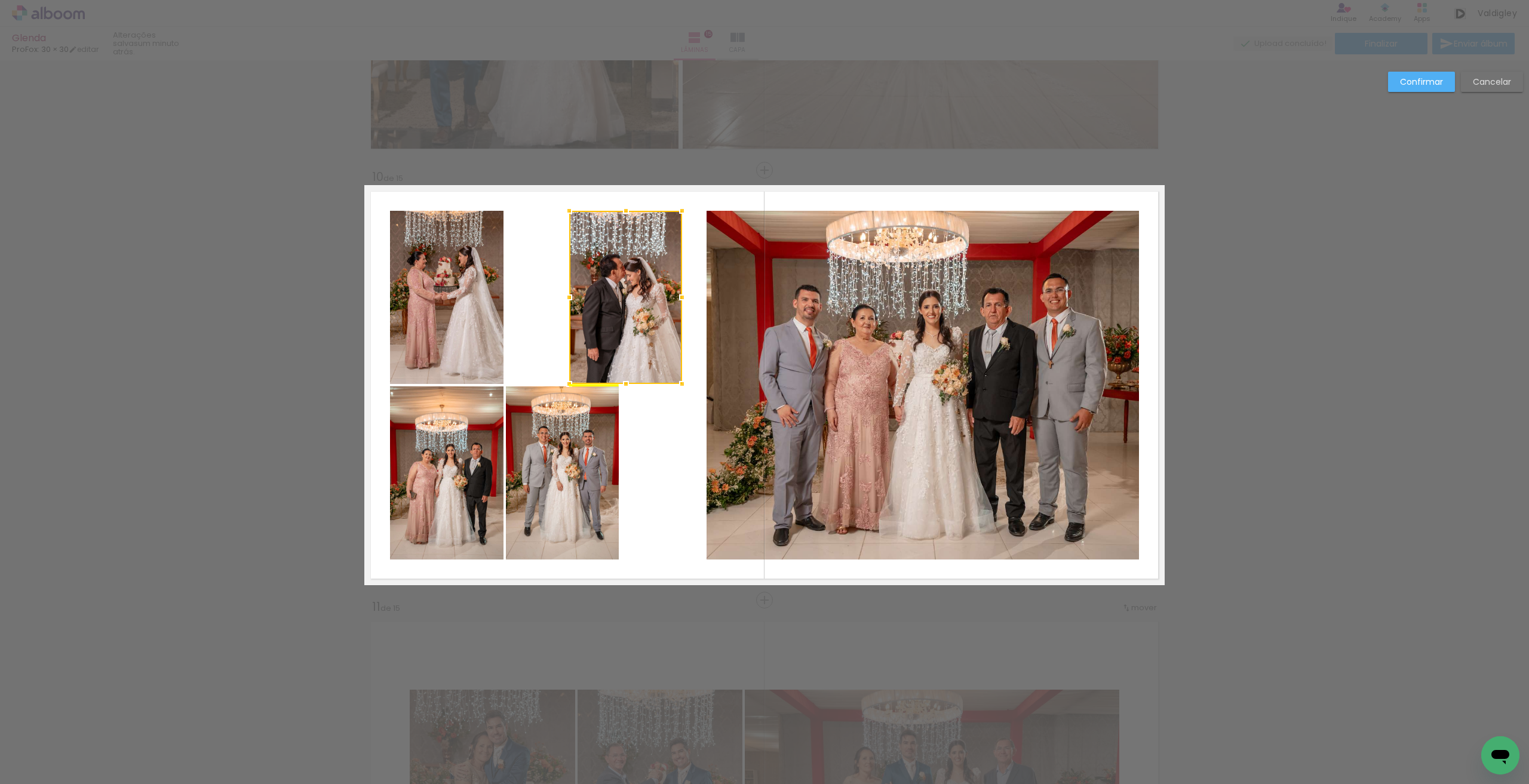
drag, startPoint x: 588, startPoint y: 309, endPoint x: 651, endPoint y: 310, distance: 63.0
click at [651, 310] on div at bounding box center [626, 297] width 113 height 173
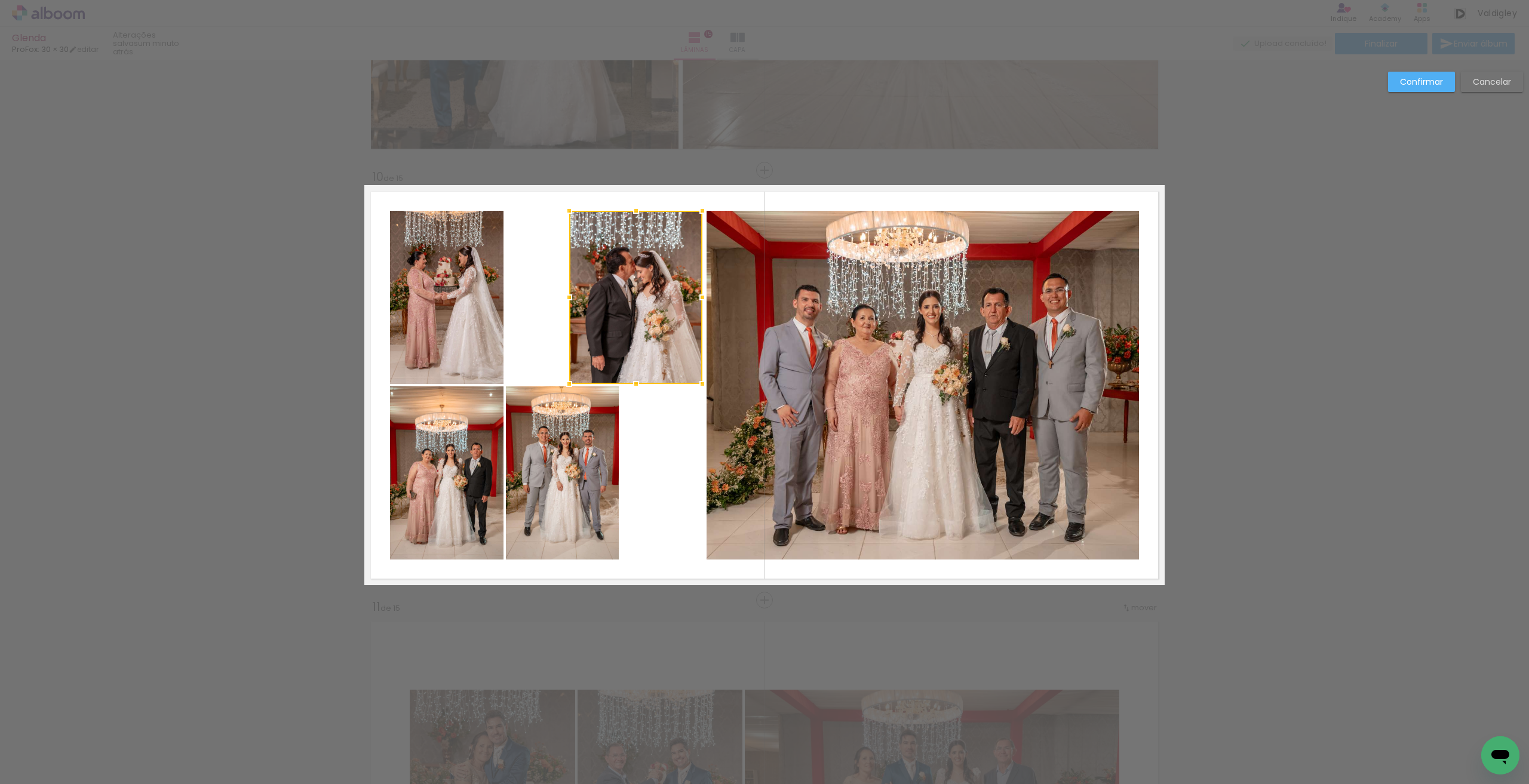
drag, startPoint x: 678, startPoint y: 301, endPoint x: 699, endPoint y: 301, distance: 21.0
click at [699, 301] on div at bounding box center [702, 297] width 24 height 24
click at [569, 296] on quentale-photo at bounding box center [635, 297] width 133 height 173
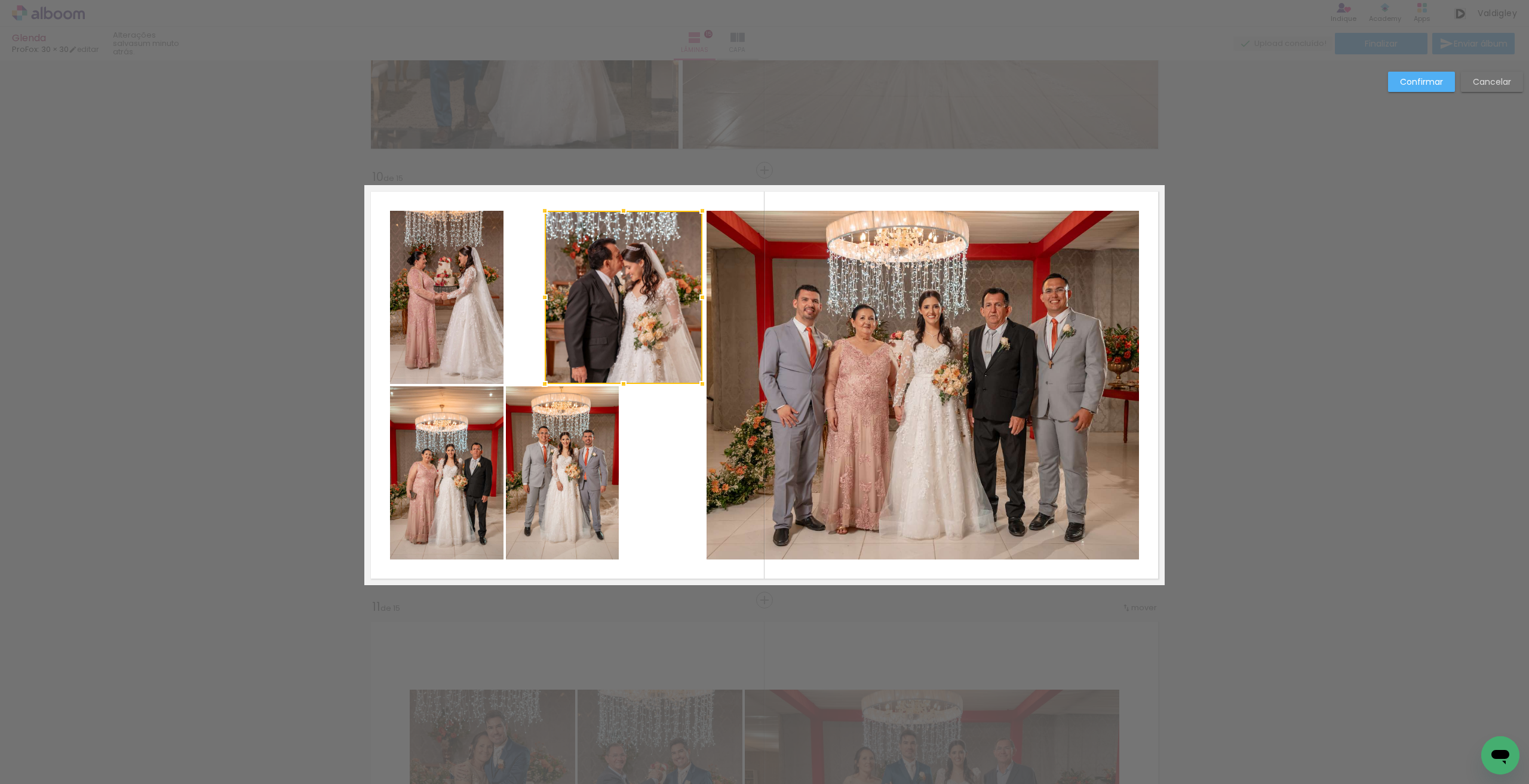
drag, startPoint x: 559, startPoint y: 296, endPoint x: 537, endPoint y: 293, distance: 22.2
click at [537, 293] on div at bounding box center [545, 297] width 24 height 24
click at [446, 294] on quentale-photo at bounding box center [446, 297] width 114 height 173
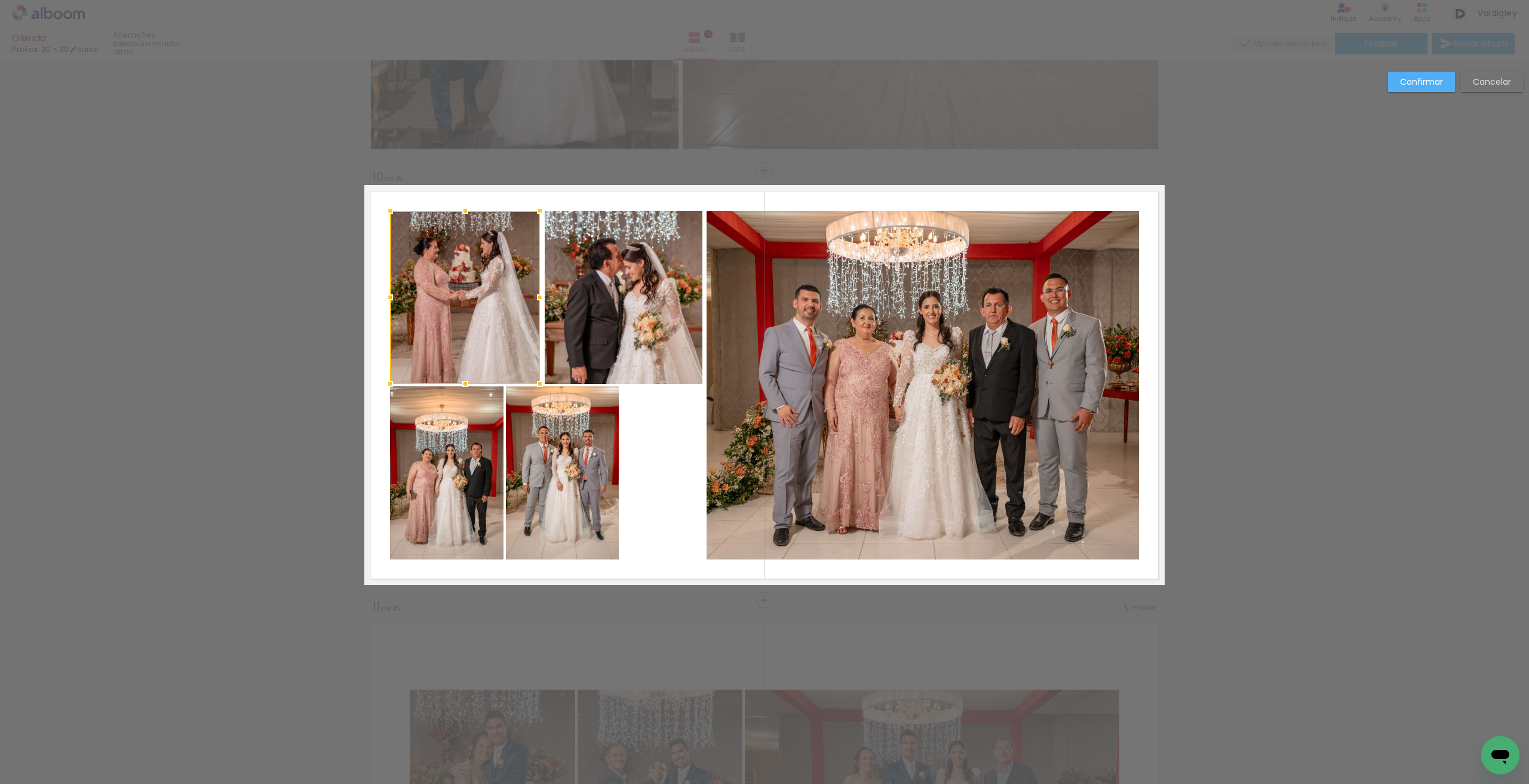
drag, startPoint x: 506, startPoint y: 300, endPoint x: 532, endPoint y: 301, distance: 26.0
click at [532, 301] on div at bounding box center [540, 297] width 24 height 24
click at [0, 0] on slot "Confirmar" at bounding box center [0, 0] width 0 height 0
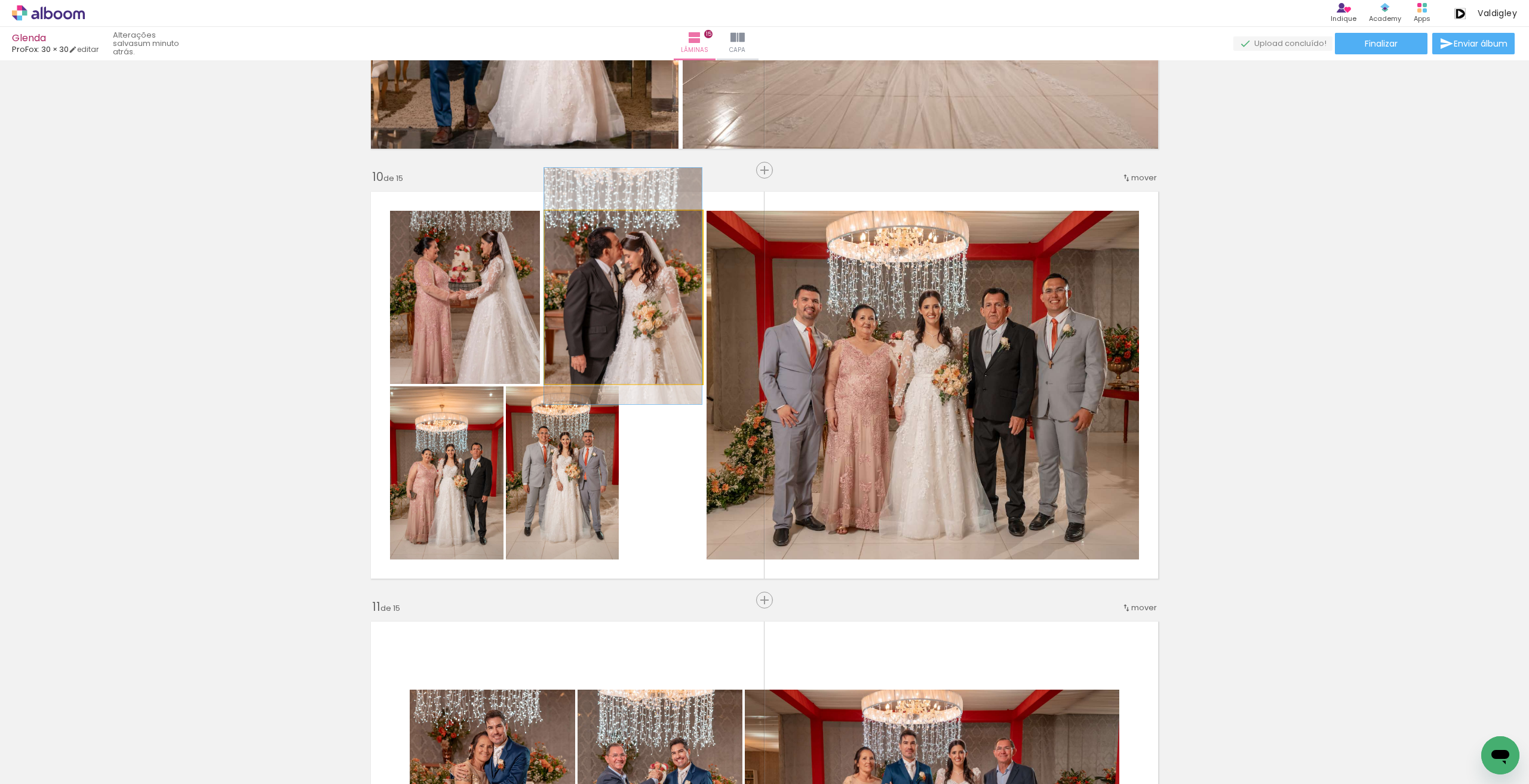
drag, startPoint x: 662, startPoint y: 275, endPoint x: 661, endPoint y: 263, distance: 12.0
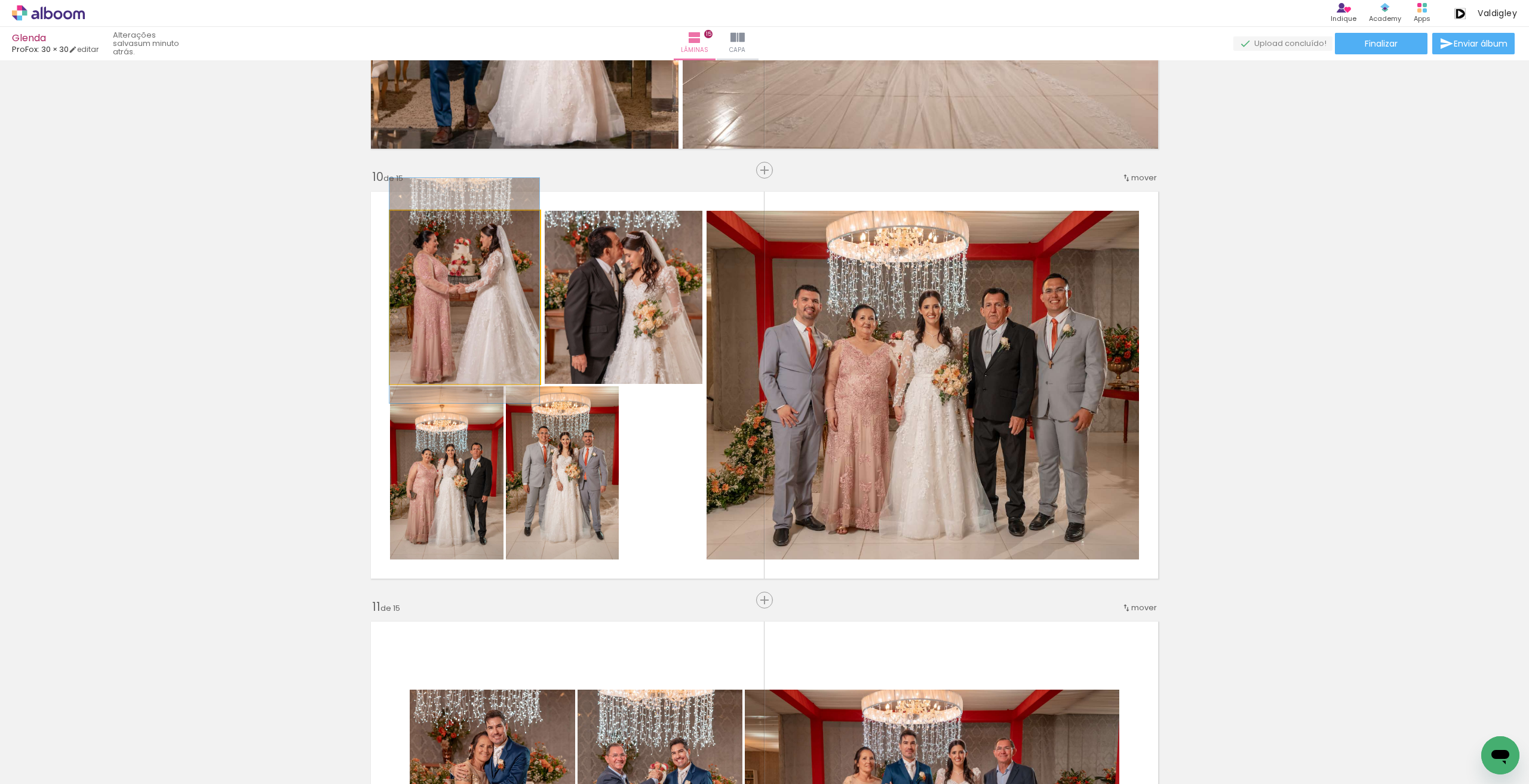
drag, startPoint x: 507, startPoint y: 280, endPoint x: 507, endPoint y: 274, distance: 6.0
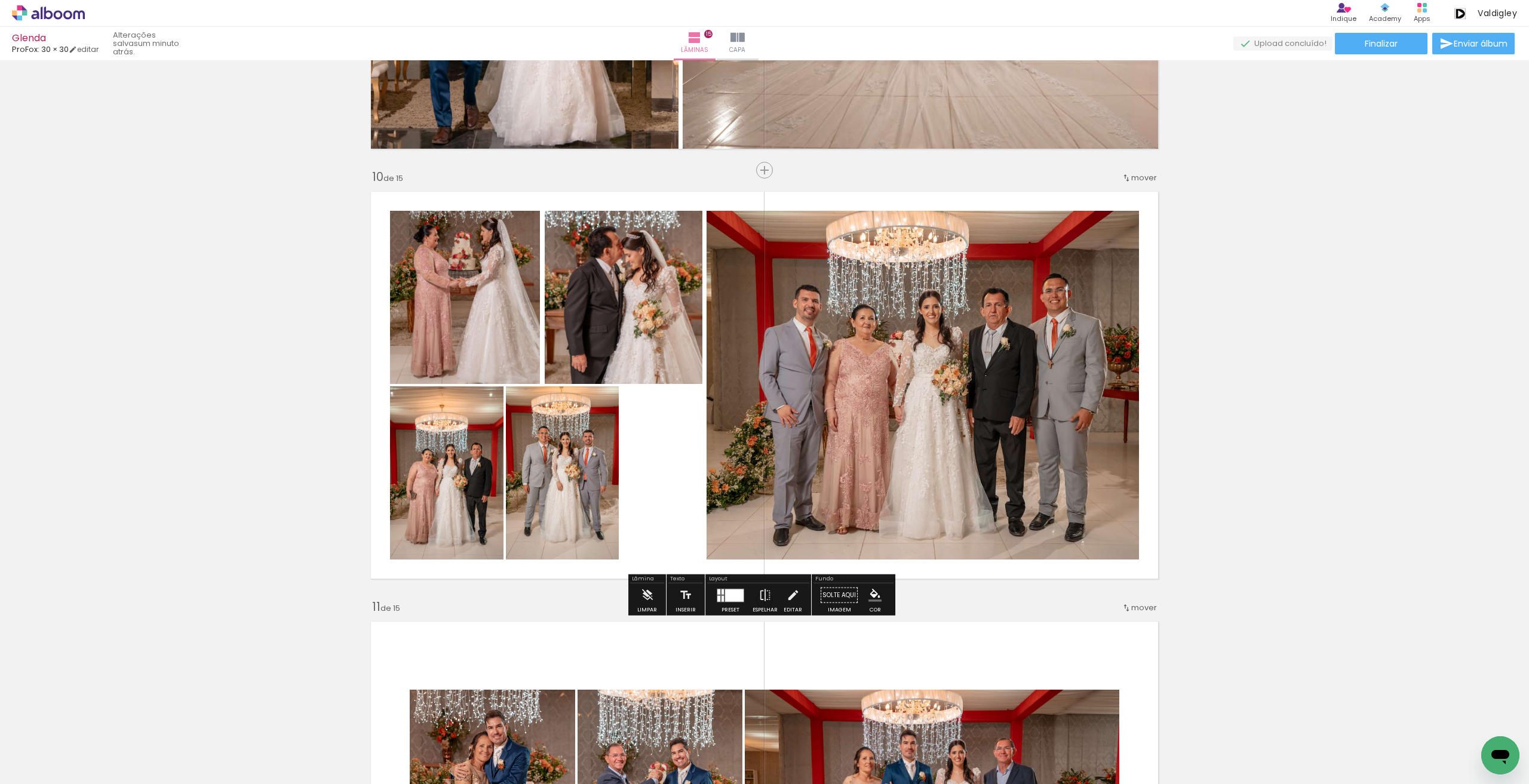
click at [558, 497] on quentale-photo at bounding box center [562, 473] width 113 height 173
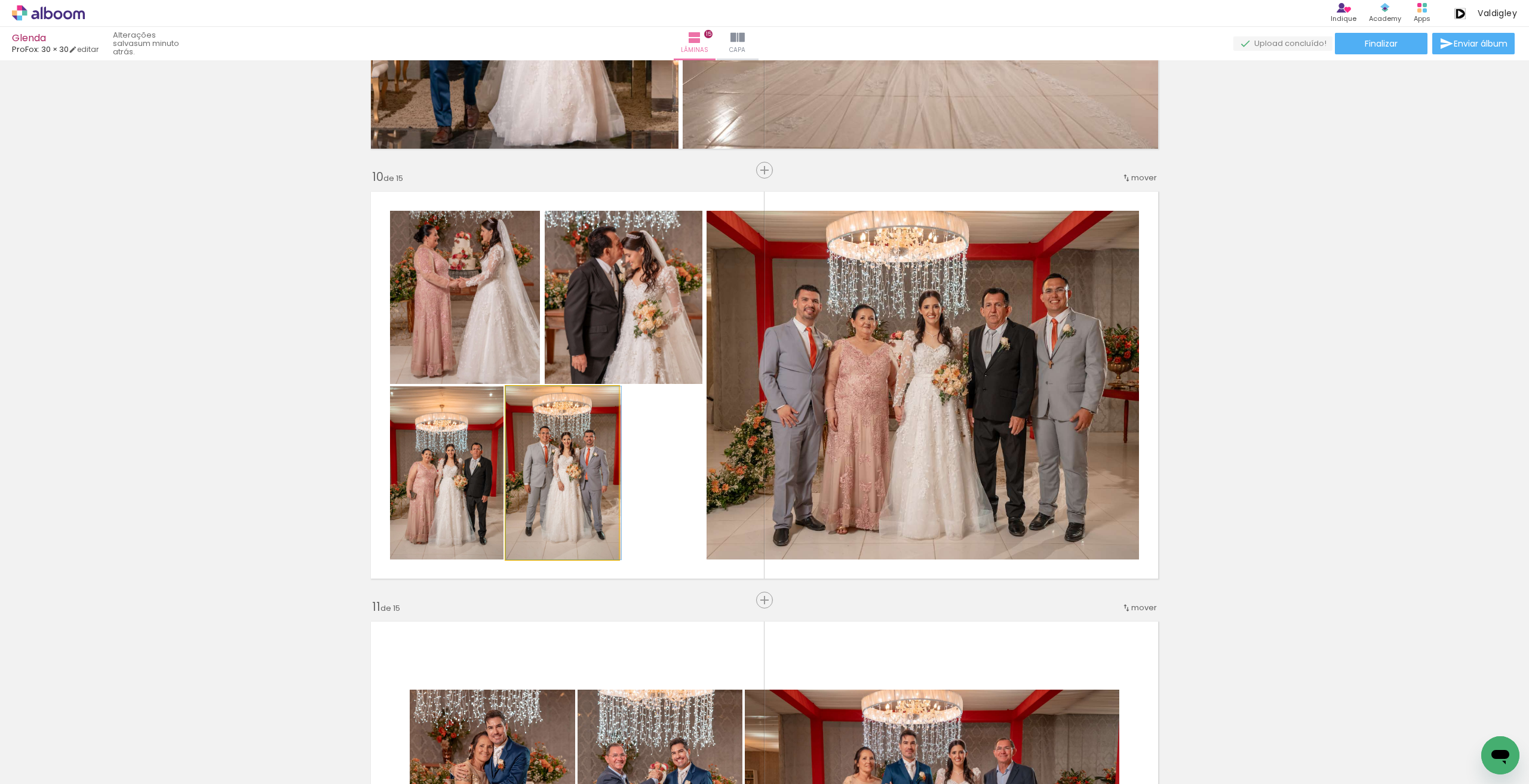
drag, startPoint x: 572, startPoint y: 478, endPoint x: 601, endPoint y: 478, distance: 29.0
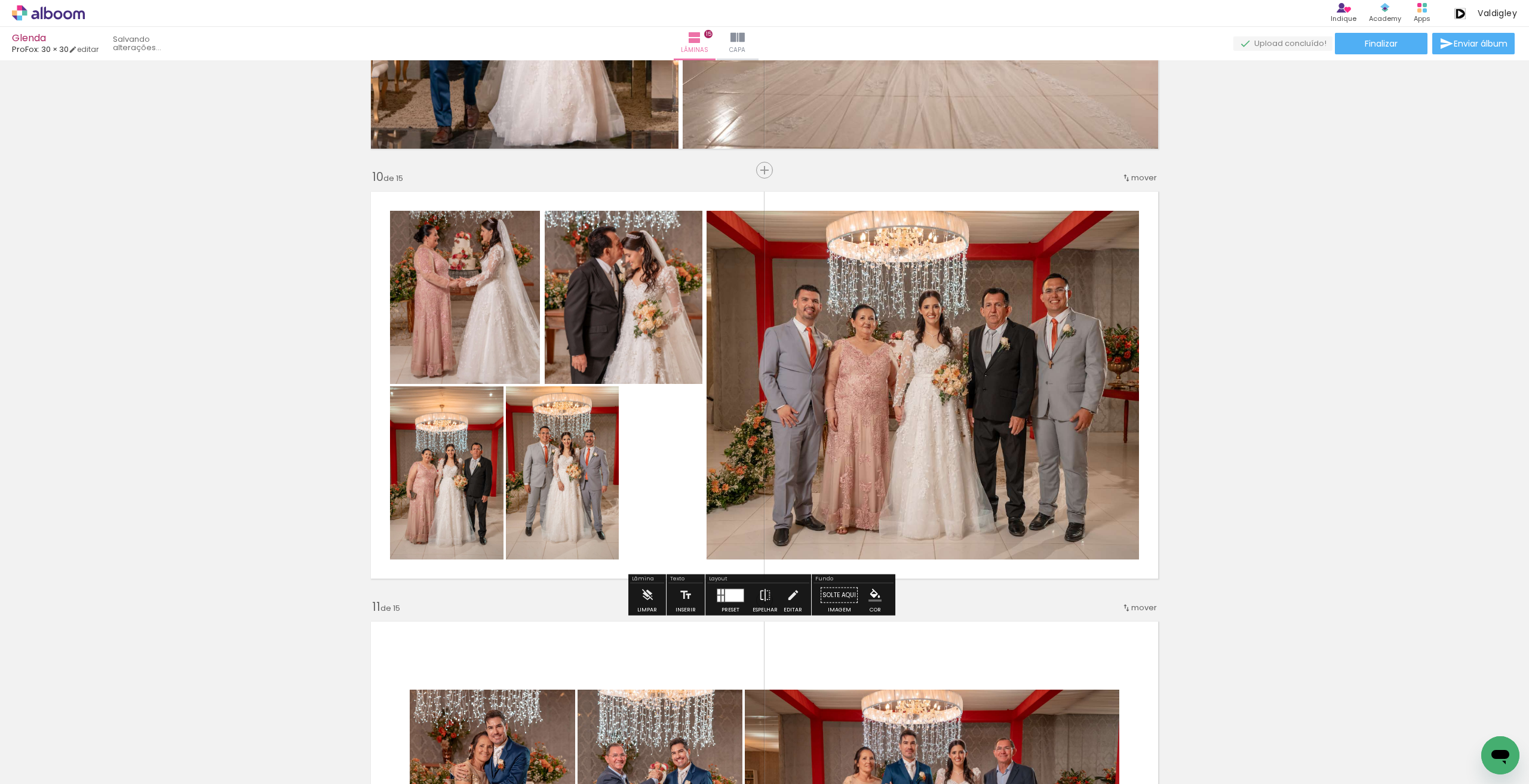
click at [582, 321] on quentale-photo at bounding box center [624, 297] width 158 height 173
click at [510, 302] on quentale-photo at bounding box center [465, 297] width 150 height 173
click at [528, 296] on quentale-photo at bounding box center [465, 297] width 150 height 173
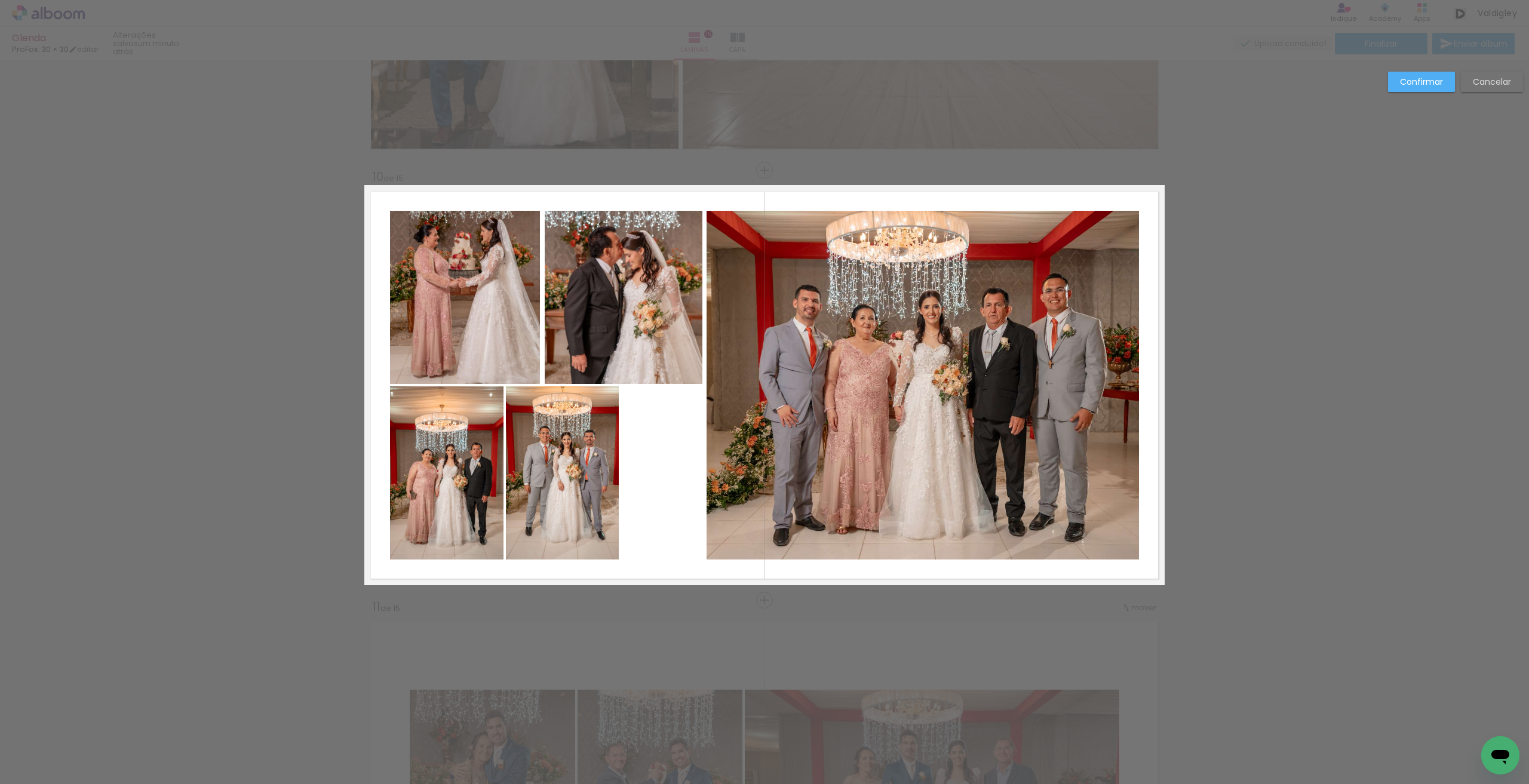
click at [528, 296] on quentale-photo at bounding box center [465, 297] width 150 height 173
click at [534, 298] on div at bounding box center [541, 297] width 24 height 24
click at [575, 425] on quentale-photo at bounding box center [562, 473] width 113 height 173
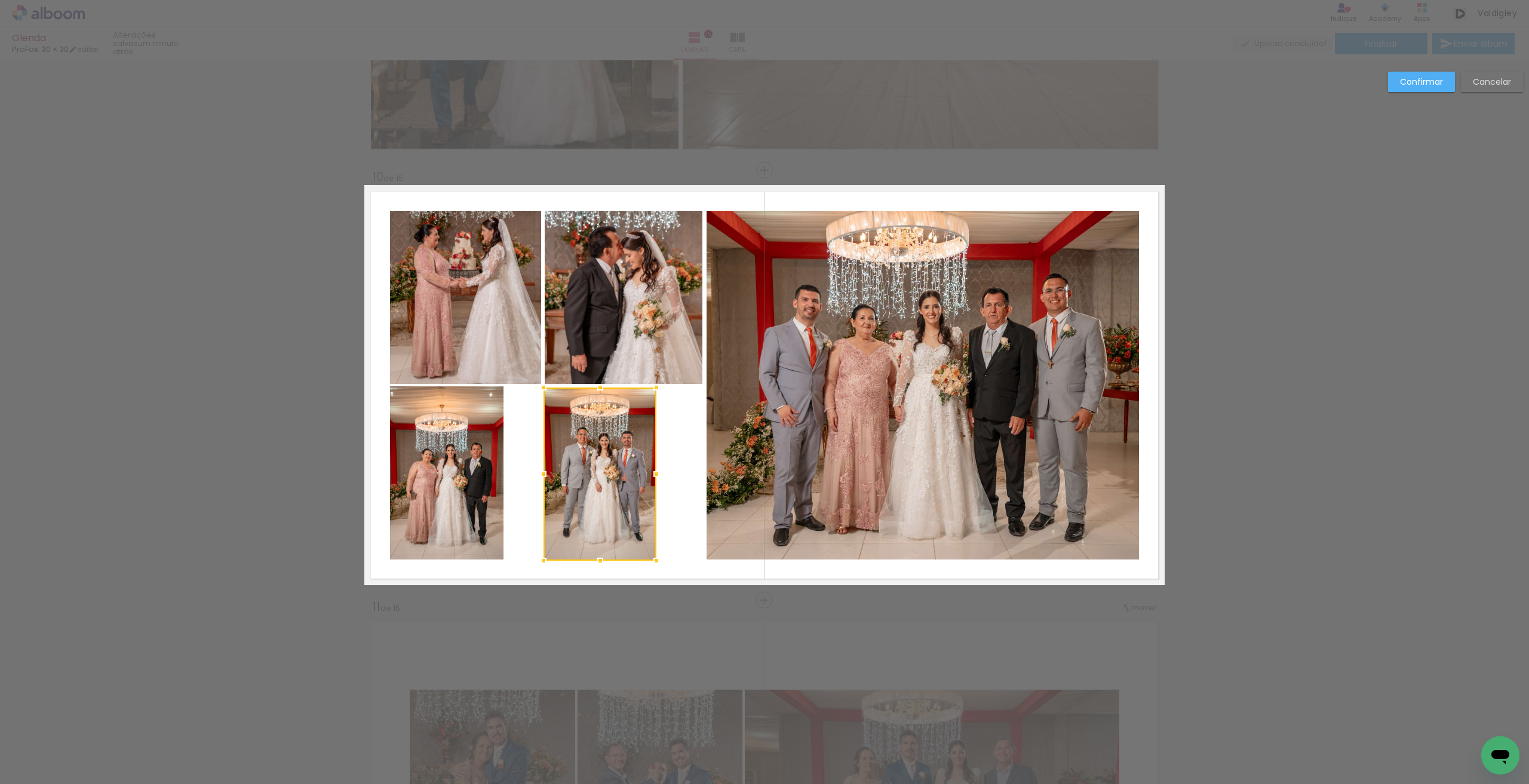
drag, startPoint x: 515, startPoint y: 434, endPoint x: 554, endPoint y: 435, distance: 39.0
click at [554, 435] on div at bounding box center [600, 474] width 113 height 173
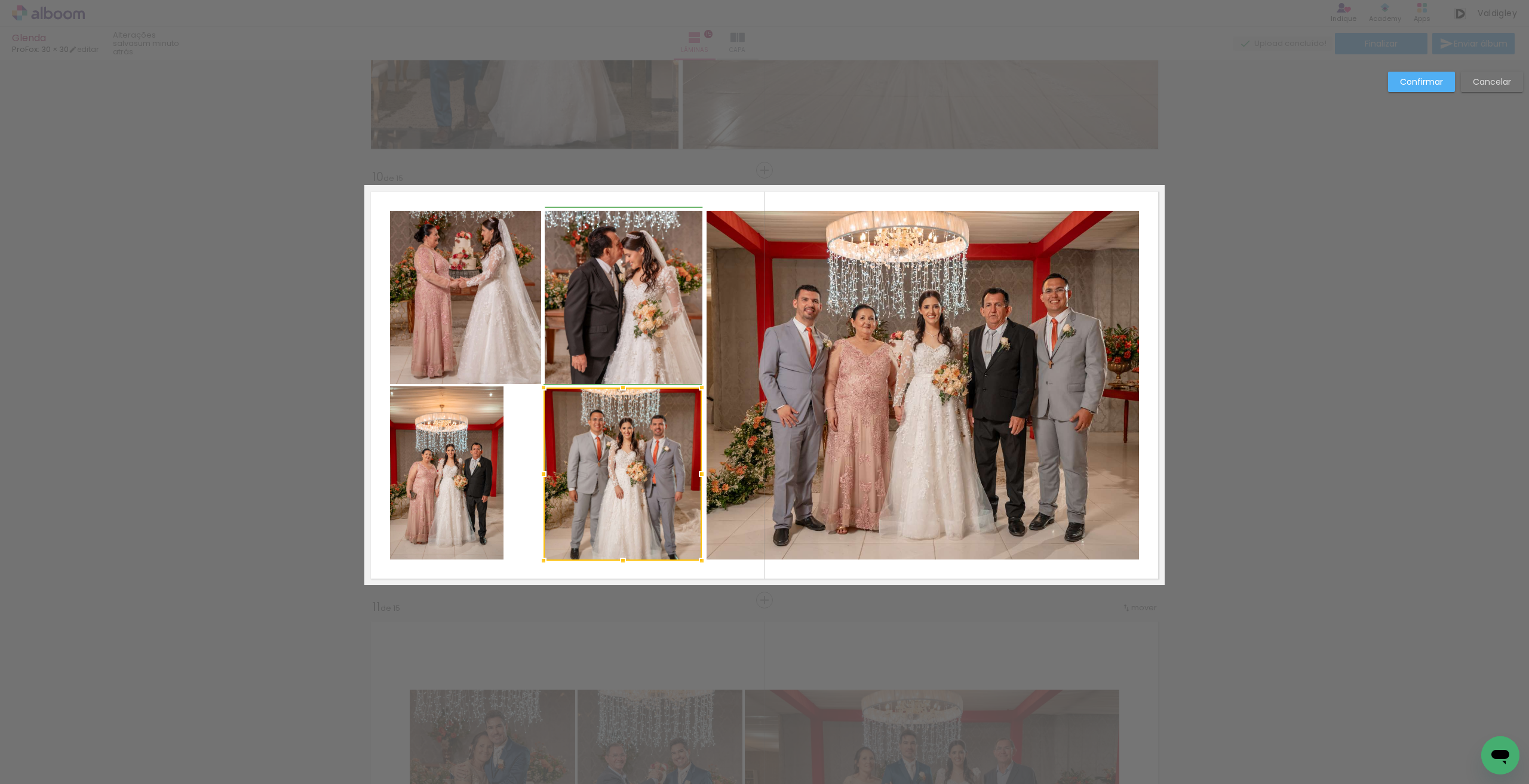
drag, startPoint x: 647, startPoint y: 472, endPoint x: 692, endPoint y: 473, distance: 45.0
click at [692, 473] on div at bounding box center [702, 474] width 24 height 24
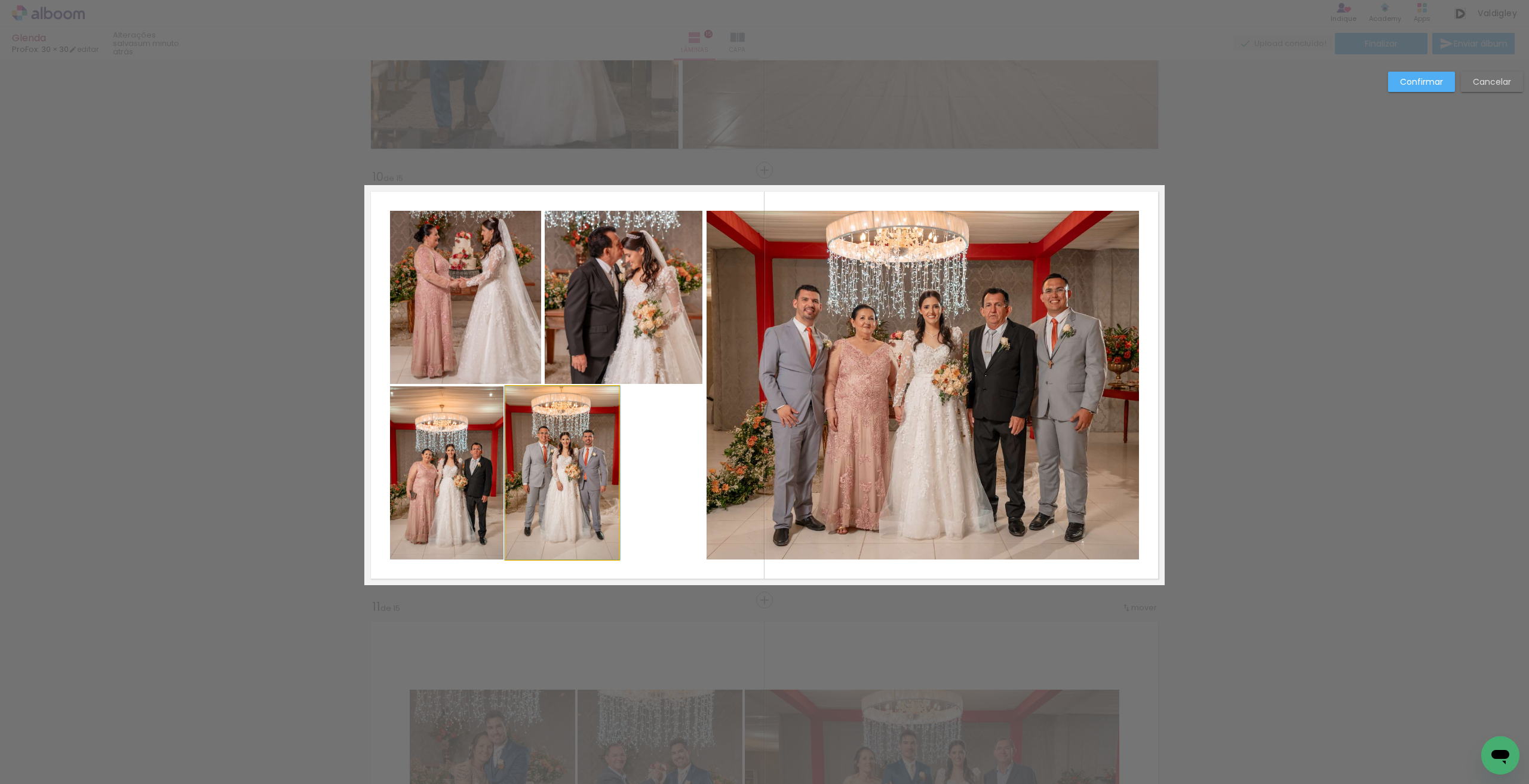
click at [584, 448] on quentale-photo at bounding box center [562, 473] width 113 height 173
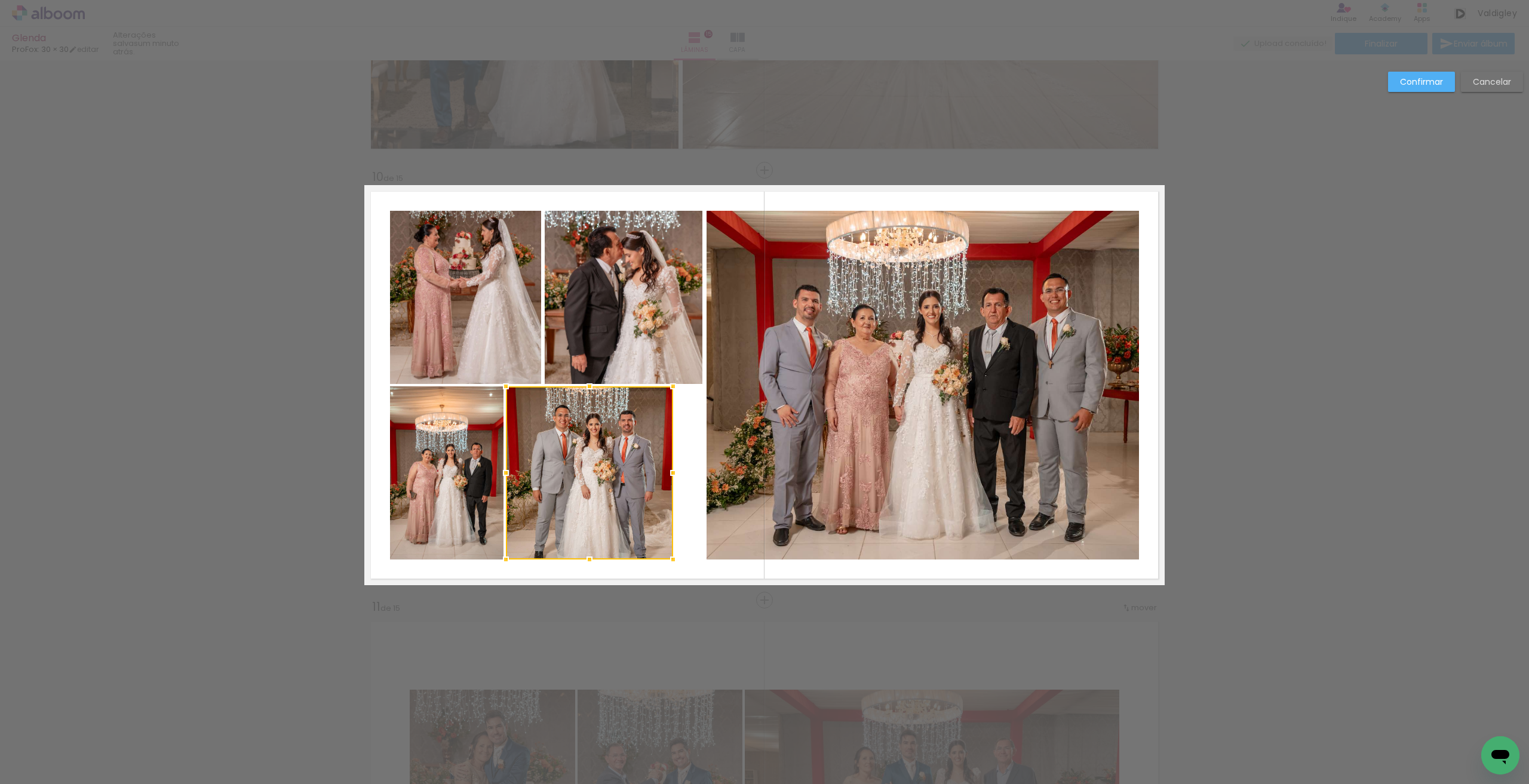
drag, startPoint x: 622, startPoint y: 467, endPoint x: 668, endPoint y: 475, distance: 46.7
click at [668, 475] on div at bounding box center [673, 473] width 24 height 24
click at [602, 458] on quentale-photo at bounding box center [589, 473] width 167 height 173
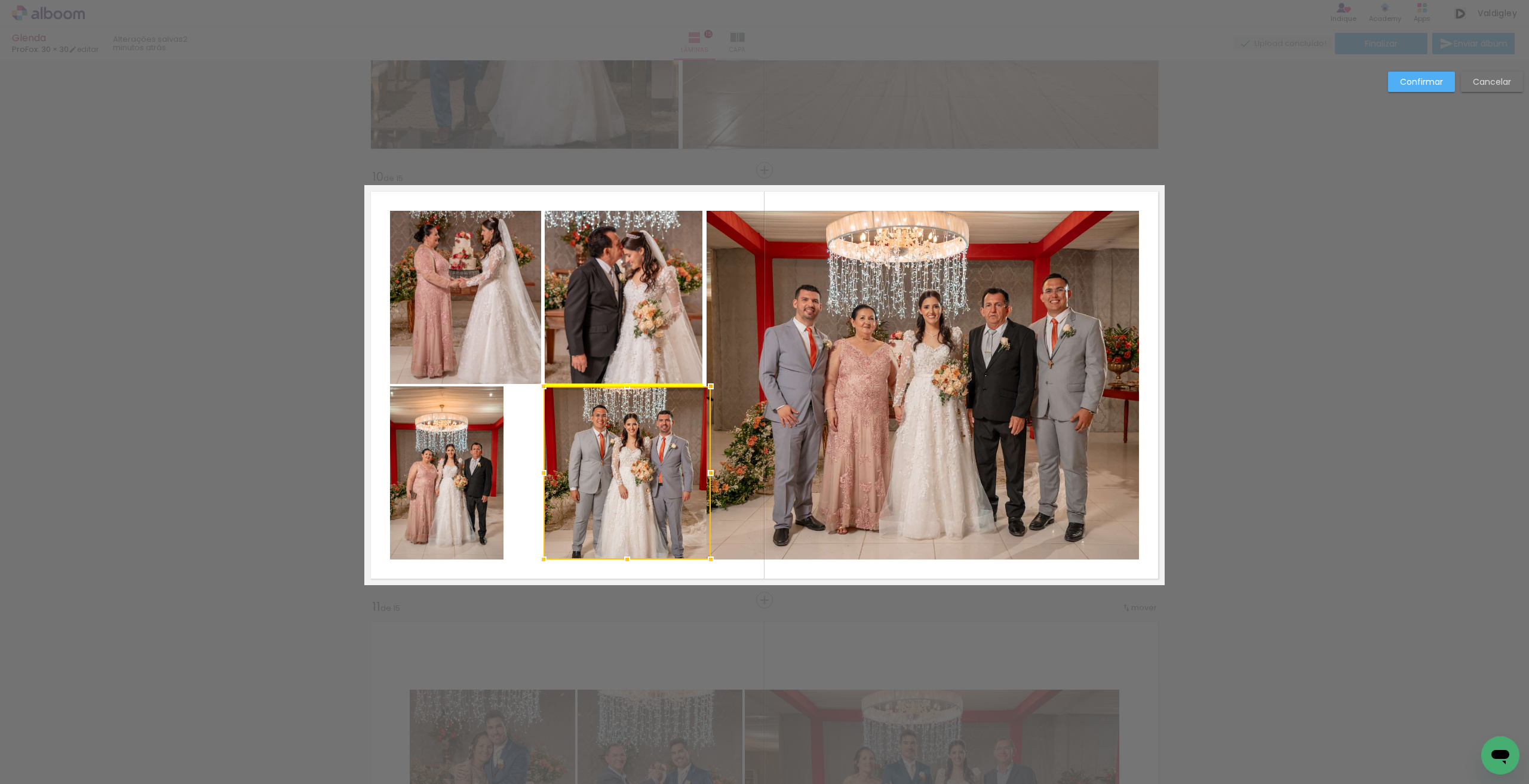
drag, startPoint x: 550, startPoint y: 455, endPoint x: 575, endPoint y: 455, distance: 25.0
click at [575, 455] on div at bounding box center [627, 473] width 167 height 173
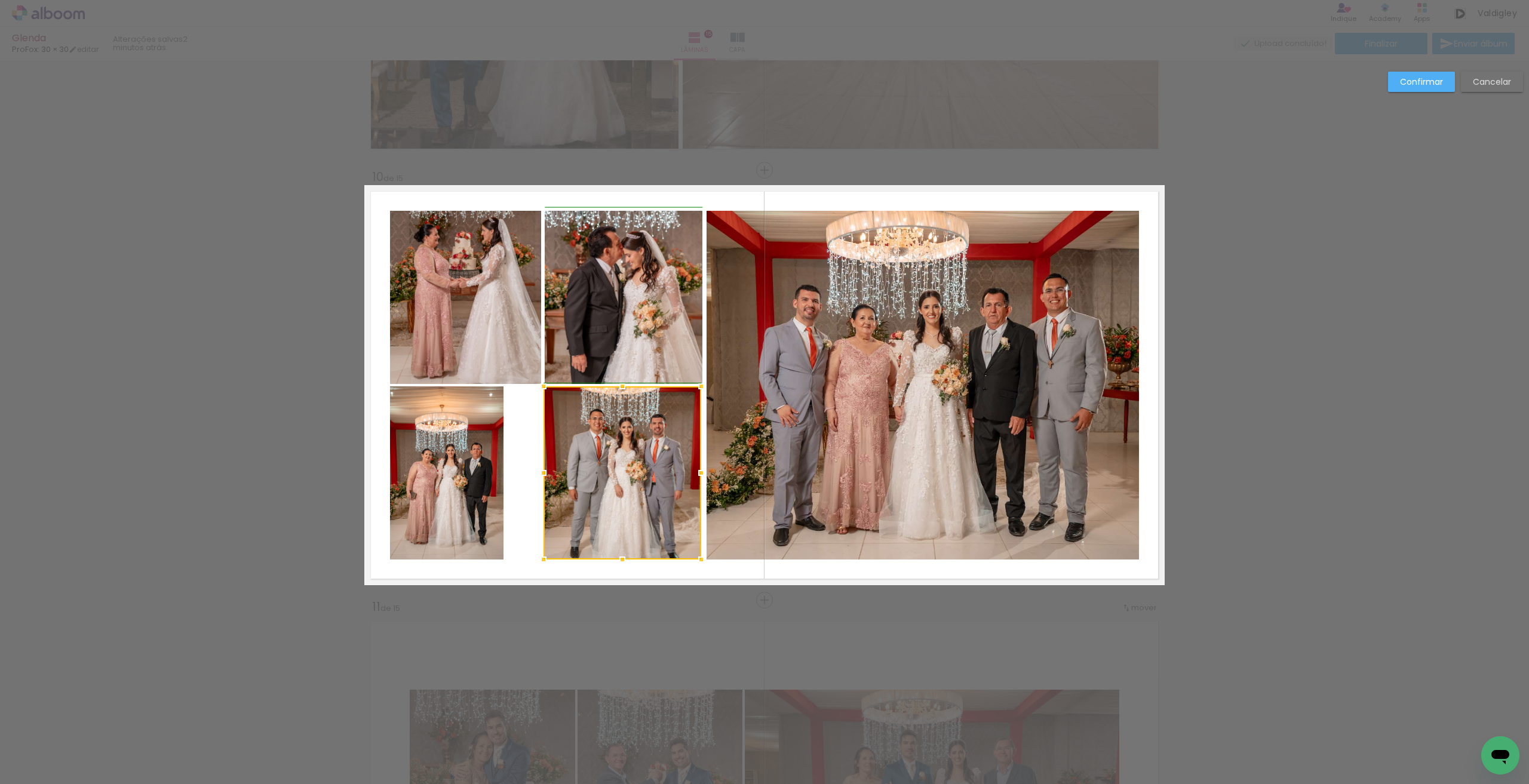
click at [703, 476] on div at bounding box center [701, 473] width 24 height 24
click at [626, 461] on quentale-photo at bounding box center [622, 473] width 158 height 173
click at [608, 460] on div at bounding box center [624, 473] width 158 height 173
click at [0, 0] on slot "Confirmar" at bounding box center [0, 0] width 0 height 0
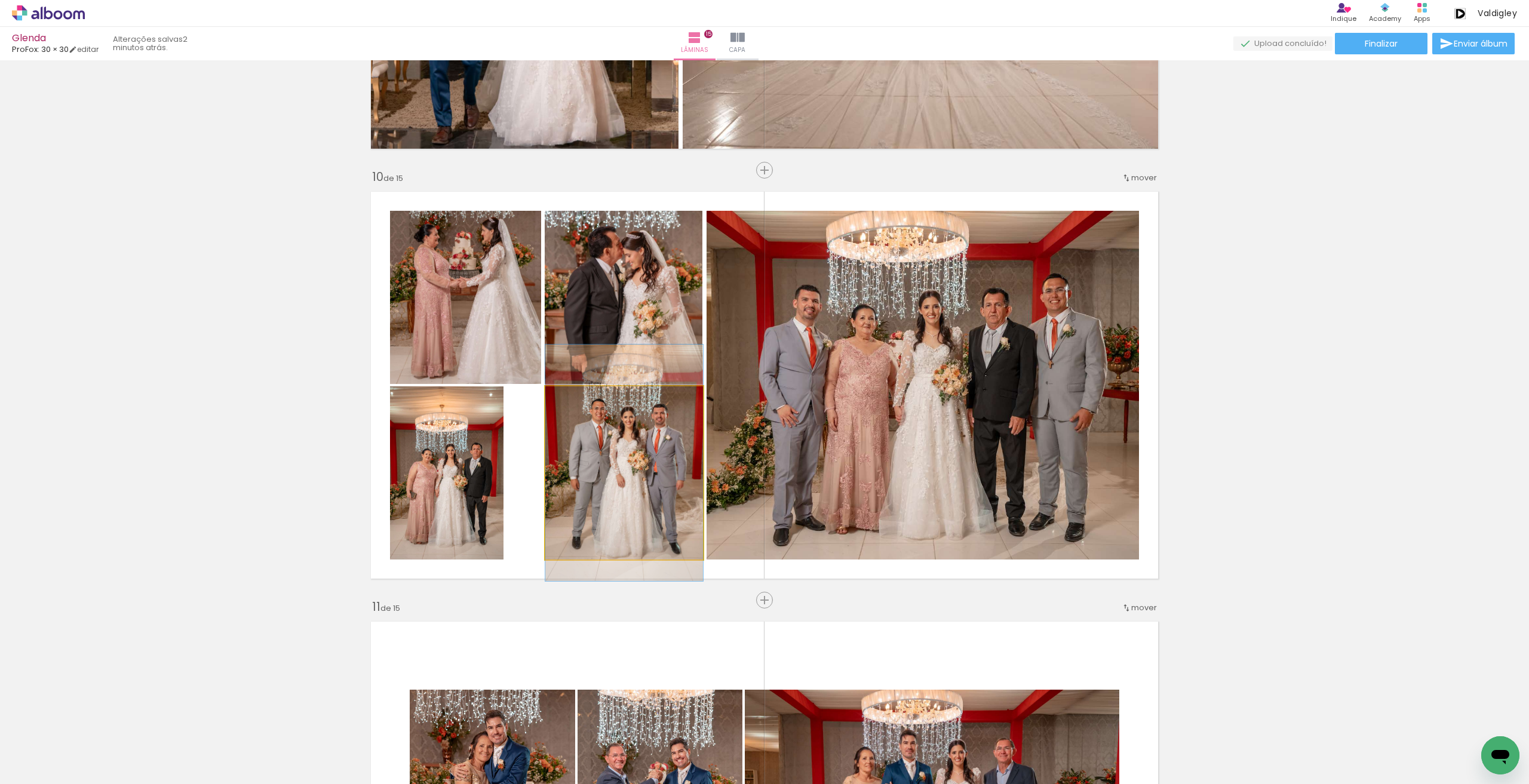
drag, startPoint x: 612, startPoint y: 509, endPoint x: 615, endPoint y: 499, distance: 10.4
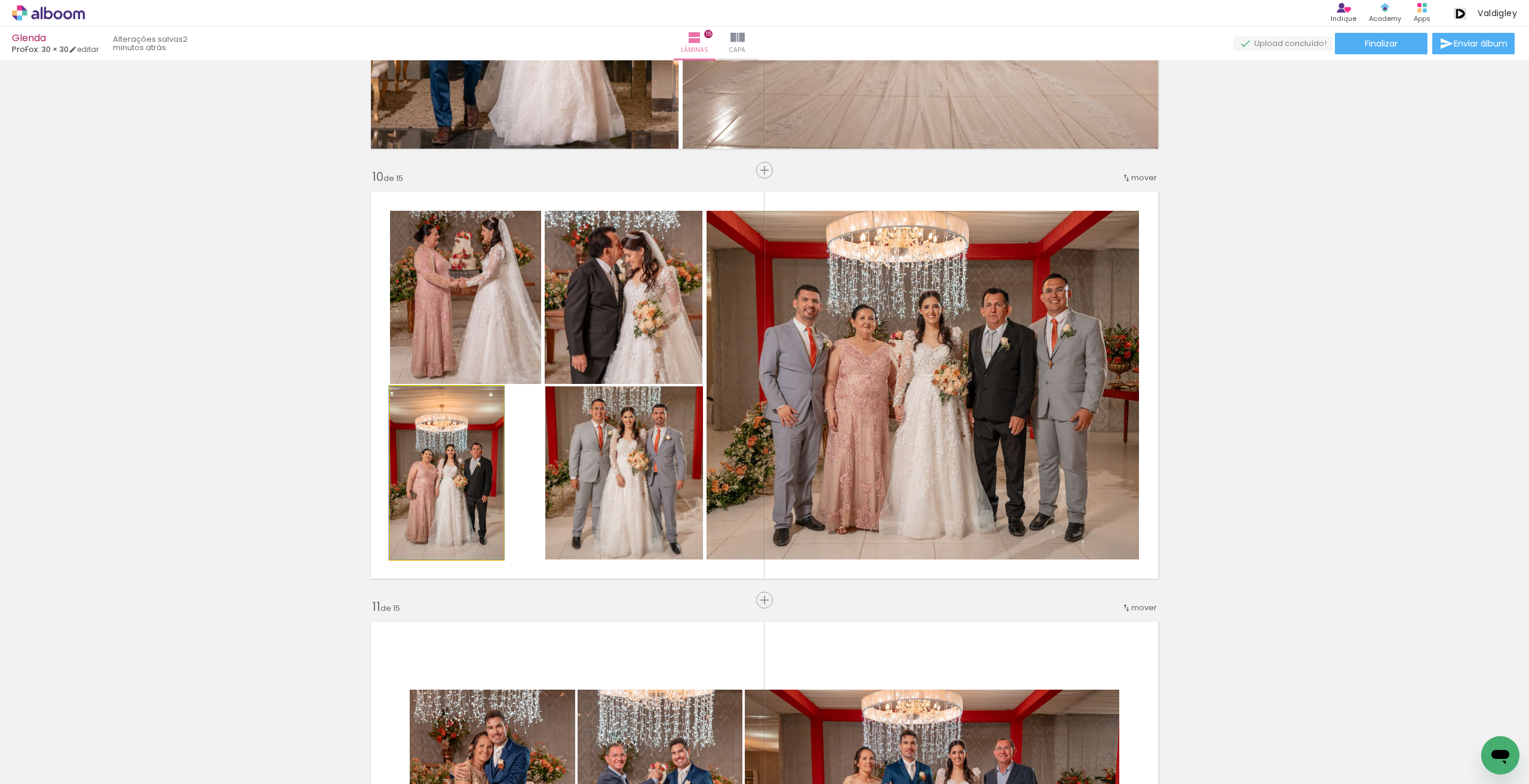
click at [465, 504] on quentale-photo at bounding box center [446, 473] width 114 height 173
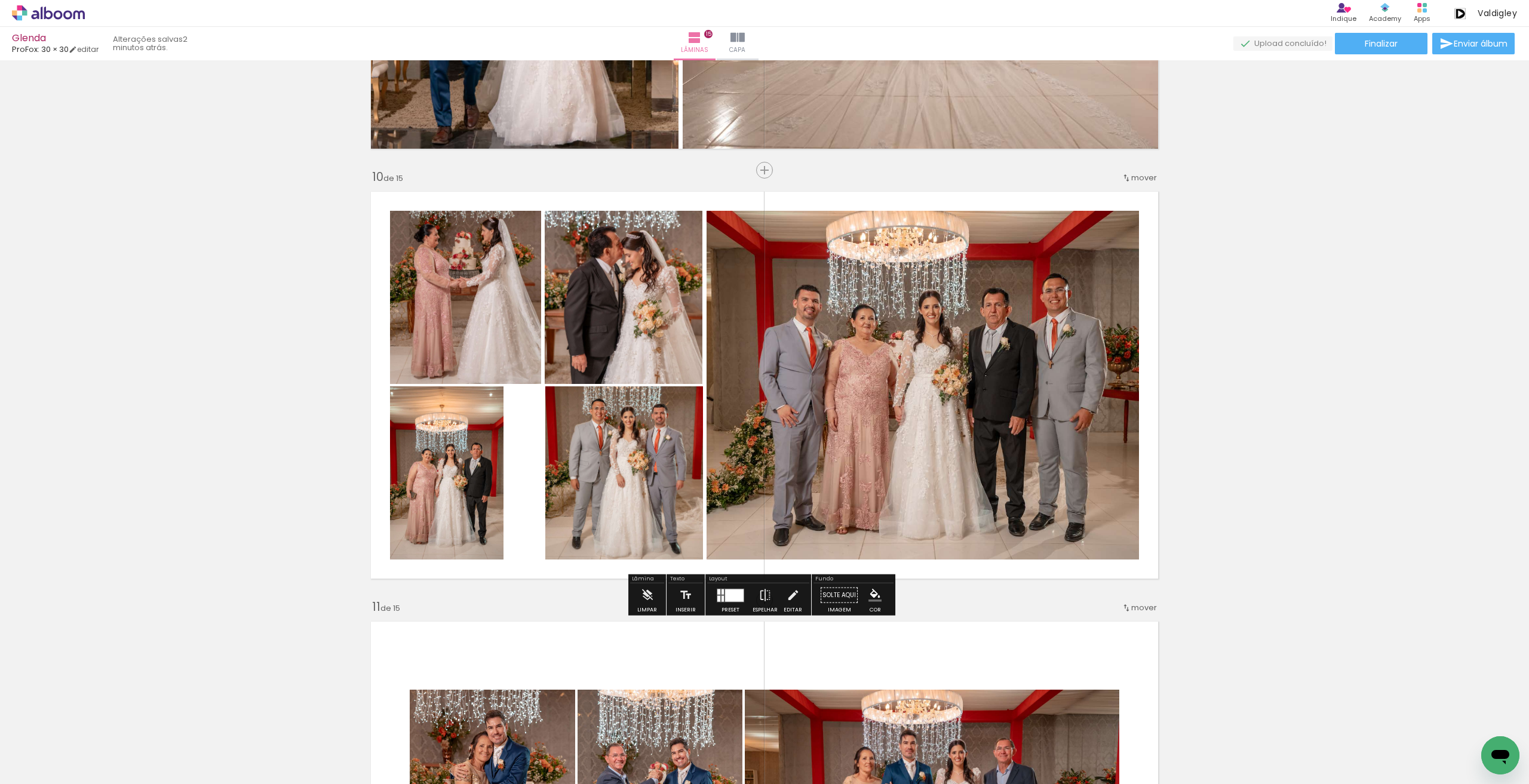
click at [490, 476] on quentale-photo at bounding box center [446, 473] width 114 height 173
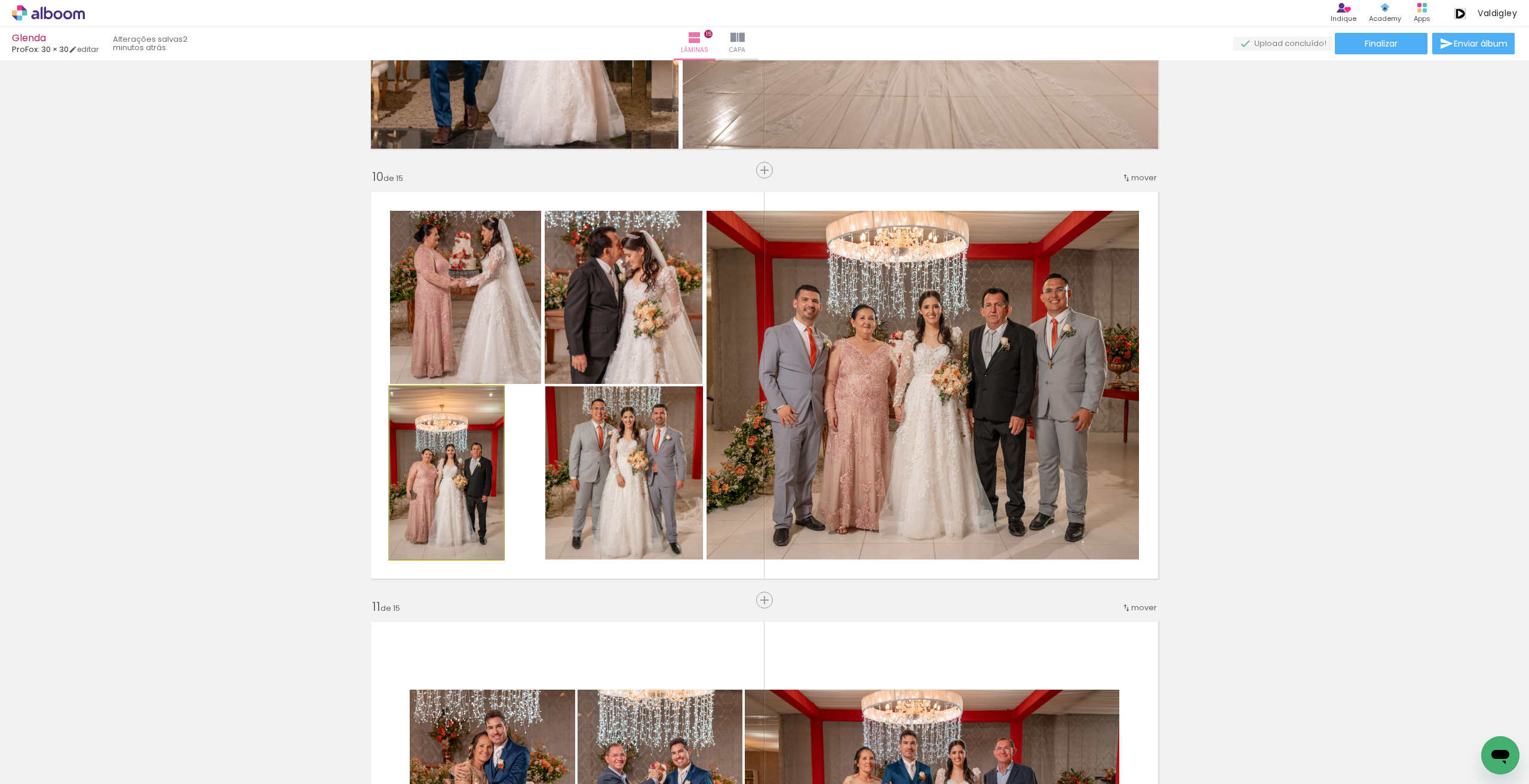
click at [490, 476] on quentale-photo at bounding box center [446, 473] width 114 height 173
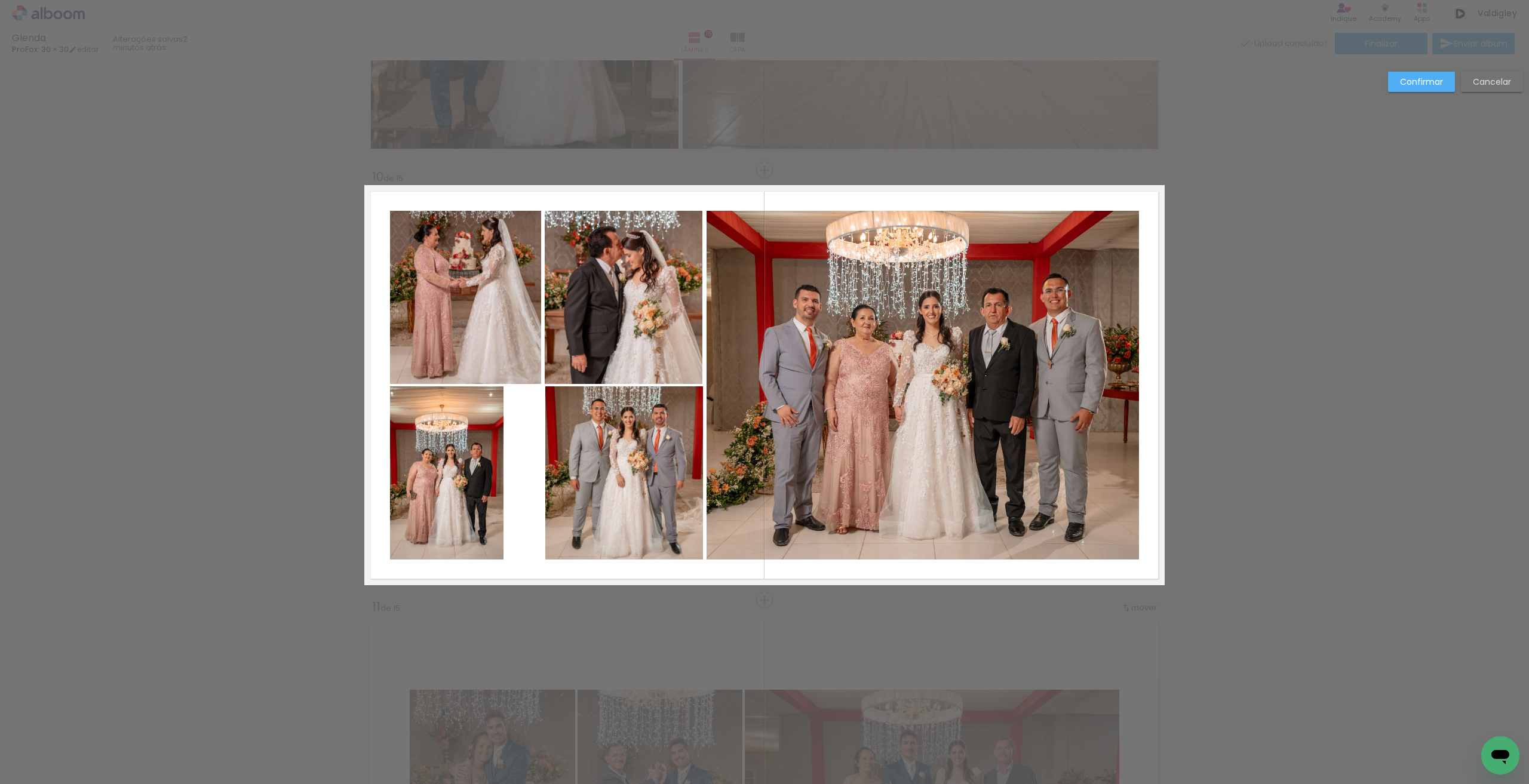
click at [495, 474] on quentale-photo at bounding box center [446, 473] width 114 height 173
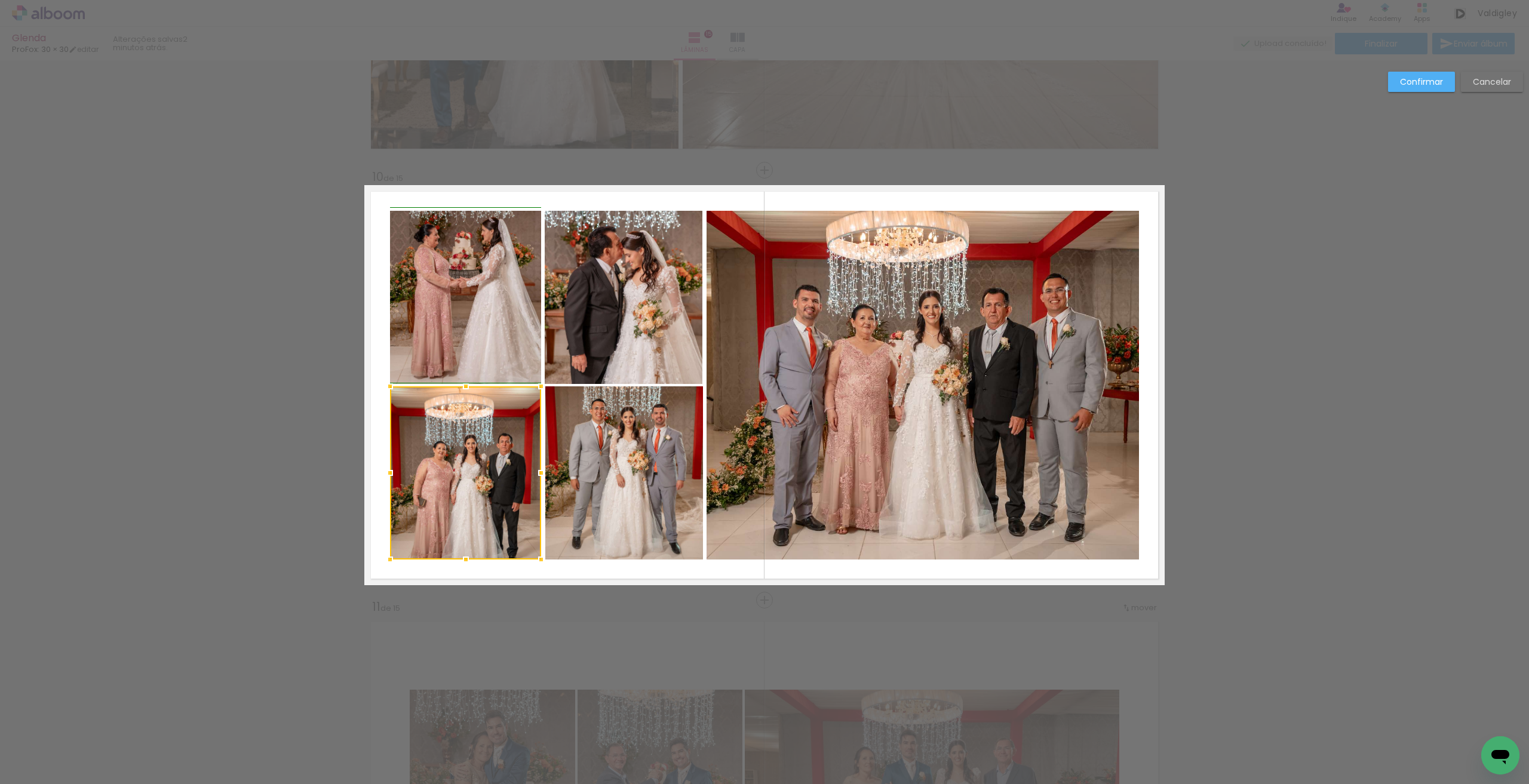
drag, startPoint x: 499, startPoint y: 470, endPoint x: 536, endPoint y: 470, distance: 37.0
click at [536, 470] on div at bounding box center [541, 473] width 24 height 24
drag, startPoint x: 1433, startPoint y: 82, endPoint x: 1315, endPoint y: 128, distance: 126.6
click at [1419, 88] on paper-button "Confirmar" at bounding box center [1422, 82] width 67 height 20
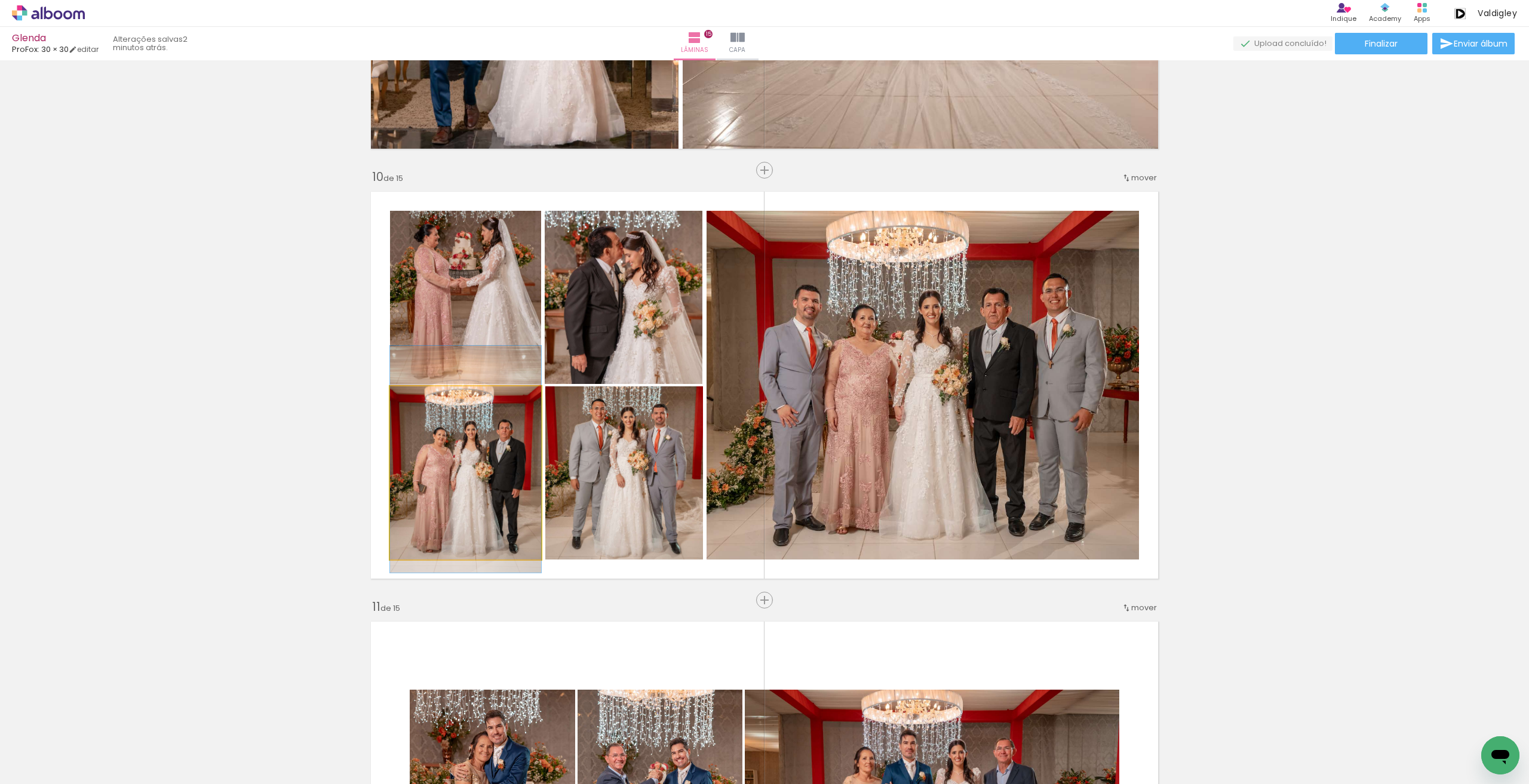
drag, startPoint x: 466, startPoint y: 509, endPoint x: 471, endPoint y: 496, distance: 13.9
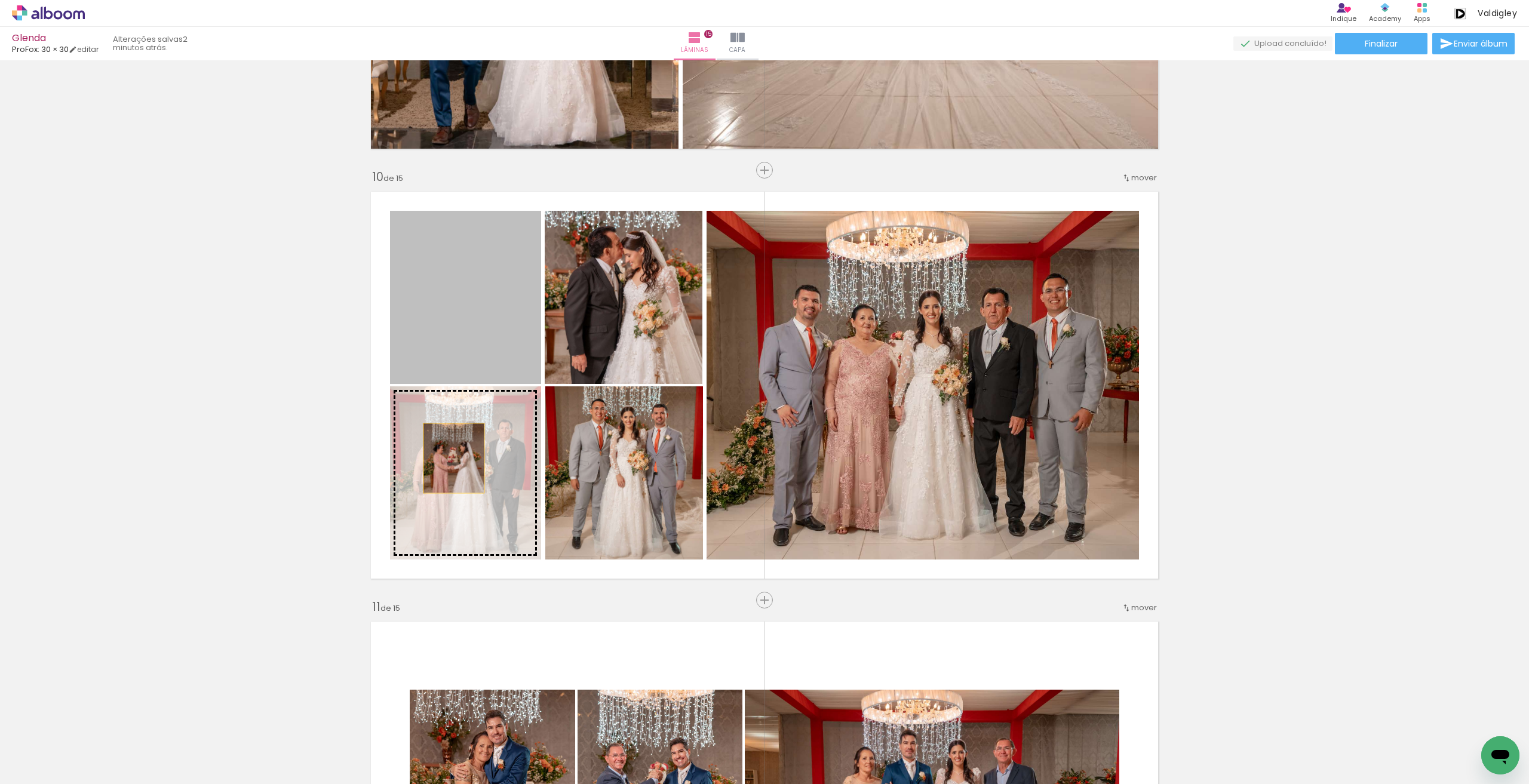
drag, startPoint x: 449, startPoint y: 340, endPoint x: 449, endPoint y: 469, distance: 129.0
click at [0, 0] on slot at bounding box center [0, 0] width 0 height 0
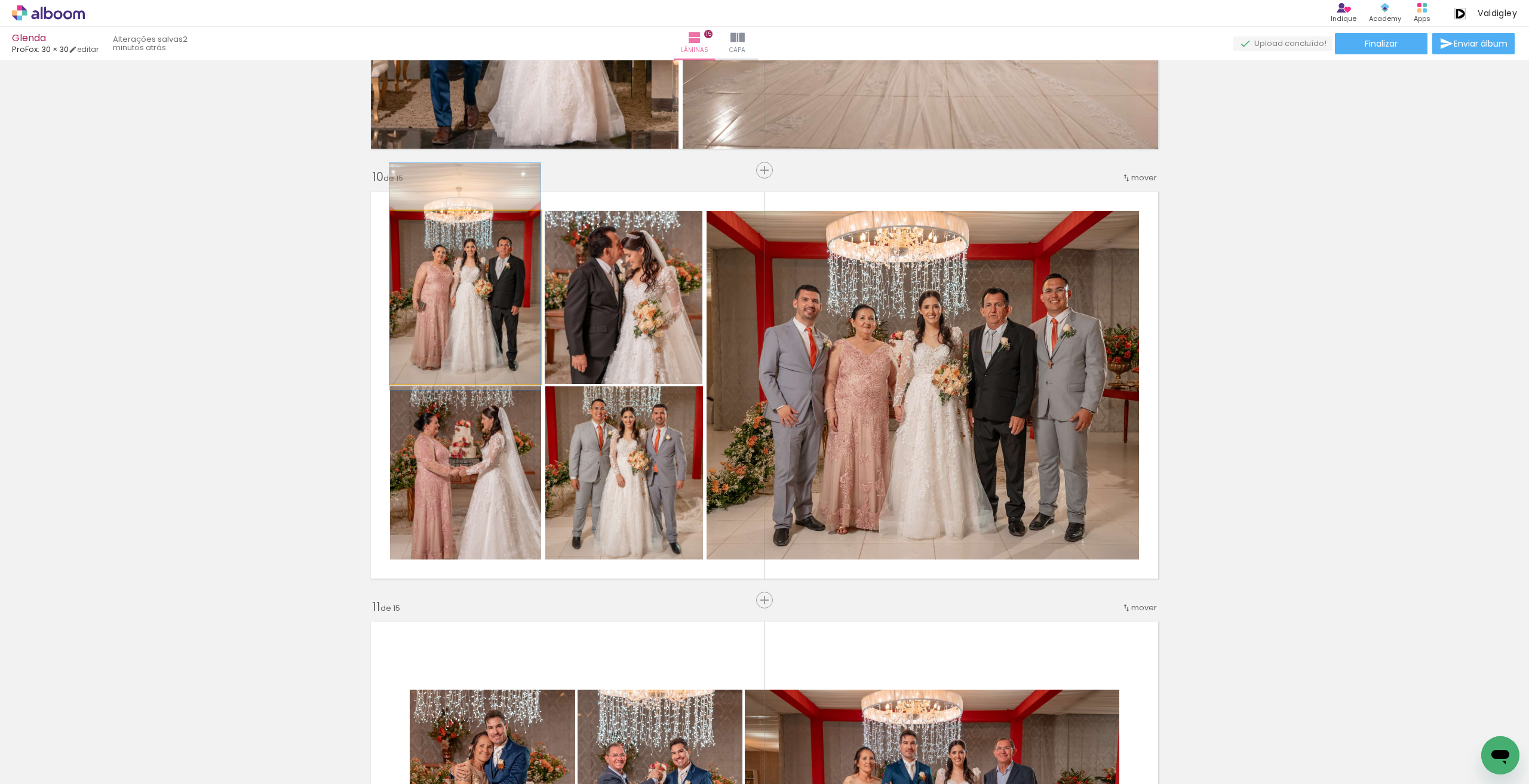
drag, startPoint x: 483, startPoint y: 359, endPoint x: 483, endPoint y: 342, distance: 17.0
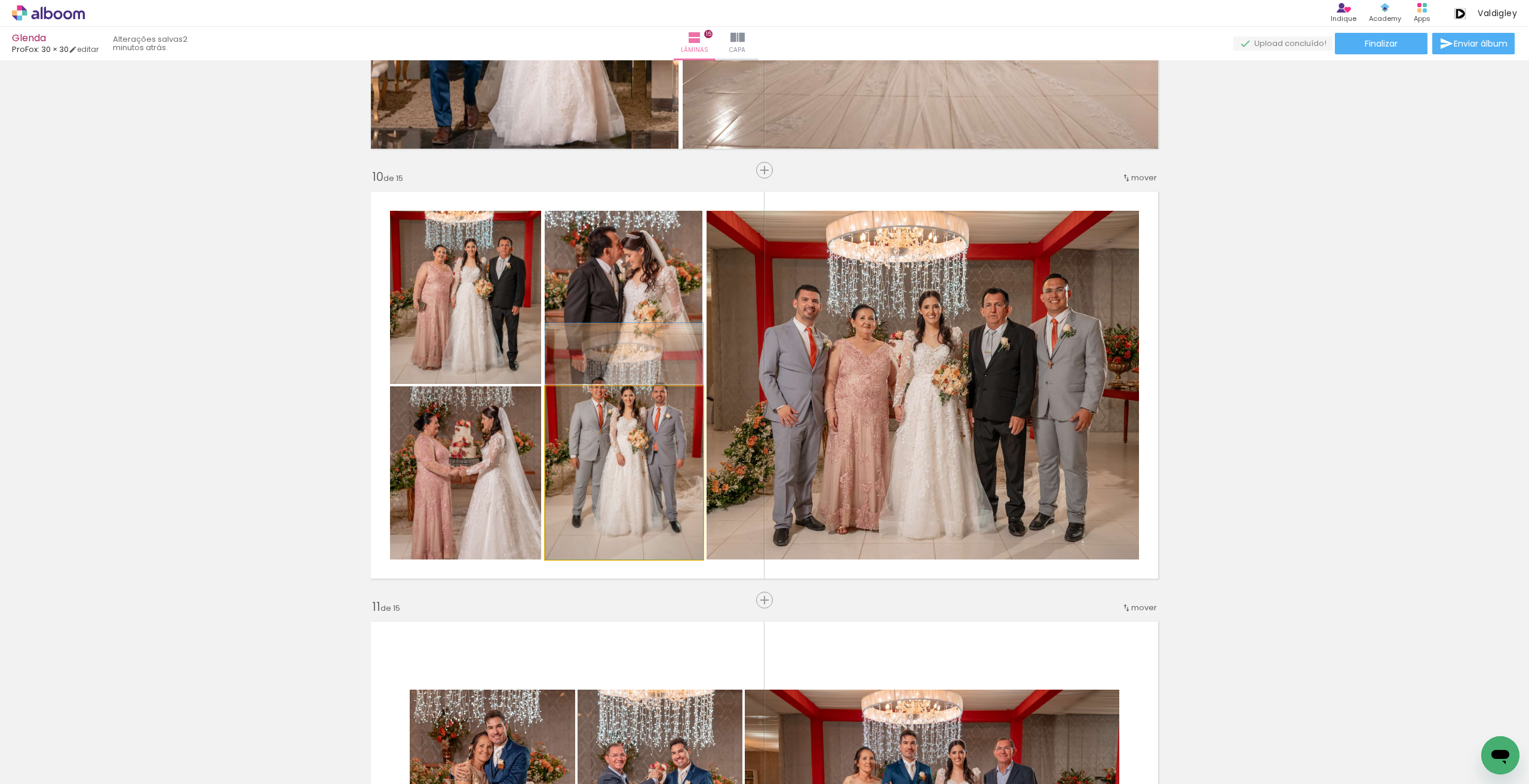
drag, startPoint x: 654, startPoint y: 467, endPoint x: 670, endPoint y: 328, distance: 139.9
click at [0, 0] on slot at bounding box center [0, 0] width 0 height 0
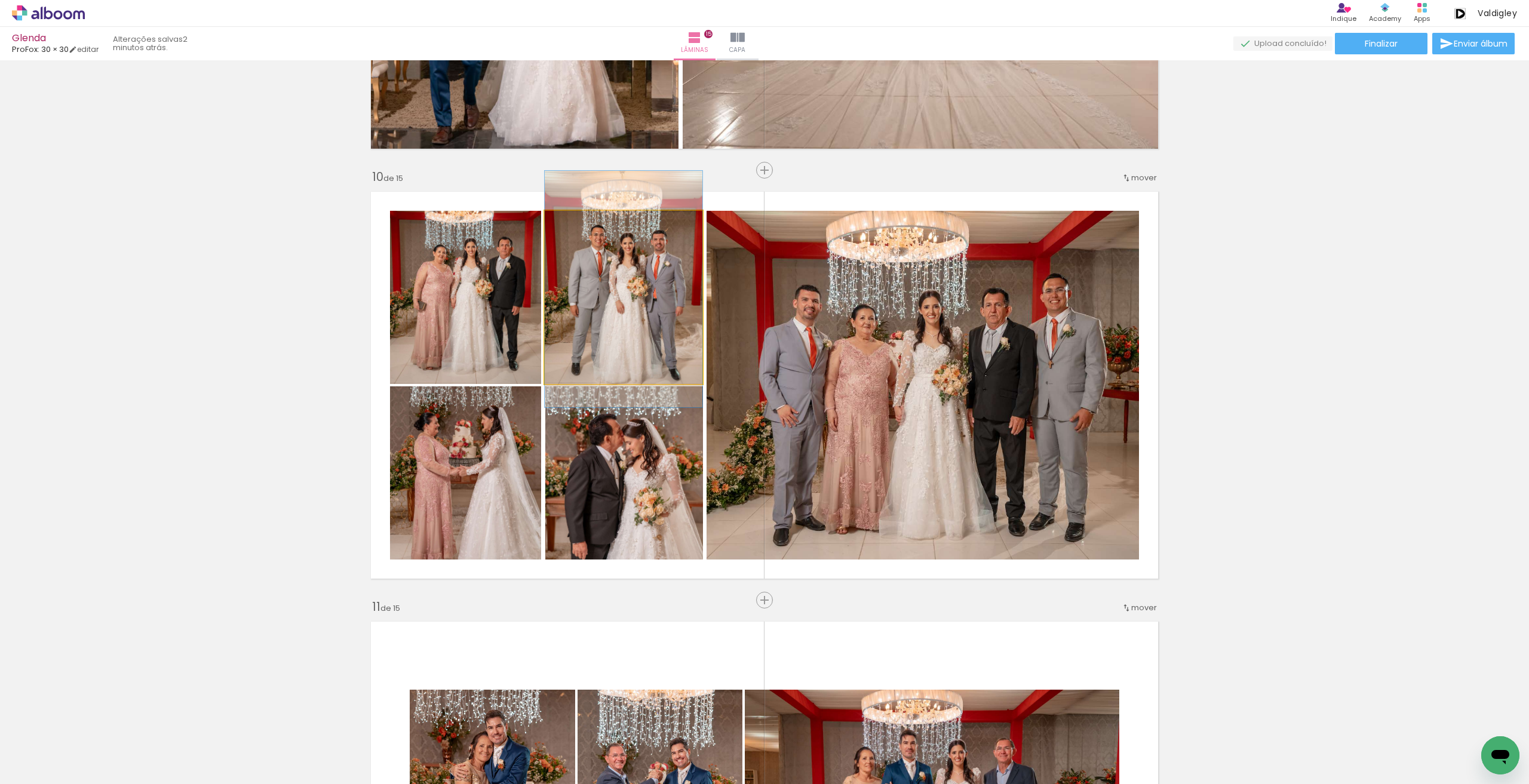
drag, startPoint x: 663, startPoint y: 318, endPoint x: 664, endPoint y: 310, distance: 8.1
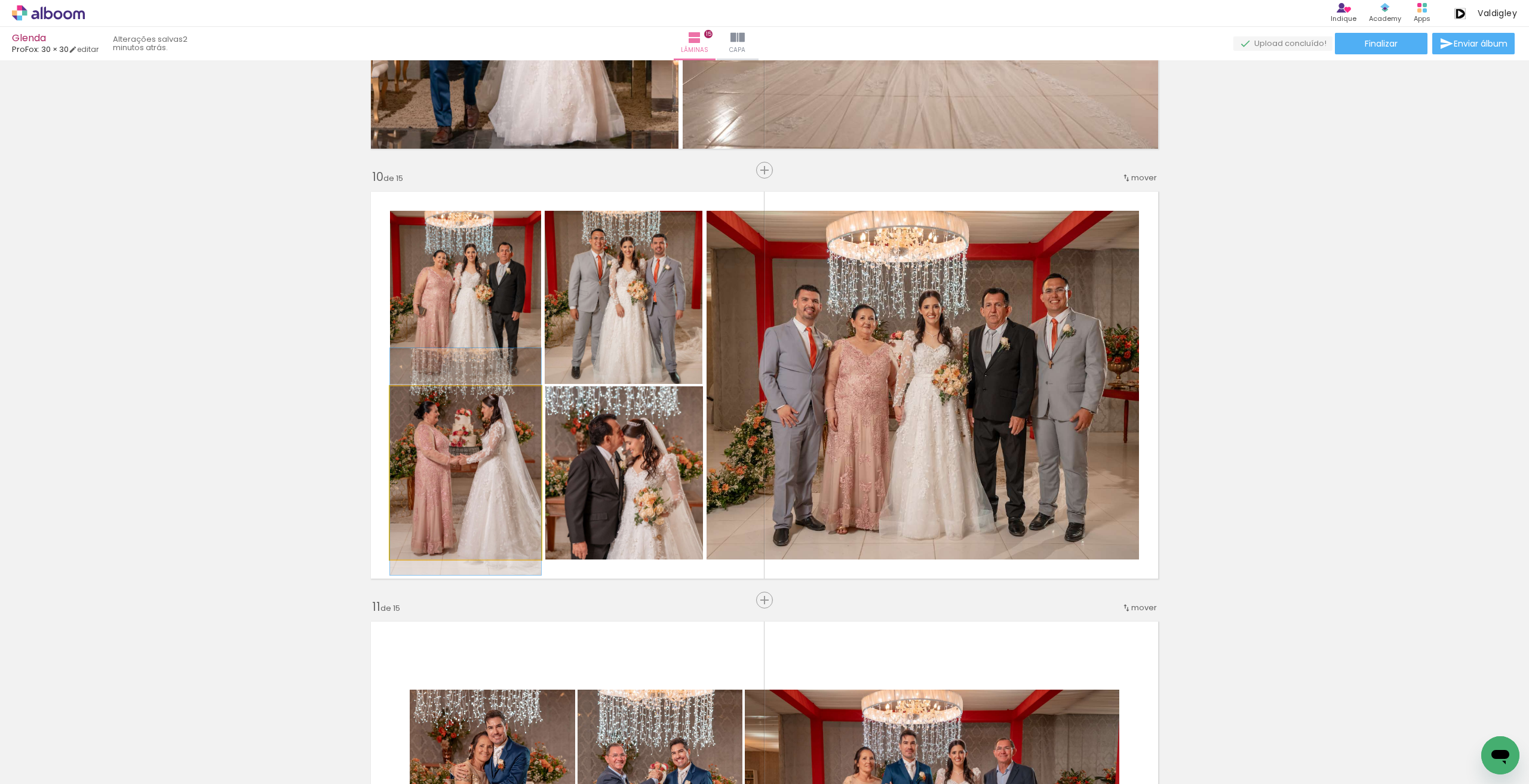
drag, startPoint x: 522, startPoint y: 493, endPoint x: 523, endPoint y: 483, distance: 10.0
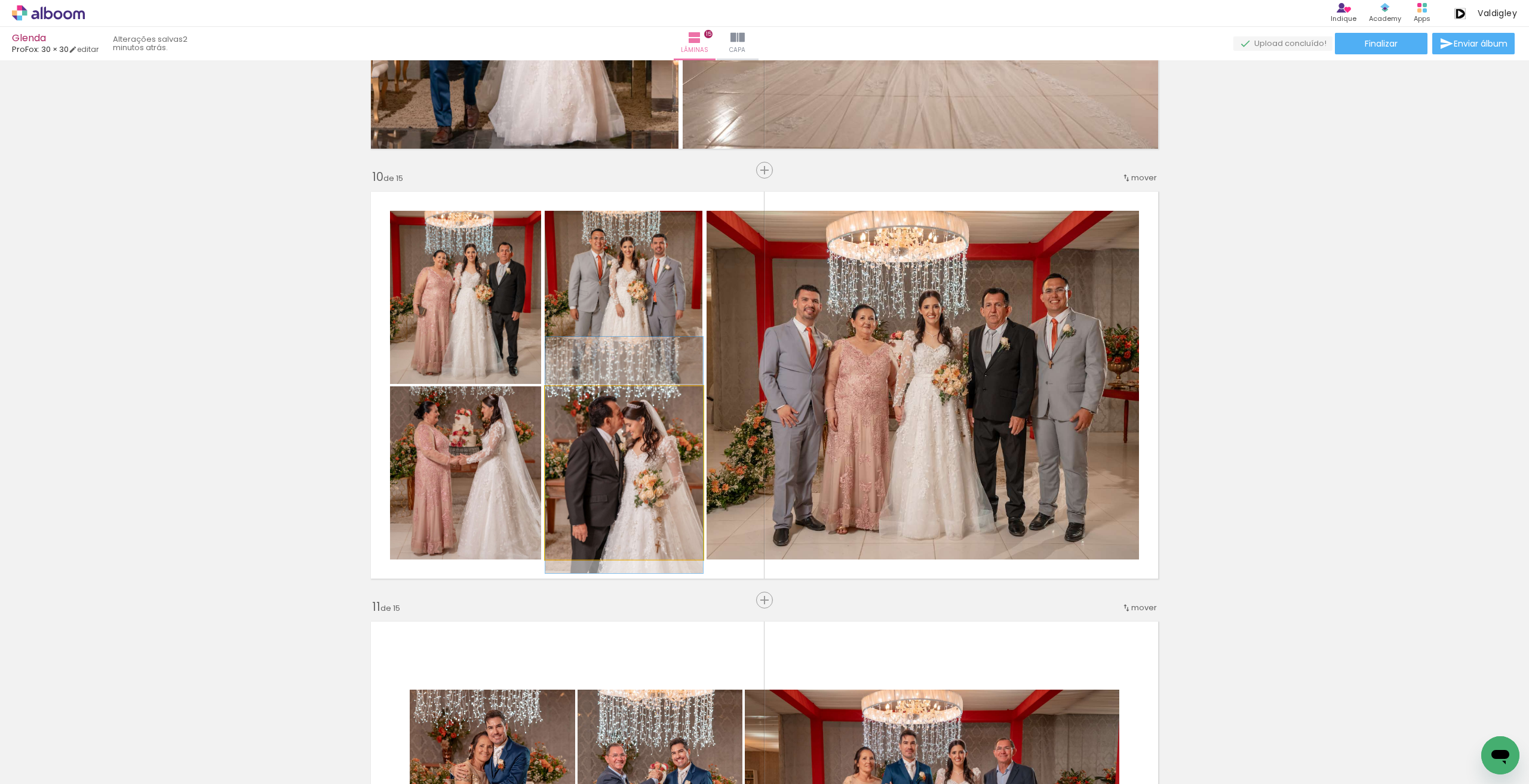
drag, startPoint x: 629, startPoint y: 481, endPoint x: 629, endPoint y: 467, distance: 14.0
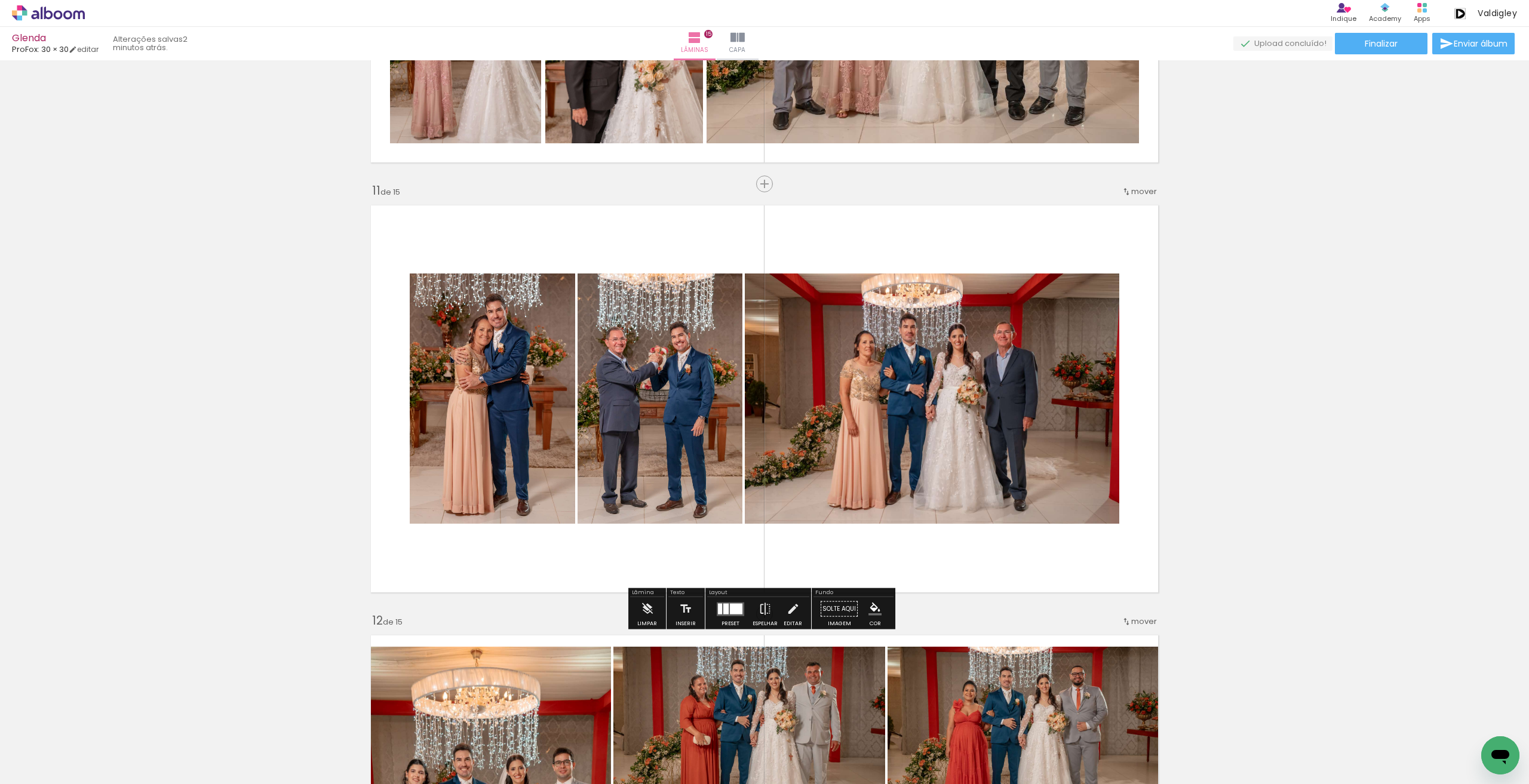
scroll to position [4197, 0]
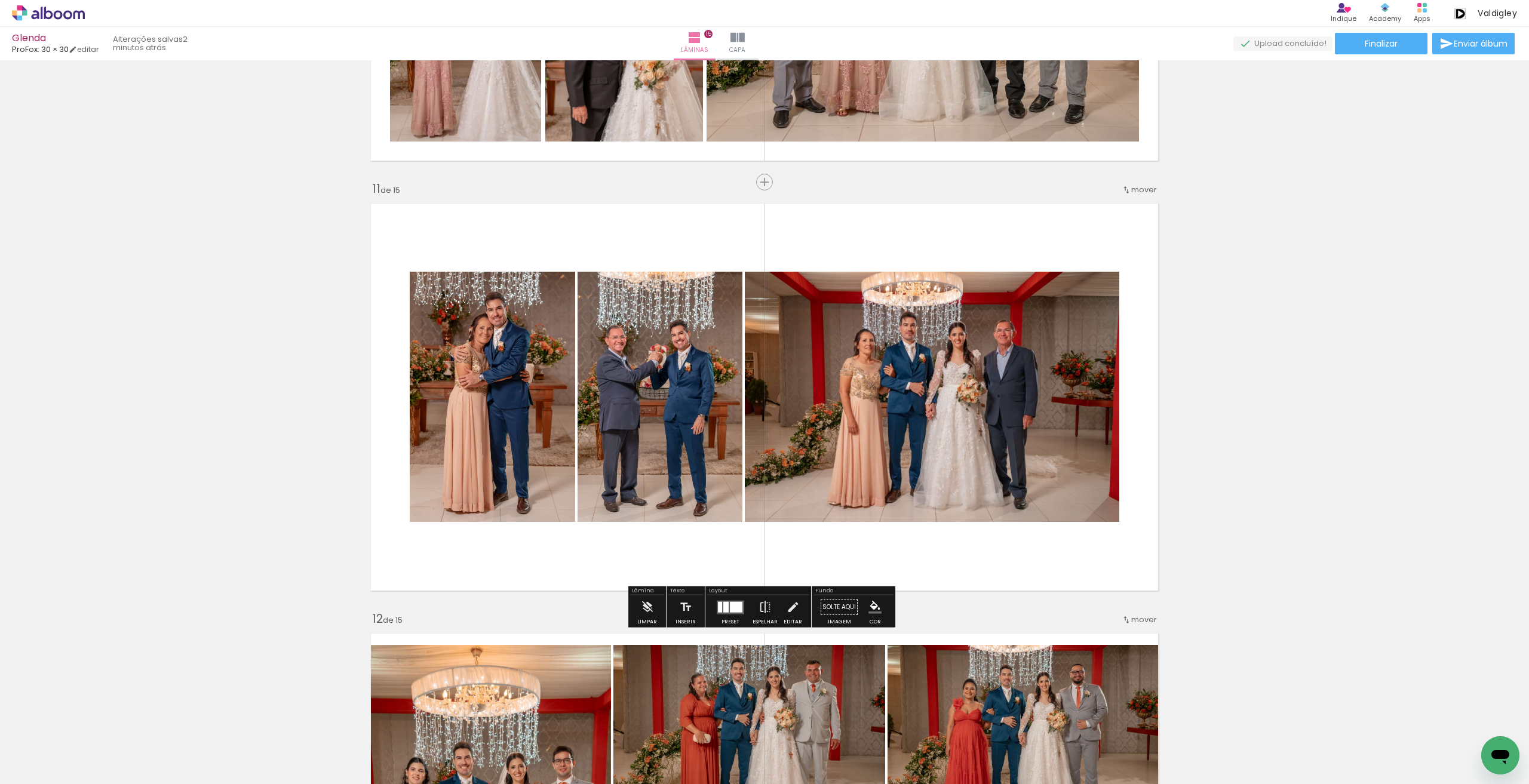
click at [725, 601] on quentale-layouter at bounding box center [730, 607] width 27 height 14
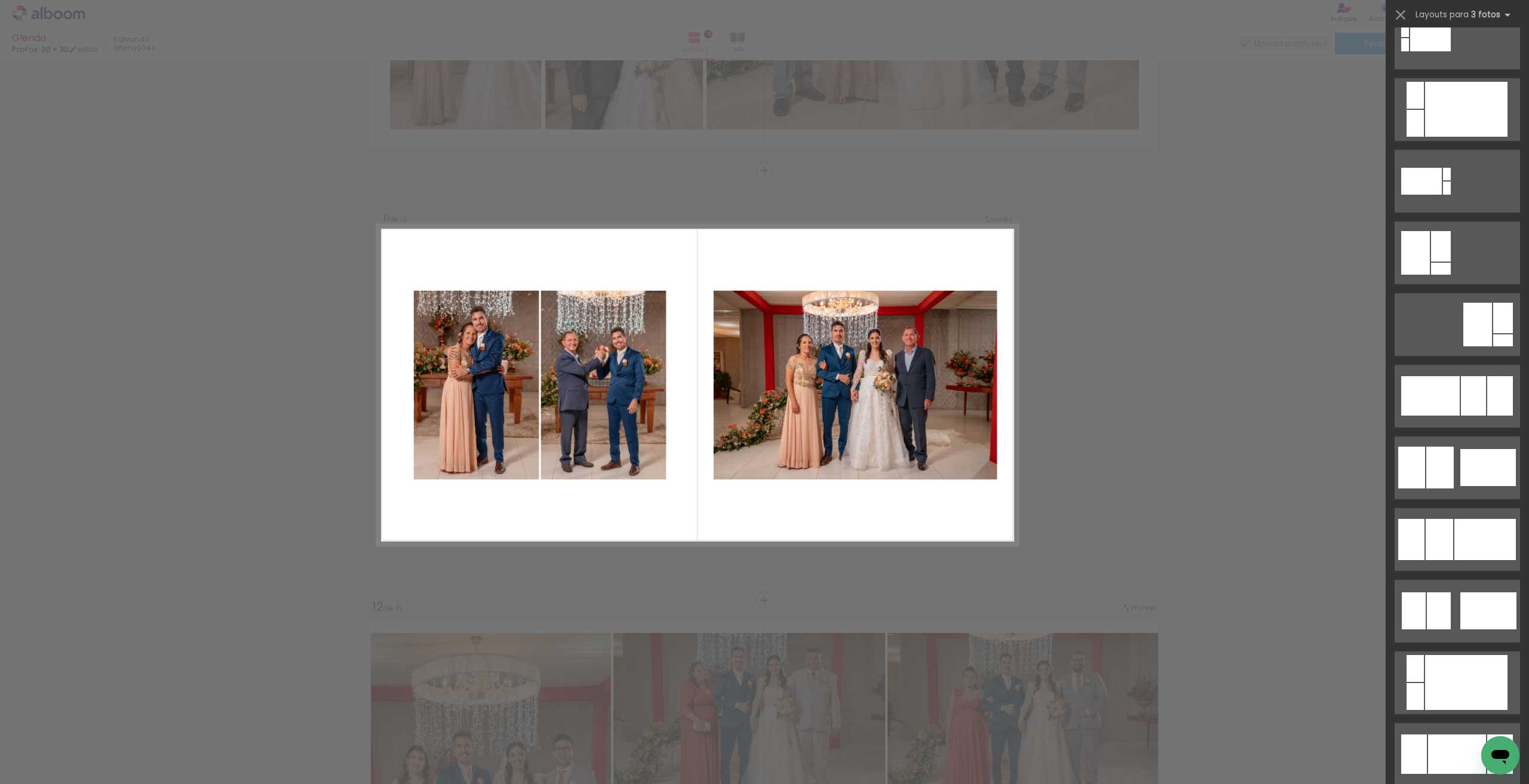
scroll to position [716, 0]
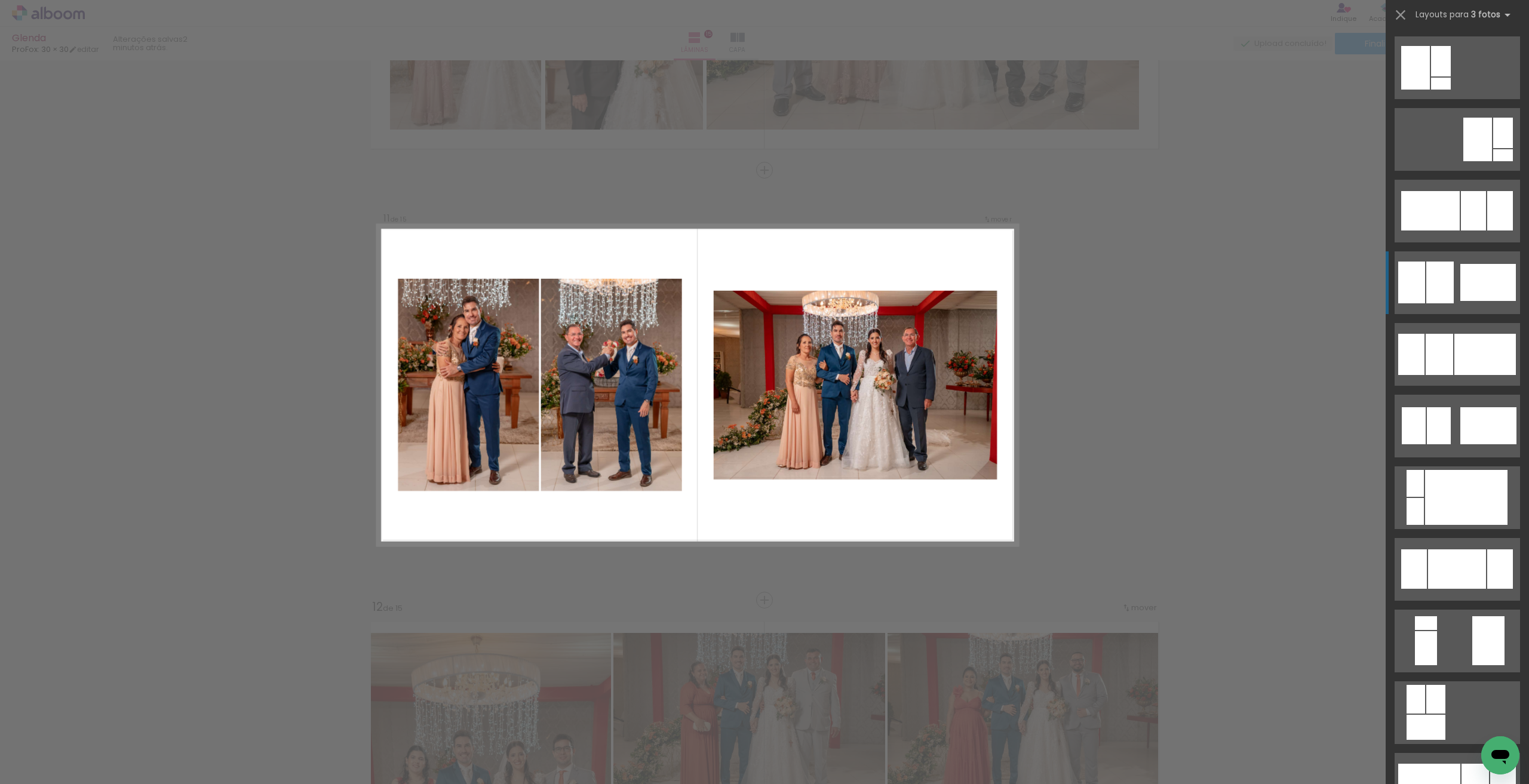
click at [1477, 287] on div at bounding box center [1488, 282] width 56 height 37
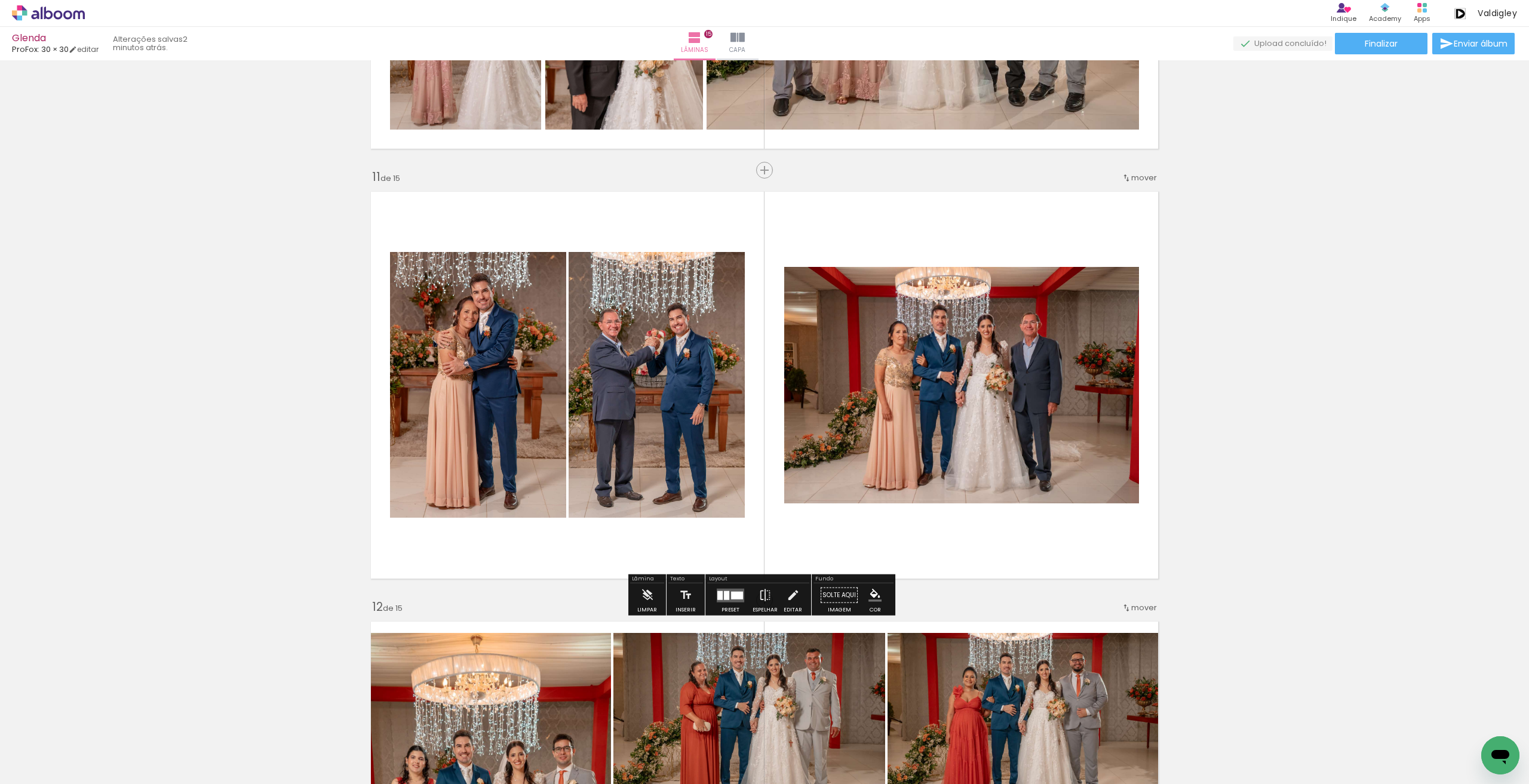
click at [1028, 322] on quentale-photo at bounding box center [961, 385] width 355 height 236
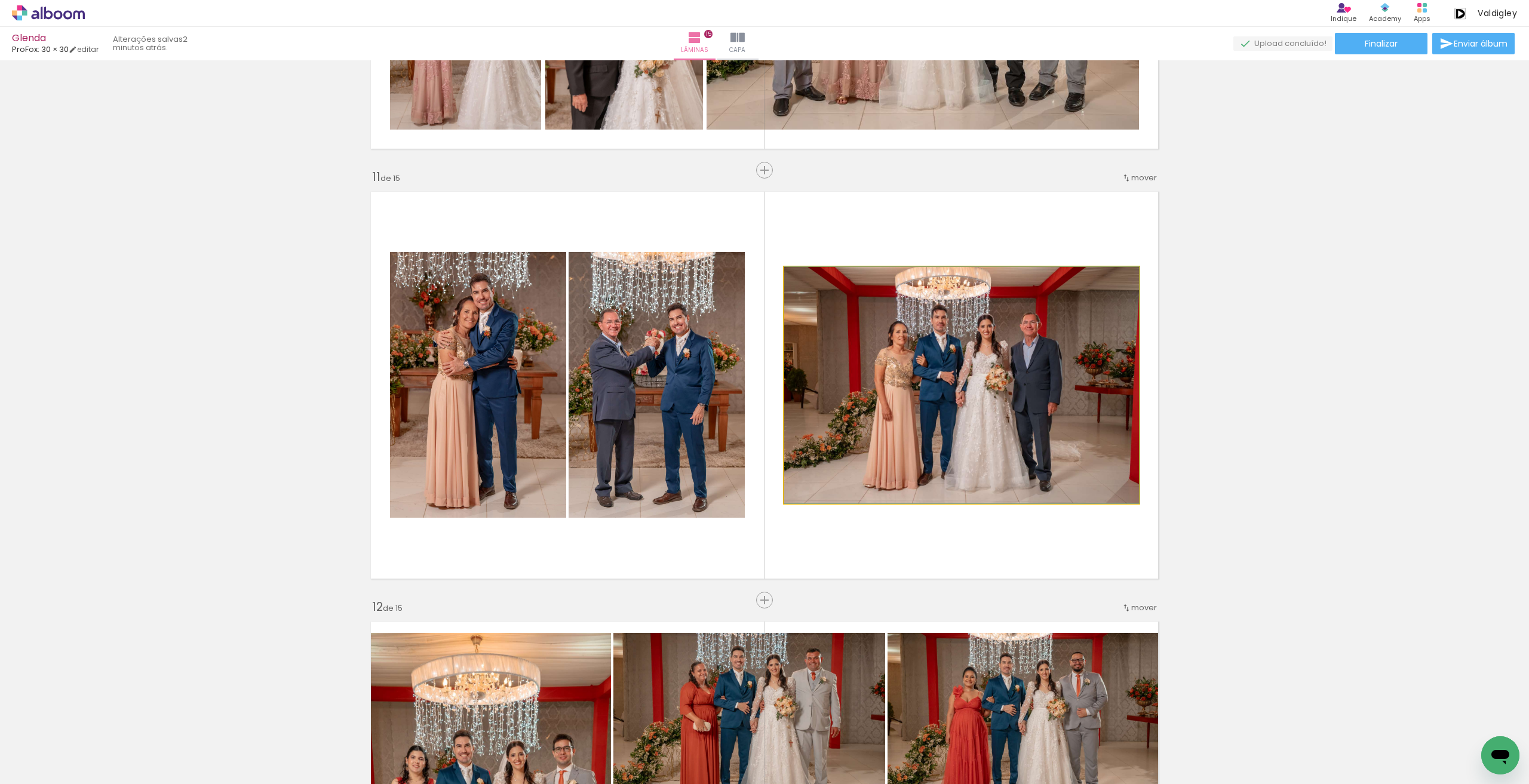
click at [1028, 322] on quentale-photo at bounding box center [961, 385] width 355 height 236
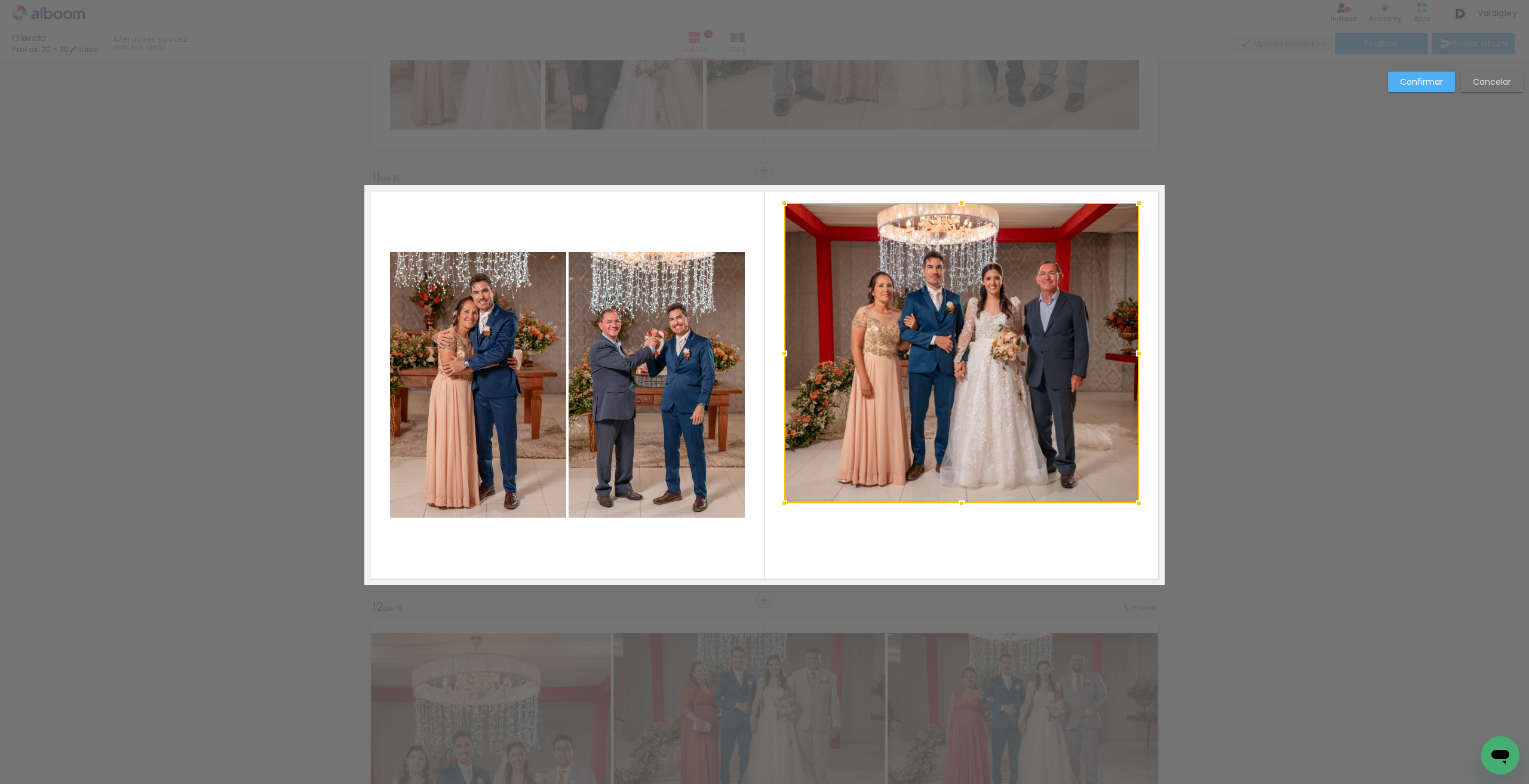
drag, startPoint x: 956, startPoint y: 266, endPoint x: 958, endPoint y: 202, distance: 64.0
click at [958, 202] on div at bounding box center [961, 203] width 24 height 24
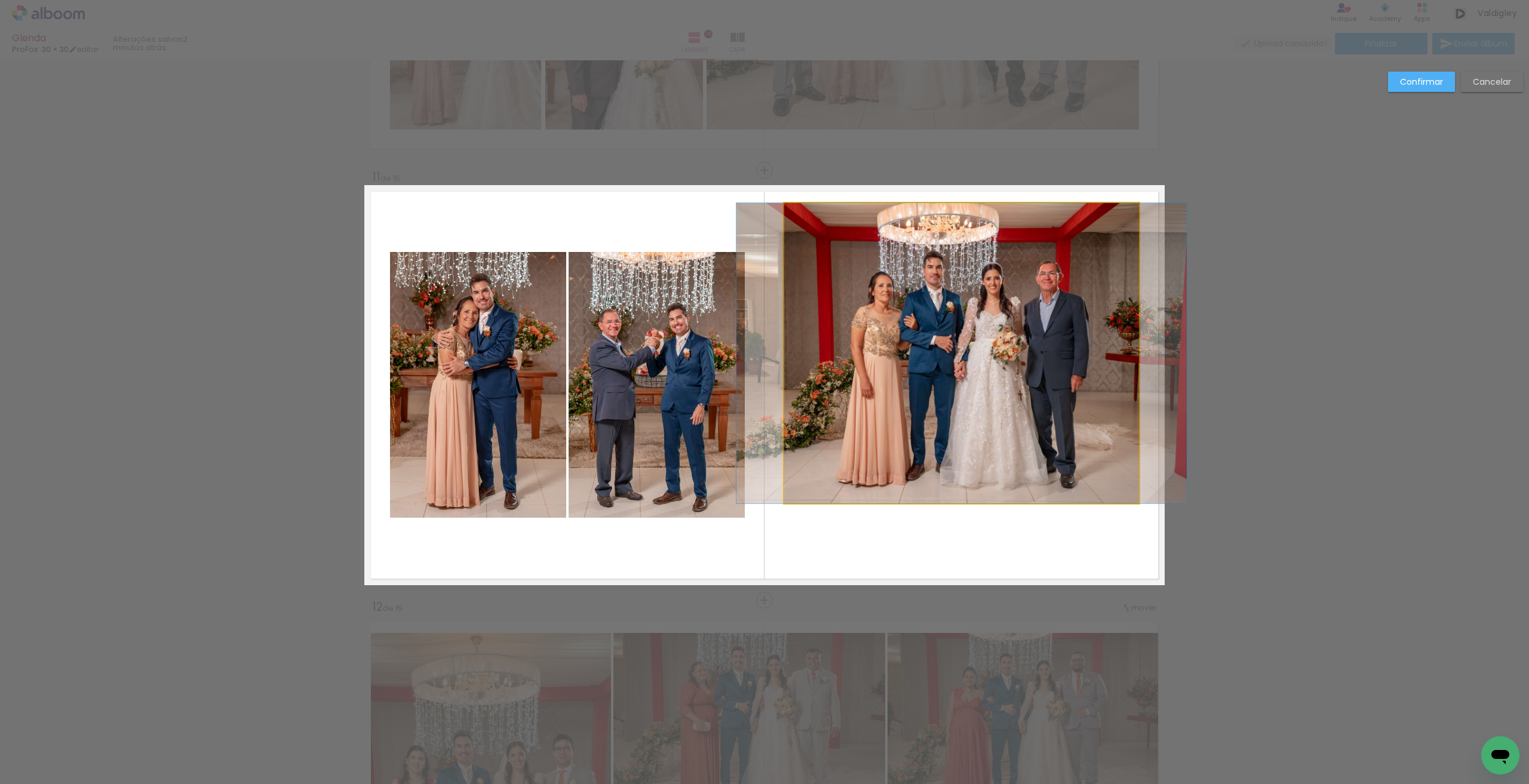
drag, startPoint x: 942, startPoint y: 496, endPoint x: 942, endPoint y: 508, distance: 12.0
click at [942, 497] on quentale-photo at bounding box center [961, 353] width 355 height 301
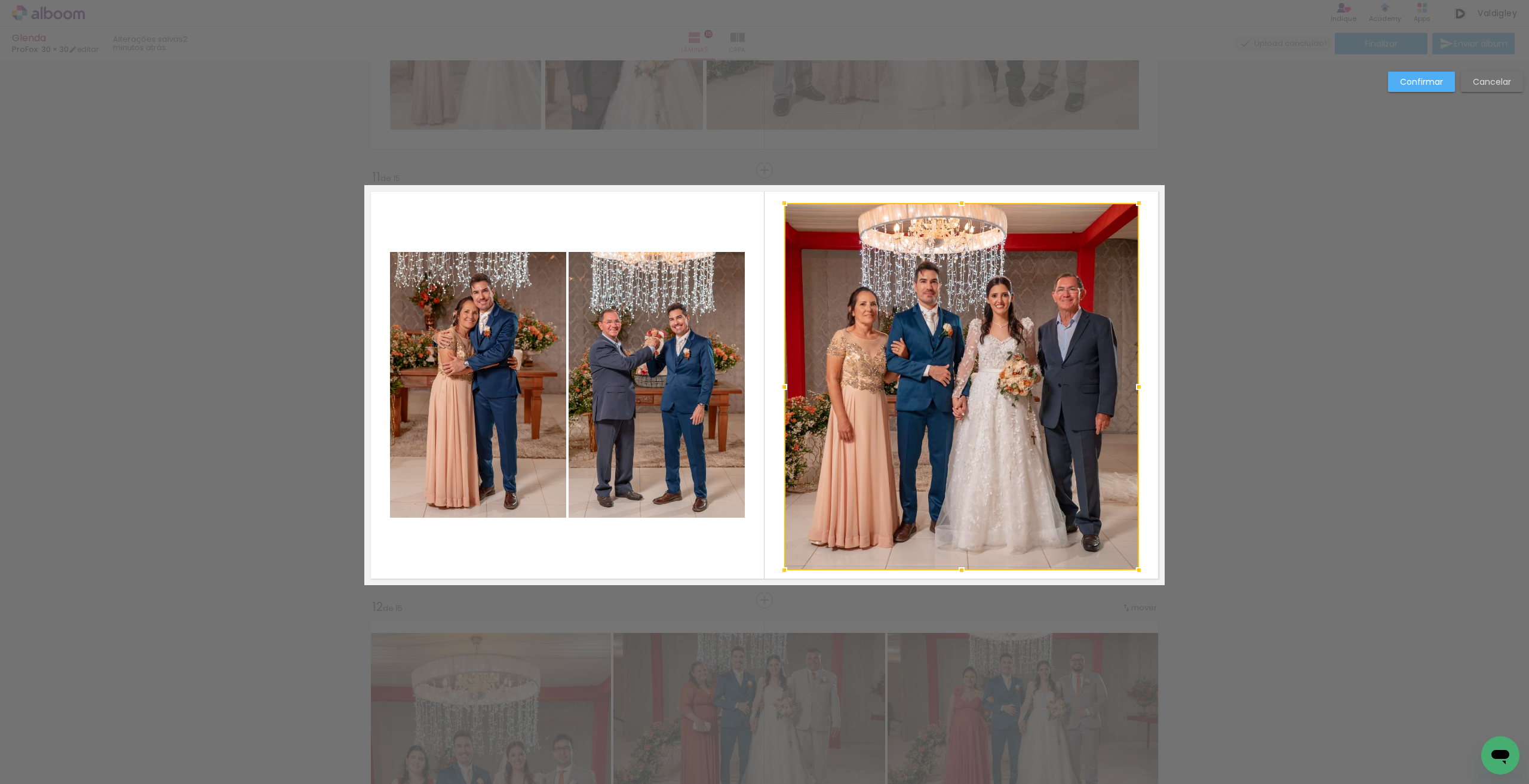
drag, startPoint x: 956, startPoint y: 513, endPoint x: 959, endPoint y: 563, distance: 50.1
click at [959, 563] on div at bounding box center [961, 570] width 24 height 24
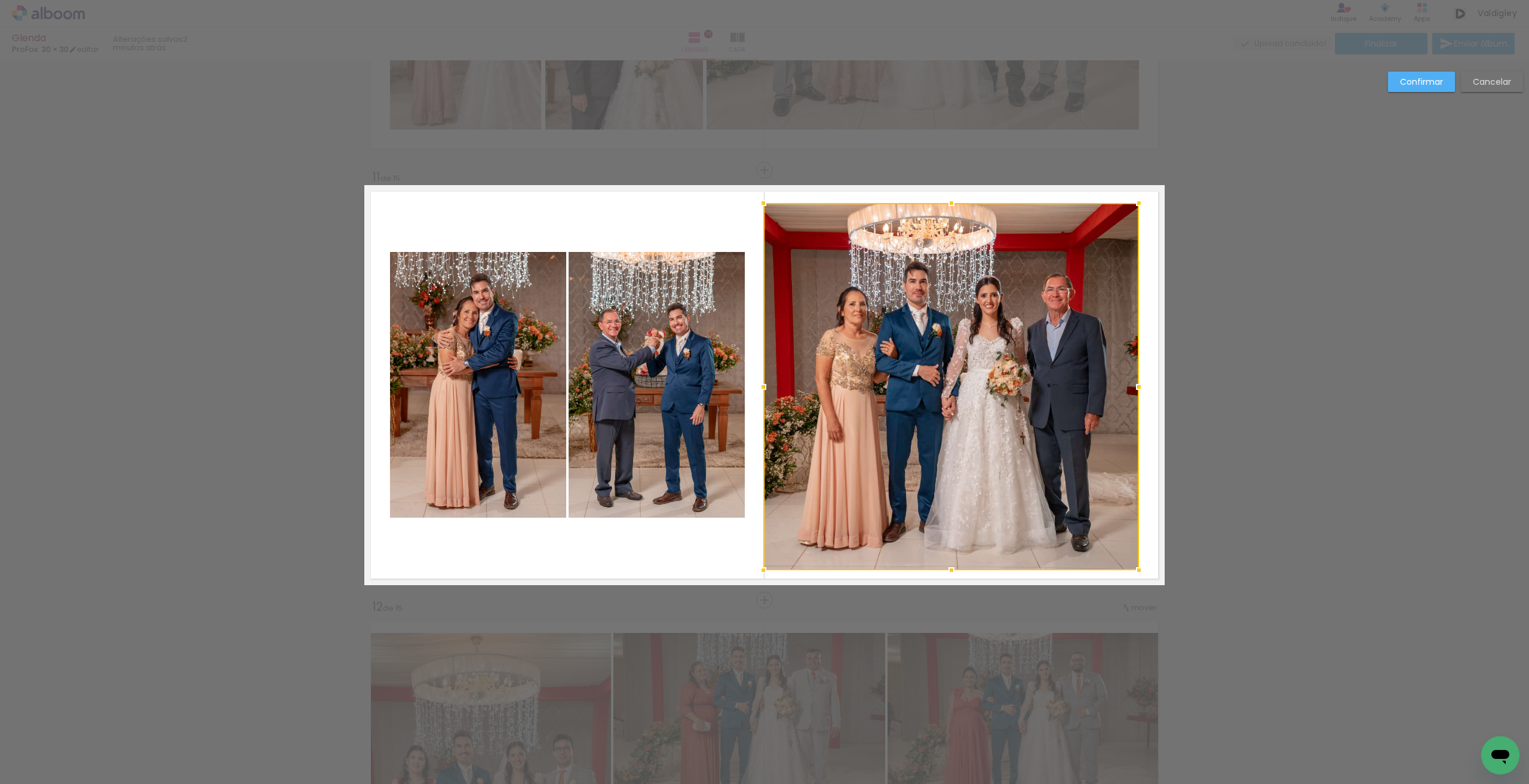
drag, startPoint x: 780, startPoint y: 383, endPoint x: 761, endPoint y: 379, distance: 19.4
click at [761, 379] on div at bounding box center [763, 387] width 24 height 24
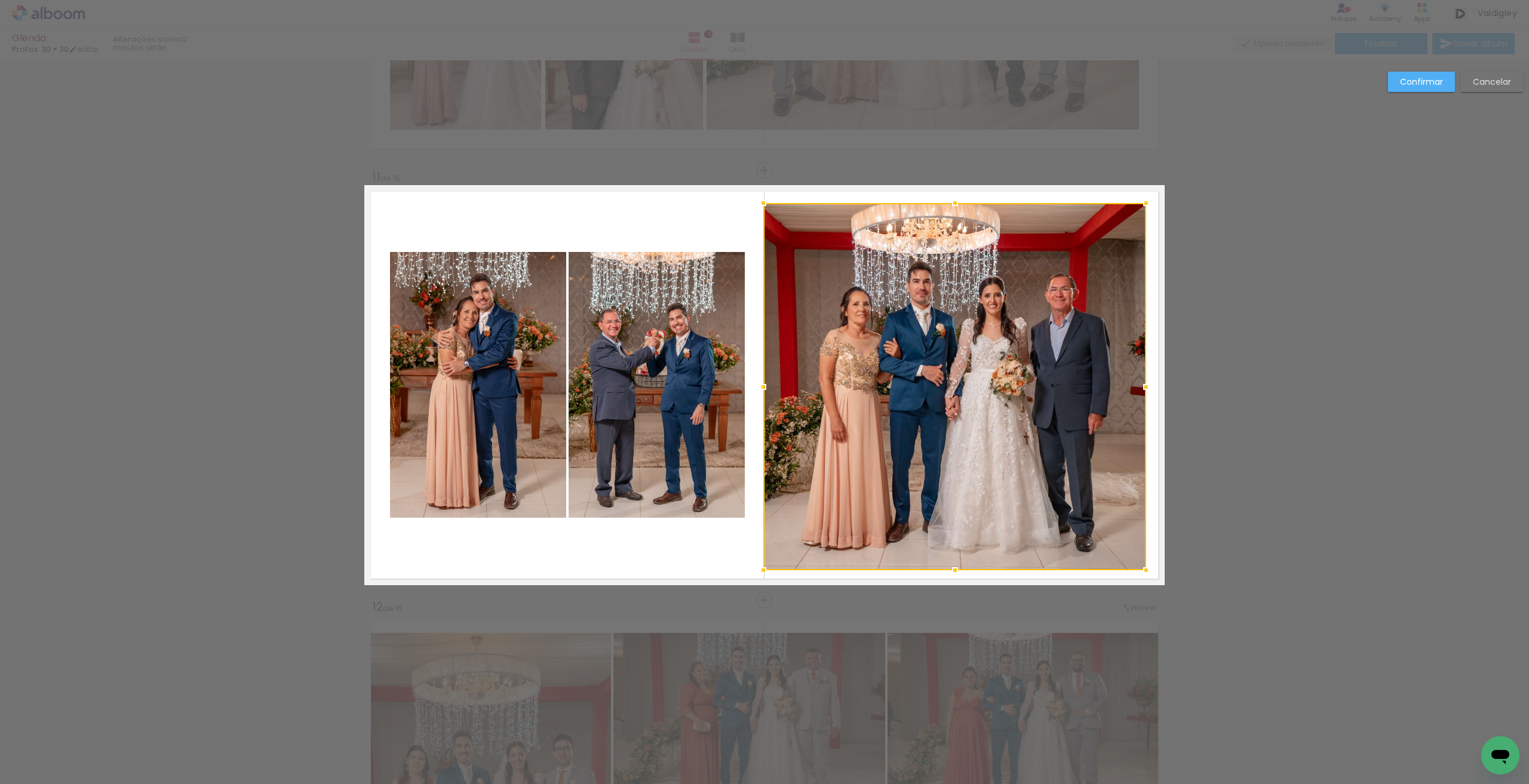
drag, startPoint x: 1133, startPoint y: 383, endPoint x: 1140, endPoint y: 383, distance: 7.0
click at [1140, 383] on div at bounding box center [1146, 387] width 24 height 24
click at [1413, 88] on paper-button "Confirmar" at bounding box center [1422, 82] width 67 height 20
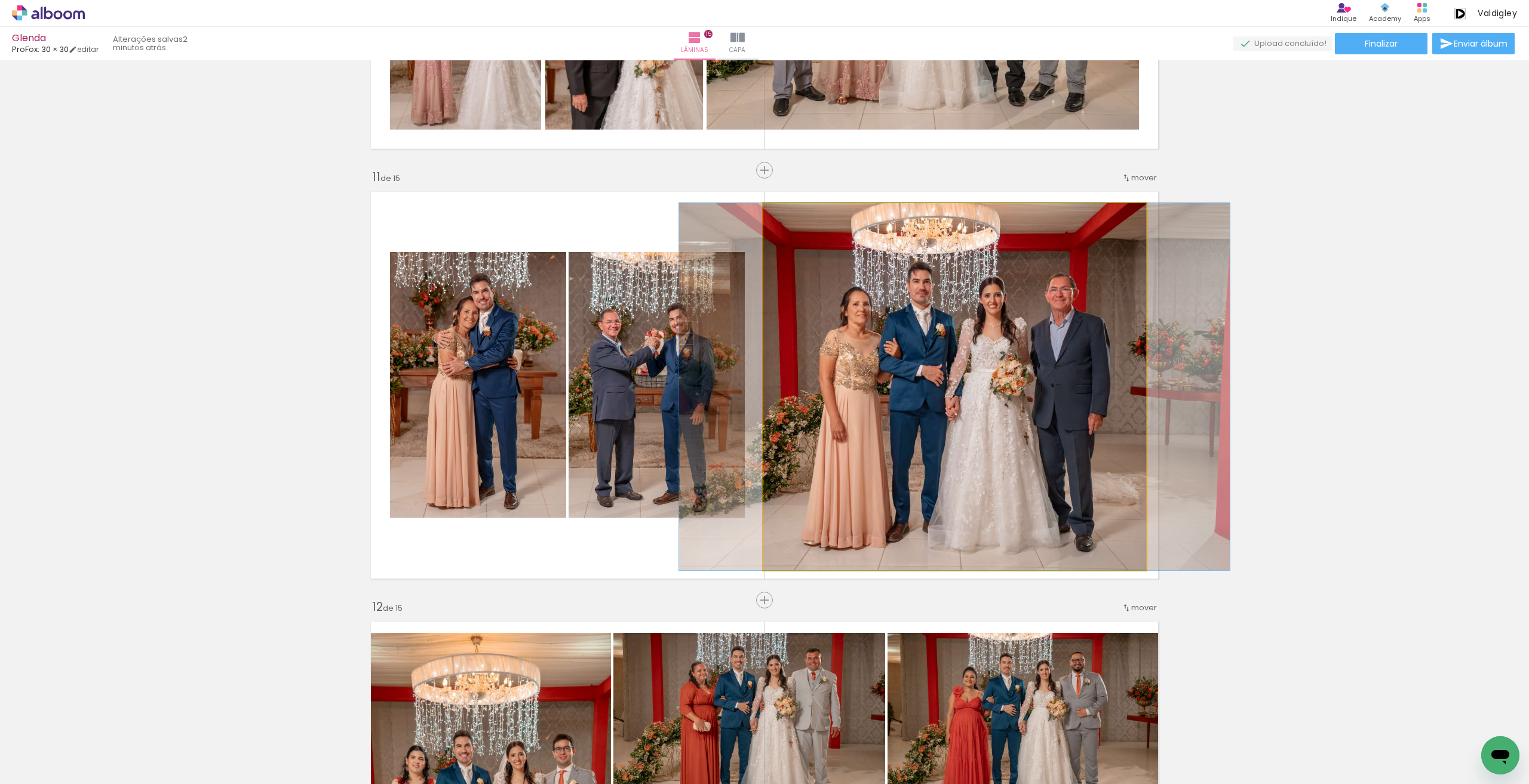
click at [1049, 350] on quentale-photo at bounding box center [954, 386] width 383 height 367
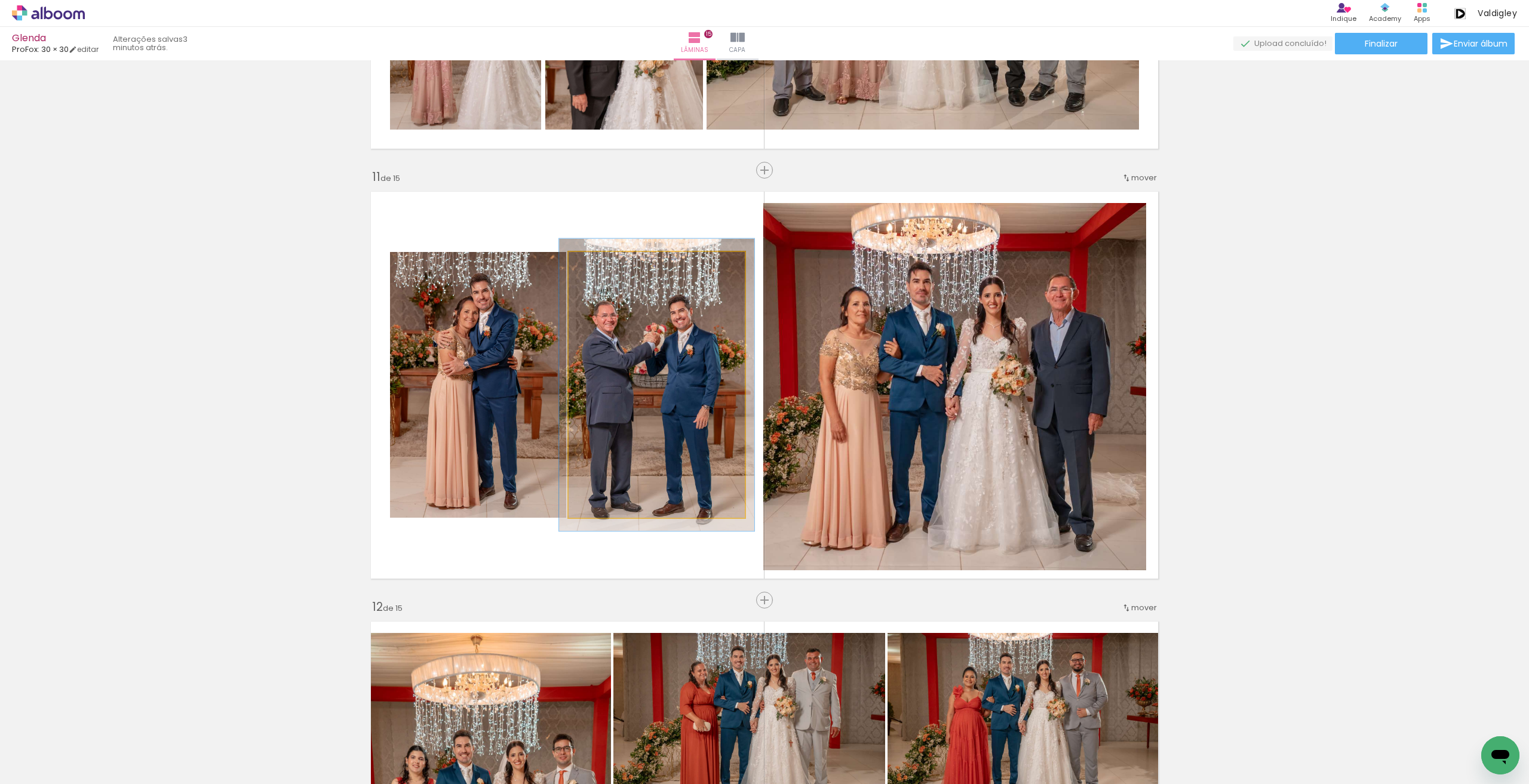
drag, startPoint x: 596, startPoint y: 259, endPoint x: 601, endPoint y: 272, distance: 13.9
type paper-slider "112"
click at [601, 261] on div at bounding box center [601, 264] width 19 height 19
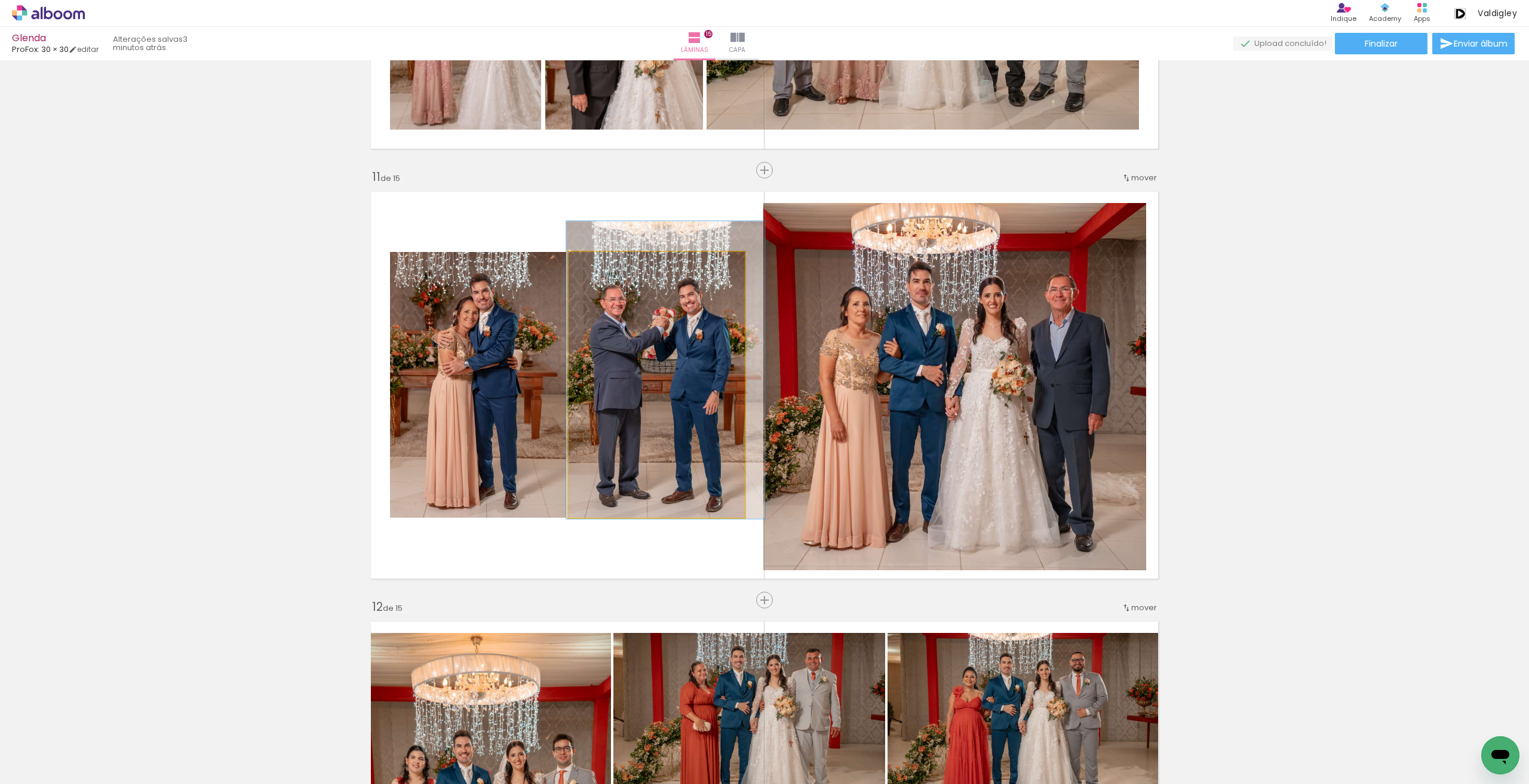
drag, startPoint x: 639, startPoint y: 342, endPoint x: 647, endPoint y: 329, distance: 15.3
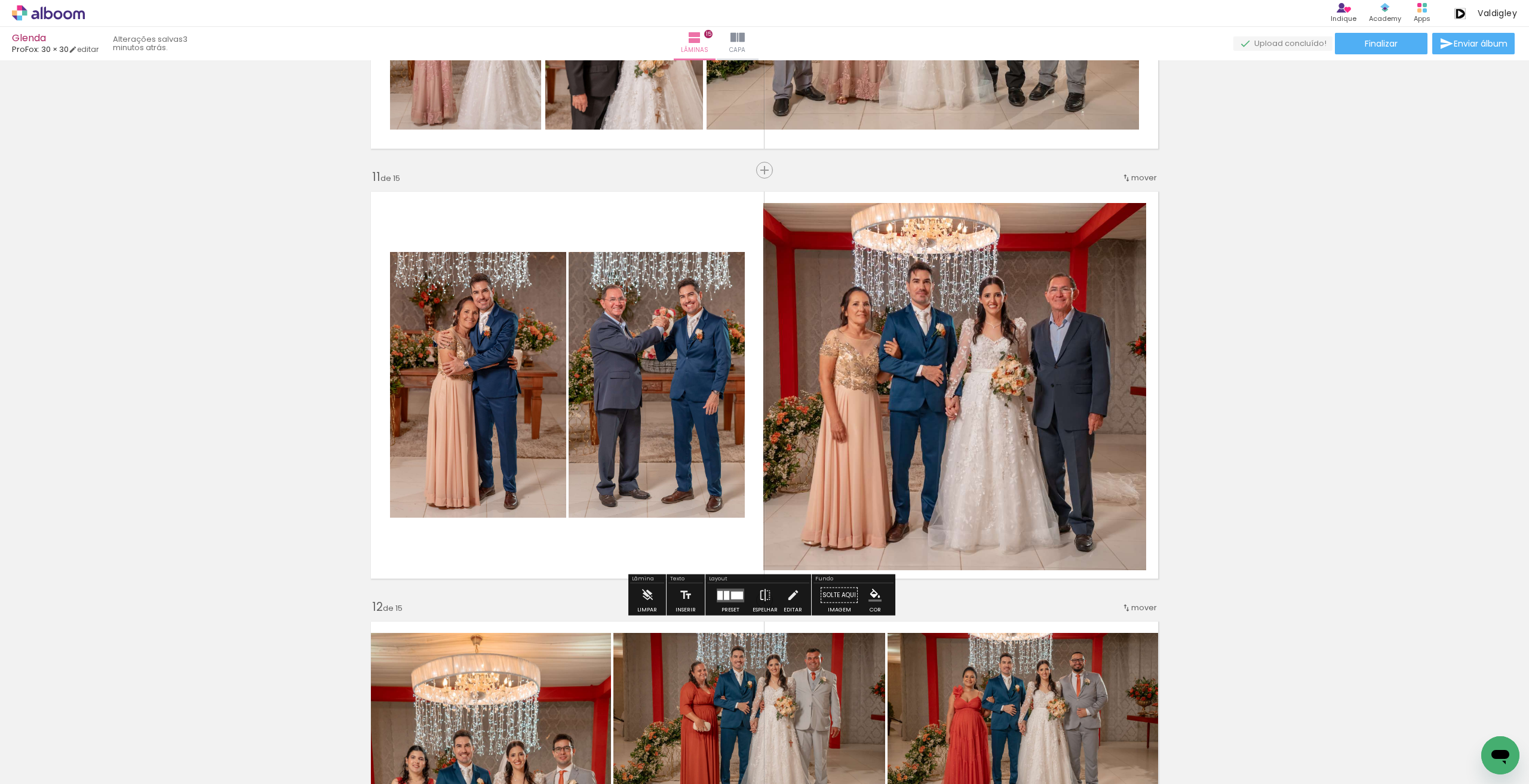
scroll to position [4149, 0]
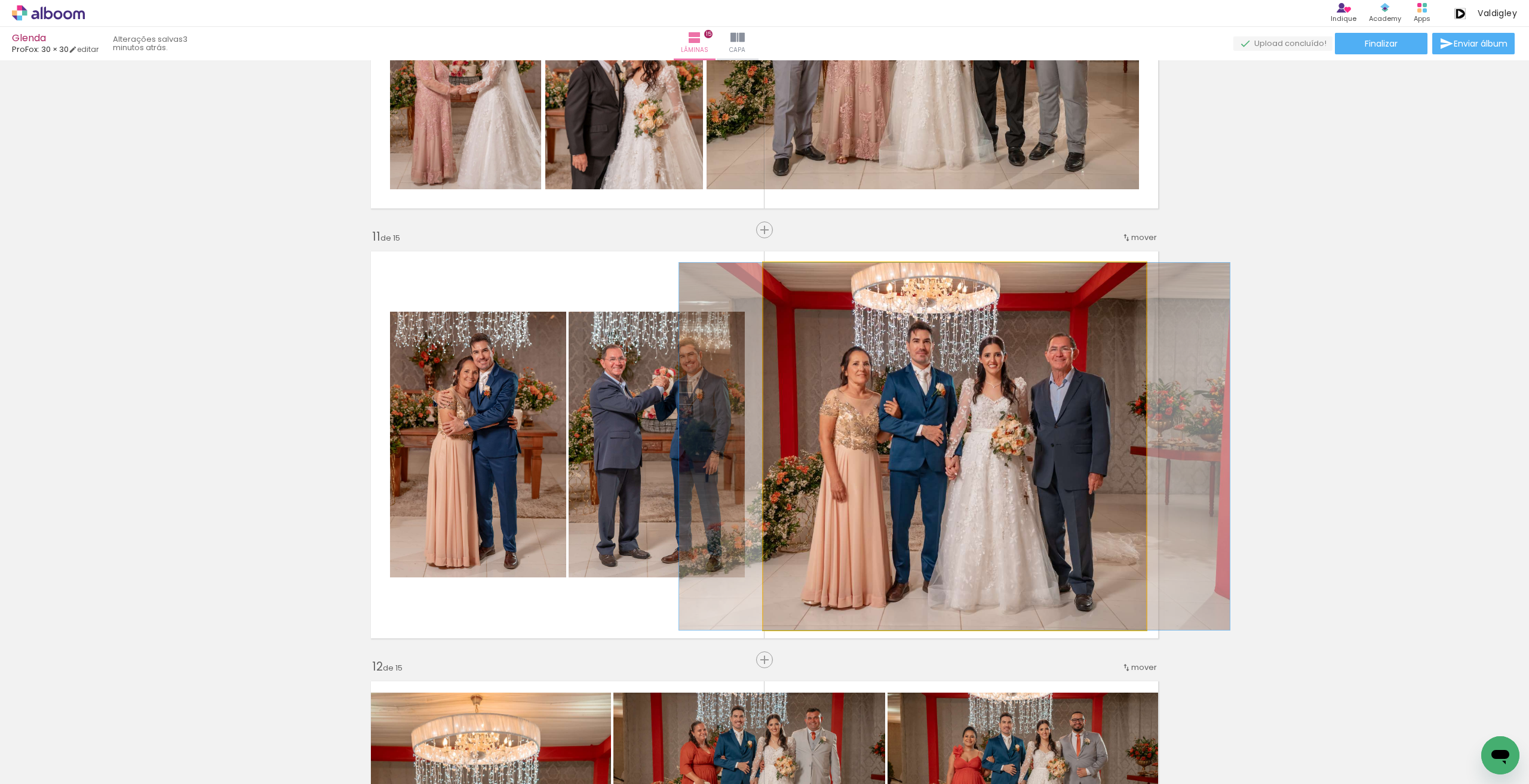
click at [963, 446] on quentale-photo at bounding box center [954, 446] width 383 height 367
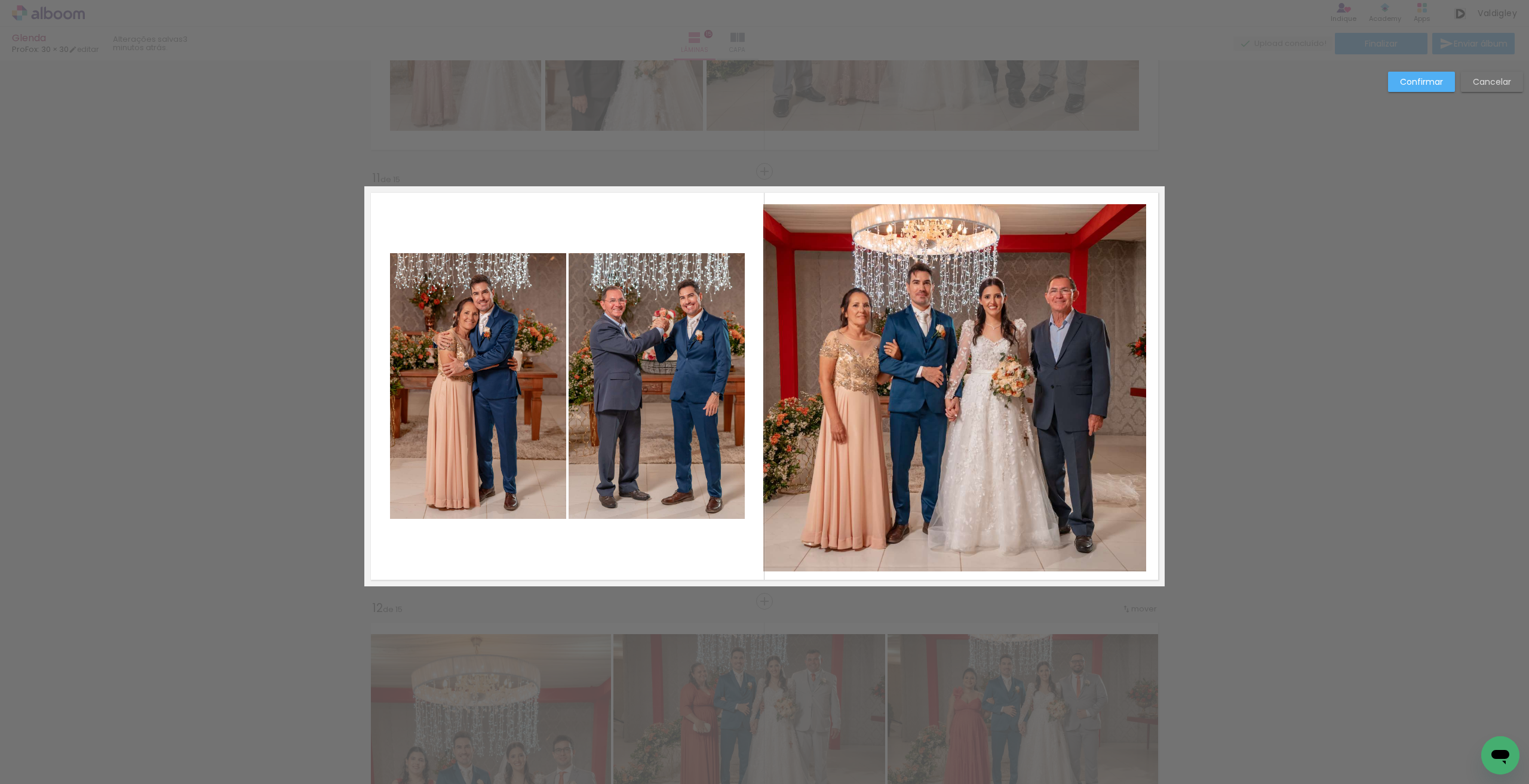
scroll to position [4209, 0]
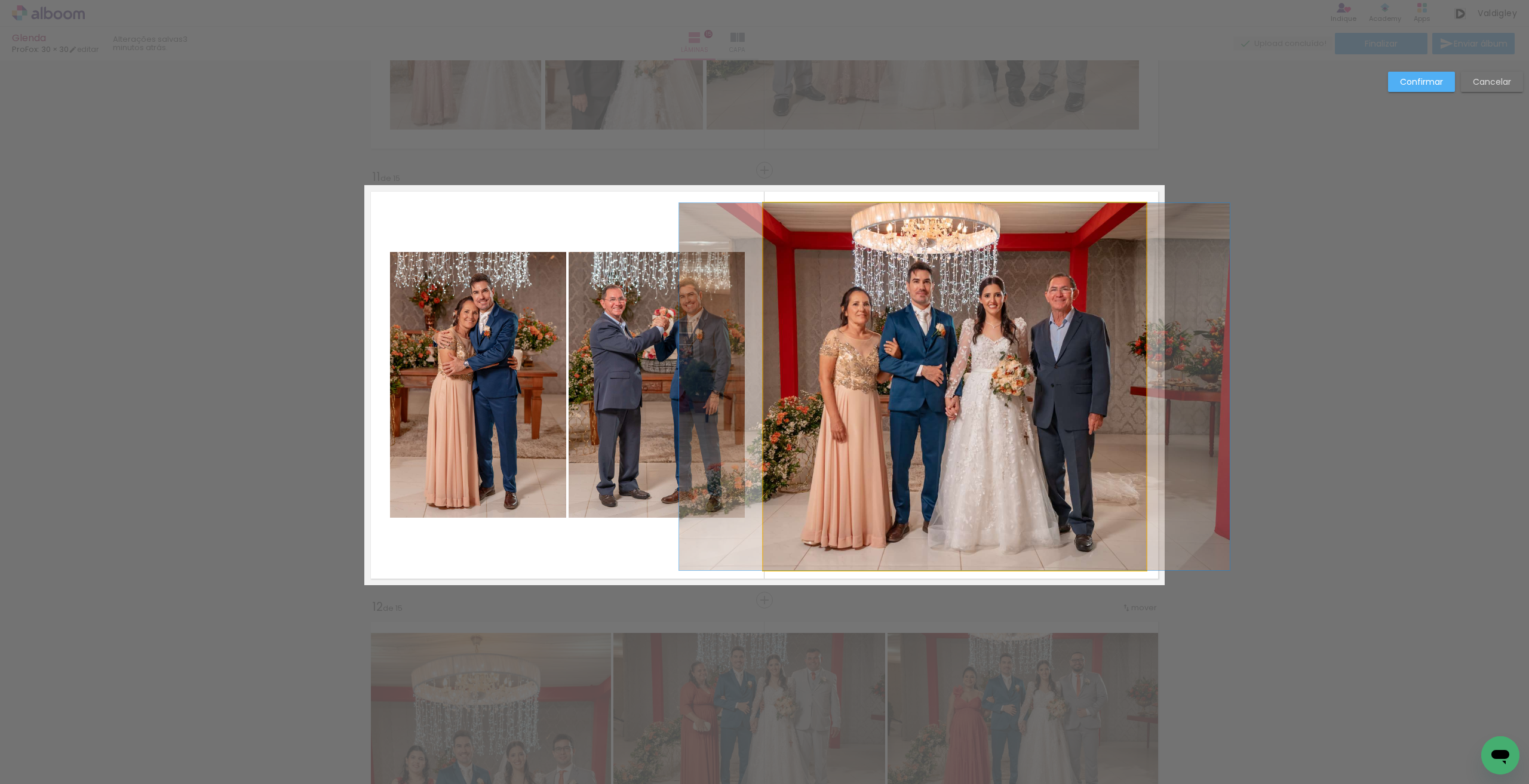
click at [931, 288] on quentale-photo at bounding box center [954, 386] width 383 height 367
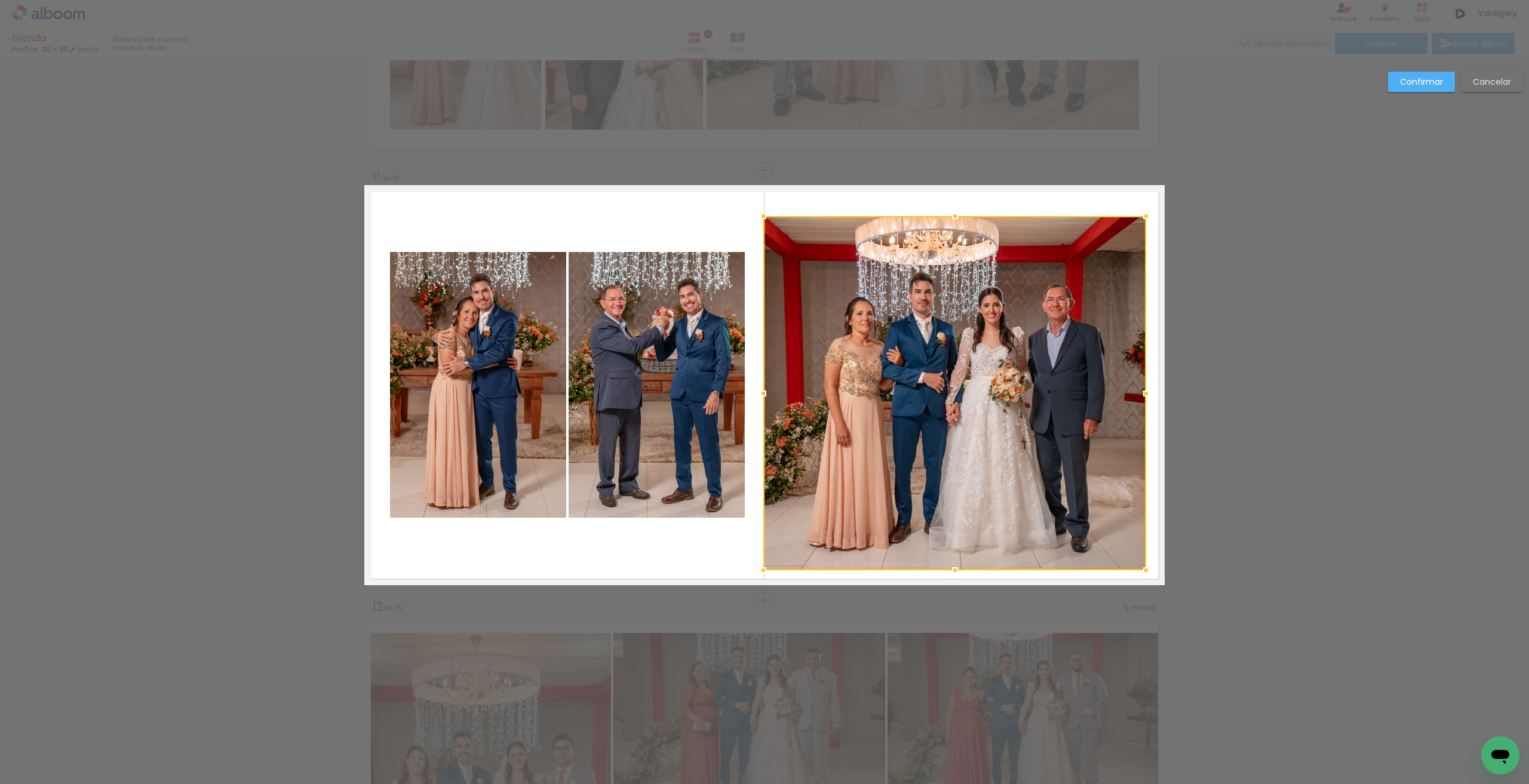
drag, startPoint x: 951, startPoint y: 201, endPoint x: 956, endPoint y: 213, distance: 13.0
click at [956, 213] on div at bounding box center [955, 216] width 24 height 24
drag, startPoint x: 931, startPoint y: 556, endPoint x: 942, endPoint y: 573, distance: 20.2
click at [931, 556] on quentale-photo at bounding box center [954, 393] width 383 height 354
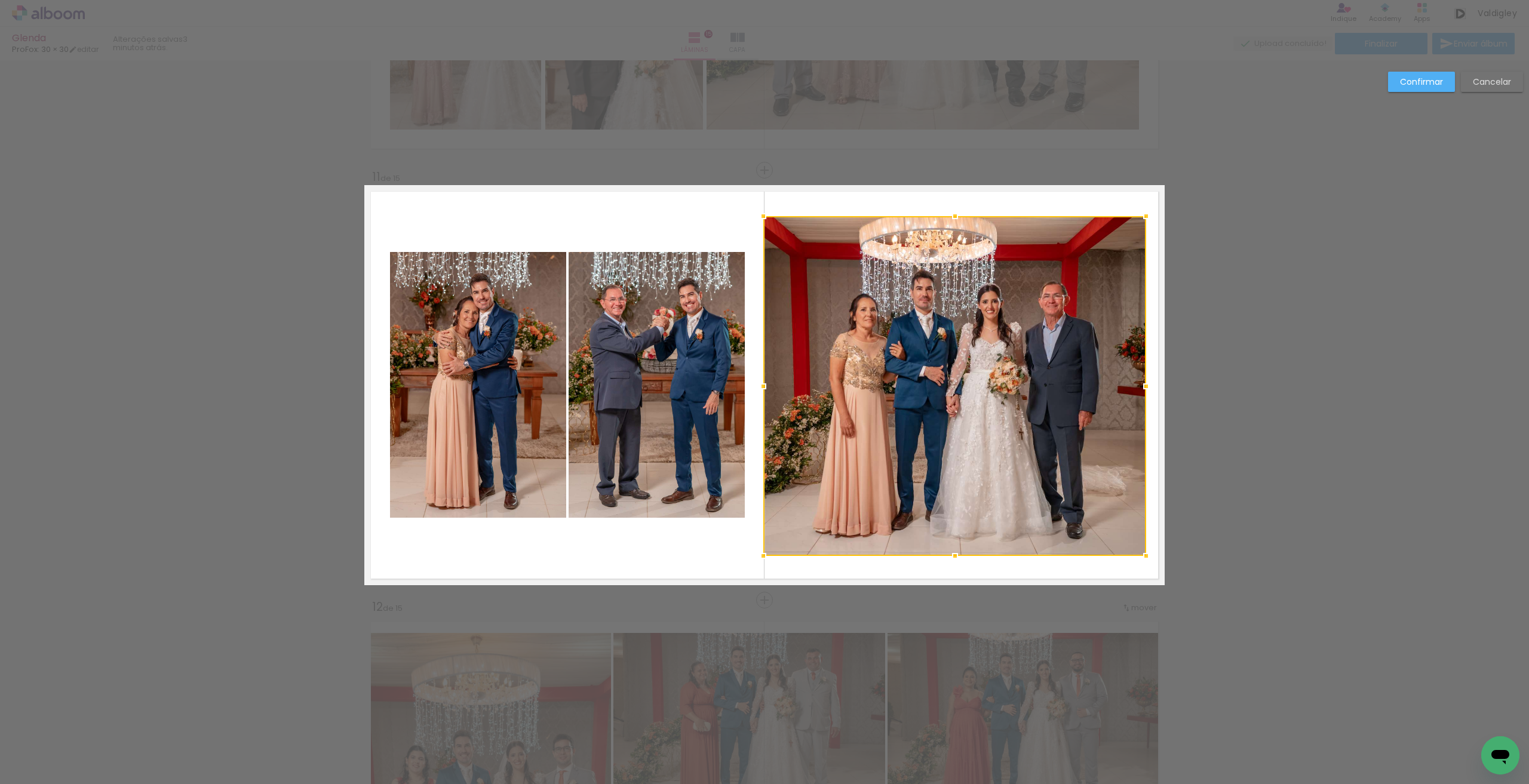
drag, startPoint x: 955, startPoint y: 571, endPoint x: 956, endPoint y: 557, distance: 14.0
click at [956, 557] on div at bounding box center [955, 556] width 24 height 24
click at [0, 0] on slot "Confirmar" at bounding box center [0, 0] width 0 height 0
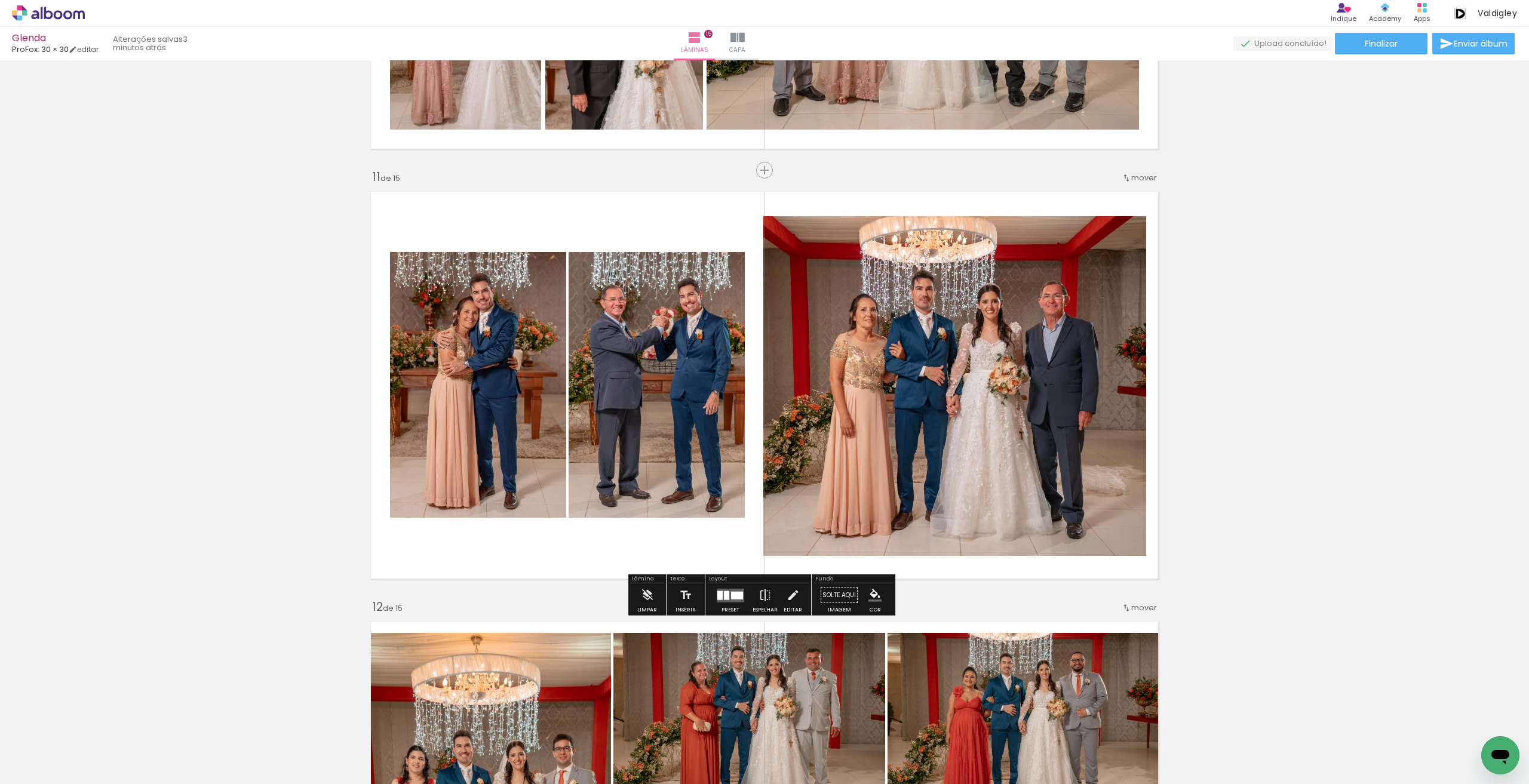
click at [978, 321] on quentale-photo at bounding box center [954, 386] width 383 height 340
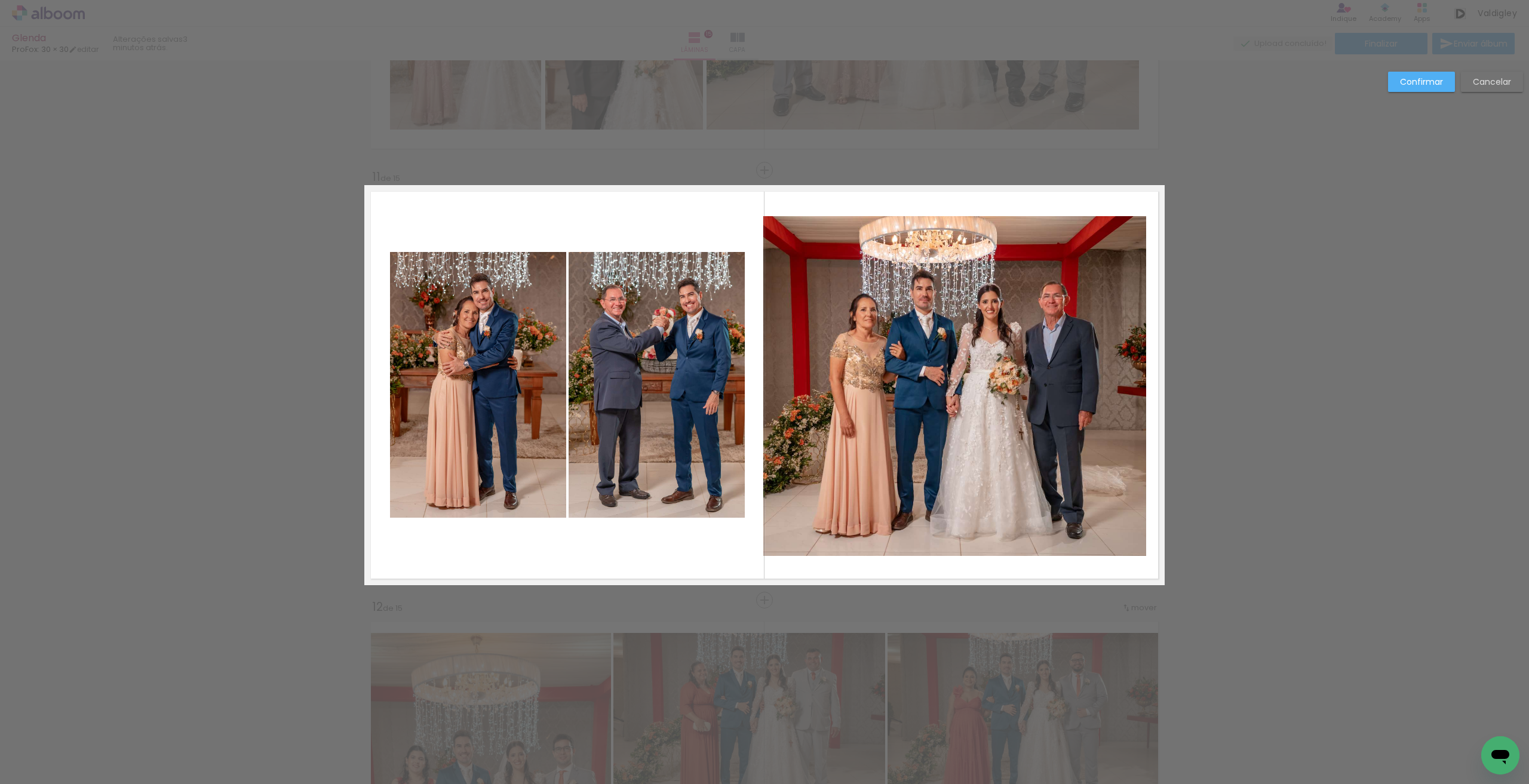
click at [778, 377] on quentale-photo at bounding box center [954, 386] width 383 height 340
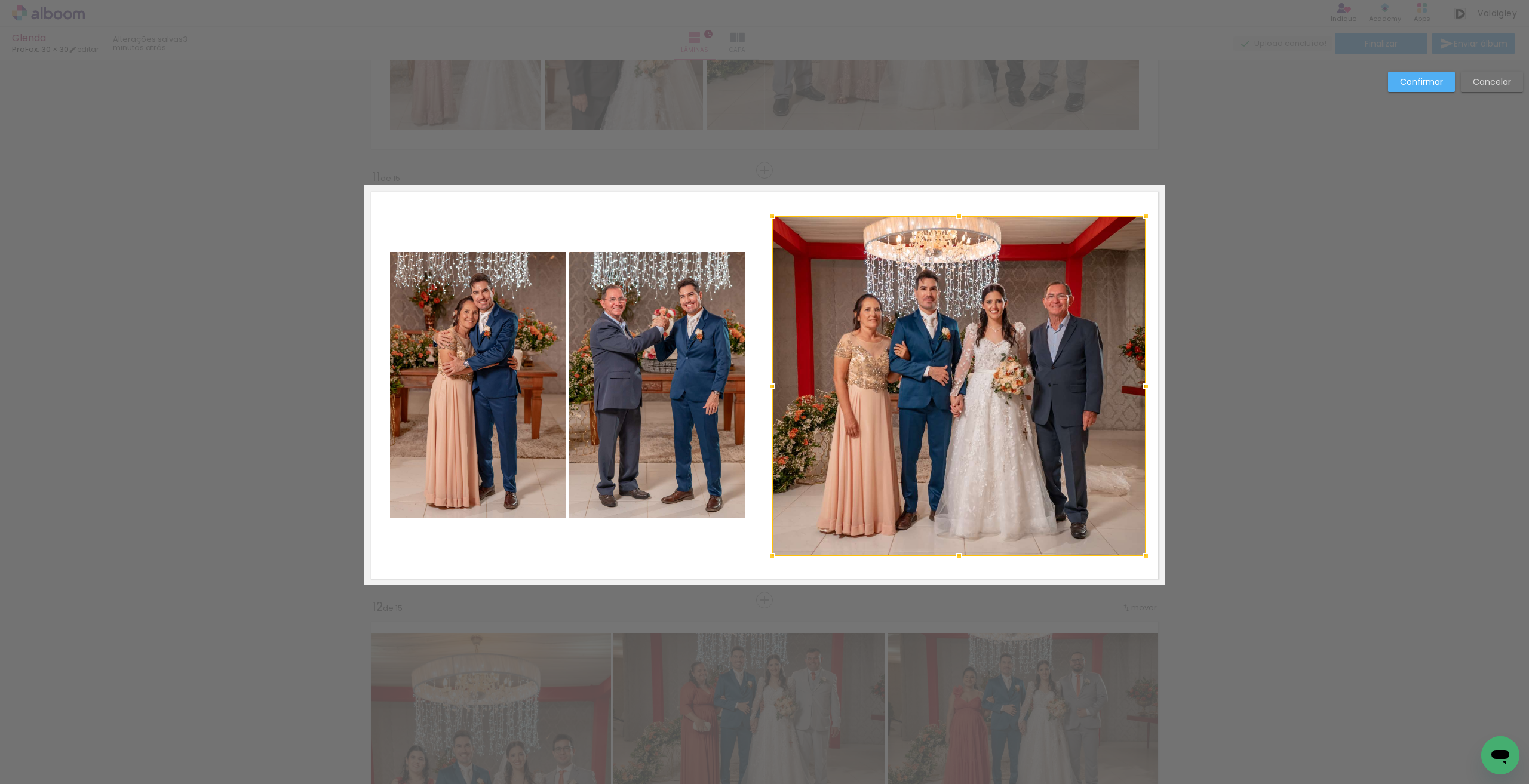
click at [770, 384] on div at bounding box center [772, 386] width 24 height 24
click at [0, 0] on slot "Confirmar" at bounding box center [0, 0] width 0 height 0
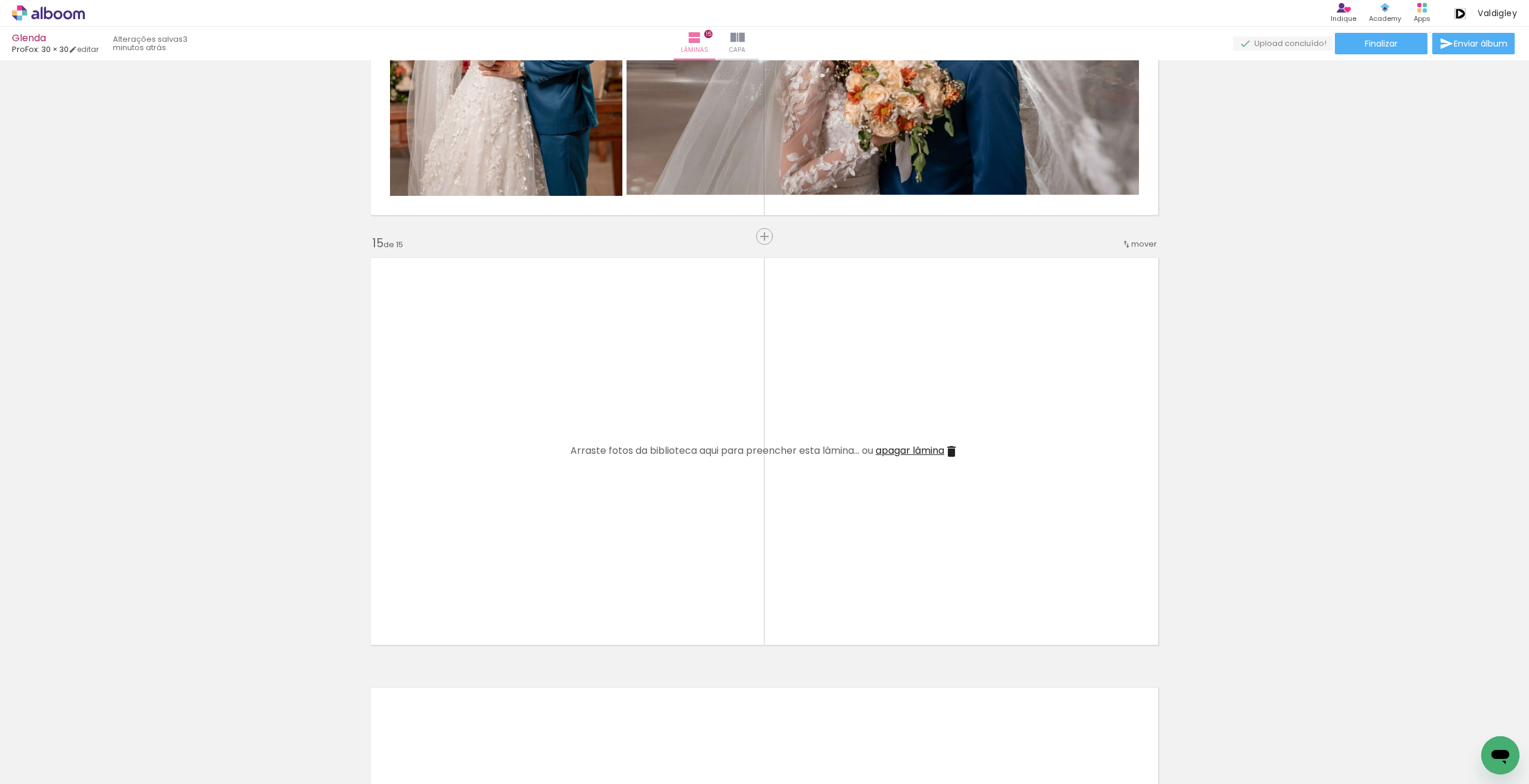
scroll to position [5881, 0]
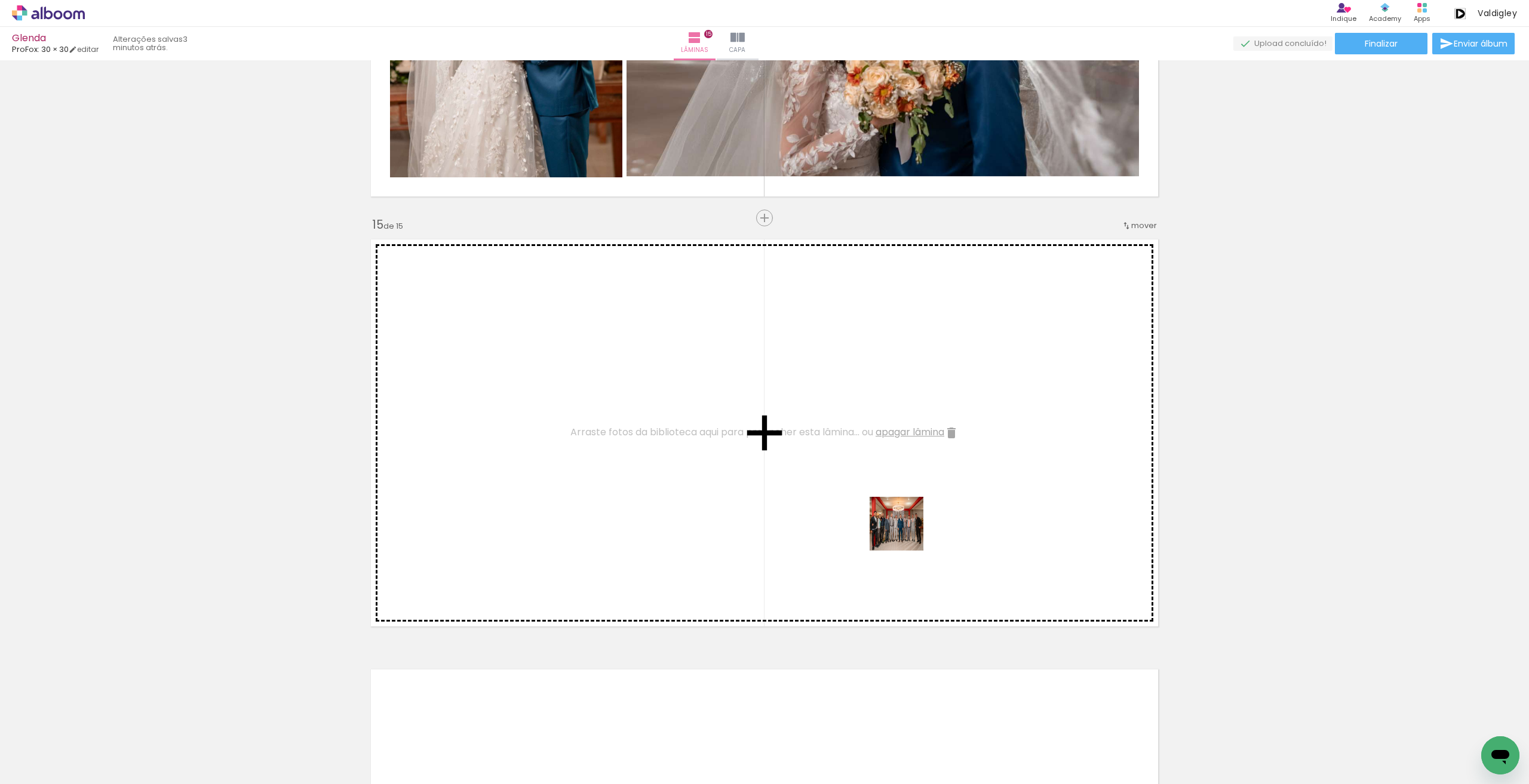
drag, startPoint x: 1230, startPoint y: 742, endPoint x: 1444, endPoint y: 755, distance: 214.4
click at [904, 532] on quentale-workspace at bounding box center [764, 392] width 1529 height 784
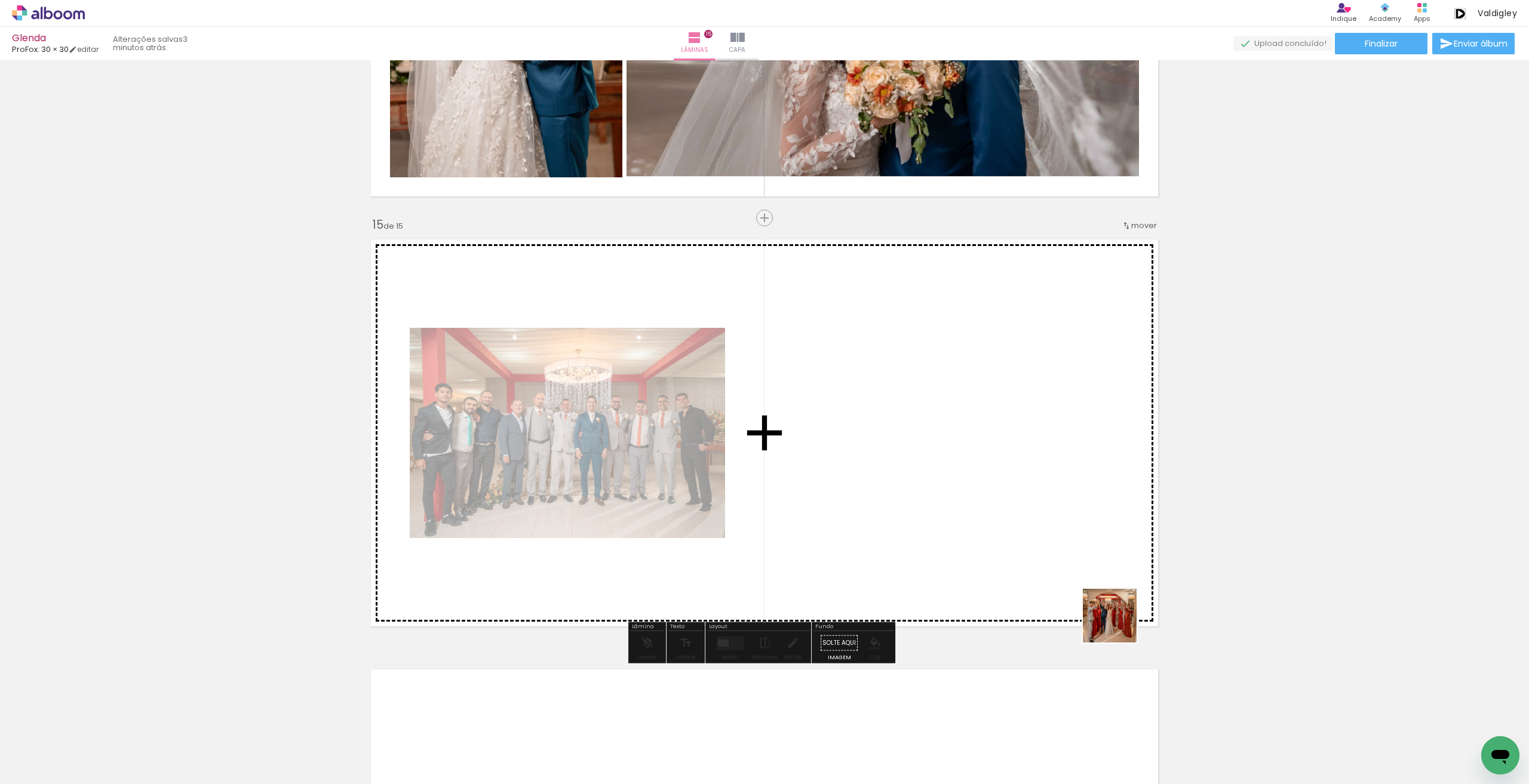
drag, startPoint x: 1355, startPoint y: 715, endPoint x: 1023, endPoint y: 585, distance: 356.5
click at [1023, 585] on quentale-workspace at bounding box center [764, 392] width 1529 height 784
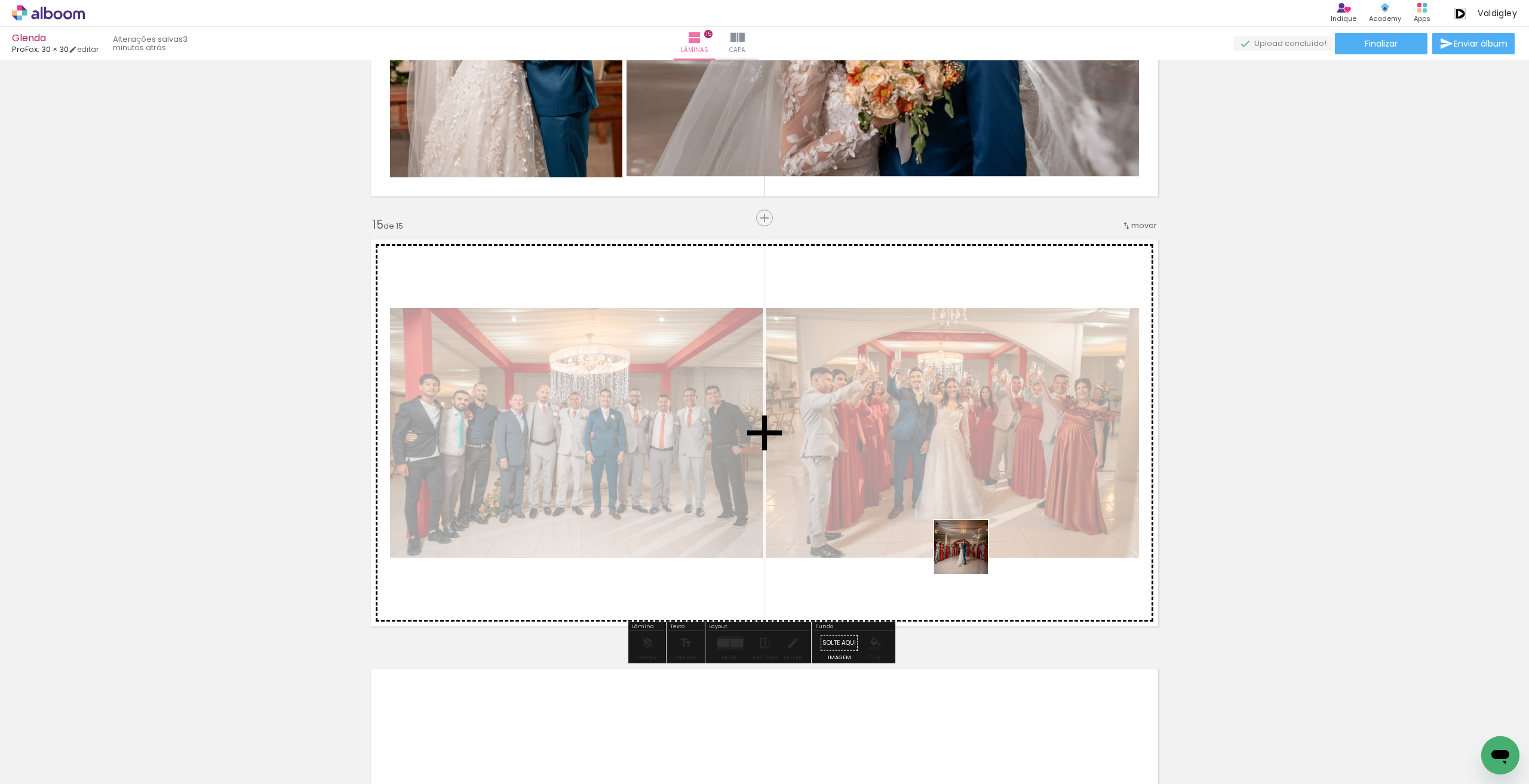
drag, startPoint x: 1351, startPoint y: 753, endPoint x: 865, endPoint y: 603, distance: 508.6
click at [966, 552] on quentale-workspace at bounding box center [764, 392] width 1529 height 784
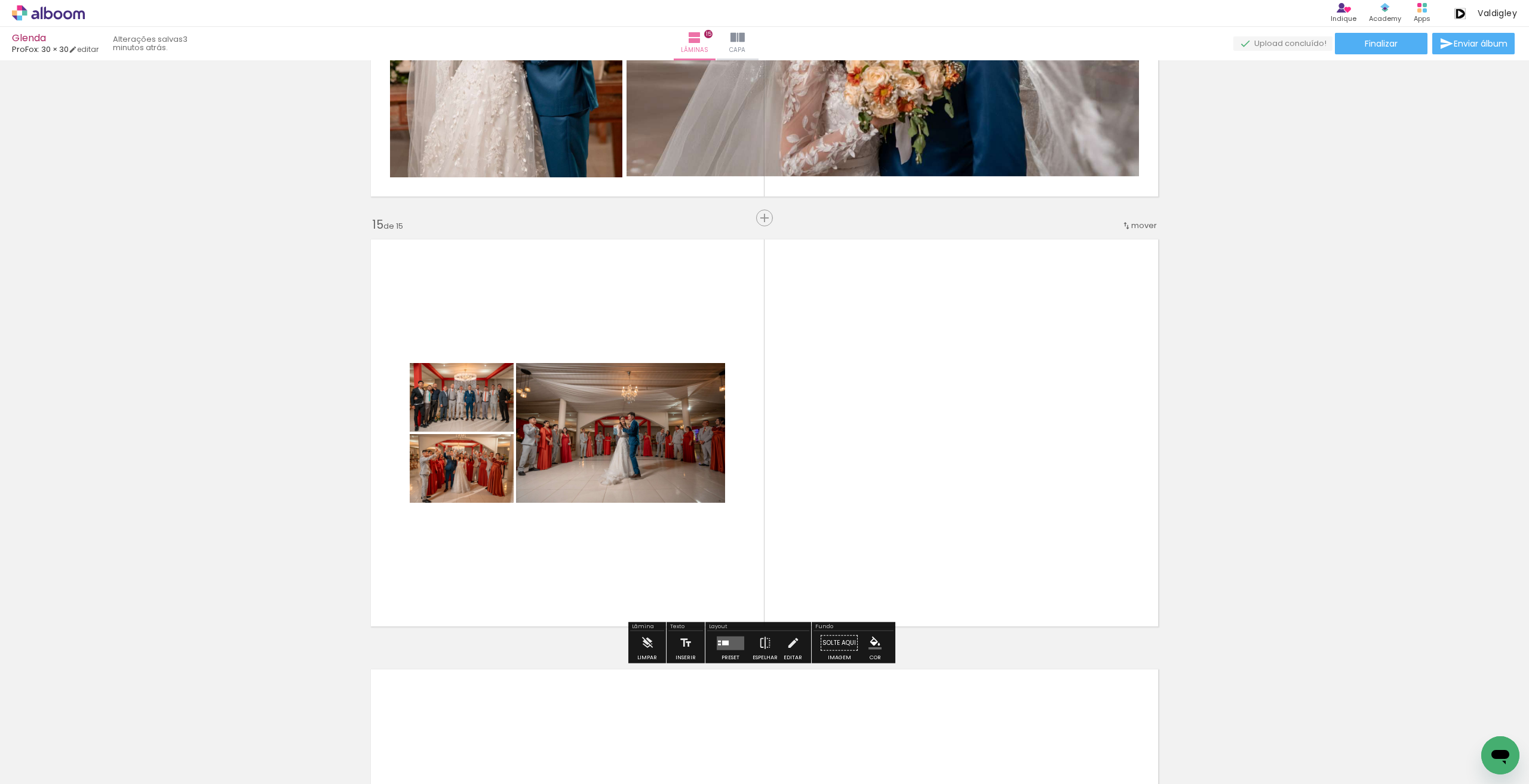
click at [719, 648] on quentale-layouter at bounding box center [730, 643] width 27 height 14
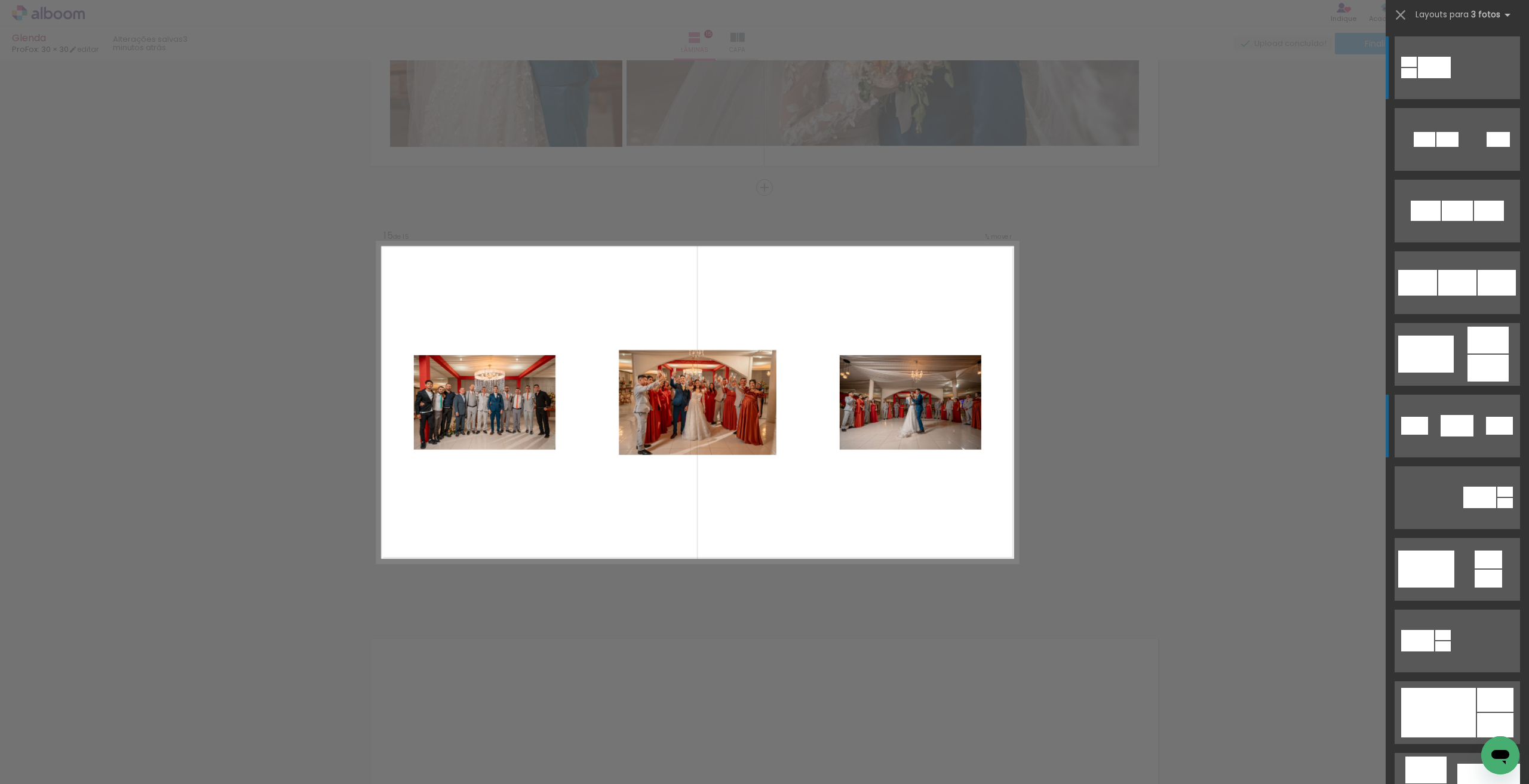
scroll to position [5929, 0]
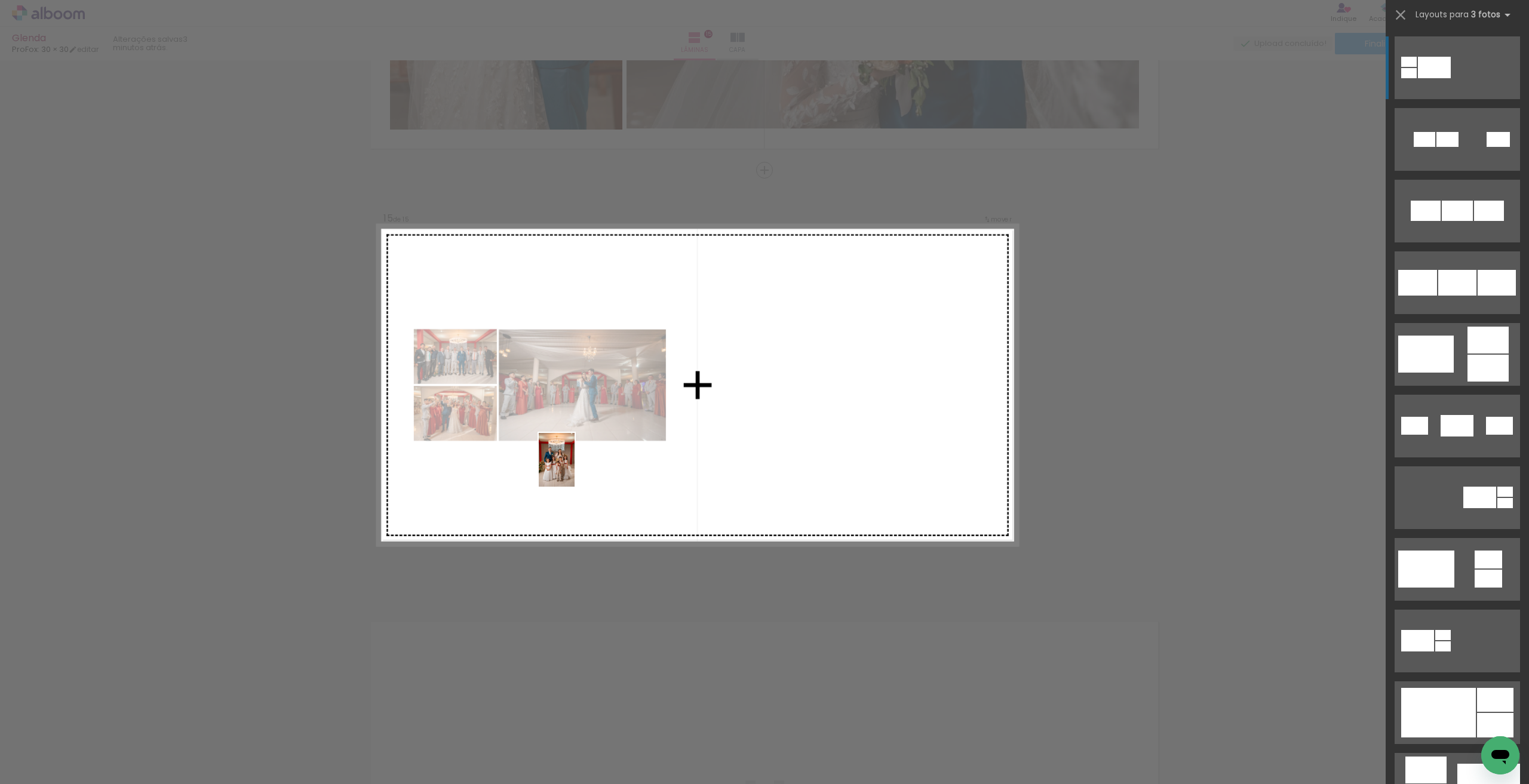
drag, startPoint x: 204, startPoint y: 762, endPoint x: 582, endPoint y: 465, distance: 480.7
click at [582, 465] on quentale-workspace at bounding box center [764, 392] width 1529 height 784
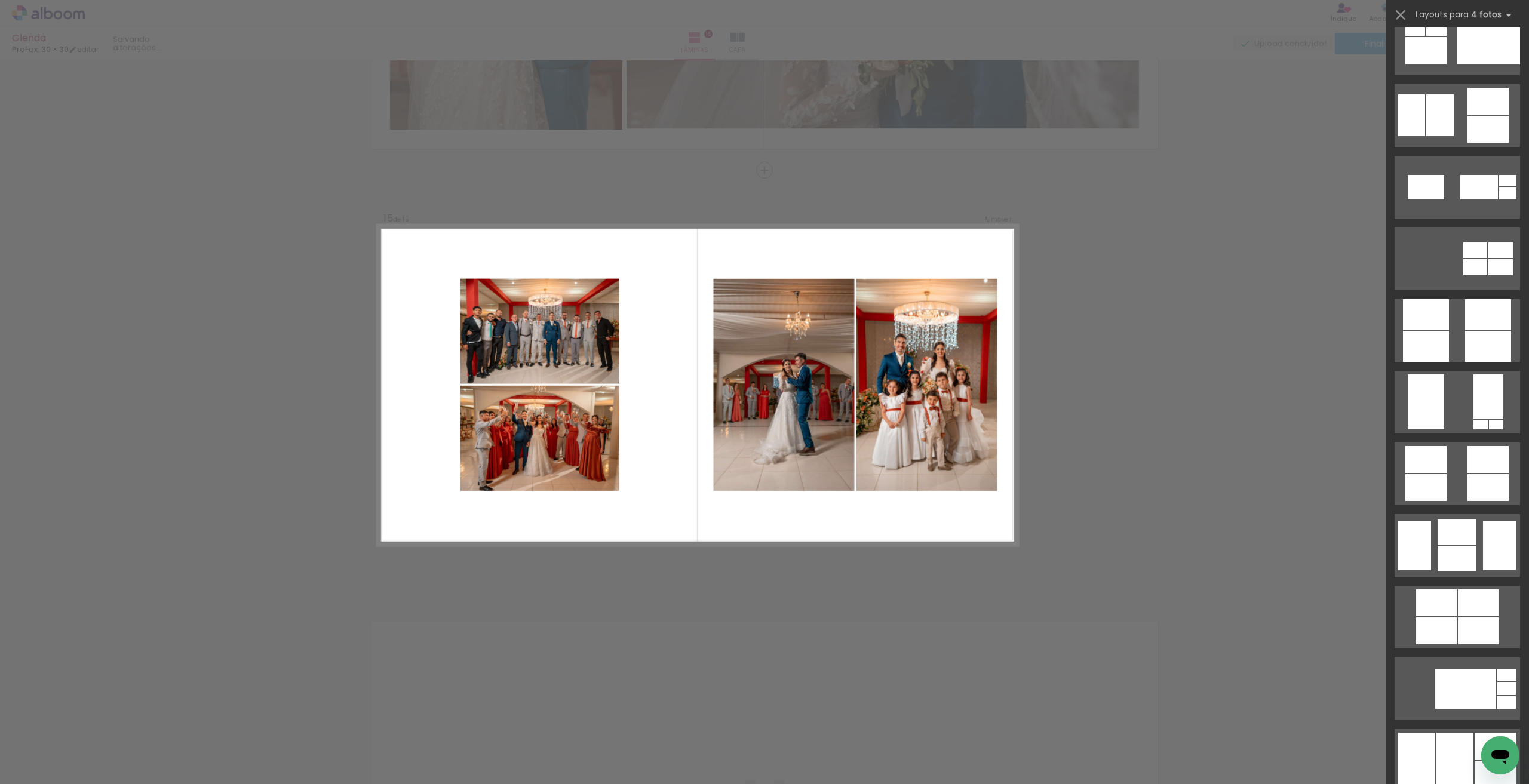
scroll to position [9255, 0]
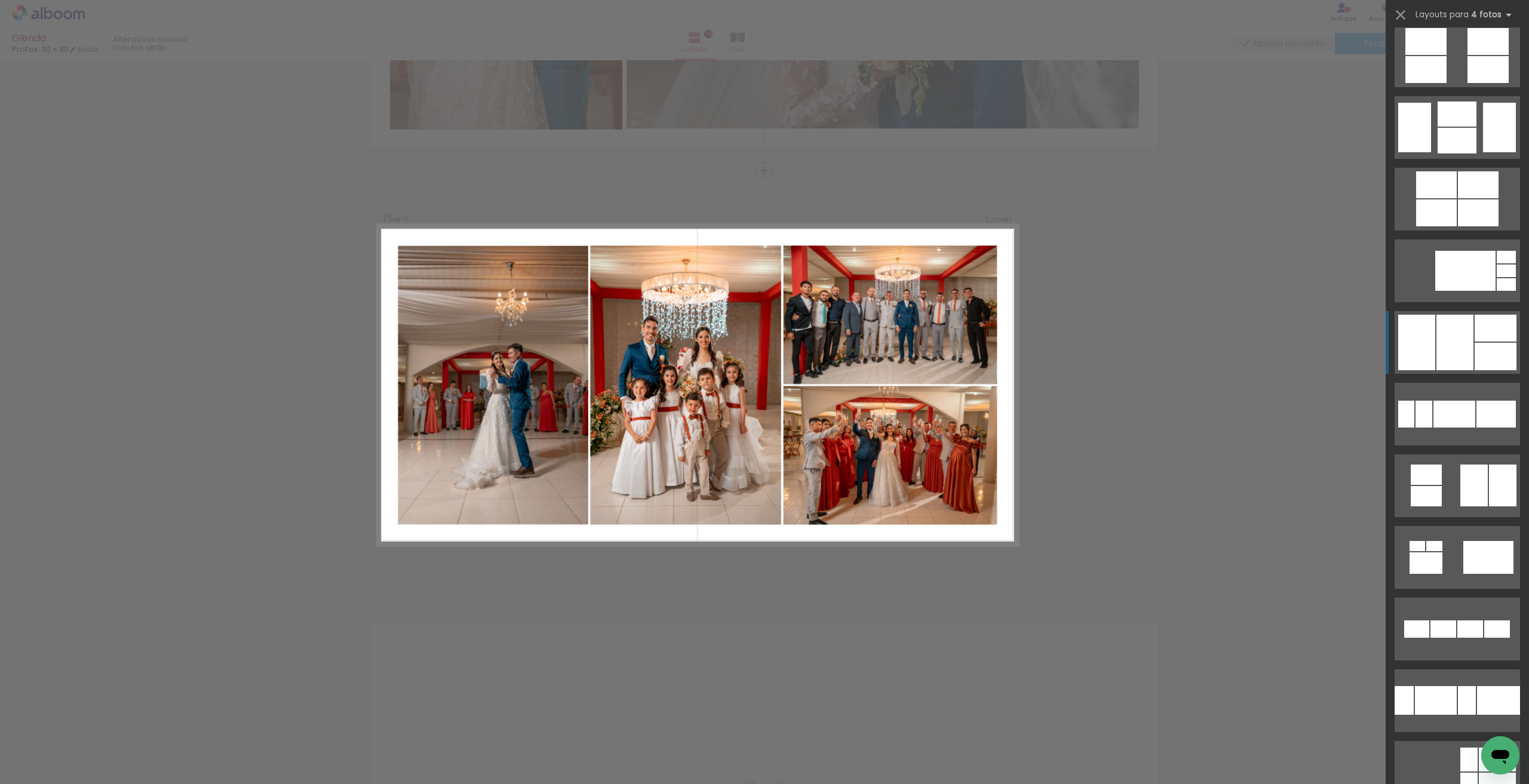
click at [1483, 331] on div at bounding box center [1496, 328] width 42 height 27
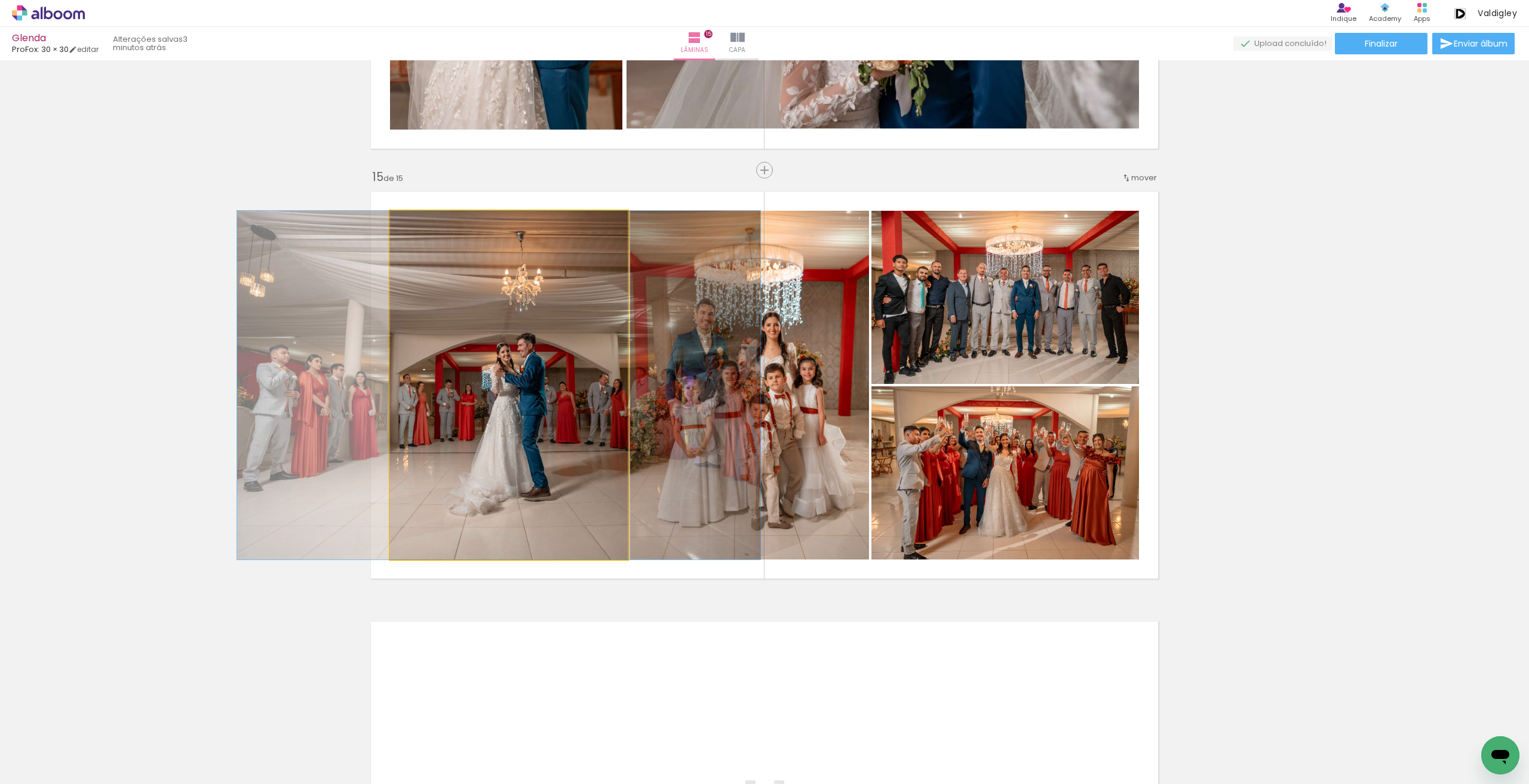
drag, startPoint x: 541, startPoint y: 412, endPoint x: 532, endPoint y: 412, distance: 9.0
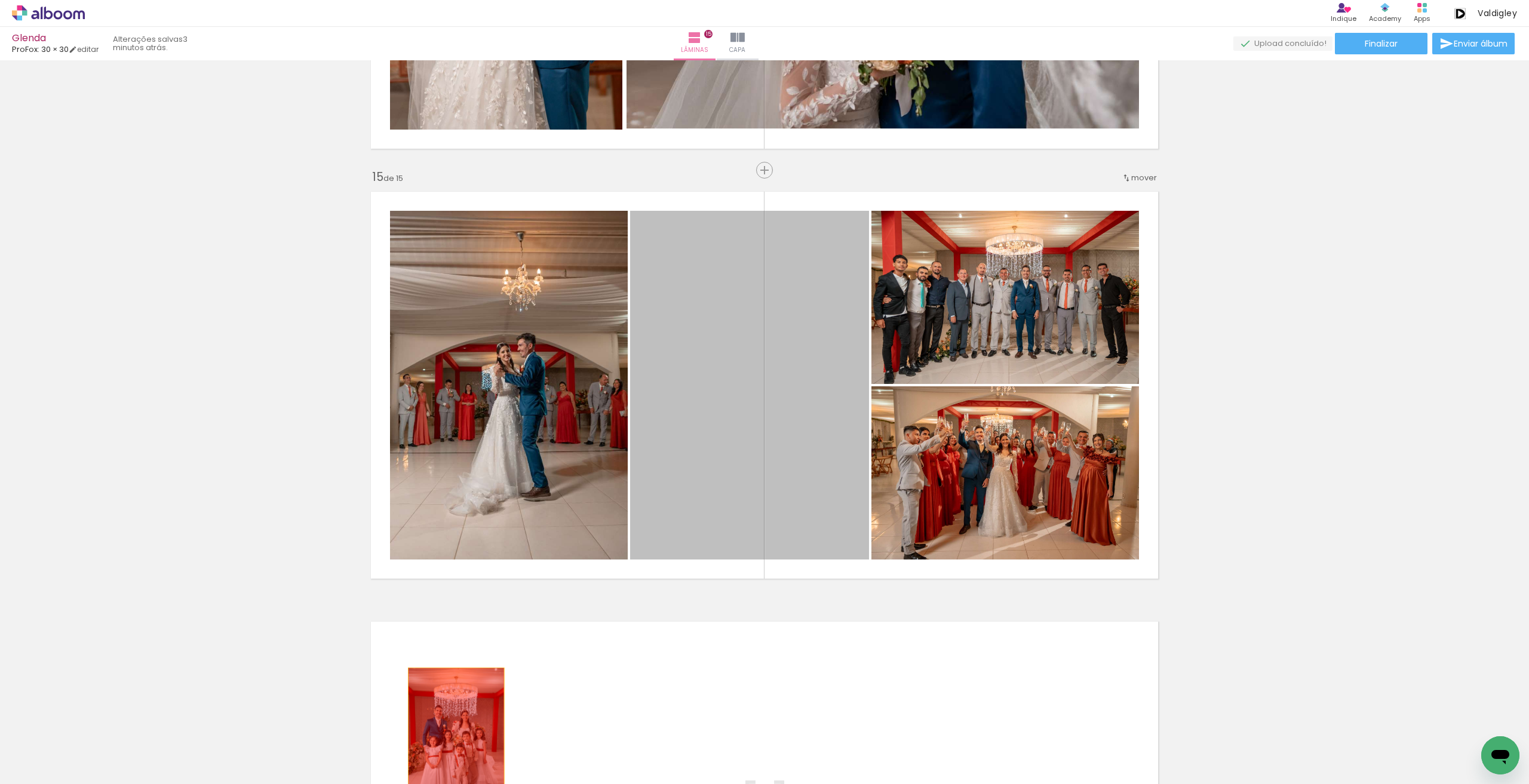
drag, startPoint x: 766, startPoint y: 433, endPoint x: 438, endPoint y: 751, distance: 456.8
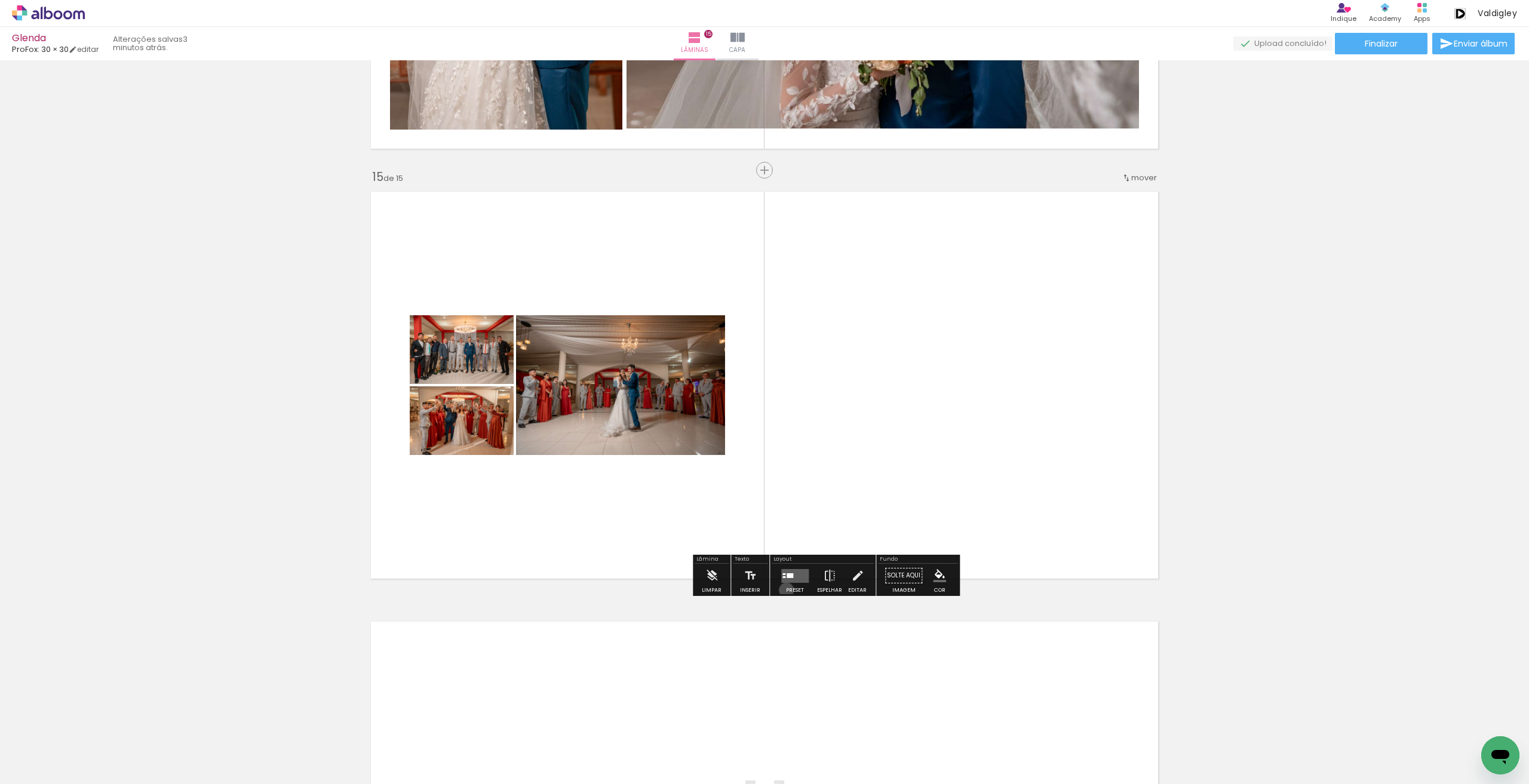
drag, startPoint x: 783, startPoint y: 590, endPoint x: 1064, endPoint y: 490, distance: 298.3
click at [786, 589] on div "Preset" at bounding box center [795, 590] width 18 height 6
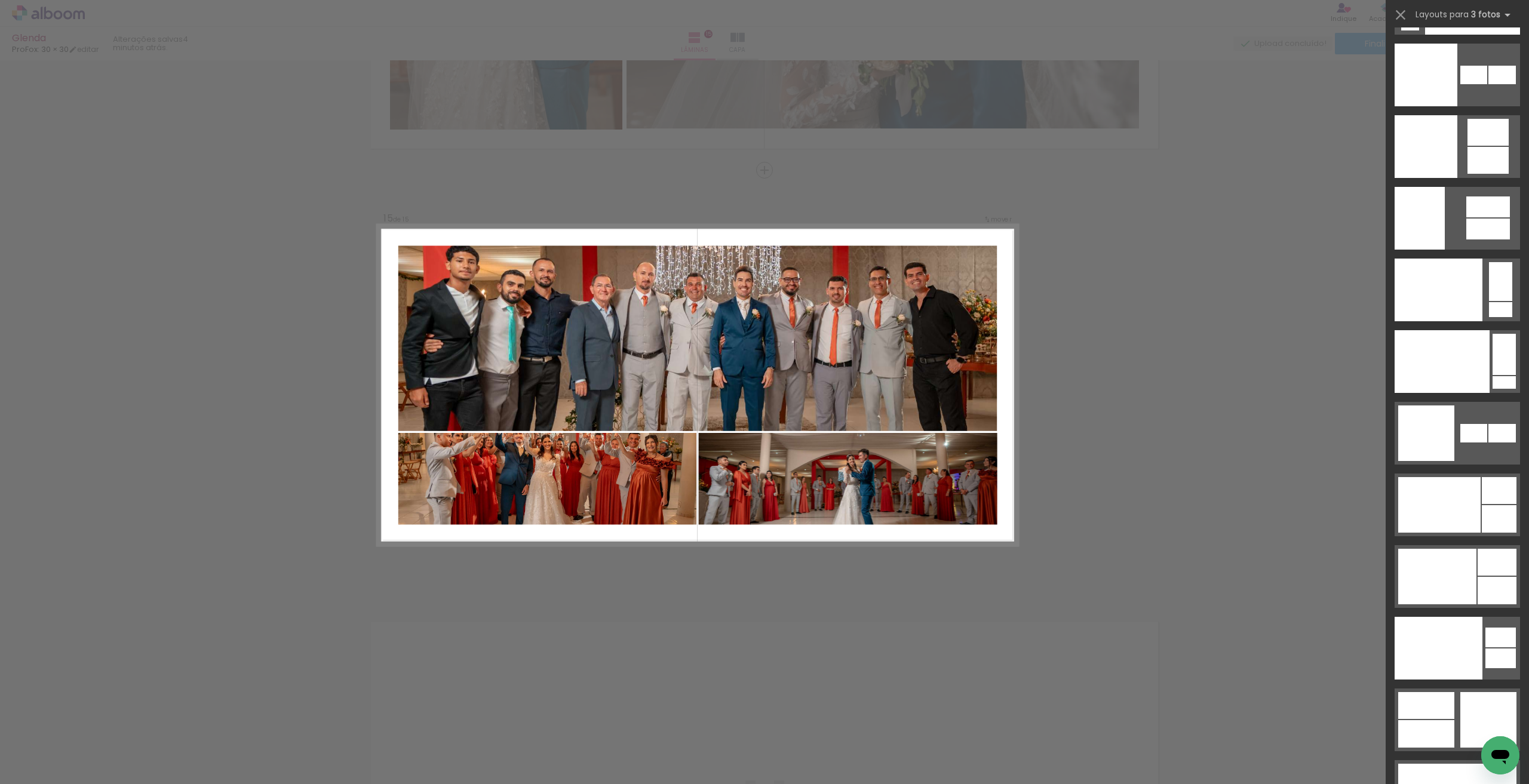
scroll to position [14744, 0]
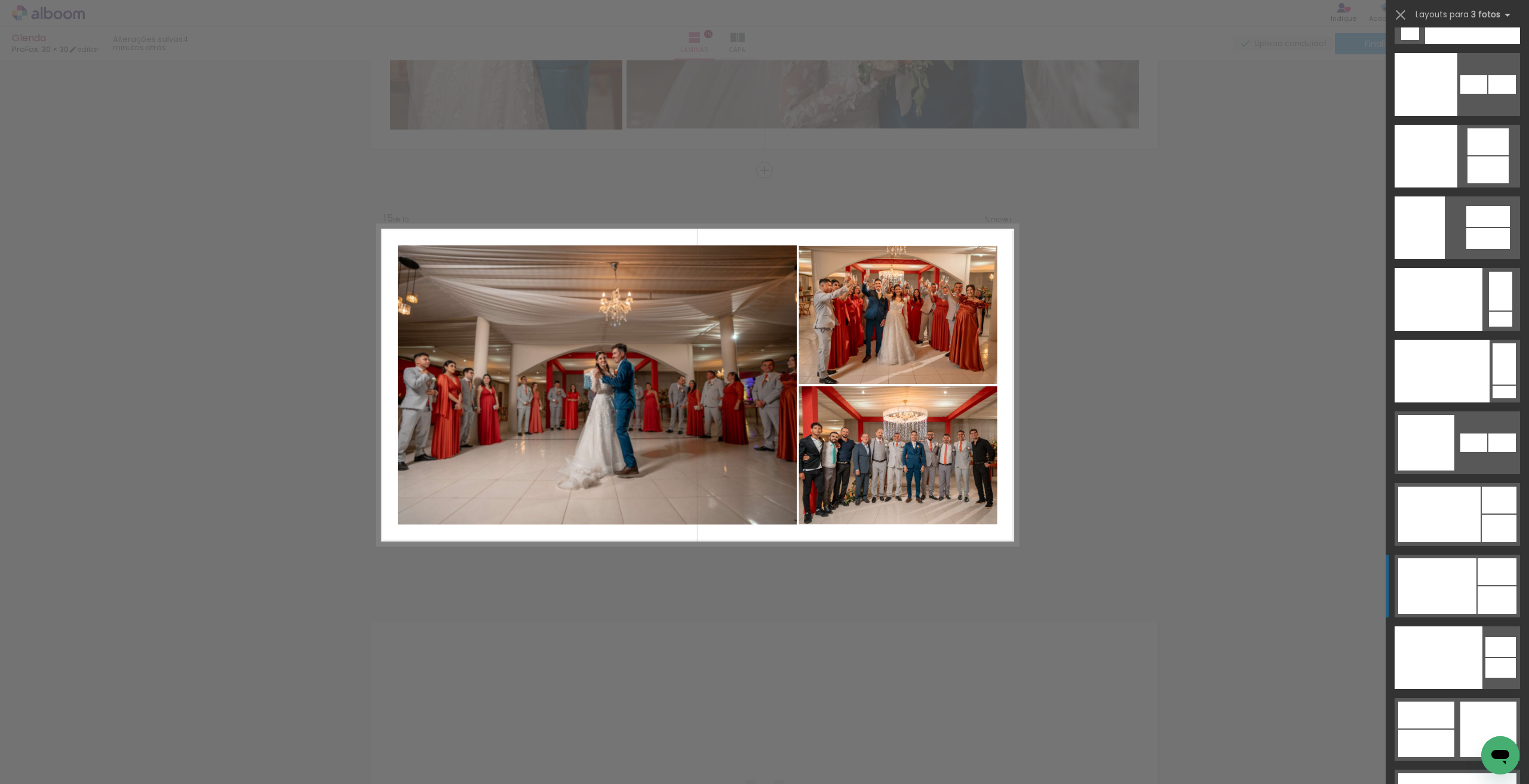
click at [1467, 588] on div at bounding box center [1437, 586] width 78 height 56
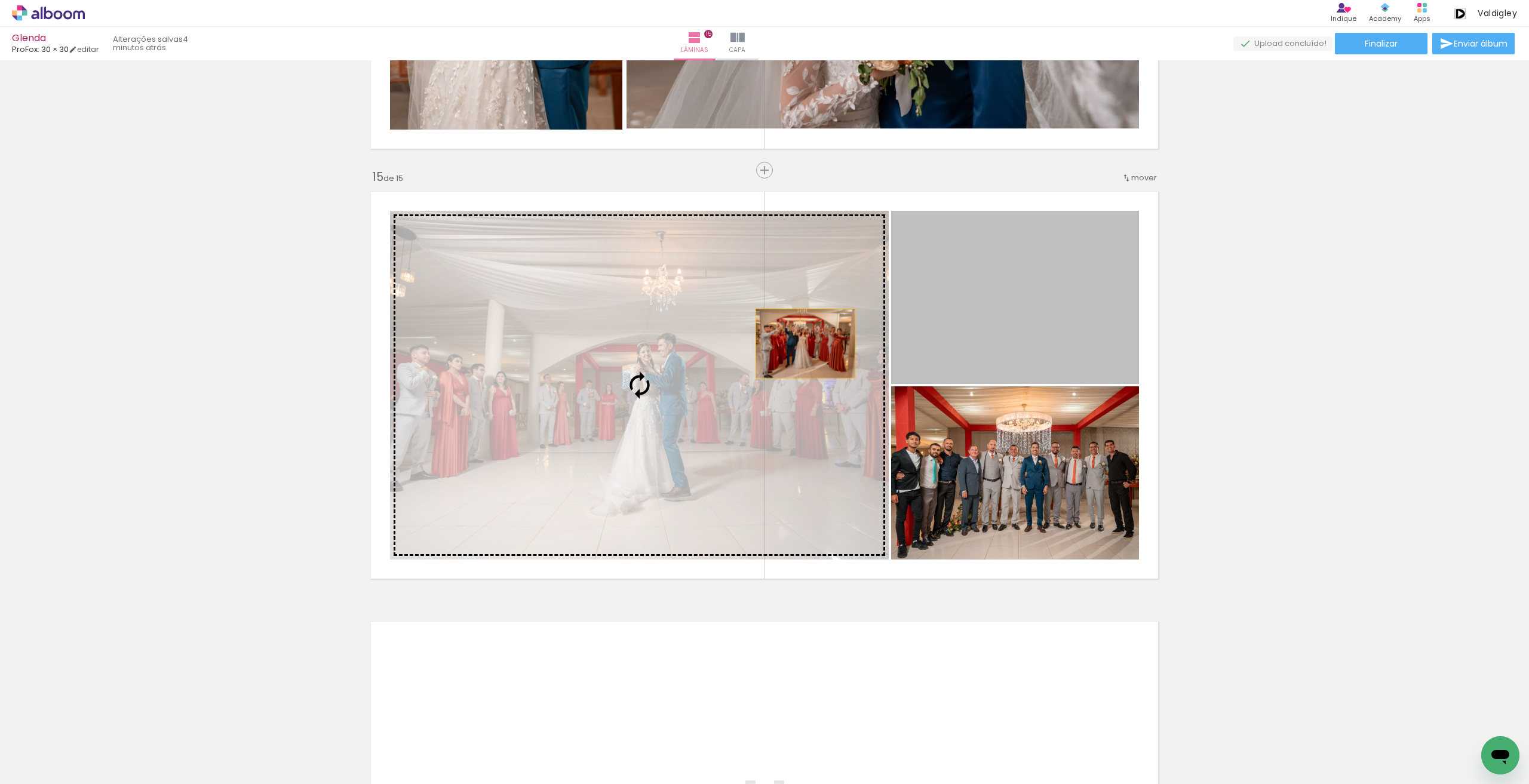
drag, startPoint x: 1062, startPoint y: 321, endPoint x: 800, endPoint y: 343, distance: 262.9
click at [0, 0] on slot at bounding box center [0, 0] width 0 height 0
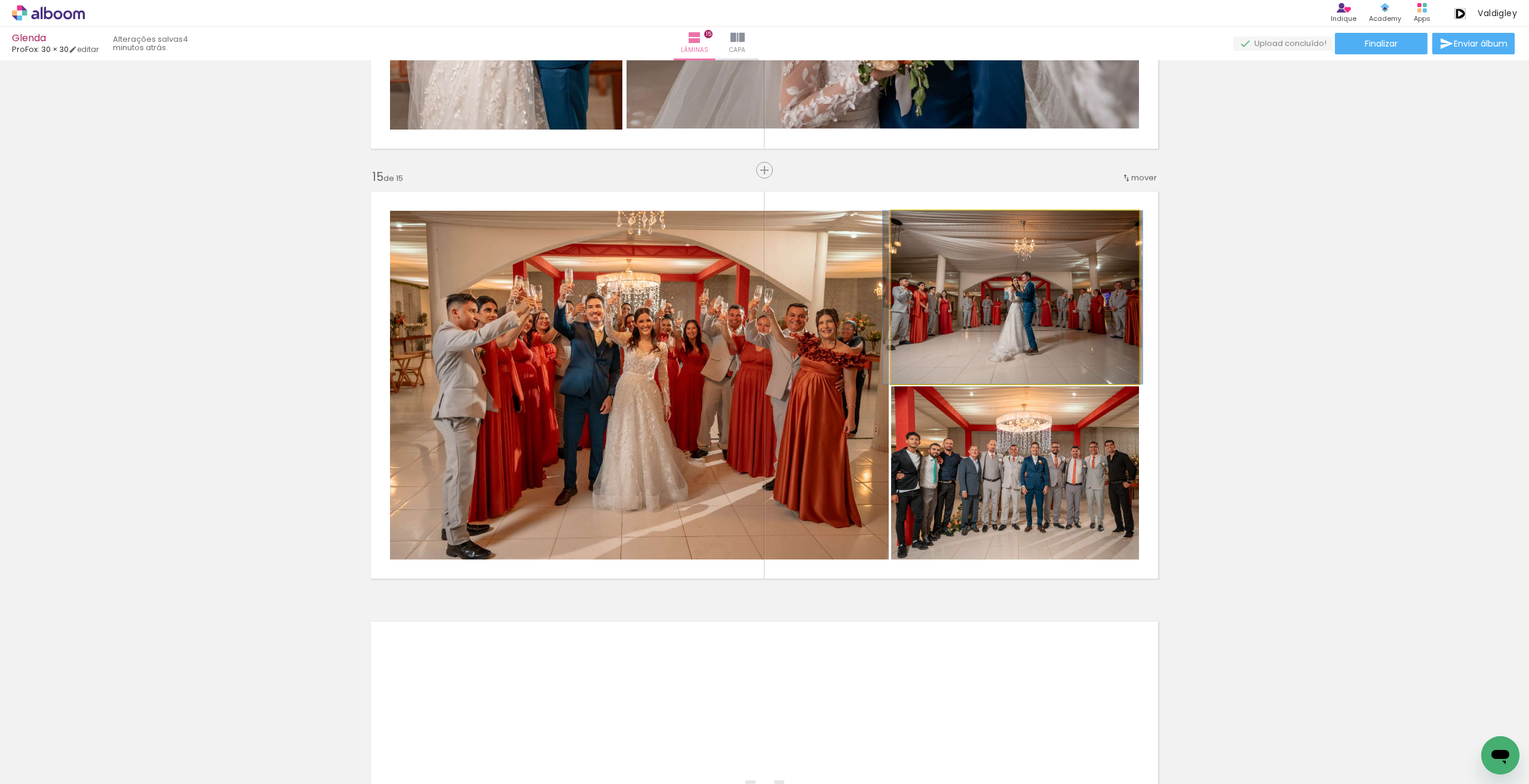
drag, startPoint x: 949, startPoint y: 269, endPoint x: 966, endPoint y: 379, distance: 111.3
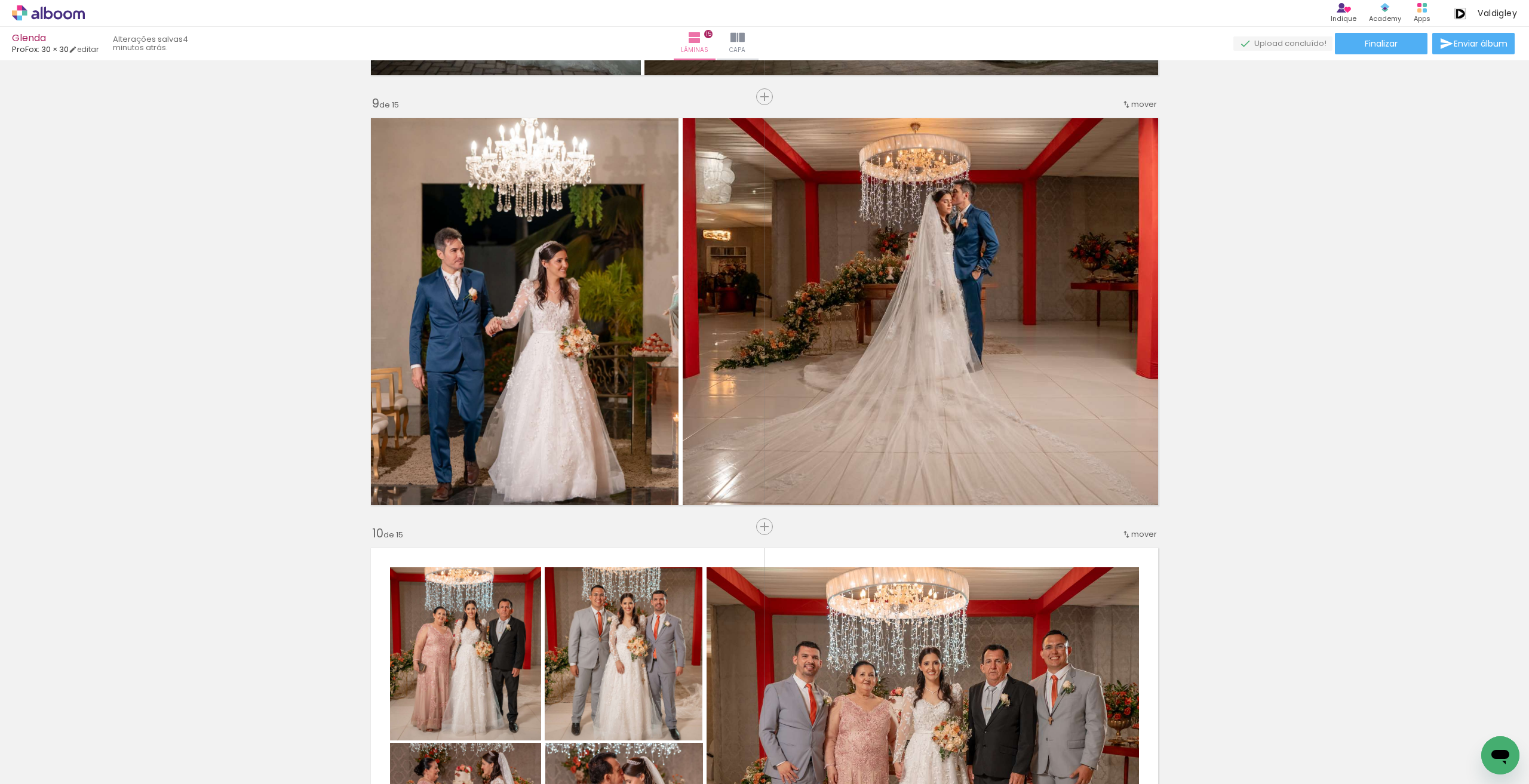
scroll to position [3421, 0]
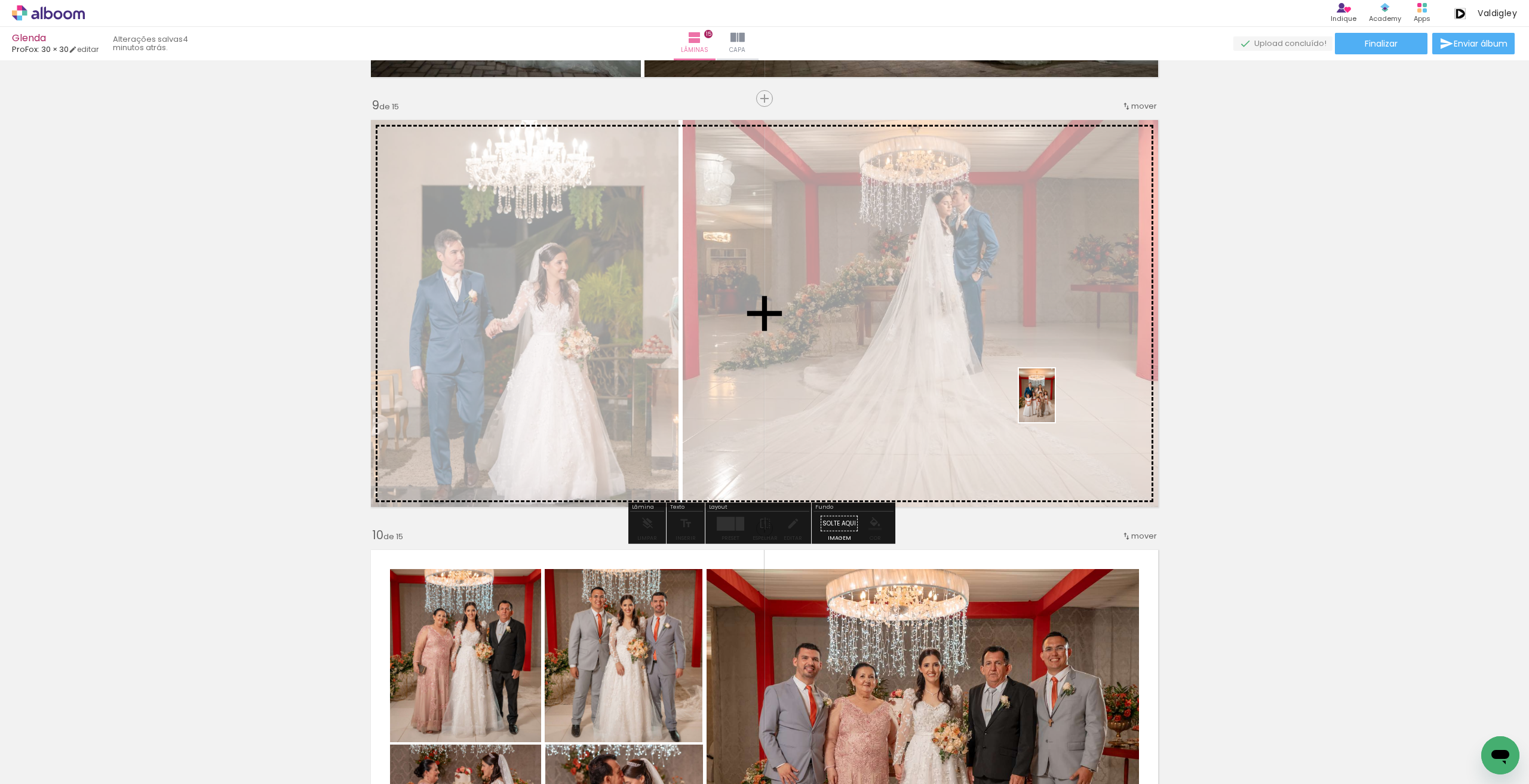
drag, startPoint x: 229, startPoint y: 741, endPoint x: 1060, endPoint y: 402, distance: 897.5
click at [1060, 402] on quentale-workspace at bounding box center [764, 392] width 1529 height 784
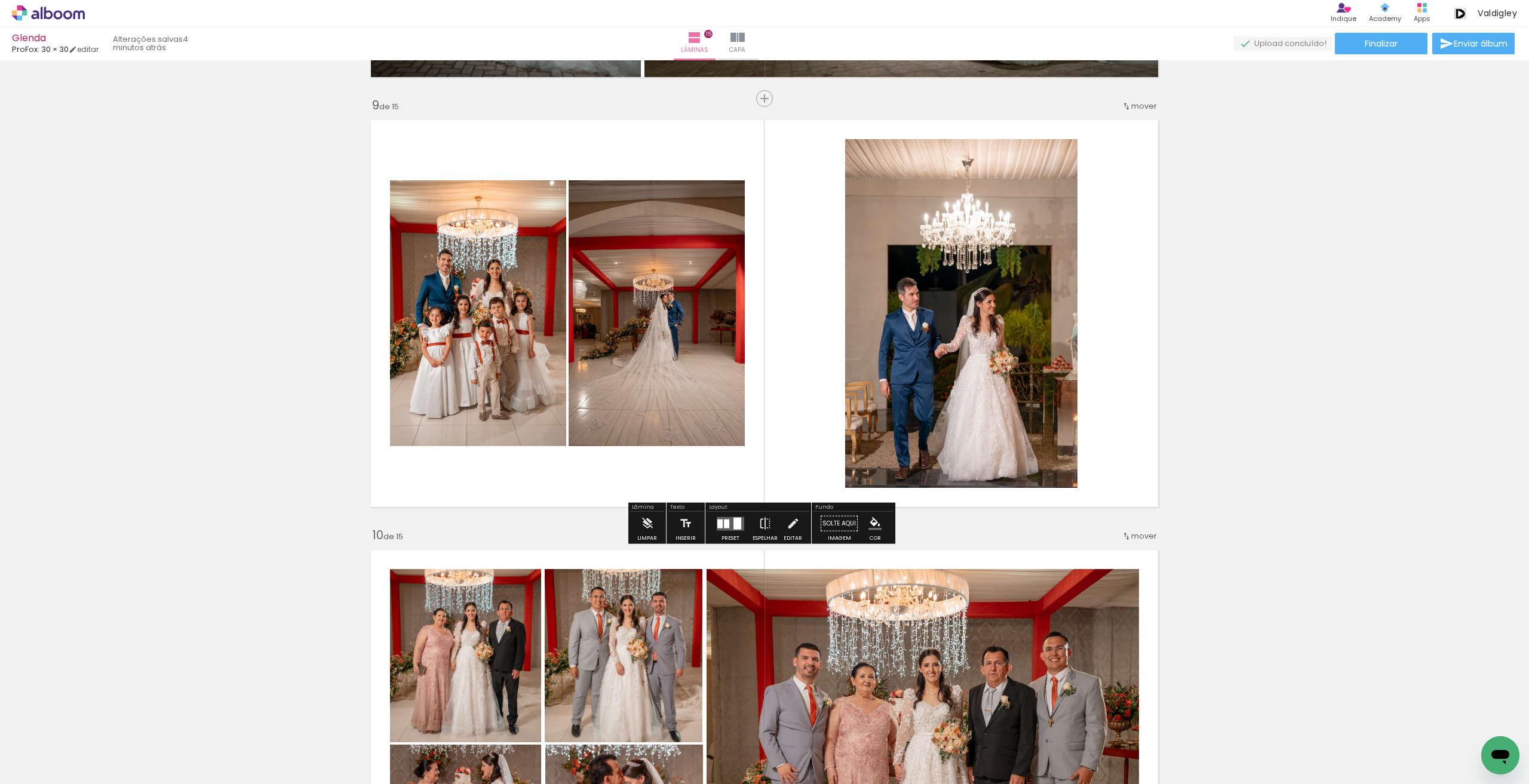
click at [735, 520] on div at bounding box center [737, 522] width 8 height 12
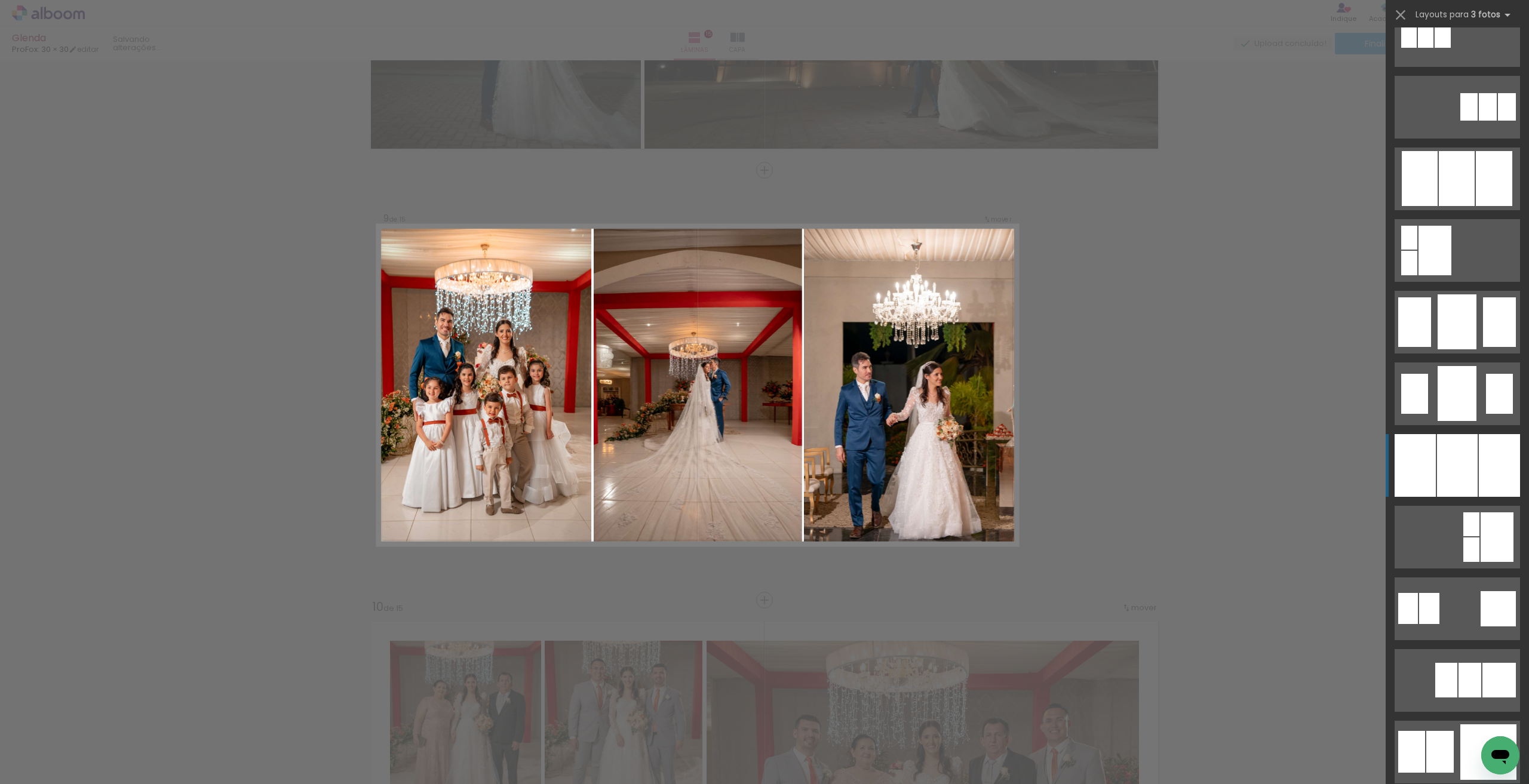
scroll to position [716, 0]
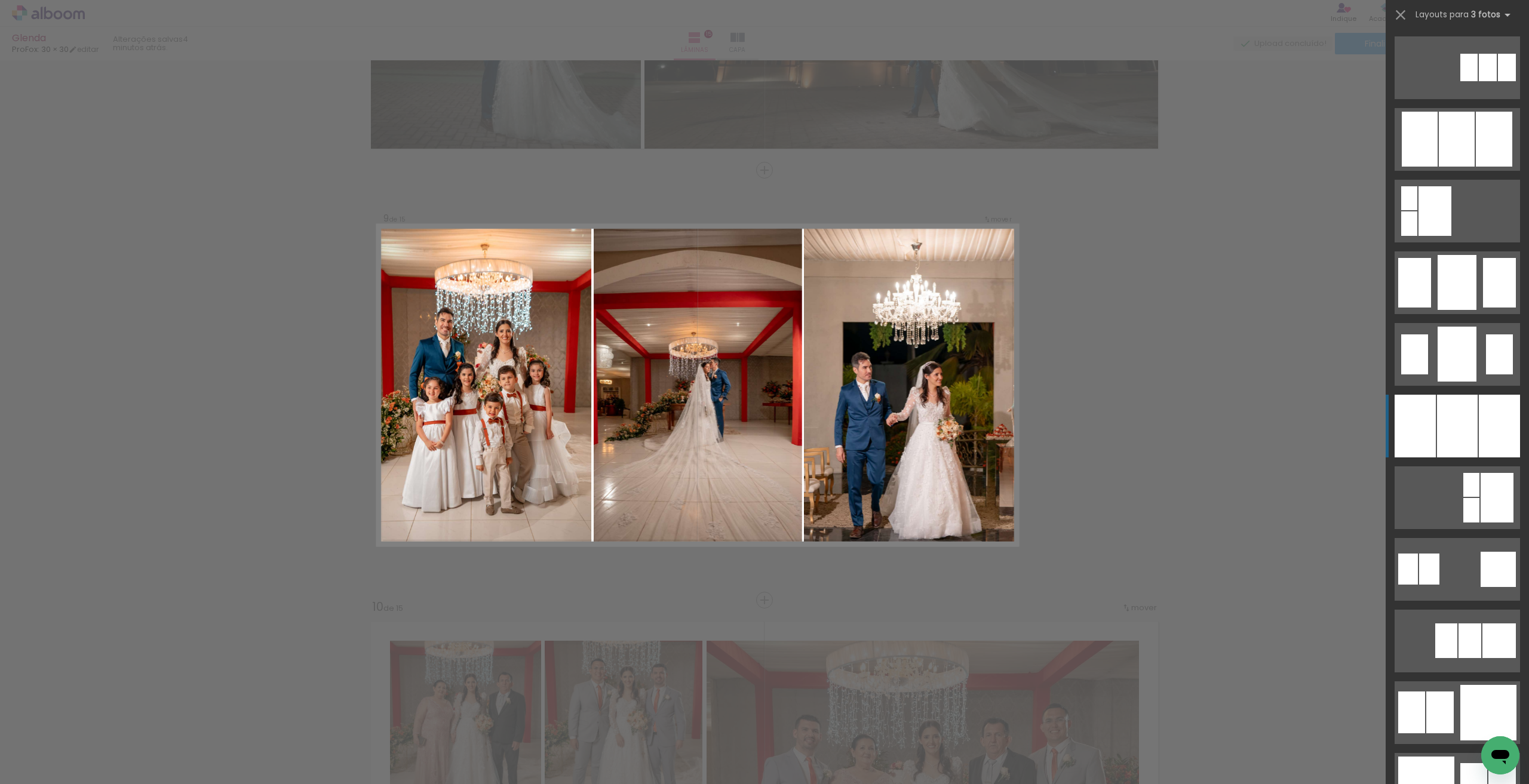
click at [1452, 415] on div at bounding box center [1457, 426] width 40 height 63
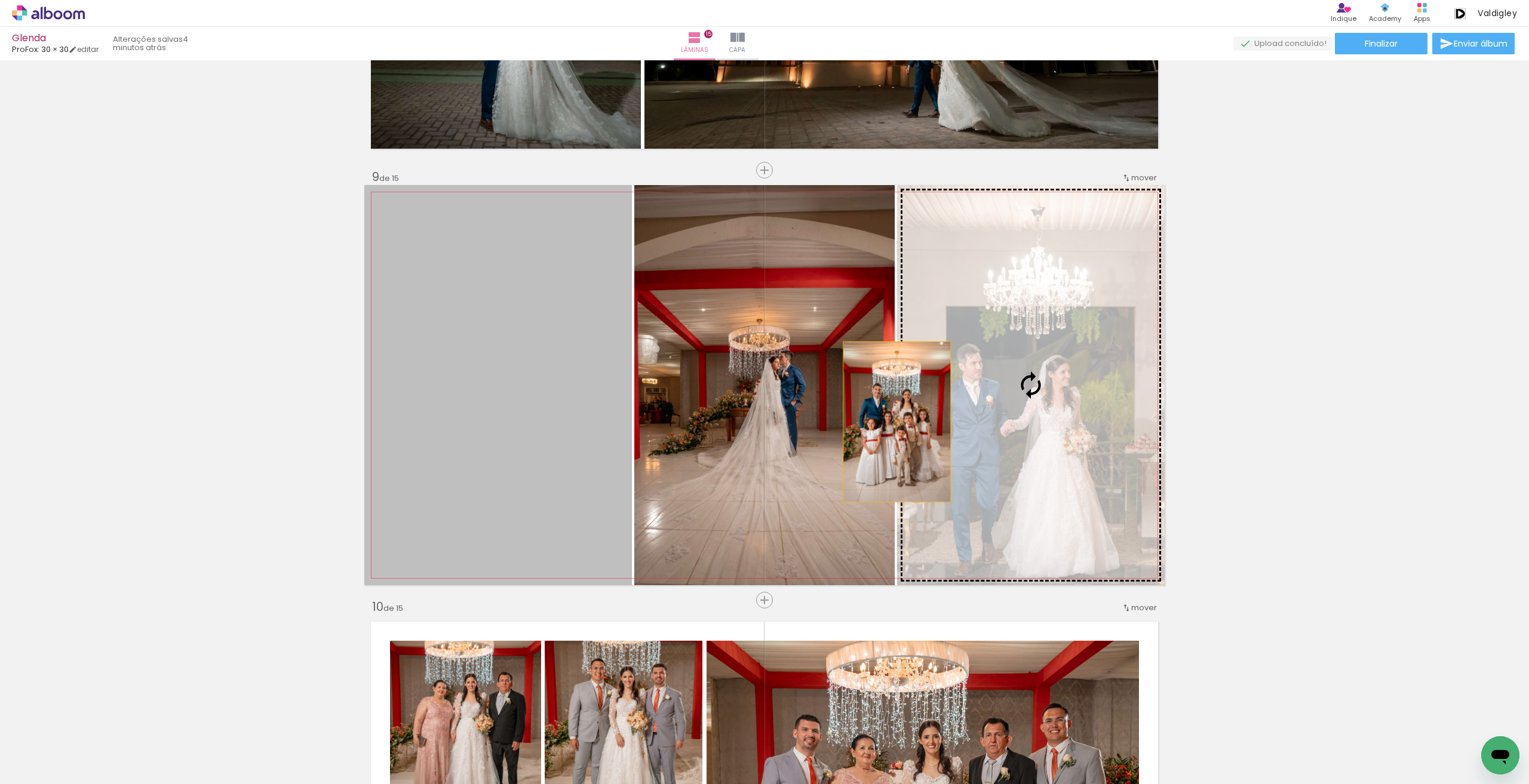
drag, startPoint x: 536, startPoint y: 421, endPoint x: 978, endPoint y: 421, distance: 442.0
click at [0, 0] on slot at bounding box center [0, 0] width 0 height 0
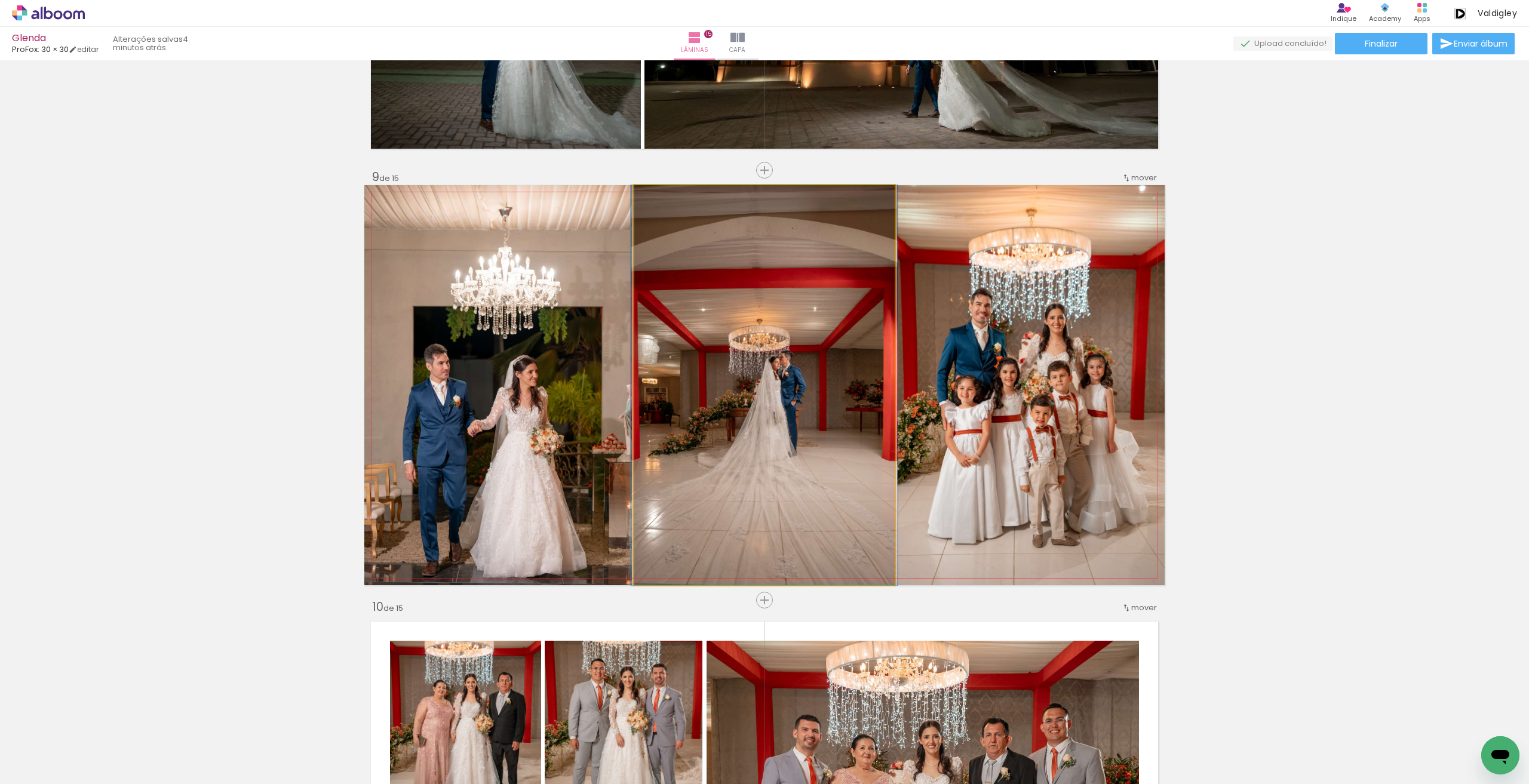
click at [786, 427] on quentale-photo at bounding box center [764, 385] width 260 height 400
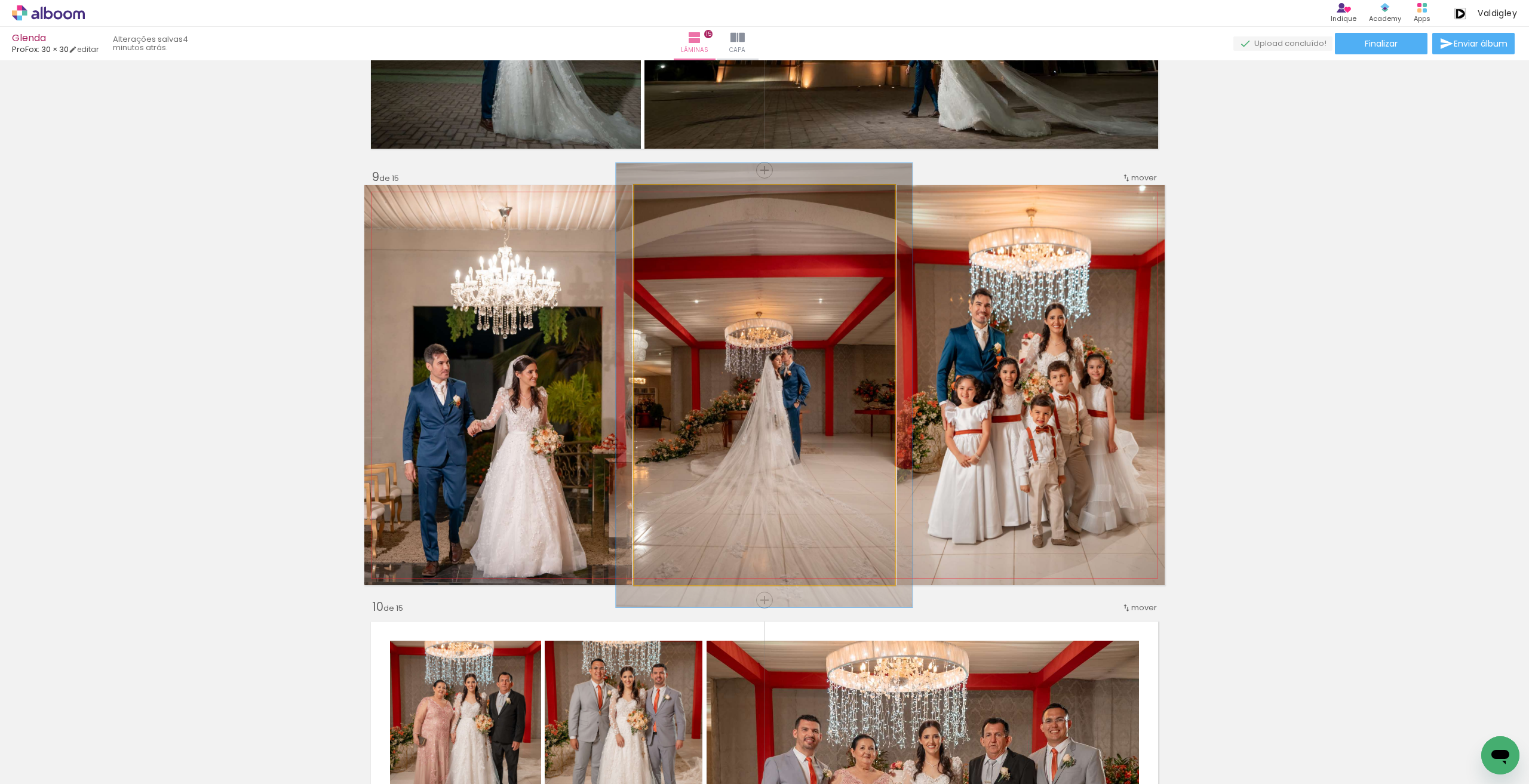
drag, startPoint x: 654, startPoint y: 197, endPoint x: 711, endPoint y: 308, distance: 124.8
type paper-slider "113"
click at [658, 200] on div at bounding box center [667, 197] width 19 height 19
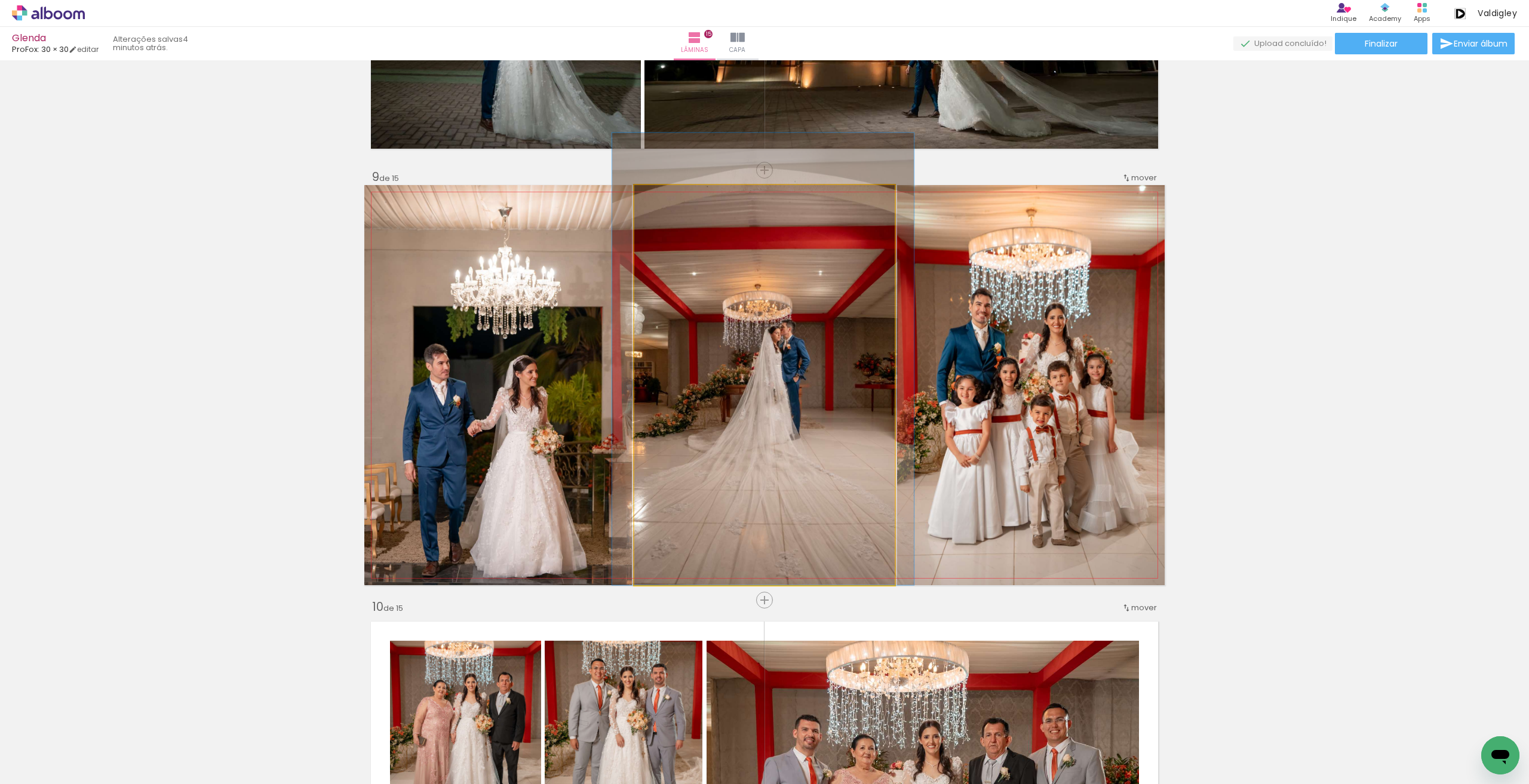
drag, startPoint x: 730, startPoint y: 323, endPoint x: 728, endPoint y: 272, distance: 51.0
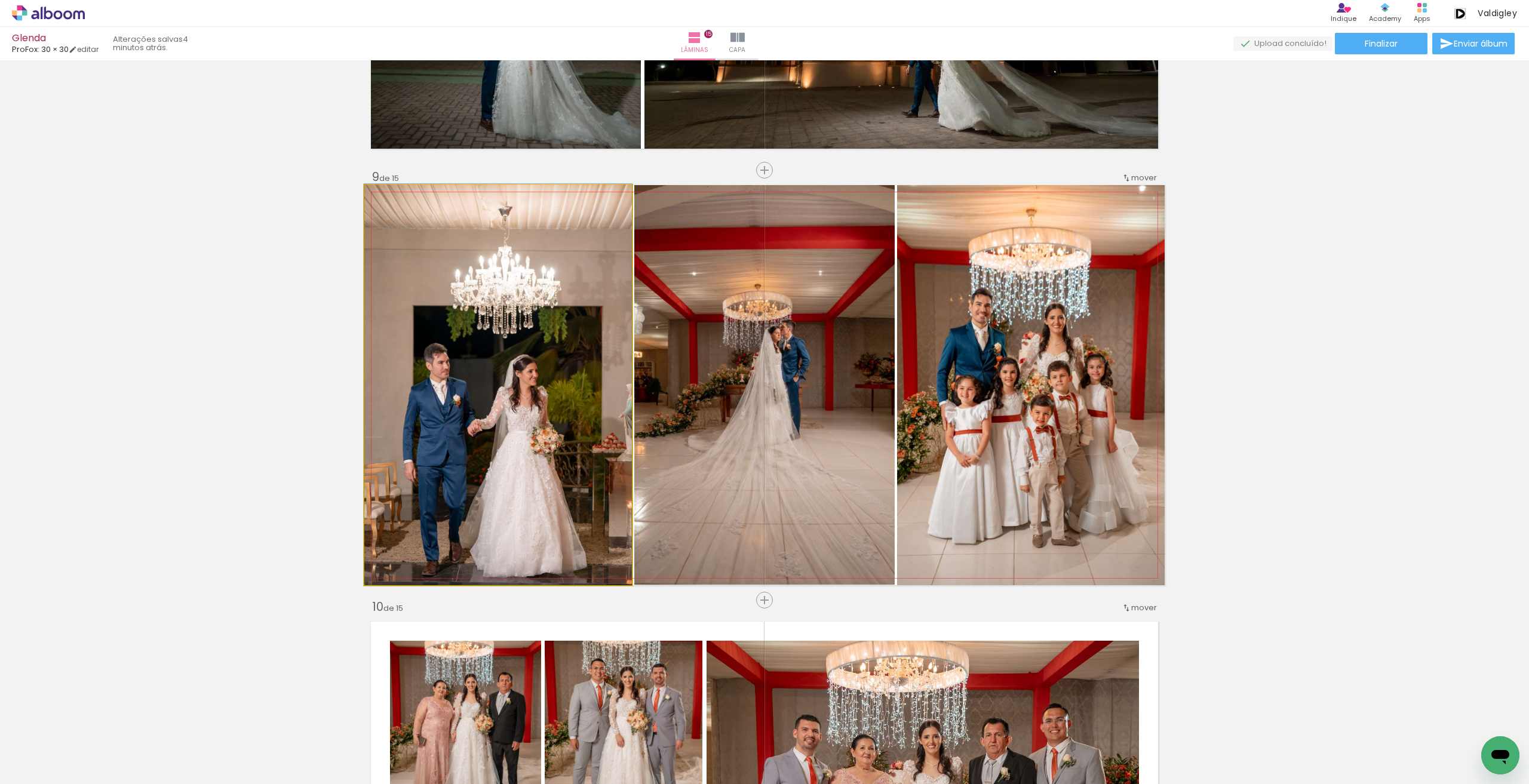
drag, startPoint x: 534, startPoint y: 317, endPoint x: 526, endPoint y: 278, distance: 39.8
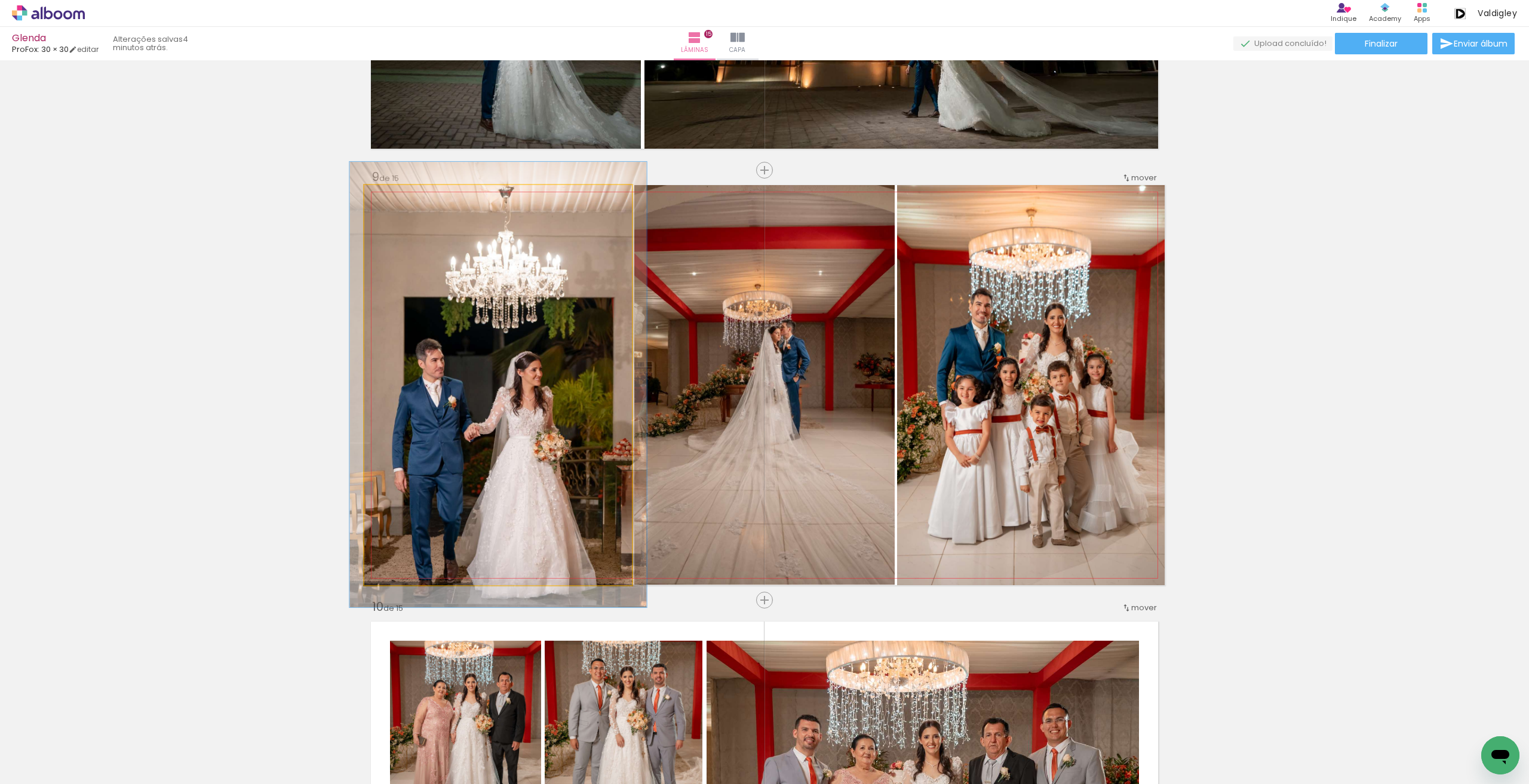
type paper-slider "111"
click at [400, 199] on div at bounding box center [397, 197] width 19 height 19
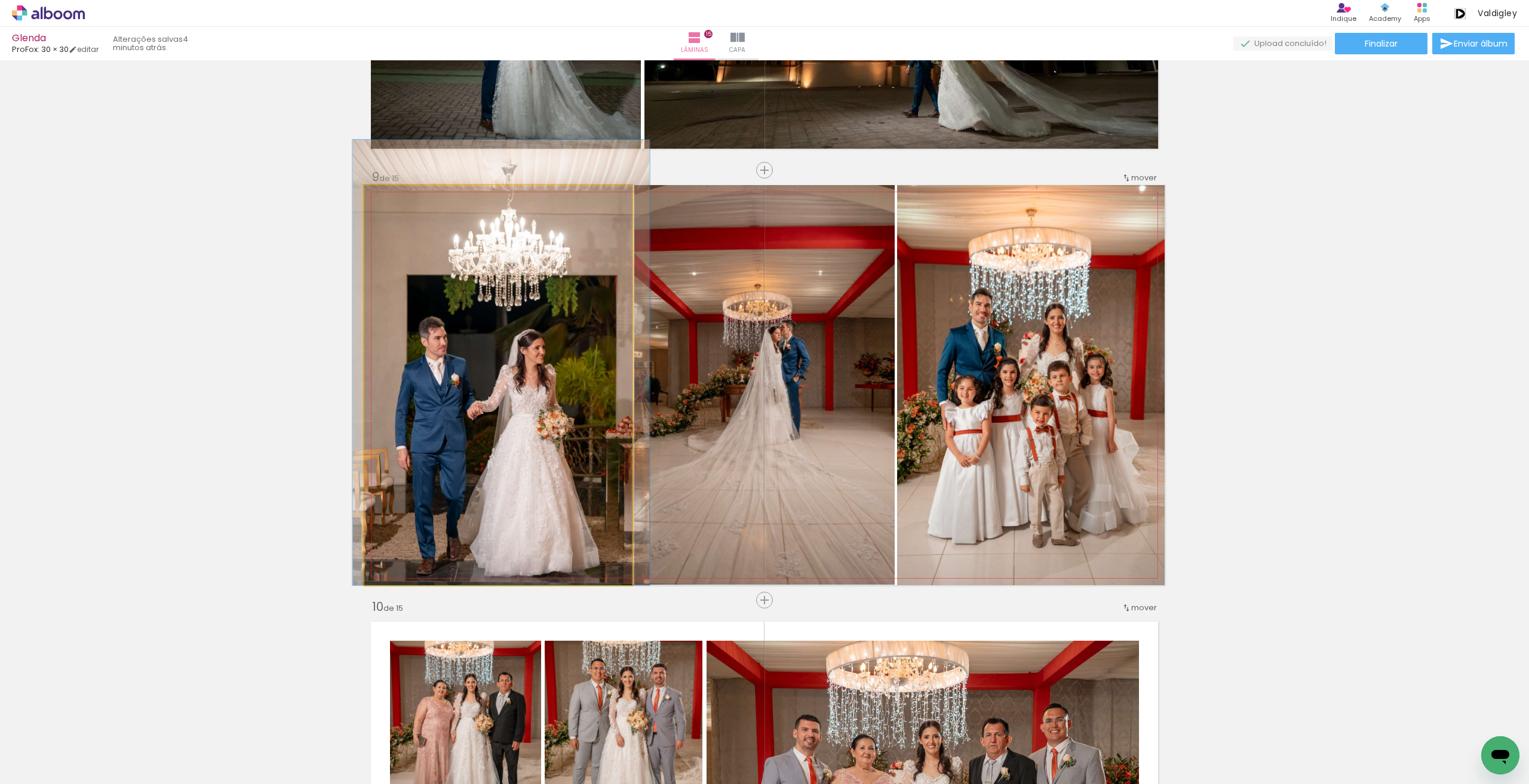
drag, startPoint x: 472, startPoint y: 284, endPoint x: 475, endPoint y: 255, distance: 29.2
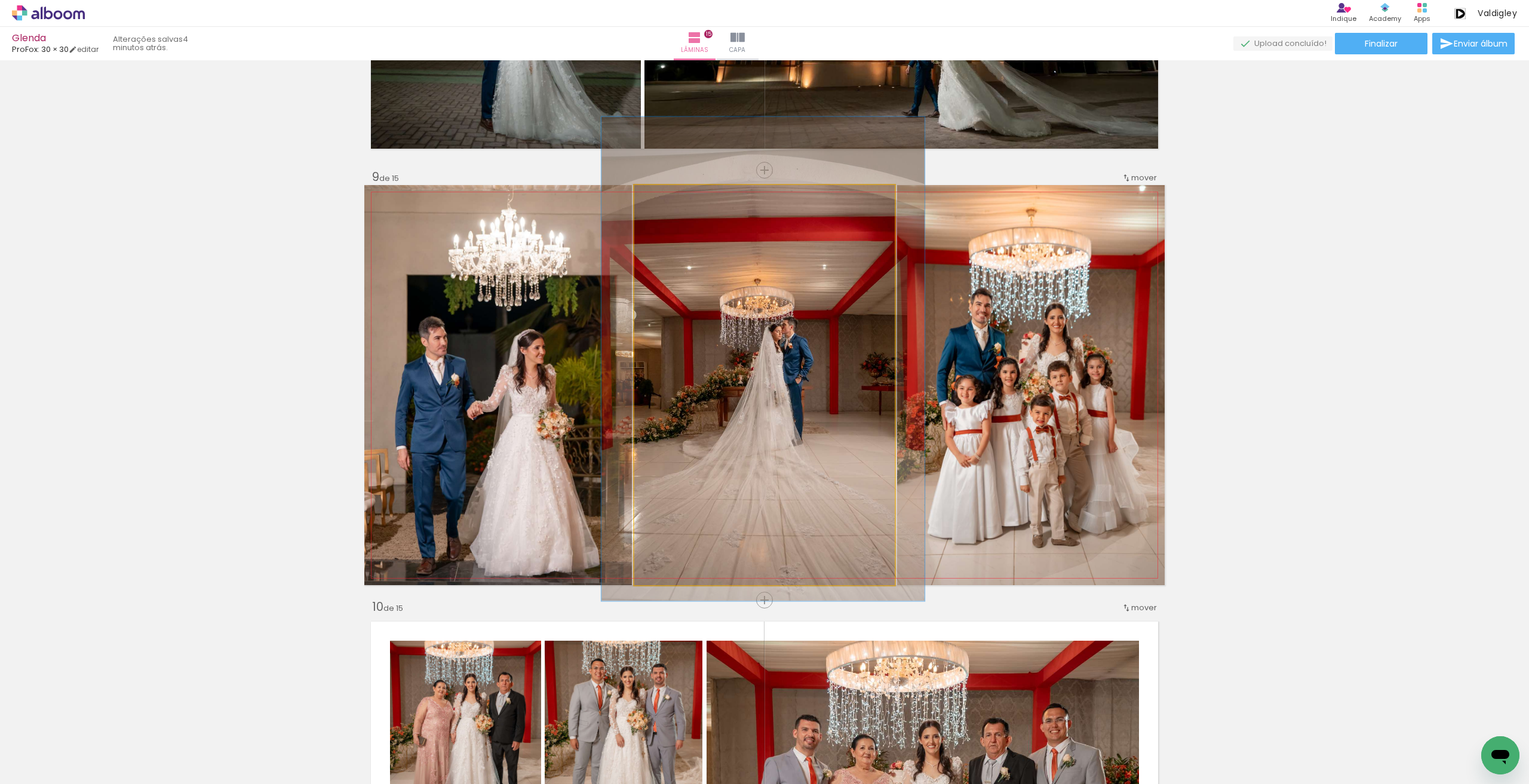
type paper-slider "121"
click at [671, 192] on div at bounding box center [671, 197] width 19 height 19
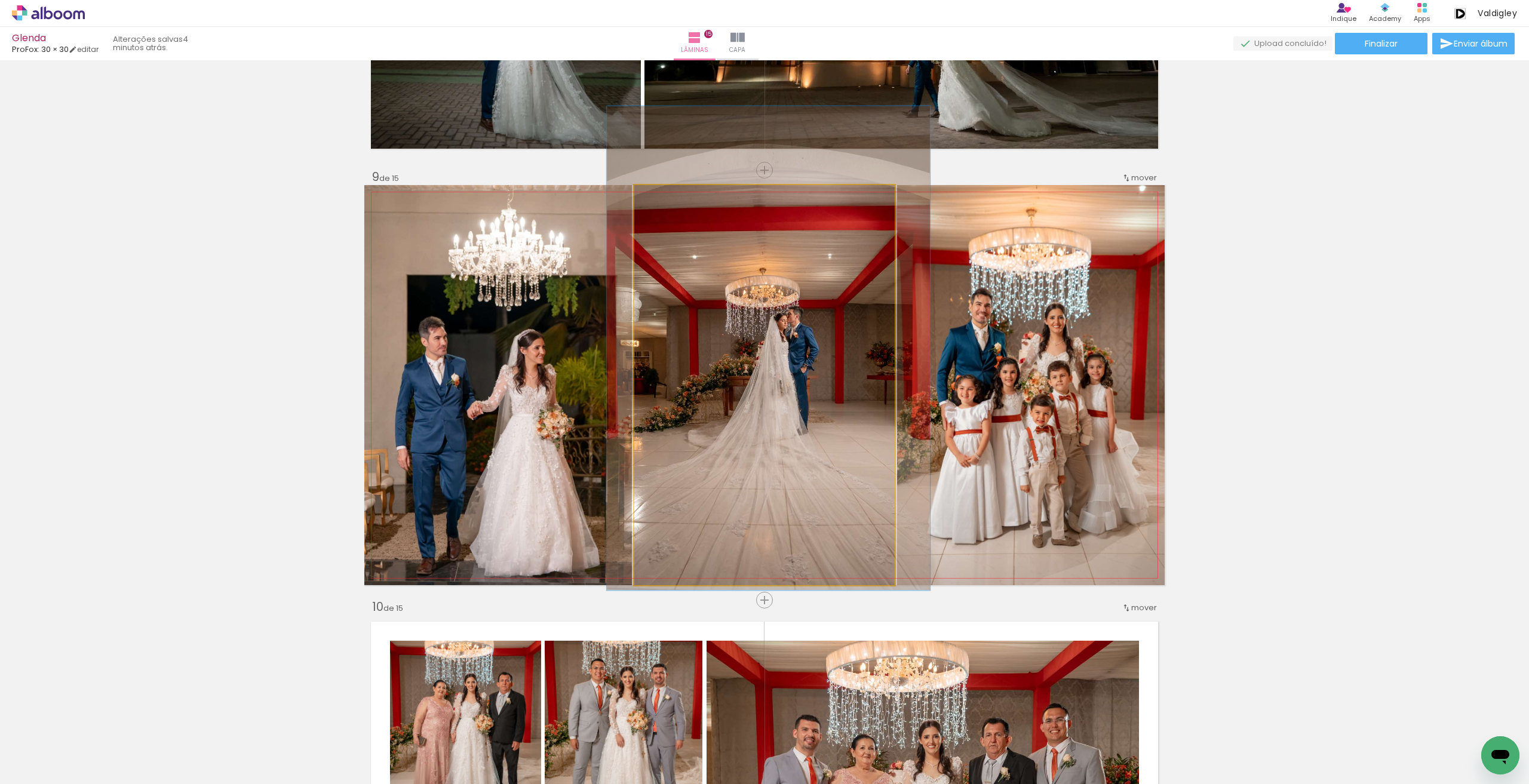
drag, startPoint x: 731, startPoint y: 297, endPoint x: 735, endPoint y: 289, distance: 8.9
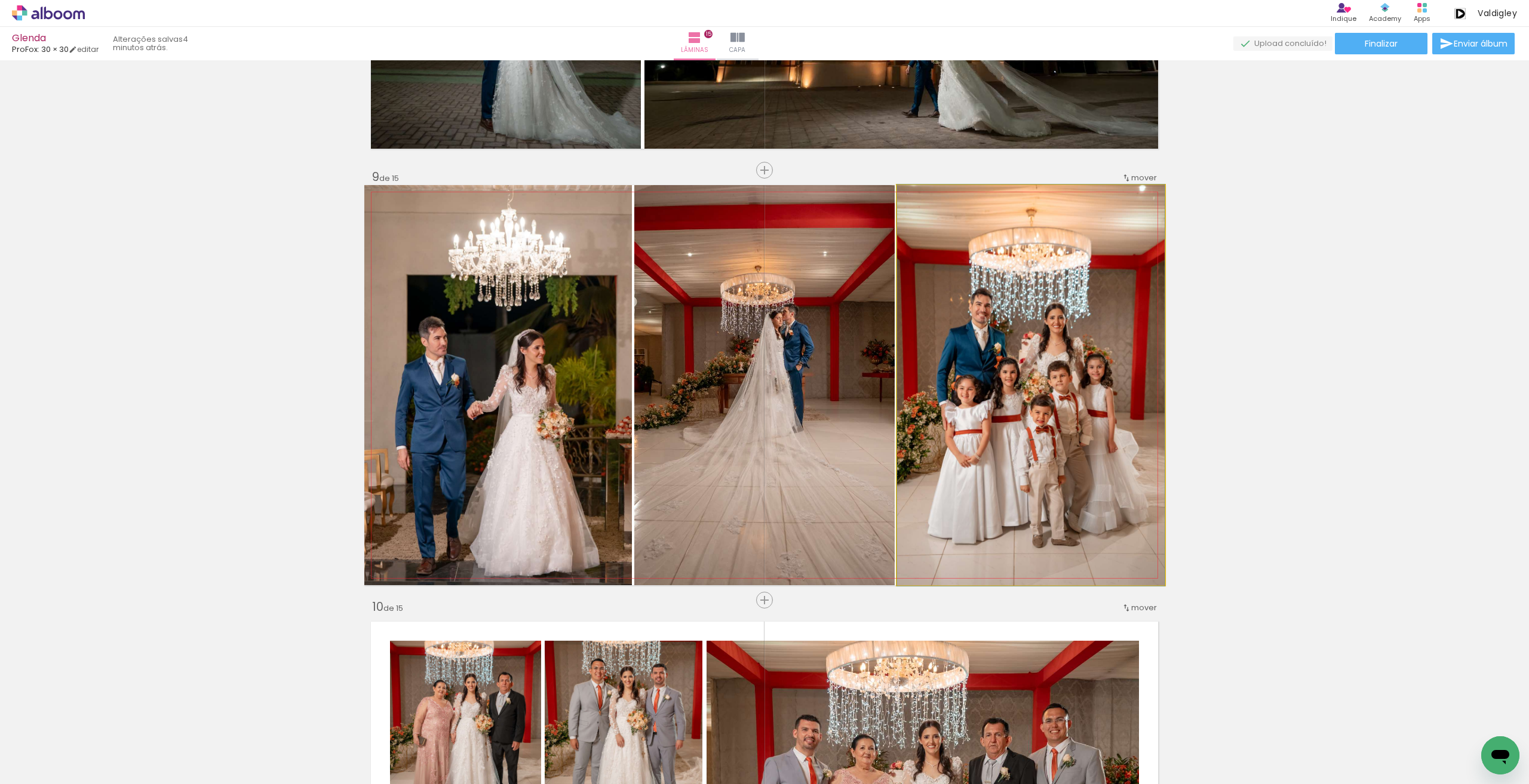
click at [1075, 361] on quentale-photo at bounding box center [1031, 385] width 268 height 400
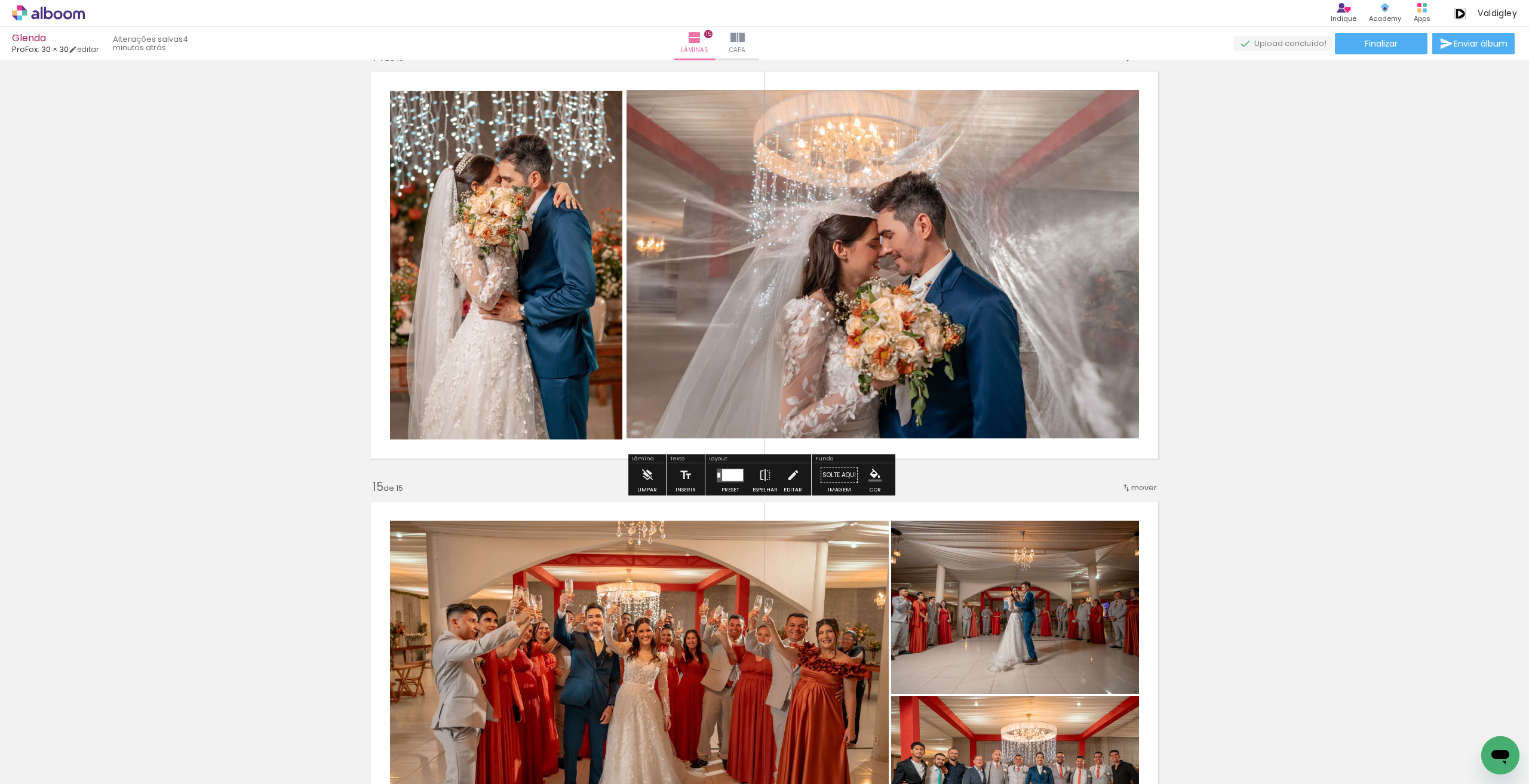
scroll to position [5260, 0]
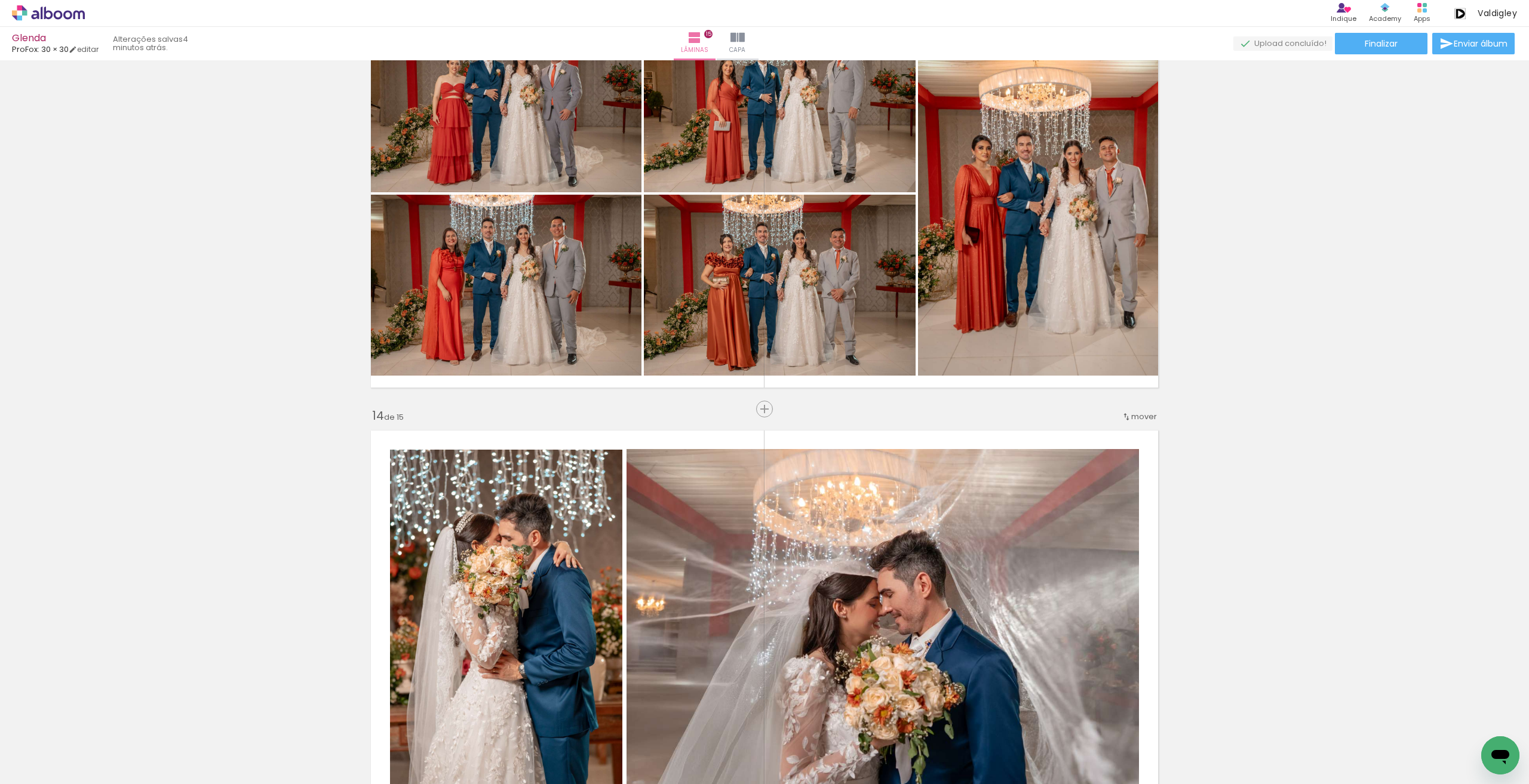
click at [1146, 416] on span "mover" at bounding box center [1143, 416] width 26 height 11
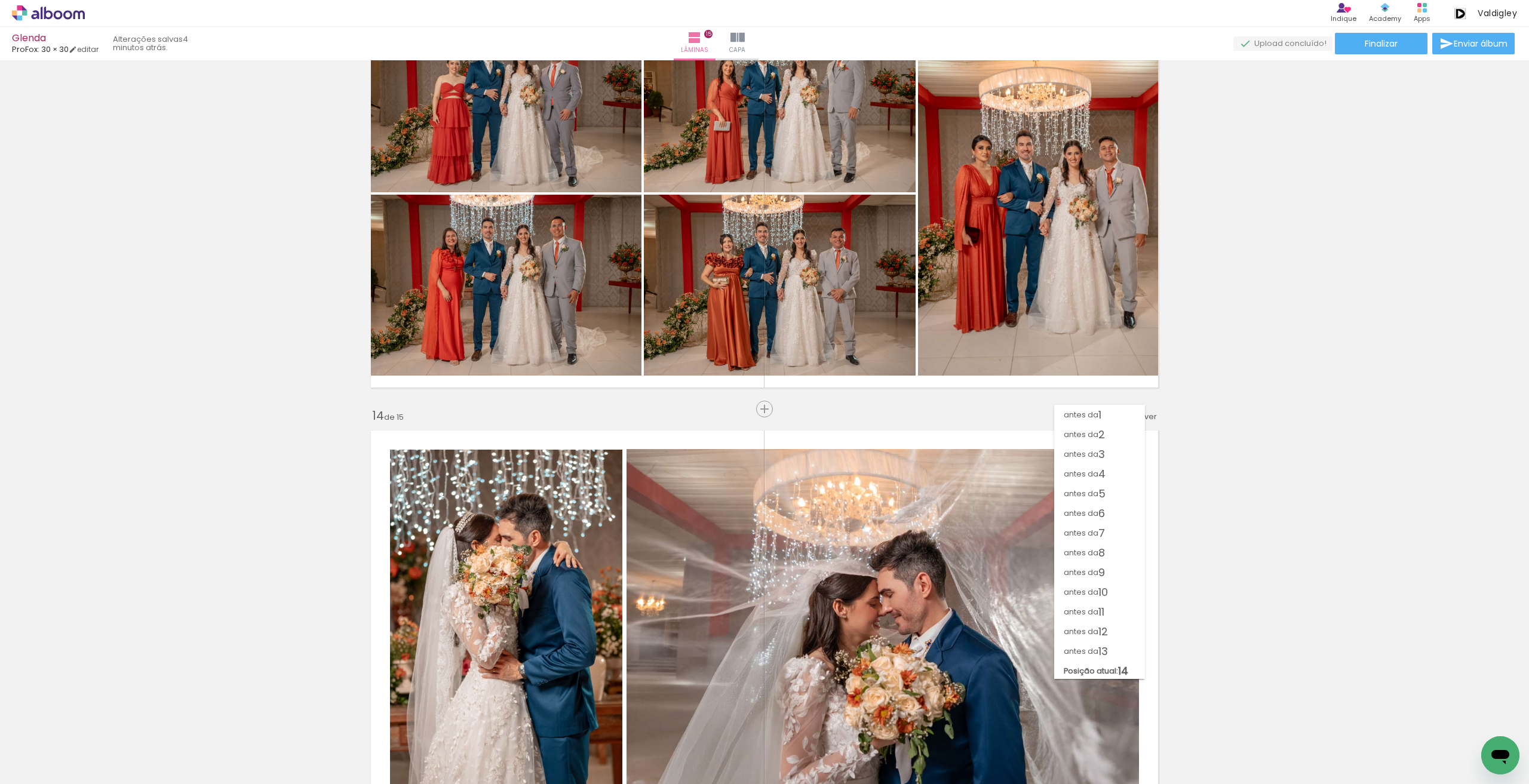
scroll to position [10, 0]
click at [1110, 593] on paper-item "antes da 11" at bounding box center [1099, 601] width 91 height 20
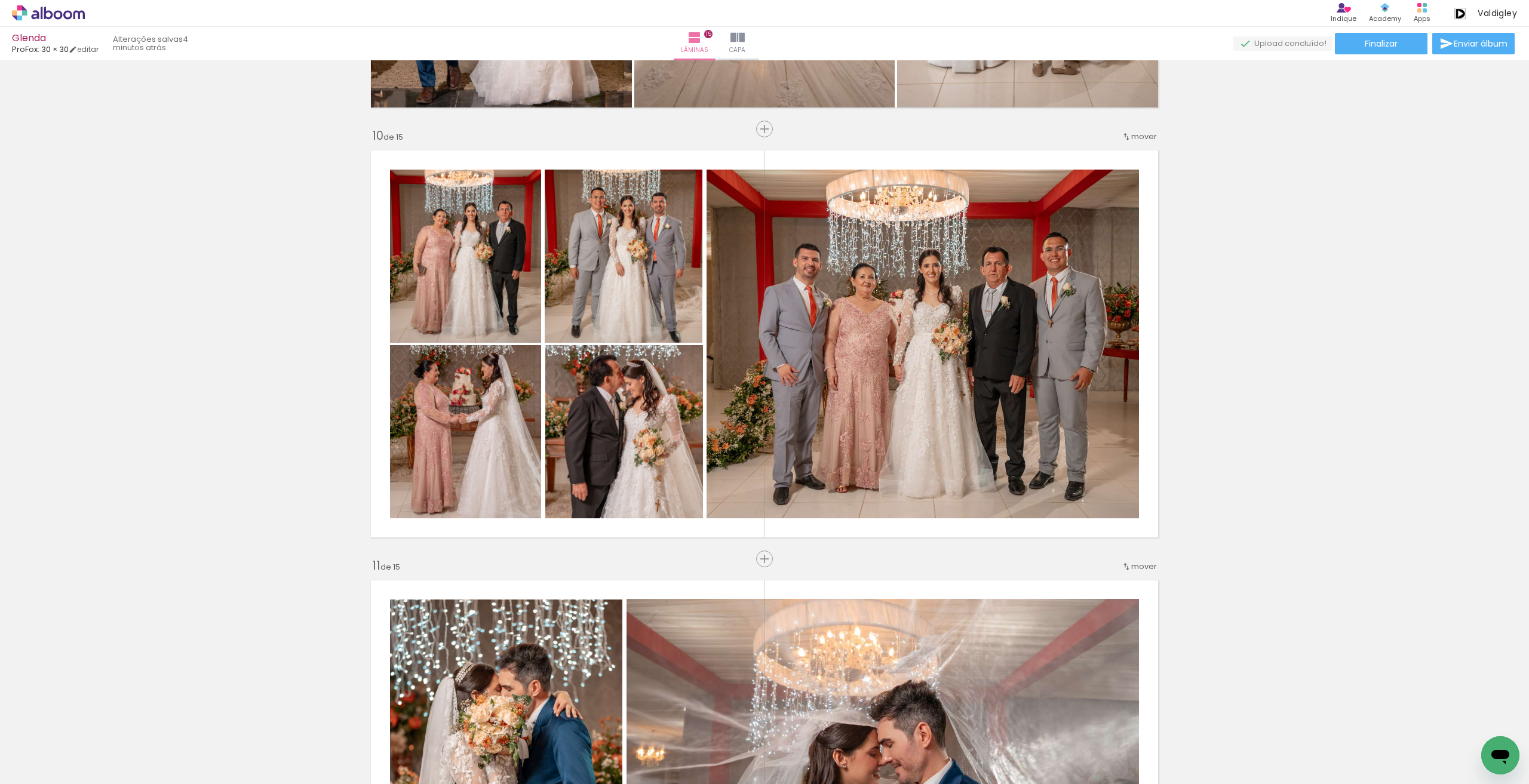
scroll to position [3970, 0]
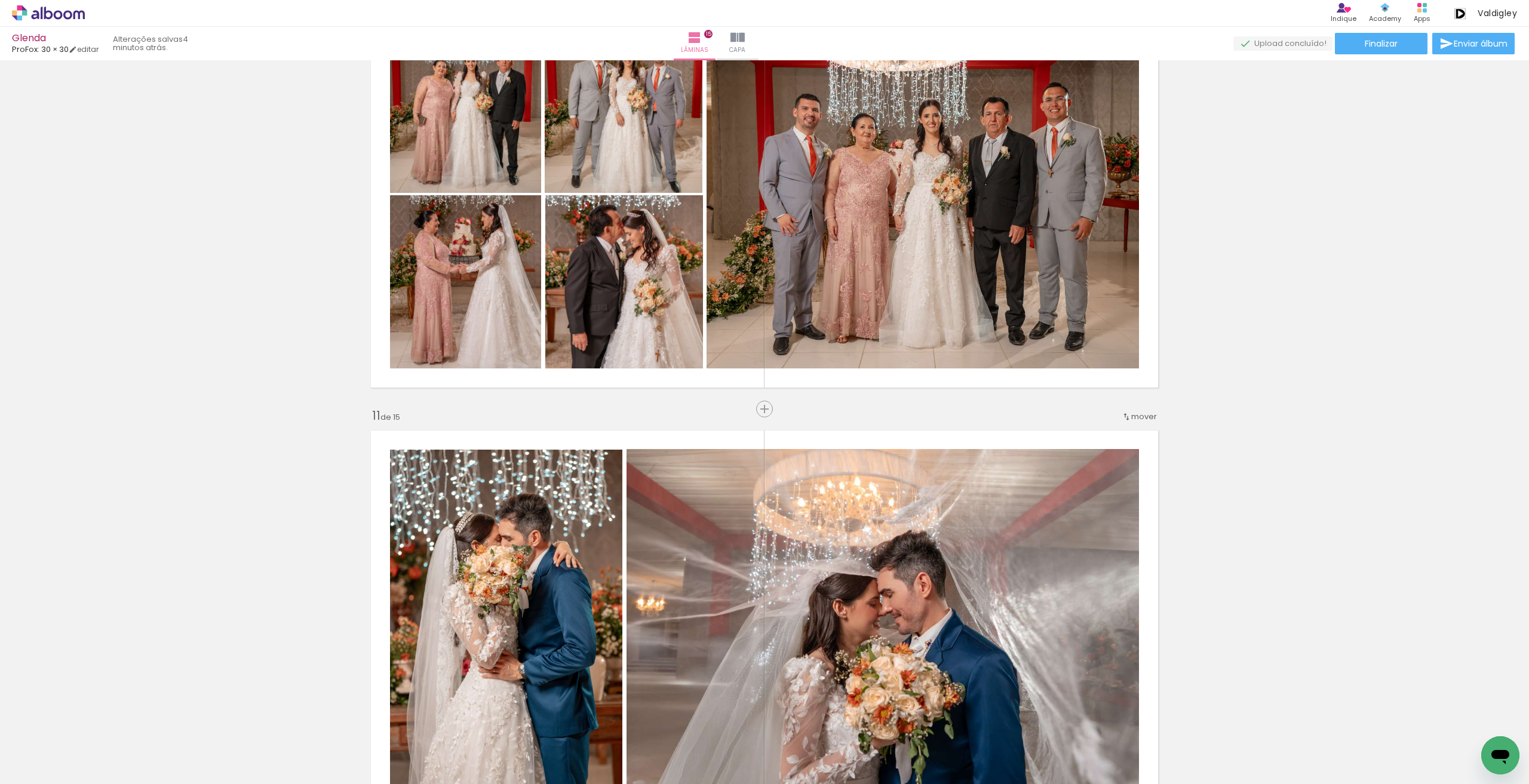
click at [1138, 415] on span "mover" at bounding box center [1143, 416] width 26 height 11
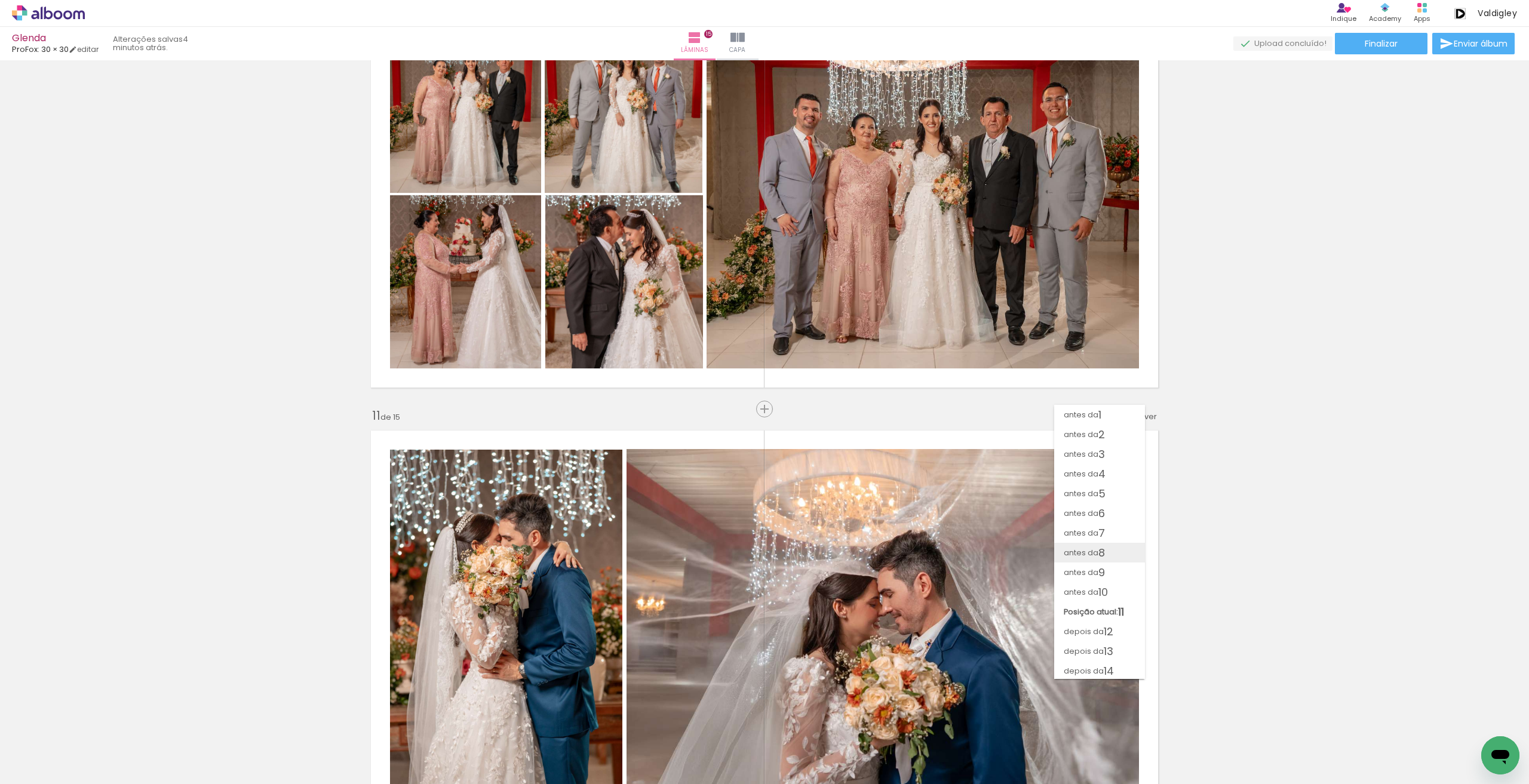
click at [1100, 557] on span "8" at bounding box center [1101, 552] width 6 height 20
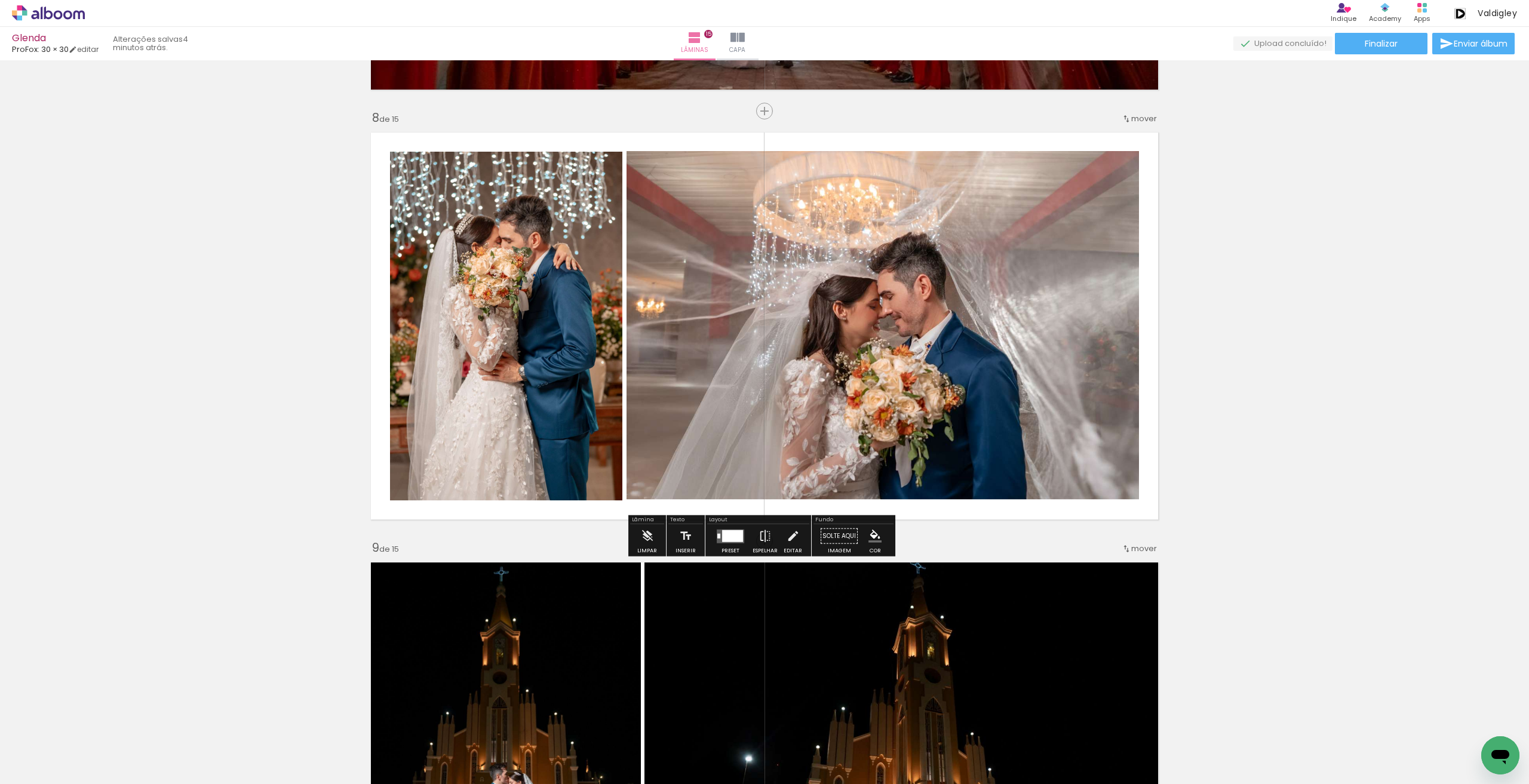
scroll to position [2979, 0]
click at [1127, 122] on iron-icon at bounding box center [1127, 119] width 10 height 10
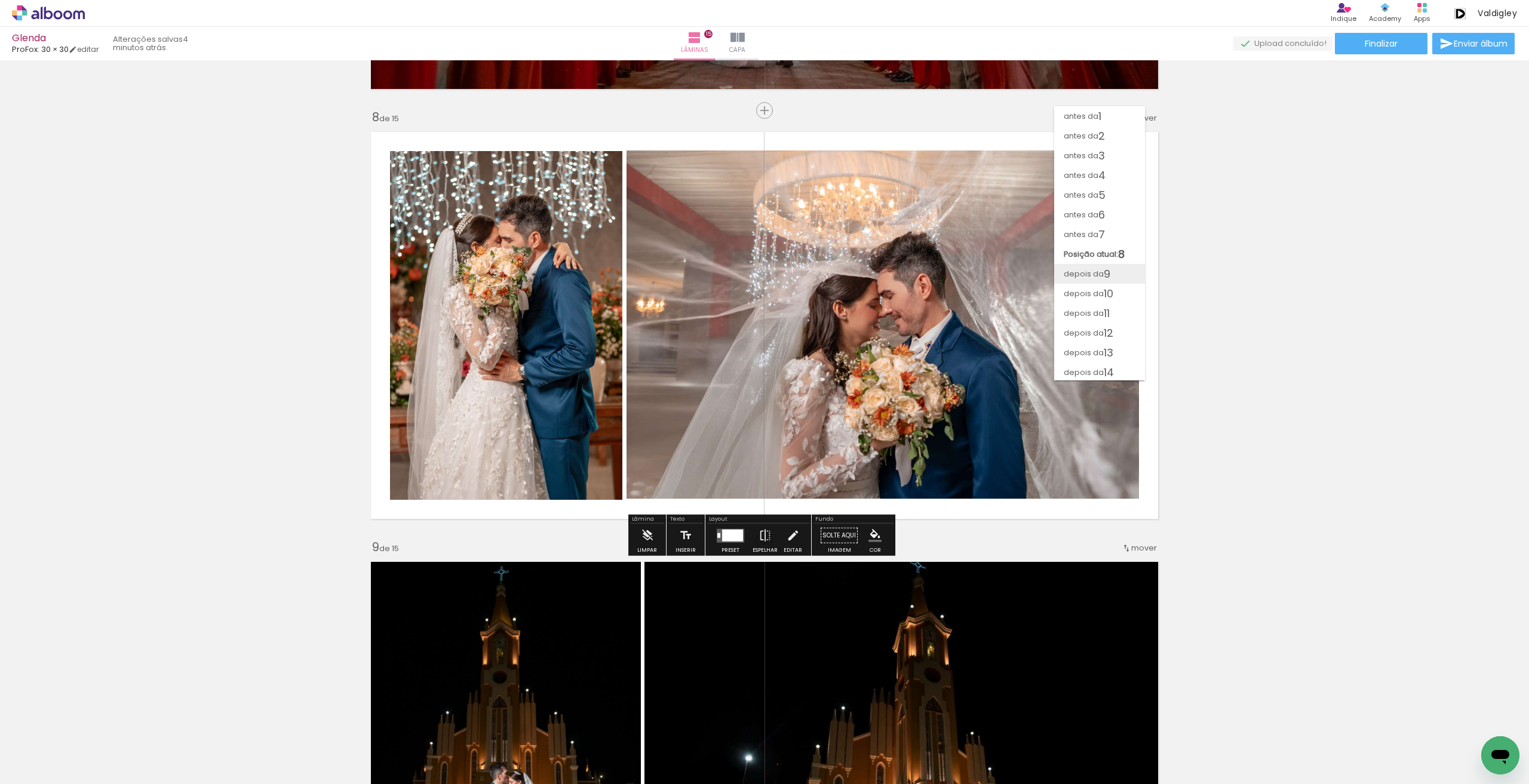
click at [1110, 270] on span "9" at bounding box center [1106, 273] width 6 height 20
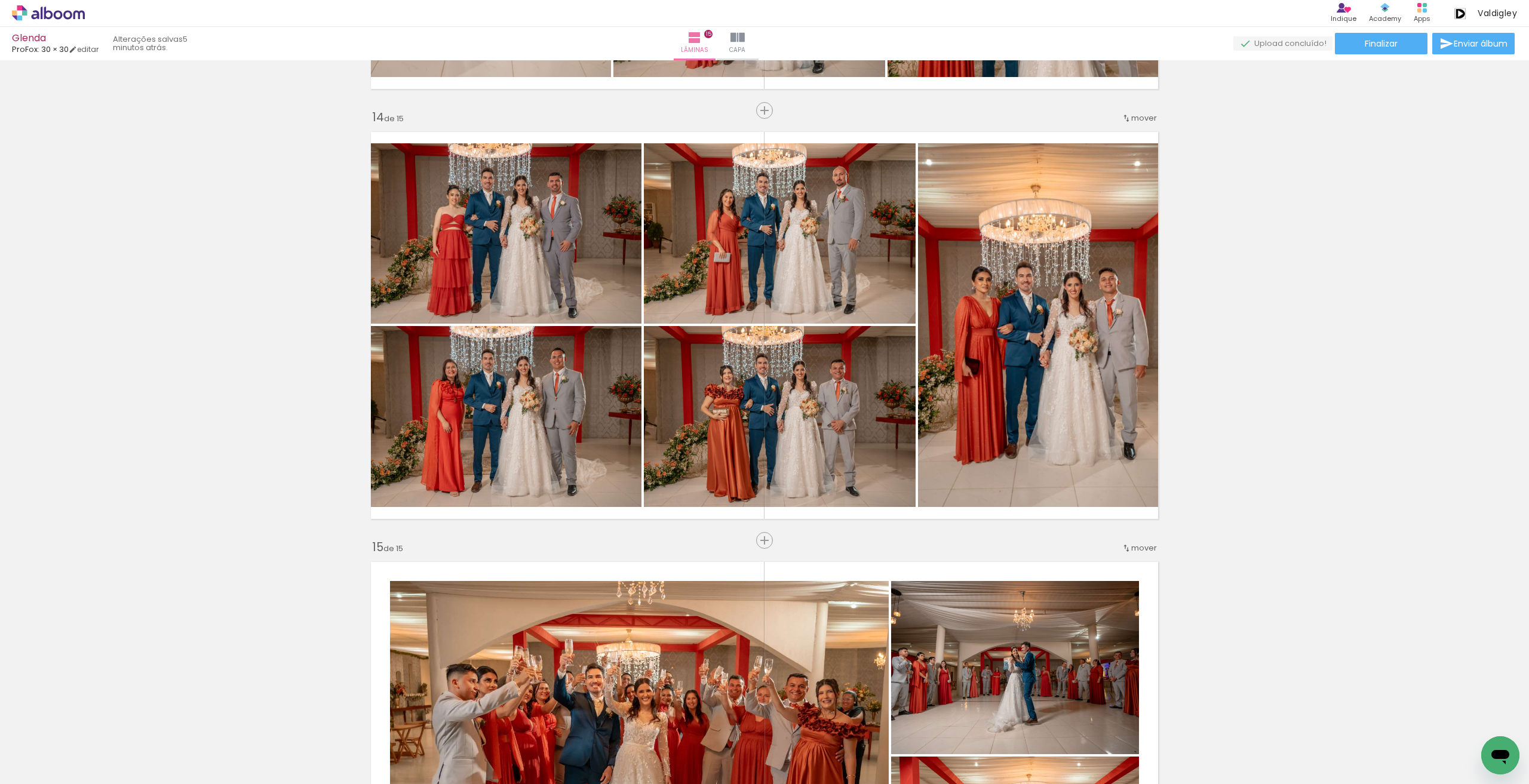
scroll to position [0, 0]
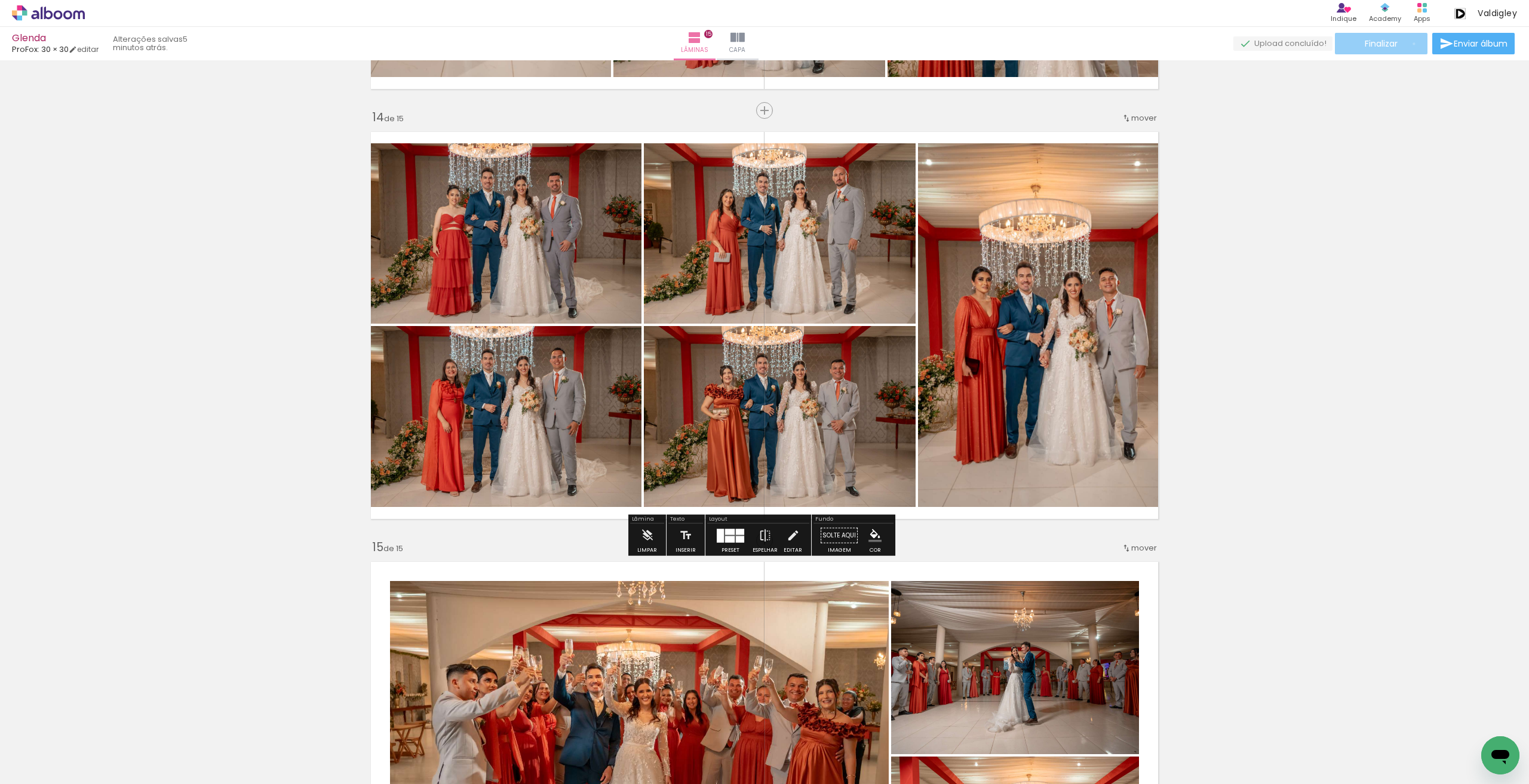
click at [1409, 43] on paper-button "Finalizar" at bounding box center [1380, 43] width 93 height 22
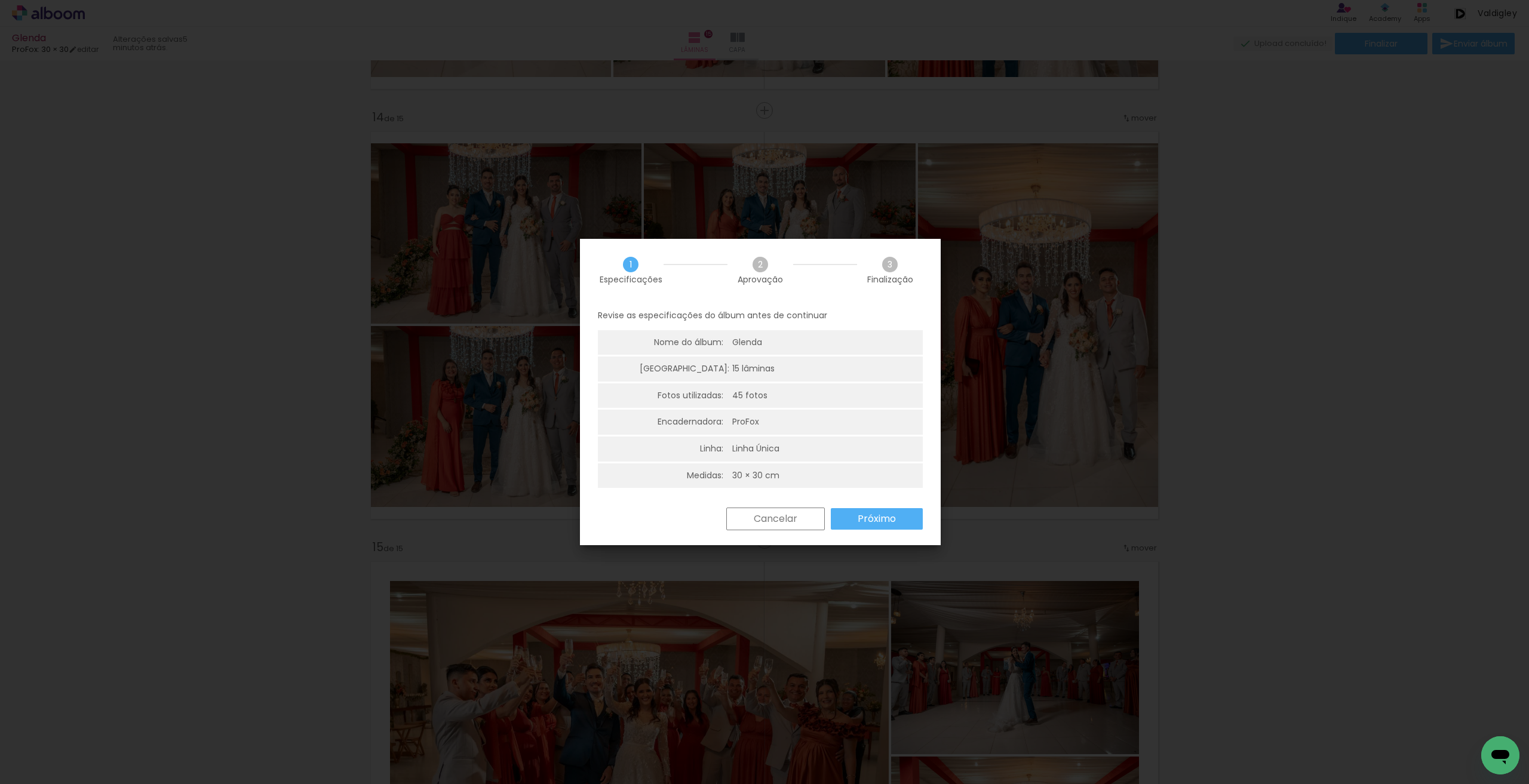
click at [854, 525] on paper-button "Próximo" at bounding box center [877, 519] width 92 height 22
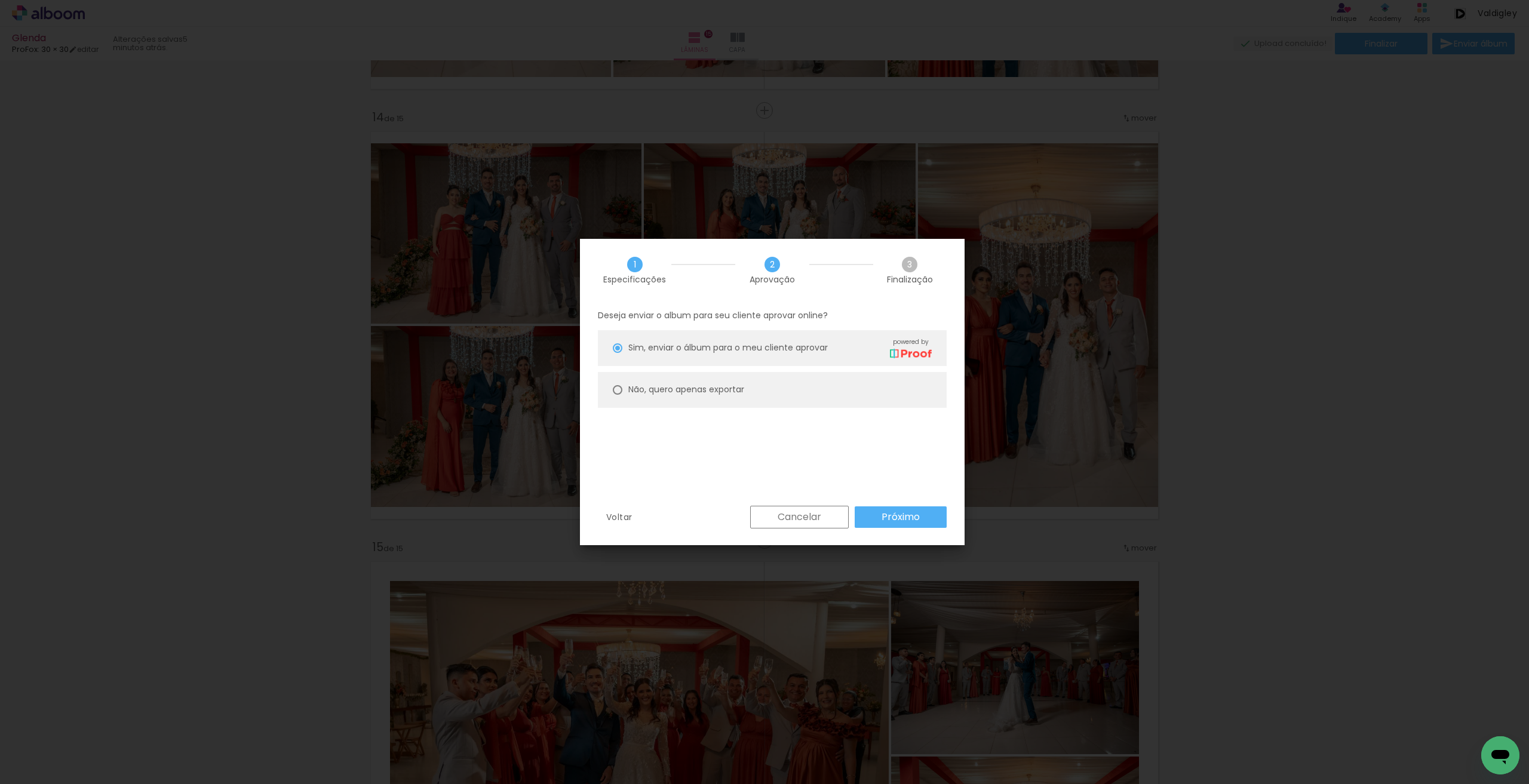
click at [0, 0] on slot "Não, quero apenas exportar" at bounding box center [0, 0] width 0 height 0
type paper-radio-button "on"
click at [878, 511] on paper-button "Próximo" at bounding box center [901, 517] width 92 height 22
type input "Alta, 300 DPI"
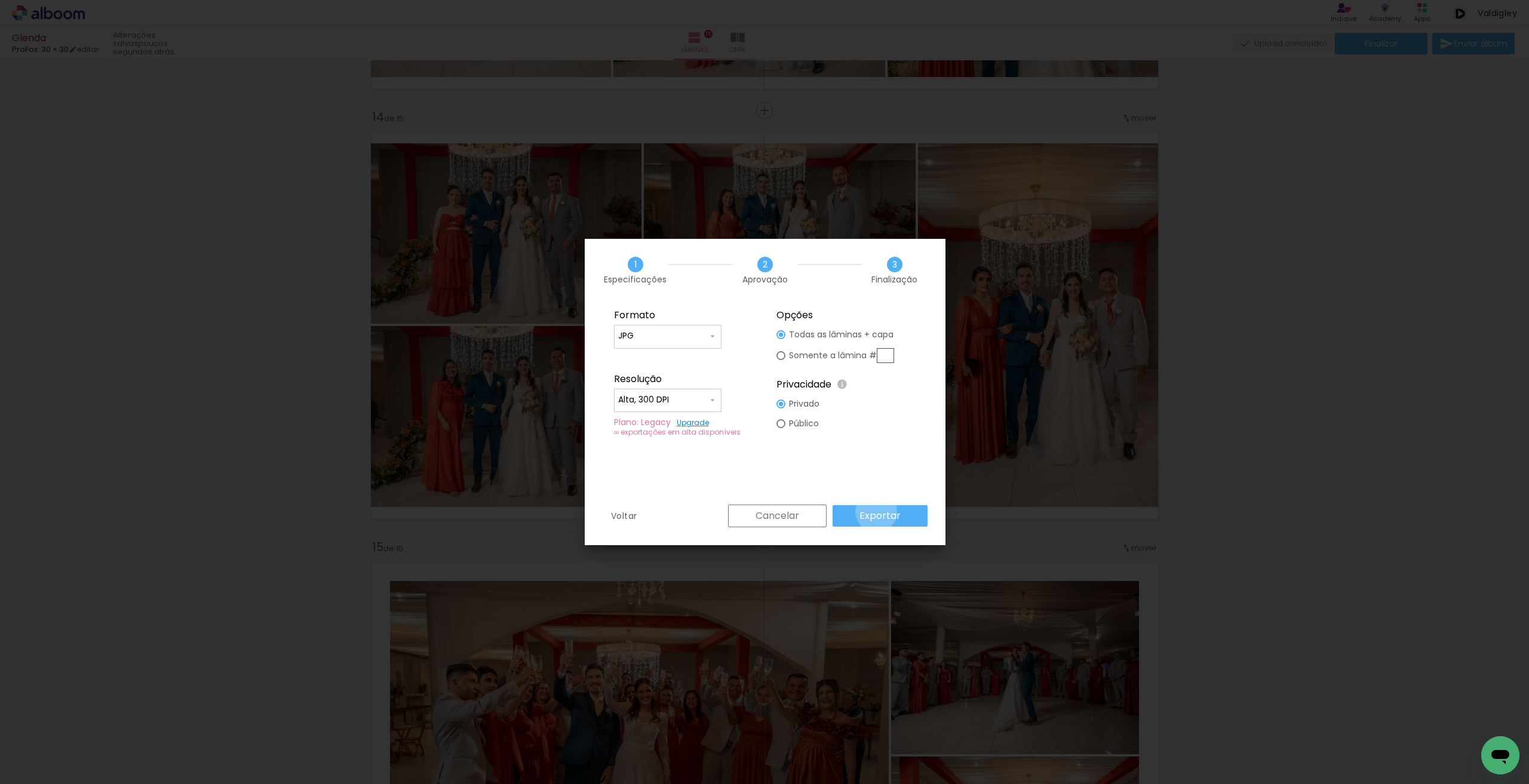
click at [0, 0] on slot "Exportar" at bounding box center [0, 0] width 0 height 0
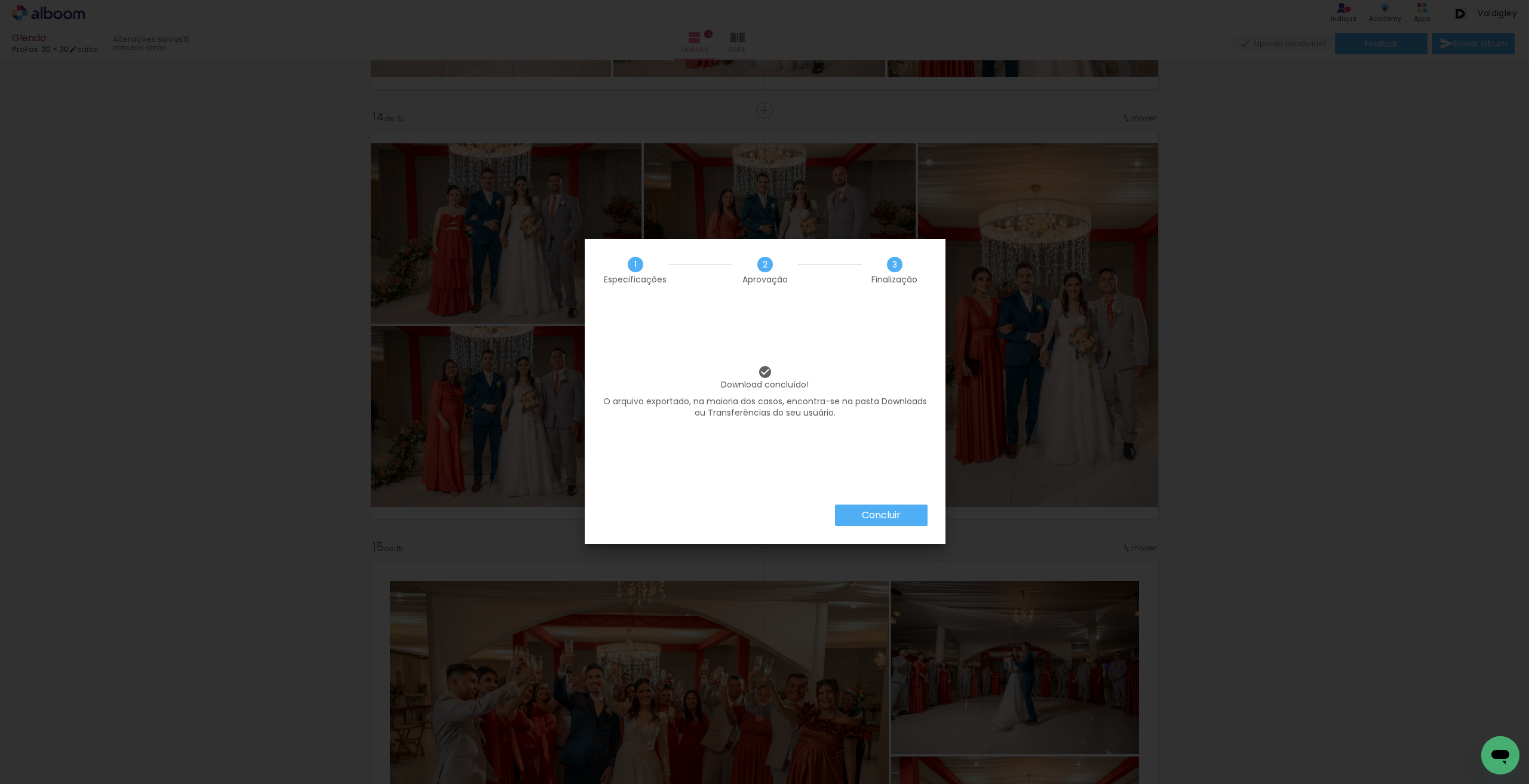
scroll to position [716, 0]
